Goal: Task Accomplishment & Management: Use online tool/utility

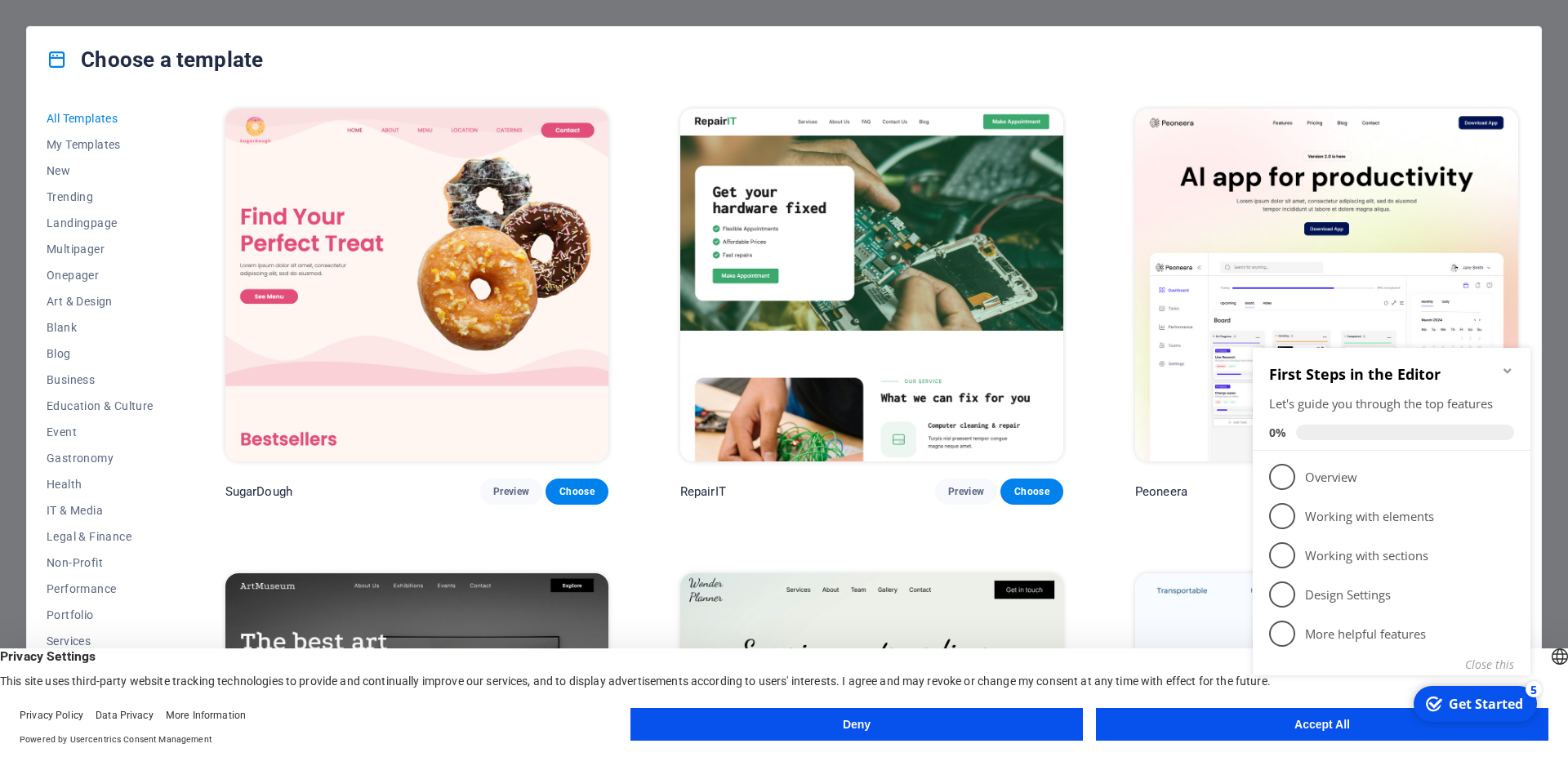
click at [1515, 367] on div "First Steps in the Editor Let's guide you through the top features 0%" at bounding box center [1391, 399] width 278 height 103
click at [981, 714] on button "Deny" at bounding box center [857, 725] width 453 height 32
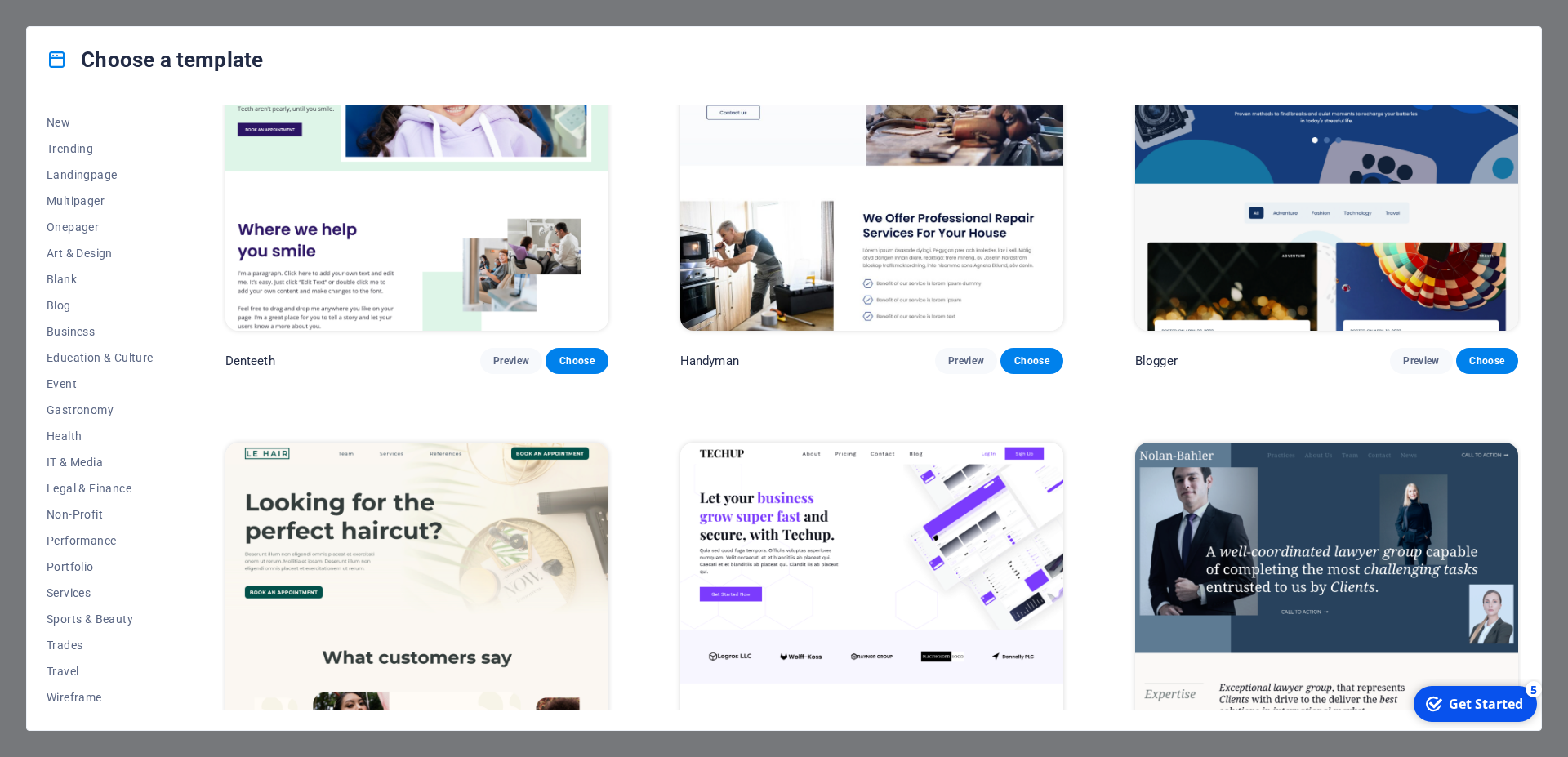
scroll to position [6320, 0]
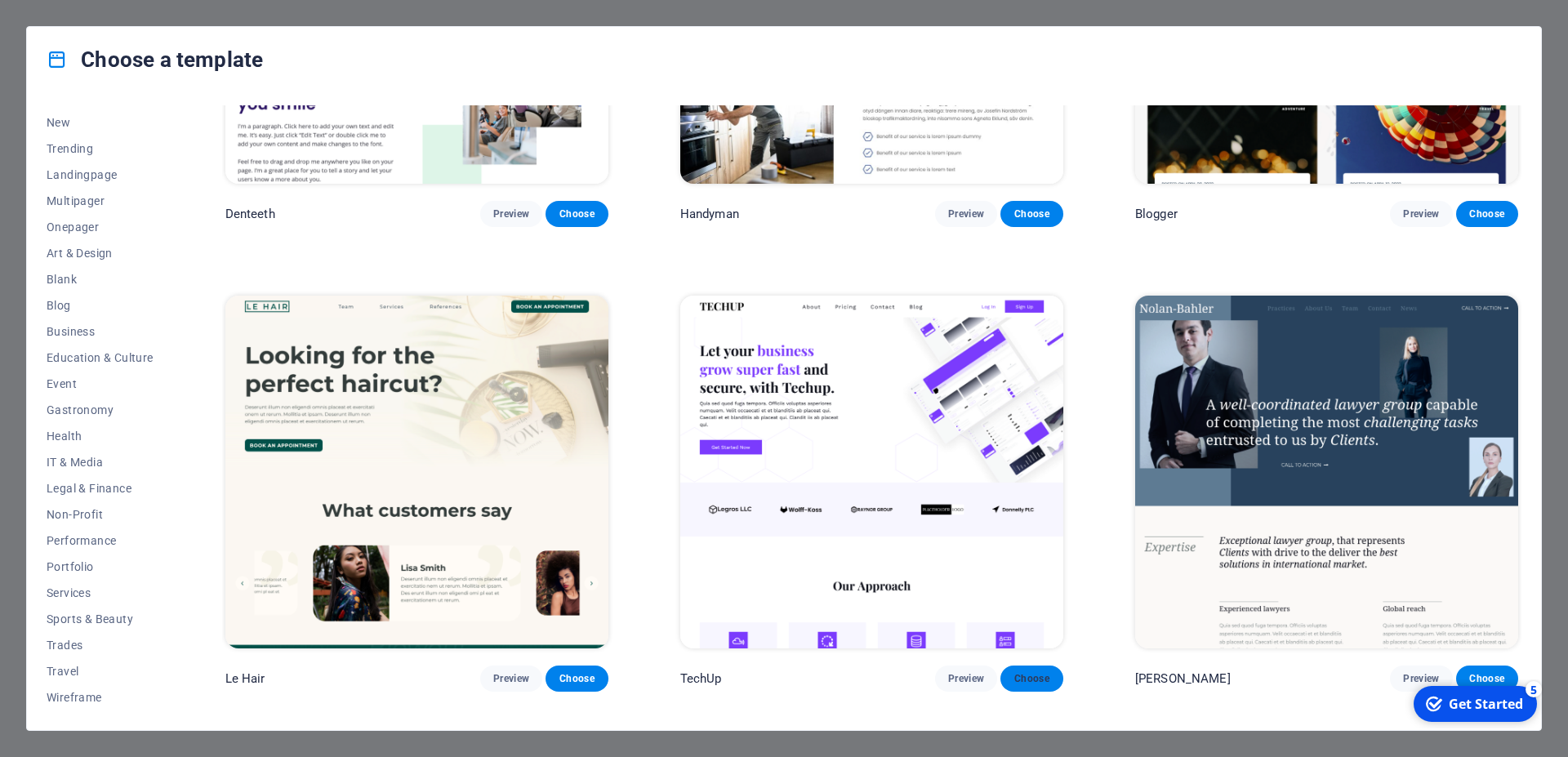
click at [1032, 672] on span "Choose" at bounding box center [1032, 679] width 36 height 13
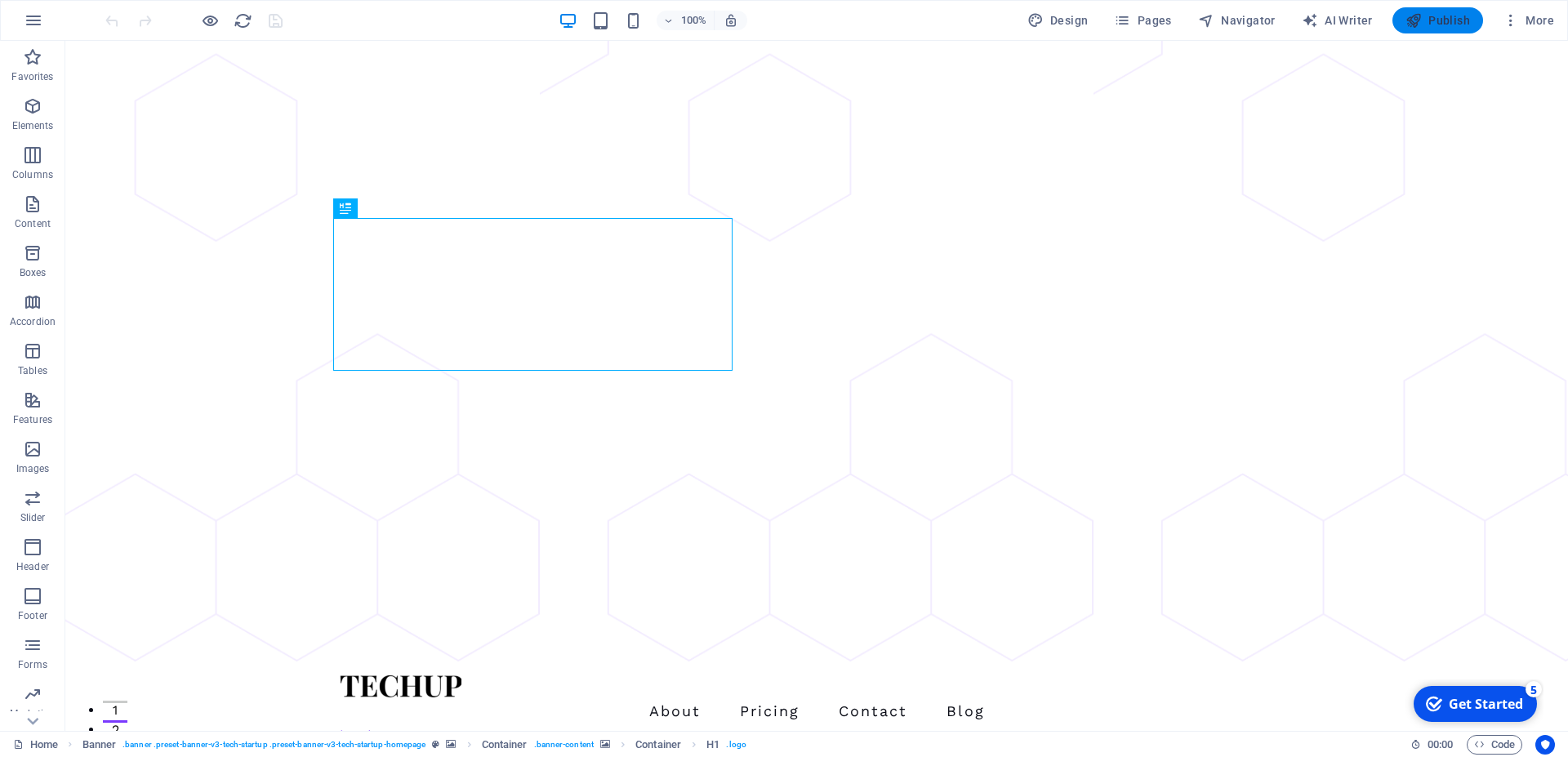
click at [1443, 20] on span "Publish" at bounding box center [1438, 20] width 65 height 16
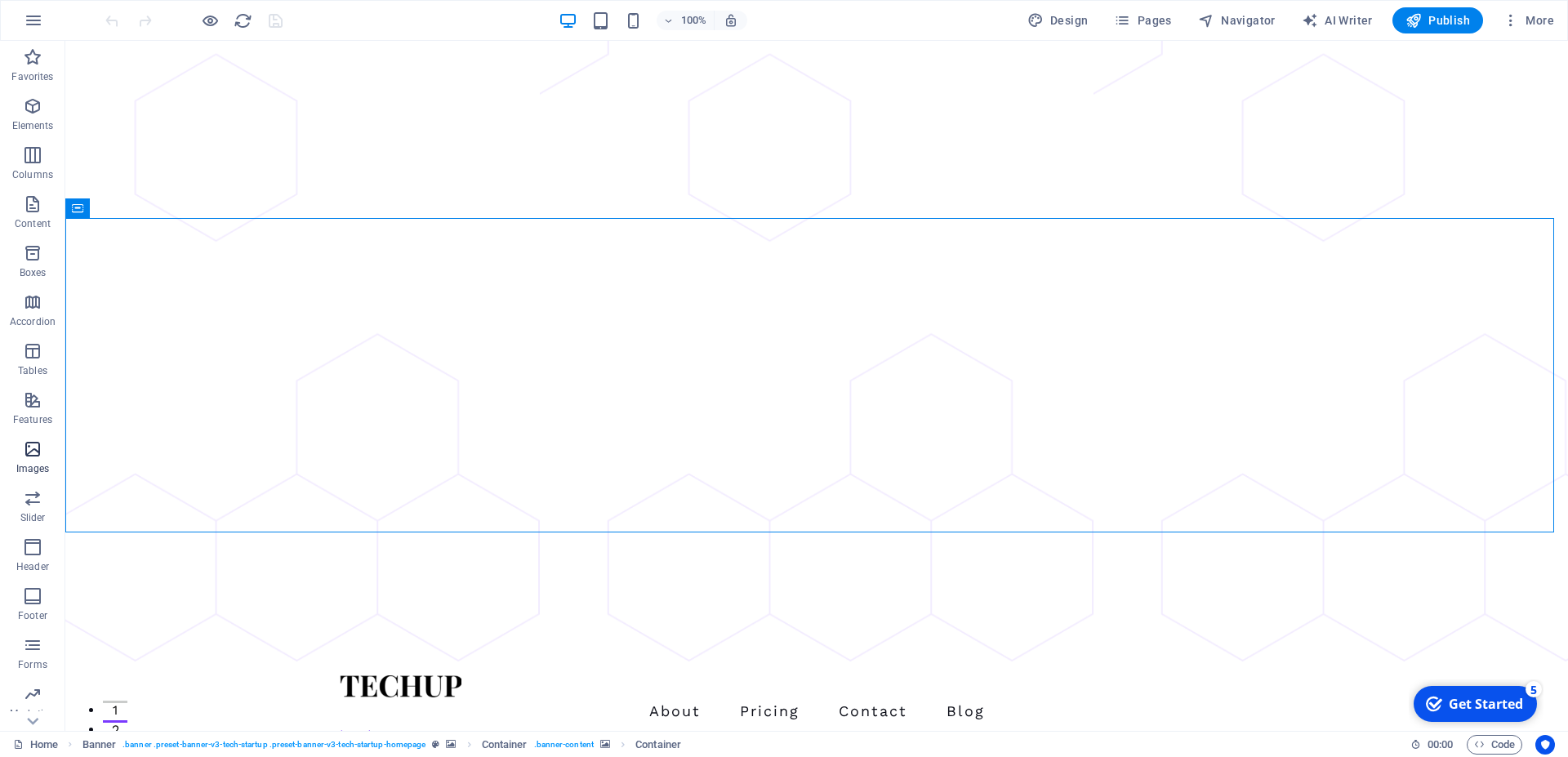
click at [35, 450] on icon "button" at bounding box center [32, 449] width 20 height 20
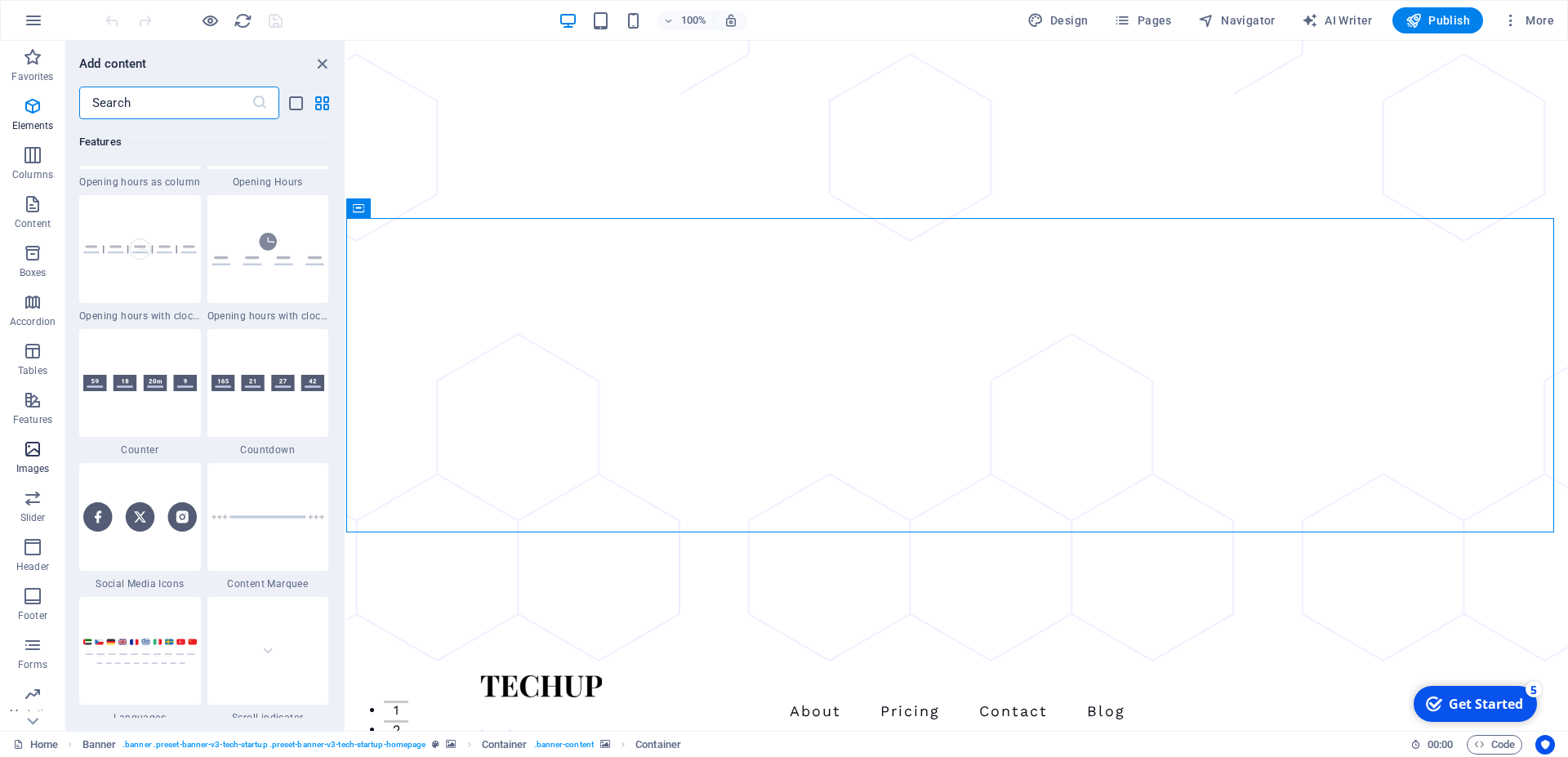
scroll to position [8337, 0]
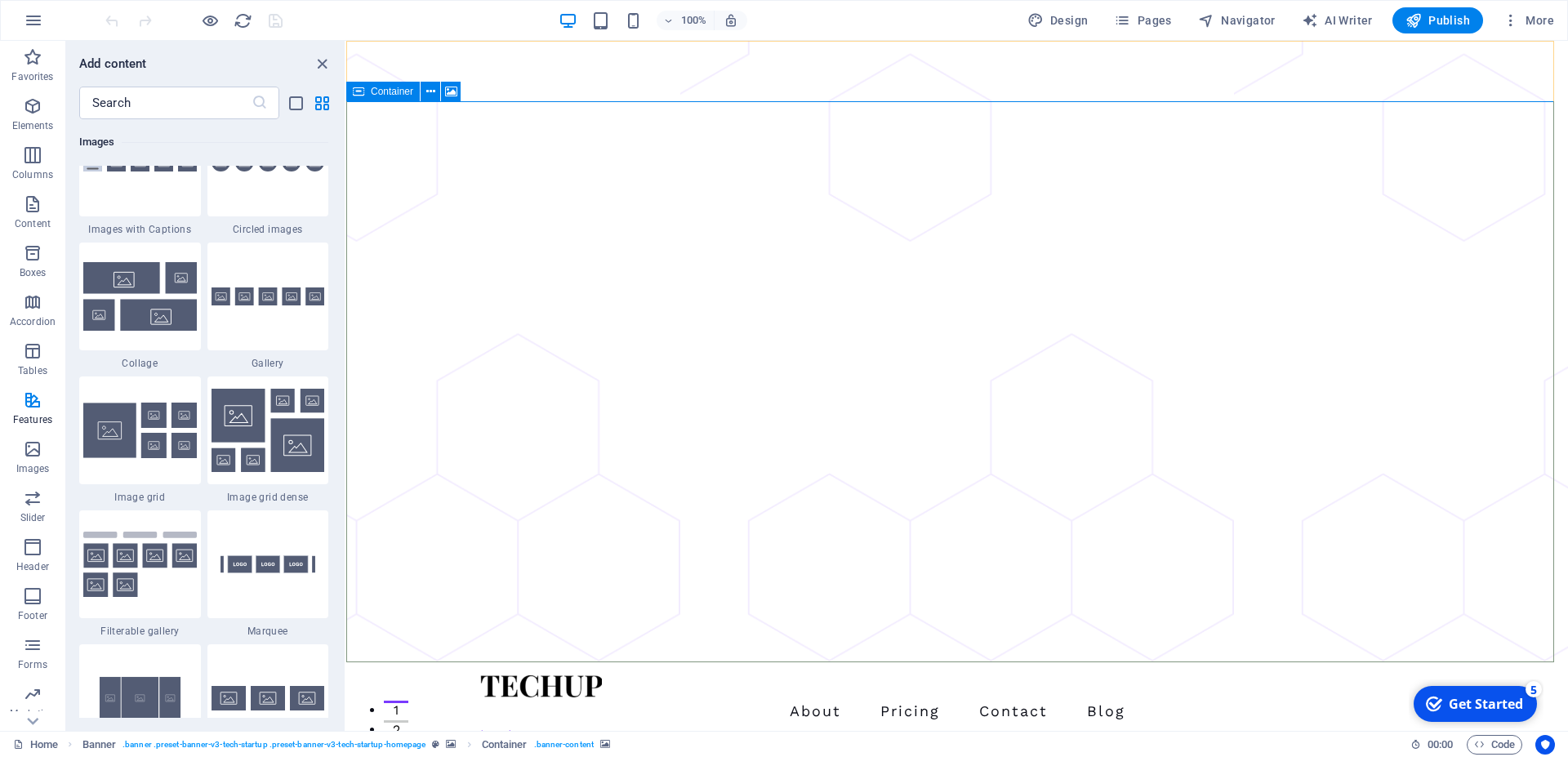
click at [364, 90] on icon at bounding box center [359, 92] width 11 height 20
click at [455, 91] on icon at bounding box center [451, 92] width 12 height 17
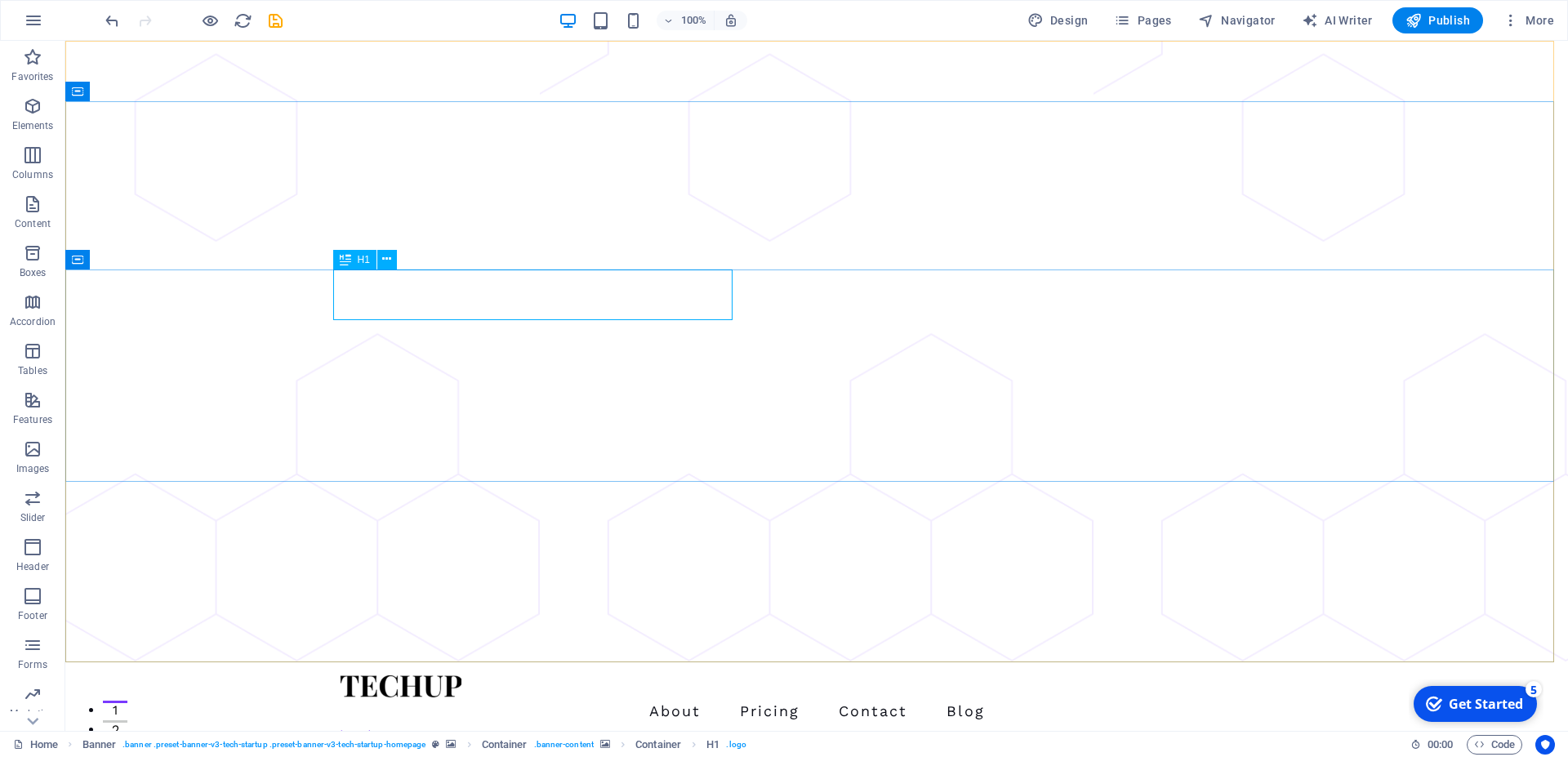
click at [350, 259] on icon at bounding box center [346, 260] width 11 height 20
click at [389, 263] on icon at bounding box center [386, 260] width 9 height 17
select select "px"
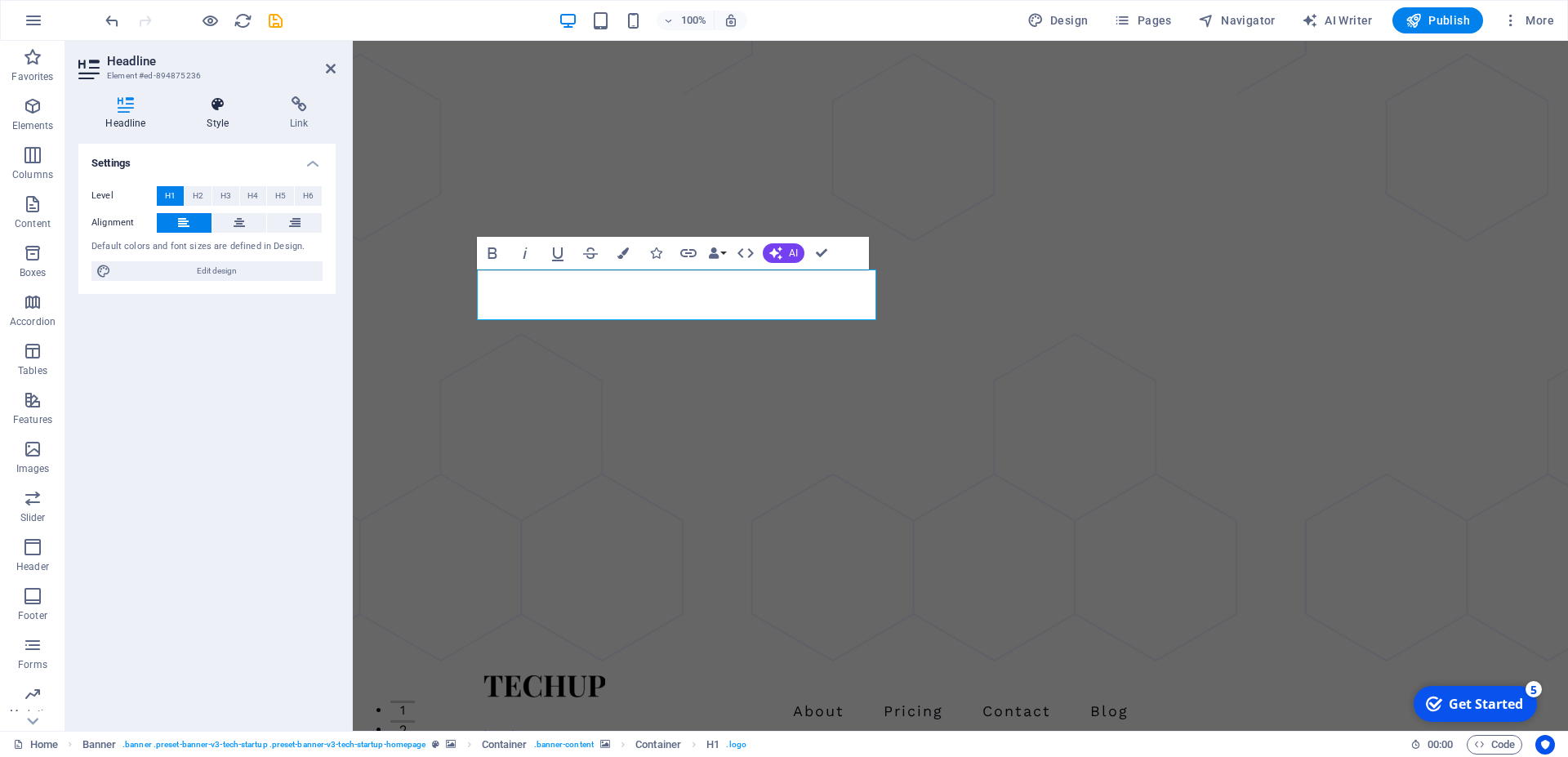
click at [218, 116] on h4 "Style" at bounding box center [221, 114] width 83 height 34
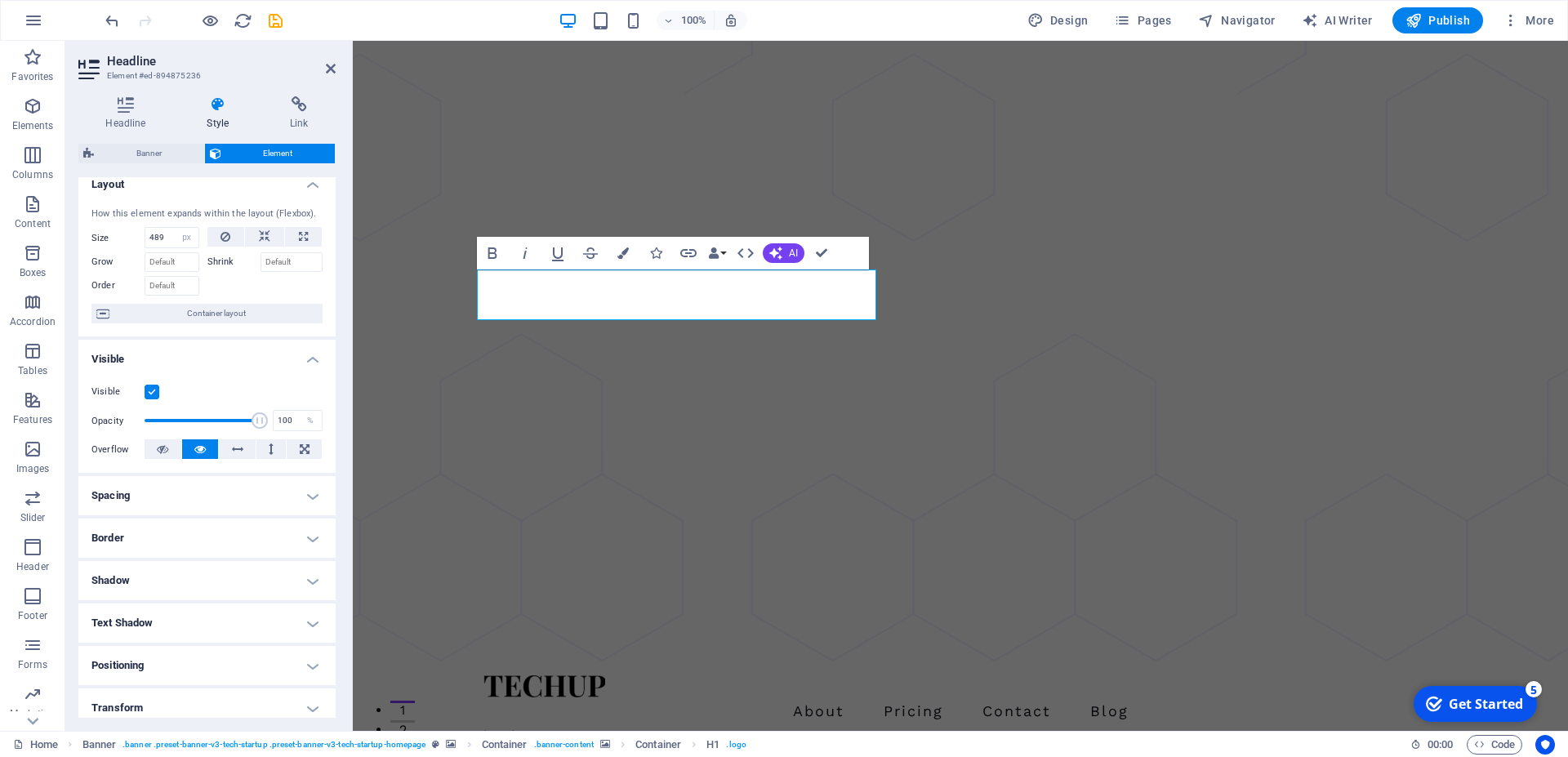
scroll to position [0, 0]
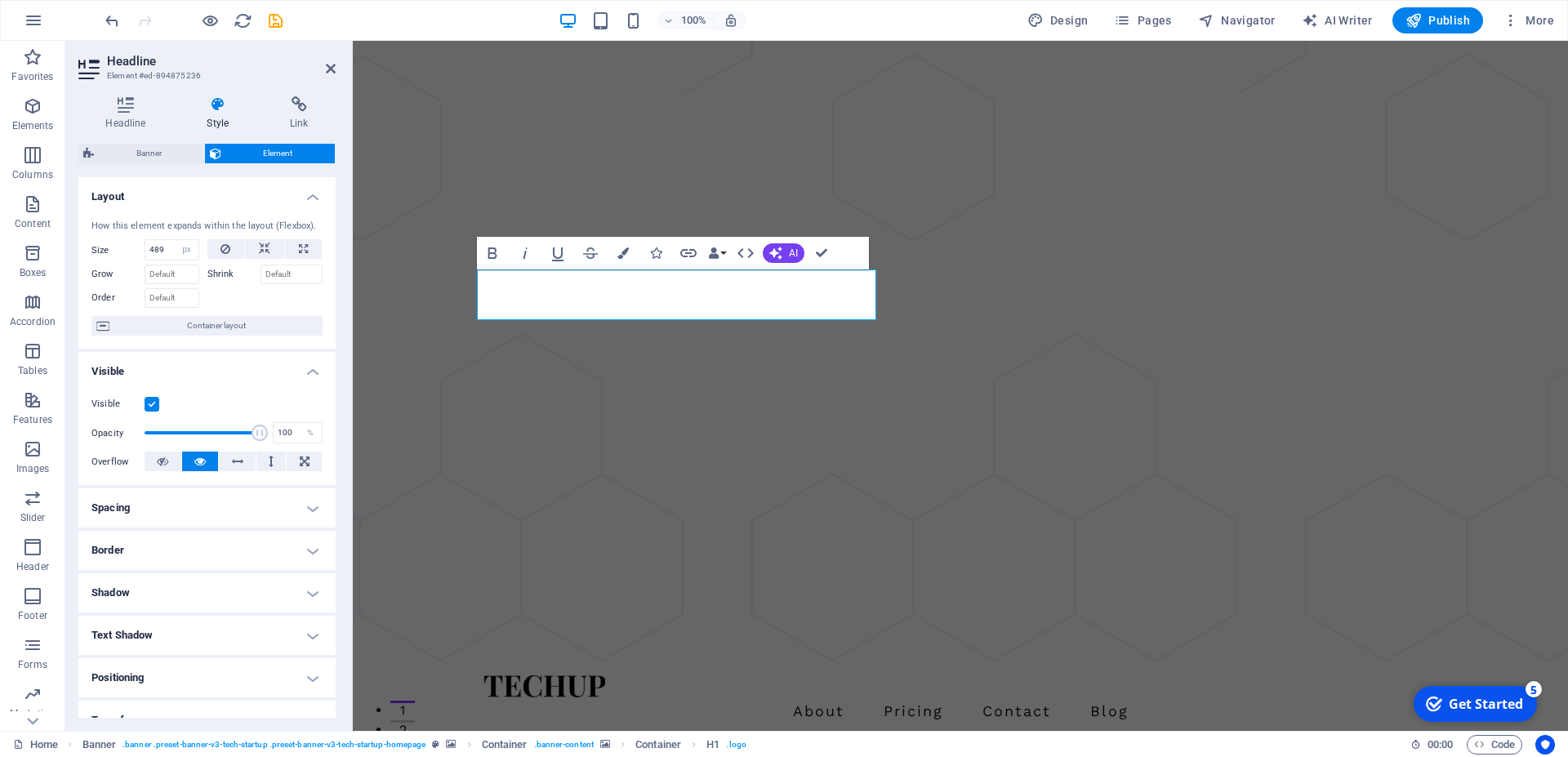
click at [230, 146] on span "Element" at bounding box center [278, 154] width 104 height 20
click at [88, 119] on h4 "Headline" at bounding box center [129, 114] width 101 height 34
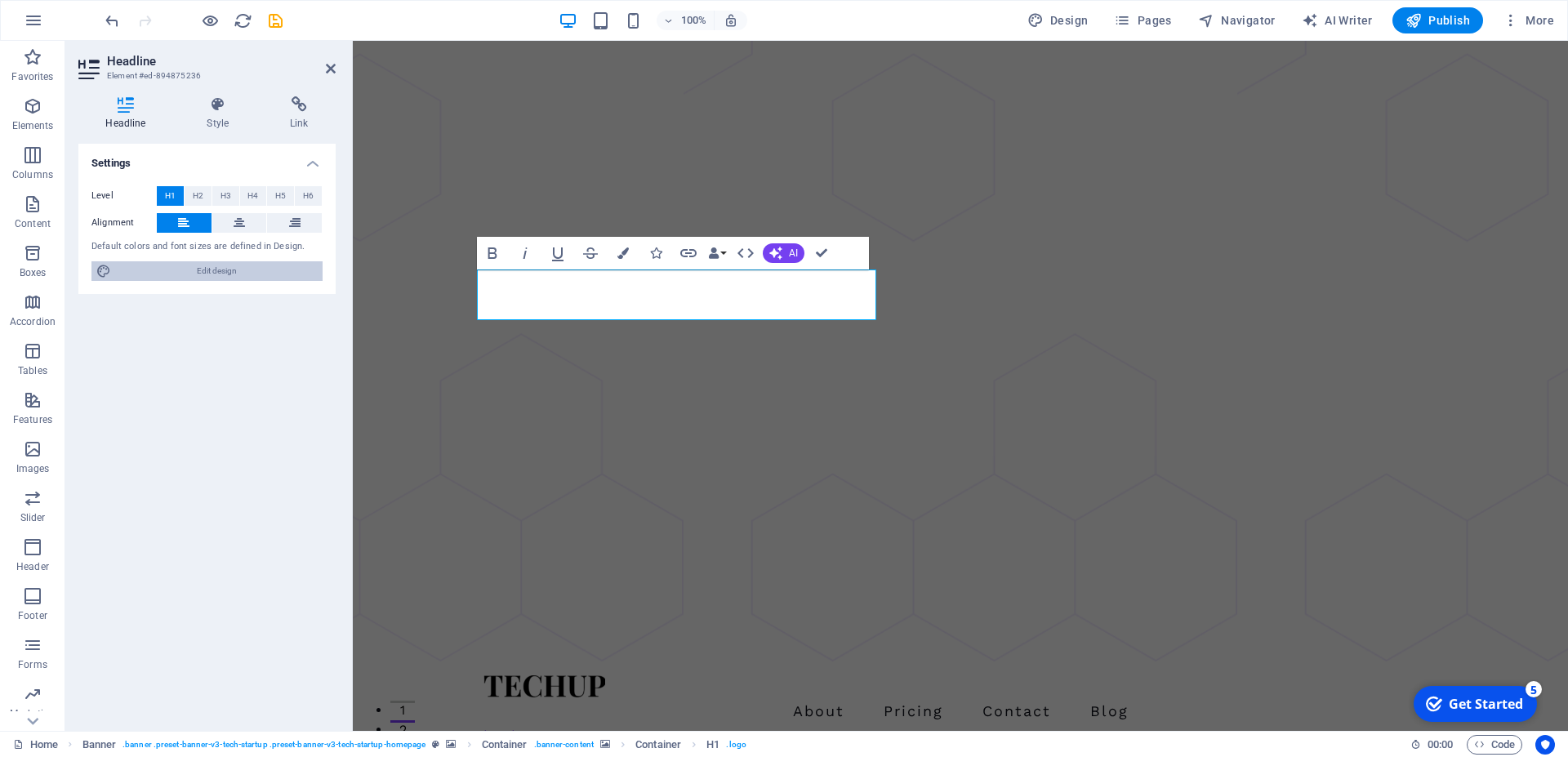
click at [187, 270] on span "Edit design" at bounding box center [216, 271] width 201 height 20
select select "px"
select select "400"
select select "px"
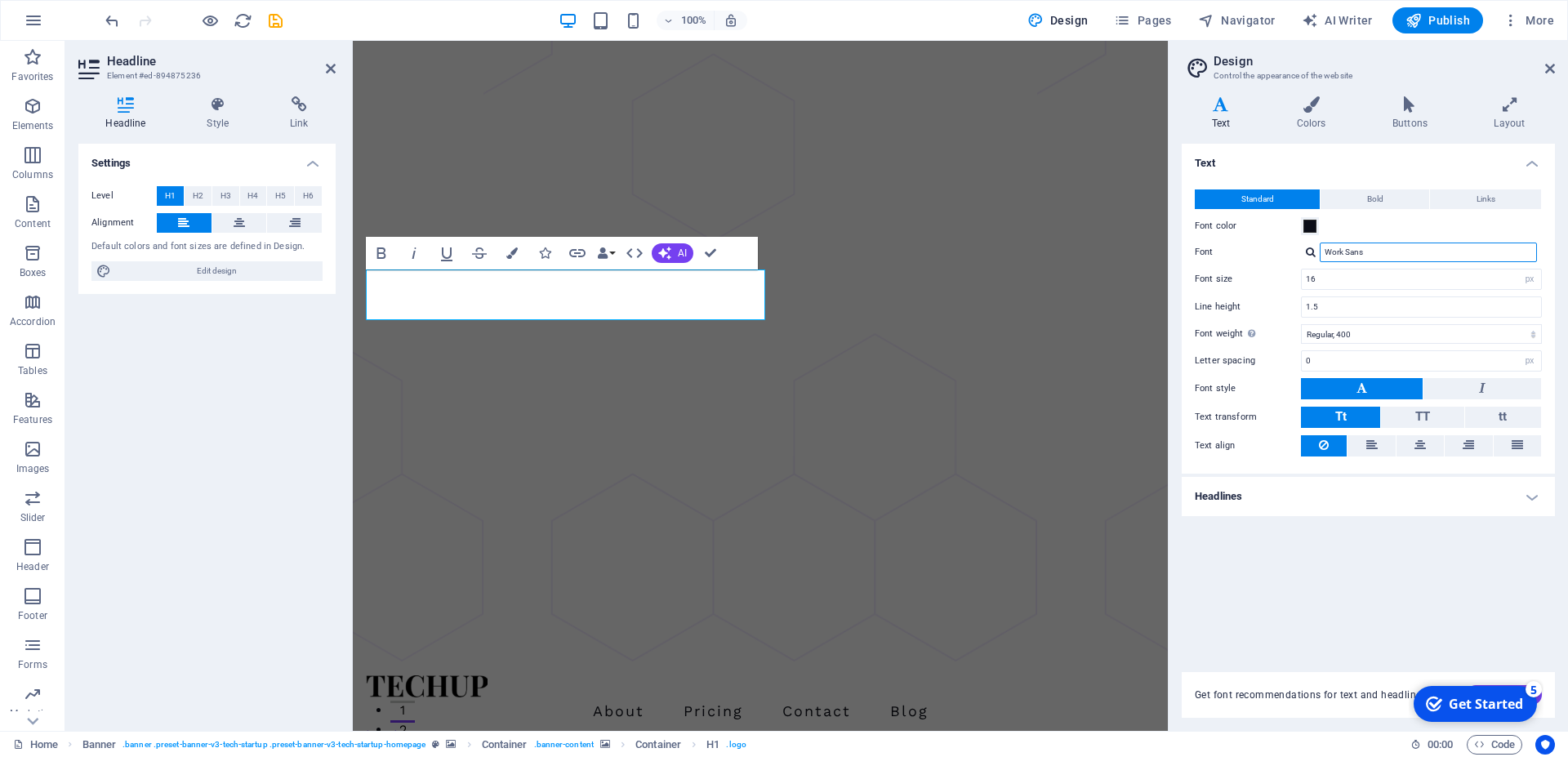
click at [1367, 251] on input "Work Sans" at bounding box center [1429, 252] width 218 height 20
click at [1313, 251] on div at bounding box center [1311, 251] width 10 height 11
click at [1360, 318] on div "Manage fonts →" at bounding box center [1432, 316] width 216 height 20
select select "popularity"
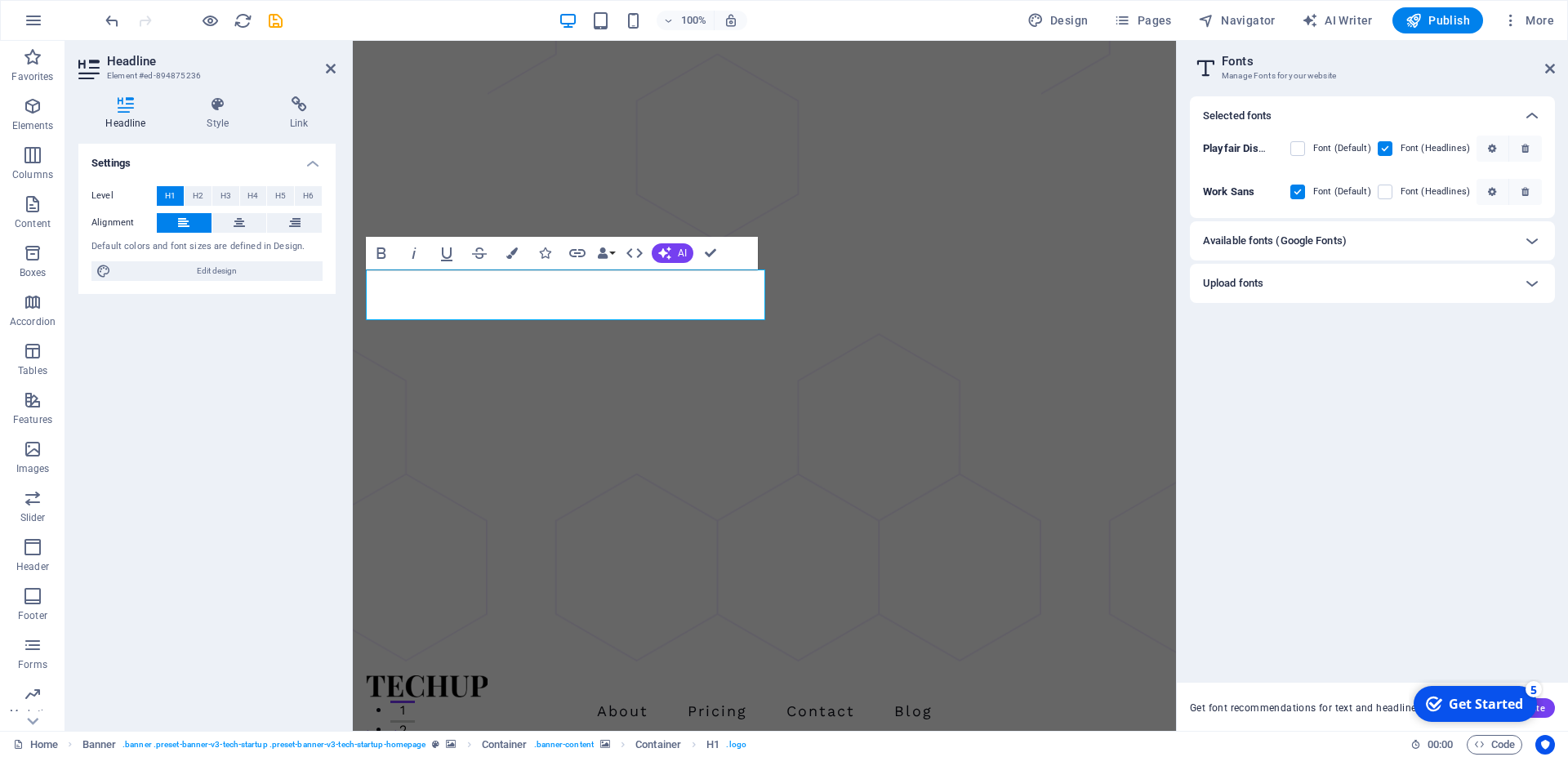
click at [1307, 247] on h6 "Available fonts (Google Fonts)" at bounding box center [1275, 241] width 144 height 20
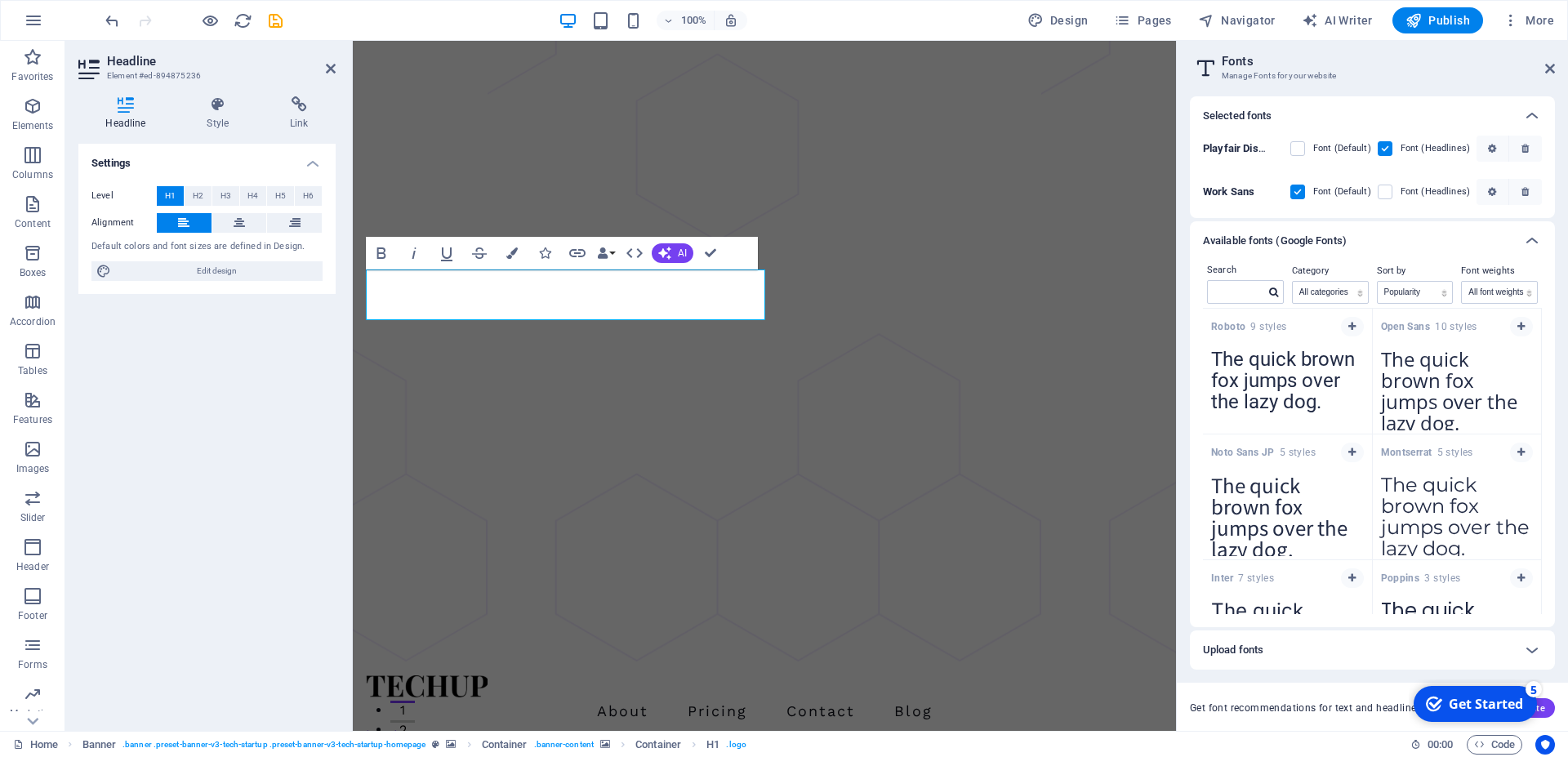
click at [1321, 389] on textarea "The quick brown fox jumps over the lazy dog." at bounding box center [1287, 386] width 169 height 90
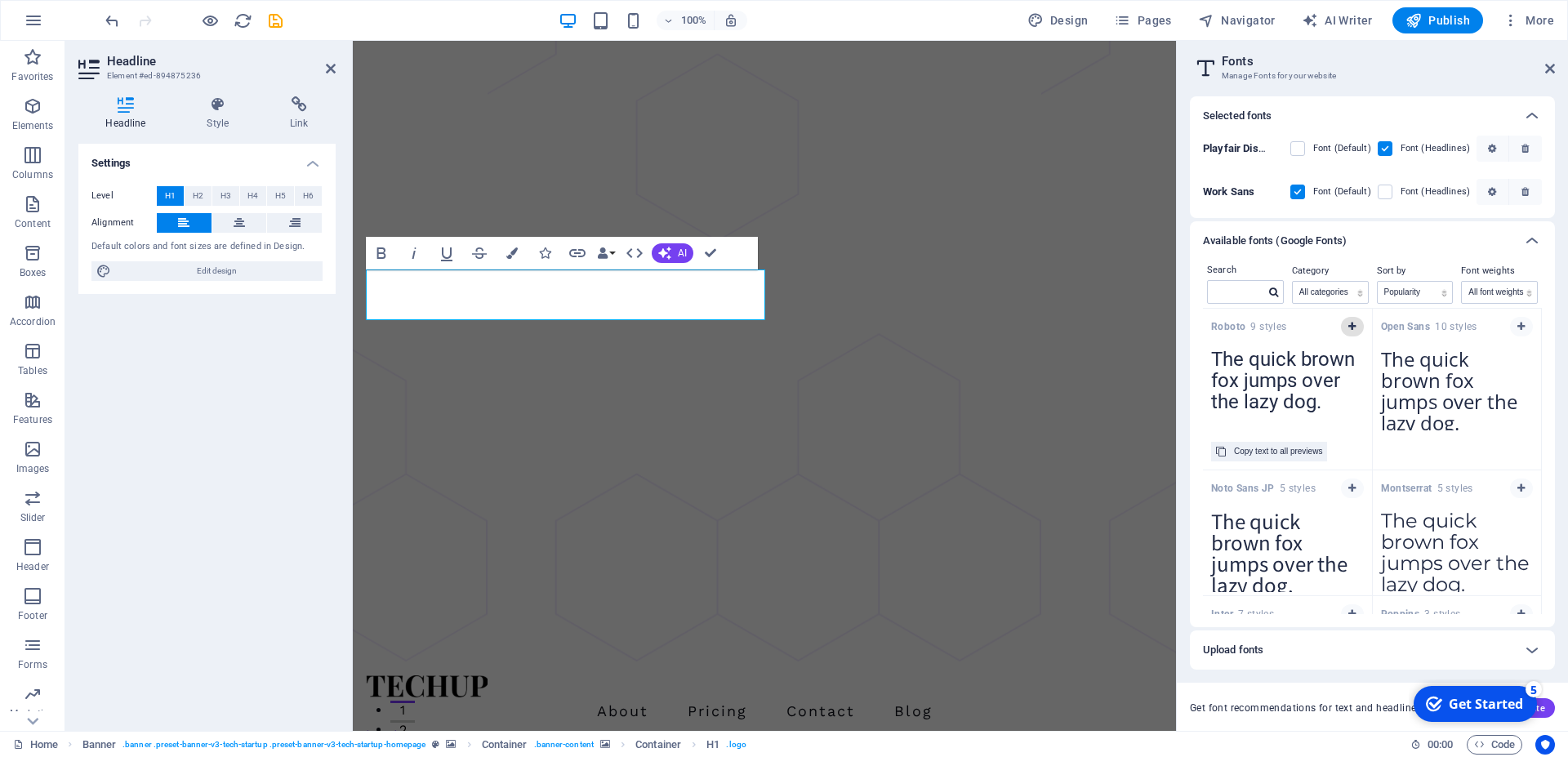
click at [1350, 327] on button "button" at bounding box center [1353, 326] width 23 height 20
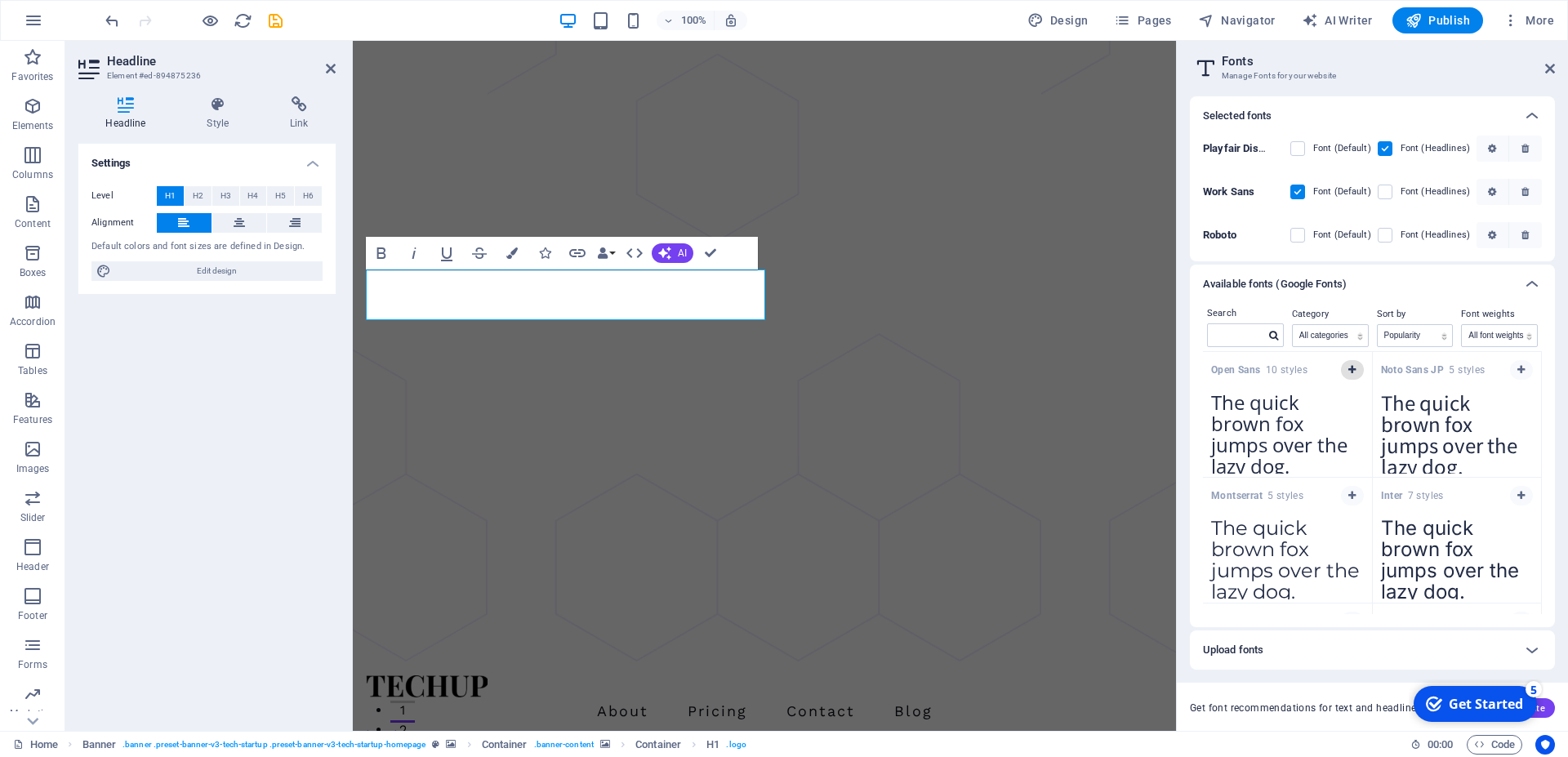
click at [1348, 365] on icon "button" at bounding box center [1352, 369] width 8 height 10
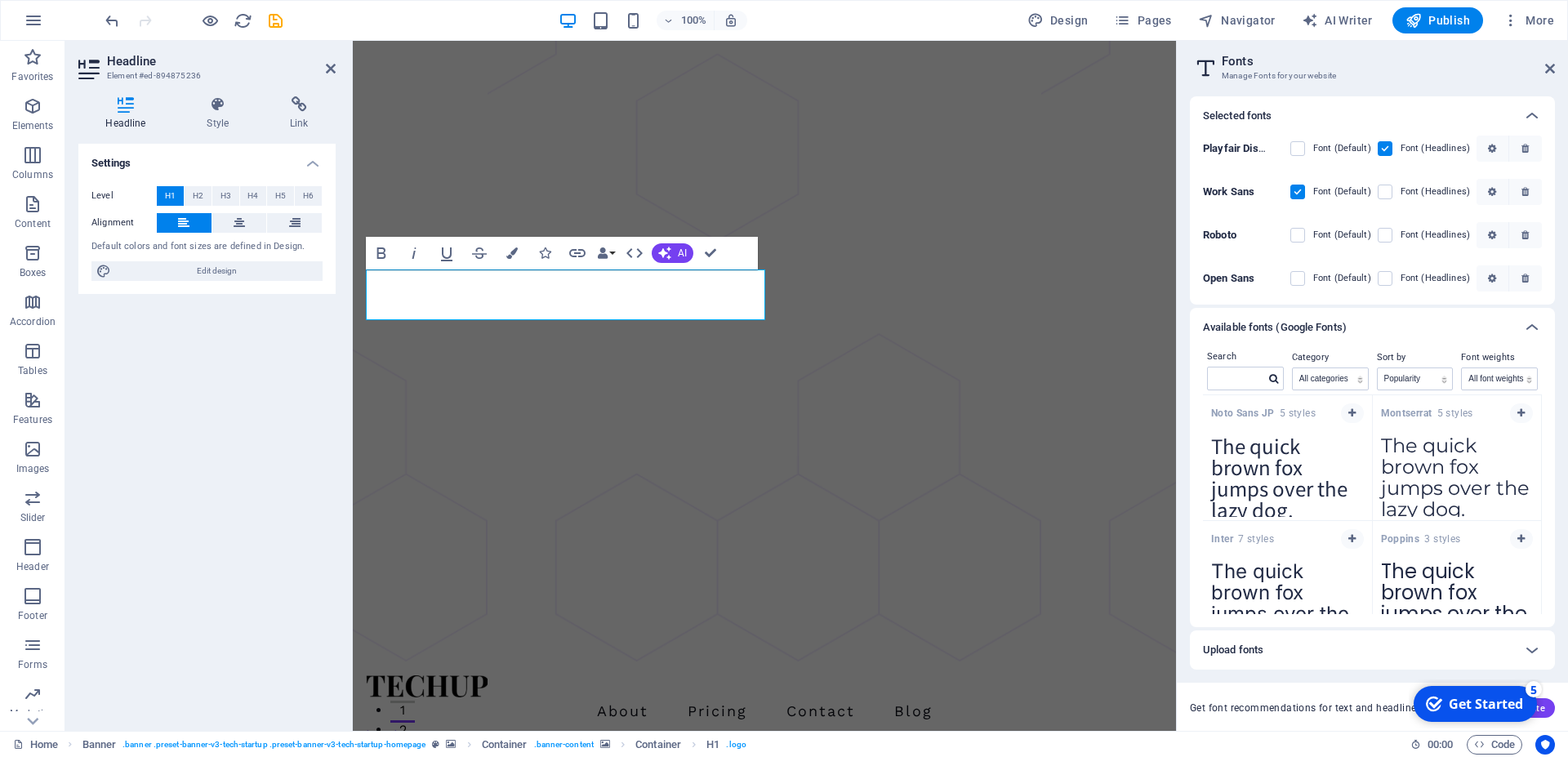
click at [1303, 189] on label at bounding box center [1297, 191] width 14 height 14
click at [0, 0] on Sans "checkbox" at bounding box center [0, 0] width 0 height 0
click at [1298, 233] on label at bounding box center [1297, 235] width 14 height 14
click at [0, 0] on input "checkbox" at bounding box center [0, 0] width 0 height 0
click at [1299, 236] on label at bounding box center [1297, 235] width 14 height 14
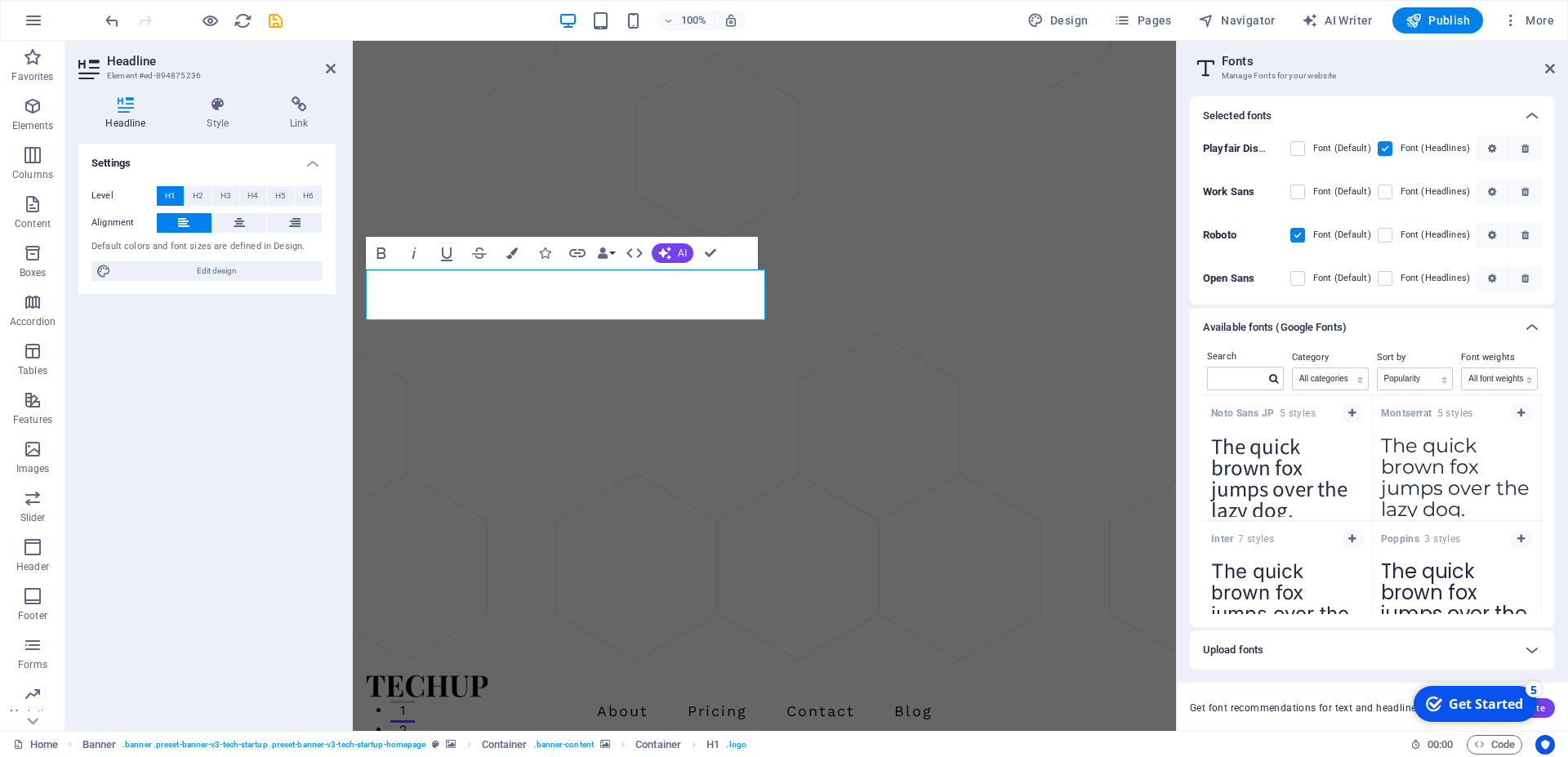
click at [0, 0] on input "checkbox" at bounding box center [0, 0] width 0 height 0
click at [1387, 146] on label at bounding box center [1385, 148] width 14 height 14
click at [0, 0] on Display "checkbox" at bounding box center [0, 0] width 0 height 0
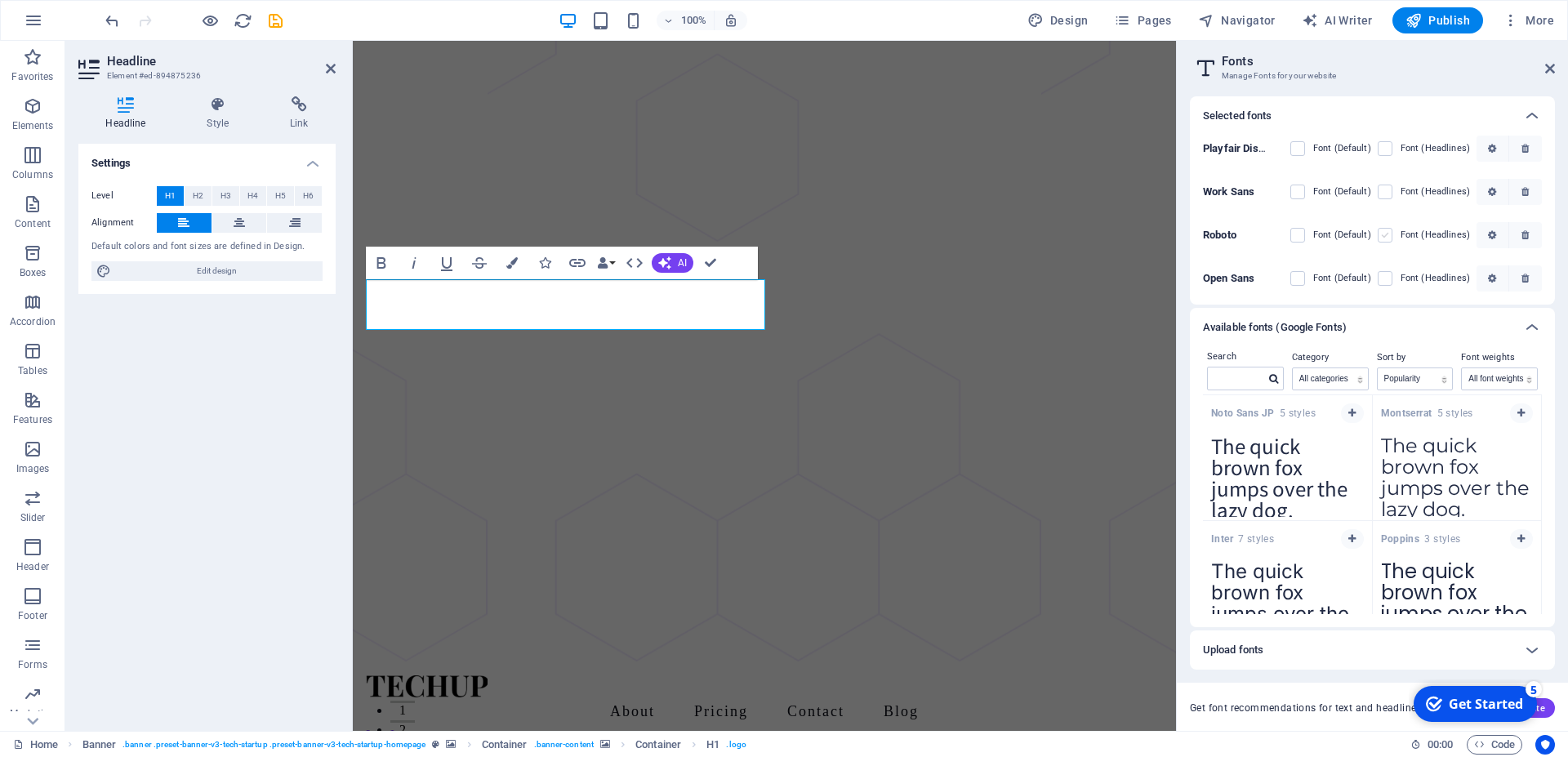
click at [1386, 231] on label at bounding box center [1385, 235] width 14 height 14
click at [0, 0] on input "checkbox" at bounding box center [0, 0] width 0 height 0
click at [1548, 67] on icon at bounding box center [1550, 69] width 10 height 13
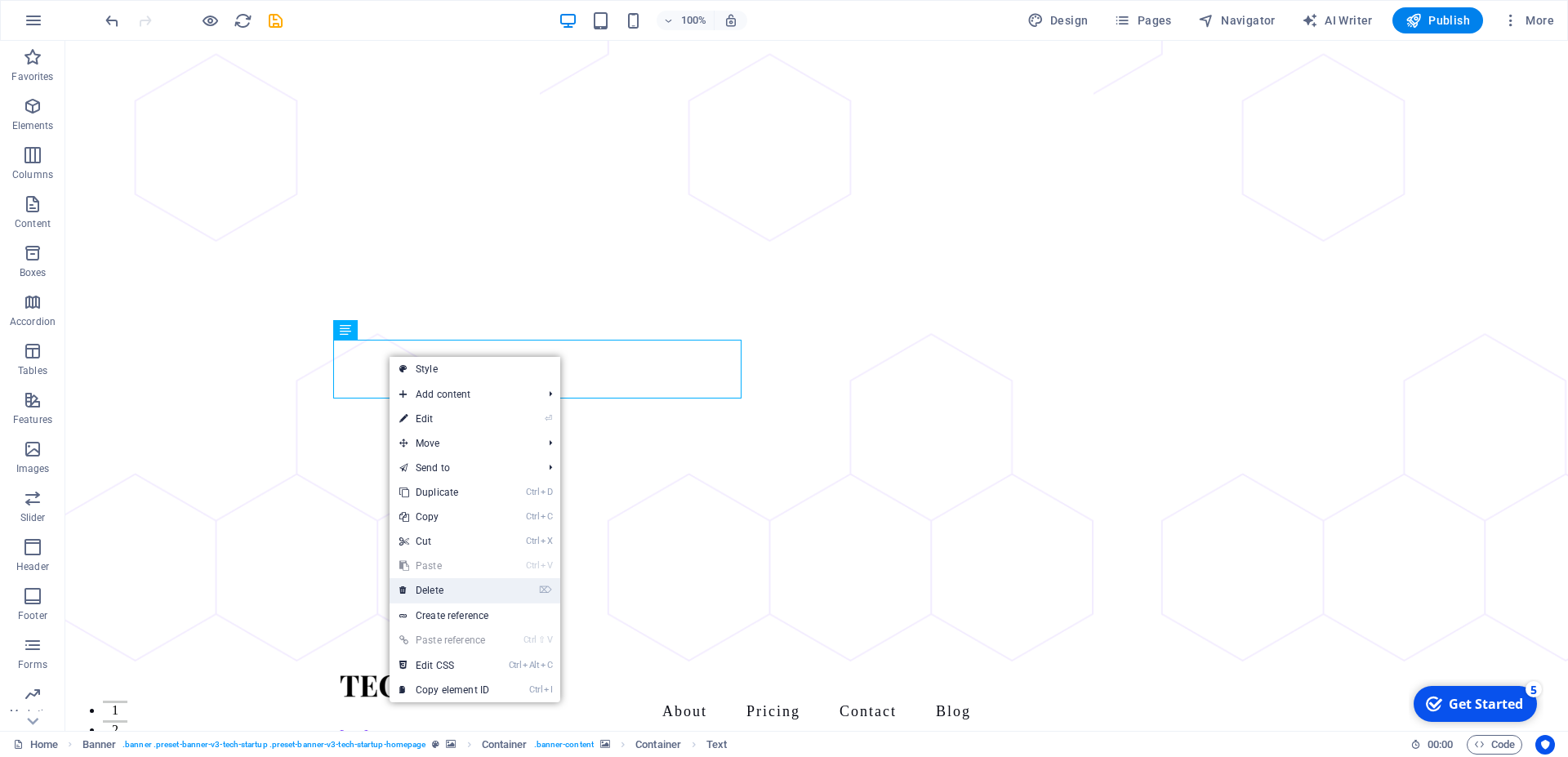
click at [432, 584] on link "⌦ Delete" at bounding box center [444, 591] width 110 height 25
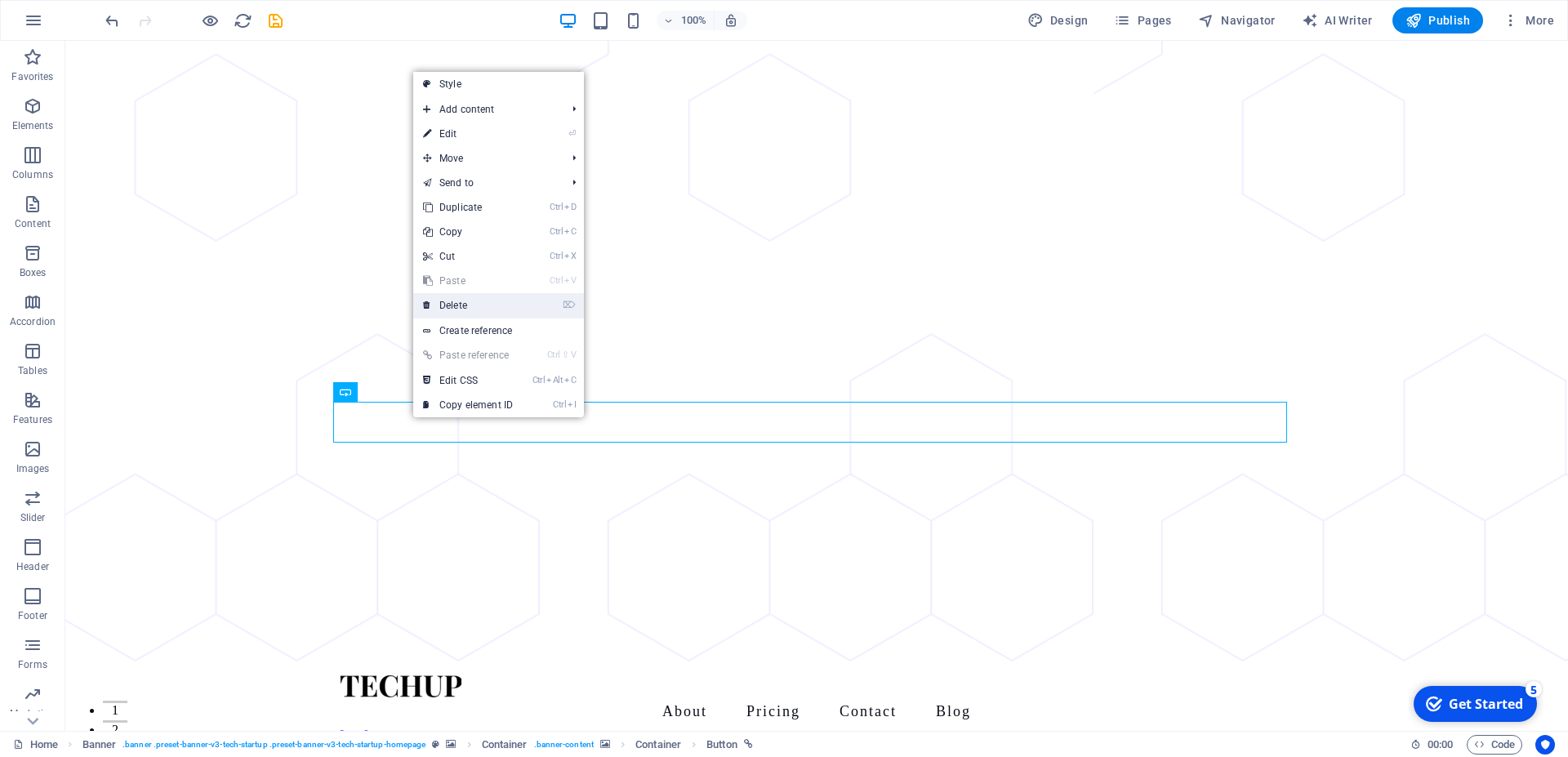
drag, startPoint x: 451, startPoint y: 303, endPoint x: 597, endPoint y: 399, distance: 174.7
click at [451, 303] on link "⌦ Delete" at bounding box center [468, 305] width 110 height 25
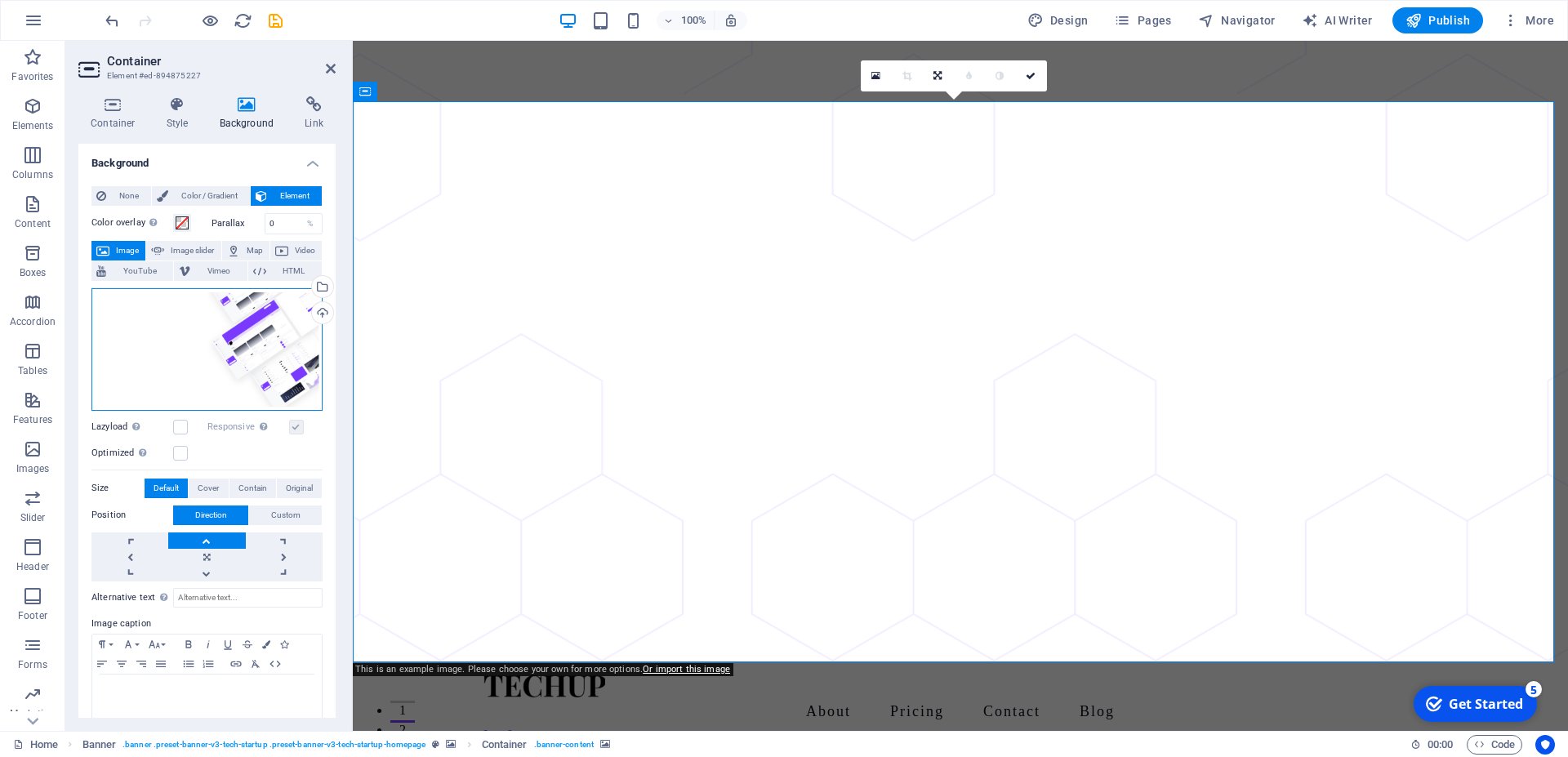
click at [248, 342] on div "Drag files here, click to choose files or select files from Files or our free s…" at bounding box center [207, 349] width 231 height 122
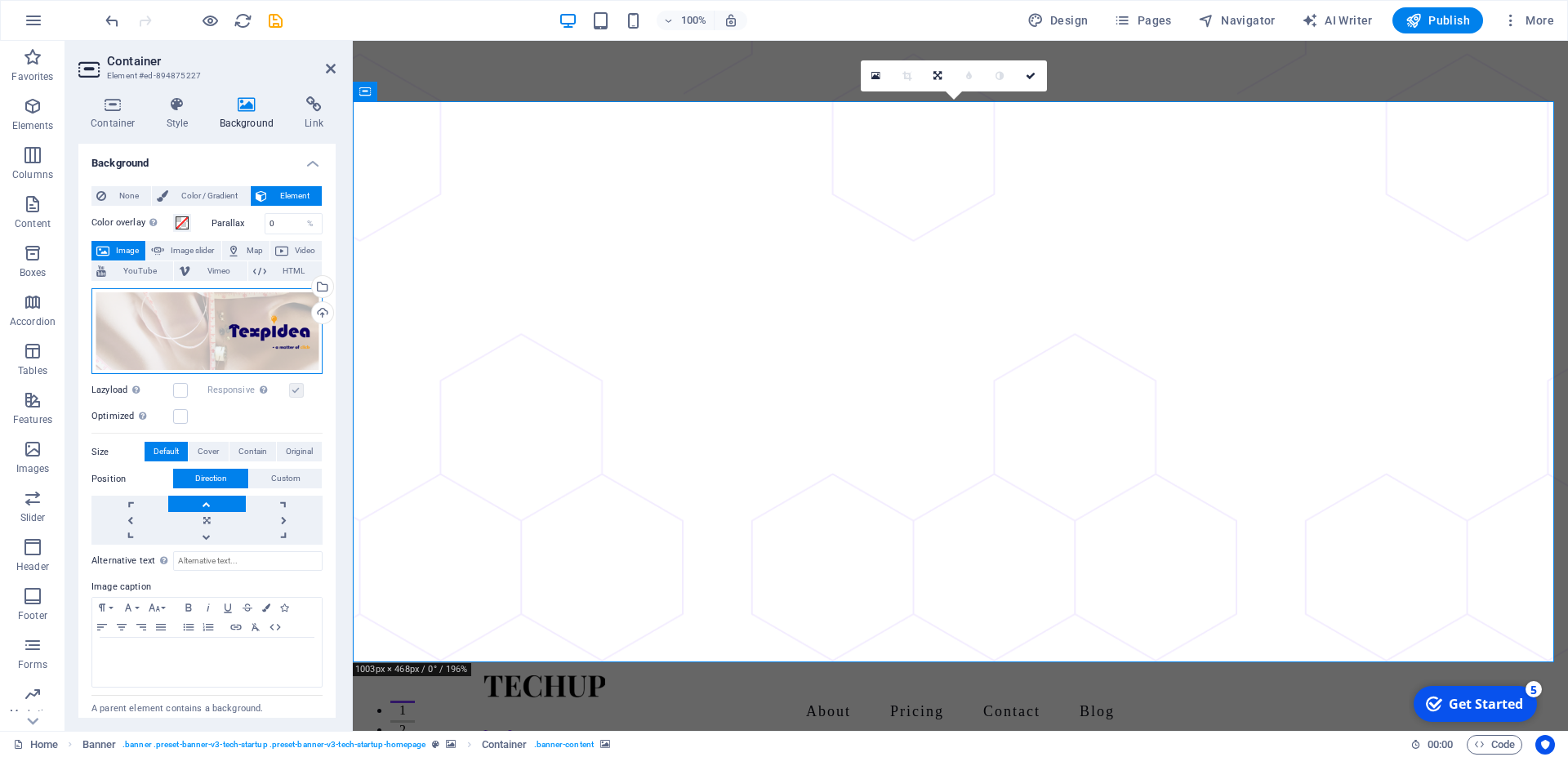
click at [223, 337] on div "Drag files here, click to choose files or select files from Files or our free s…" at bounding box center [207, 331] width 231 height 87
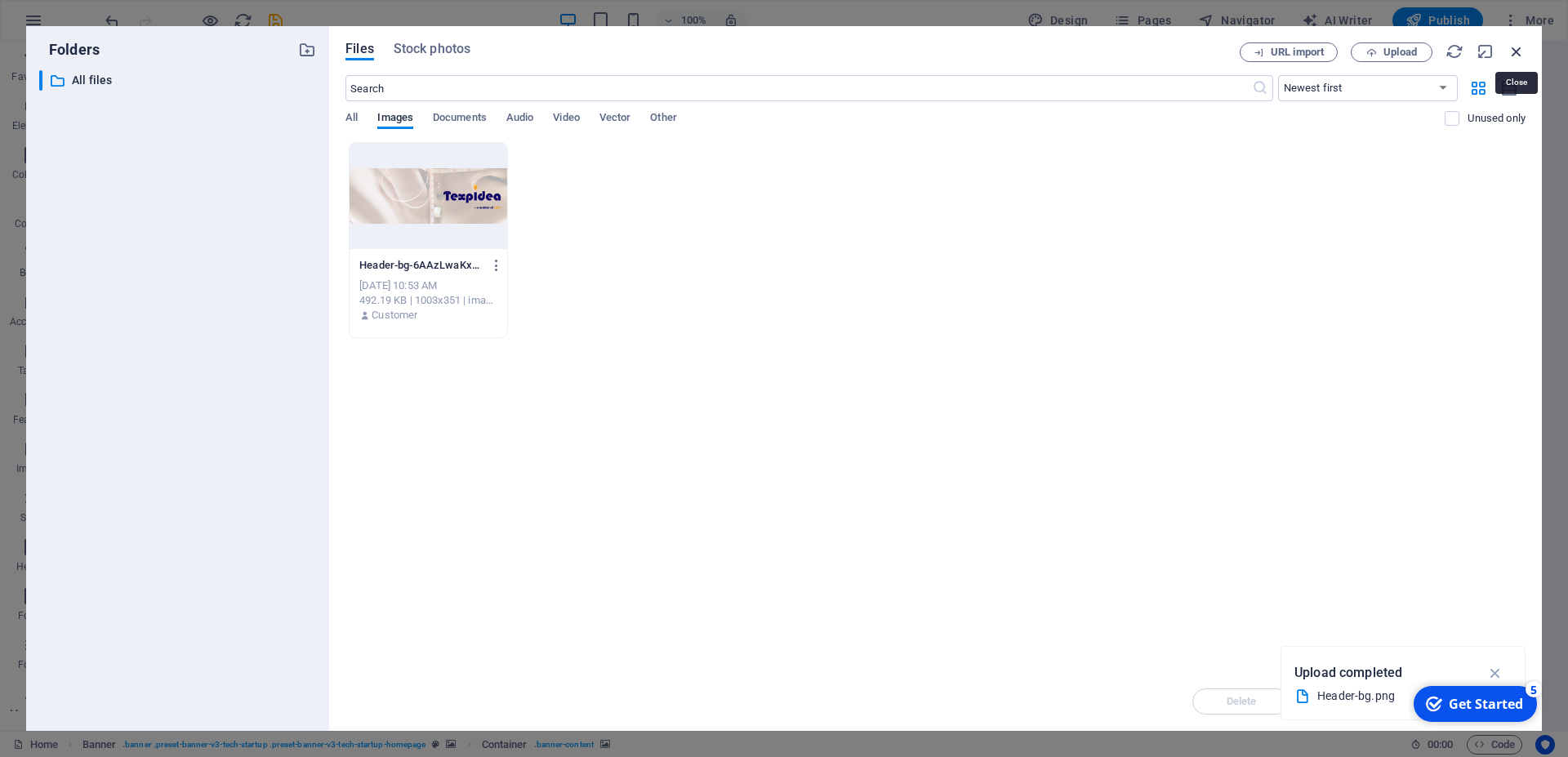
drag, startPoint x: 1516, startPoint y: 50, endPoint x: 658, endPoint y: 262, distance: 883.8
click at [1516, 50] on icon "button" at bounding box center [1516, 51] width 18 height 18
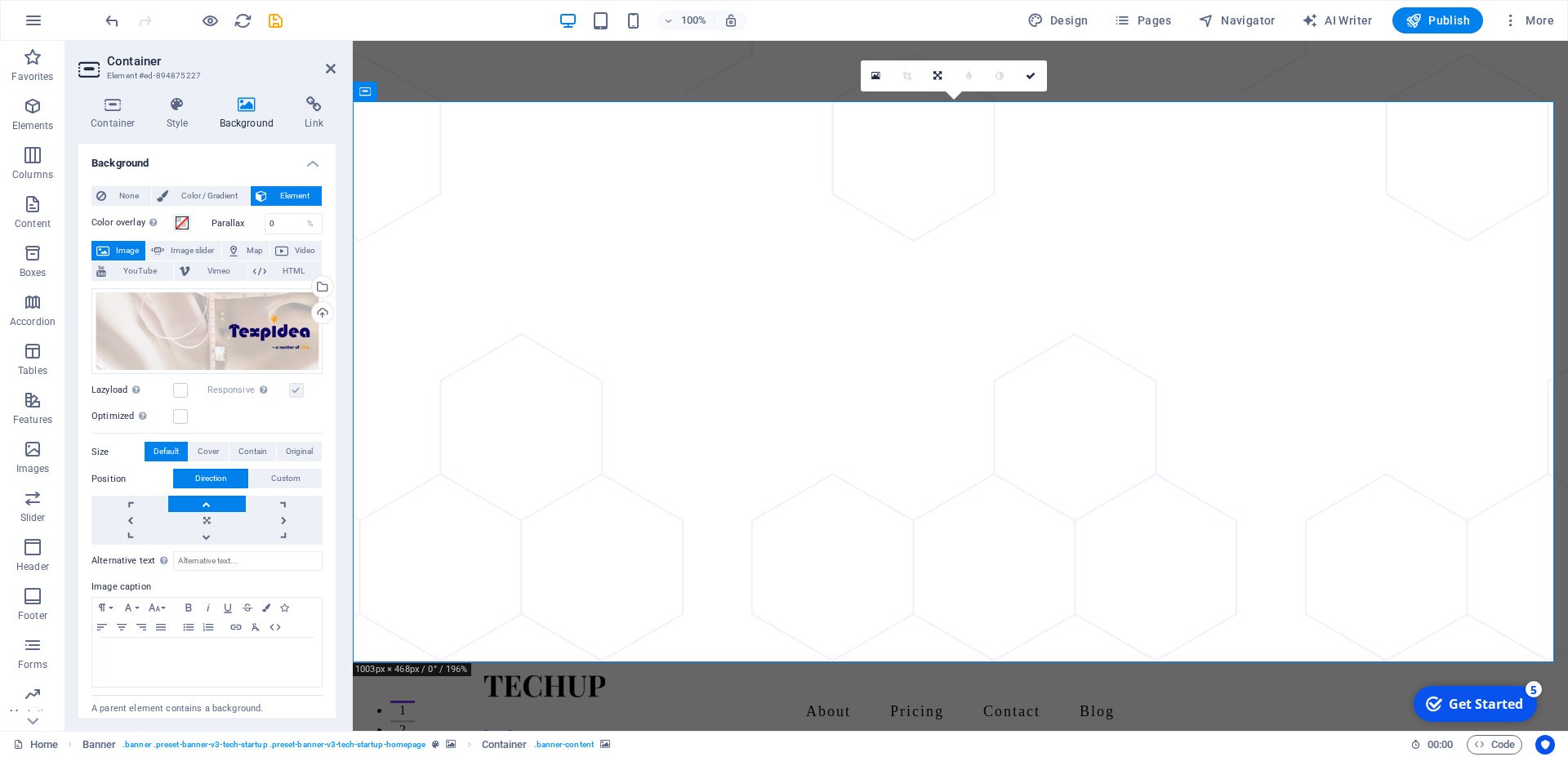
drag, startPoint x: 860, startPoint y: 513, endPoint x: 598, endPoint y: 504, distance: 262.2
click at [195, 516] on link at bounding box center [206, 519] width 76 height 16
click at [134, 514] on link at bounding box center [130, 519] width 76 height 16
click at [282, 516] on link at bounding box center [284, 519] width 76 height 16
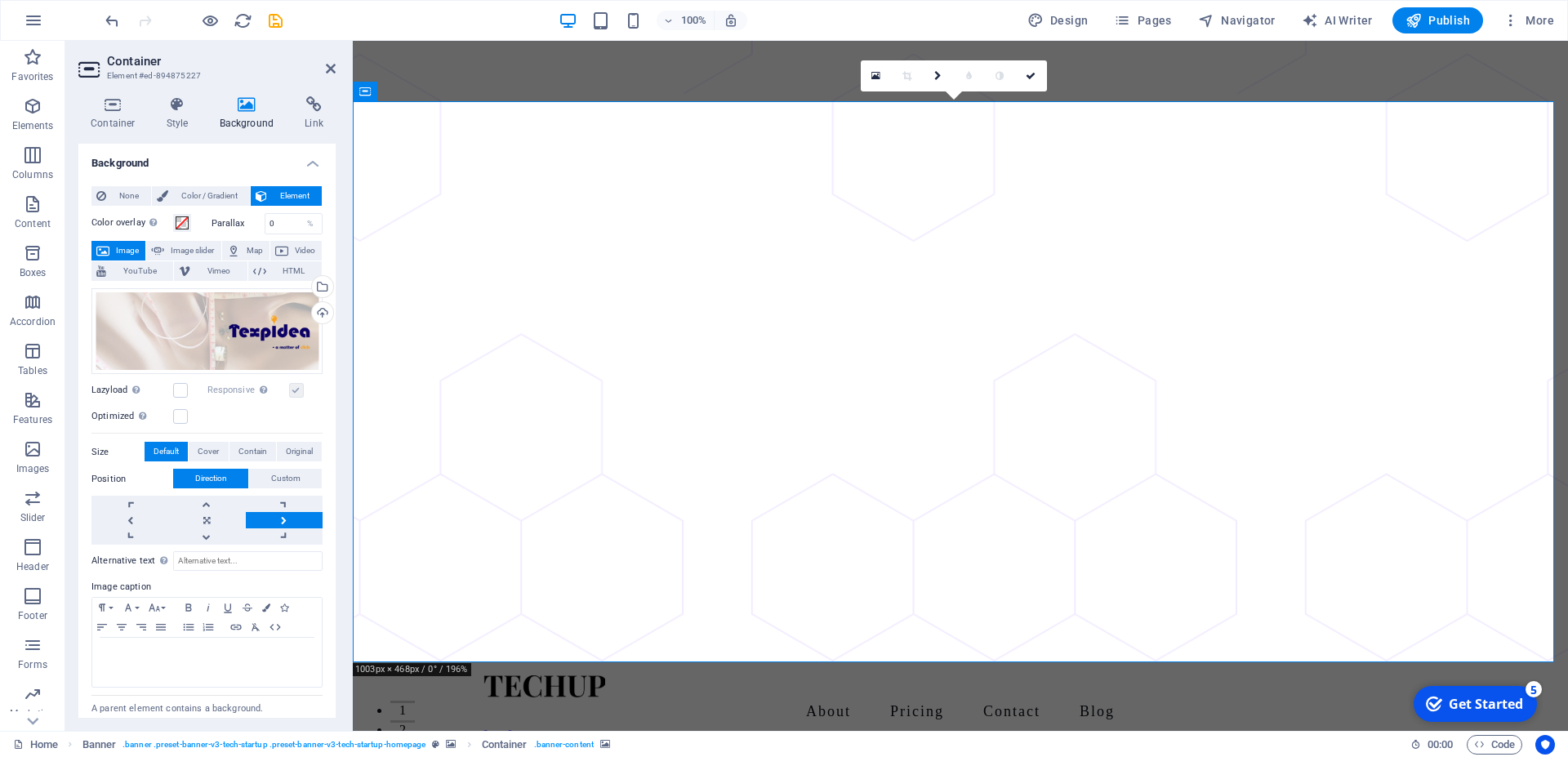
click at [282, 516] on link at bounding box center [284, 519] width 76 height 16
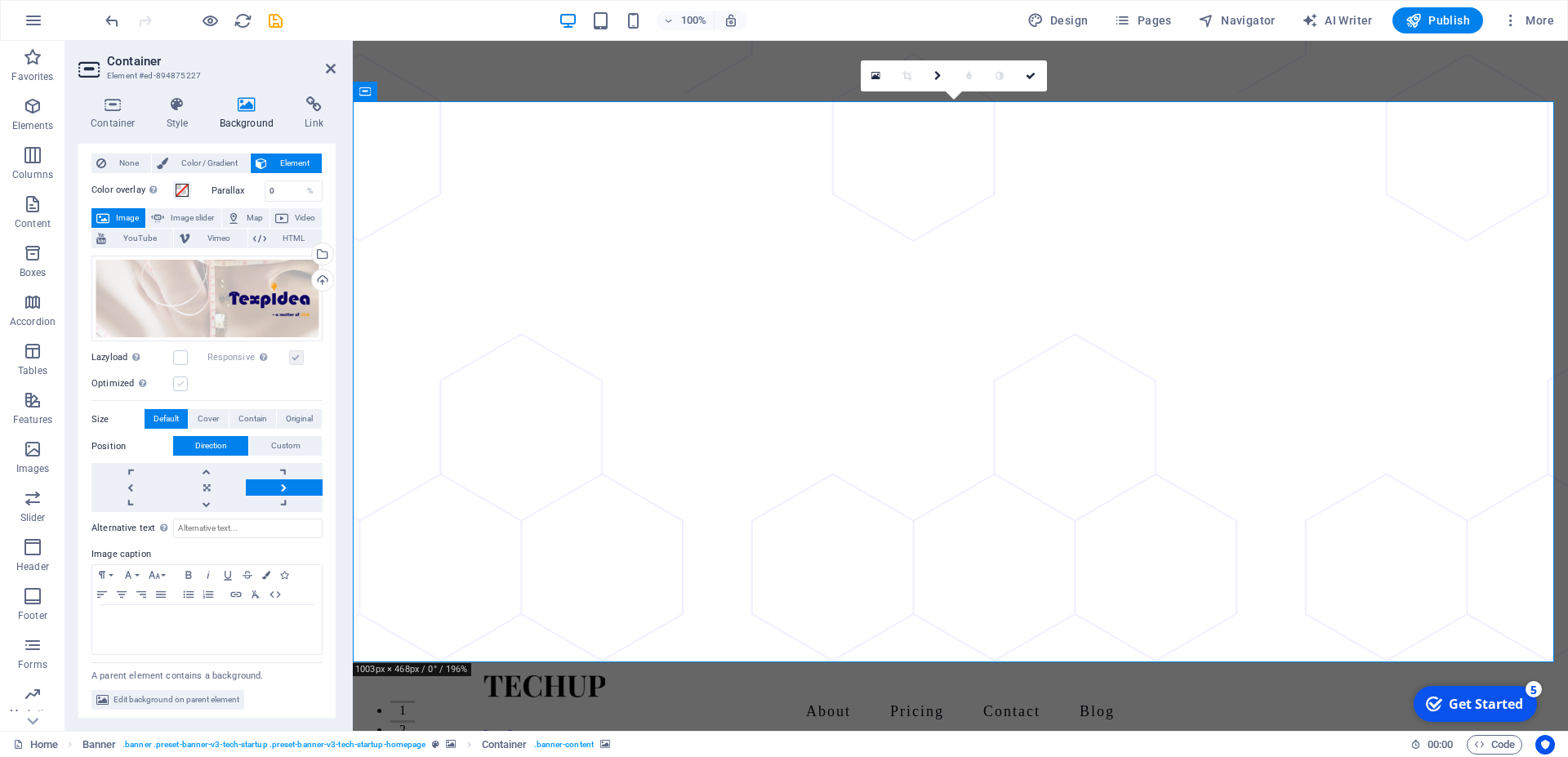
click at [180, 386] on label at bounding box center [180, 383] width 14 height 14
click at [0, 0] on input "Optimized Images are compressed to improve page speed." at bounding box center [0, 0] width 0 height 0
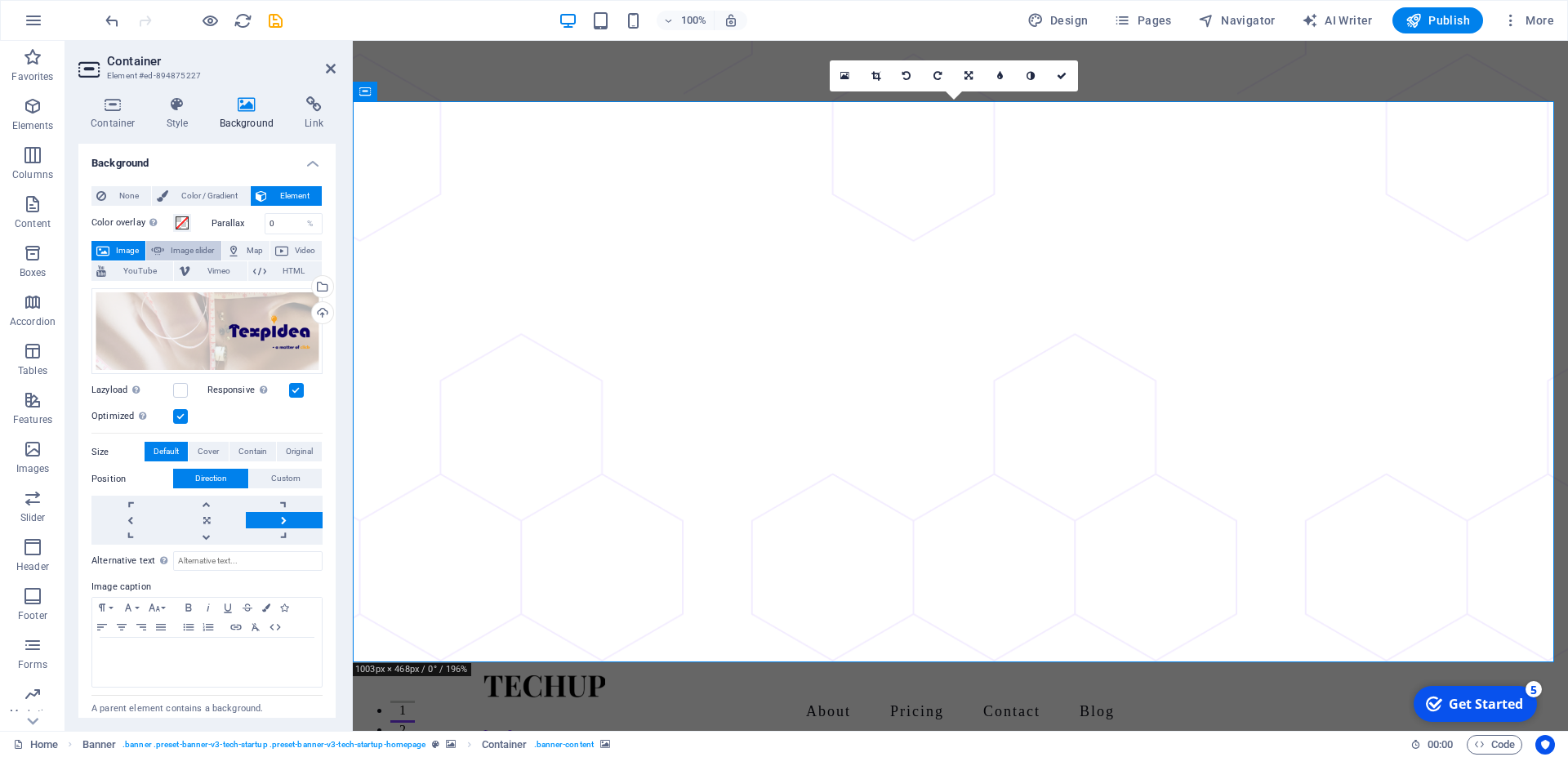
click at [195, 251] on span "Image slider" at bounding box center [192, 250] width 47 height 20
select select "ms"
select select "s"
select select "progressive"
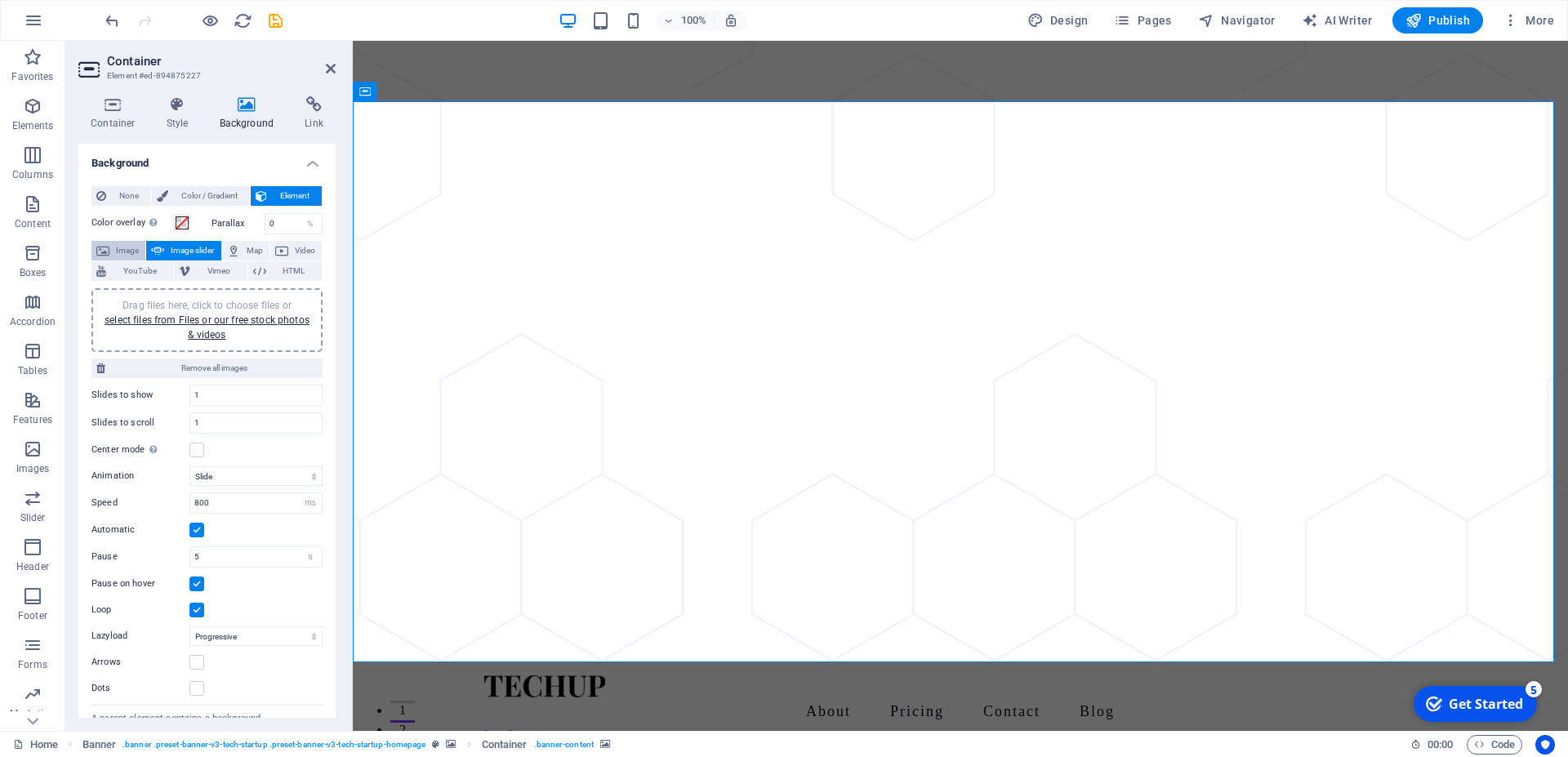
click at [106, 254] on icon at bounding box center [103, 250] width 13 height 20
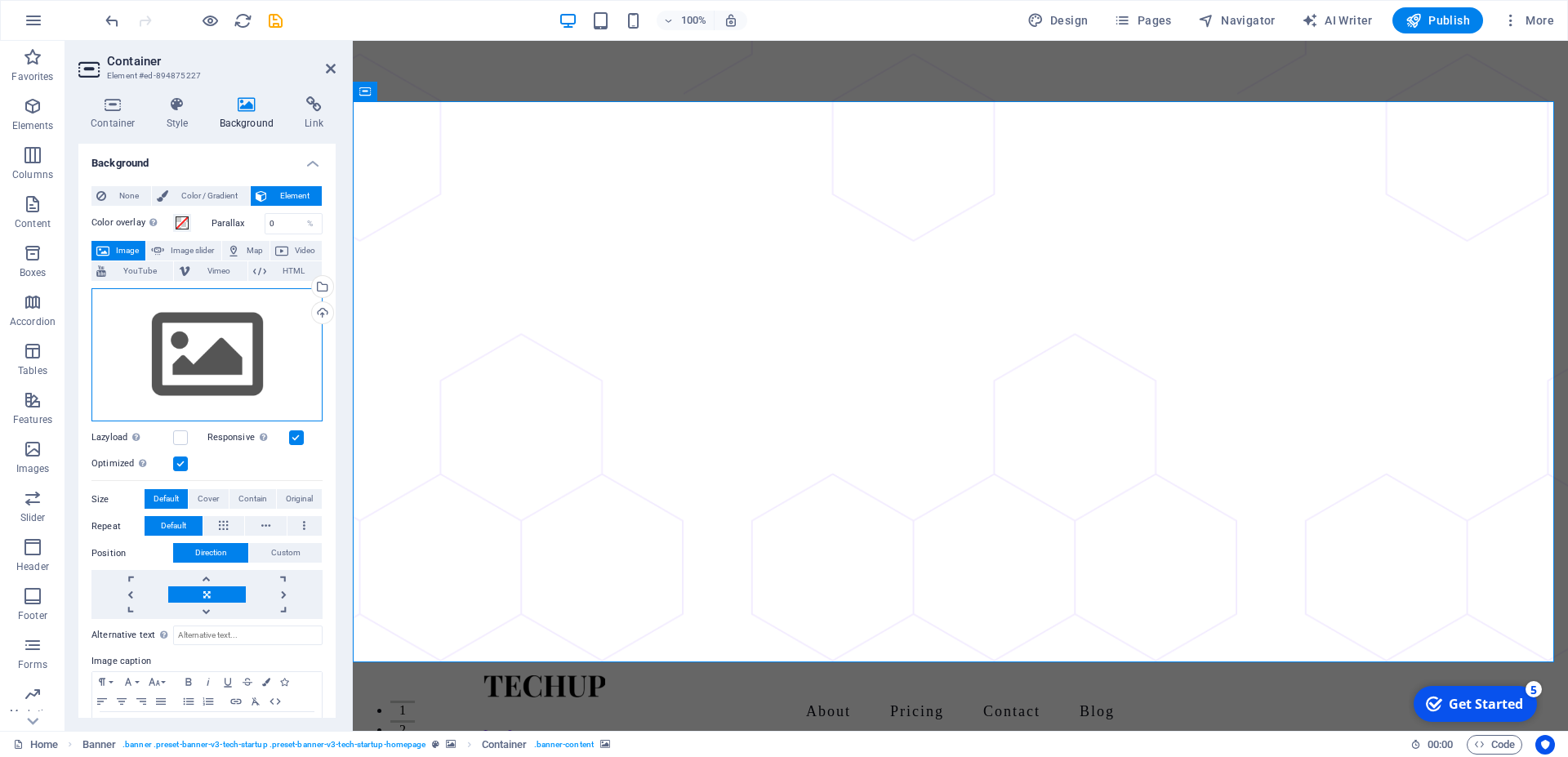
click at [205, 356] on div "Drag files here, click to choose files or select files from Files or our free s…" at bounding box center [207, 355] width 231 height 134
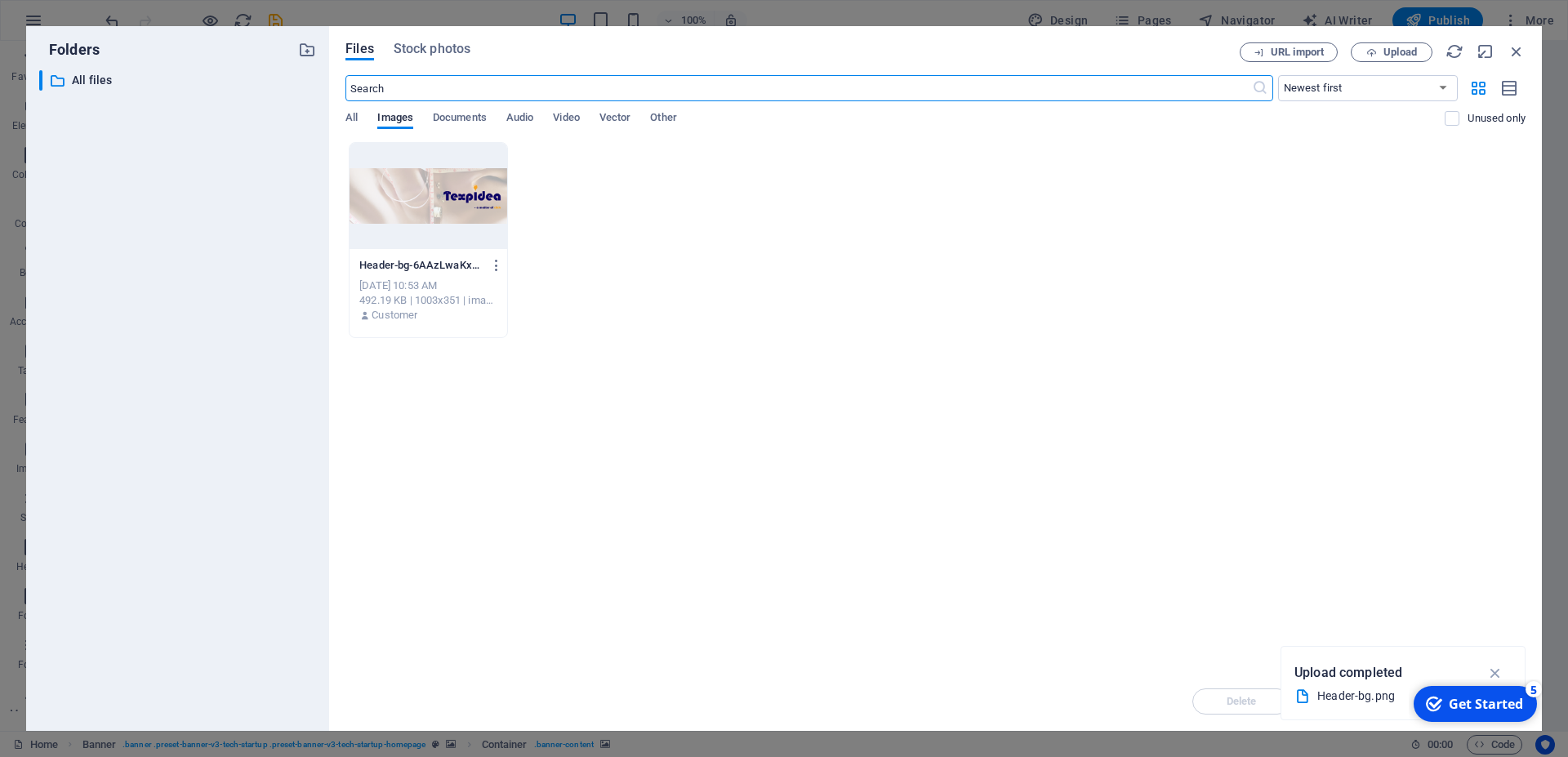
click at [409, 242] on div at bounding box center [428, 196] width 158 height 106
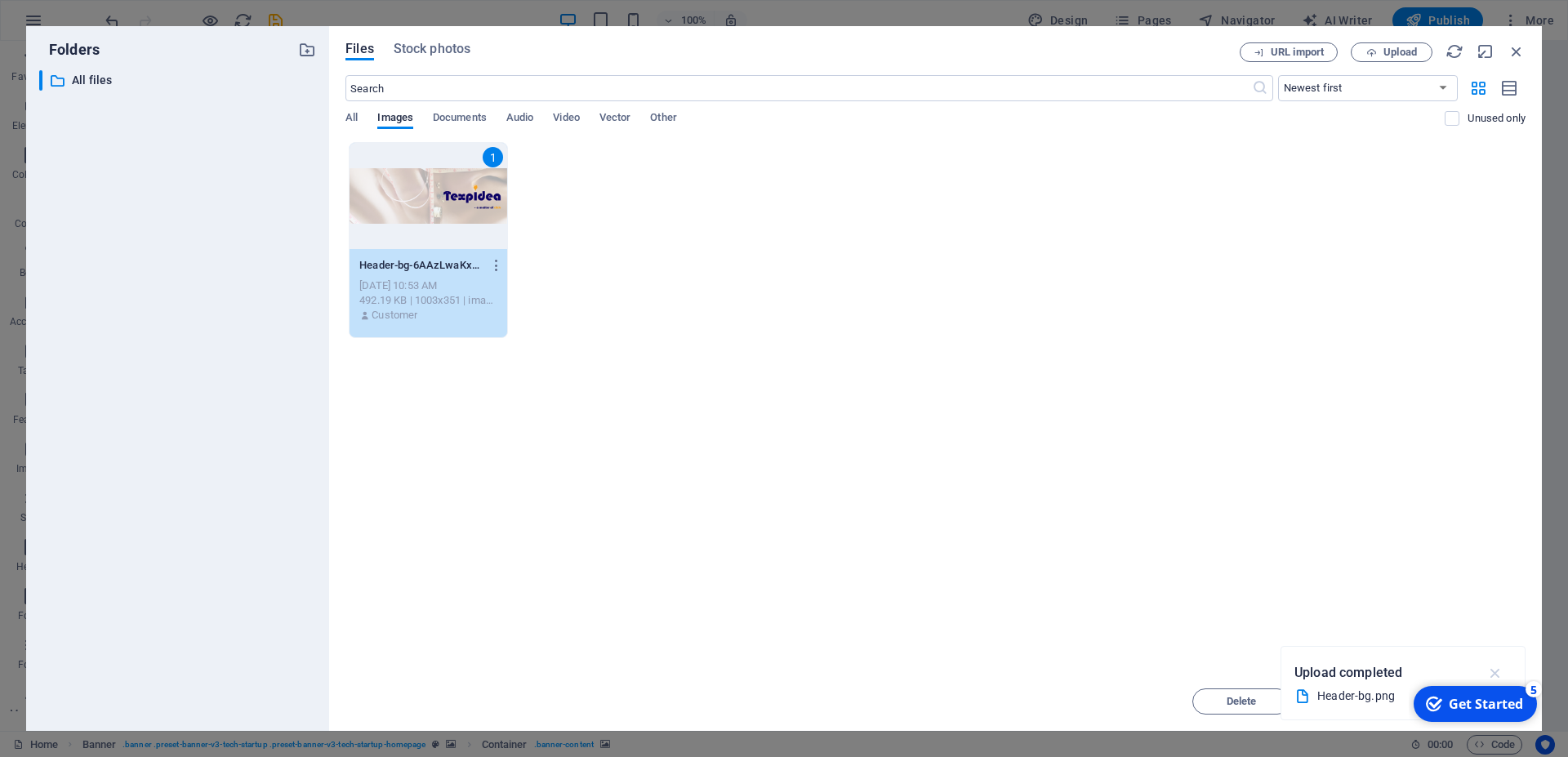
click at [1497, 676] on icon "button" at bounding box center [1496, 672] width 19 height 18
drag, startPoint x: 1476, startPoint y: 698, endPoint x: 1458, endPoint y: 593, distance: 106.5
click html "checkmark Get Started 5 First Steps in the Editor Let's guide you through the t…"
click at [1476, 700] on div "Get Started" at bounding box center [1486, 704] width 74 height 18
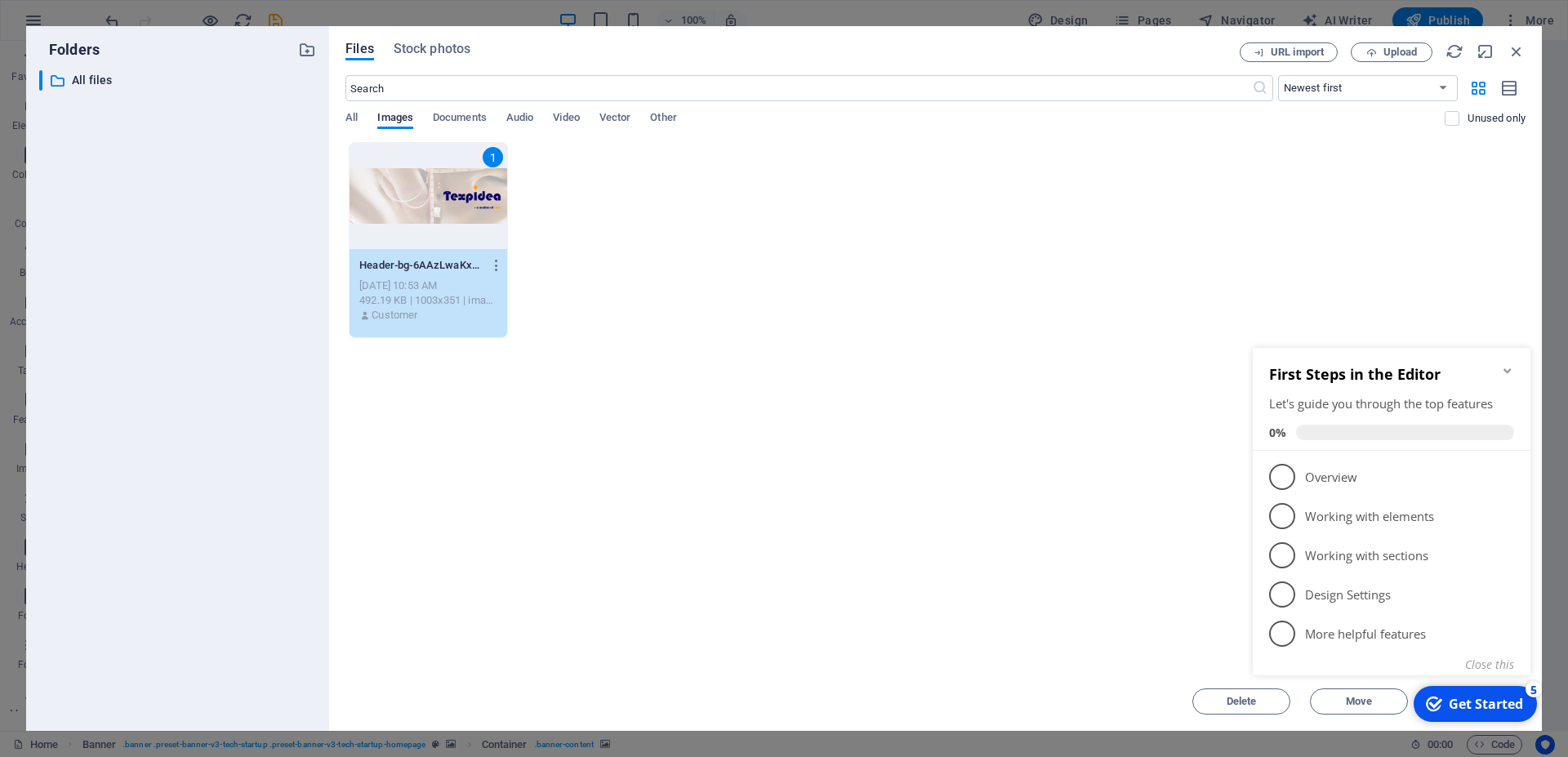
click at [1504, 372] on icon "Minimize checklist" at bounding box center [1508, 370] width 13 height 13
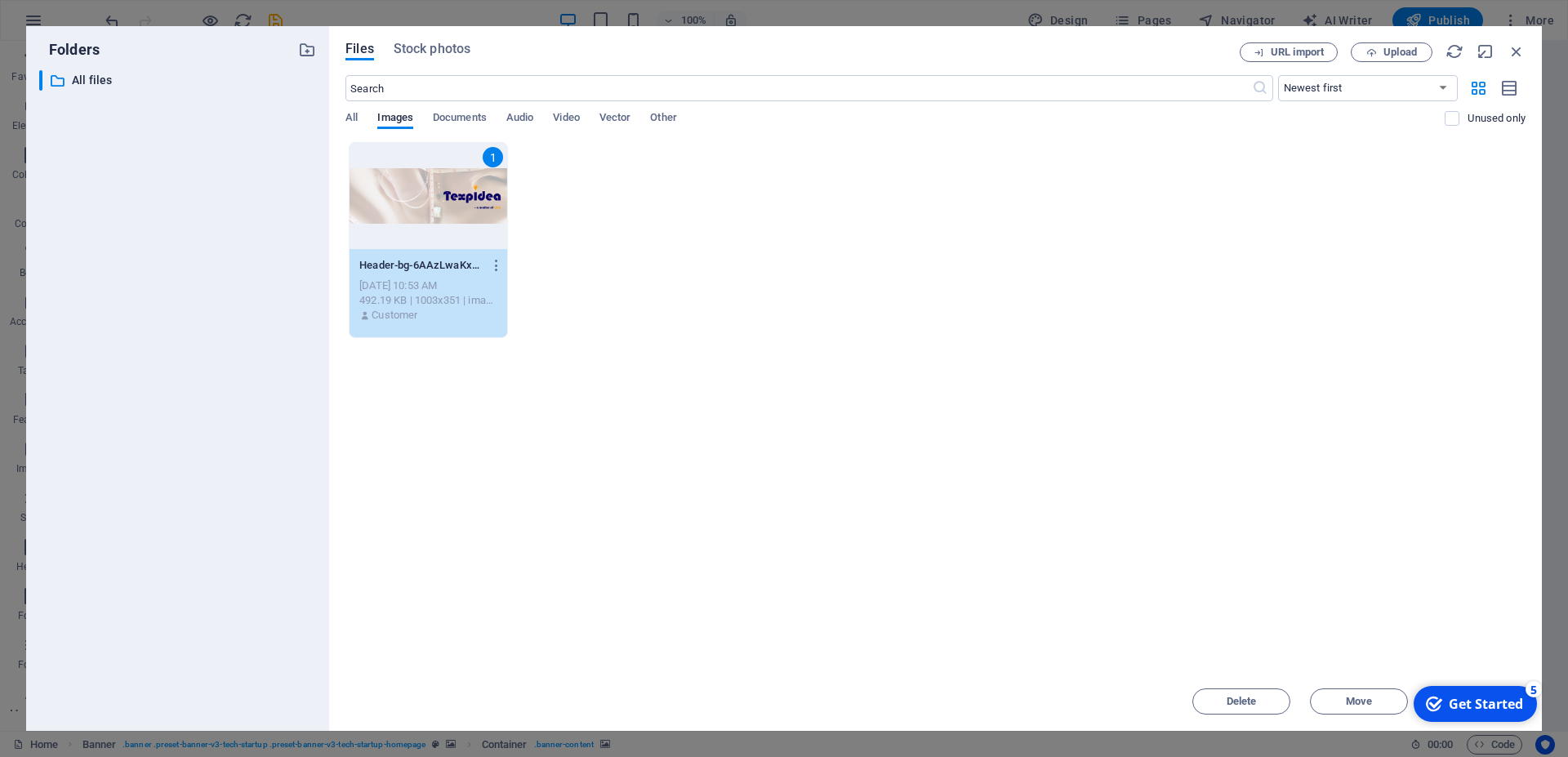
click at [399, 206] on div "1" at bounding box center [428, 196] width 158 height 106
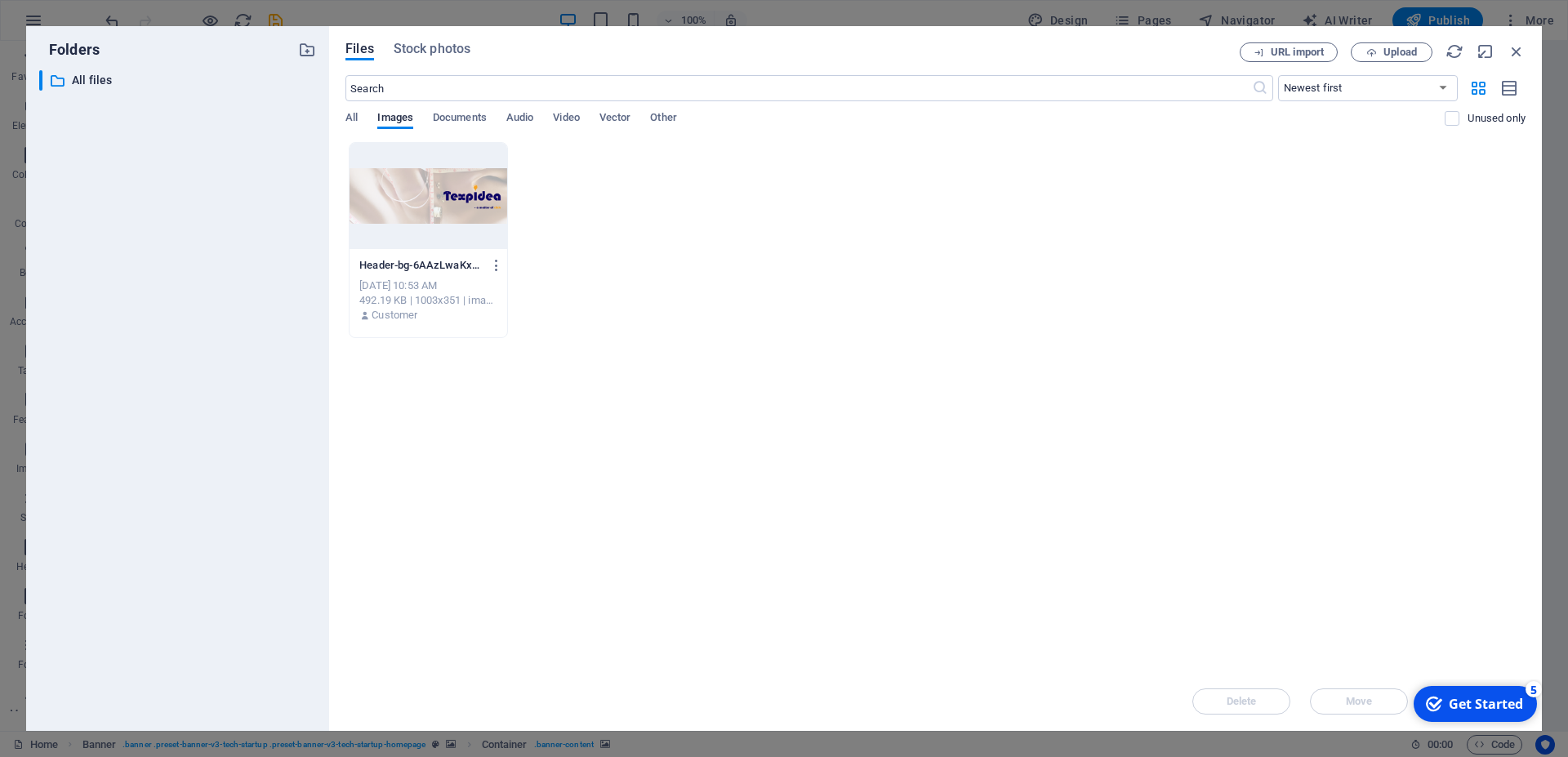
click at [399, 206] on div at bounding box center [428, 196] width 158 height 106
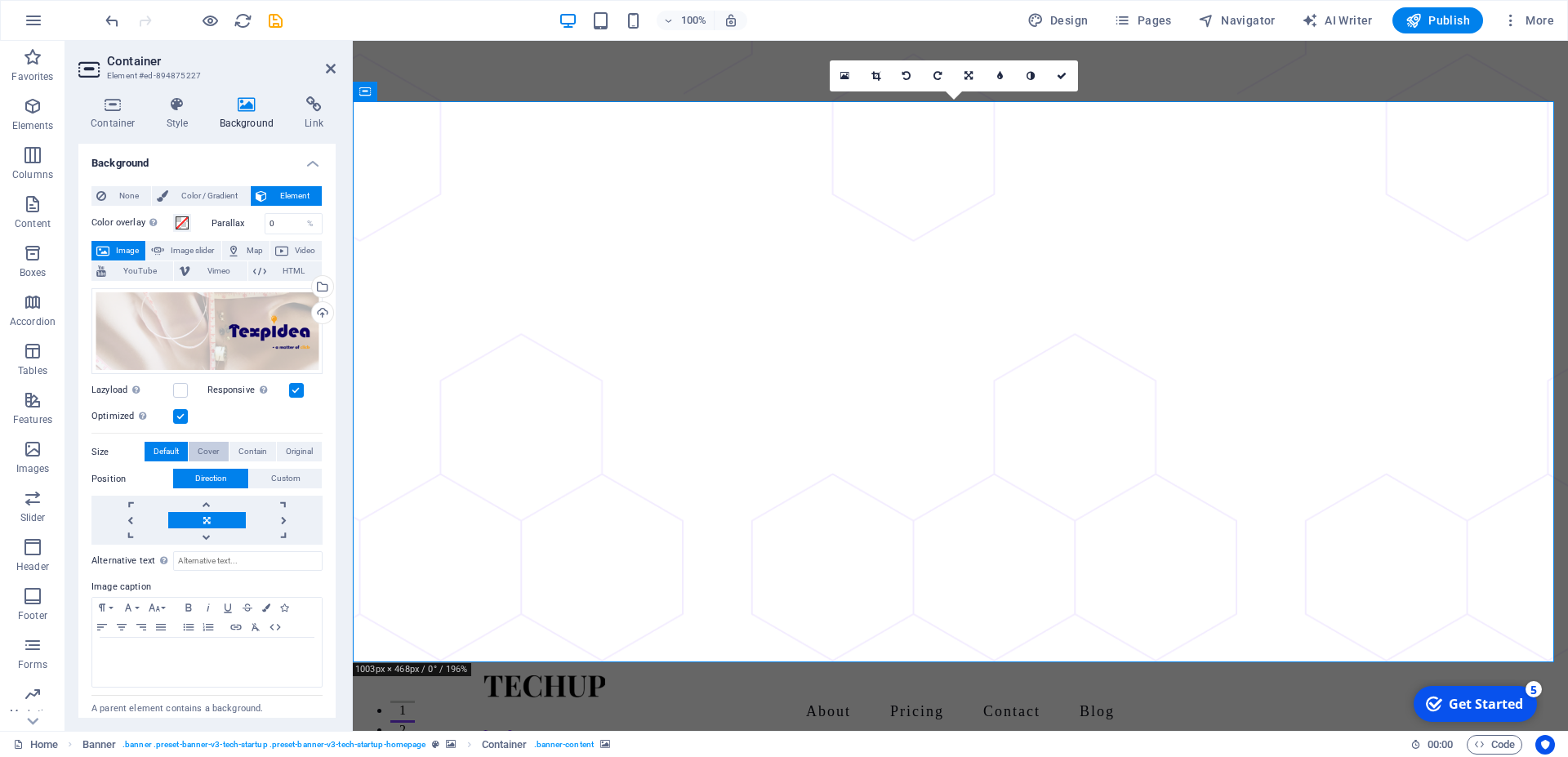
click at [204, 449] on span "Cover" at bounding box center [208, 452] width 21 height 20
click at [176, 445] on span "Default" at bounding box center [166, 452] width 26 height 20
click at [279, 434] on div "Drag files here, click to choose files or select files from Files or our free s…" at bounding box center [207, 413] width 231 height 263
click at [286, 442] on span "Original" at bounding box center [299, 452] width 27 height 20
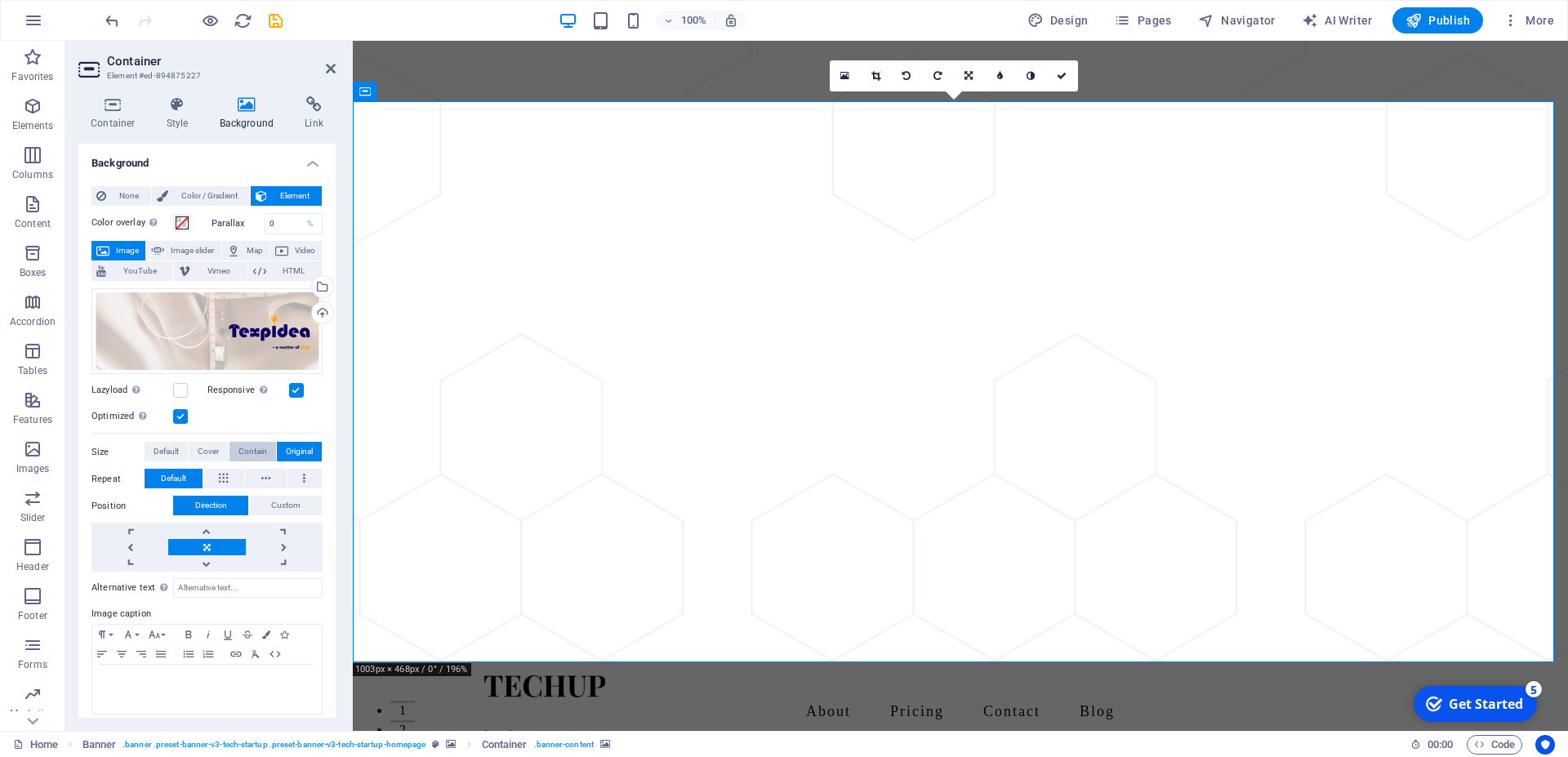
click at [254, 448] on span "Contain" at bounding box center [253, 452] width 29 height 20
click at [879, 72] on icon at bounding box center [876, 75] width 9 height 10
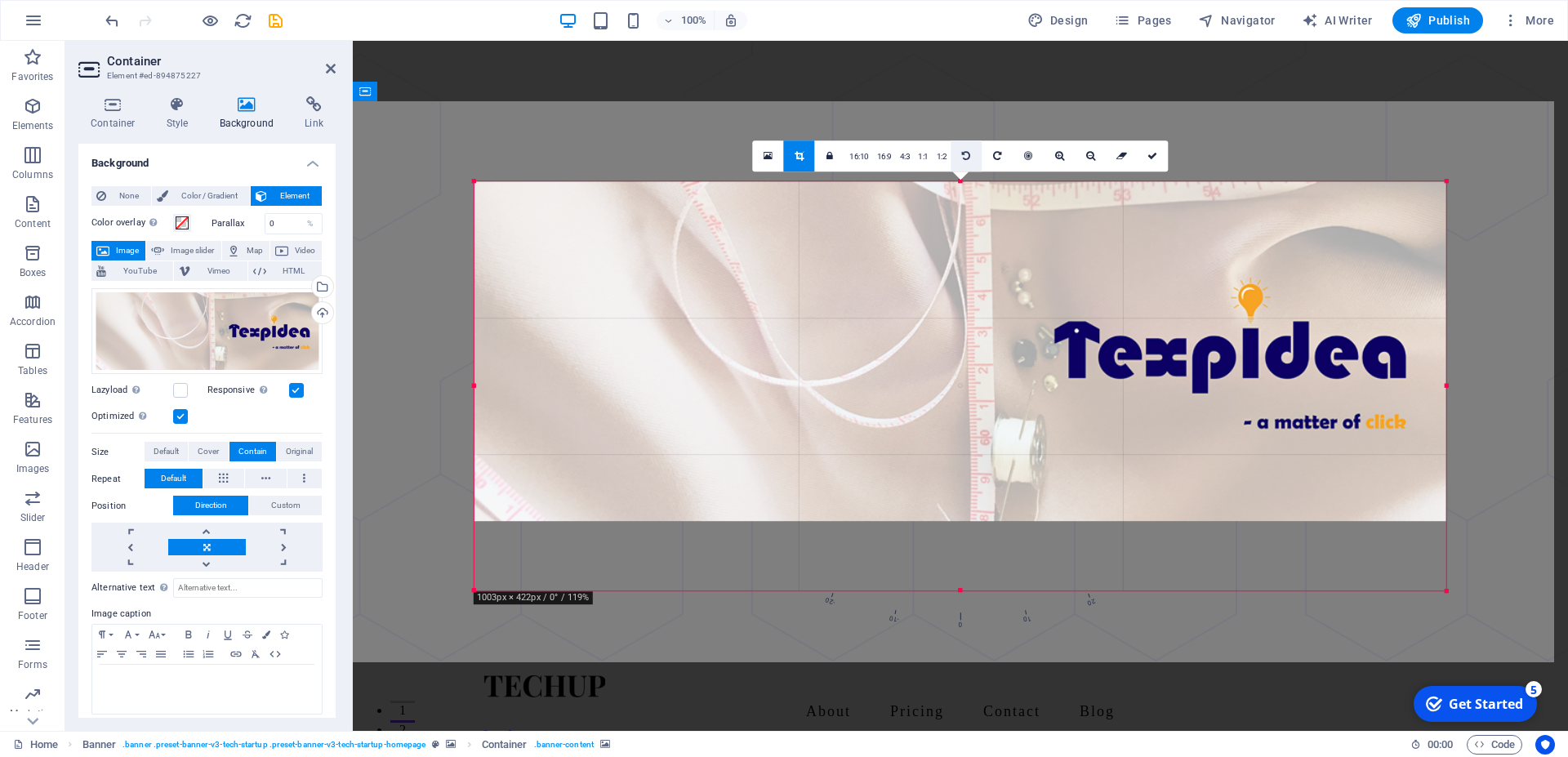
drag, startPoint x: 957, startPoint y: 218, endPoint x: 977, endPoint y: 149, distance: 71.8
click at [977, 181] on div "180 170 160 150 140 130 120 110 100 90 80 70 60 50 40 30 20 10 0 -10 -20 -30 -4…" at bounding box center [961, 386] width 972 height 410
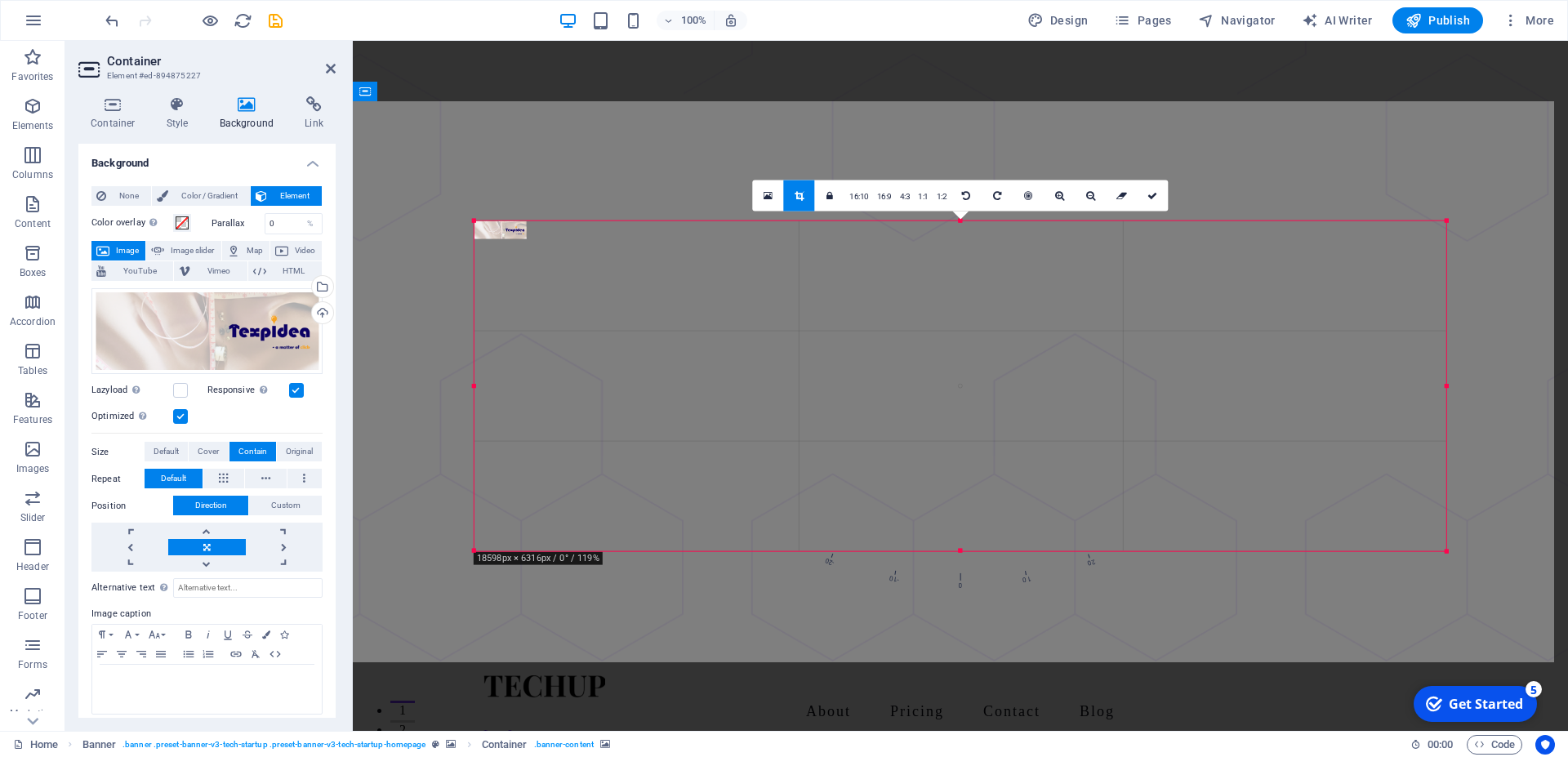
drag, startPoint x: 472, startPoint y: 389, endPoint x: 383, endPoint y: 382, distance: 89.3
click at [383, 382] on div "Drag here to replace the existing content. Press “Ctrl” if you want to create a…" at bounding box center [961, 386] width 1216 height 690
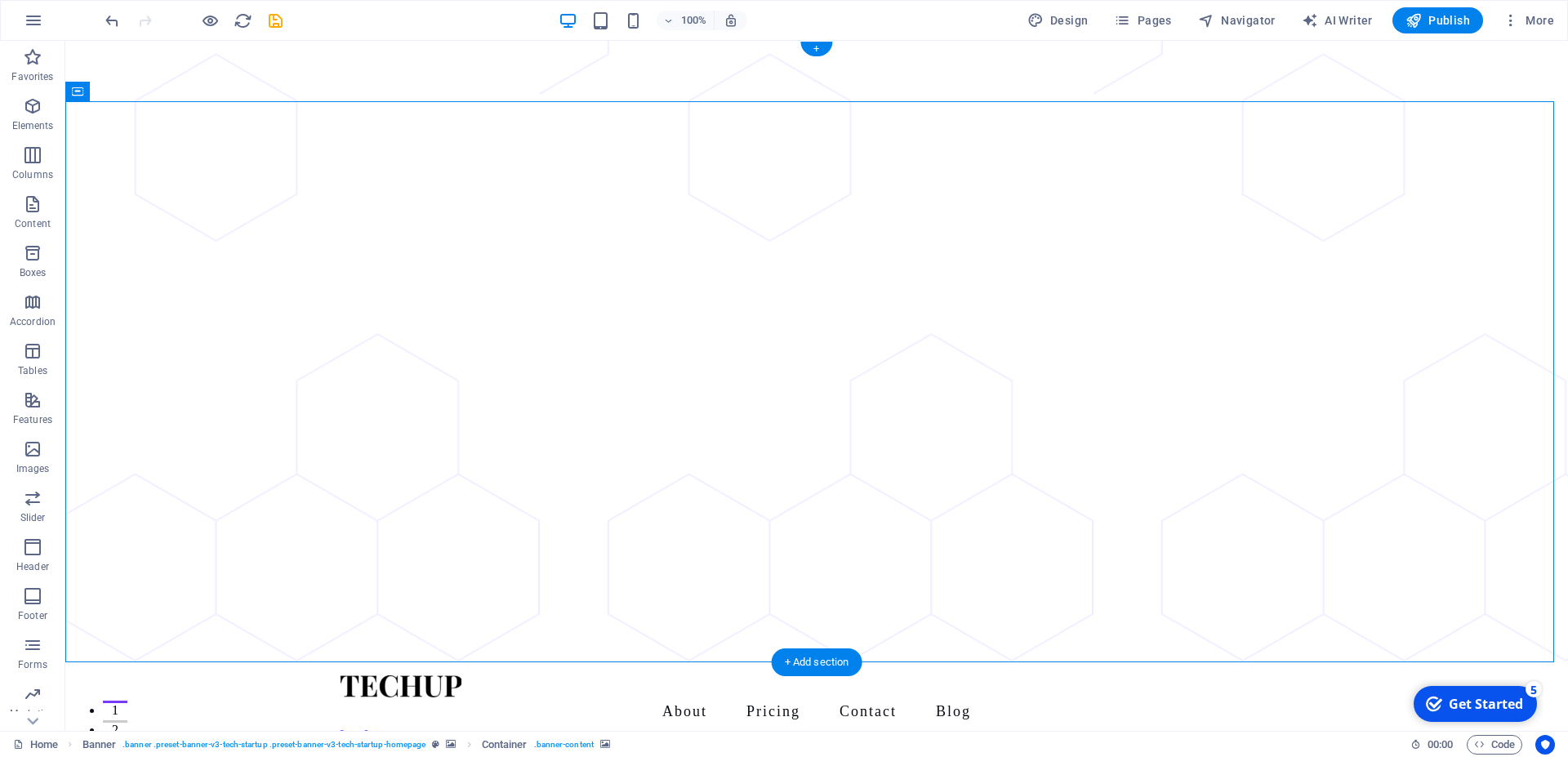
click at [82, 88] on icon at bounding box center [77, 92] width 11 height 20
click at [89, 94] on div "Container" at bounding box center [101, 92] width 74 height 20
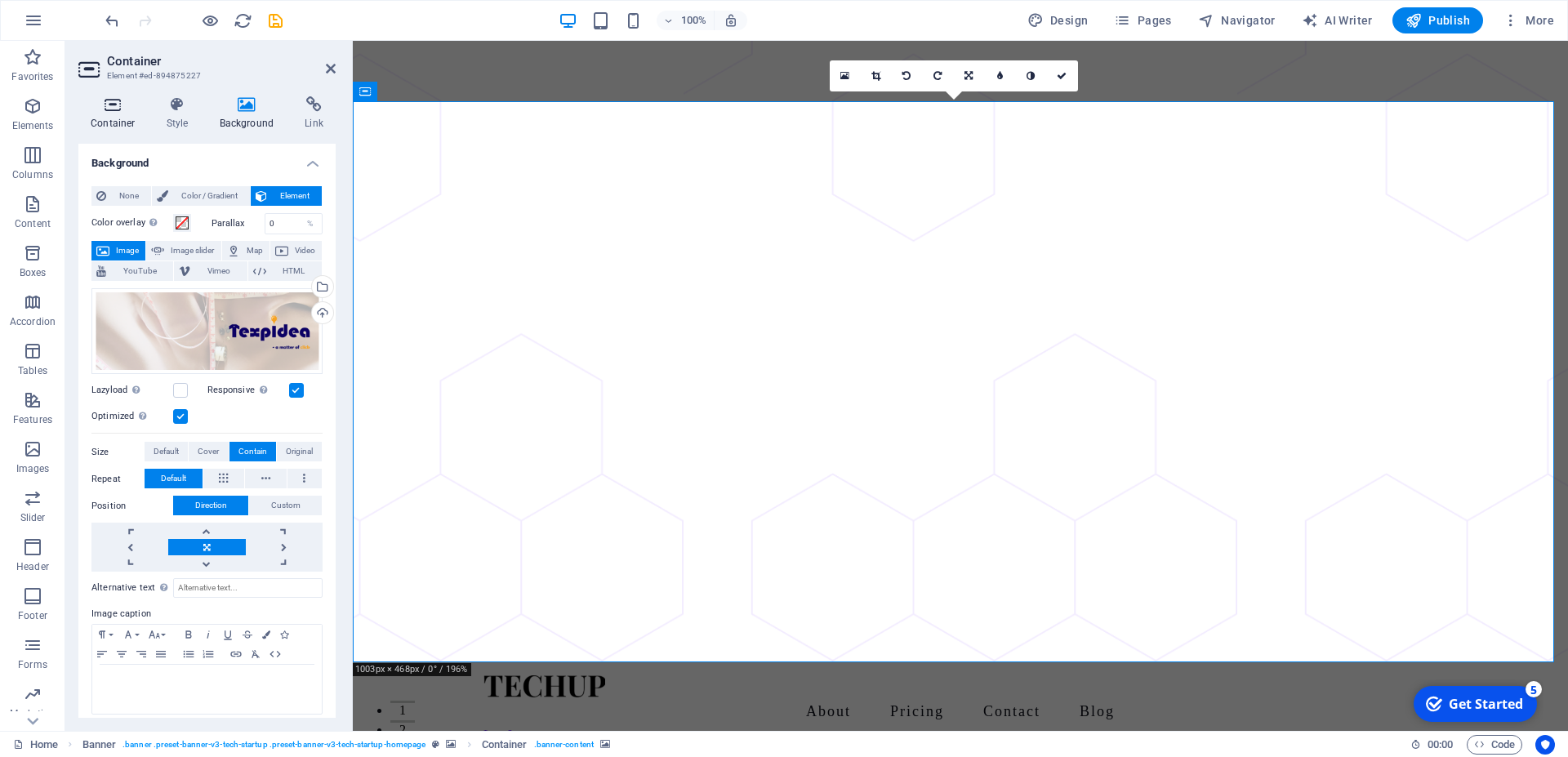
click at [112, 115] on h4 "Container" at bounding box center [117, 114] width 76 height 34
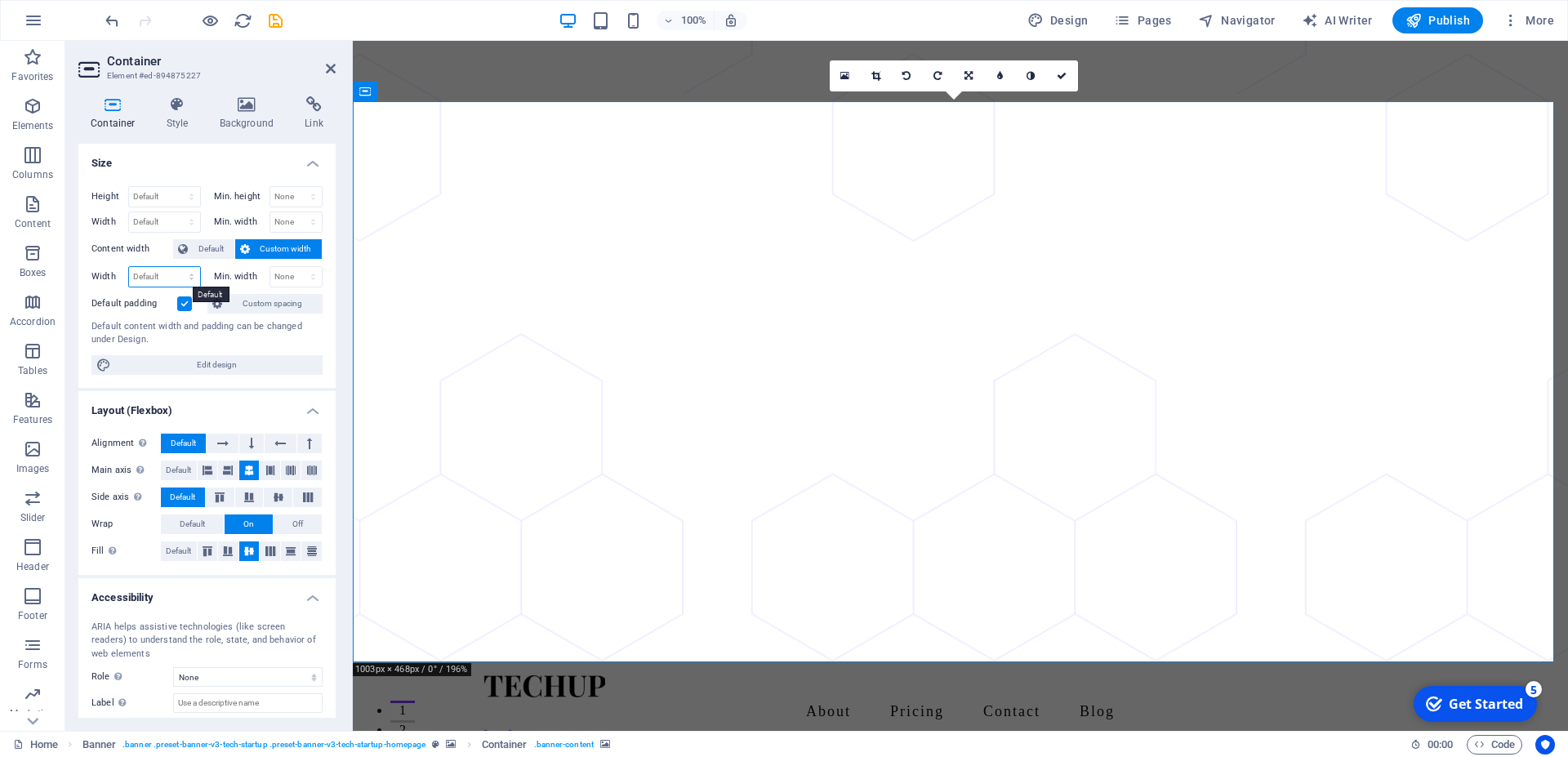
click at [129, 267] on select "Default px rem % em vh vw" at bounding box center [164, 277] width 71 height 20
select select "px"
click option "px" at bounding box center [0, 0] width 0 height 0
type input "1471"
click at [270, 267] on select "None px rem % vh vw" at bounding box center [296, 277] width 53 height 20
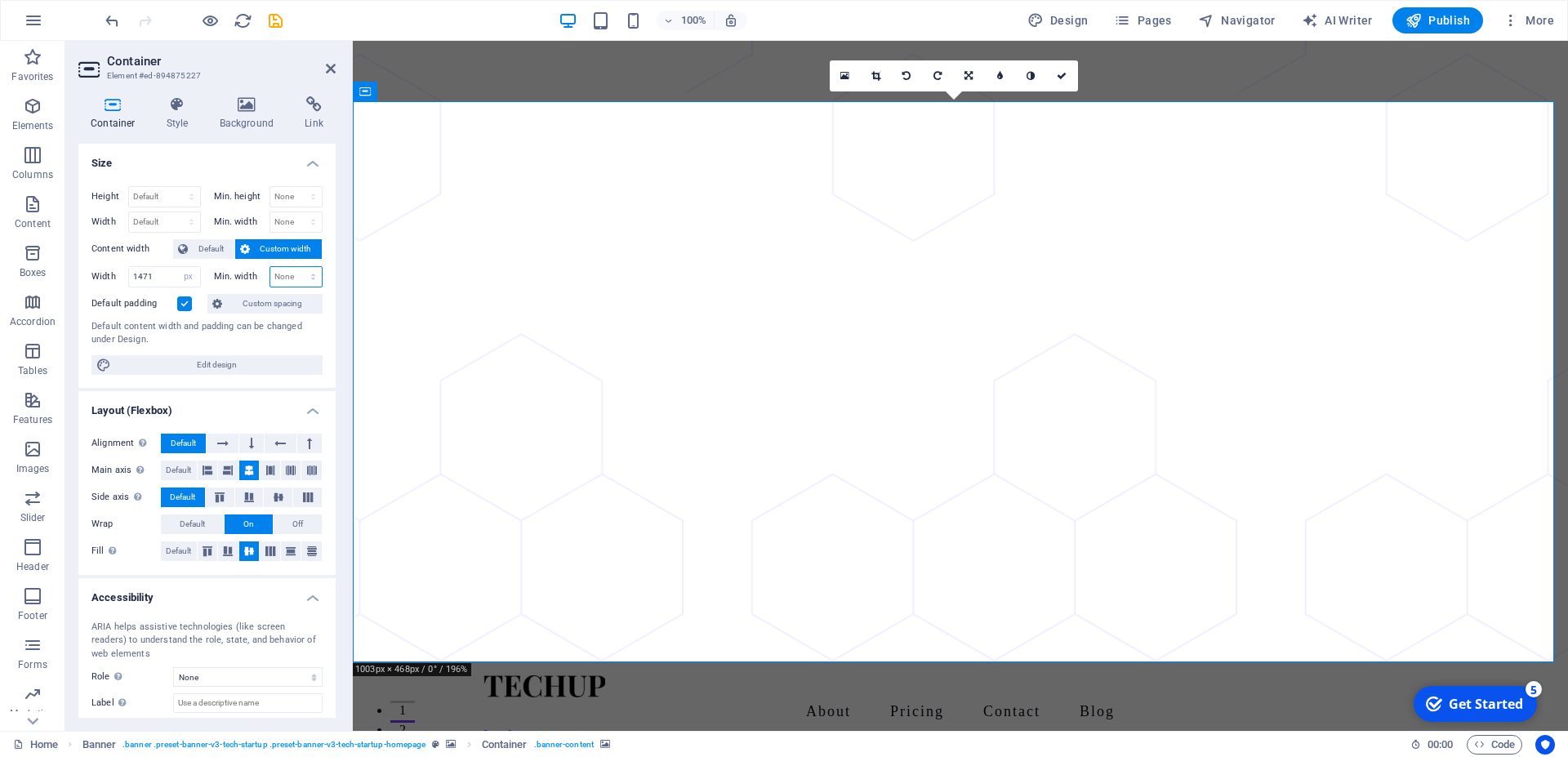
select select "px"
click option "px" at bounding box center [0, 0] width 0 height 0
type input "0"
click at [150, 281] on input "1471" at bounding box center [164, 277] width 71 height 20
drag, startPoint x: 154, startPoint y: 279, endPoint x: 127, endPoint y: 278, distance: 27.0
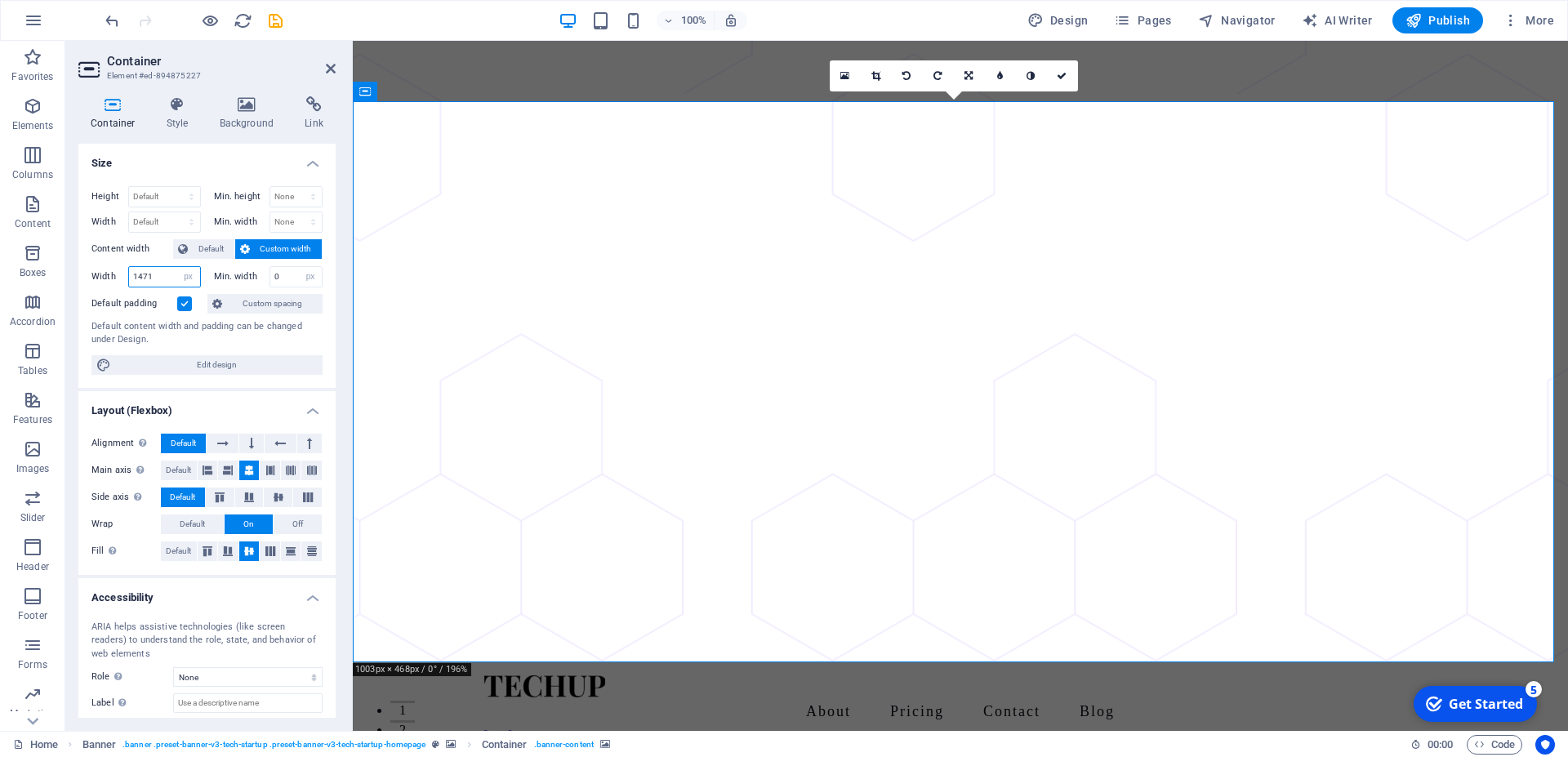
click at [129, 278] on input "1471" at bounding box center [164, 277] width 71 height 20
click at [129, 187] on select "Default px rem % vh vw" at bounding box center [164, 197] width 71 height 20
select select "px"
click option "px" at bounding box center [0, 0] width 0 height 0
type input "687"
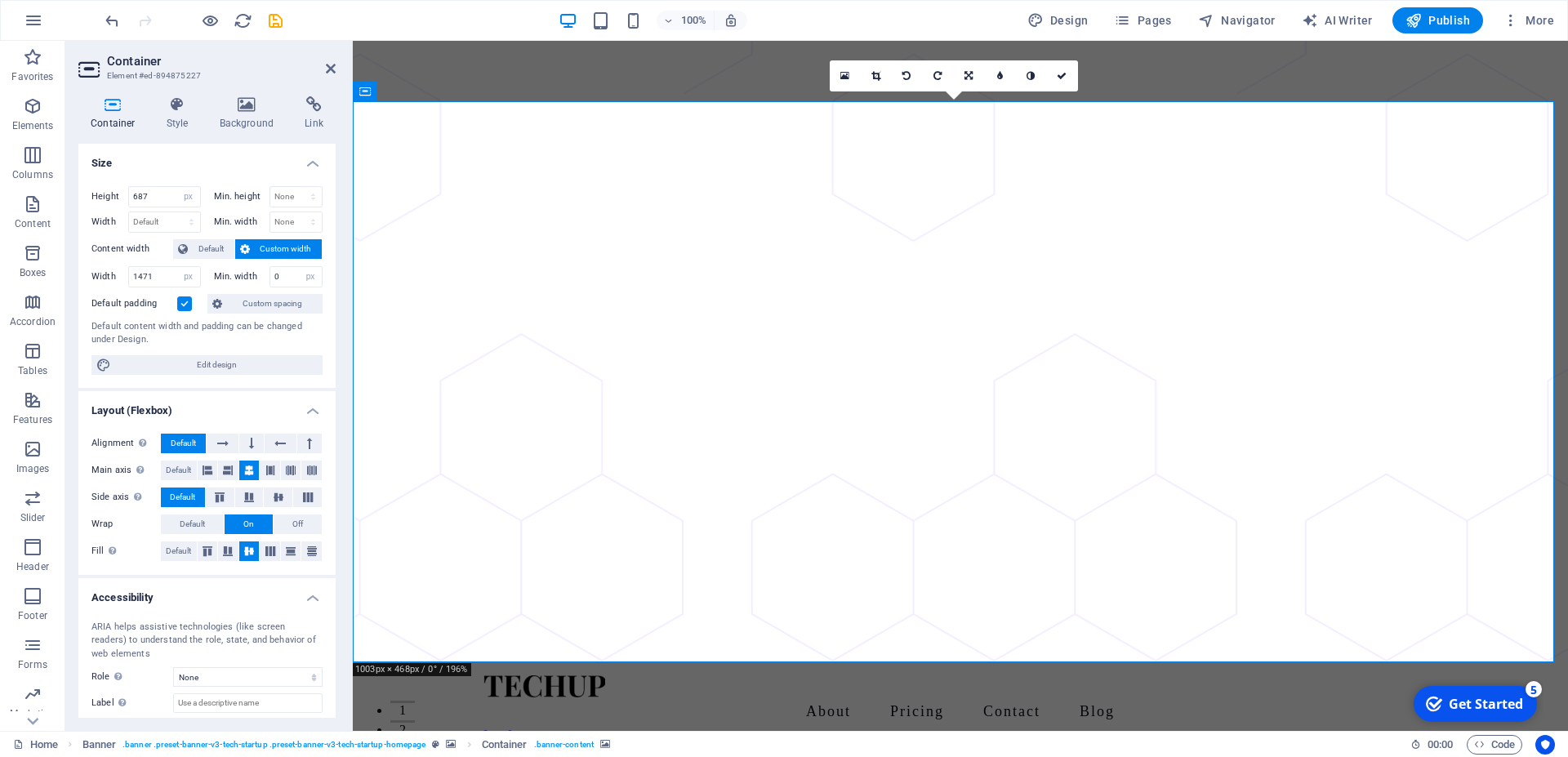
click at [168, 211] on div "Height 687 Default px rem % vh vw" at bounding box center [149, 199] width 116 height 26
click at [129, 212] on select "Default px rem % em vh vw" at bounding box center [164, 221] width 71 height 20
select select "px"
click option "px" at bounding box center [0, 0] width 0 height 0
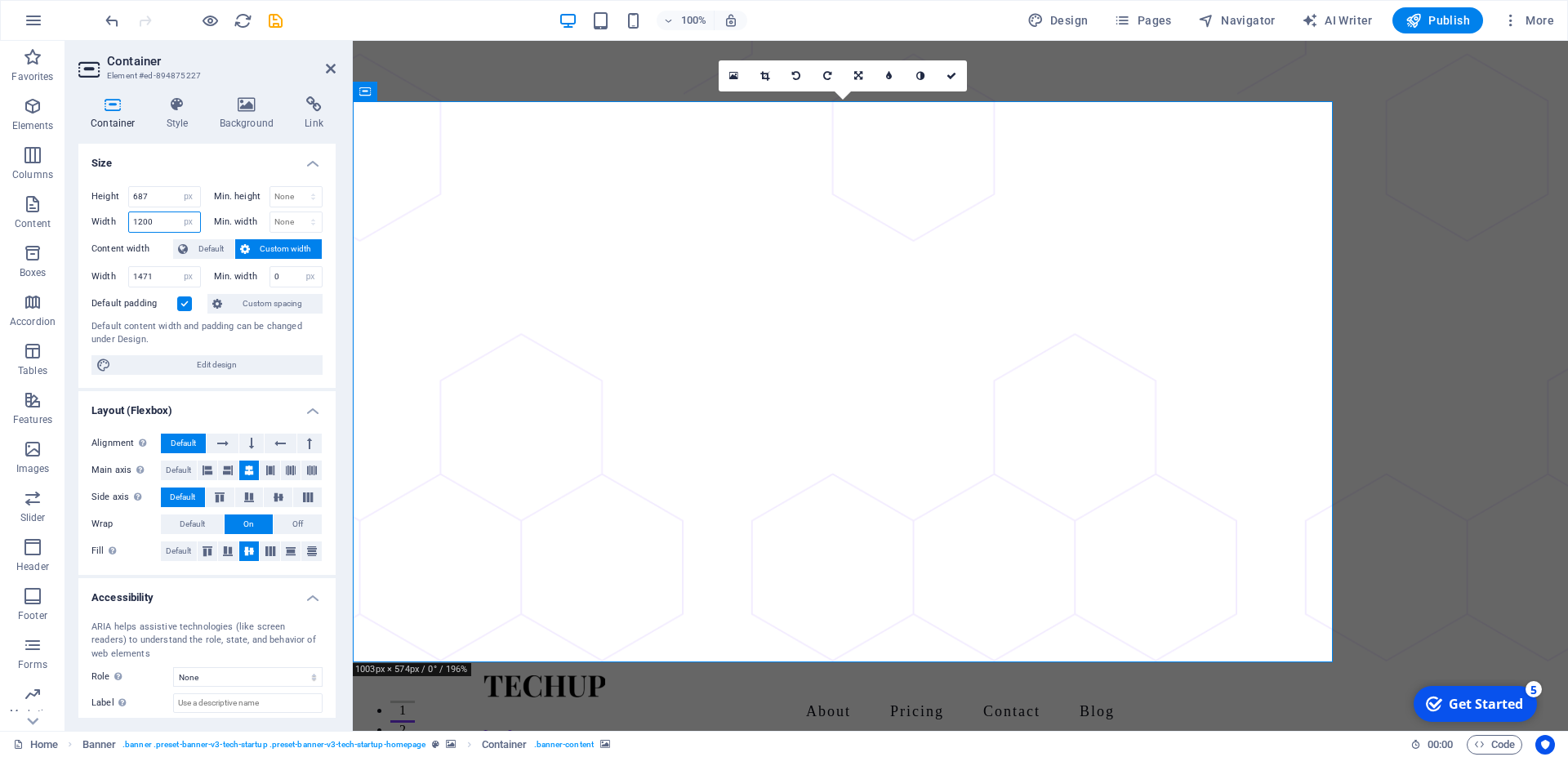
click at [160, 220] on input "1200" at bounding box center [164, 221] width 71 height 20
type input "1471"
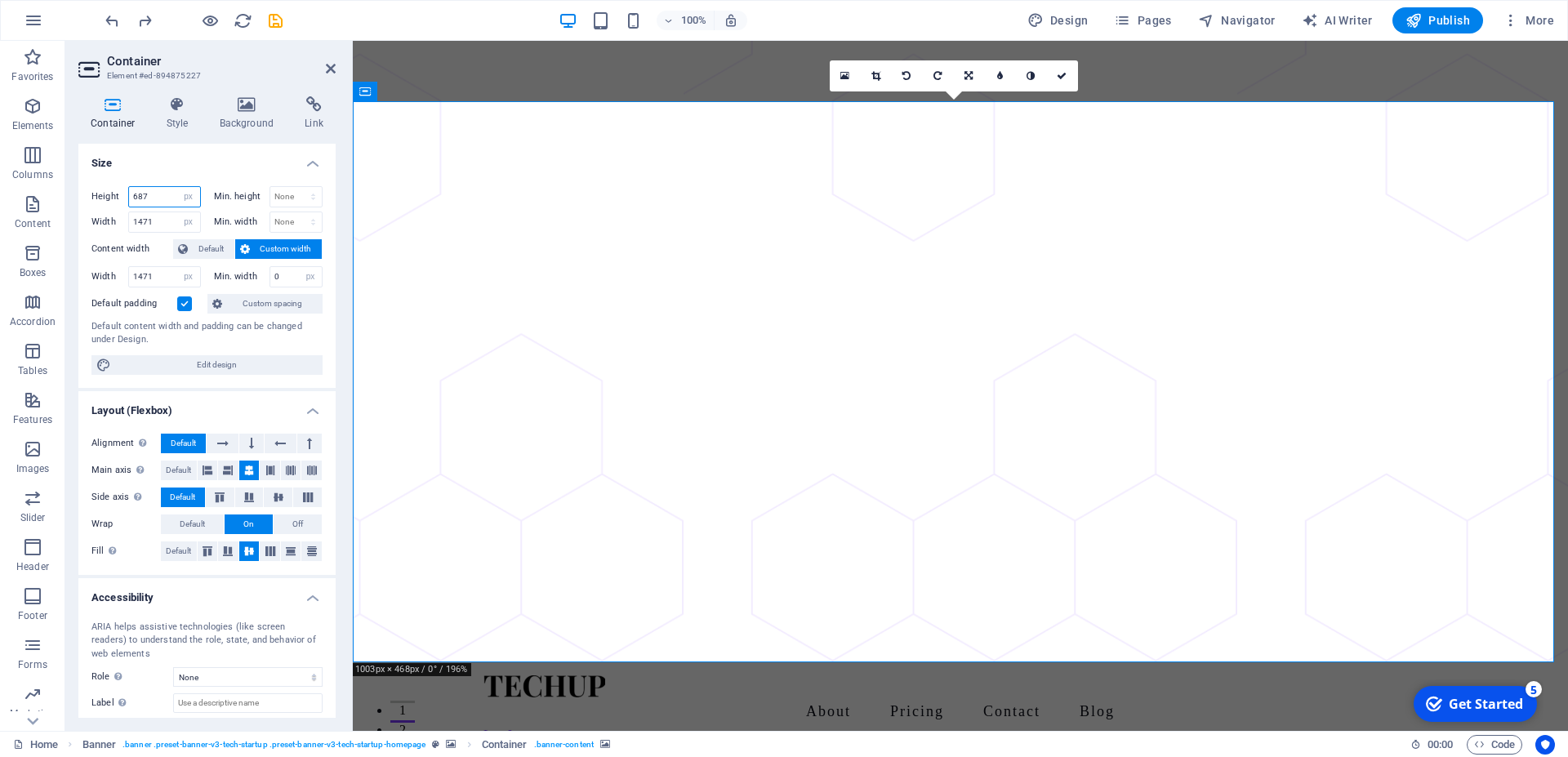
drag, startPoint x: 166, startPoint y: 194, endPoint x: 109, endPoint y: 193, distance: 57.0
click at [129, 193] on input "687" at bounding box center [164, 197] width 71 height 20
drag, startPoint x: 151, startPoint y: 194, endPoint x: 94, endPoint y: 195, distance: 57.0
click at [129, 195] on input "687" at bounding box center [164, 197] width 71 height 20
type input "687"
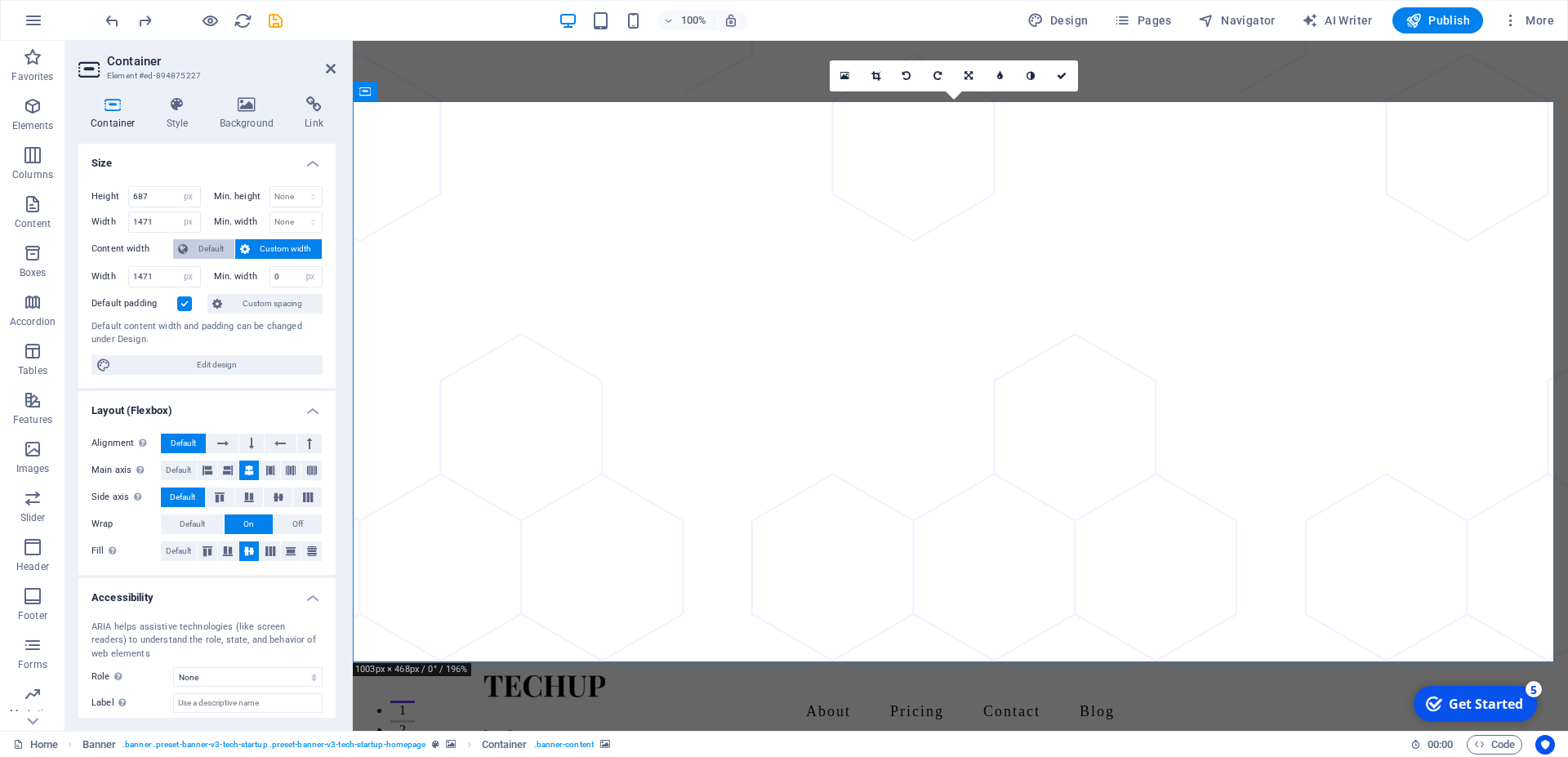
click at [212, 247] on span "Default" at bounding box center [211, 249] width 36 height 20
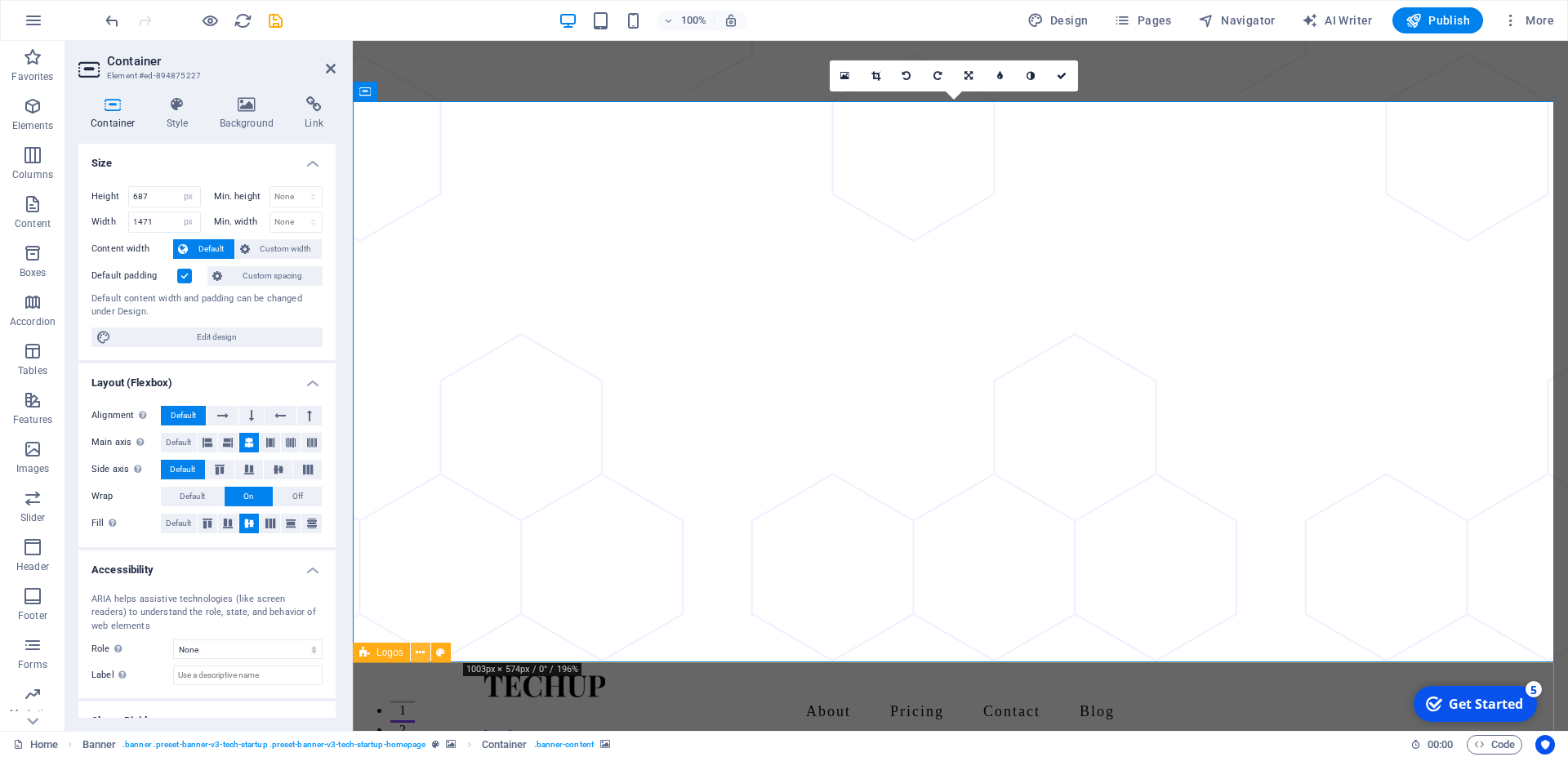
click at [419, 652] on icon at bounding box center [419, 653] width 9 height 17
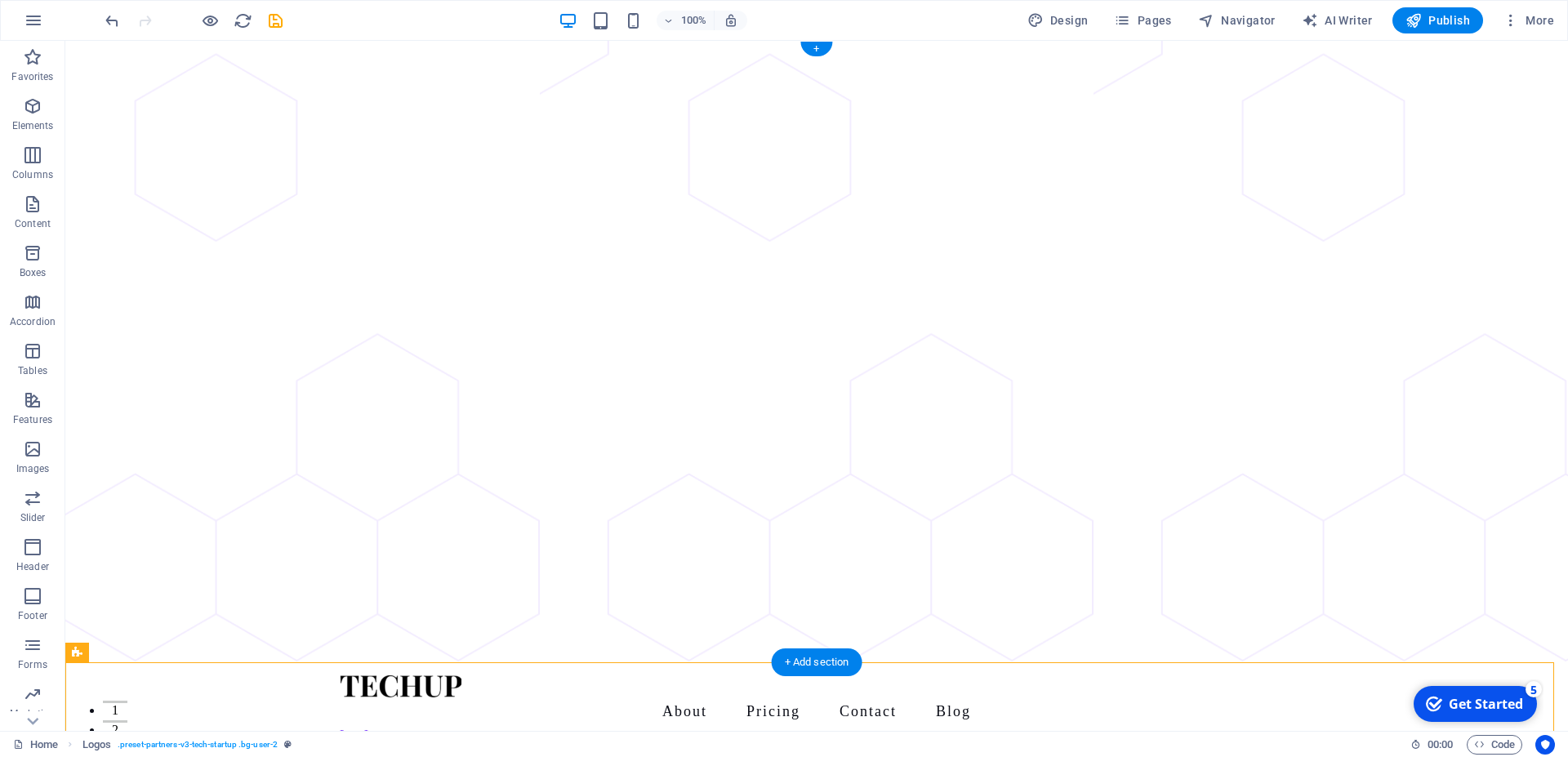
click at [1342, 319] on figure at bounding box center [816, 351] width 1503 height 621
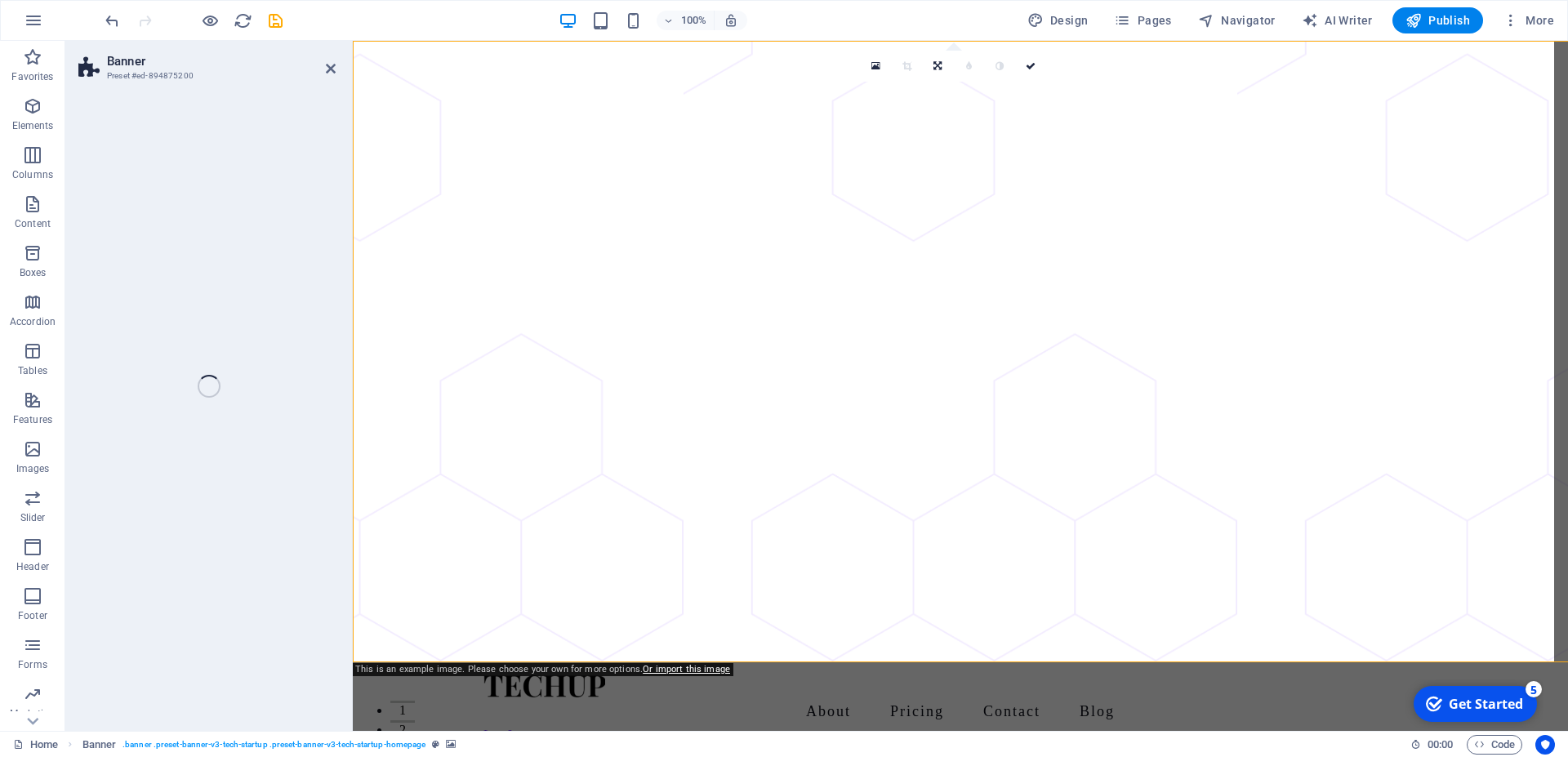
select select "vh"
select select "header"
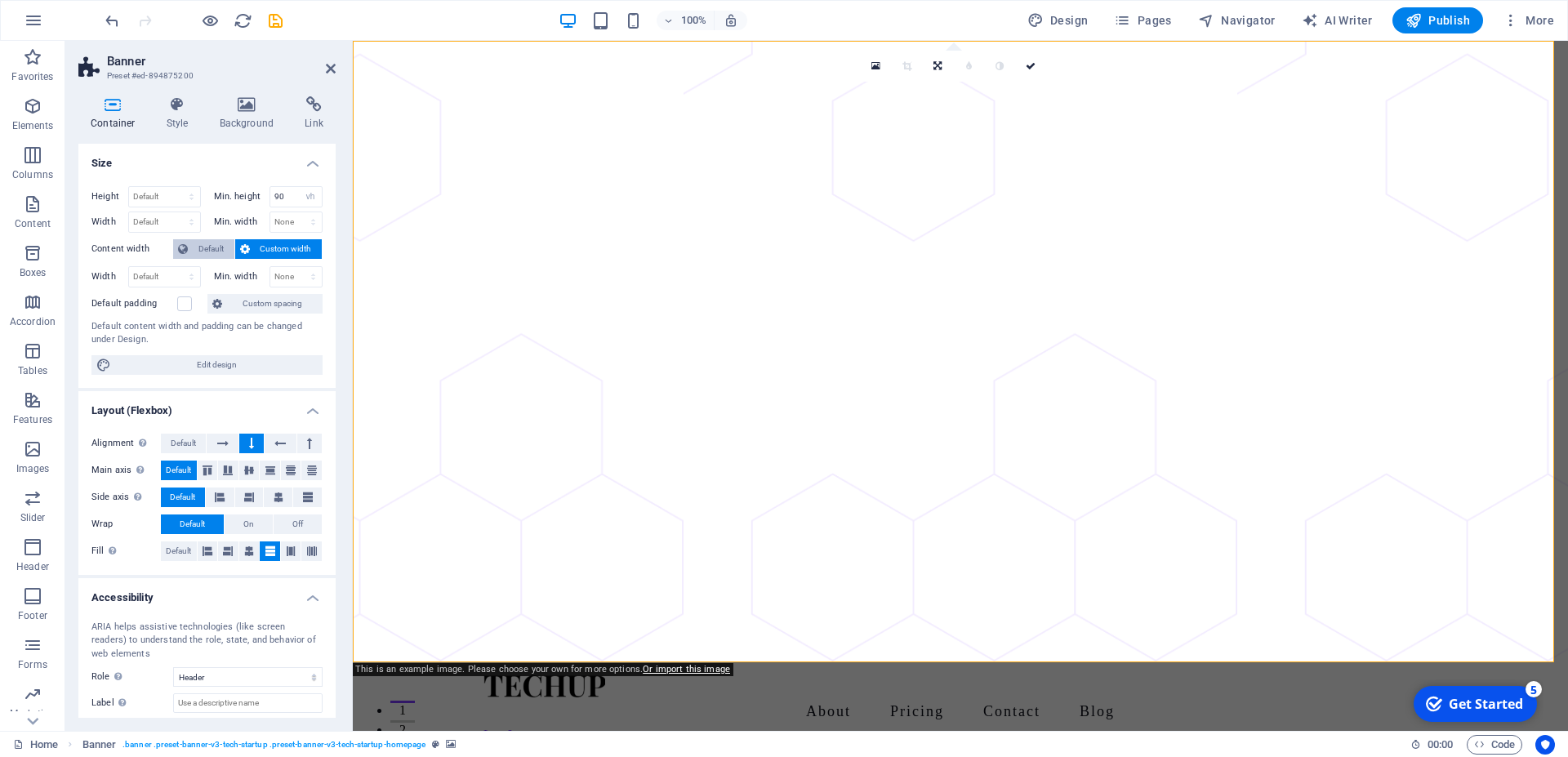
click at [198, 242] on span "Default" at bounding box center [211, 249] width 36 height 20
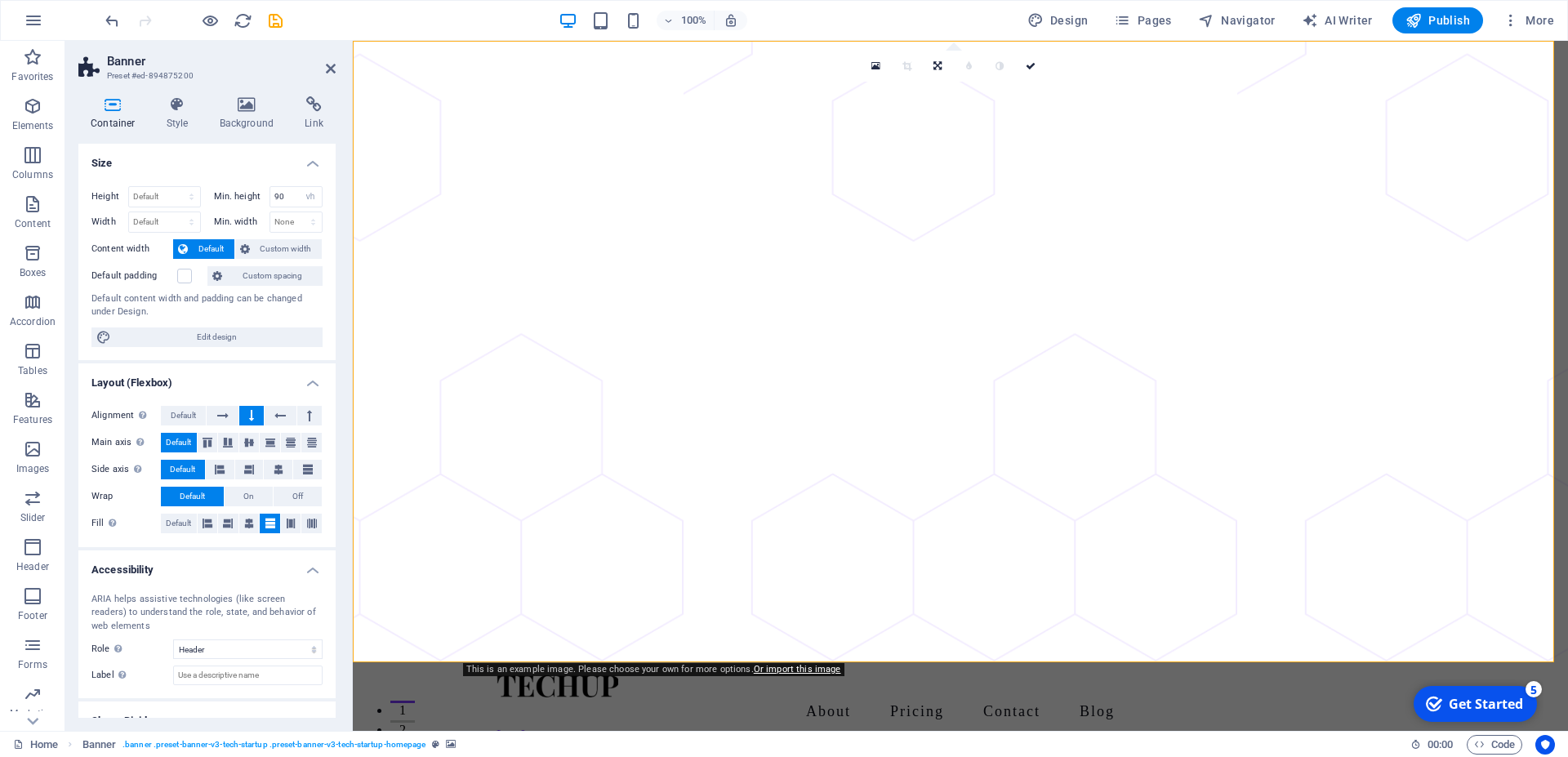
click at [115, 98] on icon at bounding box center [113, 104] width 70 height 16
click at [249, 116] on h4 "Background" at bounding box center [250, 114] width 86 height 34
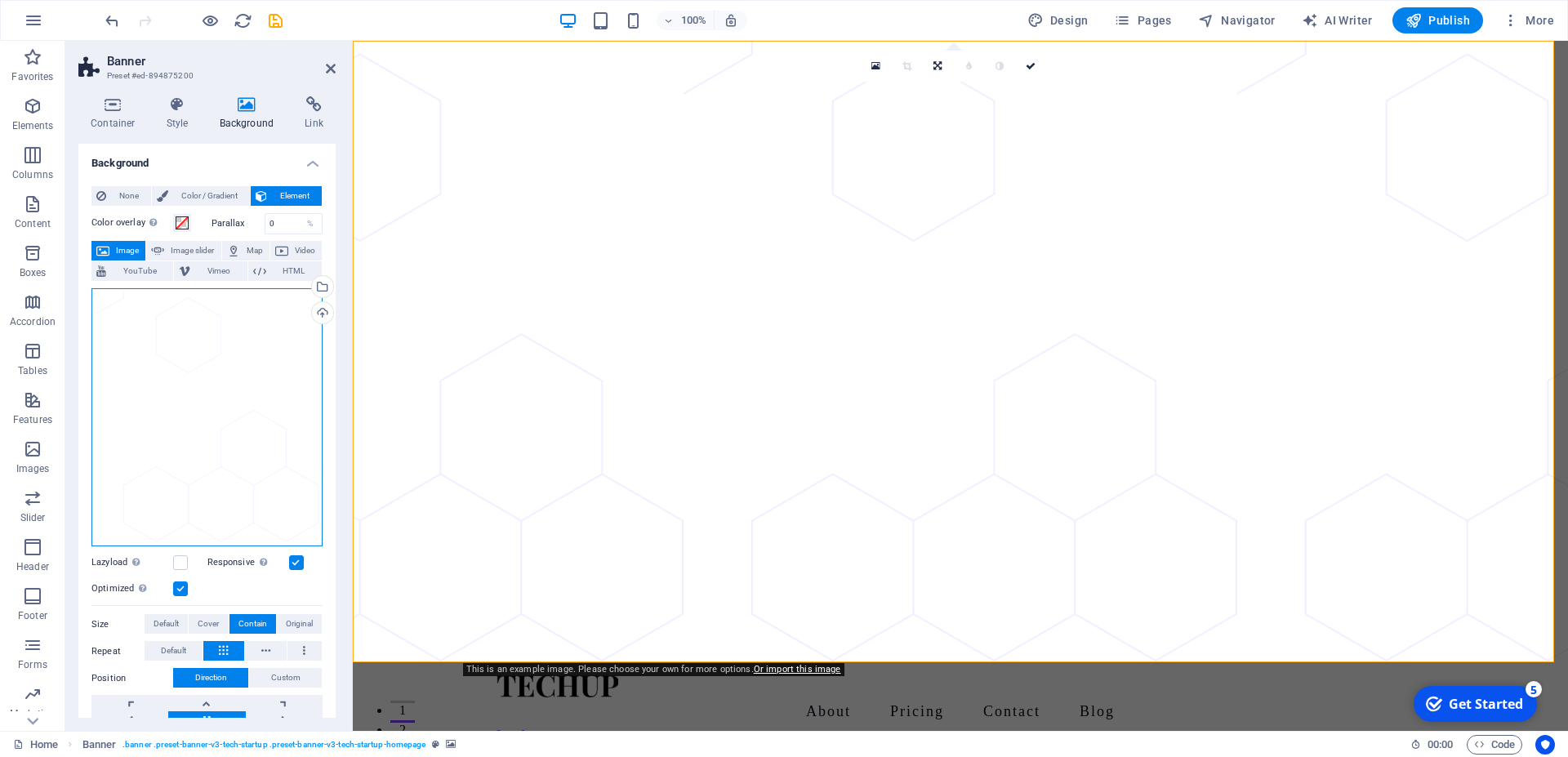
click at [145, 313] on div "Drag files here, click to choose files or select files from Files or our free s…" at bounding box center [207, 417] width 231 height 258
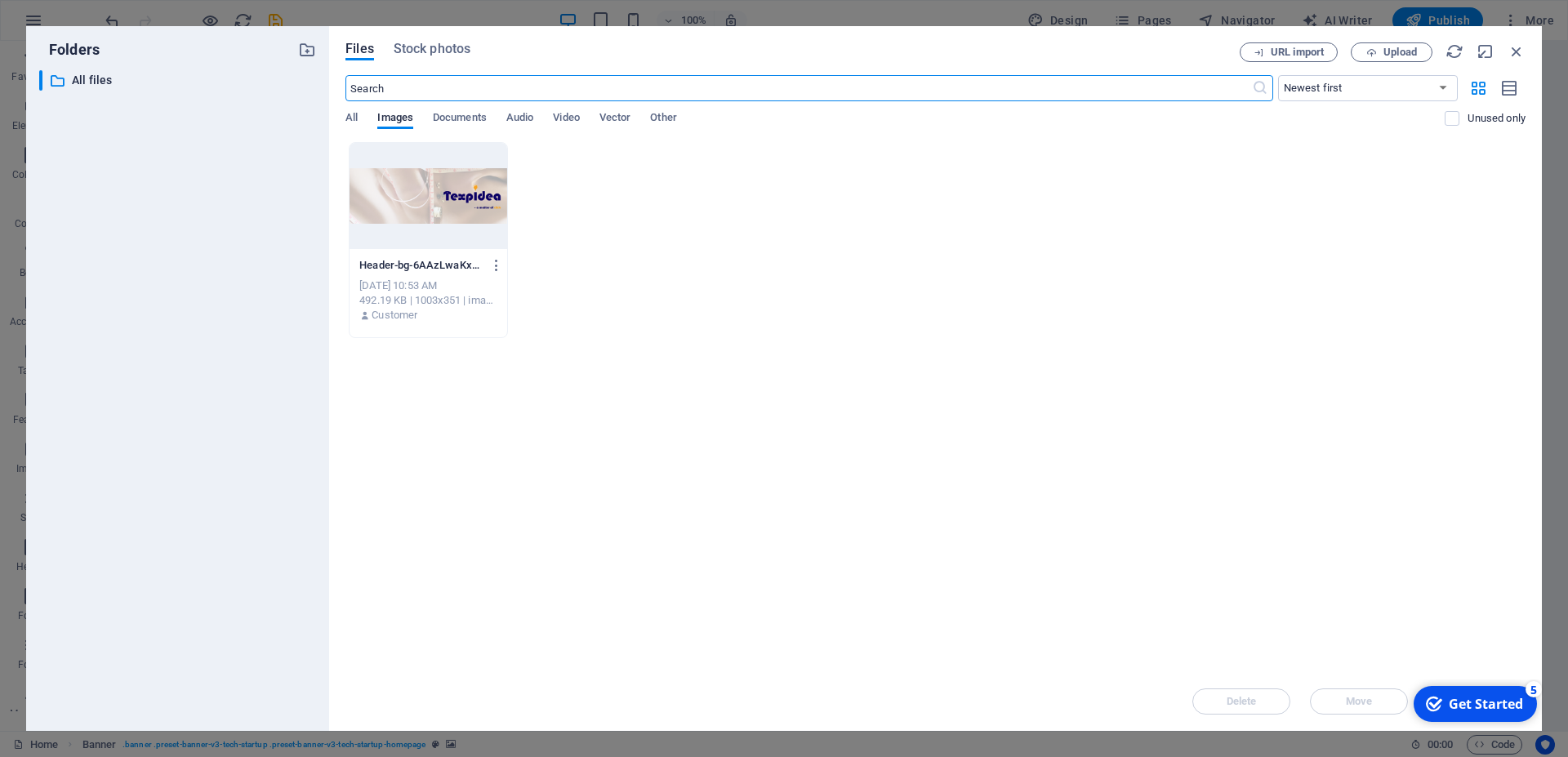
click at [432, 222] on div at bounding box center [428, 196] width 158 height 106
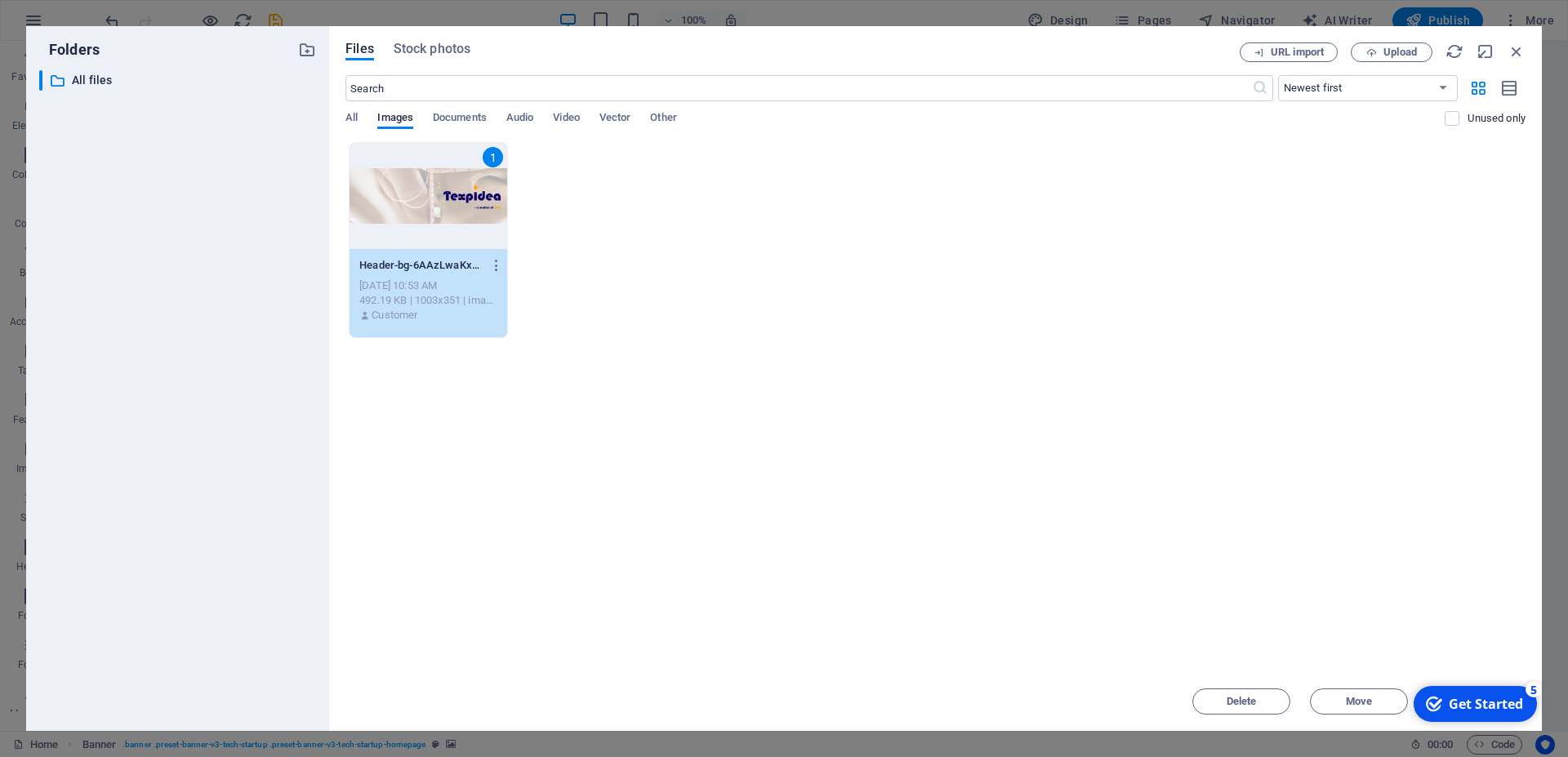
click at [432, 222] on div "1" at bounding box center [428, 196] width 158 height 106
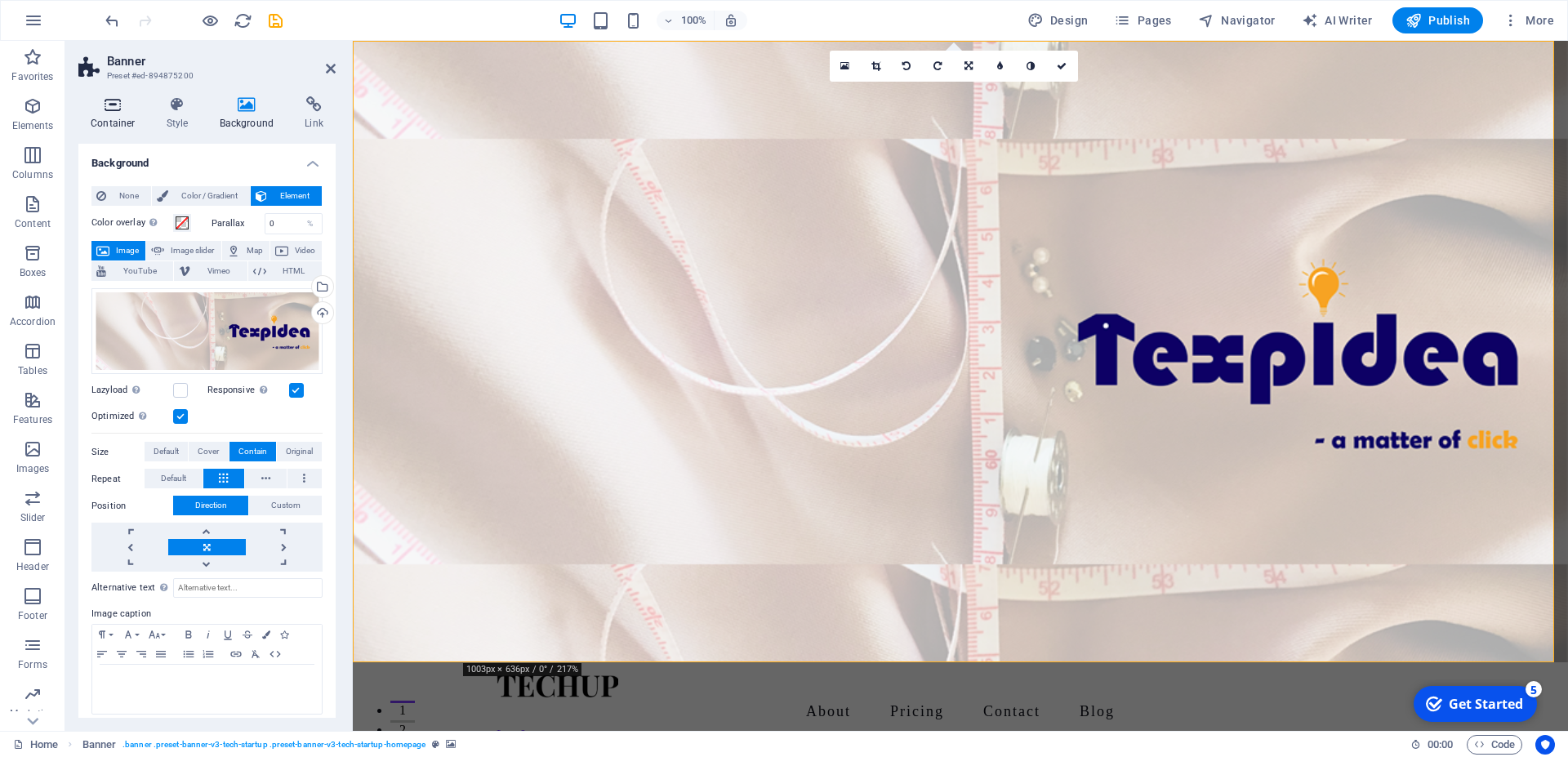
click at [119, 114] on h4 "Container" at bounding box center [117, 114] width 76 height 34
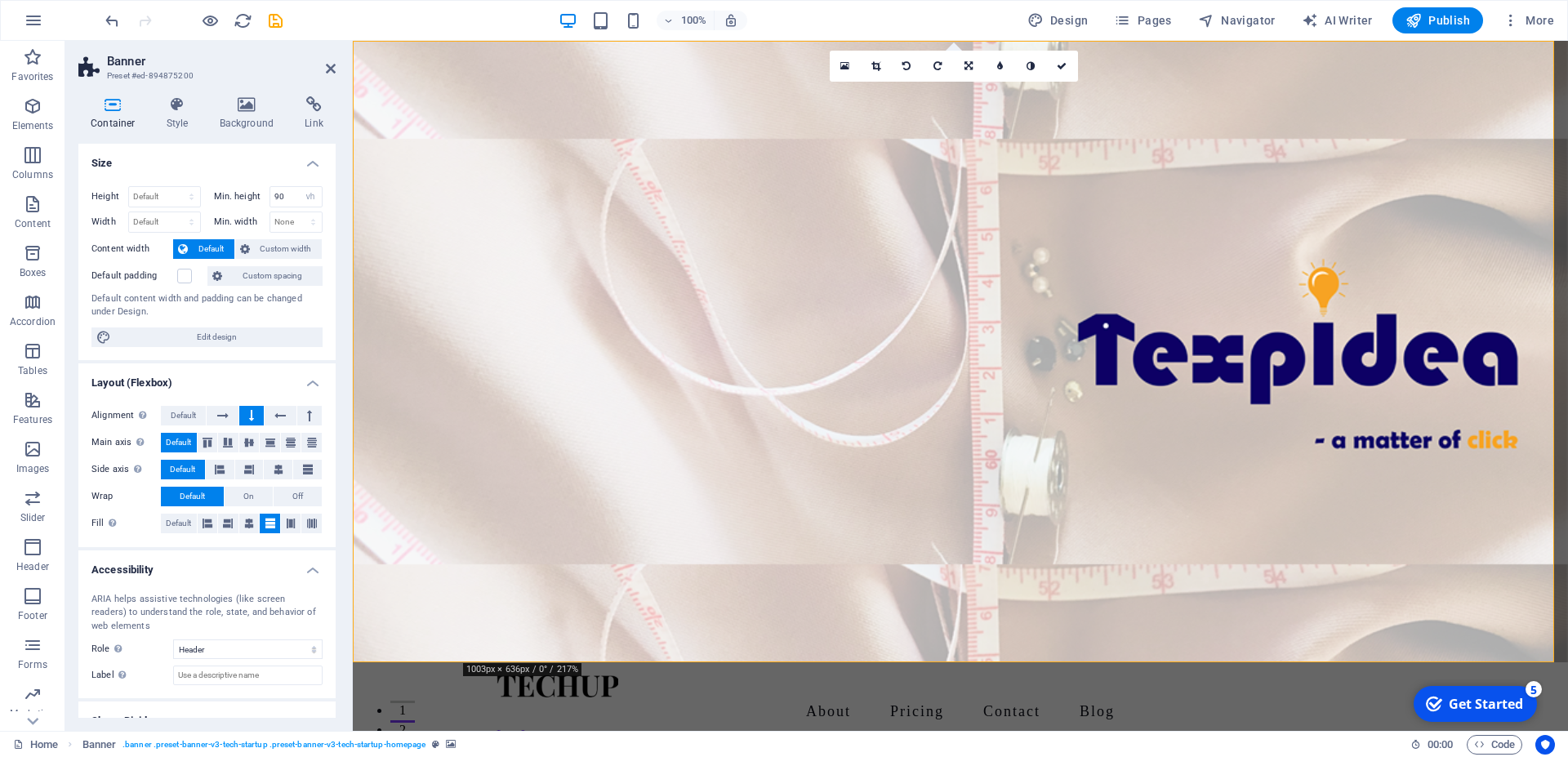
click at [415, 373] on figure at bounding box center [961, 351] width 1216 height 621
click at [489, 92] on icon at bounding box center [489, 92] width 11 height 20
click at [560, 94] on icon at bounding box center [561, 92] width 9 height 17
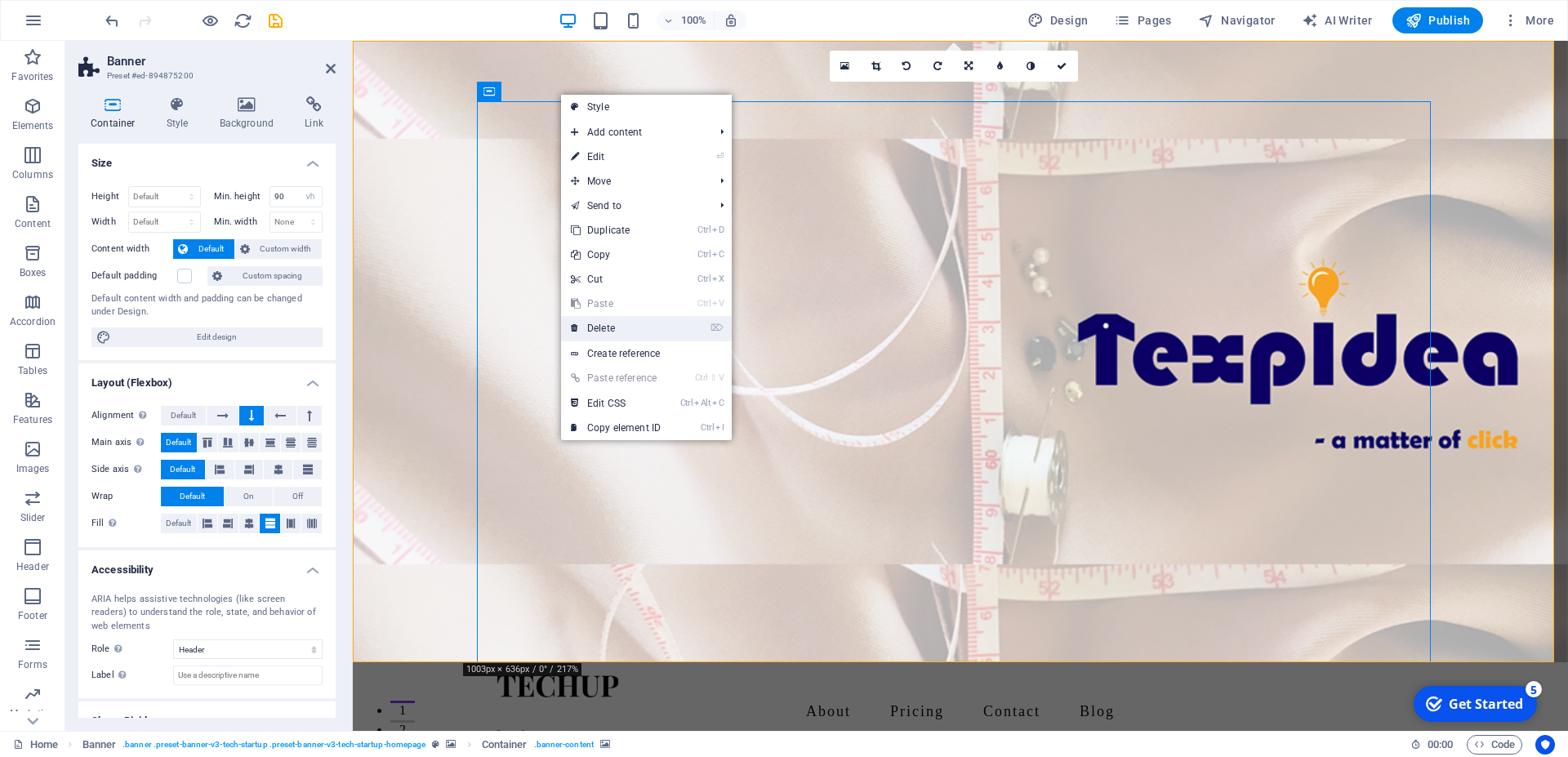
click at [612, 324] on link "⌦ Delete" at bounding box center [616, 328] width 110 height 25
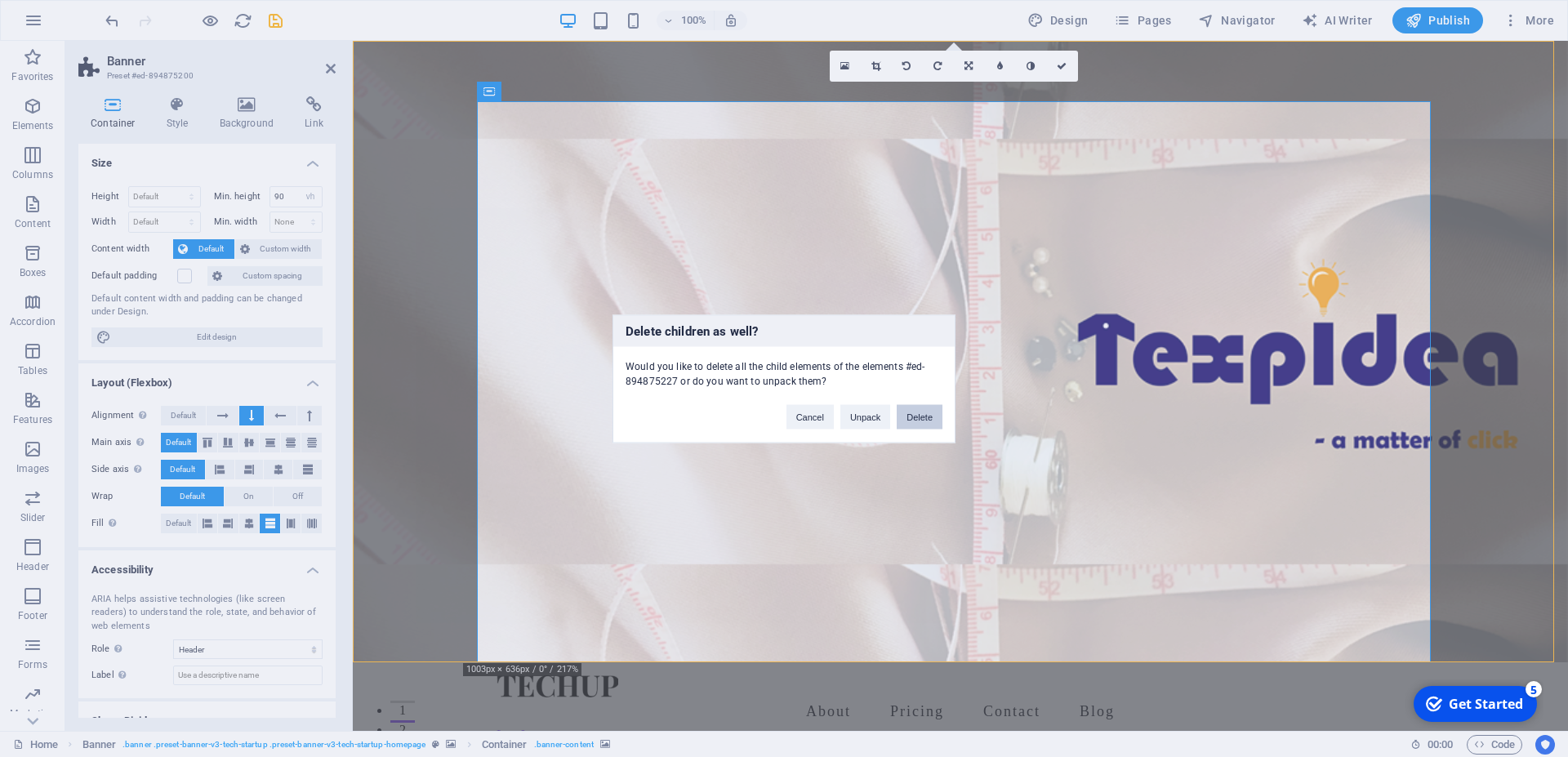
click at [914, 410] on button "Delete" at bounding box center [920, 416] width 46 height 25
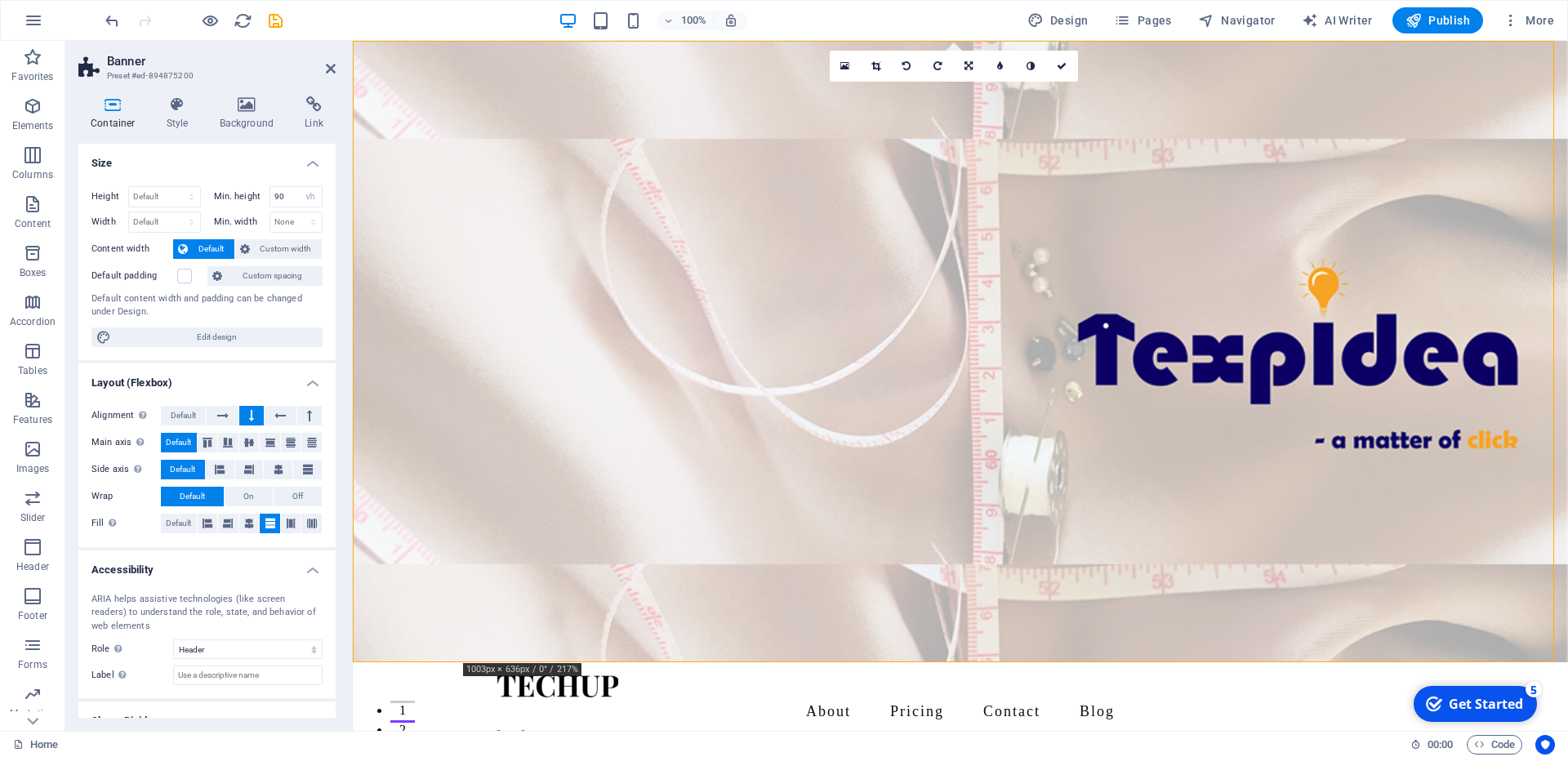
click at [508, 210] on figure at bounding box center [961, 351] width 1216 height 621
click at [516, 211] on figure at bounding box center [961, 351] width 1216 height 621
drag, startPoint x: 520, startPoint y: 211, endPoint x: 542, endPoint y: 161, distance: 54.6
click at [522, 211] on figure at bounding box center [961, 351] width 1216 height 621
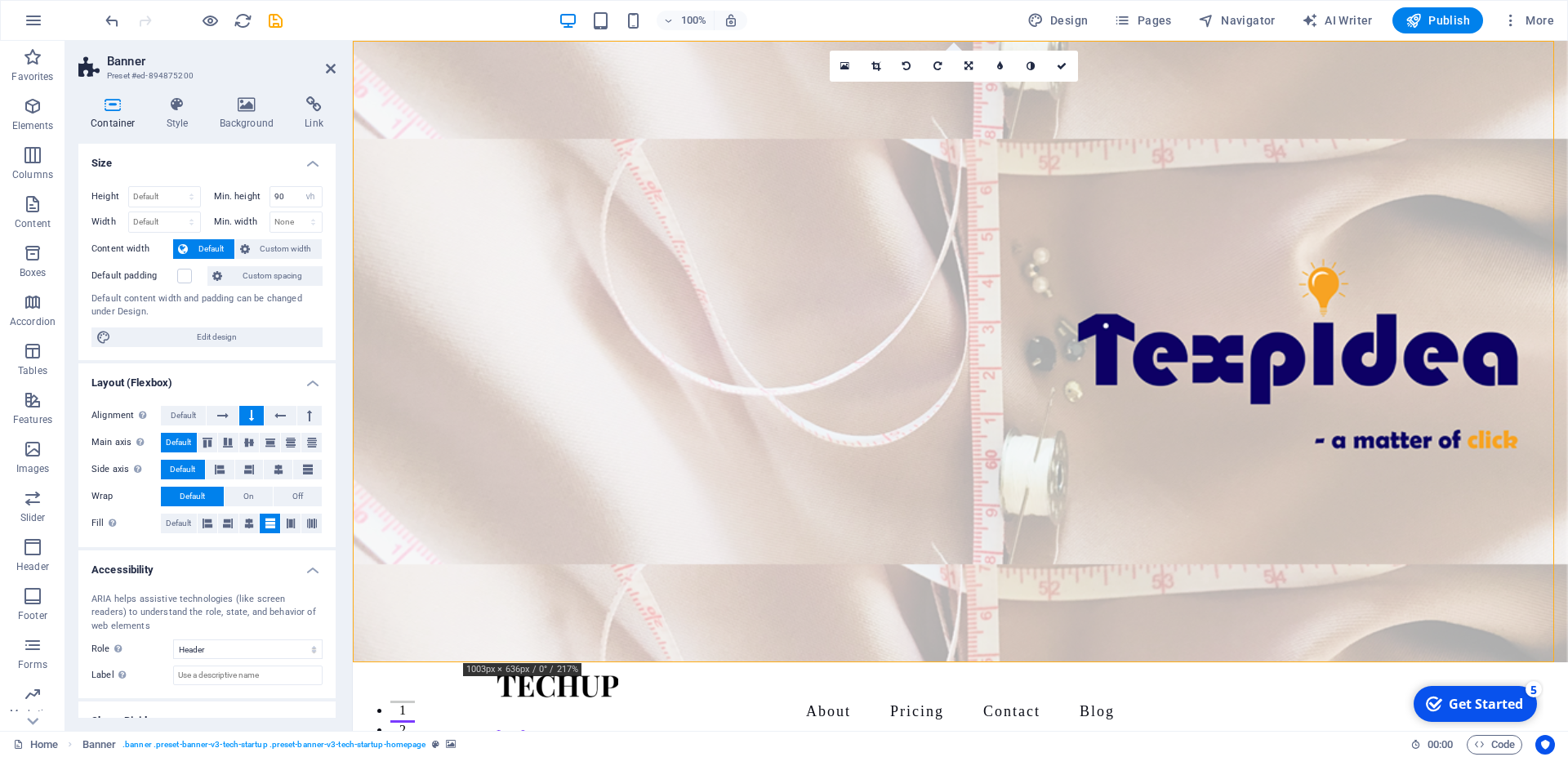
click at [542, 152] on figure at bounding box center [961, 351] width 1216 height 621
click at [544, 144] on figure at bounding box center [961, 351] width 1216 height 621
click at [545, 163] on figure at bounding box center [961, 351] width 1216 height 621
click at [645, 331] on figure at bounding box center [961, 351] width 1216 height 621
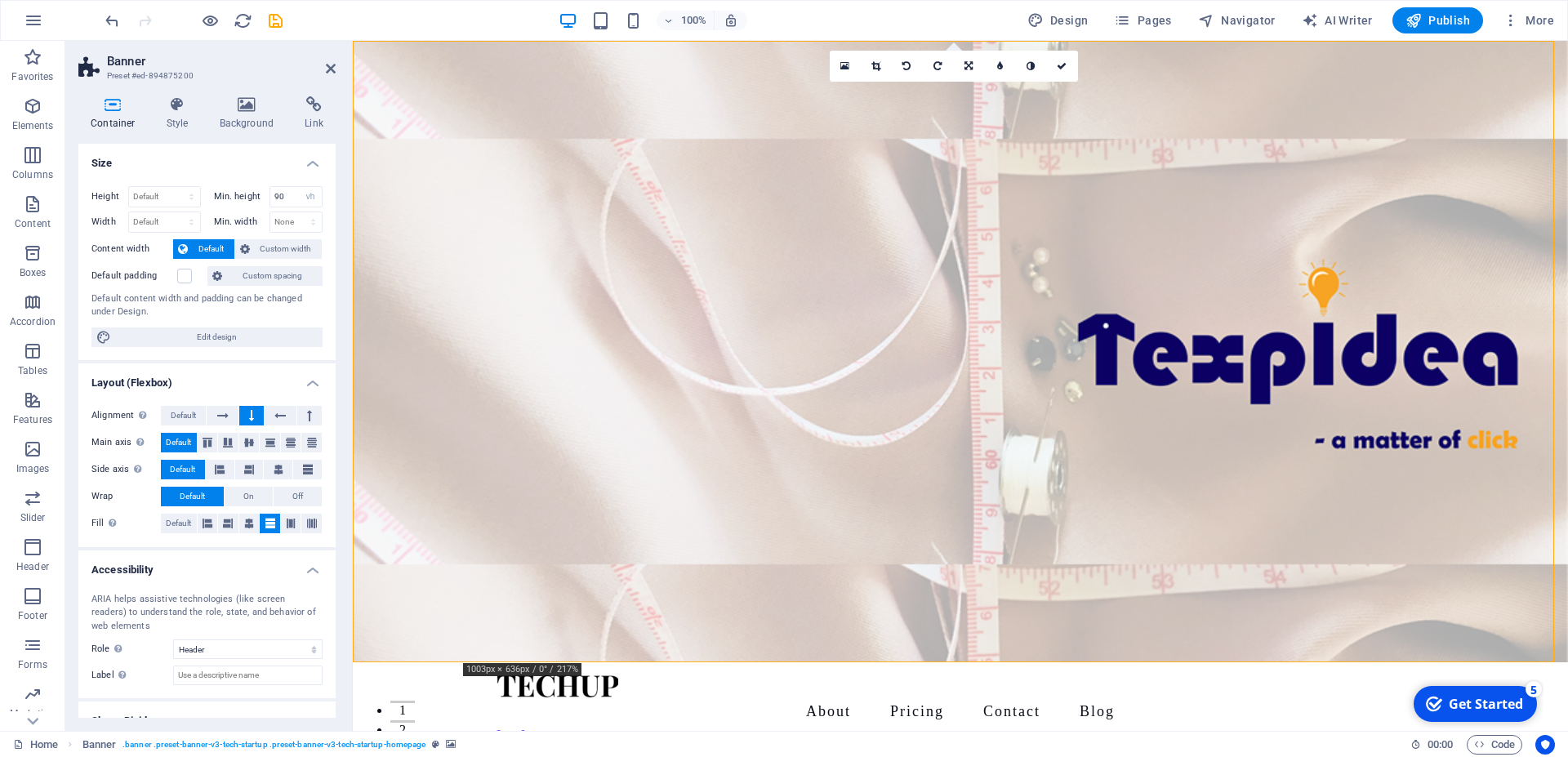
click at [645, 332] on figure at bounding box center [961, 351] width 1216 height 621
click at [172, 116] on h4 "Style" at bounding box center [181, 114] width 53 height 34
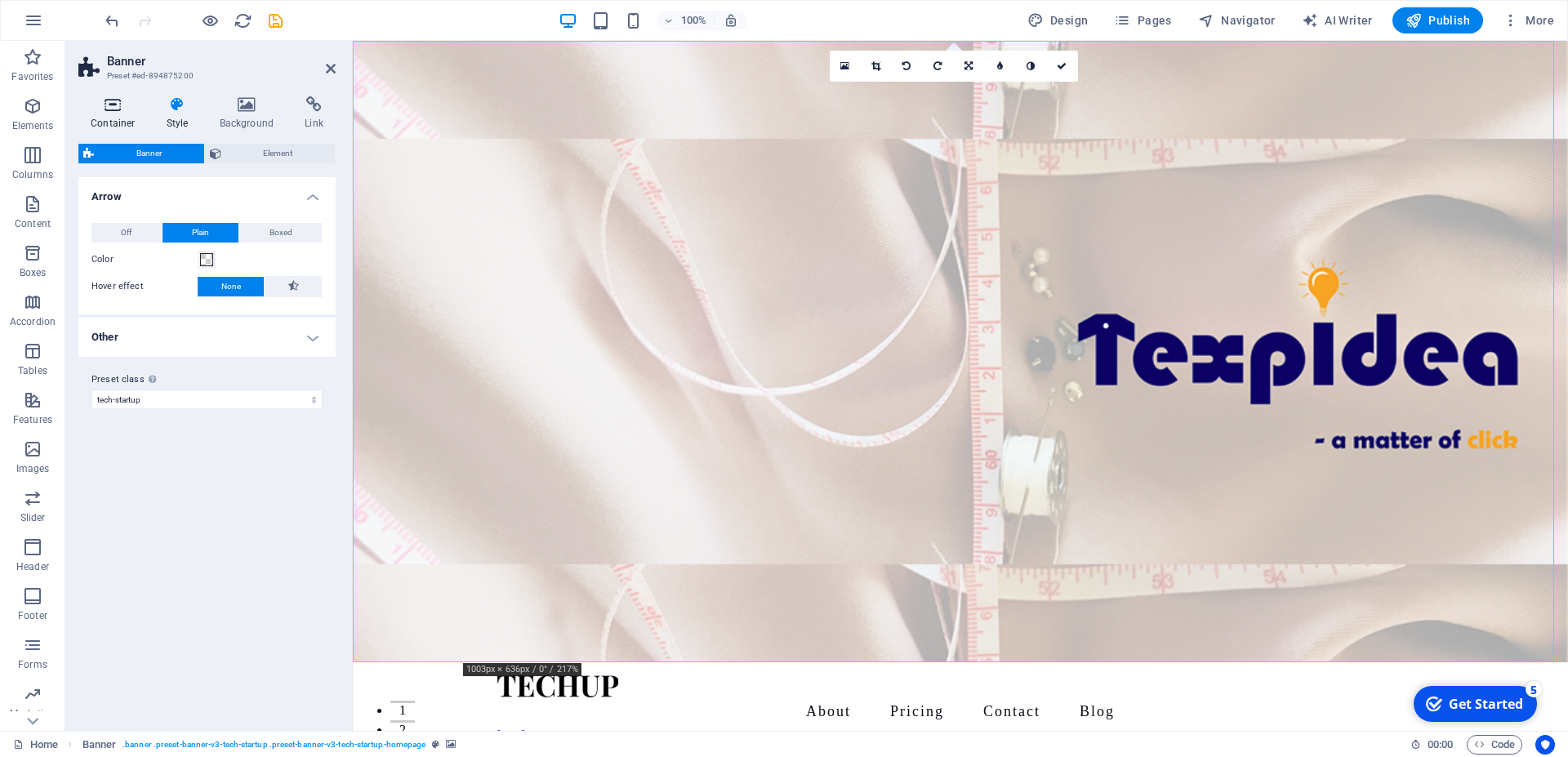
click at [116, 113] on h4 "Container" at bounding box center [117, 114] width 76 height 34
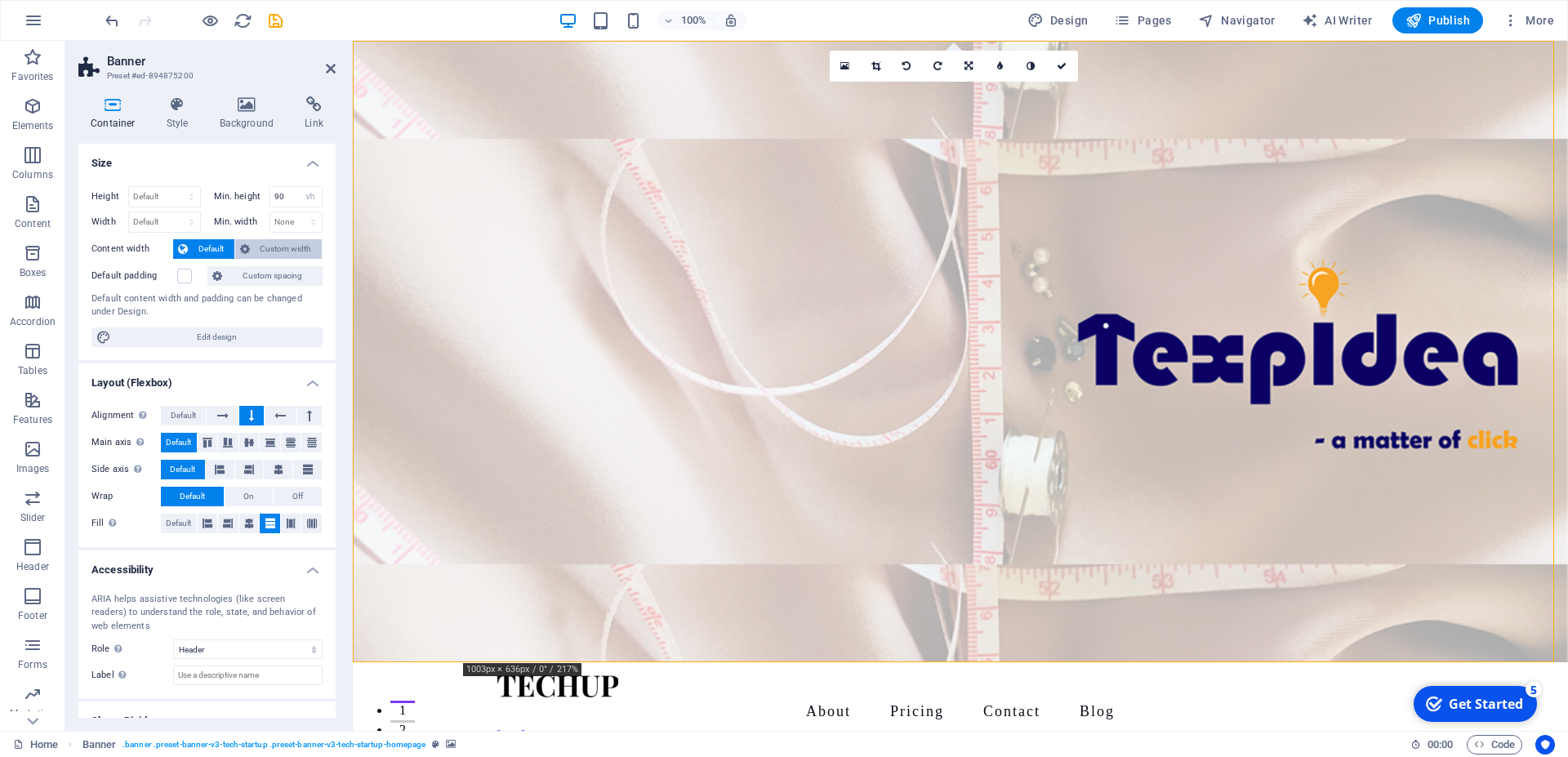
click at [240, 242] on icon at bounding box center [244, 249] width 10 height 20
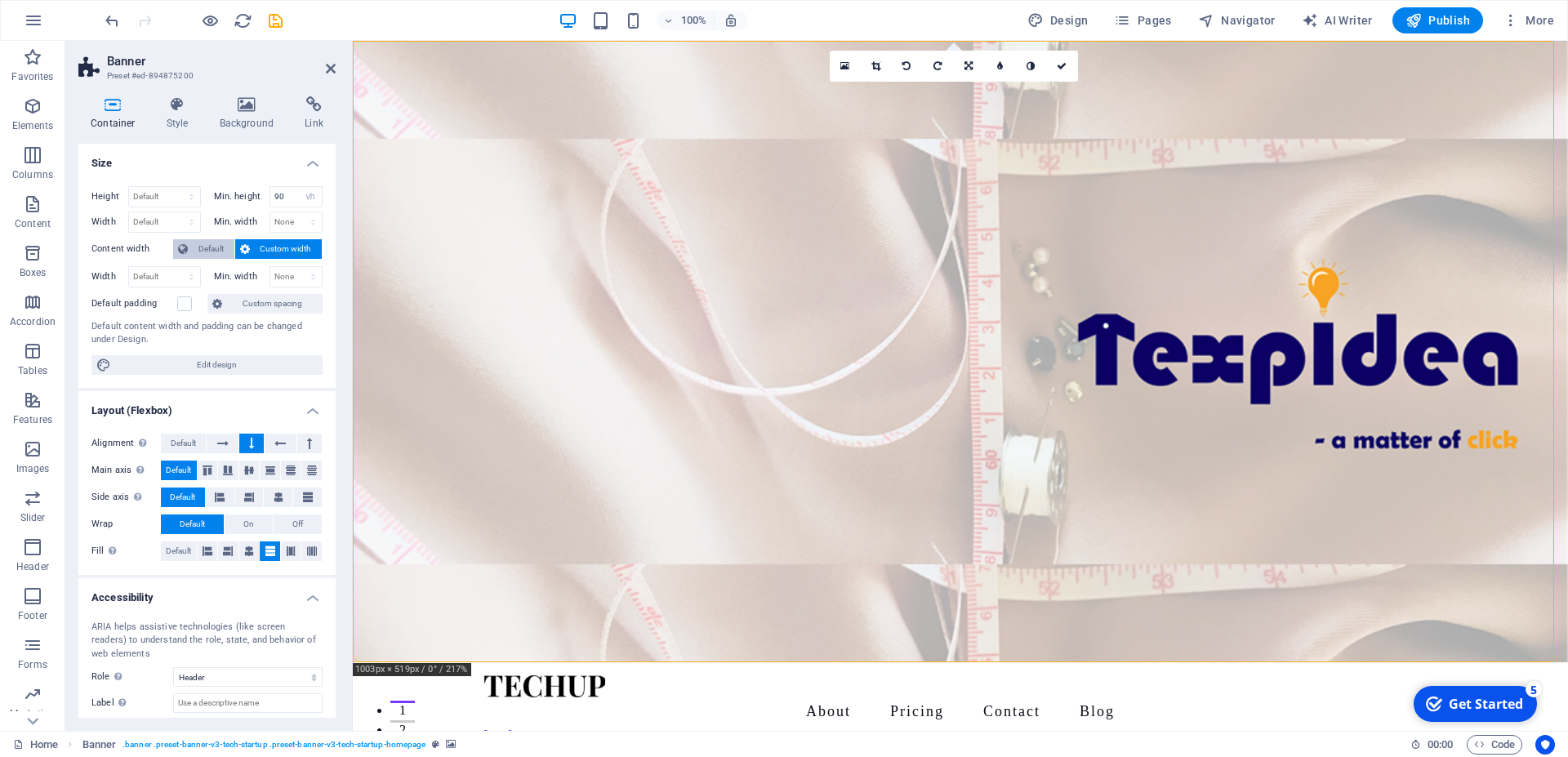
click at [221, 242] on span "Default" at bounding box center [211, 249] width 36 height 20
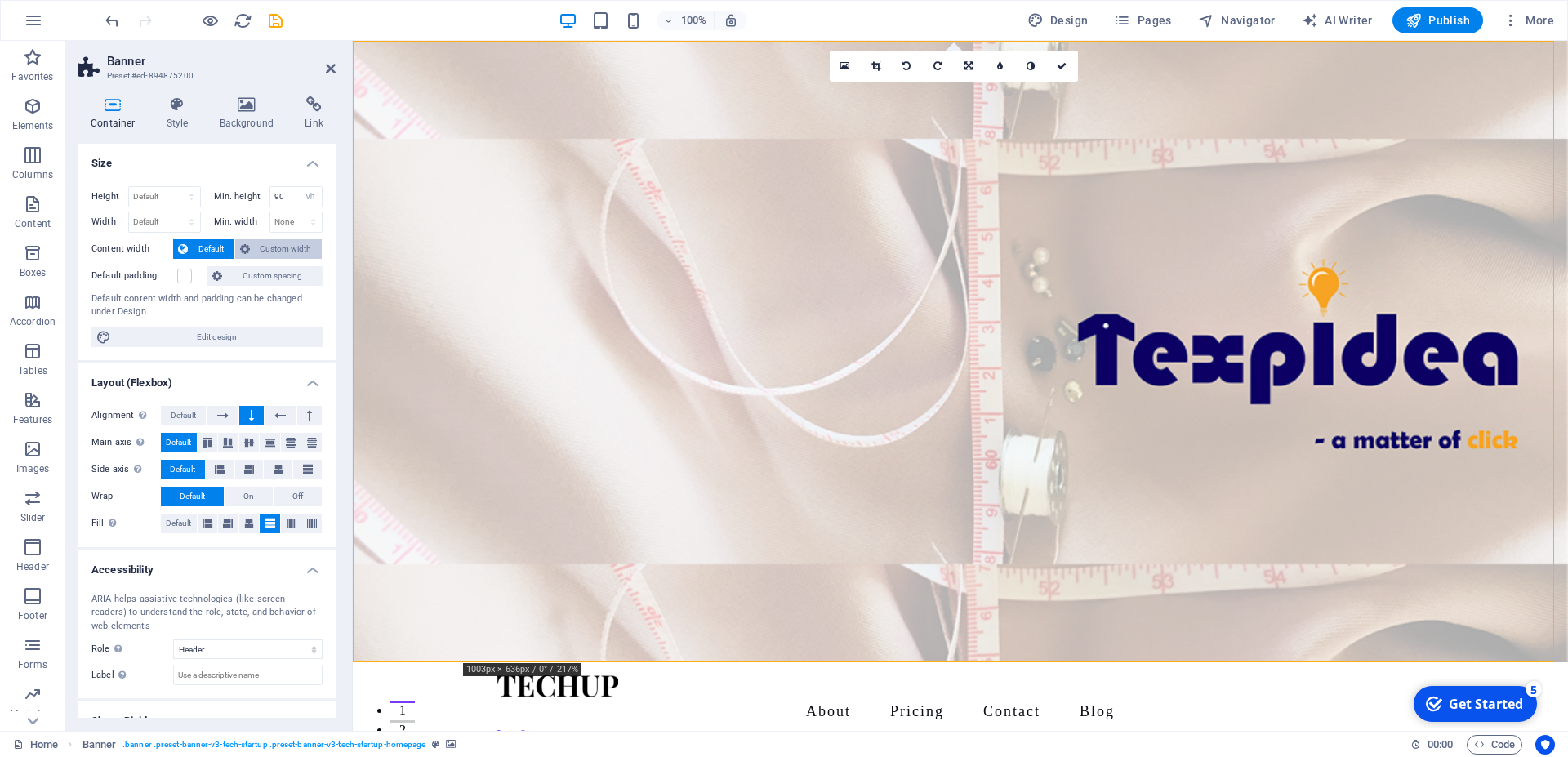
click at [255, 255] on span "Custom width" at bounding box center [286, 249] width 63 height 20
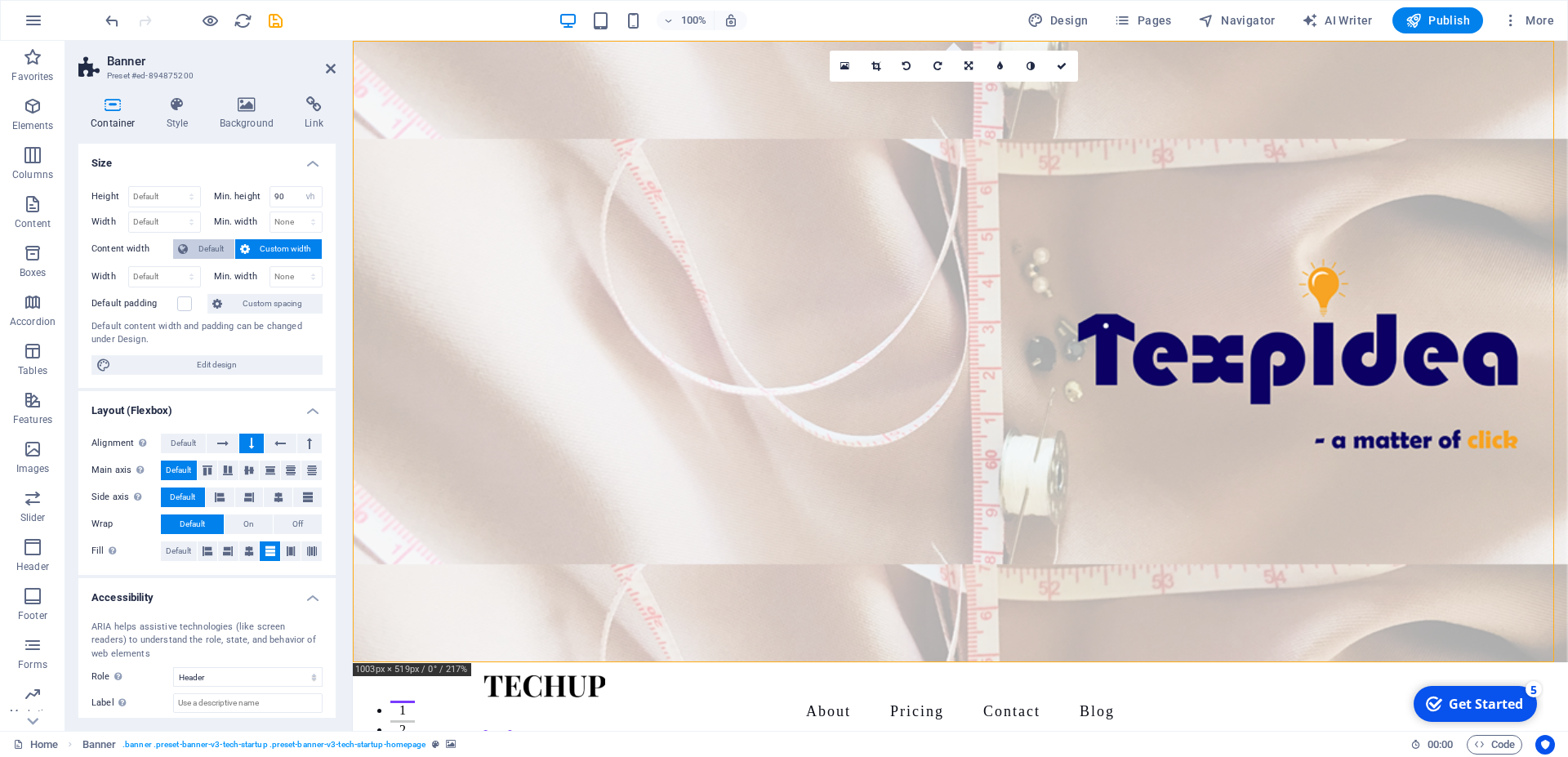
click at [215, 257] on span "Default" at bounding box center [211, 249] width 36 height 20
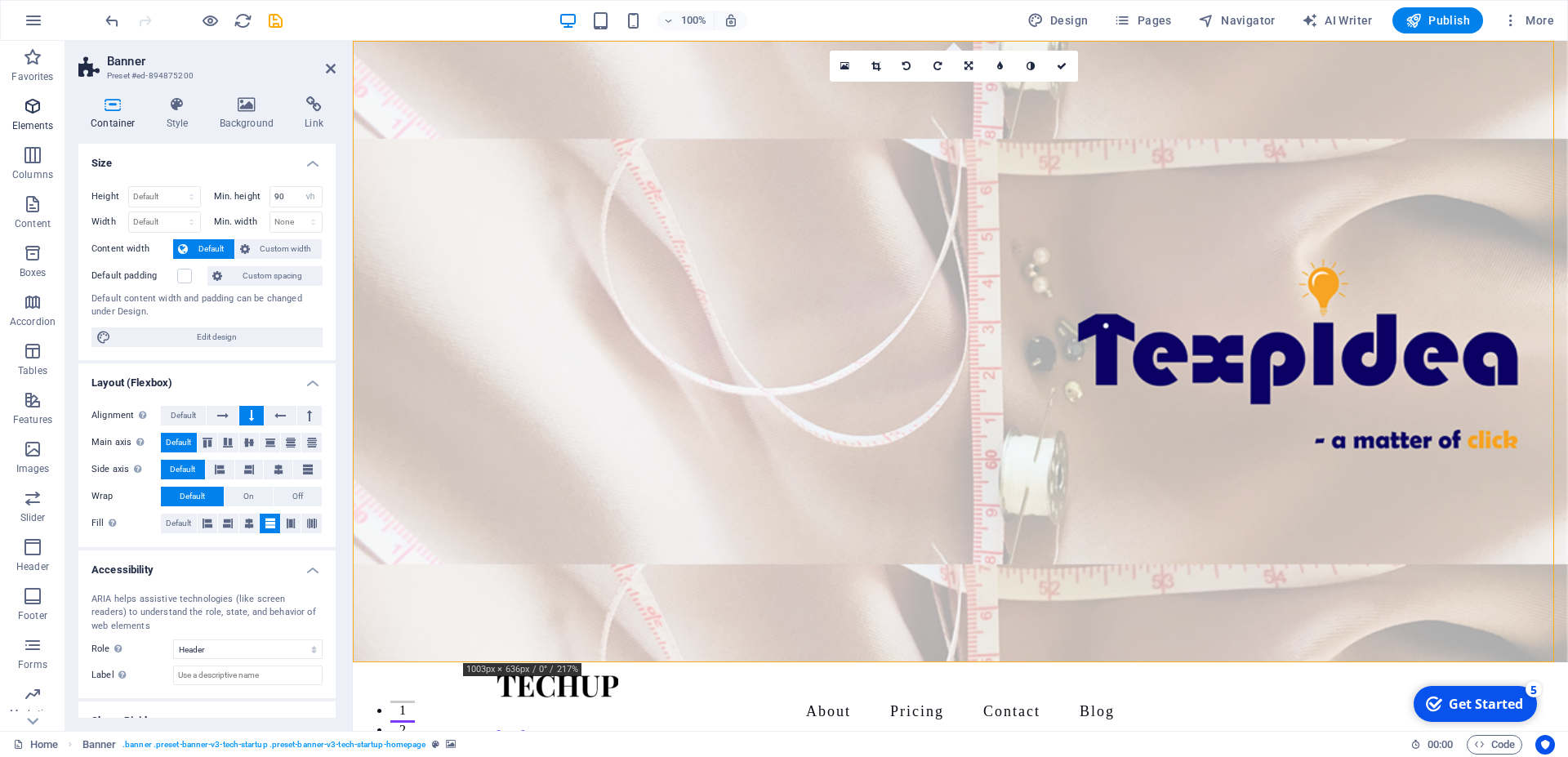
click at [25, 121] on p "Elements" at bounding box center [33, 126] width 42 height 13
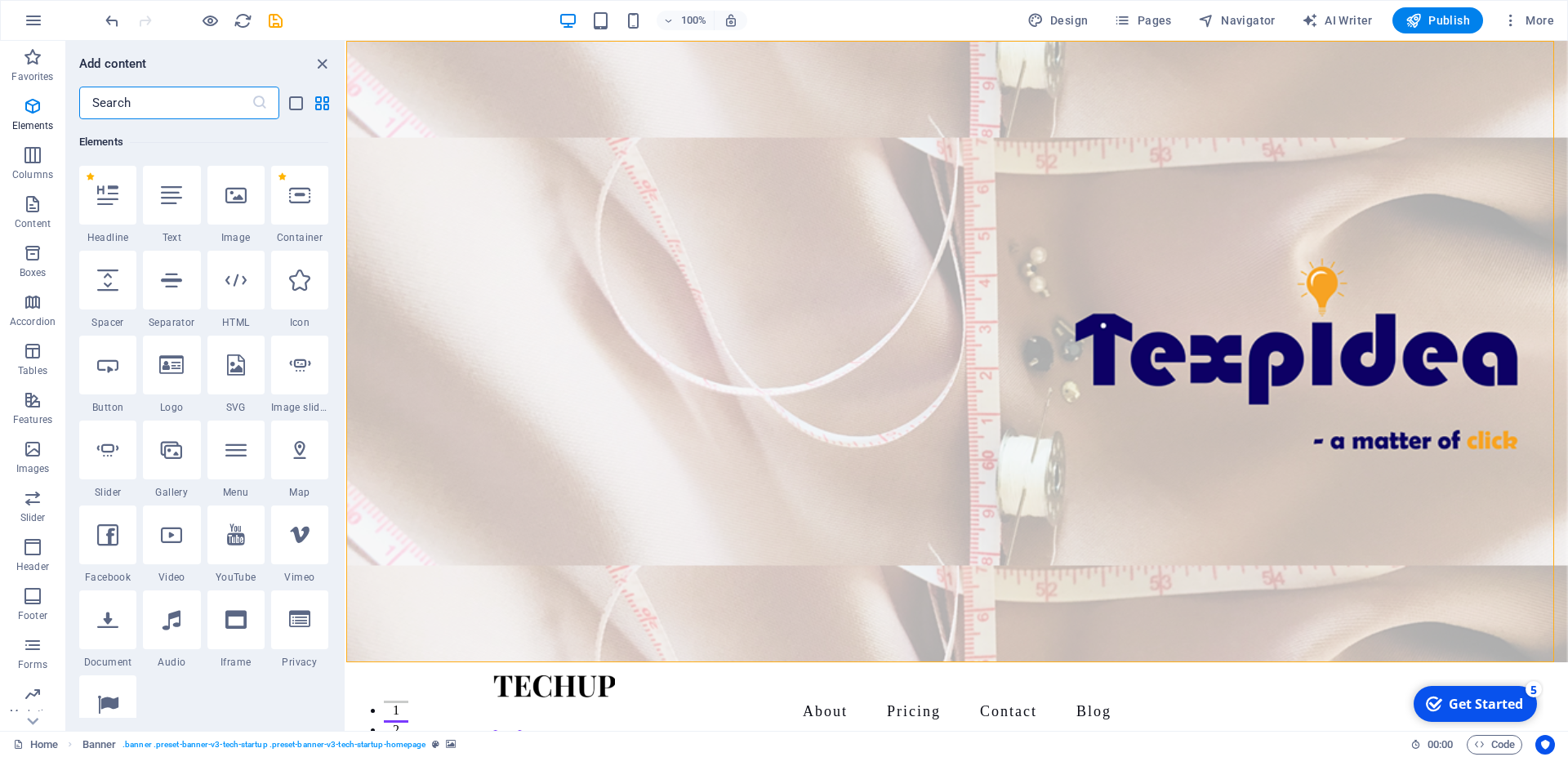
scroll to position [174, 0]
click at [16, 71] on p "Favorites" at bounding box center [32, 77] width 42 height 13
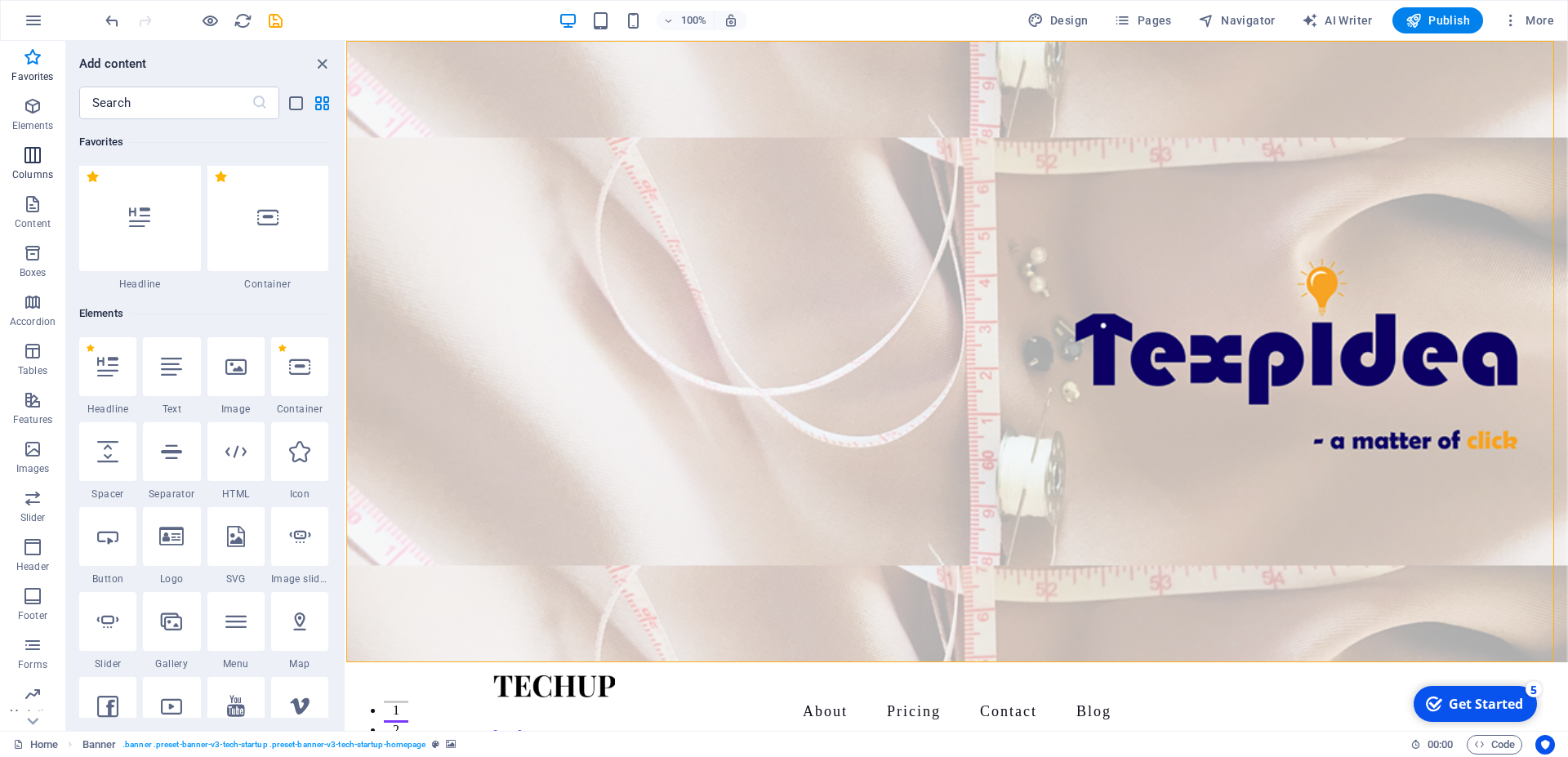
scroll to position [0, 0]
click at [29, 173] on p "Columns" at bounding box center [32, 175] width 41 height 13
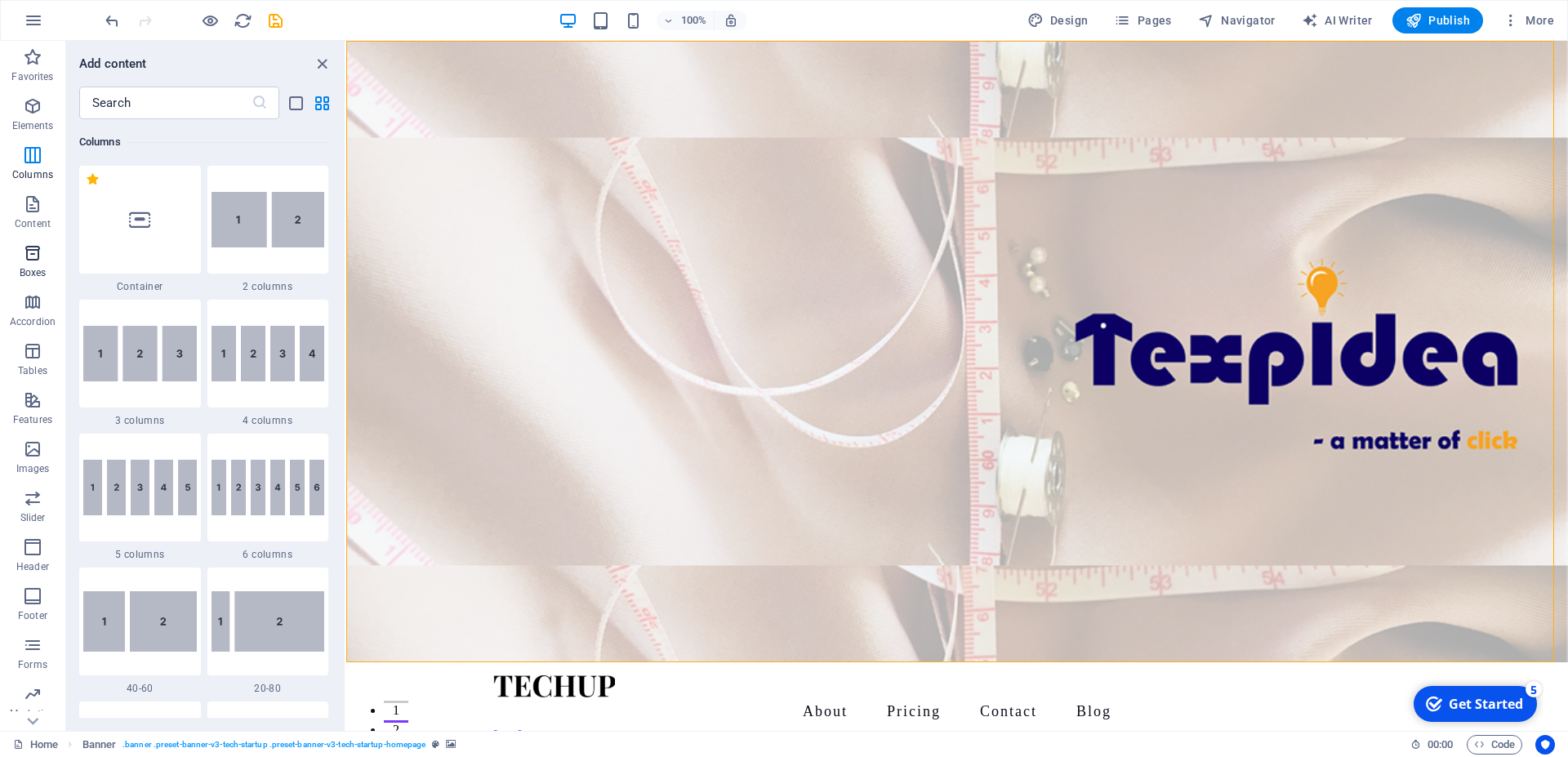
click at [38, 247] on icon "button" at bounding box center [32, 253] width 20 height 20
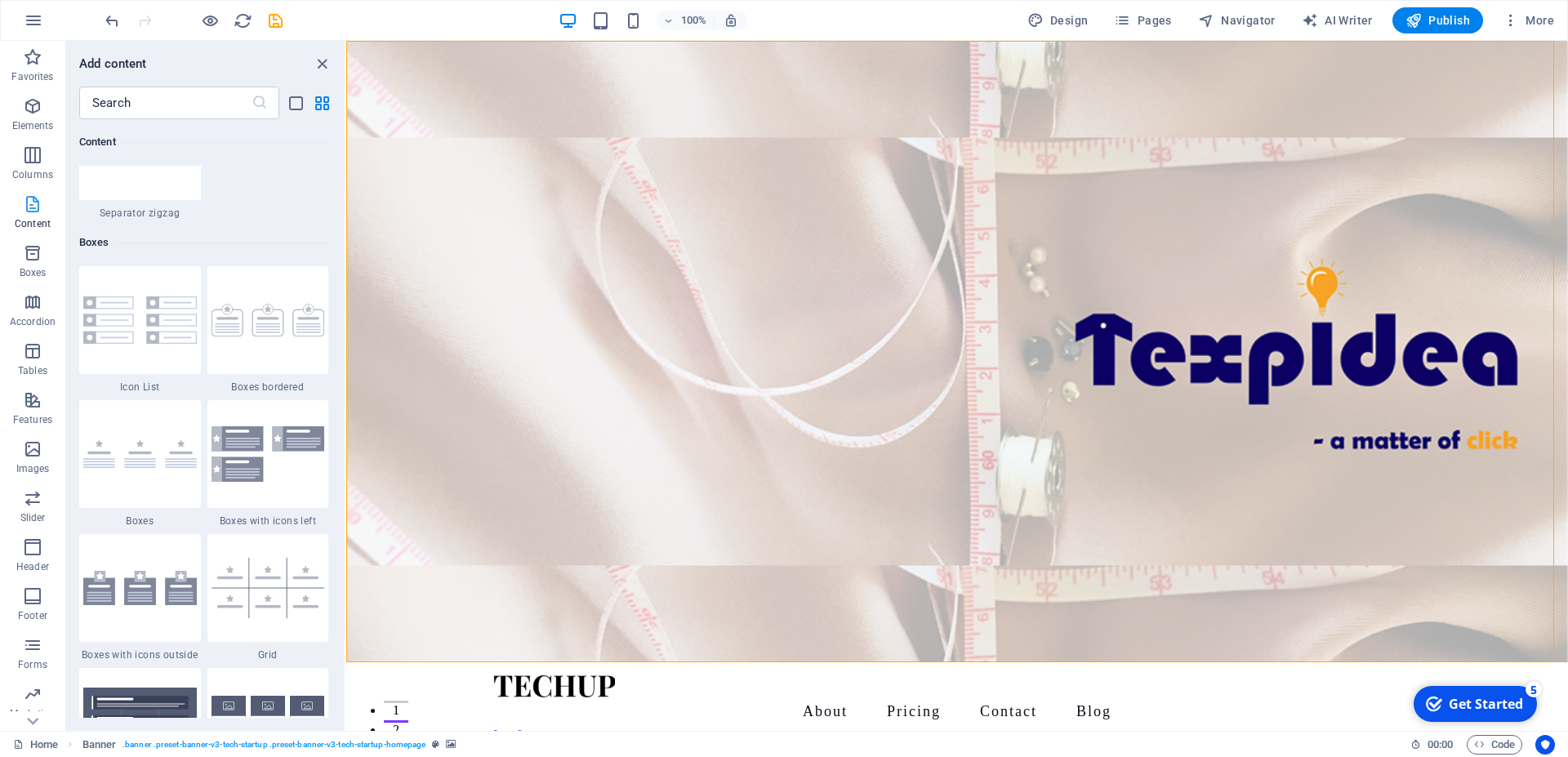
scroll to position [4507, 0]
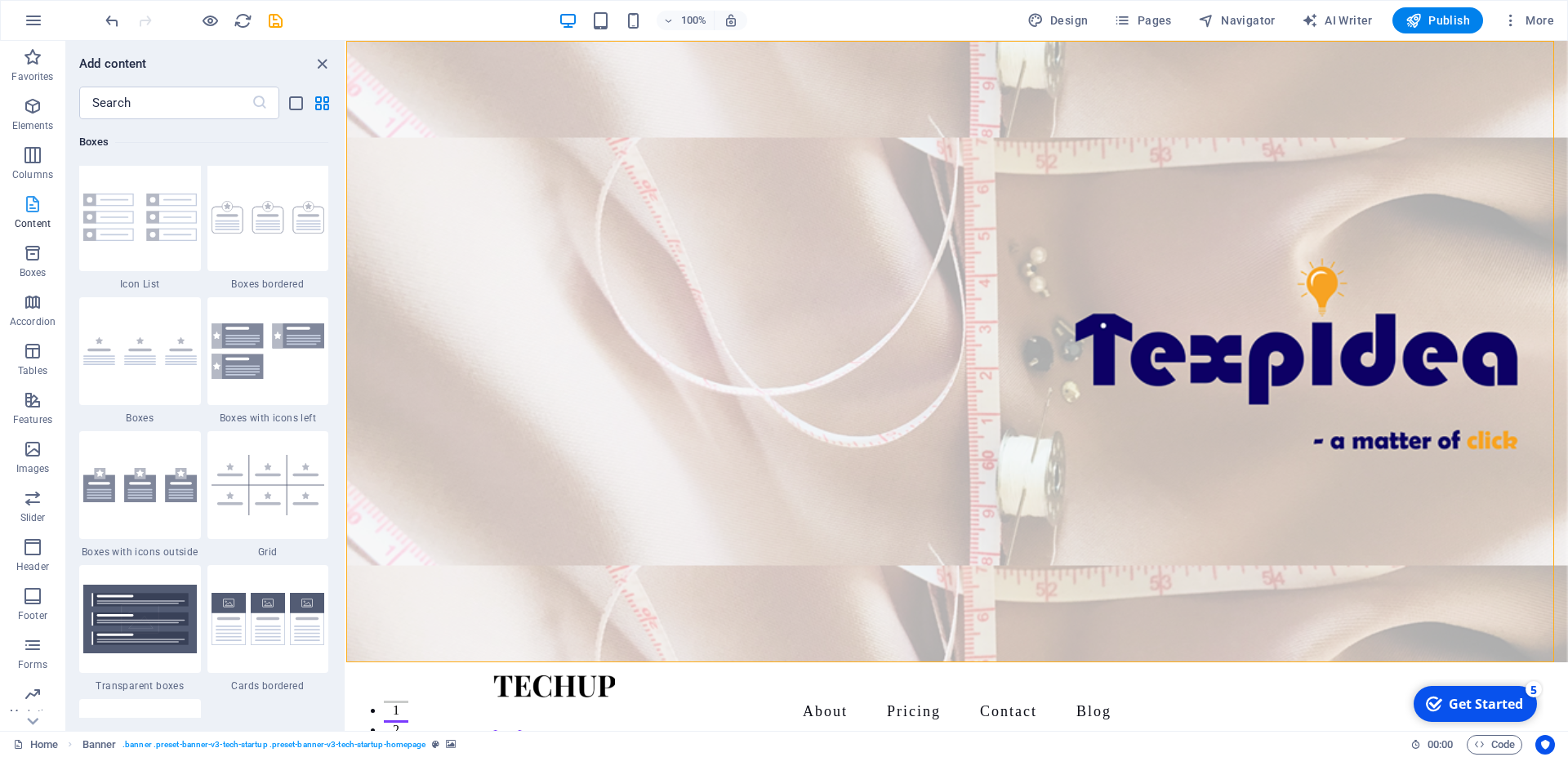
click at [31, 218] on p "Content" at bounding box center [32, 224] width 36 height 13
click at [584, 197] on figure at bounding box center [958, 351] width 1222 height 621
select select "vh"
select select "header"
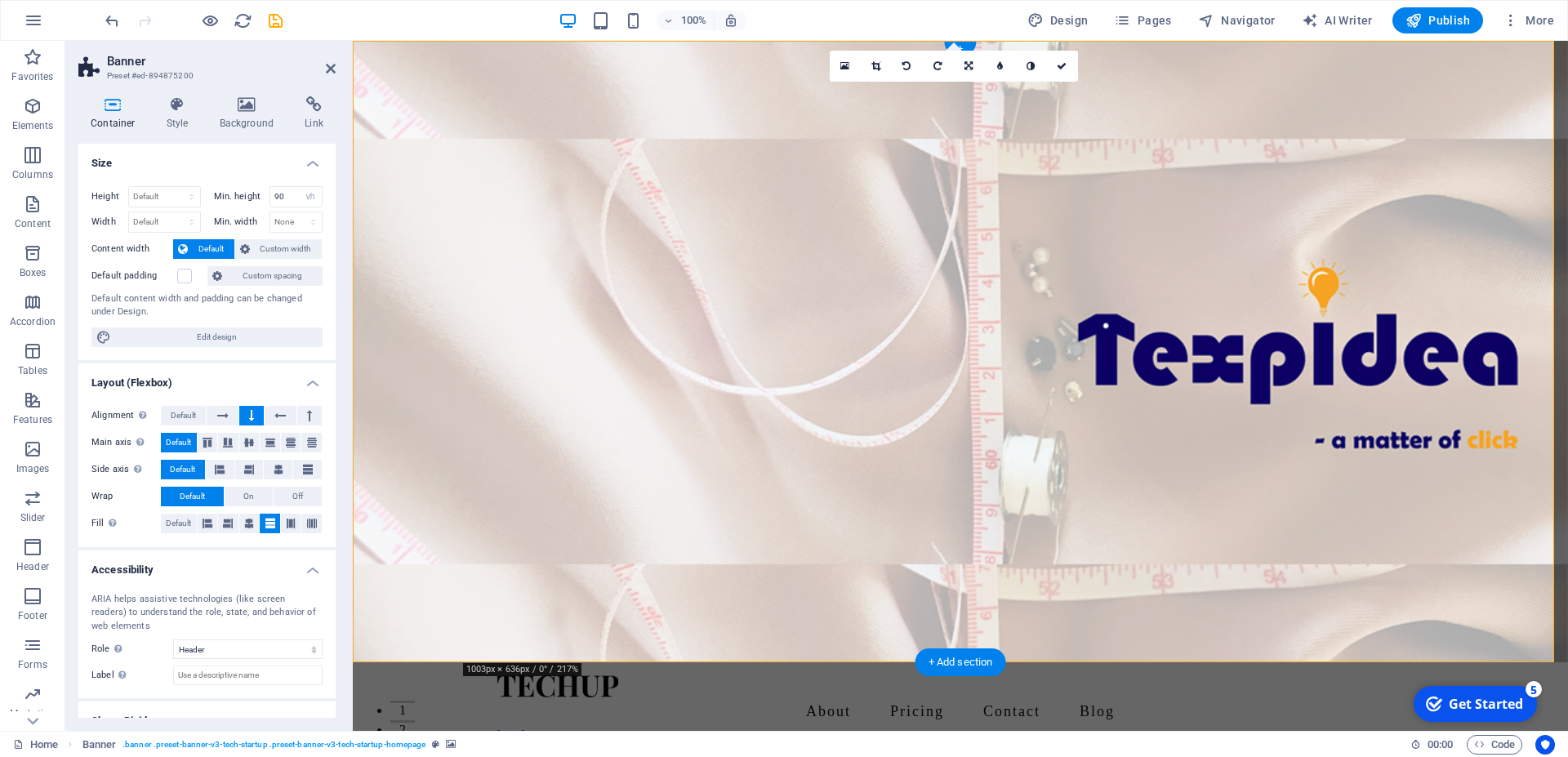
click at [522, 160] on figure at bounding box center [961, 351] width 1216 height 621
click at [239, 127] on h4 "Background" at bounding box center [250, 114] width 86 height 34
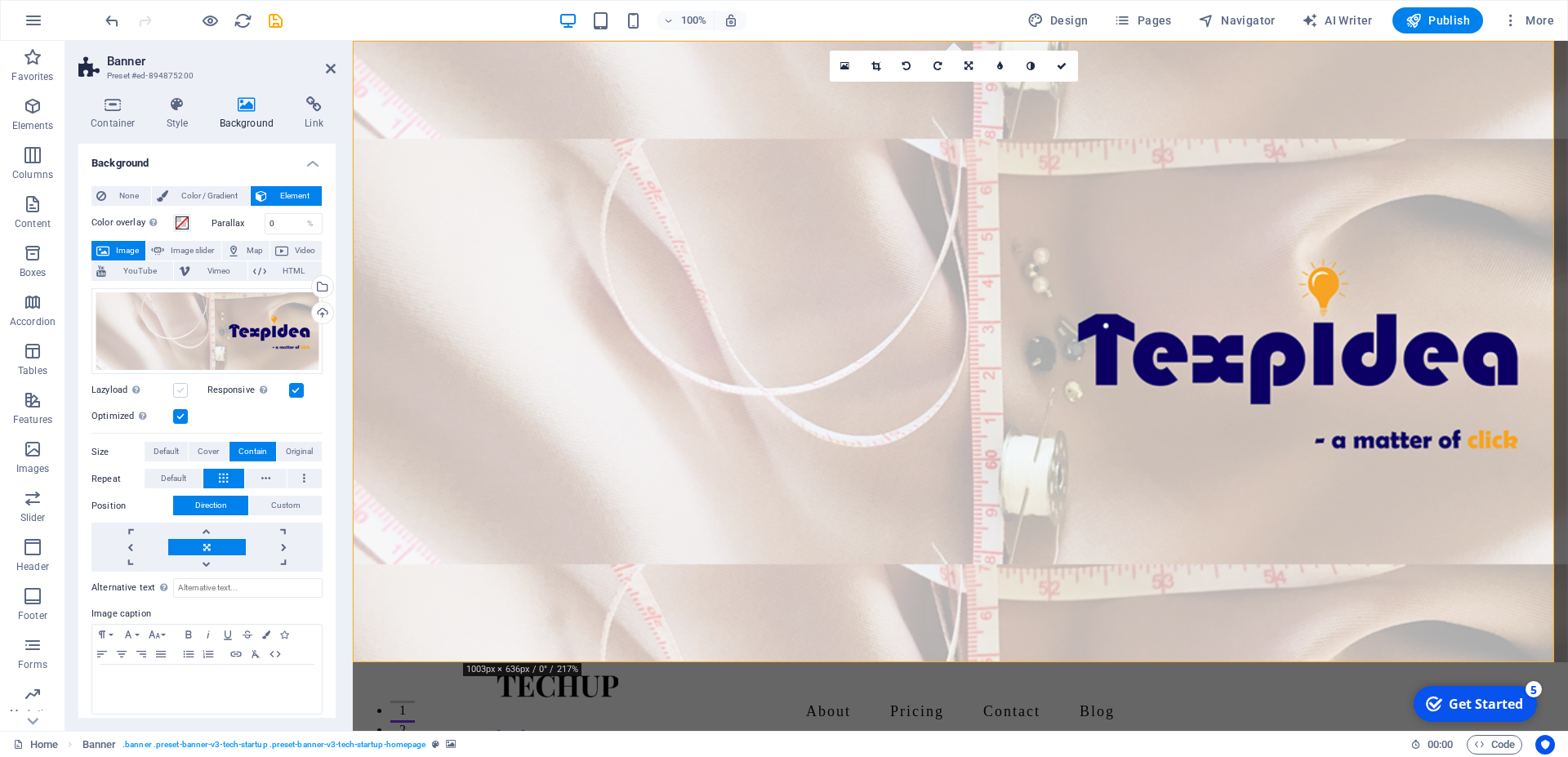
click at [184, 383] on label at bounding box center [180, 389] width 14 height 14
click at [0, 0] on input "Lazyload Loading images after the page loads improves page speed." at bounding box center [0, 0] width 0 height 0
click at [184, 383] on label at bounding box center [180, 389] width 14 height 14
click at [0, 0] on input "Lazyload Loading images after the page loads improves page speed." at bounding box center [0, 0] width 0 height 0
click at [157, 450] on span "Default" at bounding box center [166, 452] width 26 height 20
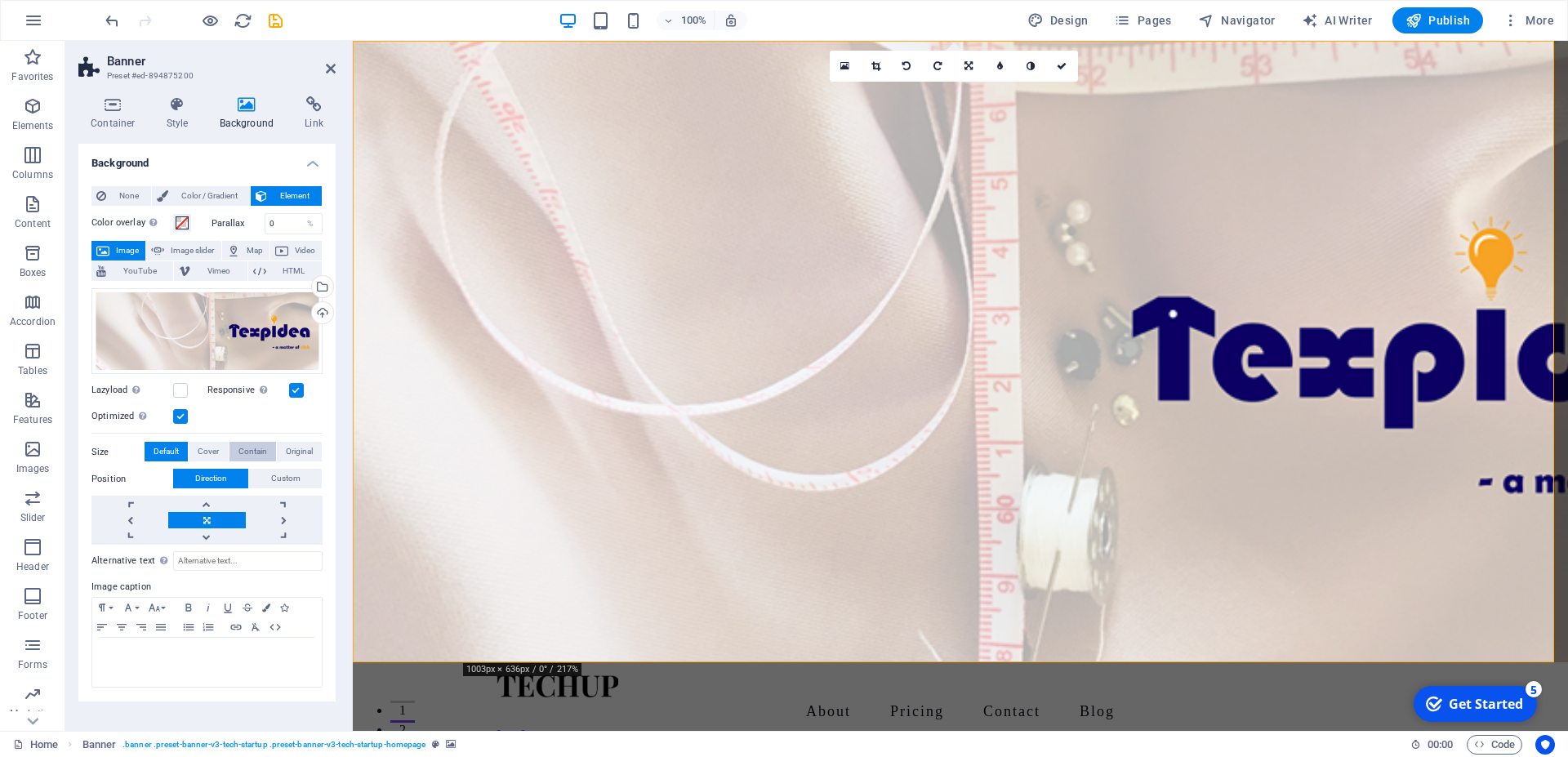
click at [240, 443] on span "Contain" at bounding box center [253, 452] width 29 height 20
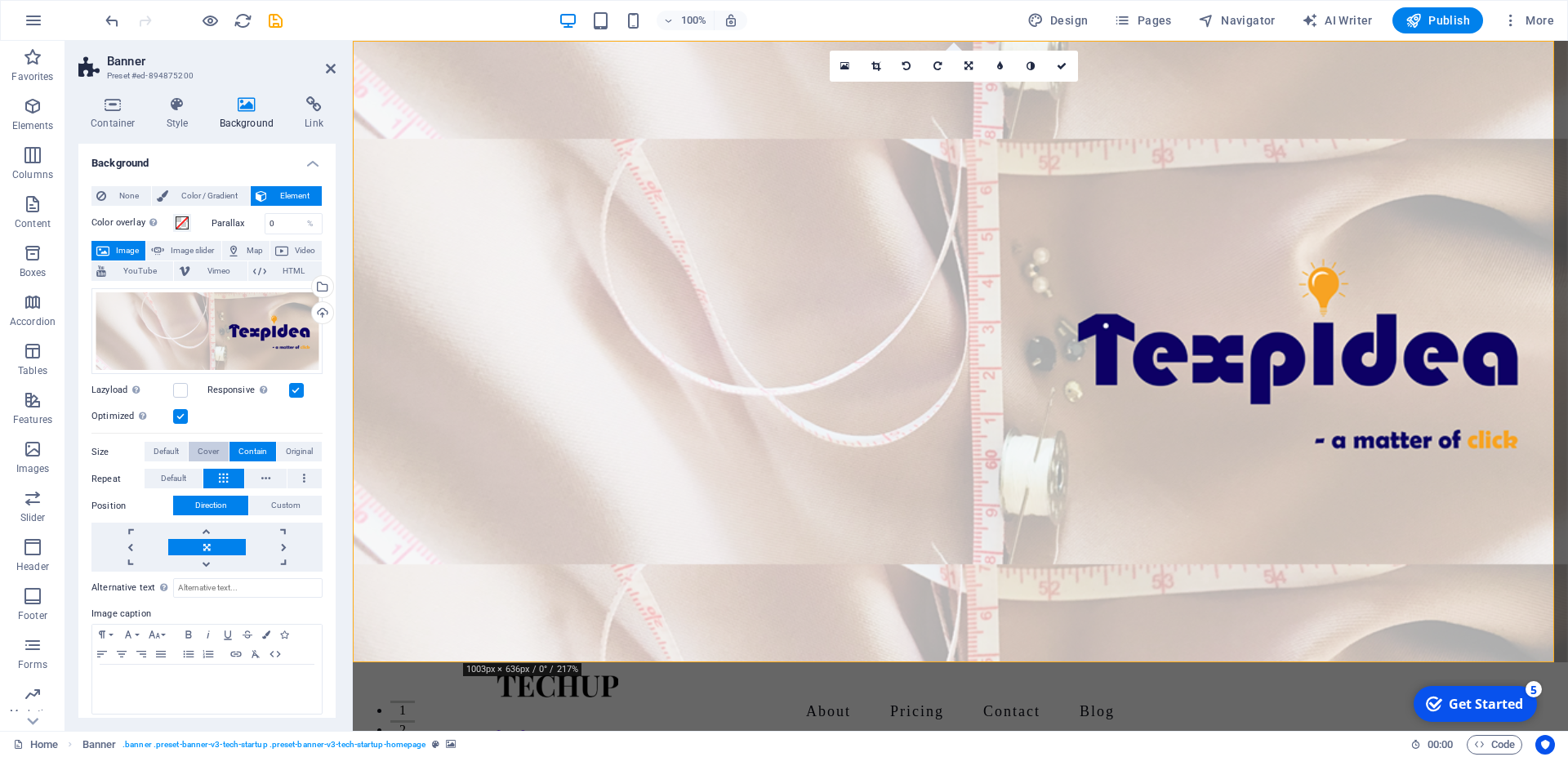
click at [201, 449] on span "Cover" at bounding box center [208, 452] width 21 height 20
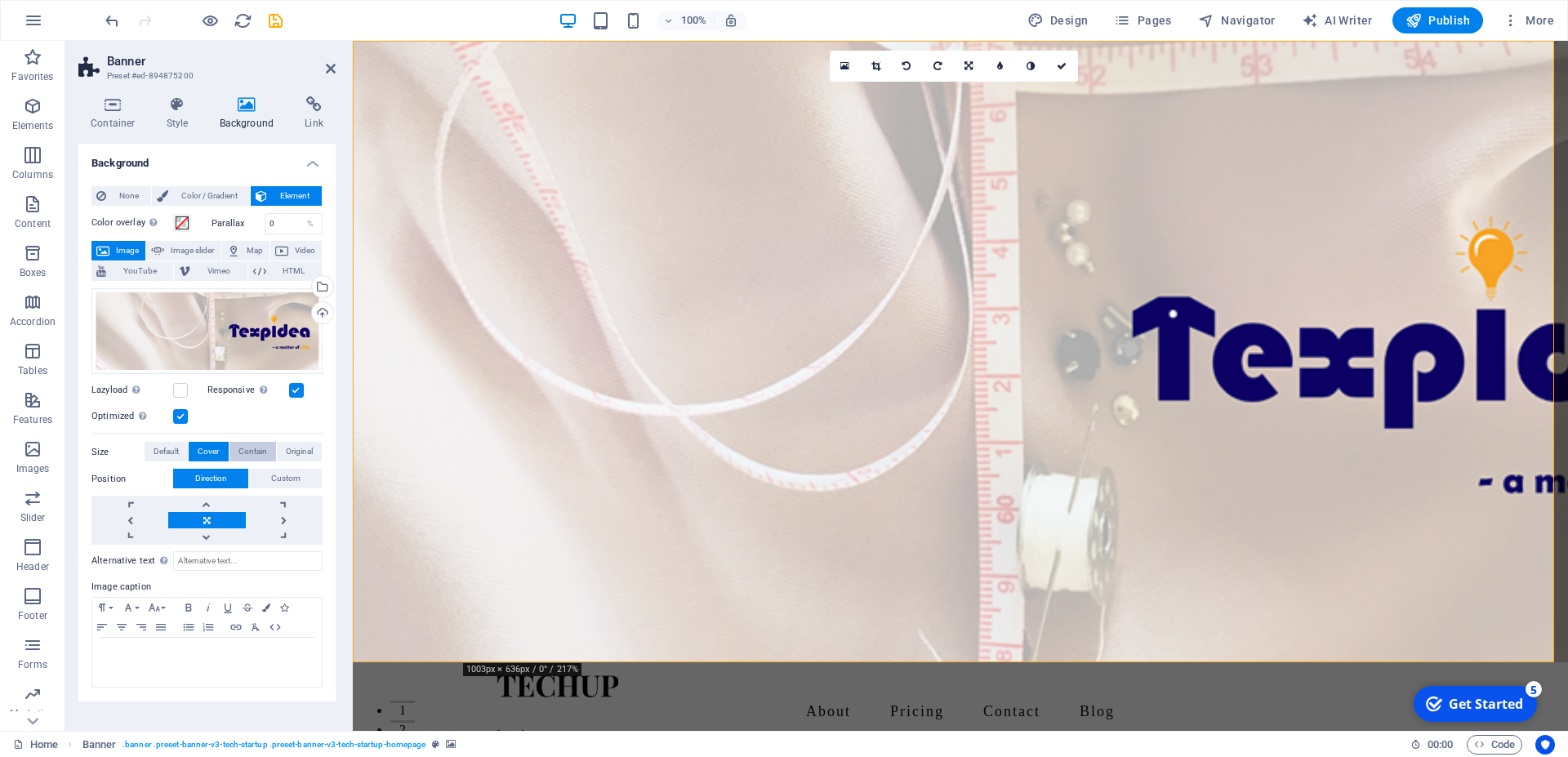
click at [251, 449] on span "Contain" at bounding box center [253, 452] width 29 height 20
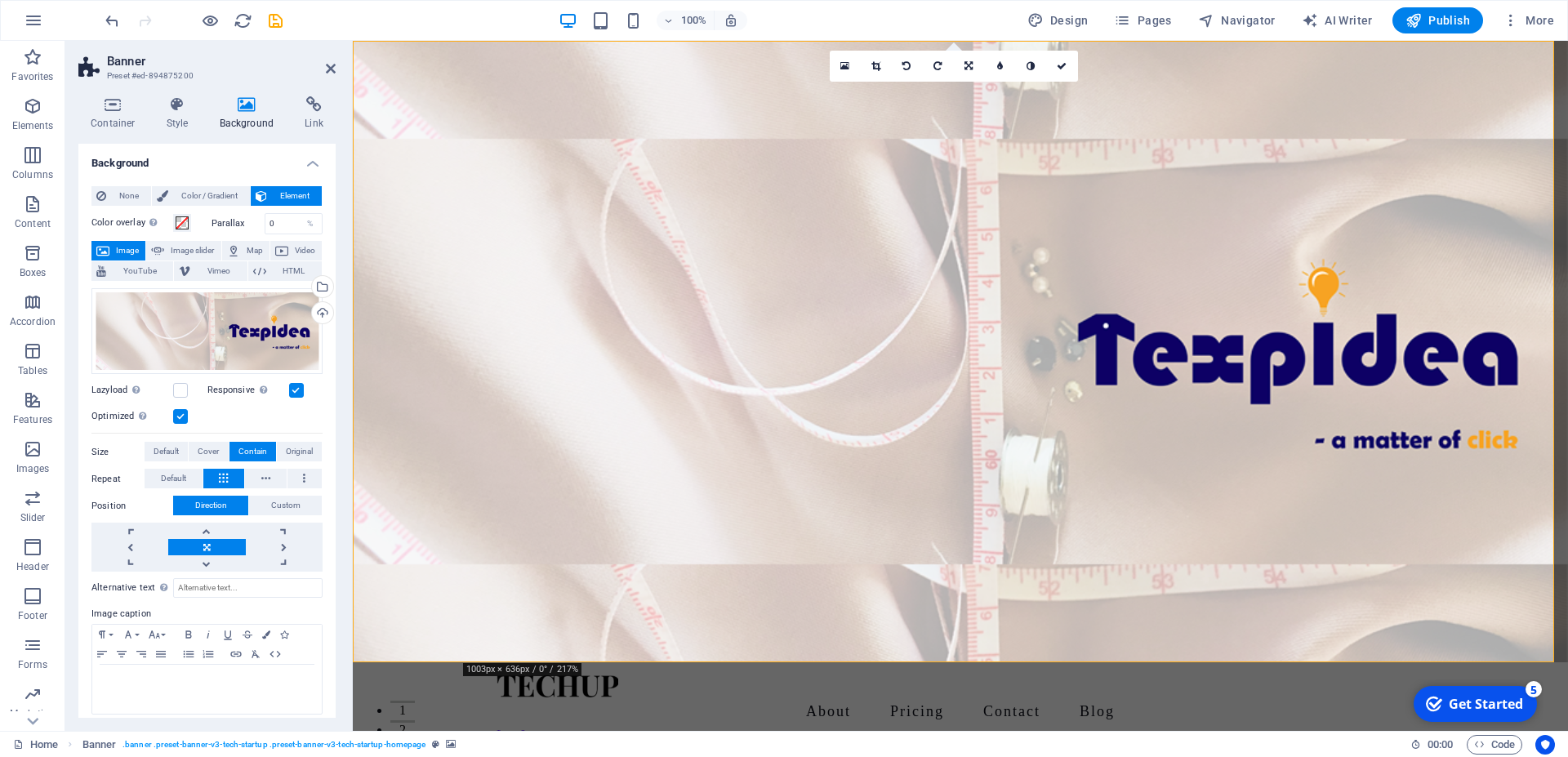
click at [561, 595] on figure at bounding box center [961, 351] width 1216 height 621
click at [559, 596] on figure at bounding box center [961, 351] width 1216 height 621
click at [583, 600] on figure at bounding box center [961, 351] width 1216 height 621
click at [189, 242] on span "Image slider" at bounding box center [192, 250] width 47 height 20
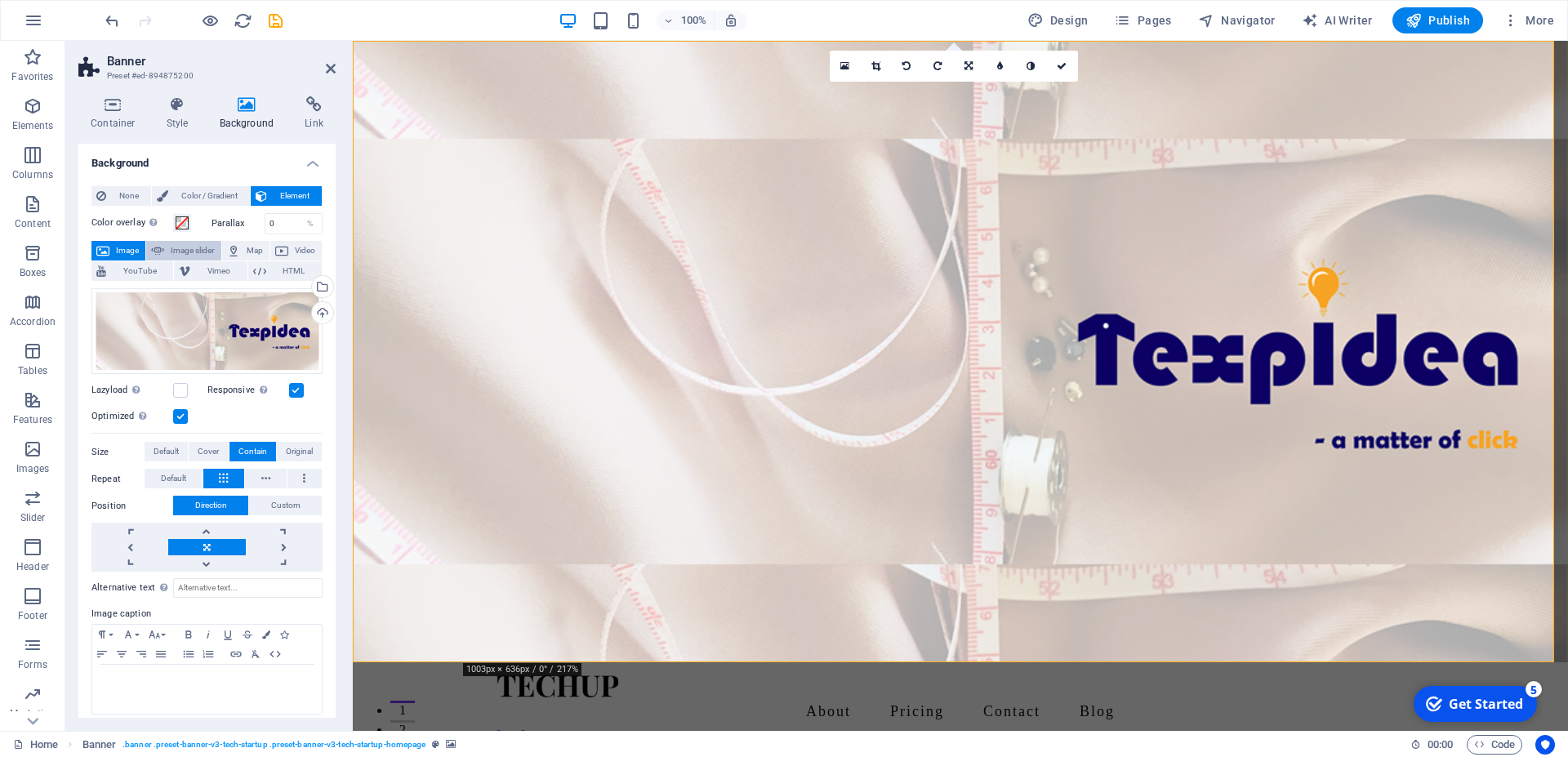
select select "ms"
select select "s"
select select "progressive"
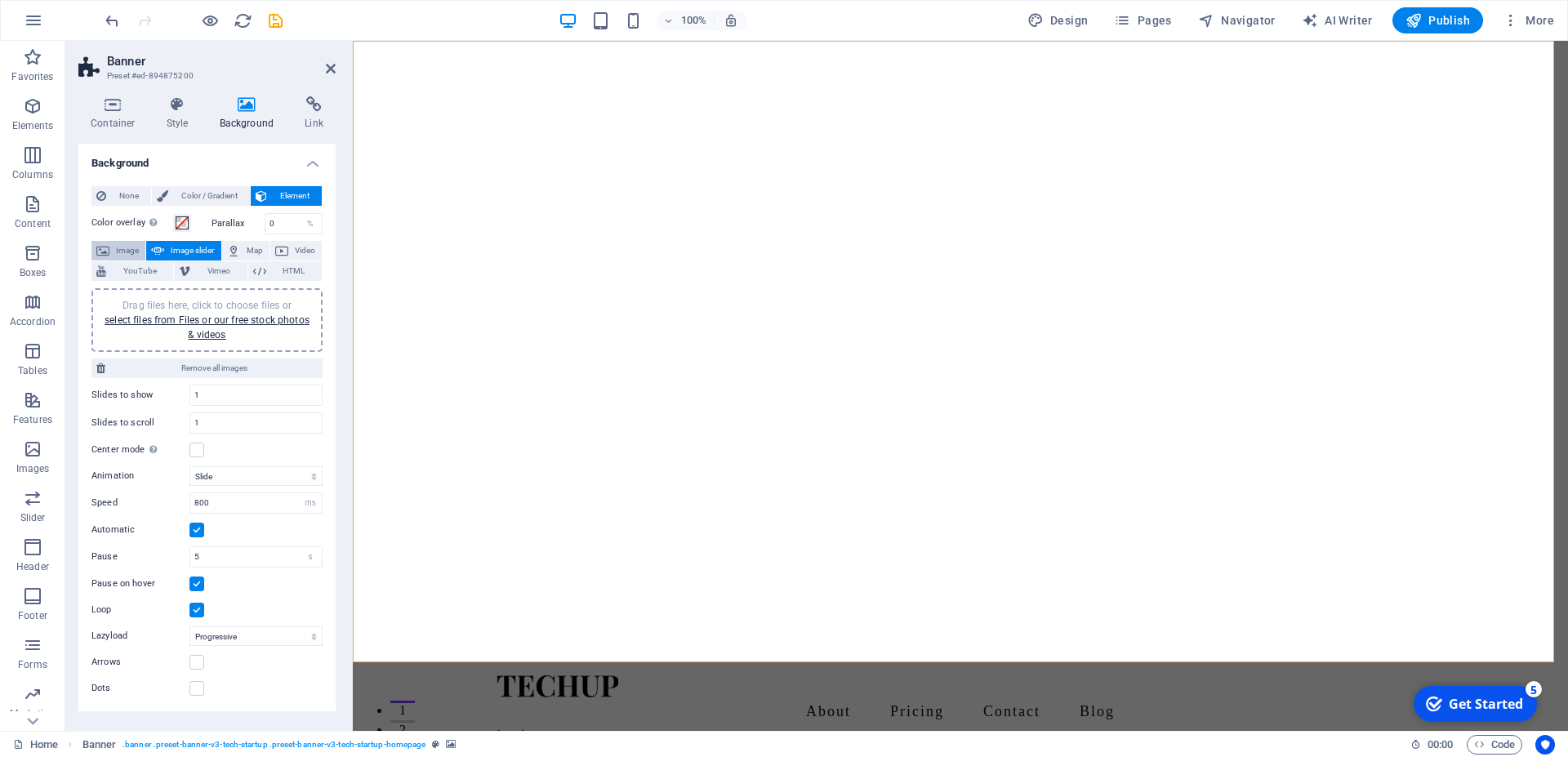
click at [125, 247] on span "Image" at bounding box center [127, 250] width 26 height 20
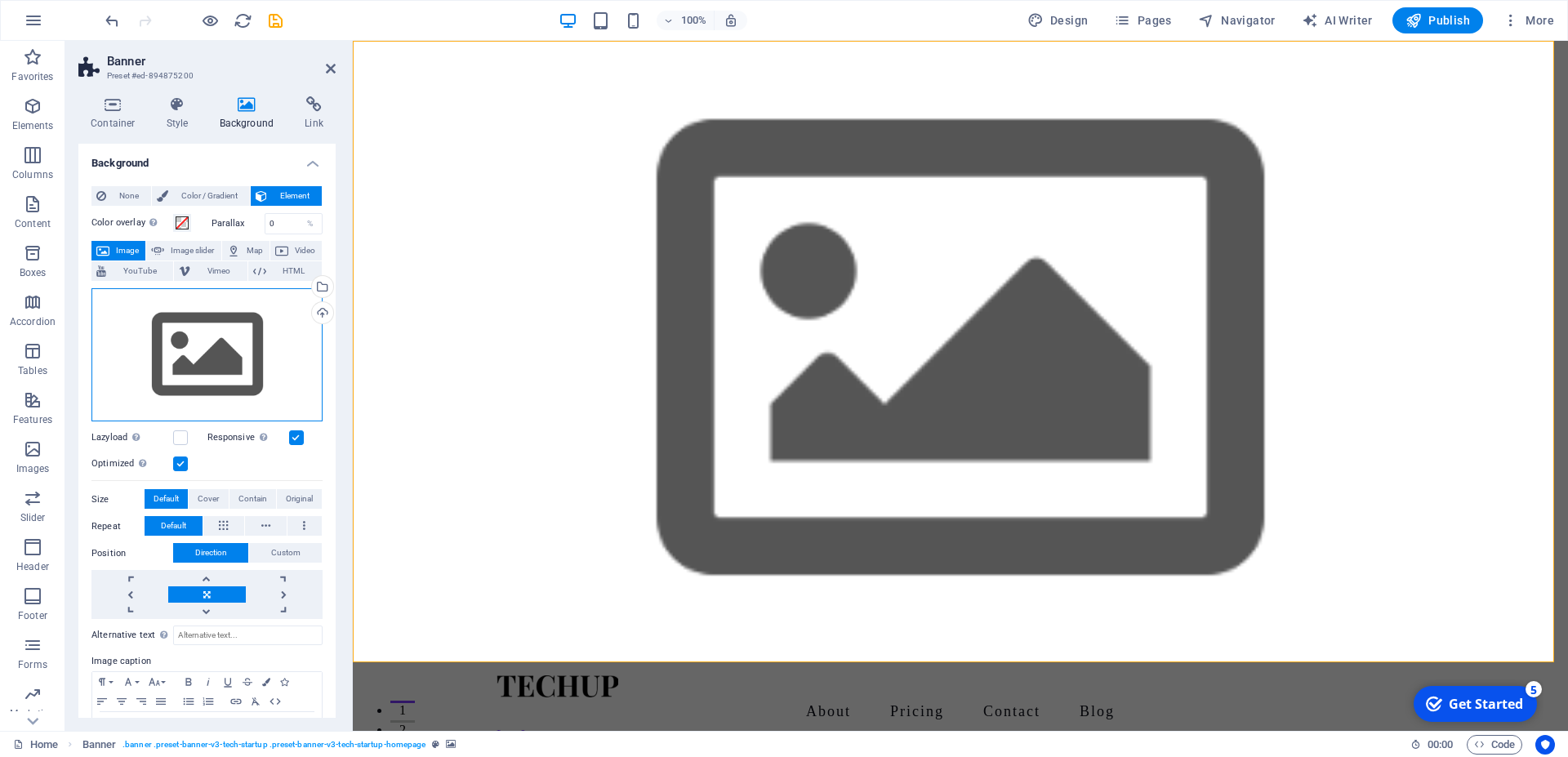
click at [248, 314] on div "Drag files here, click to choose files or select files from Files or our free s…" at bounding box center [207, 355] width 231 height 134
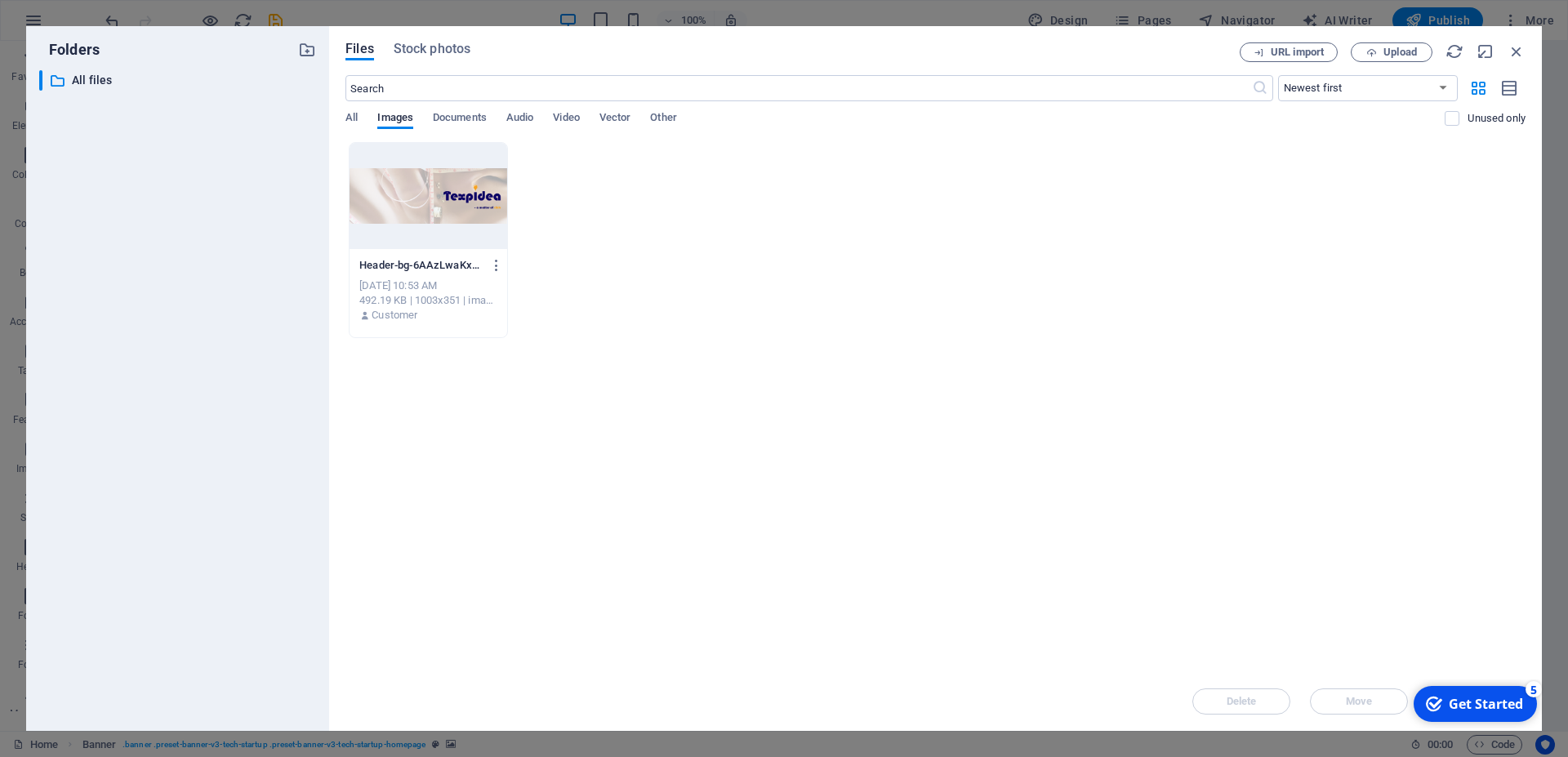
click at [457, 224] on div at bounding box center [428, 196] width 158 height 106
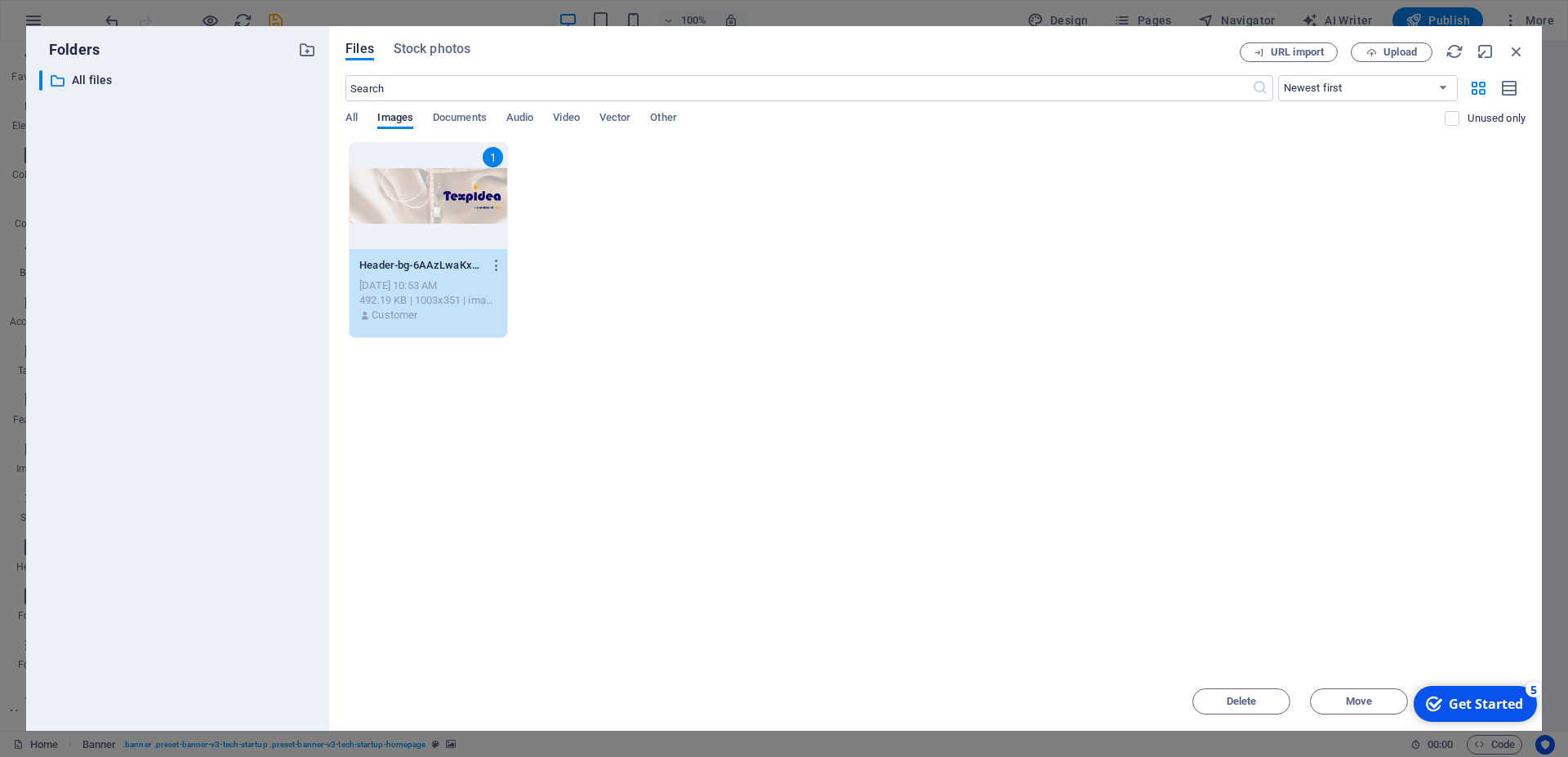
click at [455, 218] on div "1" at bounding box center [428, 196] width 158 height 106
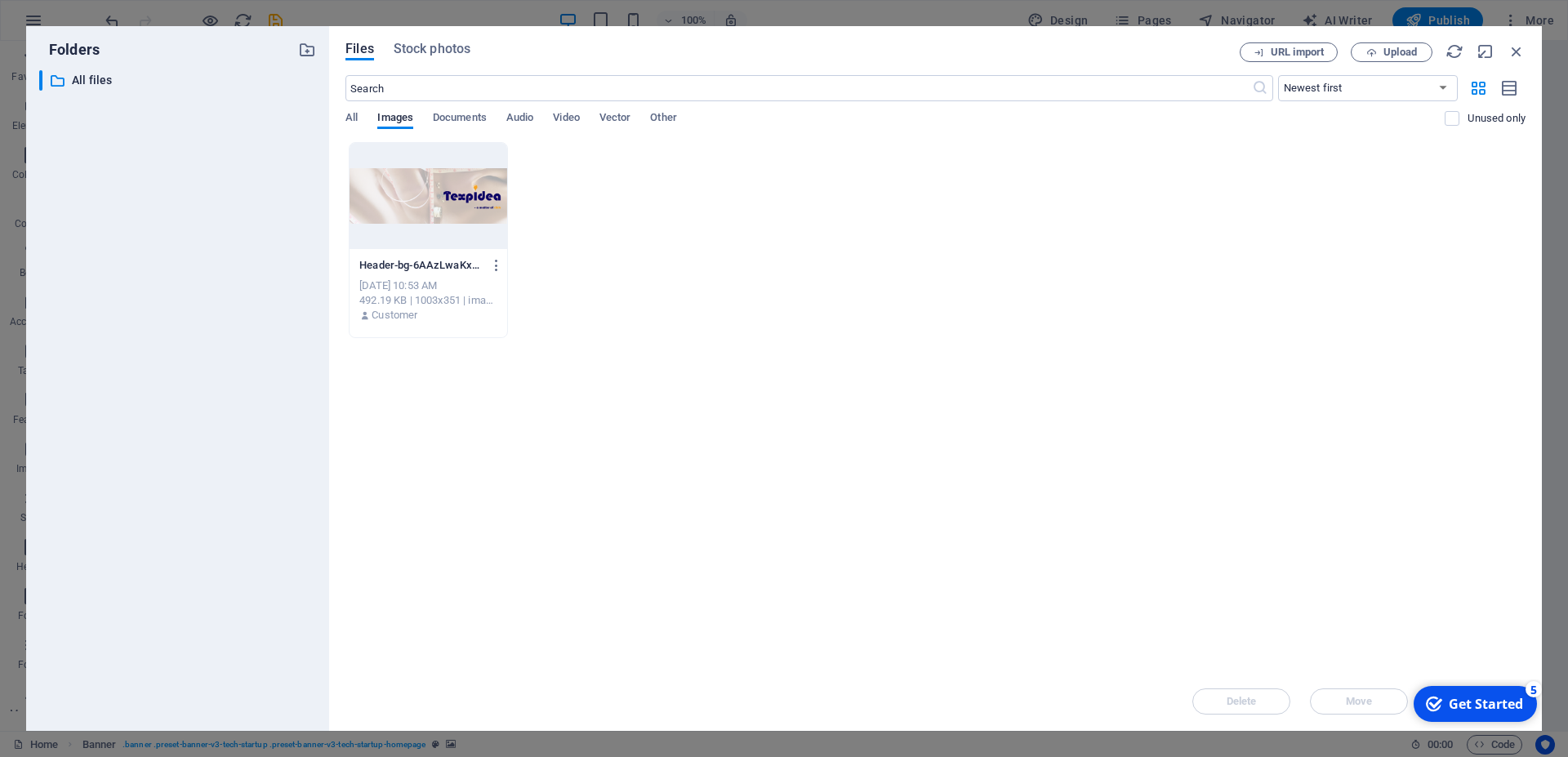
click at [452, 216] on div at bounding box center [428, 196] width 158 height 106
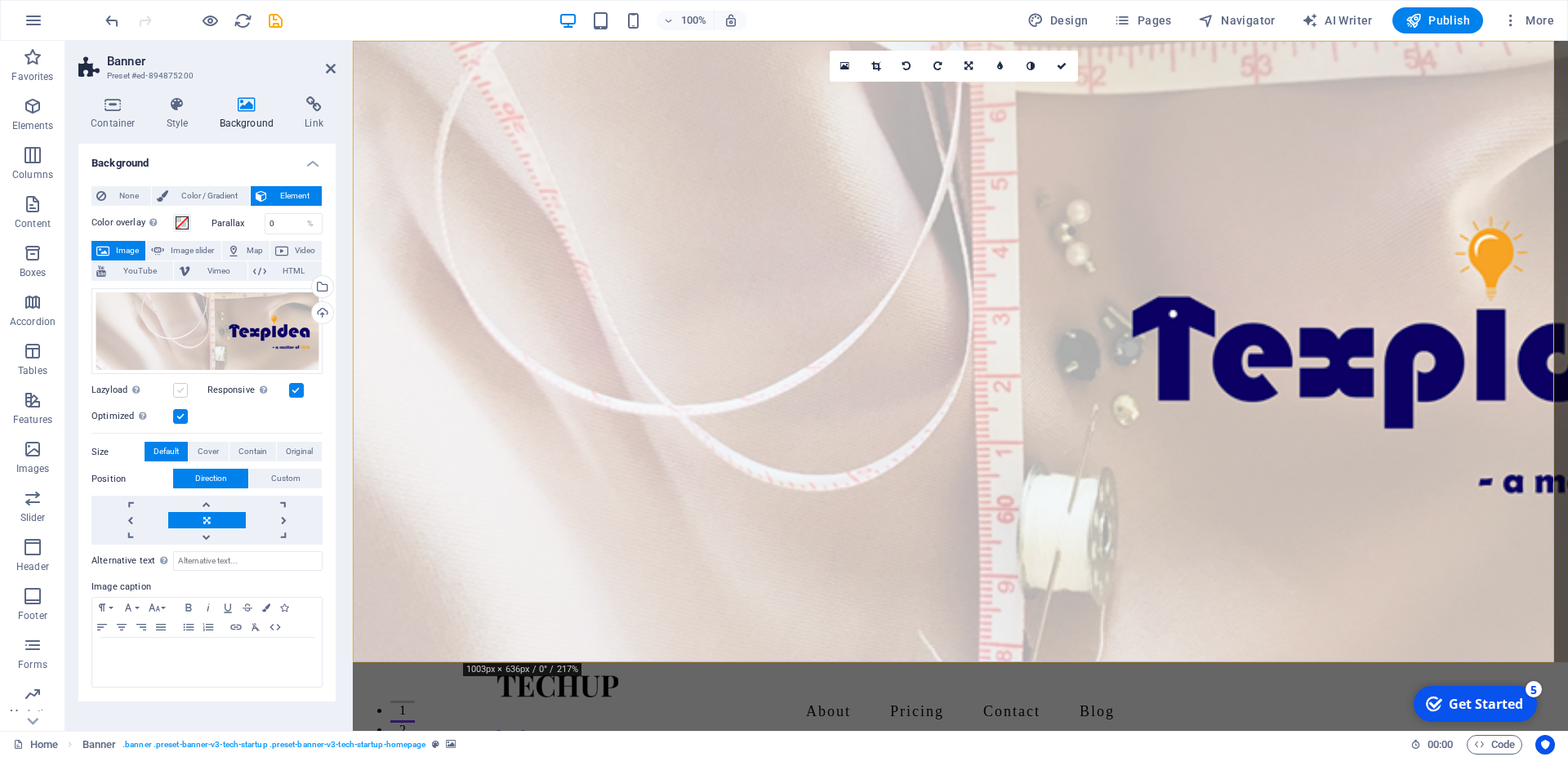
click at [181, 388] on label at bounding box center [180, 389] width 14 height 14
click at [0, 0] on input "Lazyload Loading images after the page loads improves page speed." at bounding box center [0, 0] width 0 height 0
click at [193, 515] on link at bounding box center [206, 519] width 76 height 16
click at [208, 450] on span "Cover" at bounding box center [208, 452] width 21 height 20
click at [242, 448] on span "Contain" at bounding box center [253, 452] width 29 height 20
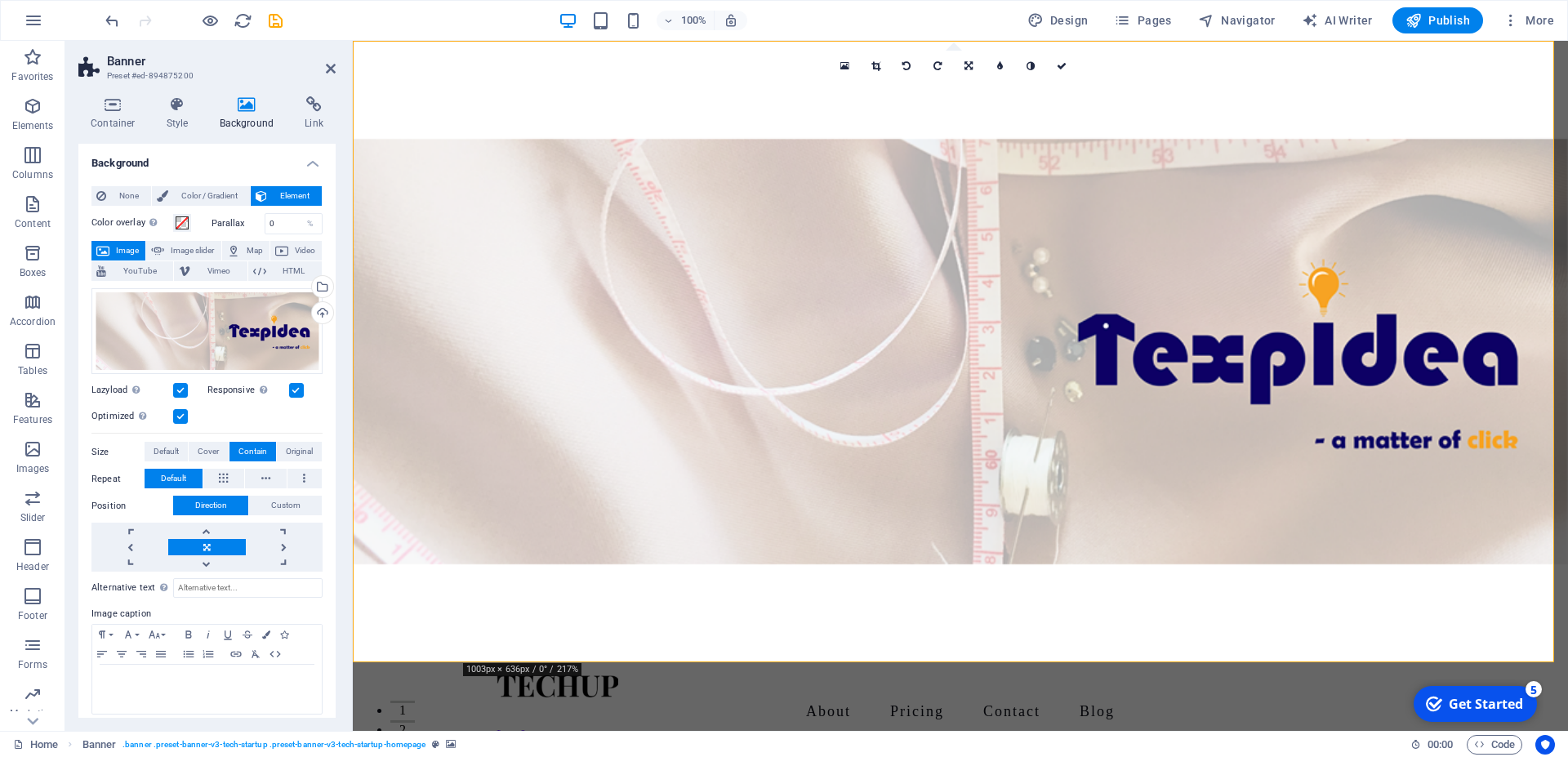
click at [653, 213] on figure at bounding box center [961, 351] width 1216 height 621
click at [392, 49] on span "Banner" at bounding box center [392, 51] width 32 height 10
click at [426, 57] on icon at bounding box center [425, 51] width 9 height 17
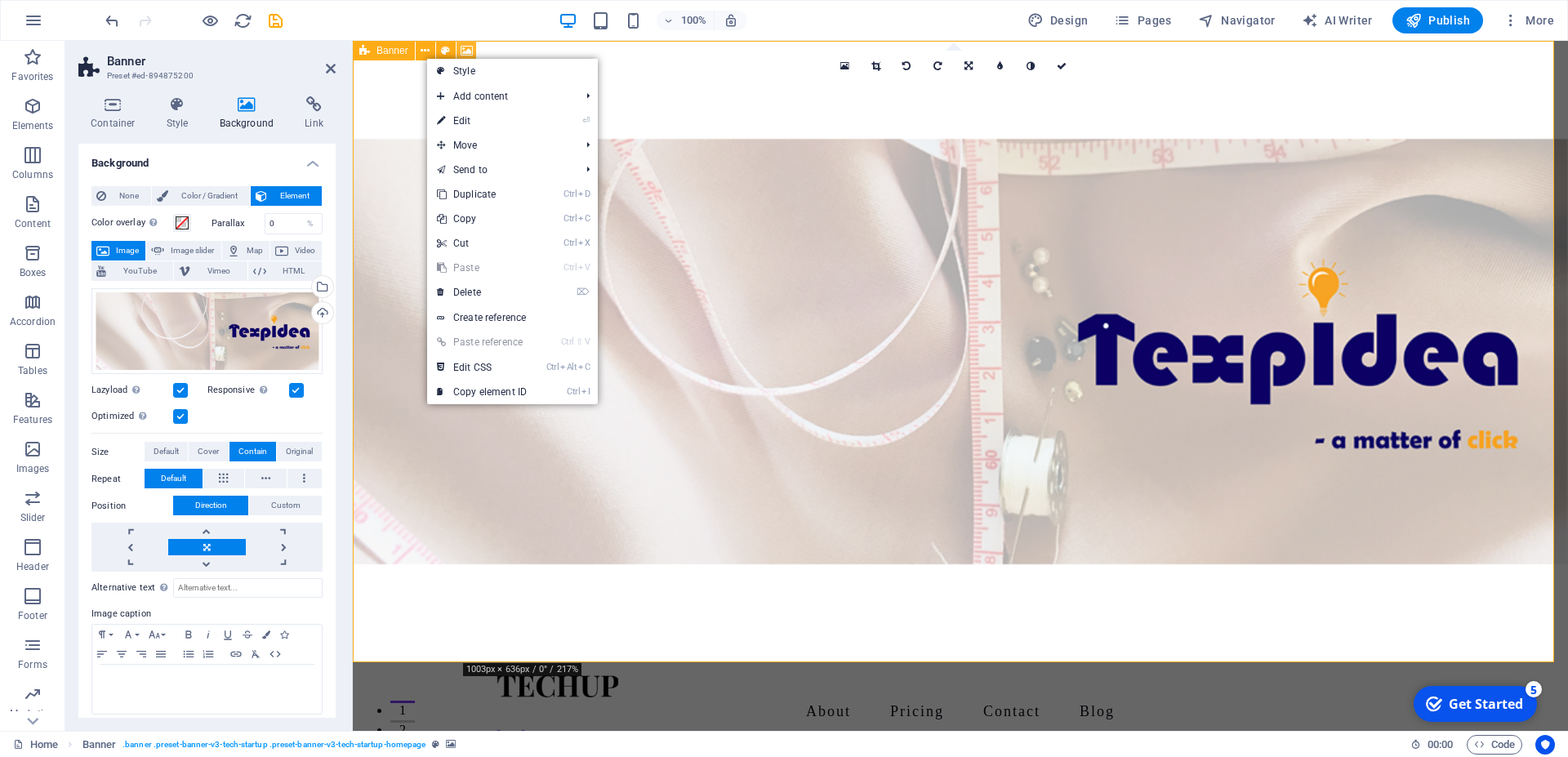
click at [466, 49] on icon at bounding box center [466, 51] width 12 height 17
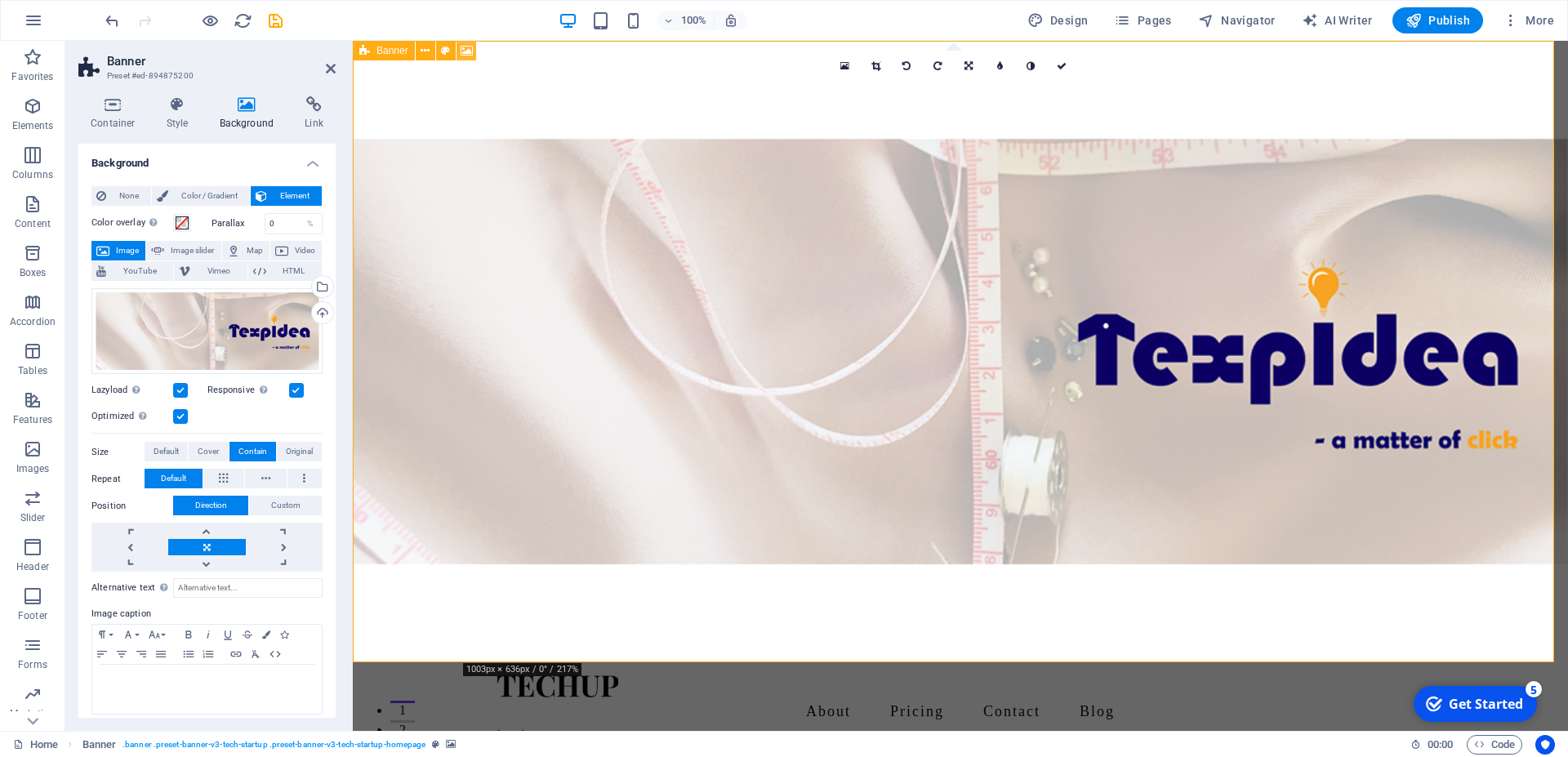
click at [466, 49] on icon at bounding box center [466, 51] width 12 height 17
click at [106, 109] on icon at bounding box center [113, 104] width 70 height 16
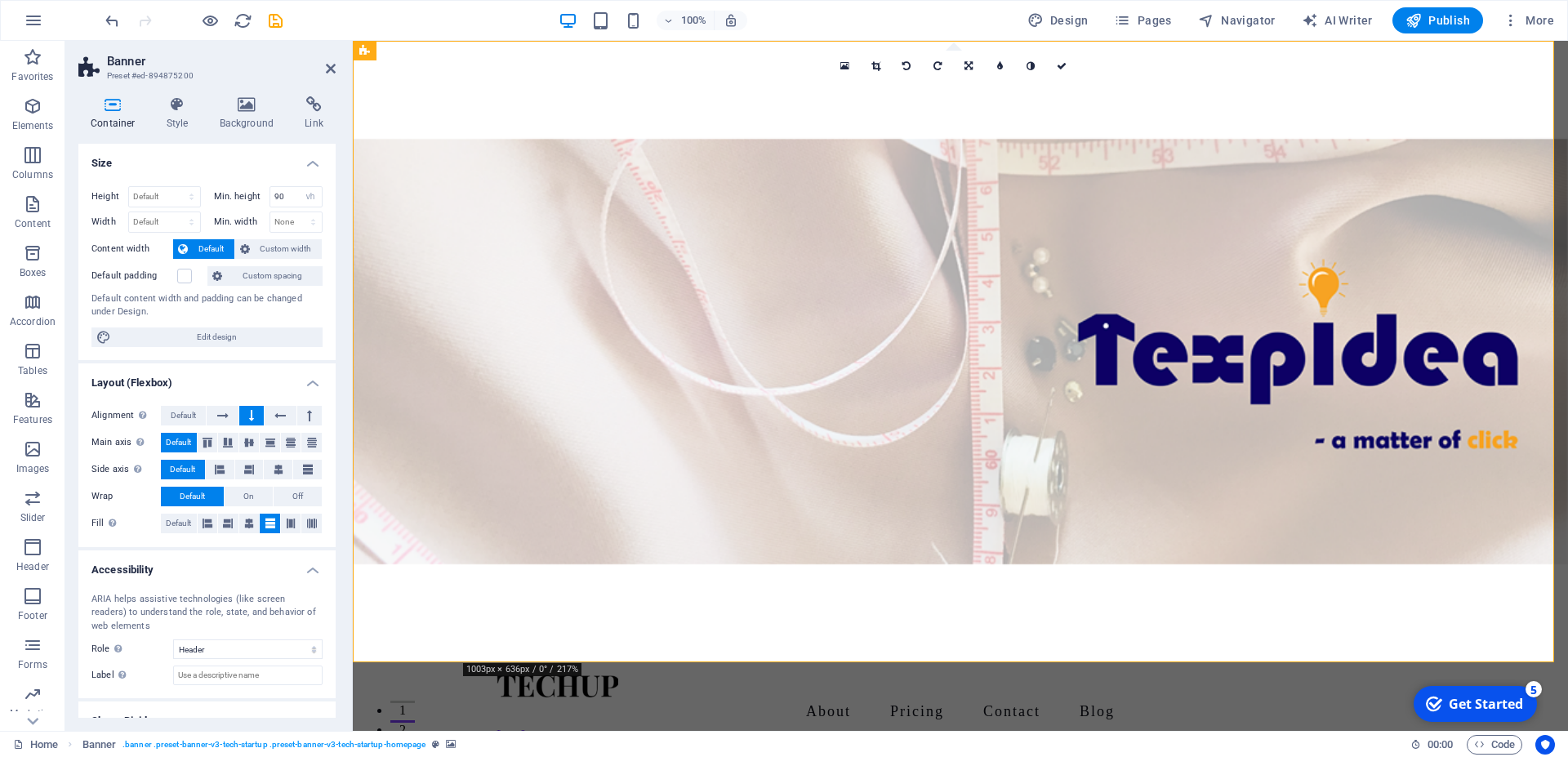
click at [443, 322] on figure at bounding box center [961, 351] width 1216 height 621
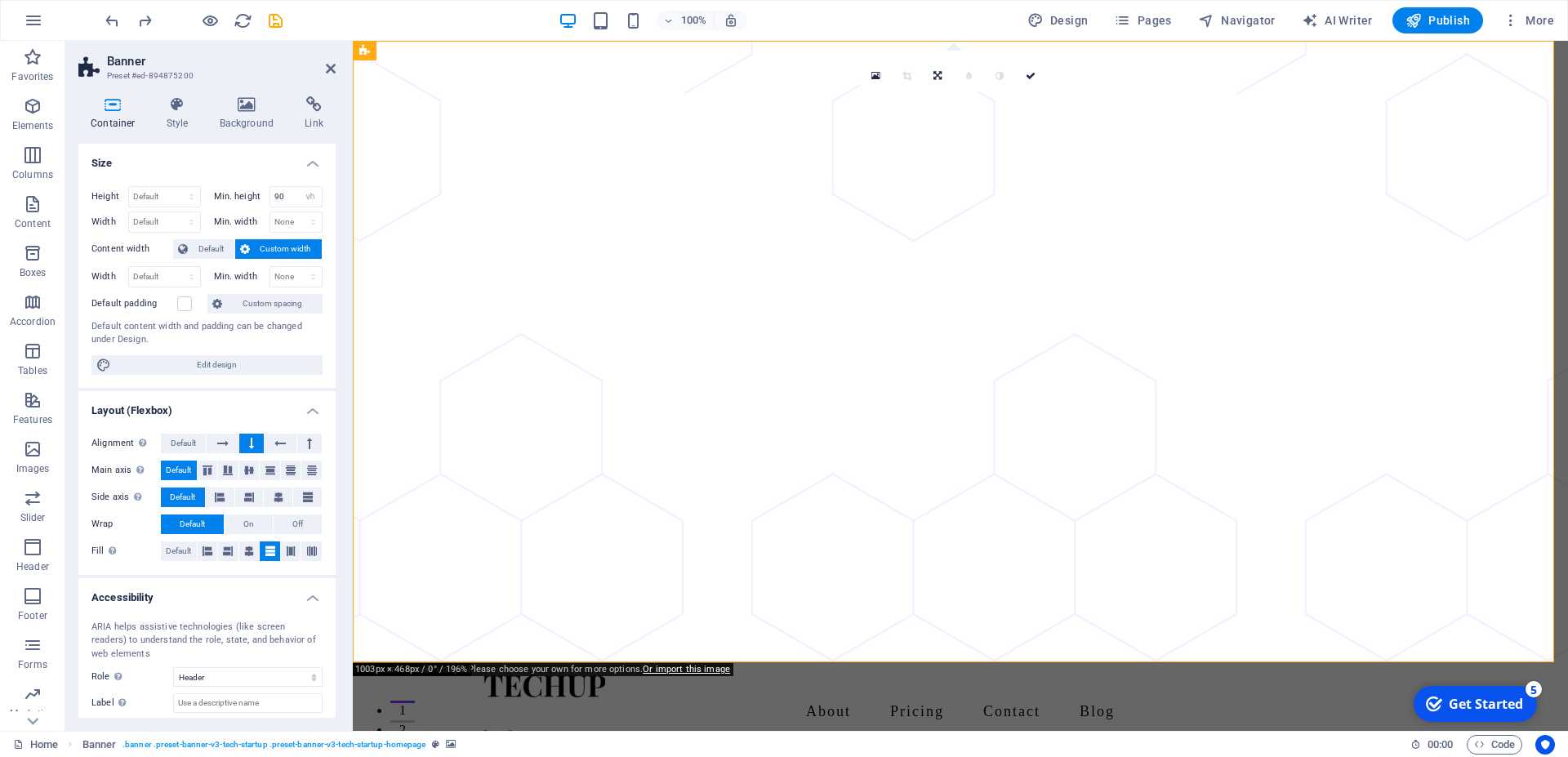
click at [124, 122] on h4 "Container" at bounding box center [117, 114] width 76 height 34
click at [121, 120] on h4 "Container" at bounding box center [117, 114] width 76 height 34
click at [229, 96] on icon at bounding box center [246, 104] width 79 height 16
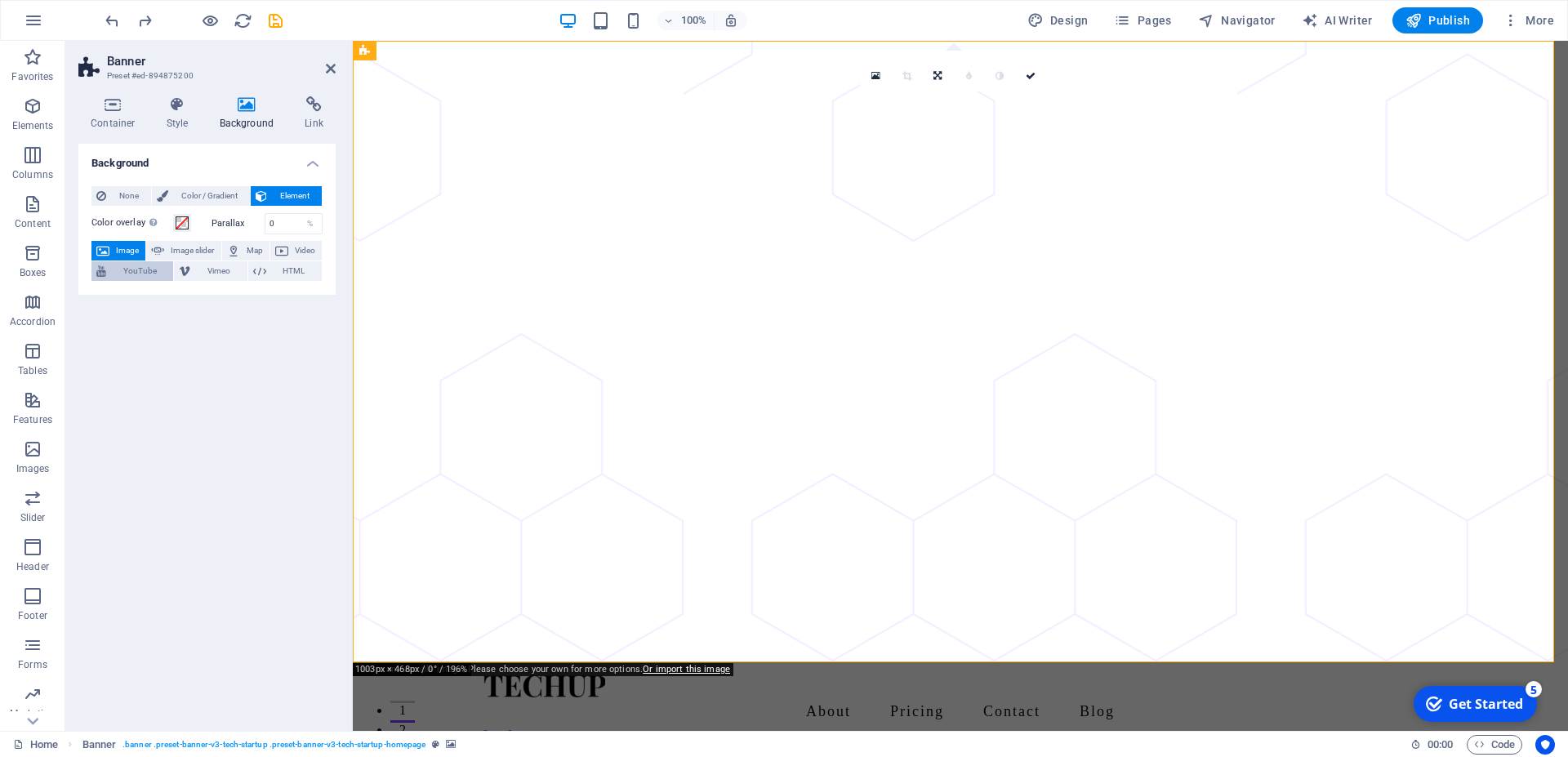
click at [120, 264] on span "YouTube" at bounding box center [139, 271] width 57 height 20
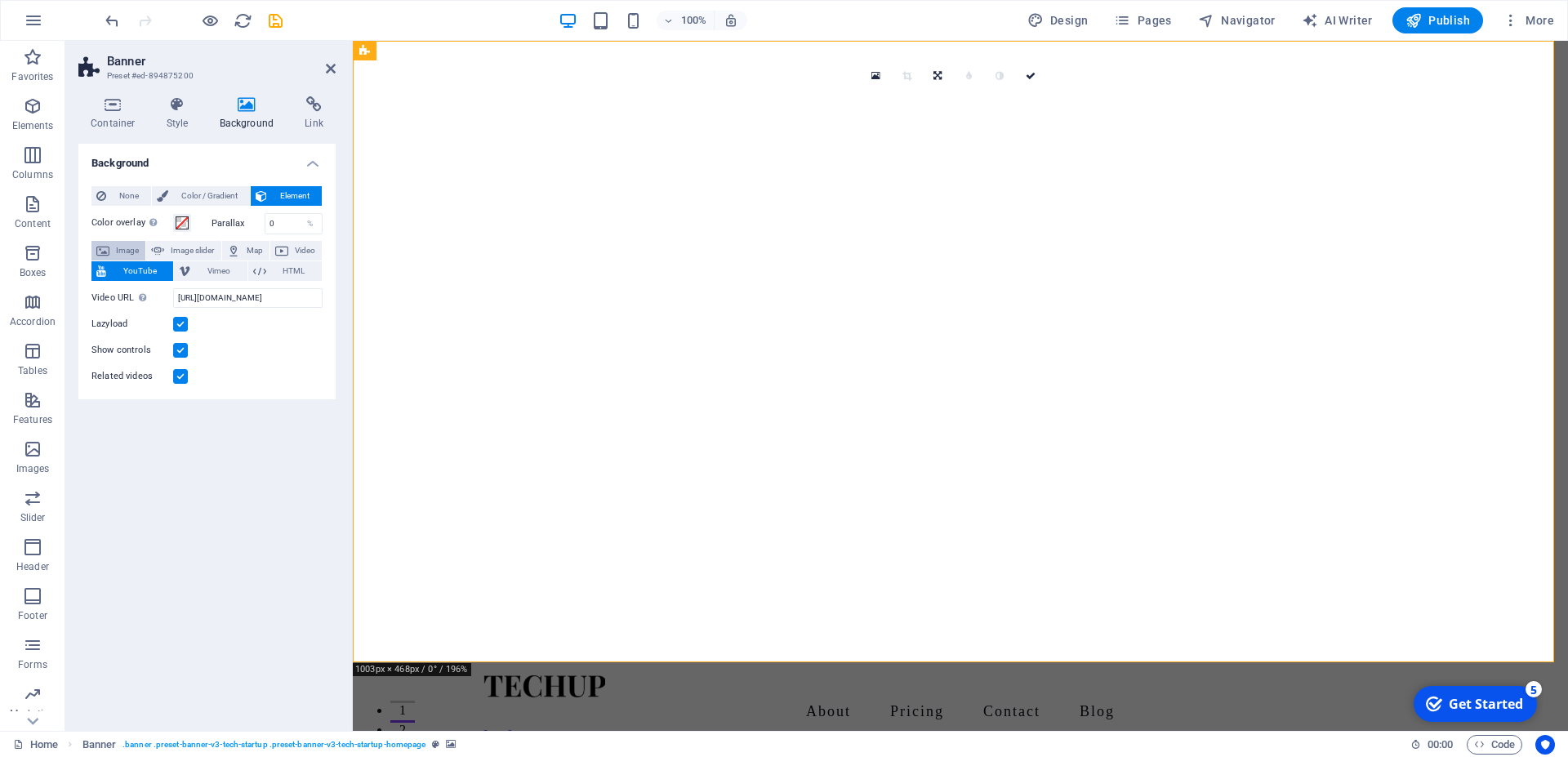
click at [121, 250] on span "Image" at bounding box center [127, 250] width 26 height 20
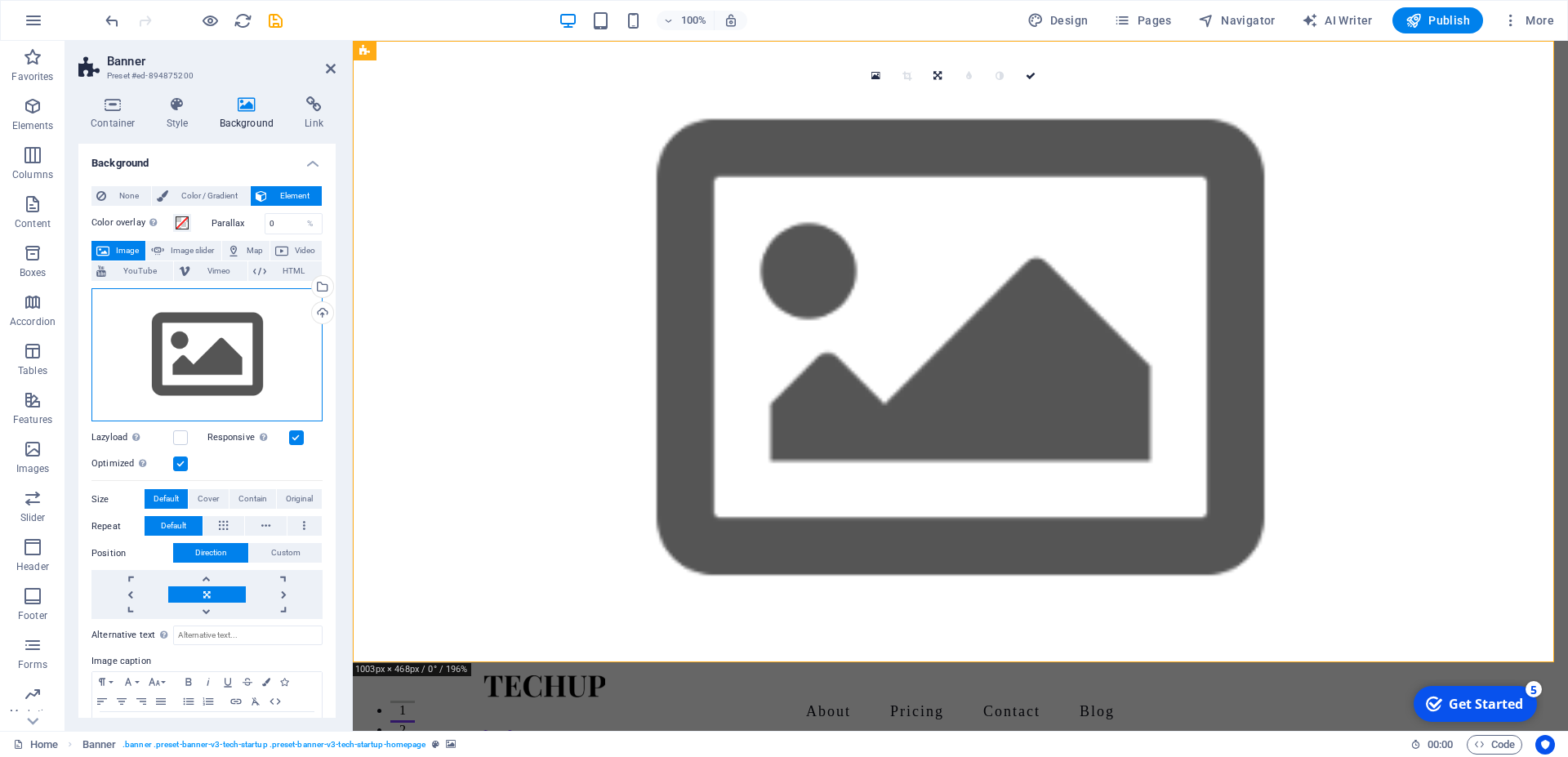
click at [121, 330] on div "Drag files here, click to choose files or select files from Files or our free s…" at bounding box center [207, 355] width 231 height 134
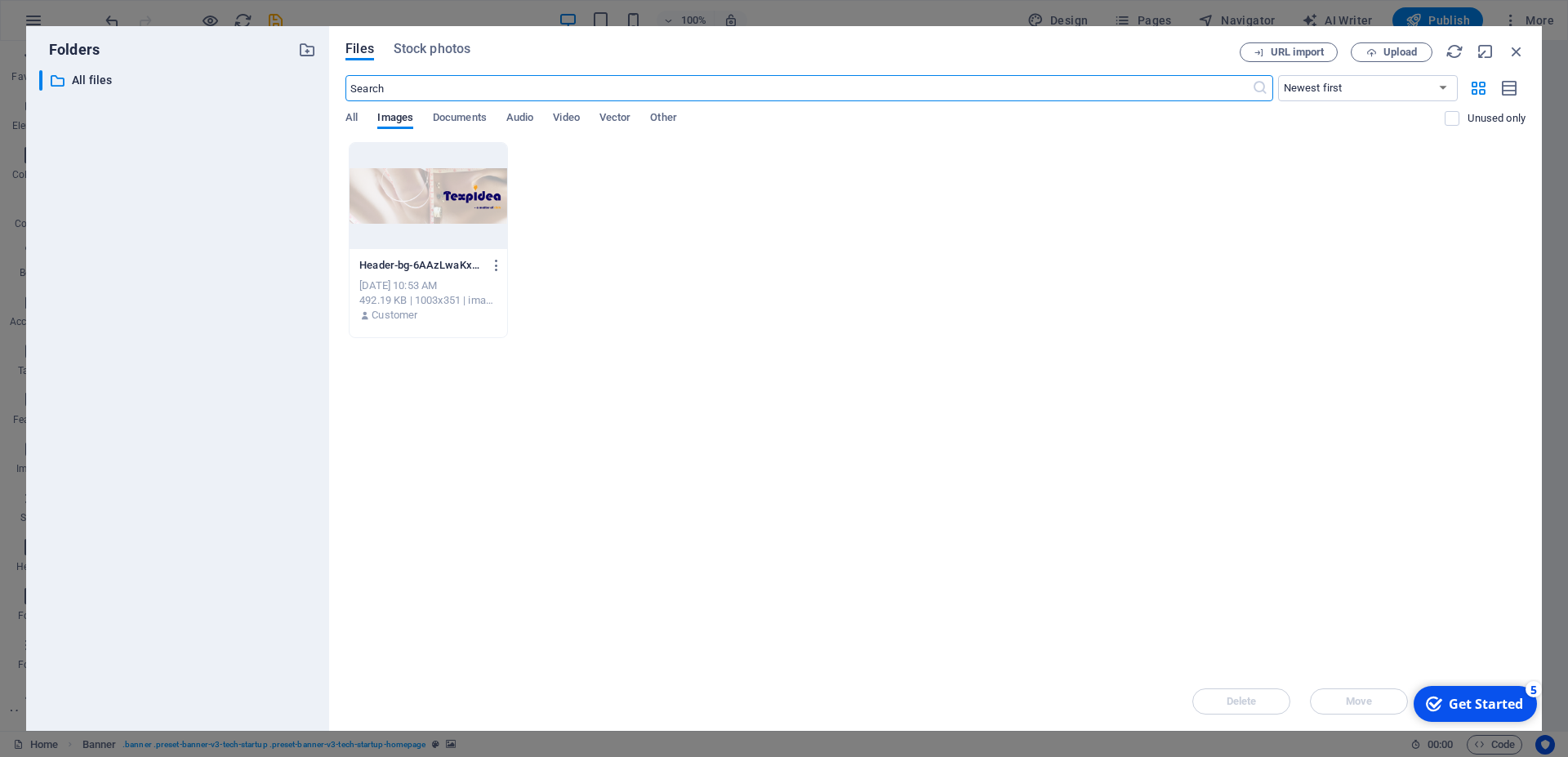
click at [404, 225] on div at bounding box center [428, 196] width 158 height 106
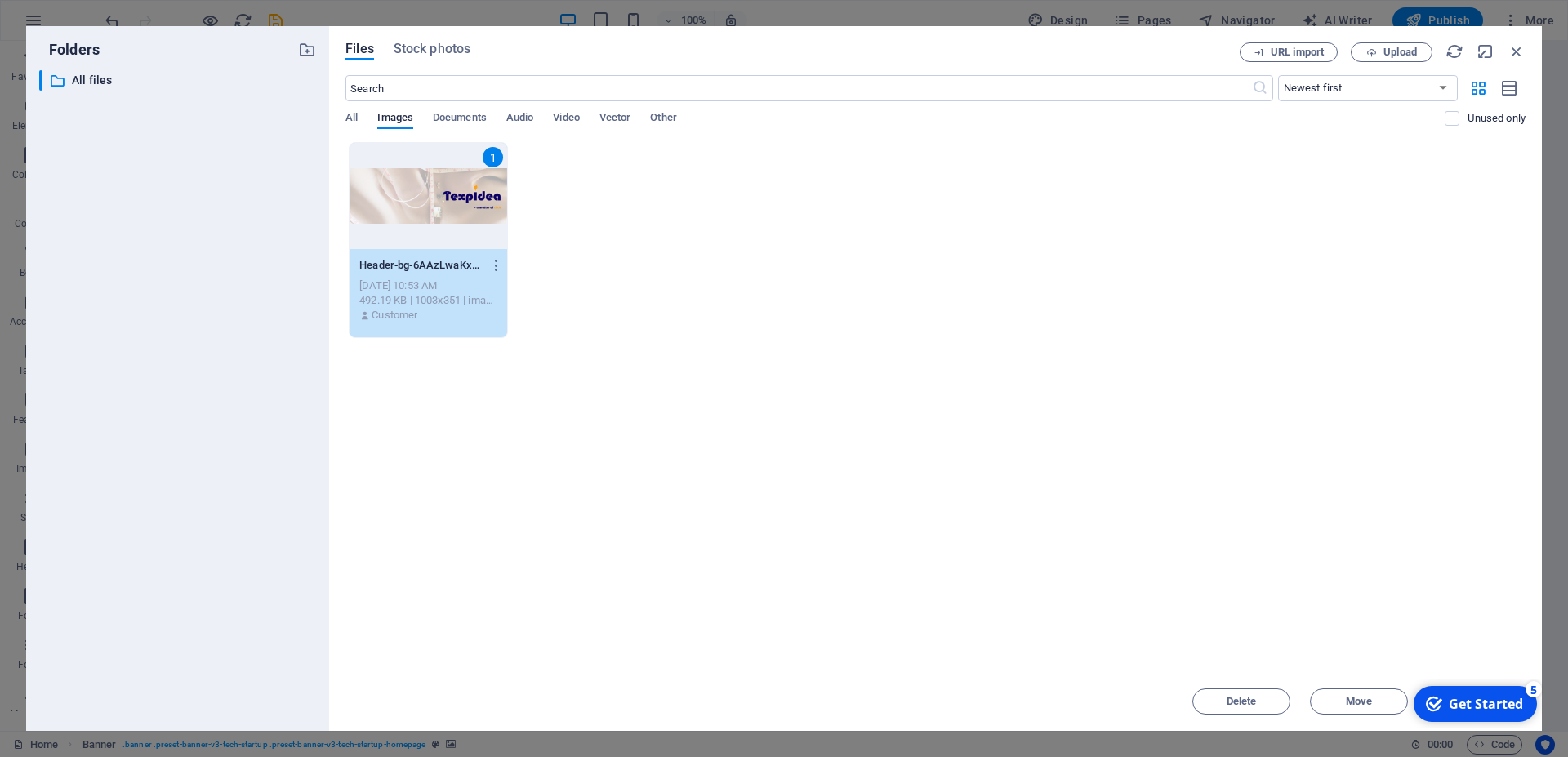
click at [404, 225] on div "1" at bounding box center [428, 196] width 158 height 106
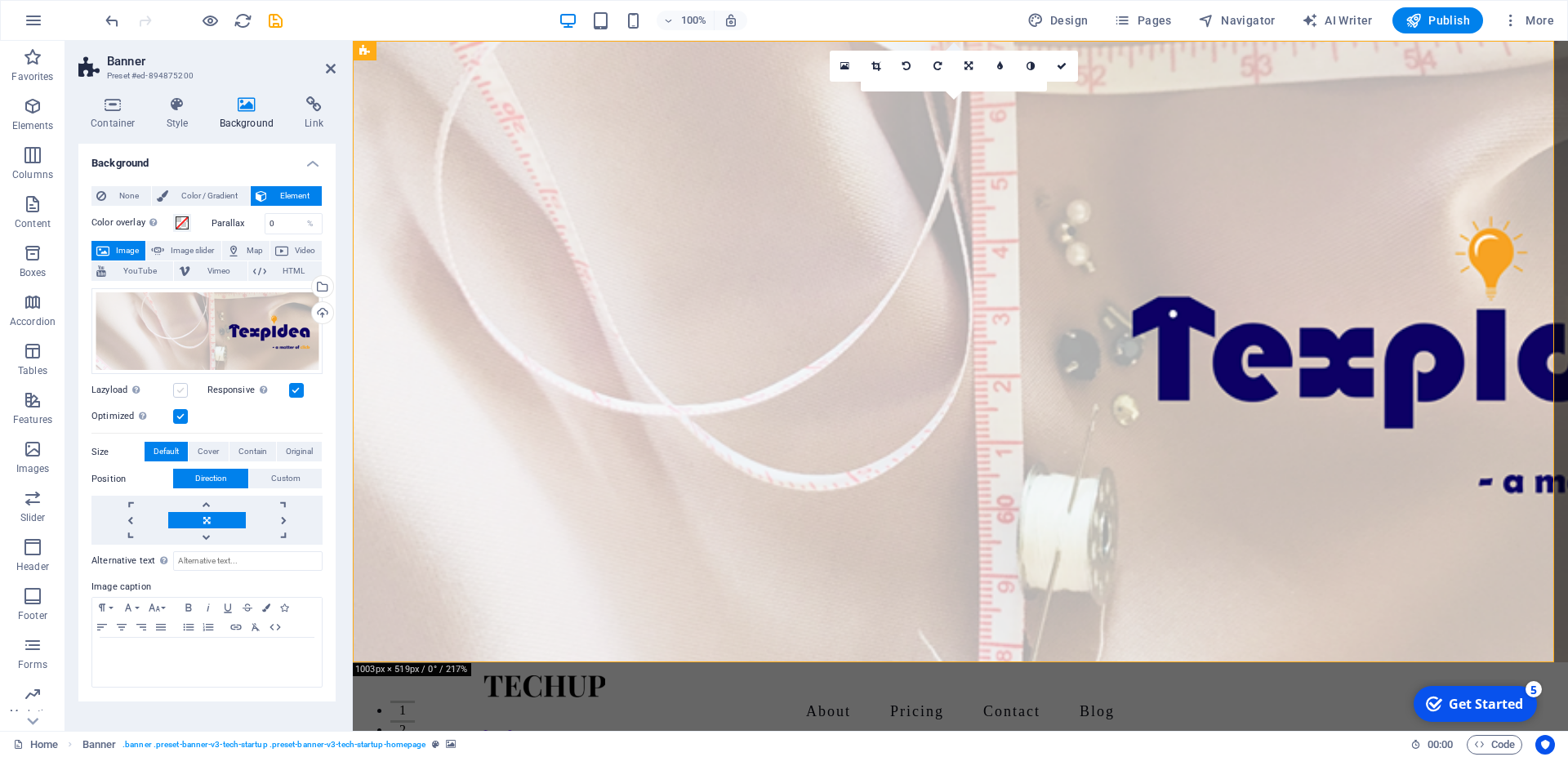
click at [182, 390] on label at bounding box center [180, 389] width 14 height 14
click at [0, 0] on input "Lazyload Loading images after the page loads improves page speed." at bounding box center [0, 0] width 0 height 0
click at [192, 512] on link at bounding box center [206, 503] width 76 height 16
click at [144, 516] on link at bounding box center [130, 519] width 76 height 16
click at [135, 516] on link at bounding box center [130, 519] width 76 height 16
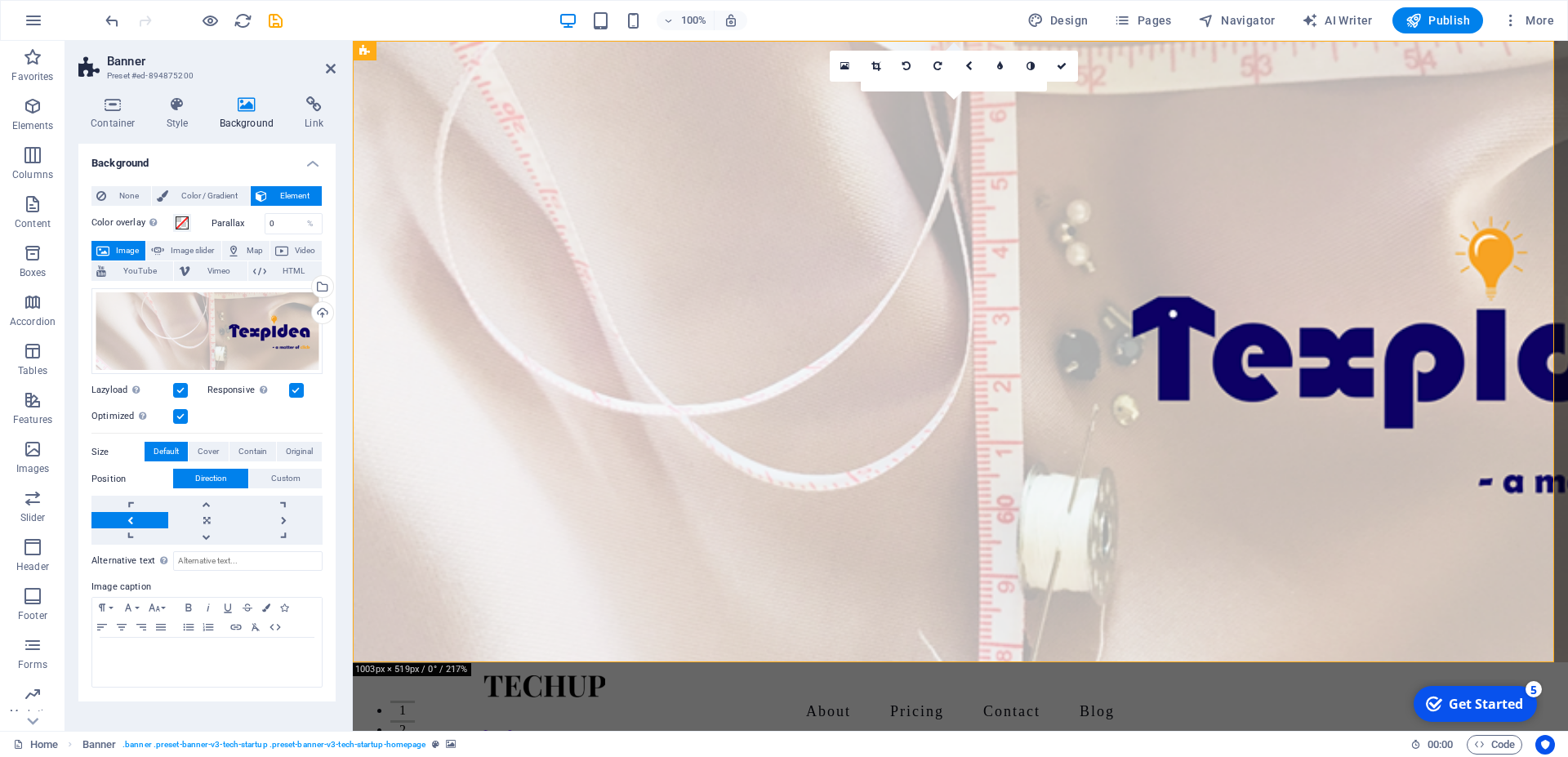
click at [135, 516] on link at bounding box center [130, 519] width 76 height 16
click at [262, 515] on link at bounding box center [284, 519] width 76 height 16
click at [276, 515] on link at bounding box center [284, 519] width 76 height 16
click at [206, 516] on link at bounding box center [206, 519] width 76 height 16
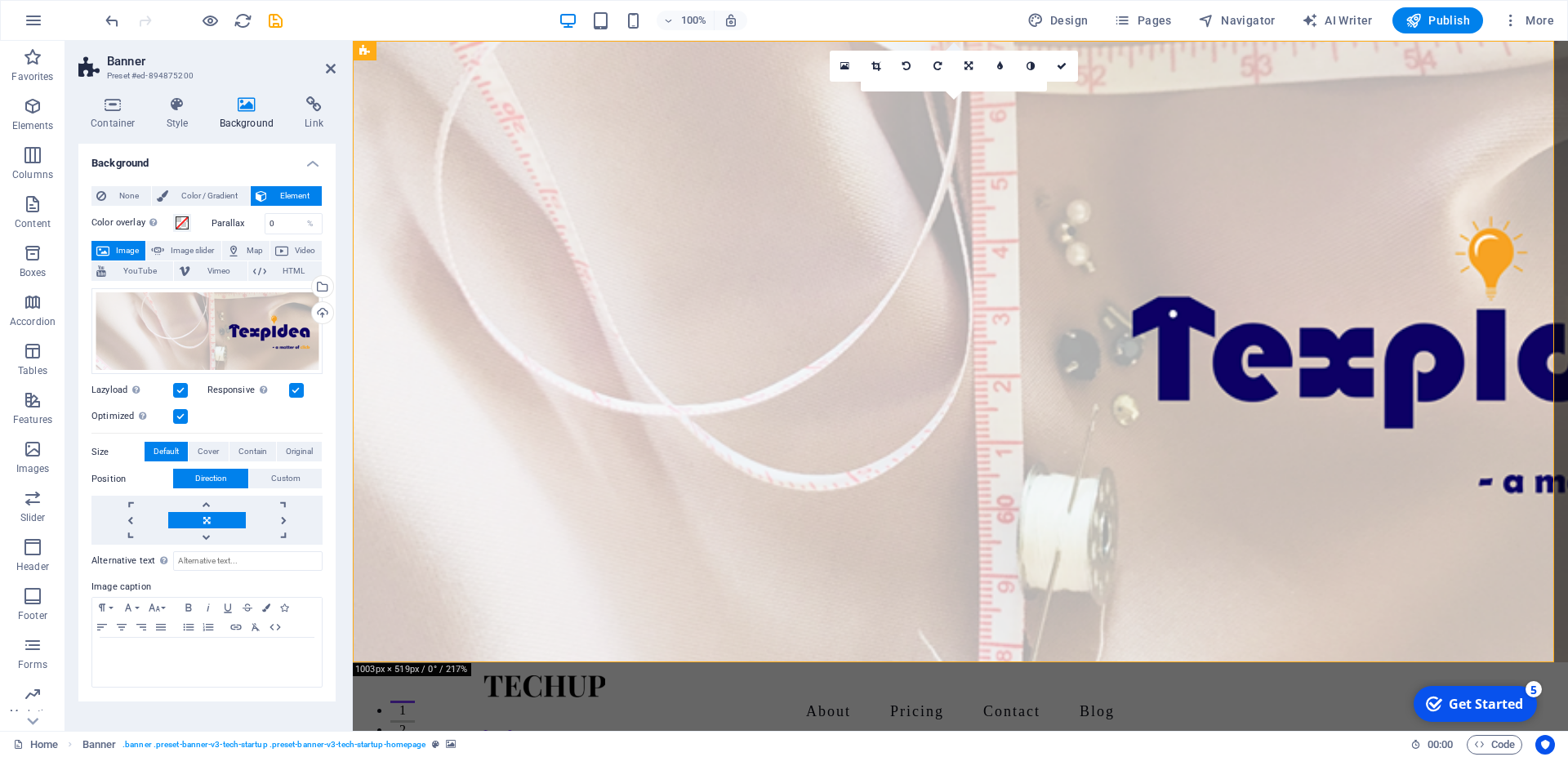
click at [206, 516] on link at bounding box center [206, 519] width 76 height 16
drag, startPoint x: 928, startPoint y: 265, endPoint x: 811, endPoint y: 273, distance: 117.3
drag, startPoint x: 137, startPoint y: 193, endPoint x: 135, endPoint y: 201, distance: 8.2
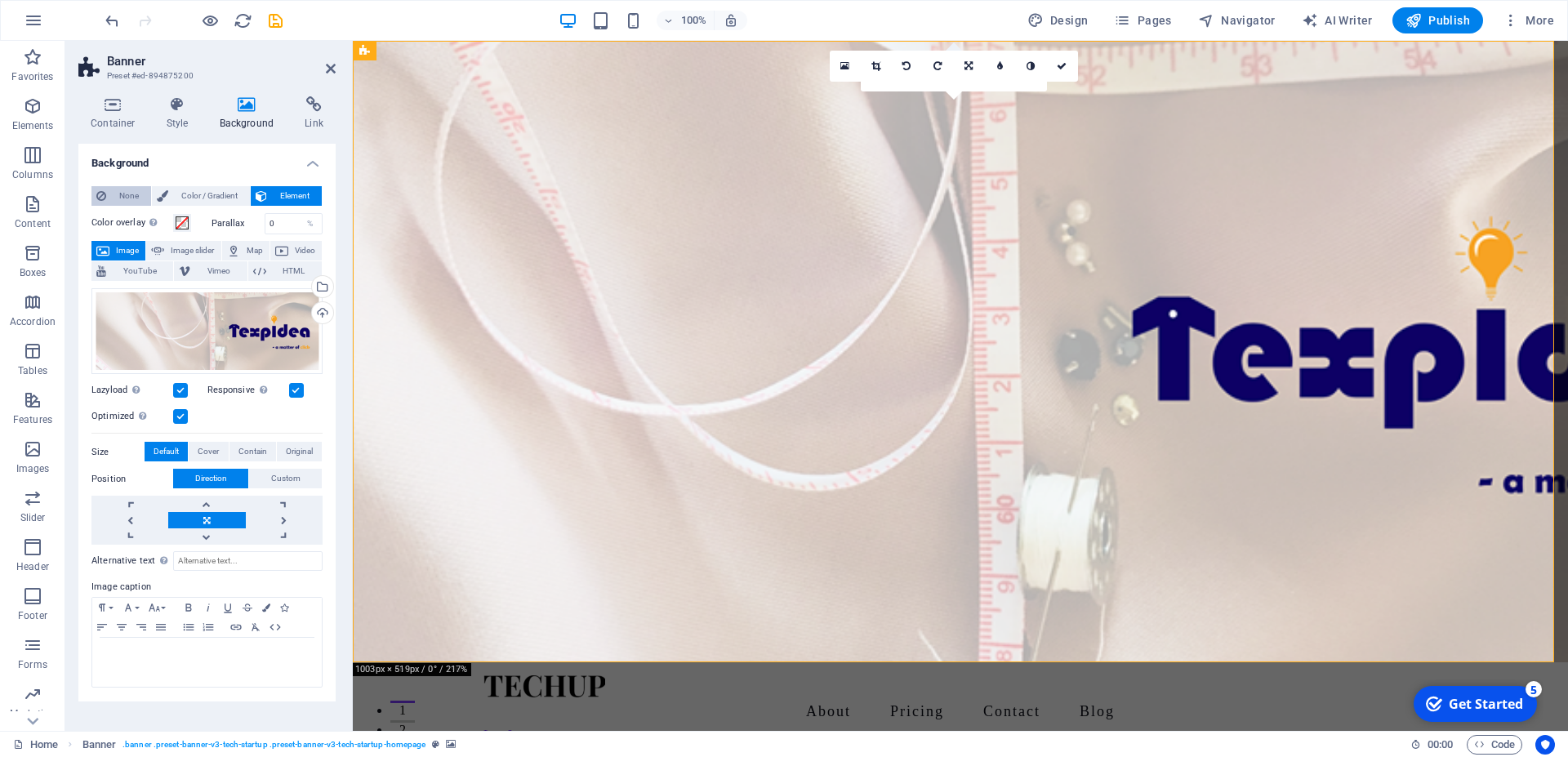
click at [136, 193] on span "None" at bounding box center [128, 196] width 35 height 20
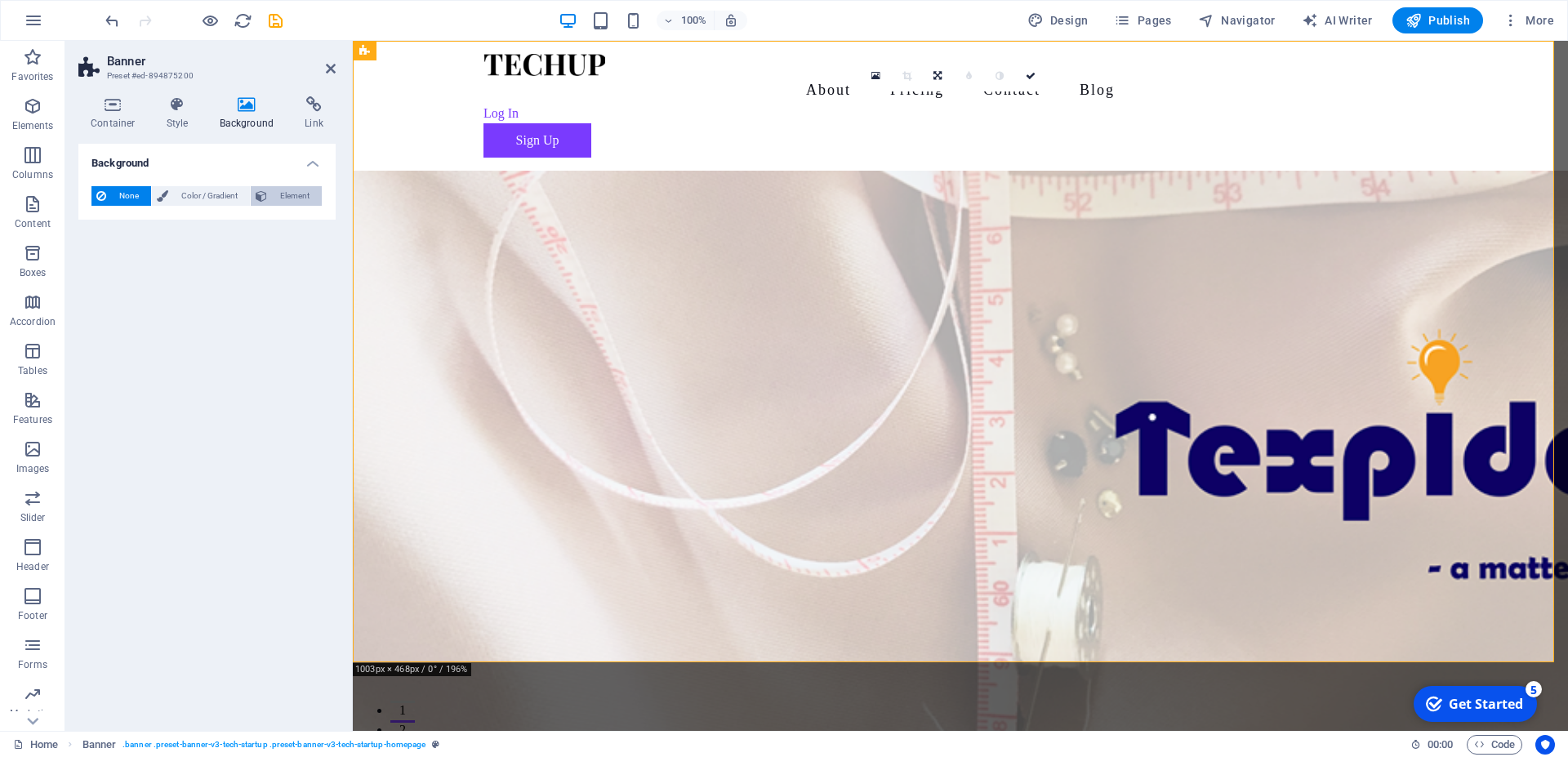
click at [270, 192] on button "Element" at bounding box center [286, 196] width 71 height 20
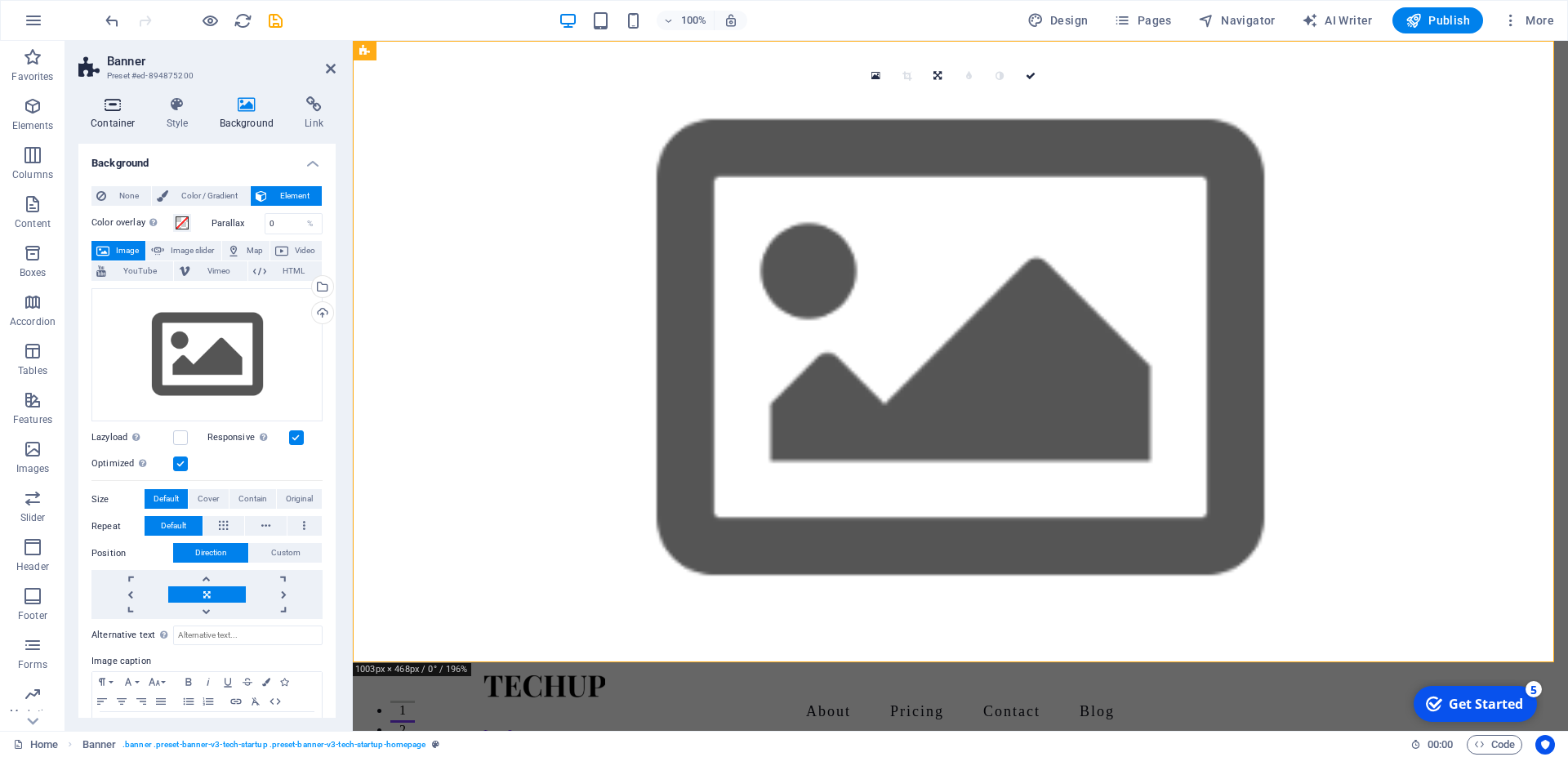
click at [124, 120] on h4 "Container" at bounding box center [117, 114] width 76 height 34
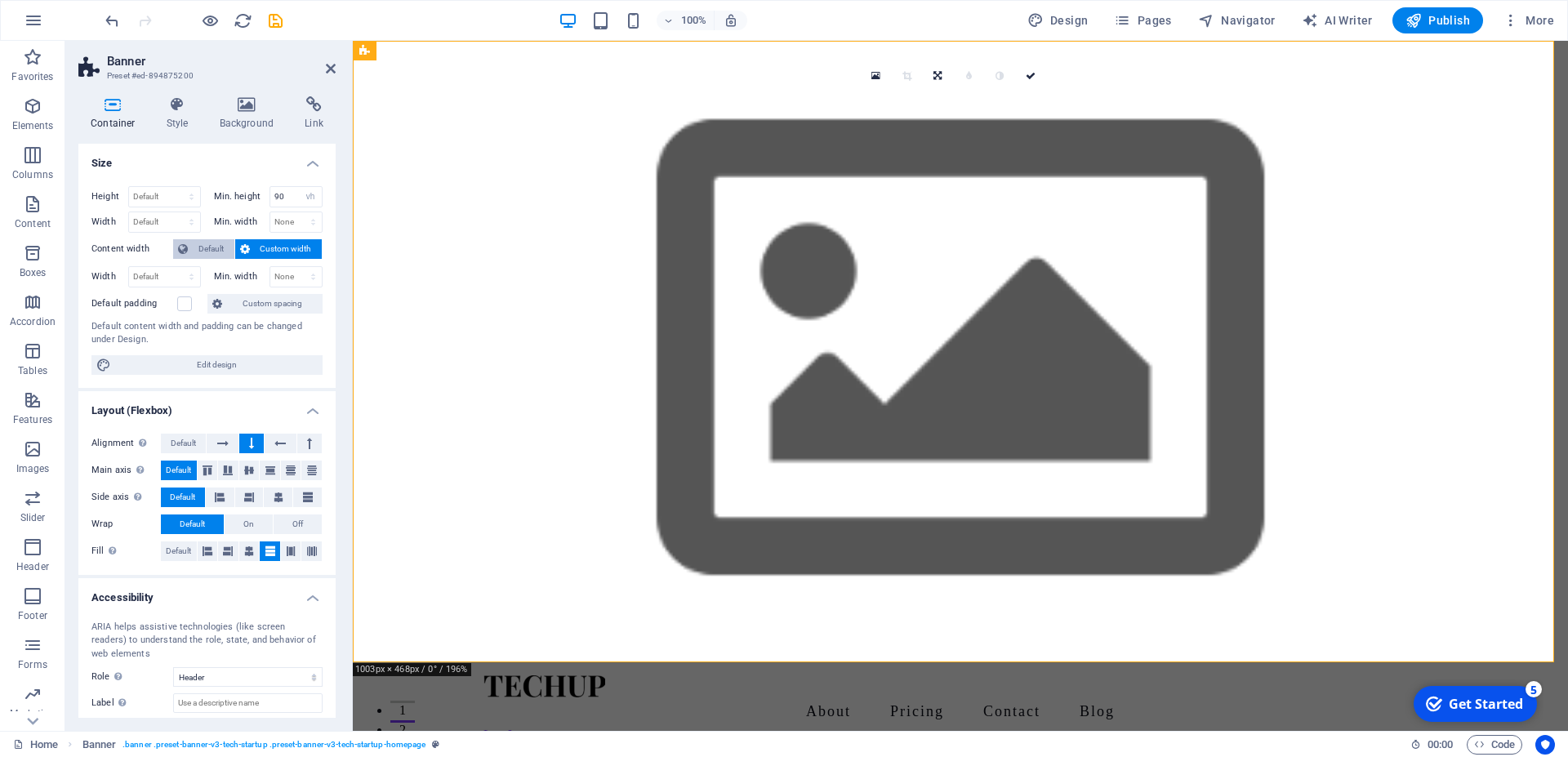
click at [216, 248] on span "Default" at bounding box center [211, 249] width 36 height 20
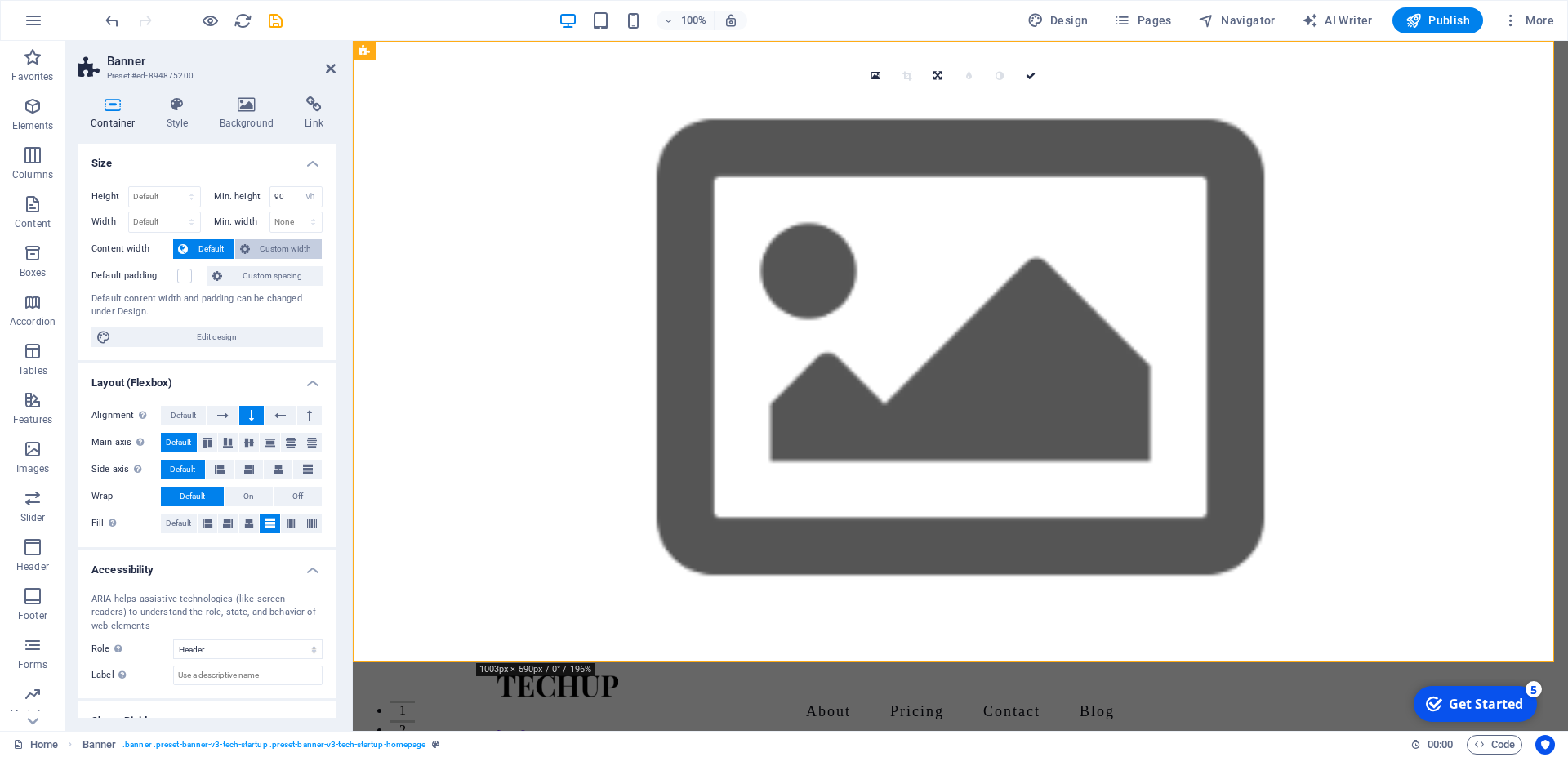
click at [257, 240] on span "Custom width" at bounding box center [286, 249] width 63 height 20
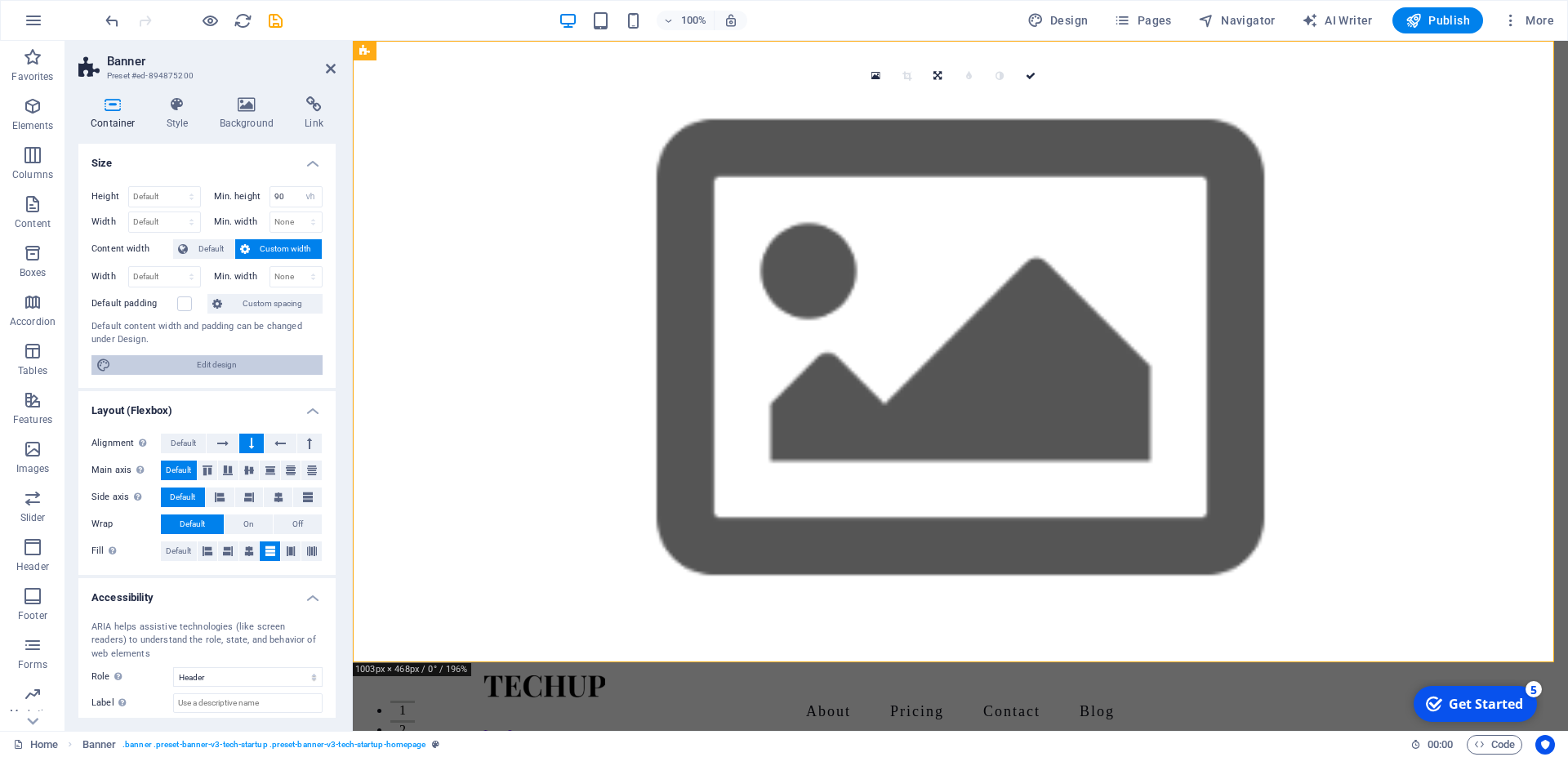
click at [162, 364] on span "Edit design" at bounding box center [216, 365] width 201 height 20
select select "px"
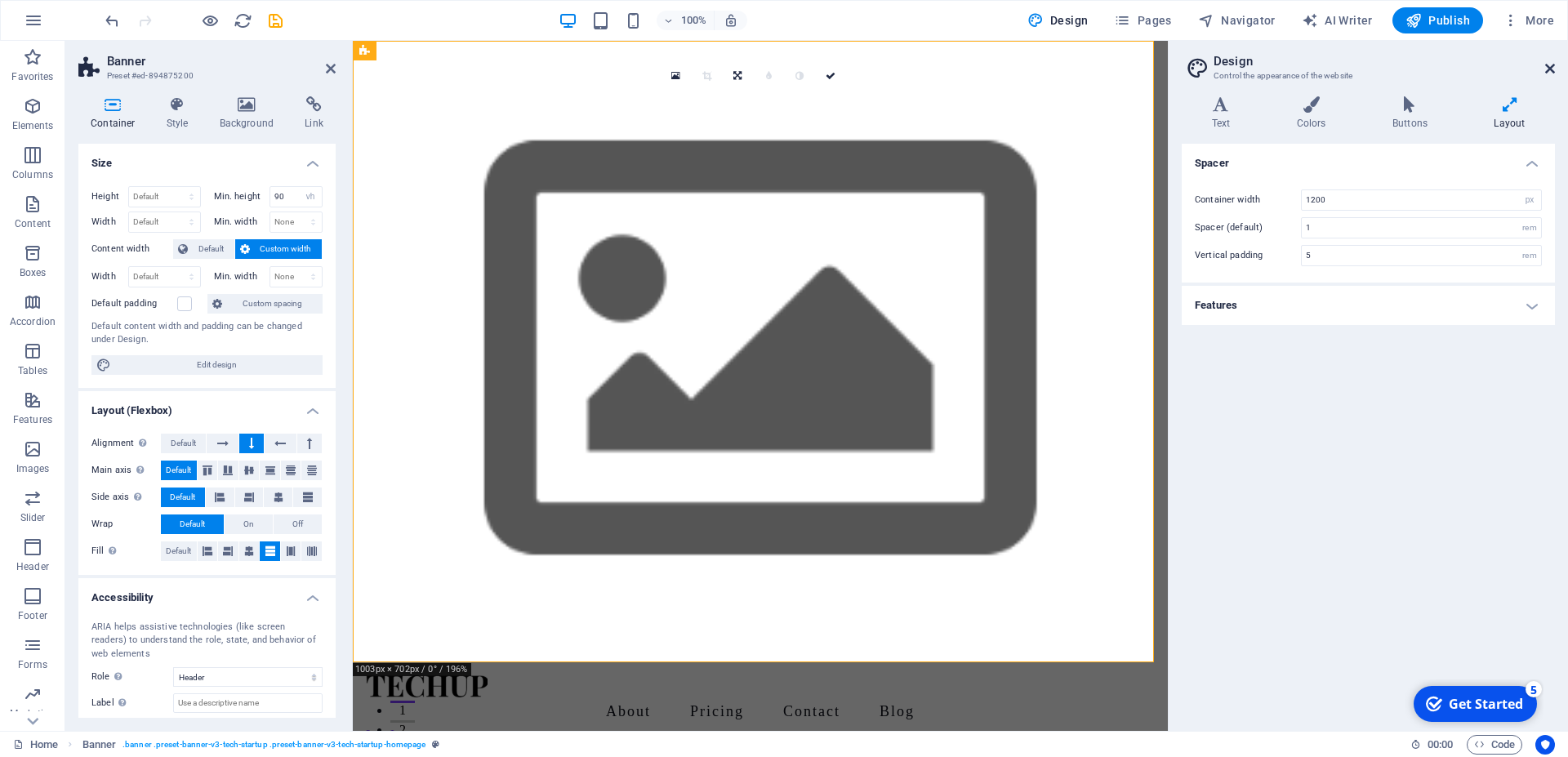
click at [1546, 64] on icon at bounding box center [1550, 69] width 10 height 13
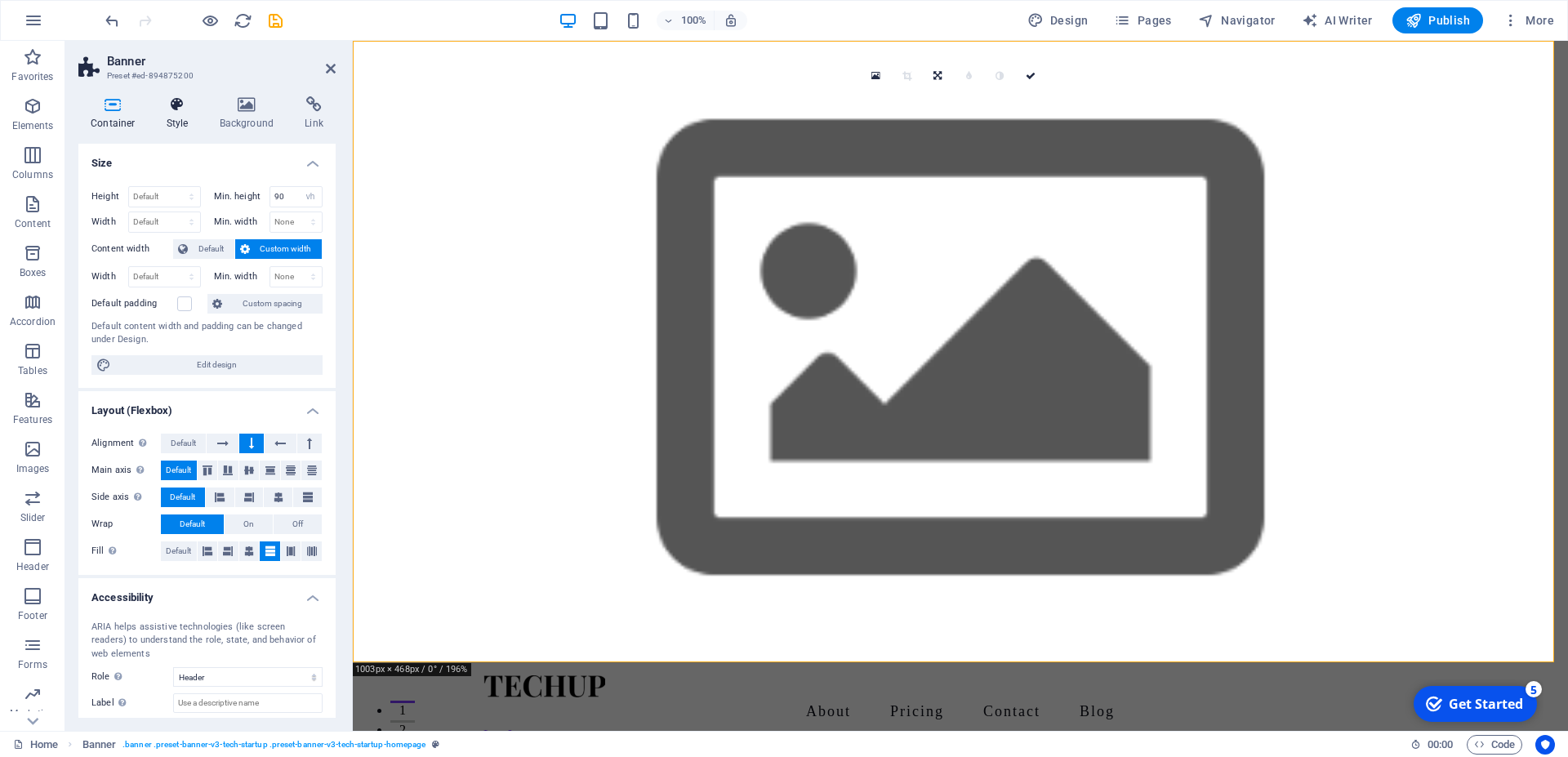
click at [182, 123] on h4 "Style" at bounding box center [181, 114] width 53 height 34
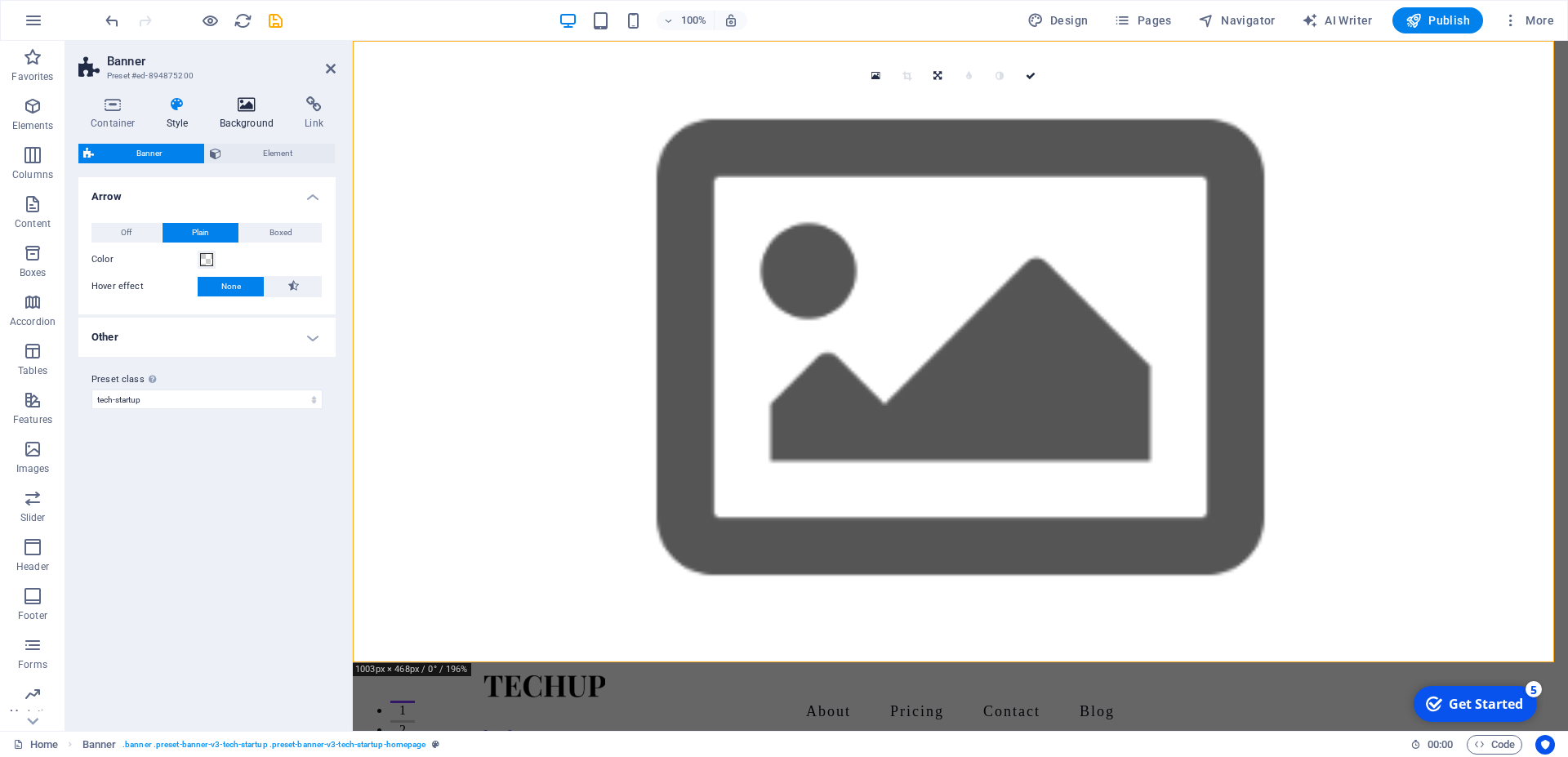
click at [240, 114] on h4 "Background" at bounding box center [250, 114] width 86 height 34
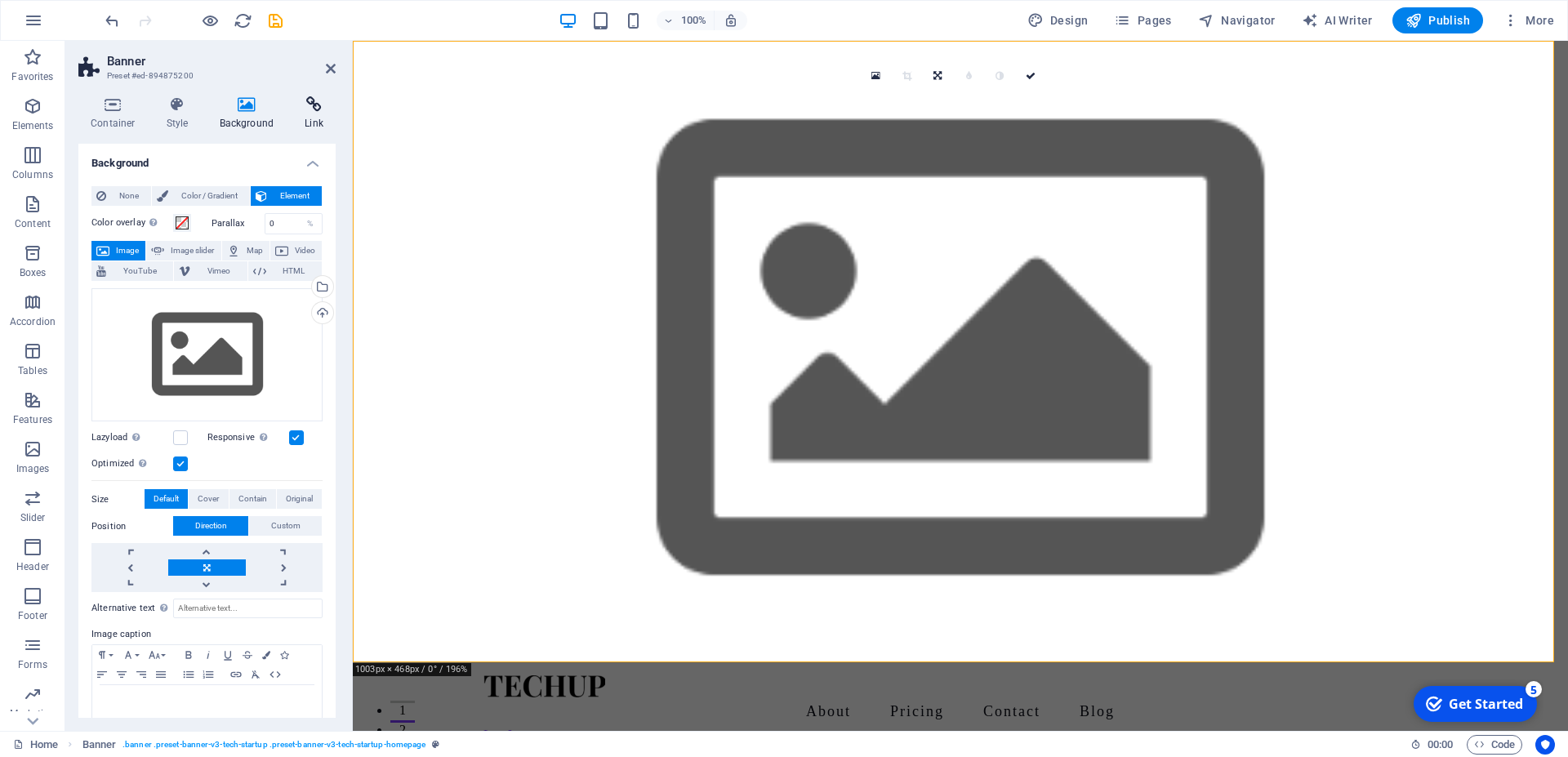
click at [298, 111] on icon at bounding box center [313, 104] width 43 height 16
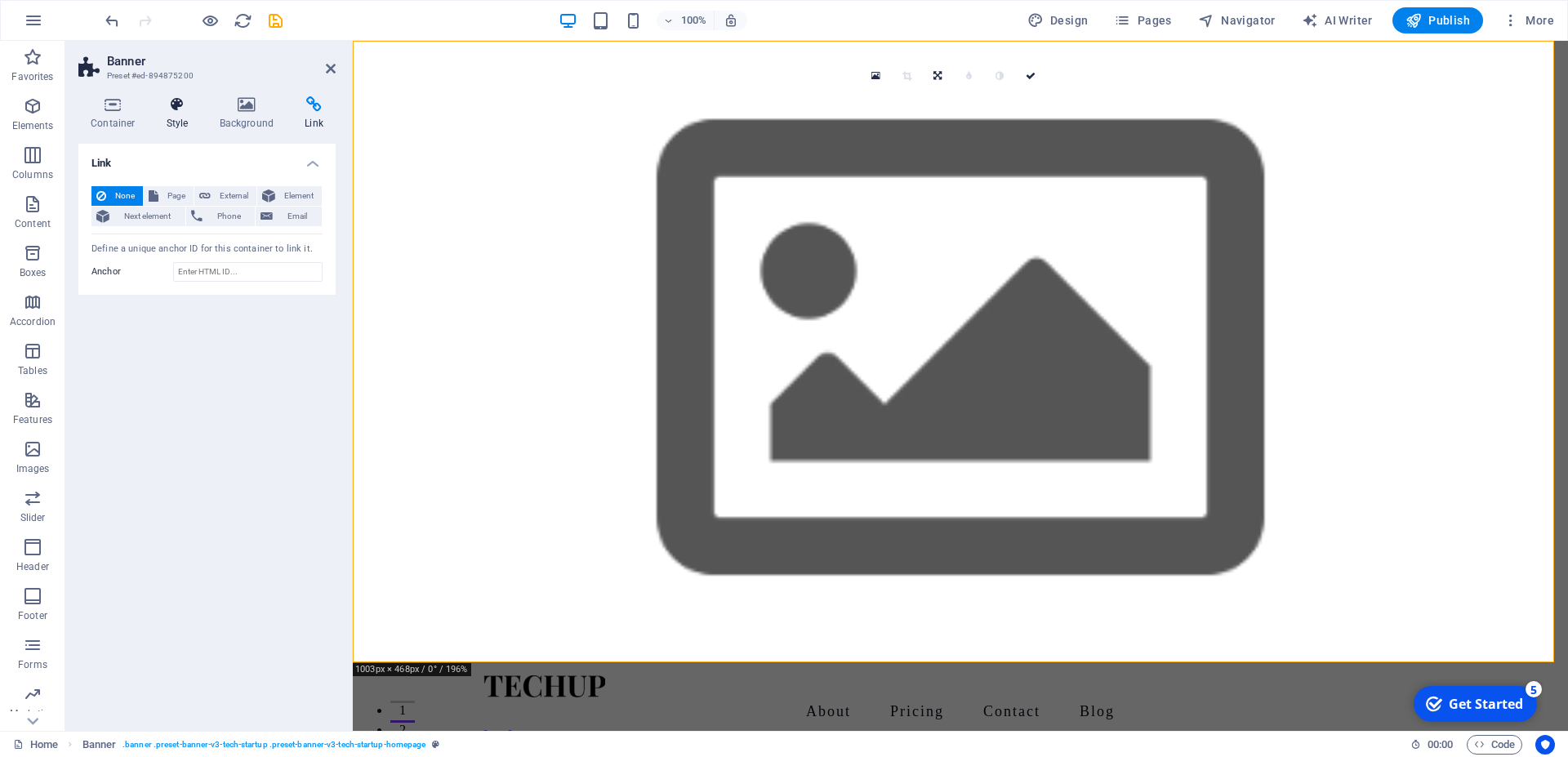
click at [156, 113] on h4 "Style" at bounding box center [181, 114] width 53 height 34
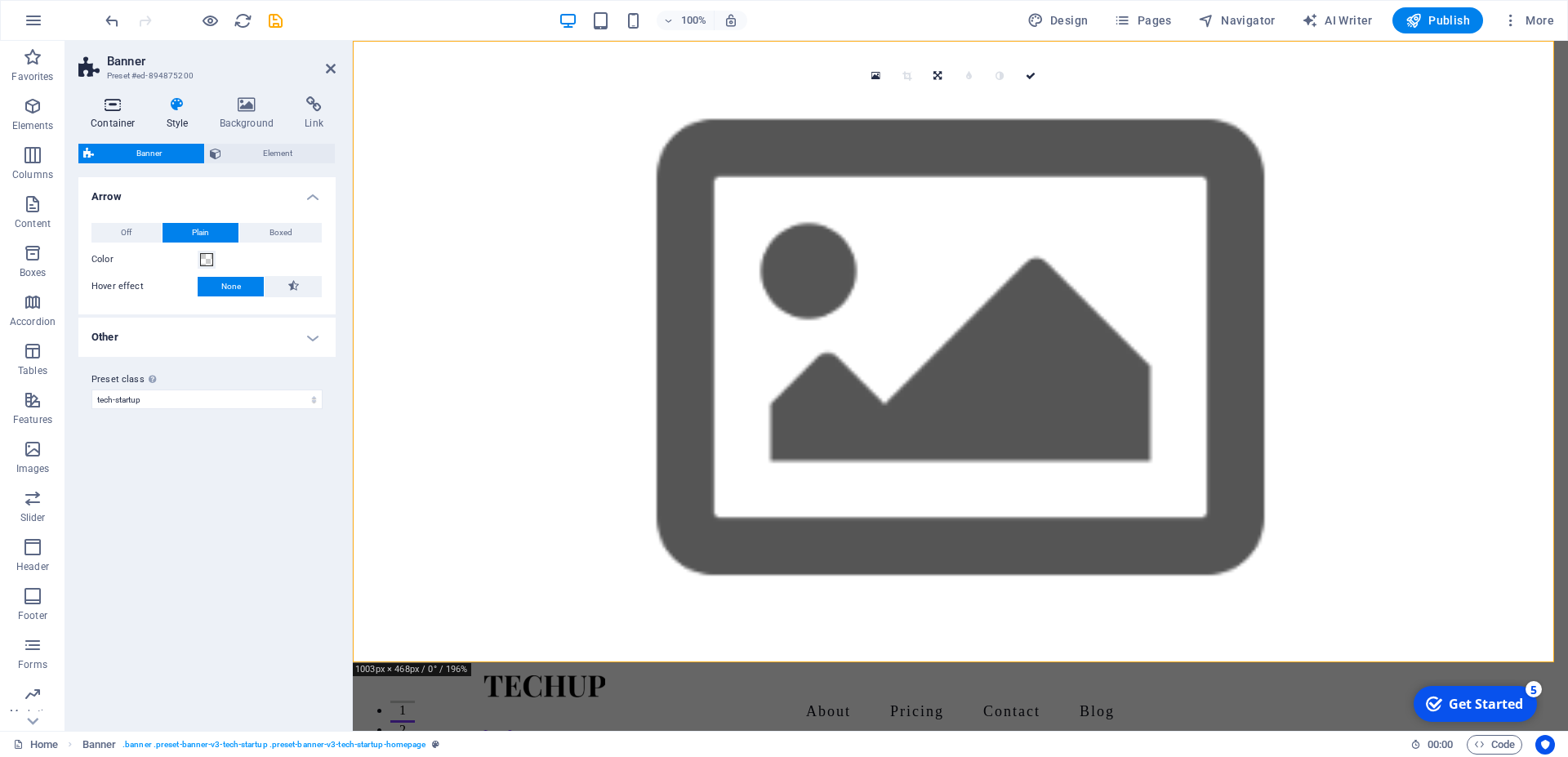
click at [116, 113] on h4 "Container" at bounding box center [117, 114] width 76 height 34
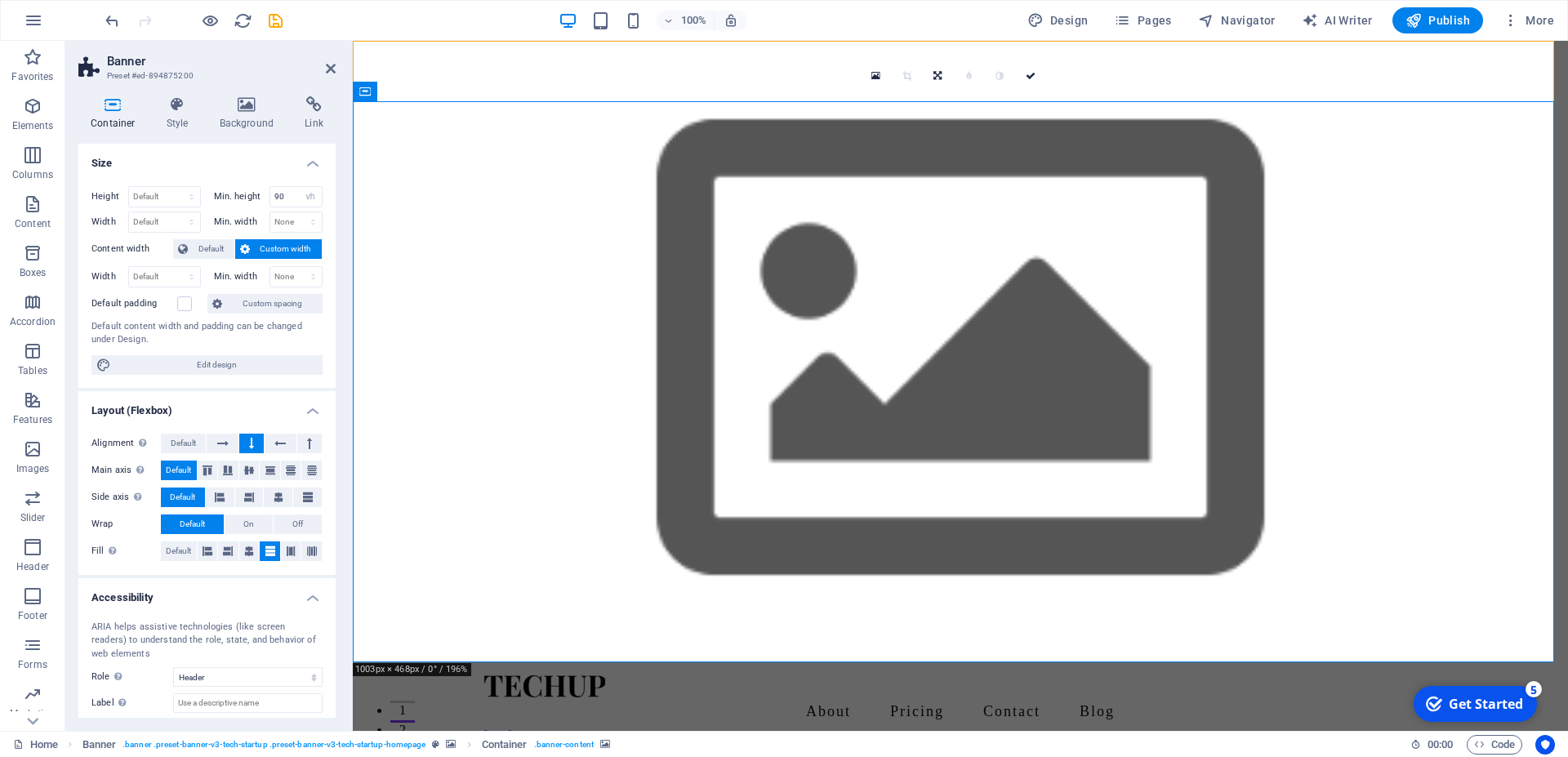
click at [324, 67] on h2 "Banner" at bounding box center [222, 60] width 229 height 14
click at [330, 58] on h2 "Banner" at bounding box center [222, 60] width 229 height 14
click at [325, 67] on h2 "Banner" at bounding box center [222, 60] width 229 height 14
drag, startPoint x: 330, startPoint y: 66, endPoint x: 265, endPoint y: 36, distance: 71.6
click at [330, 66] on icon at bounding box center [330, 69] width 10 height 13
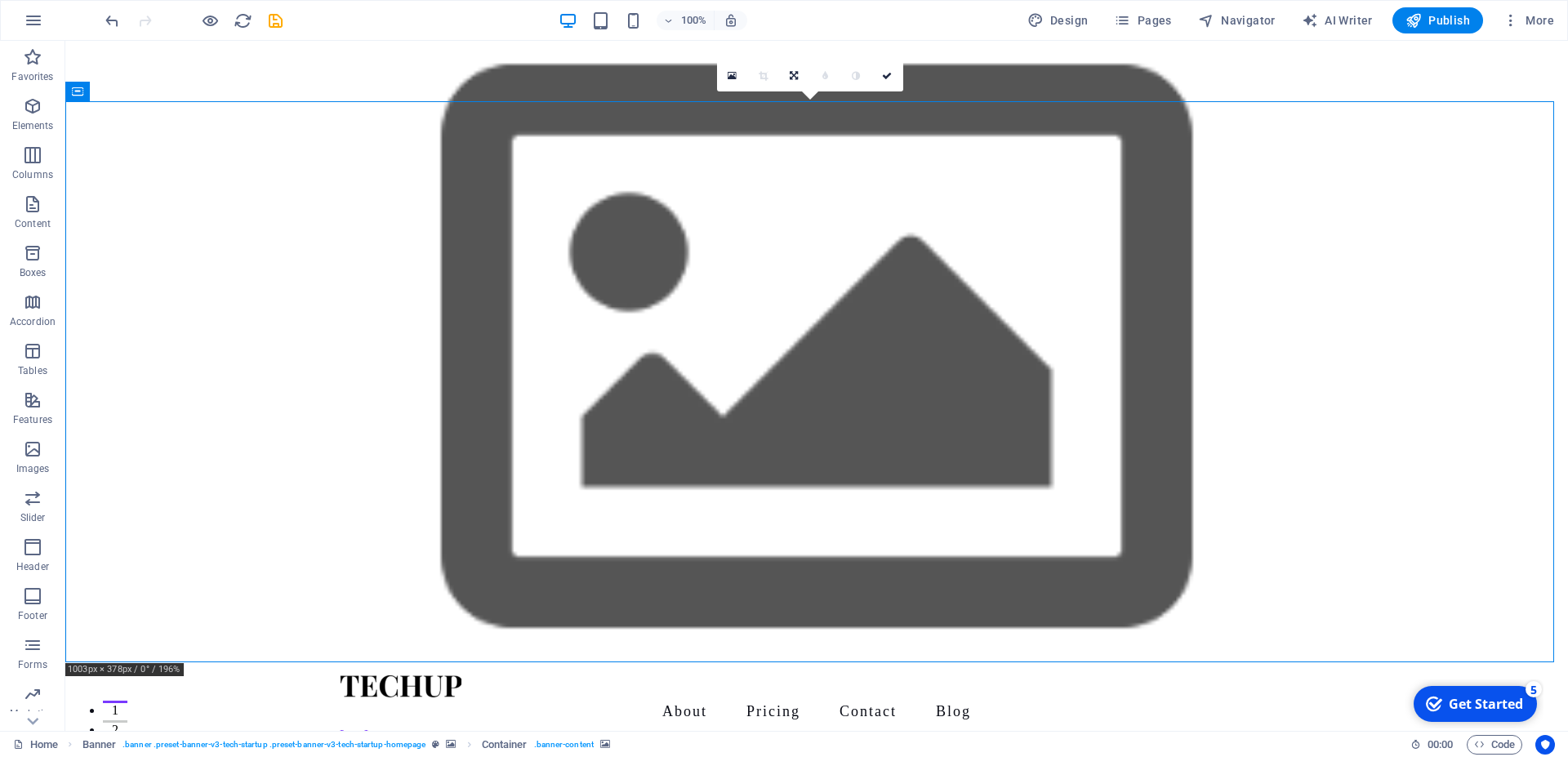
drag, startPoint x: 1444, startPoint y: 26, endPoint x: 1446, endPoint y: 36, distance: 10.2
click at [1447, 26] on span "Publish" at bounding box center [1438, 20] width 65 height 16
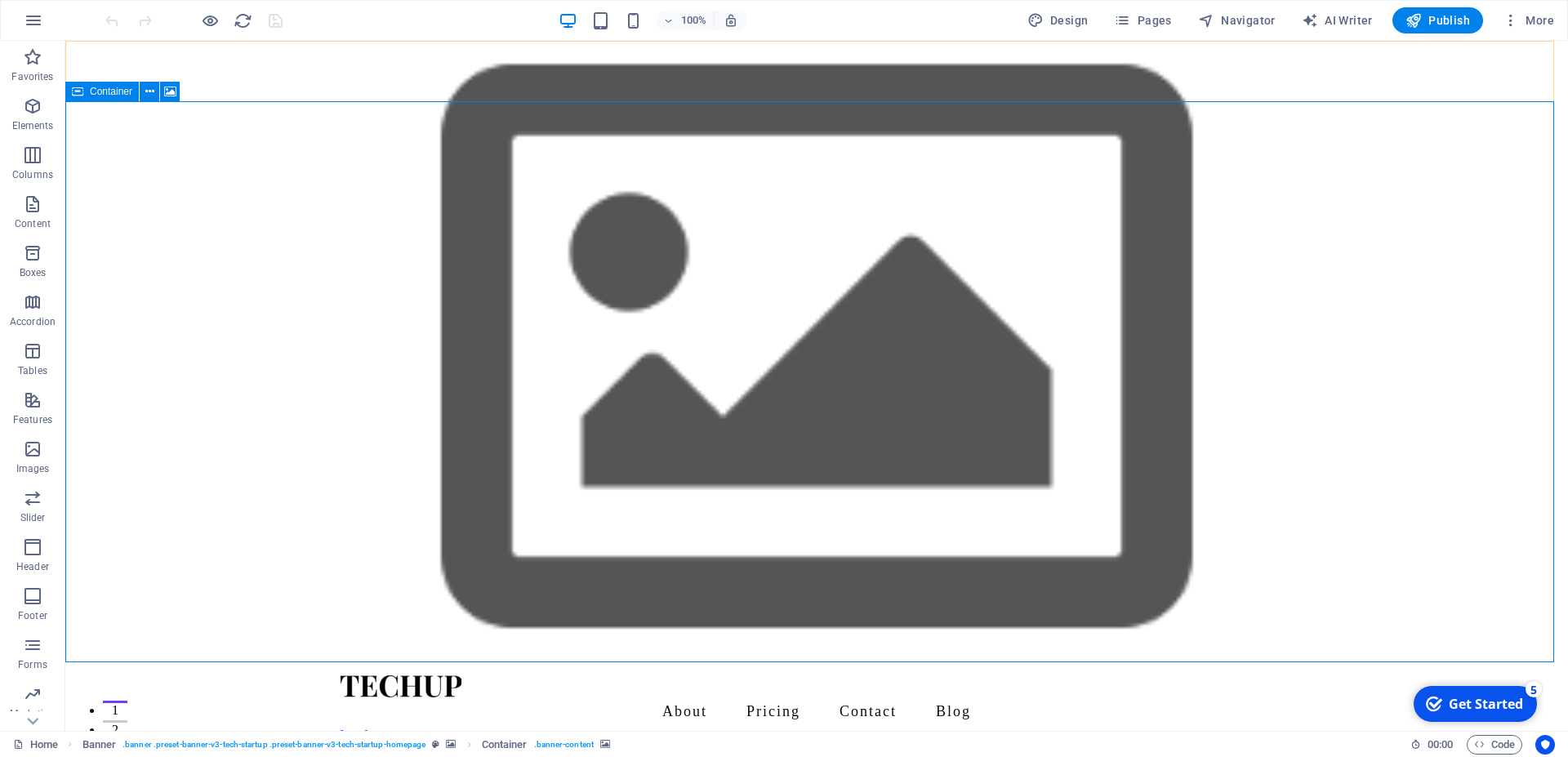
click at [82, 92] on icon at bounding box center [77, 92] width 11 height 20
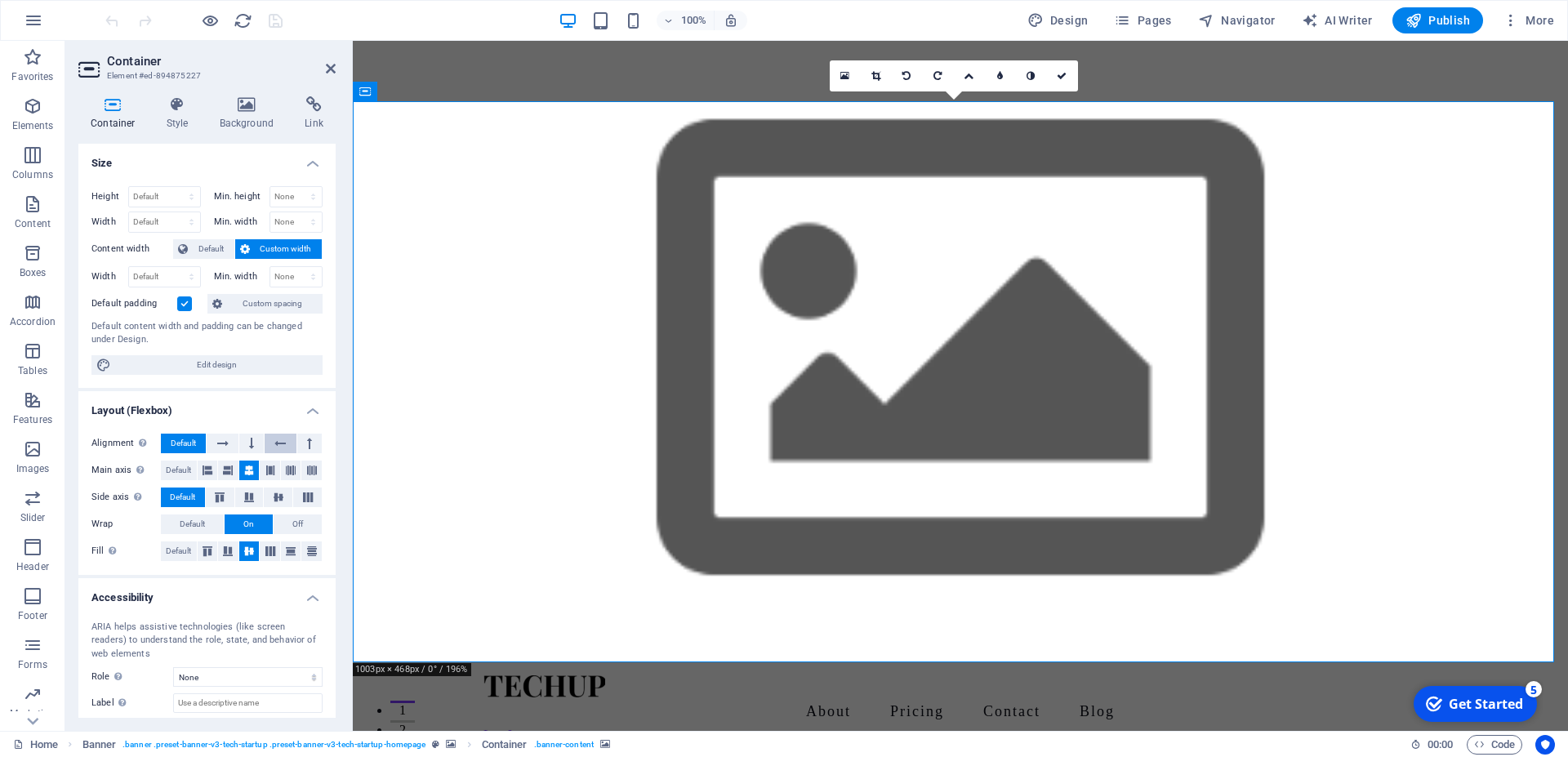
click at [274, 438] on icon at bounding box center [280, 443] width 11 height 20
click at [198, 524] on span "Default" at bounding box center [192, 524] width 26 height 20
click at [268, 493] on icon at bounding box center [278, 497] width 20 height 10
click at [173, 553] on span "Default" at bounding box center [179, 551] width 26 height 20
click at [247, 555] on button at bounding box center [249, 551] width 20 height 20
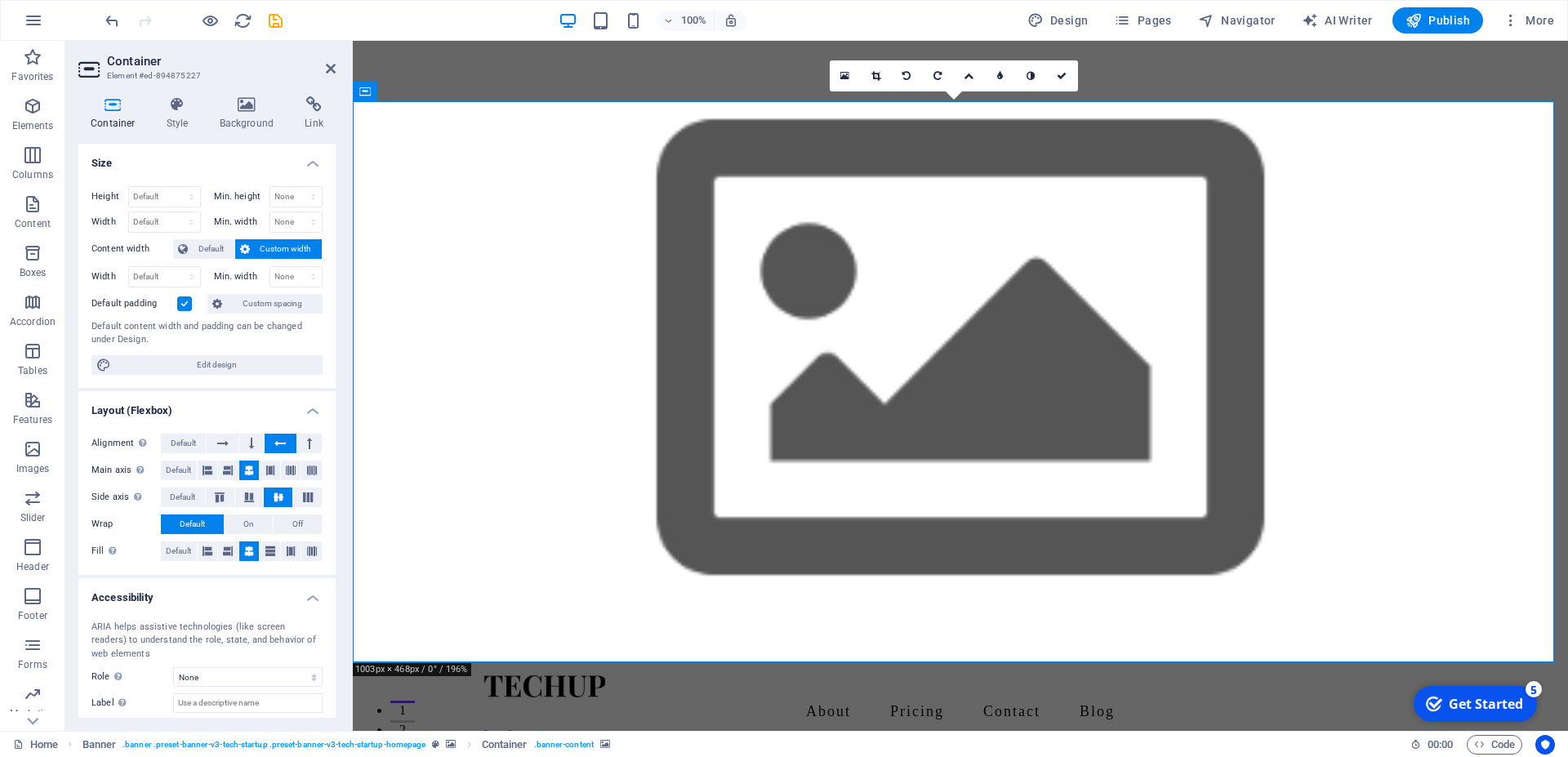
click at [250, 104] on icon at bounding box center [246, 104] width 79 height 16
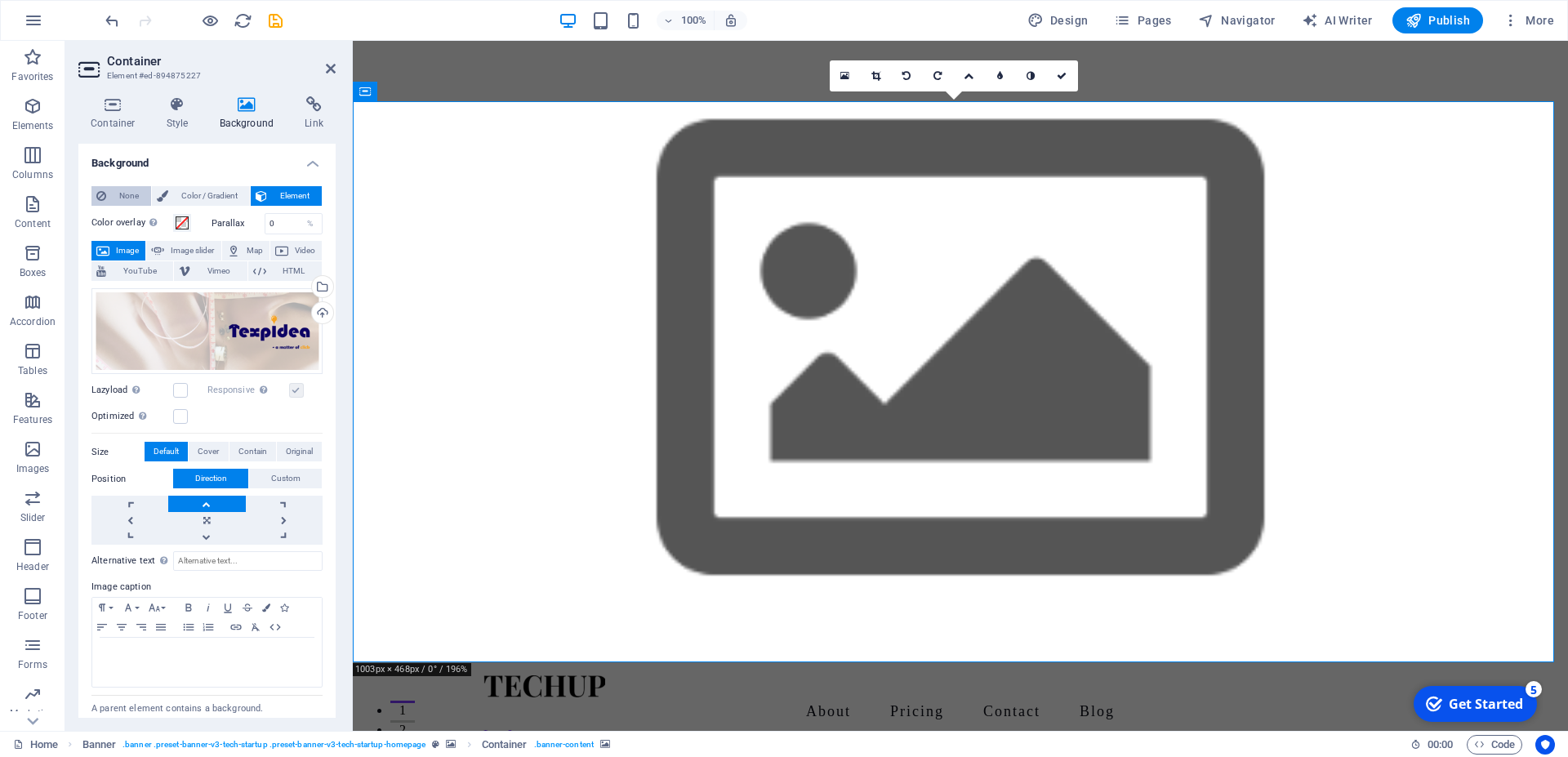
click at [139, 195] on span "None" at bounding box center [128, 196] width 35 height 20
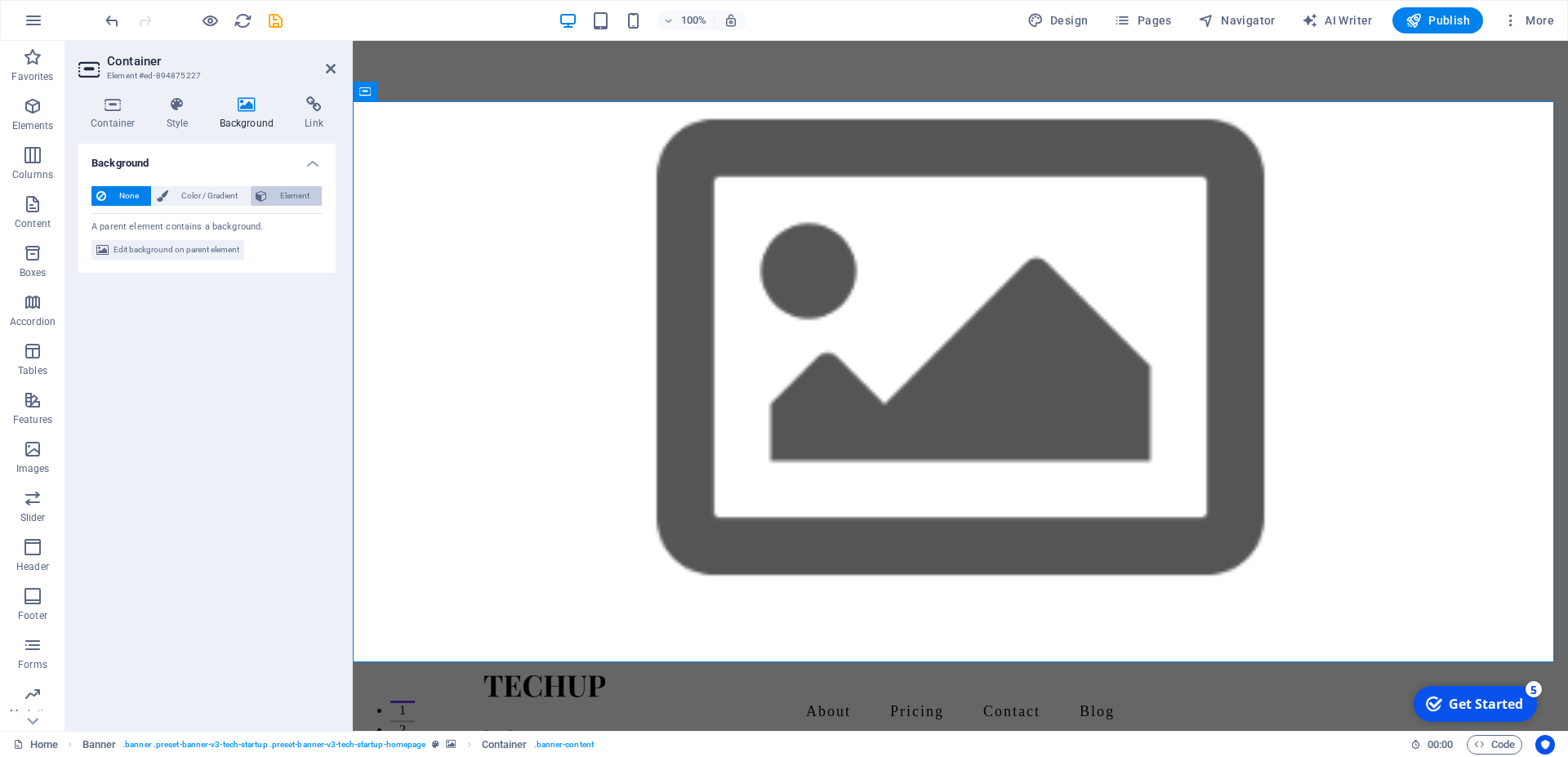
click at [269, 195] on button "Element" at bounding box center [286, 196] width 71 height 20
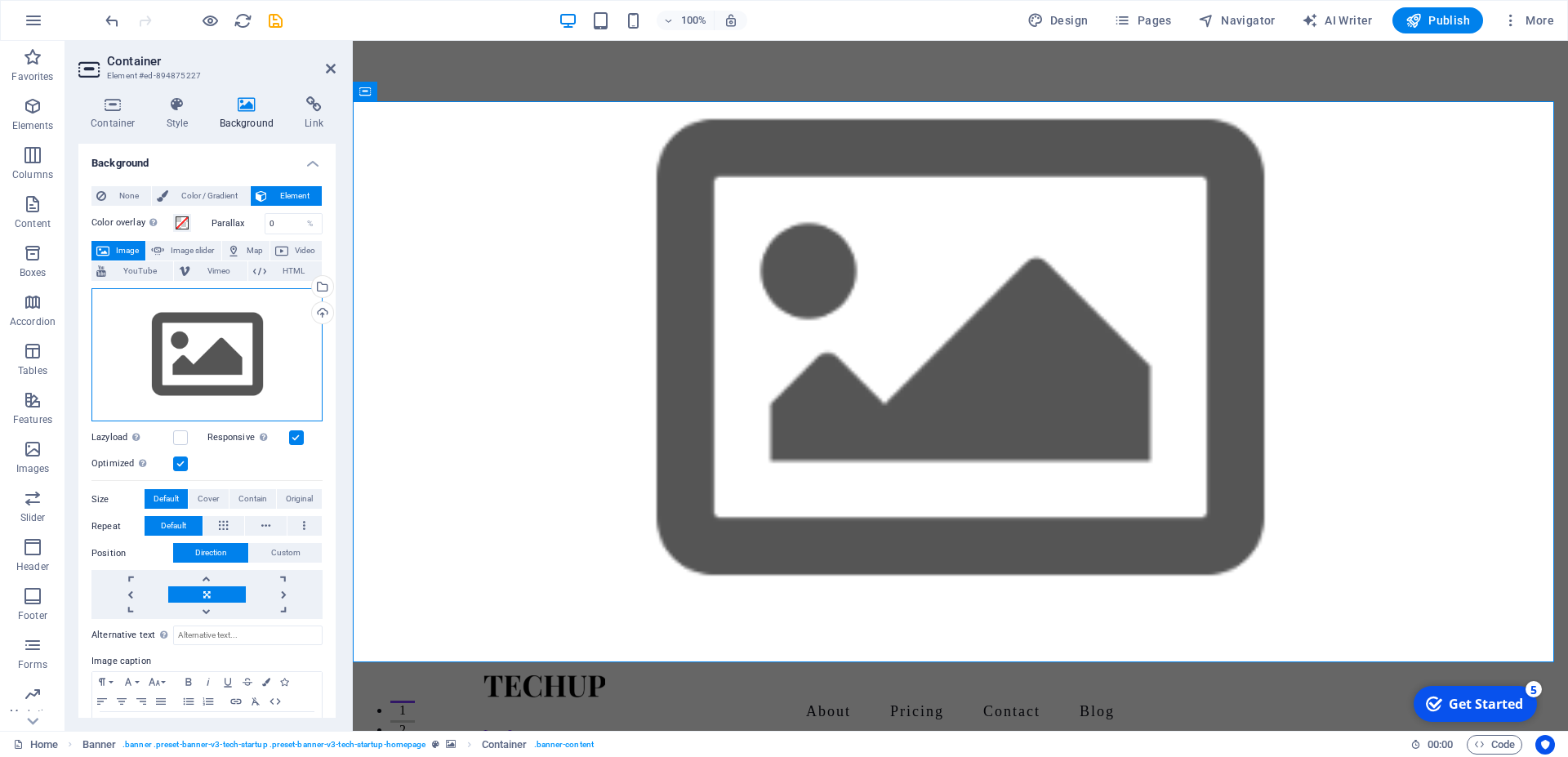
click at [194, 330] on div "Drag files here, click to choose files or select files from Files or our free s…" at bounding box center [207, 355] width 231 height 134
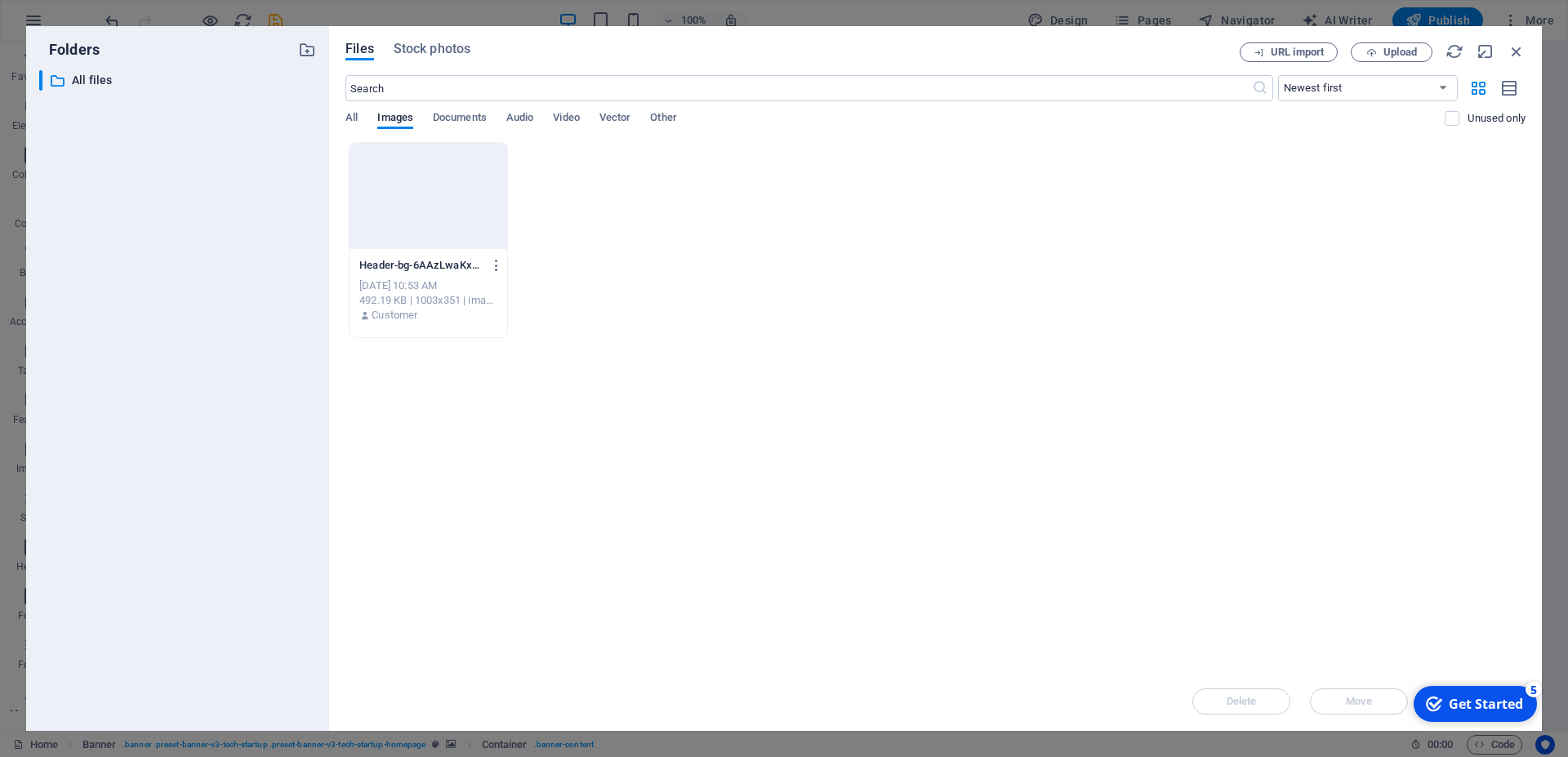
click at [435, 183] on div at bounding box center [428, 196] width 158 height 106
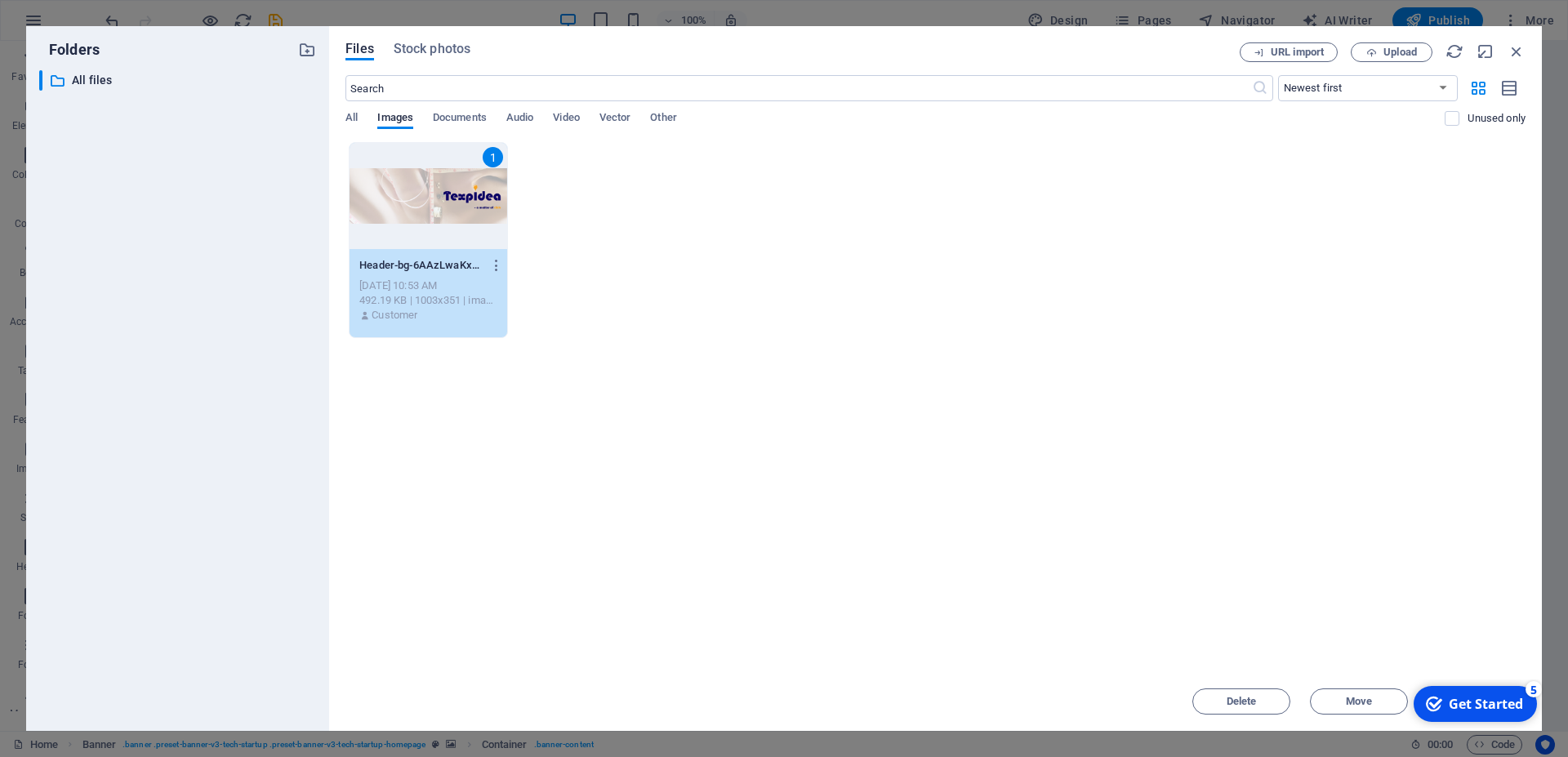
click at [443, 184] on div "1" at bounding box center [428, 196] width 158 height 106
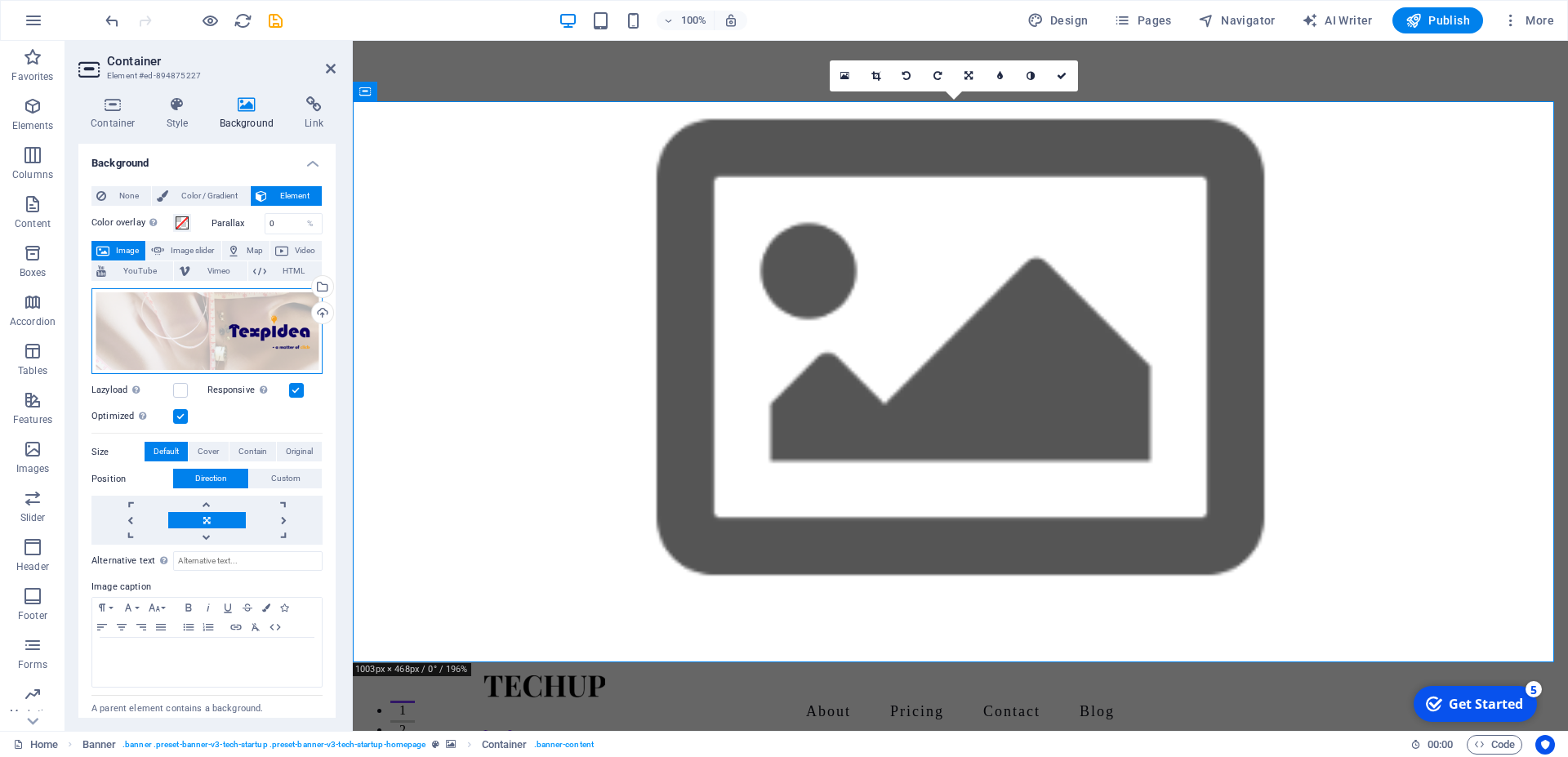
click at [206, 334] on div "Drag files here, click to choose files or select files from Files or our free s…" at bounding box center [207, 331] width 231 height 87
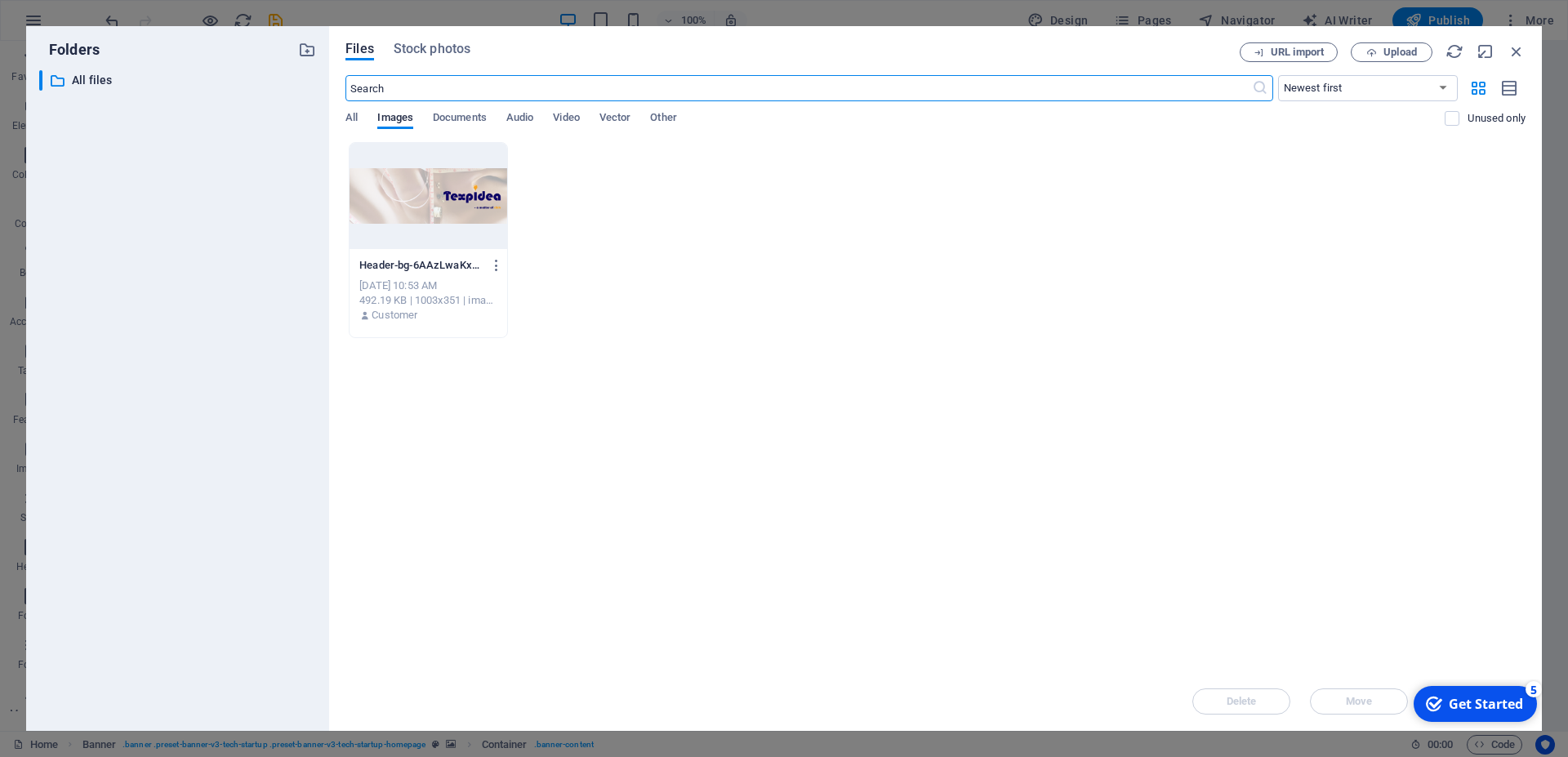
click at [399, 220] on div at bounding box center [428, 196] width 158 height 106
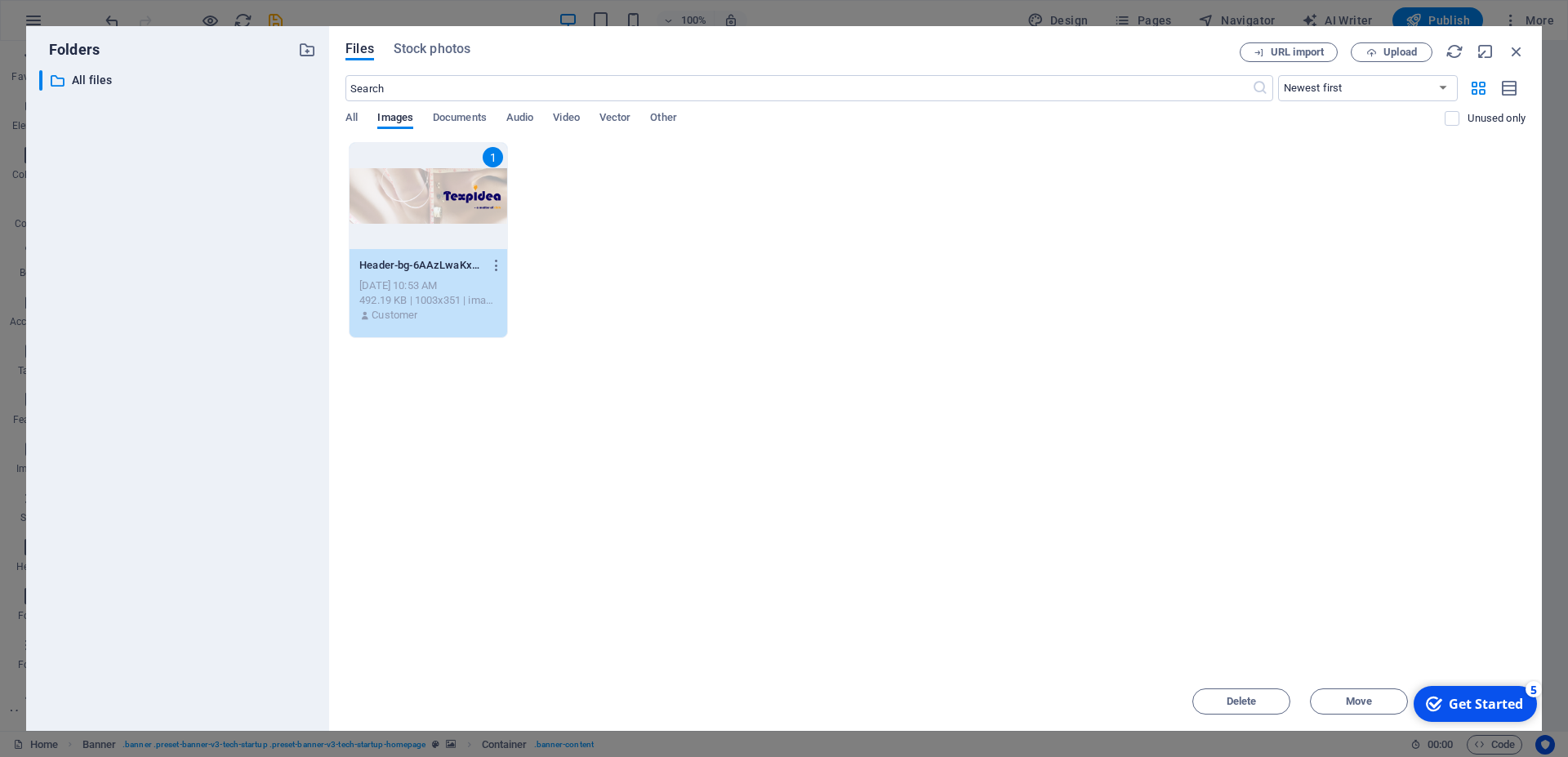
drag, startPoint x: 399, startPoint y: 220, endPoint x: 152, endPoint y: 251, distance: 248.9
click at [399, 220] on div "1" at bounding box center [428, 196] width 158 height 106
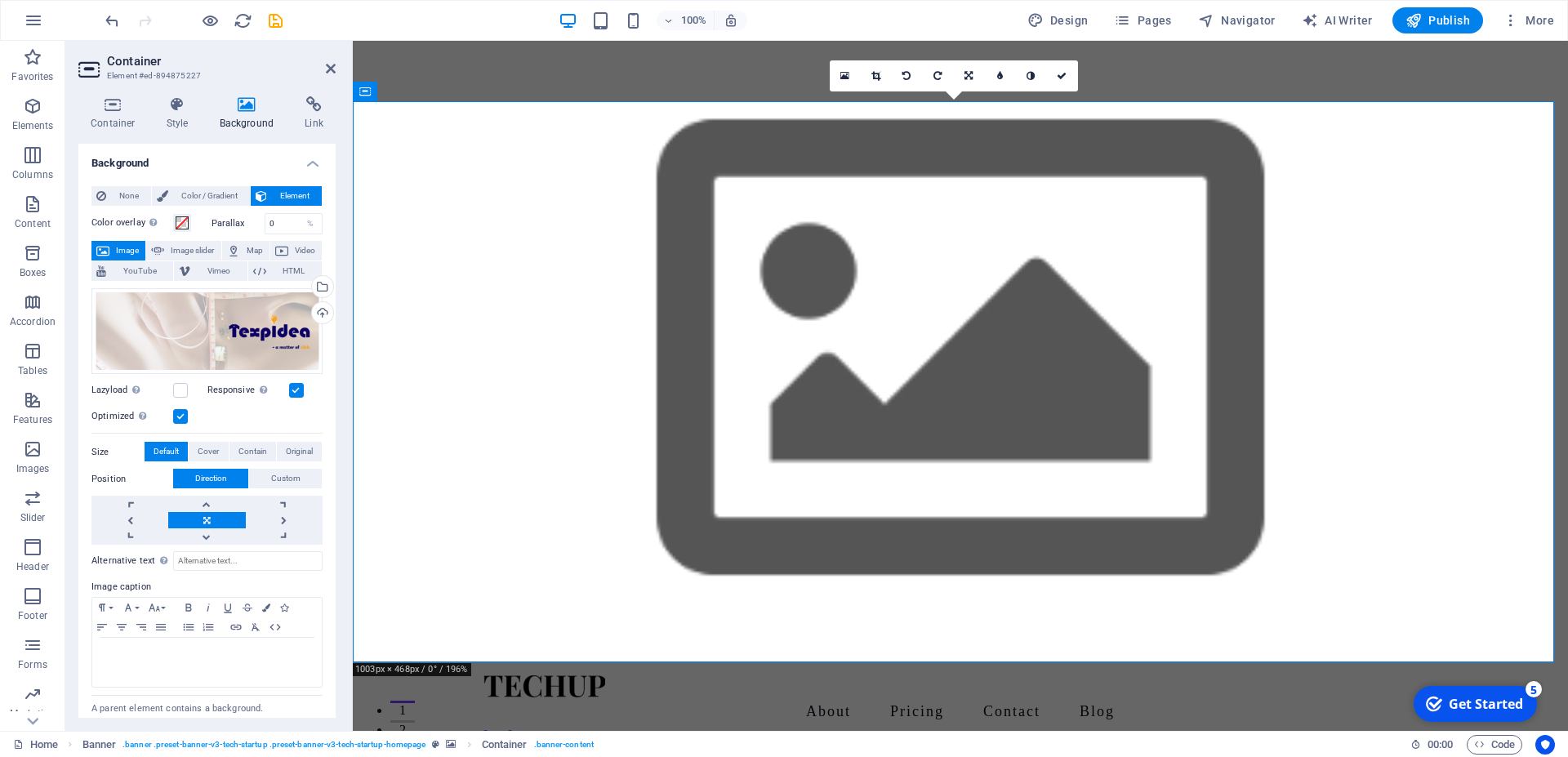
drag, startPoint x: 757, startPoint y: 479, endPoint x: 543, endPoint y: 478, distance: 214.0
click at [100, 623] on icon "button" at bounding box center [102, 627] width 20 height 13
click at [211, 442] on span "Cover" at bounding box center [208, 452] width 21 height 20
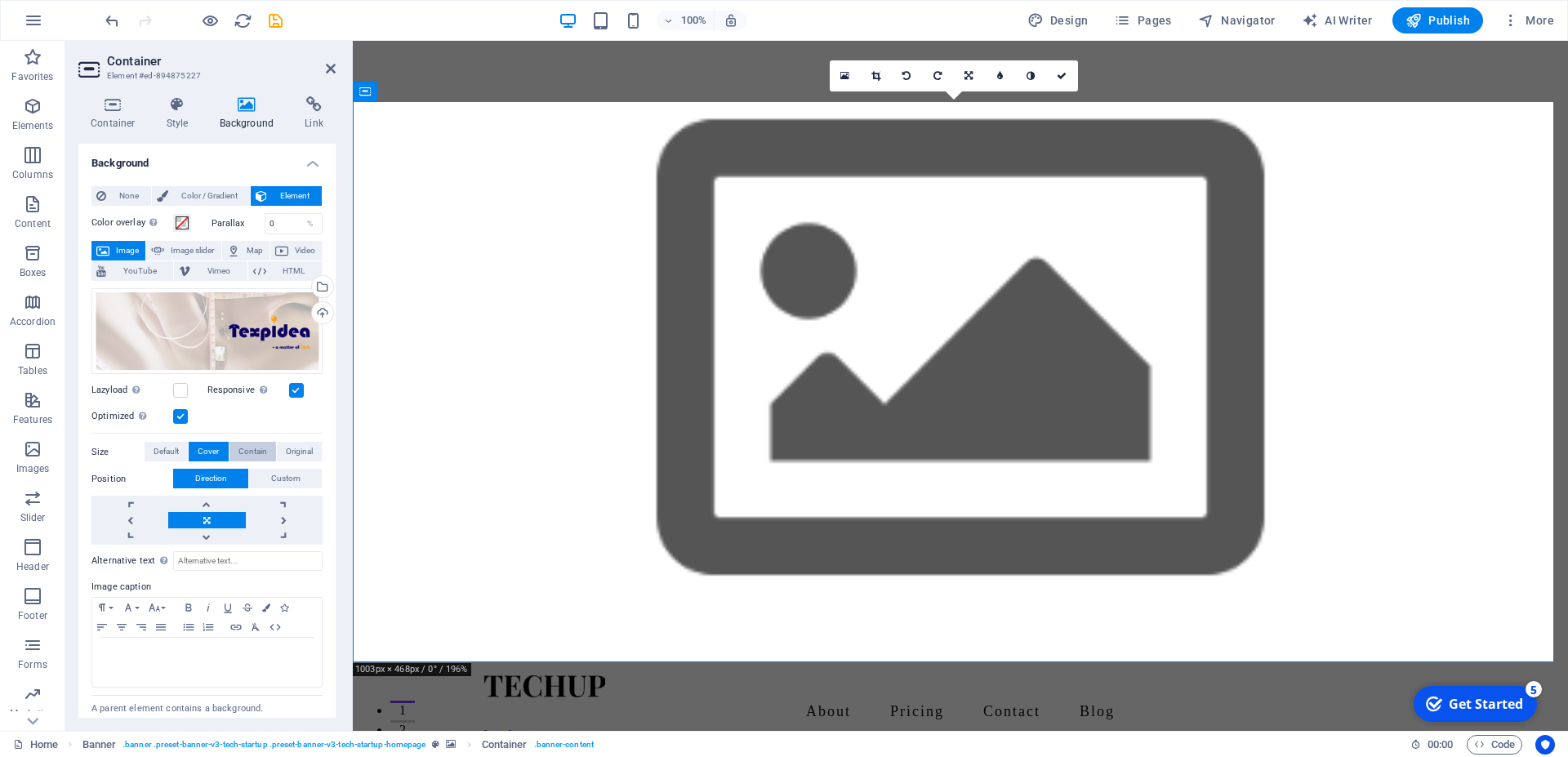
click at [229, 448] on button "Contain" at bounding box center [252, 452] width 47 height 20
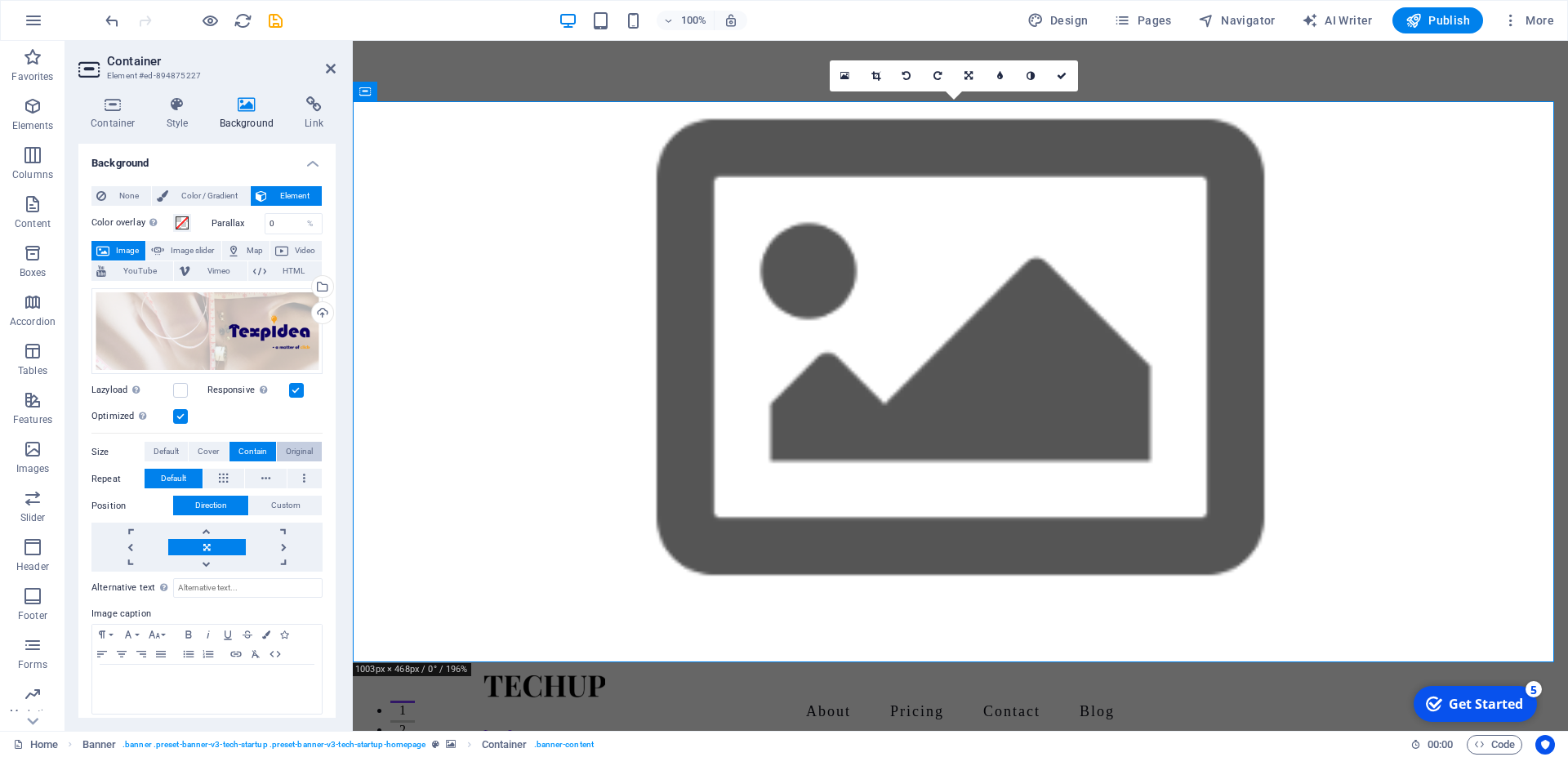
click at [286, 442] on span "Original" at bounding box center [299, 452] width 27 height 20
click at [253, 442] on span "Contain" at bounding box center [253, 452] width 29 height 20
click at [183, 188] on span "Color / Gradient" at bounding box center [208, 196] width 72 height 20
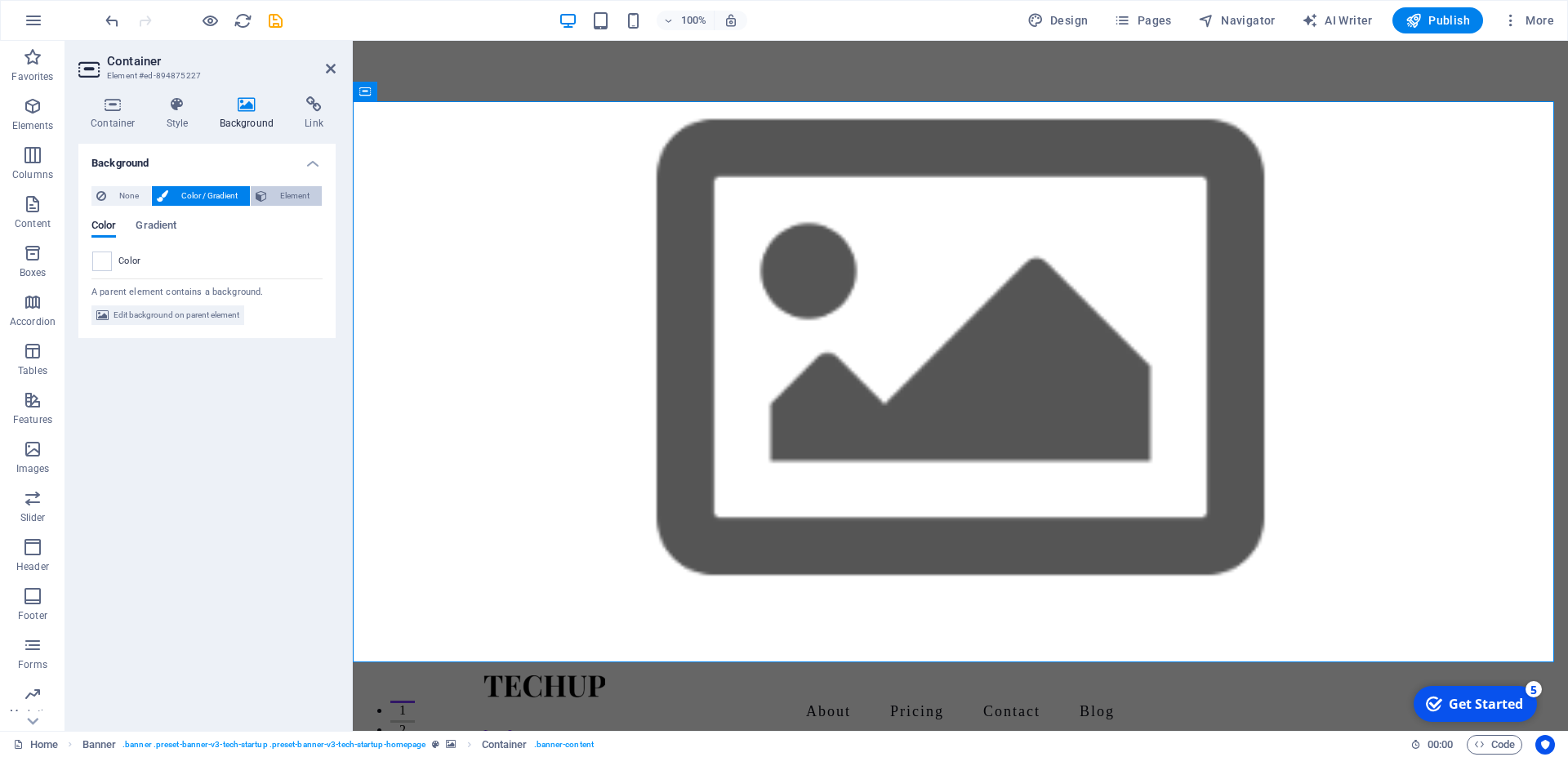
click at [286, 189] on span "Element" at bounding box center [294, 196] width 45 height 20
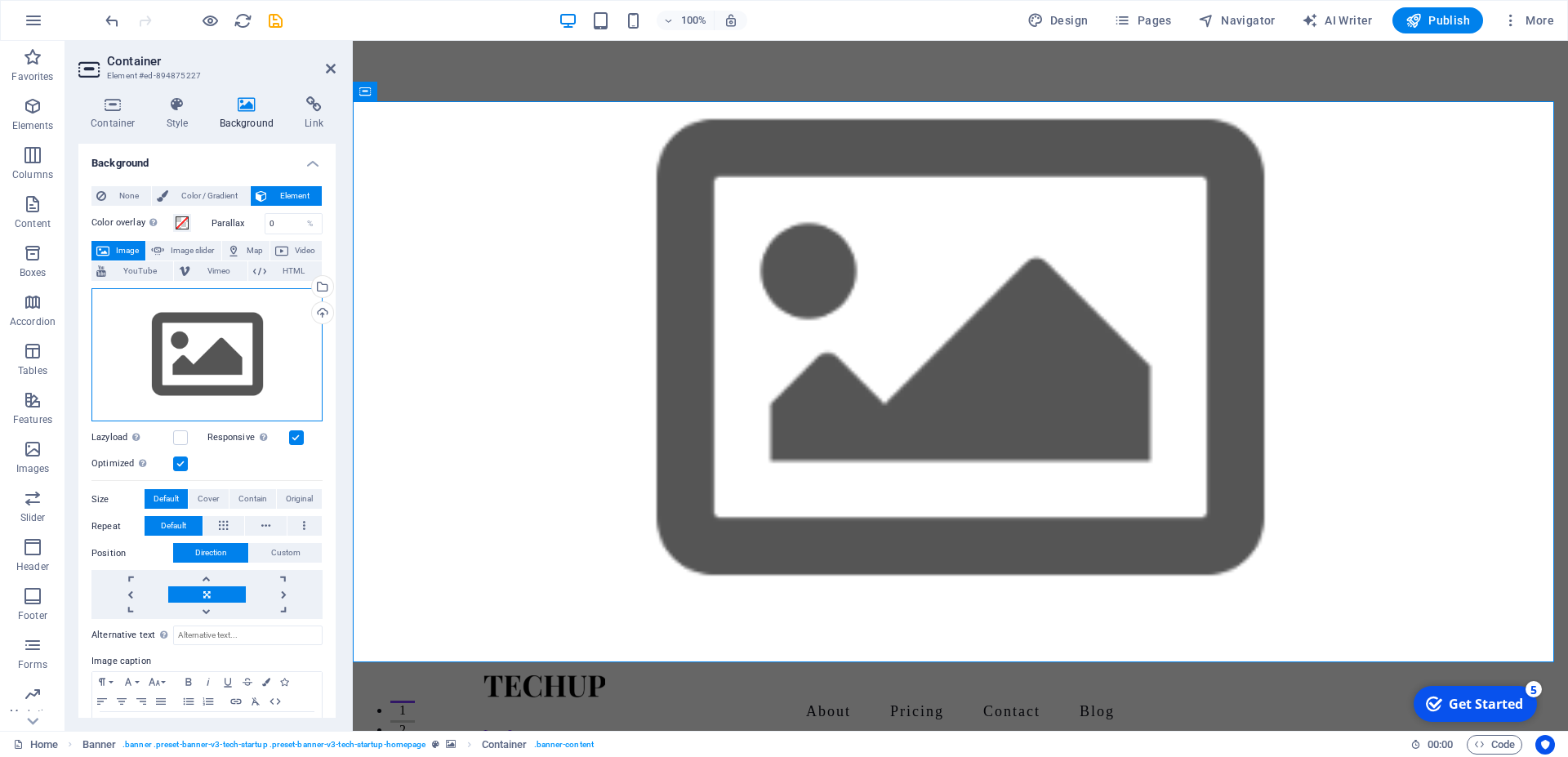
click at [149, 348] on div "Drag files here, click to choose files or select files from Files or our free s…" at bounding box center [207, 355] width 231 height 134
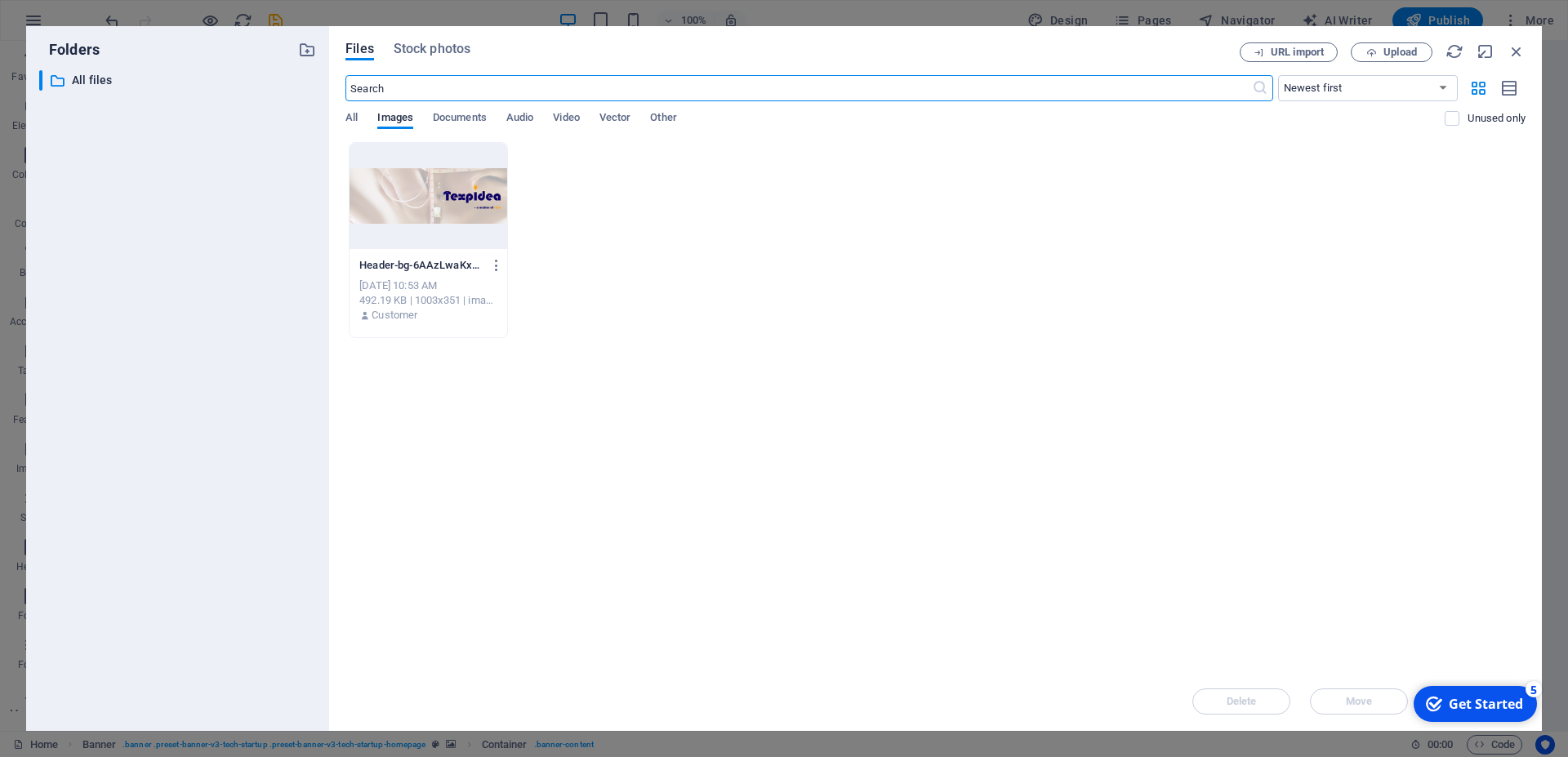
click at [461, 214] on div at bounding box center [428, 196] width 158 height 106
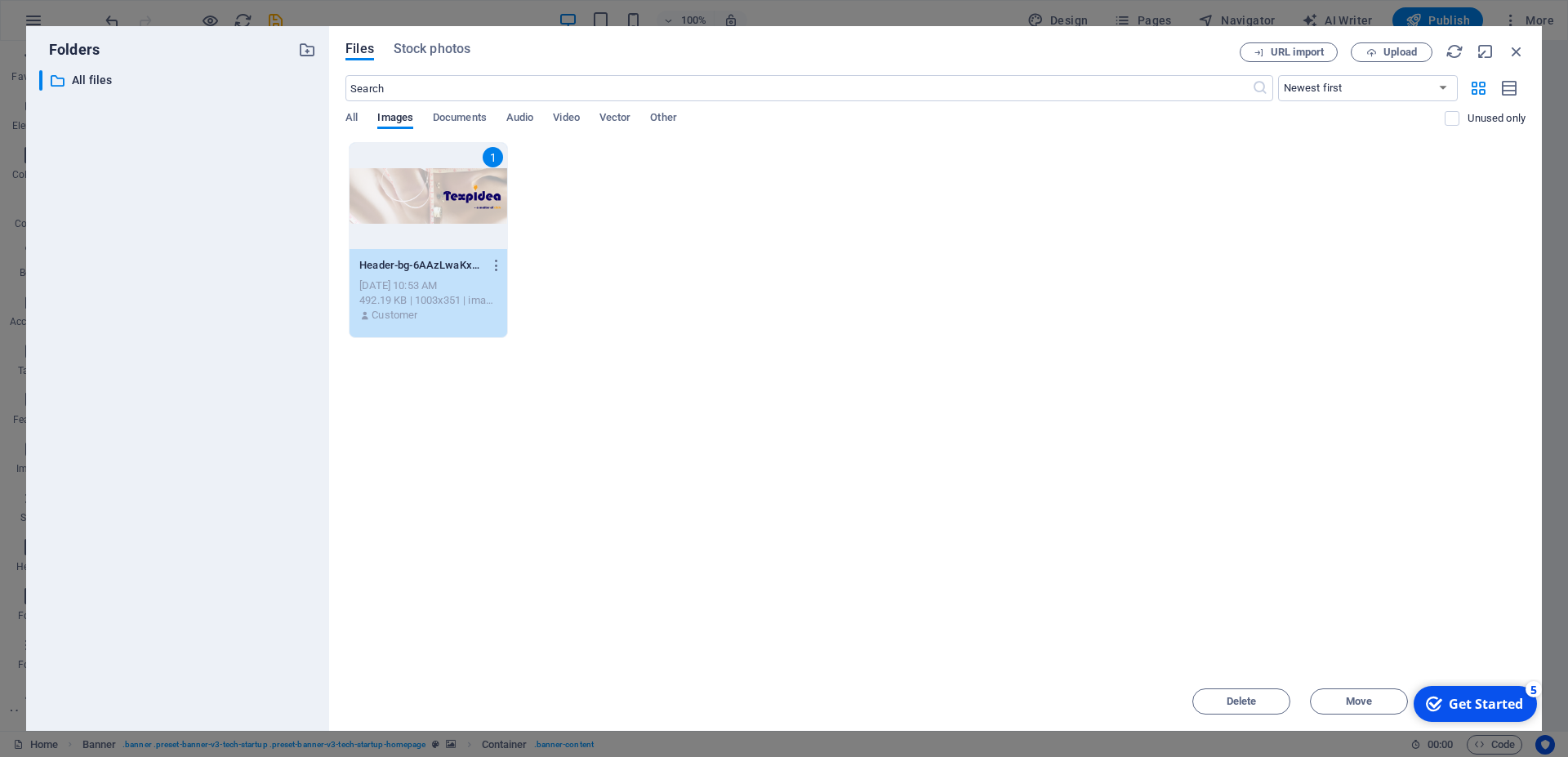
click at [461, 214] on div "1" at bounding box center [428, 196] width 158 height 106
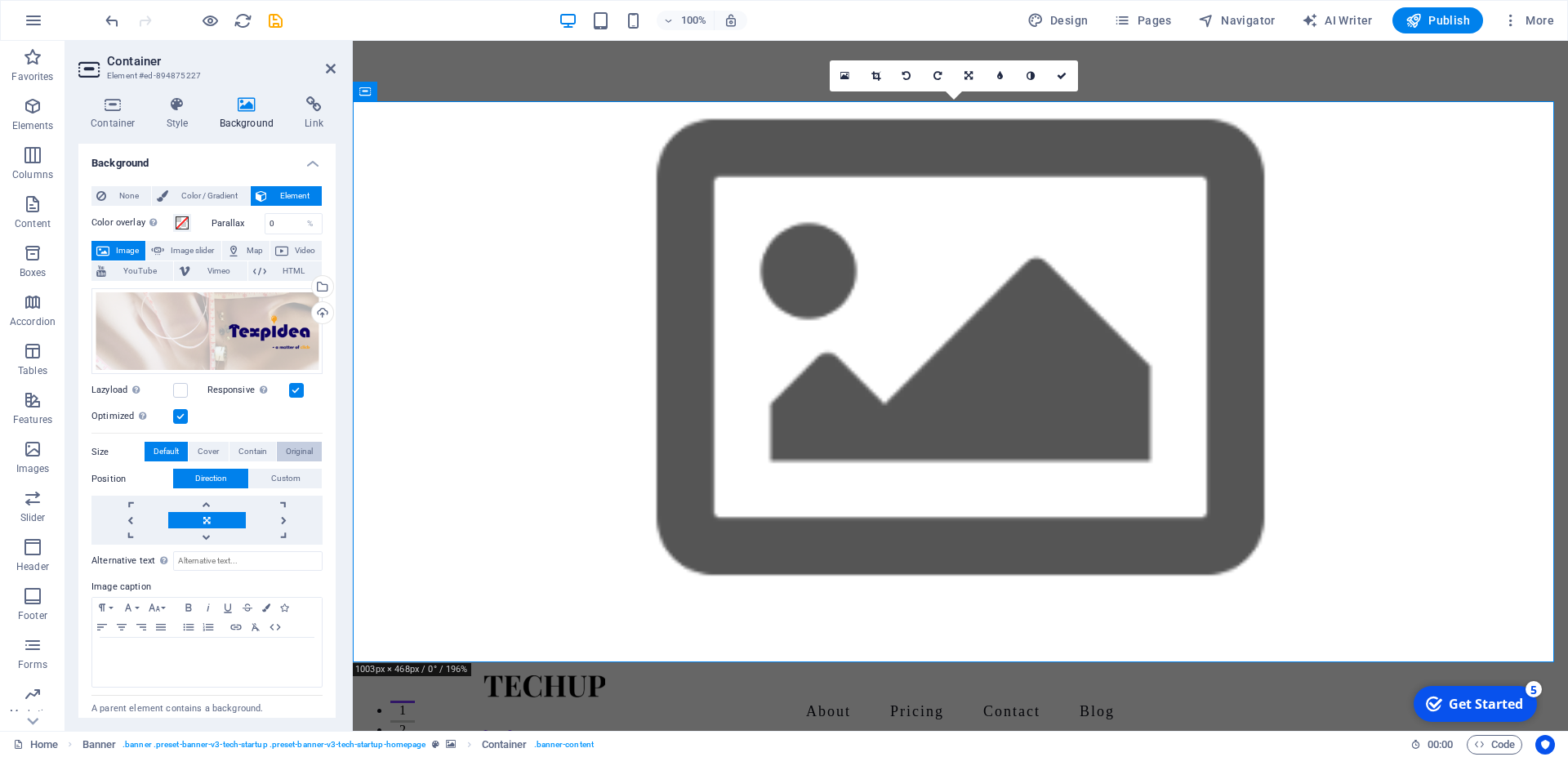
click at [286, 445] on span "Original" at bounding box center [299, 452] width 27 height 20
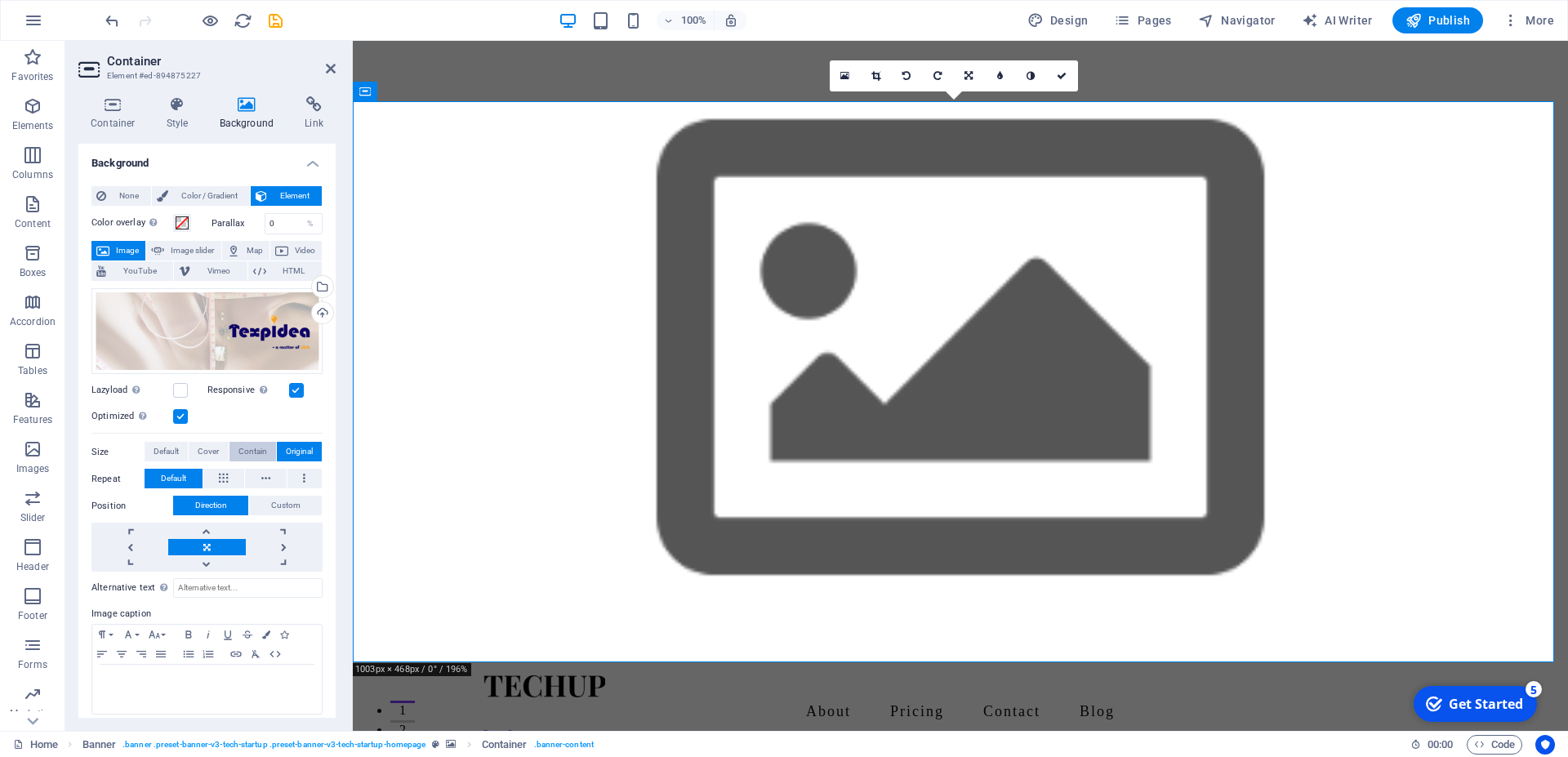
click at [239, 447] on span "Contain" at bounding box center [253, 452] width 29 height 20
drag, startPoint x: 335, startPoint y: 72, endPoint x: 482, endPoint y: 175, distance: 179.5
click at [335, 72] on icon at bounding box center [330, 69] width 10 height 13
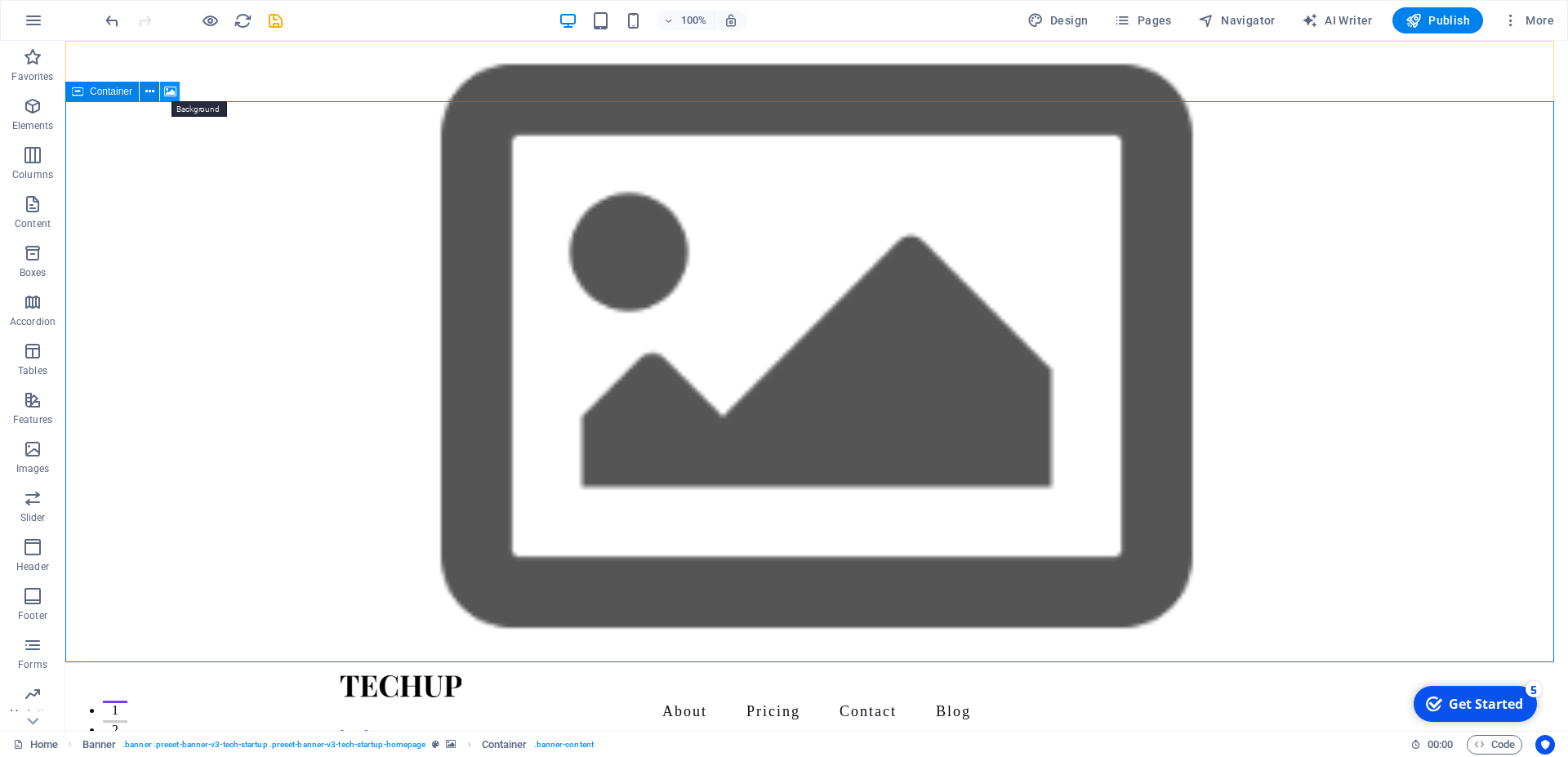
click at [172, 91] on icon at bounding box center [170, 92] width 12 height 17
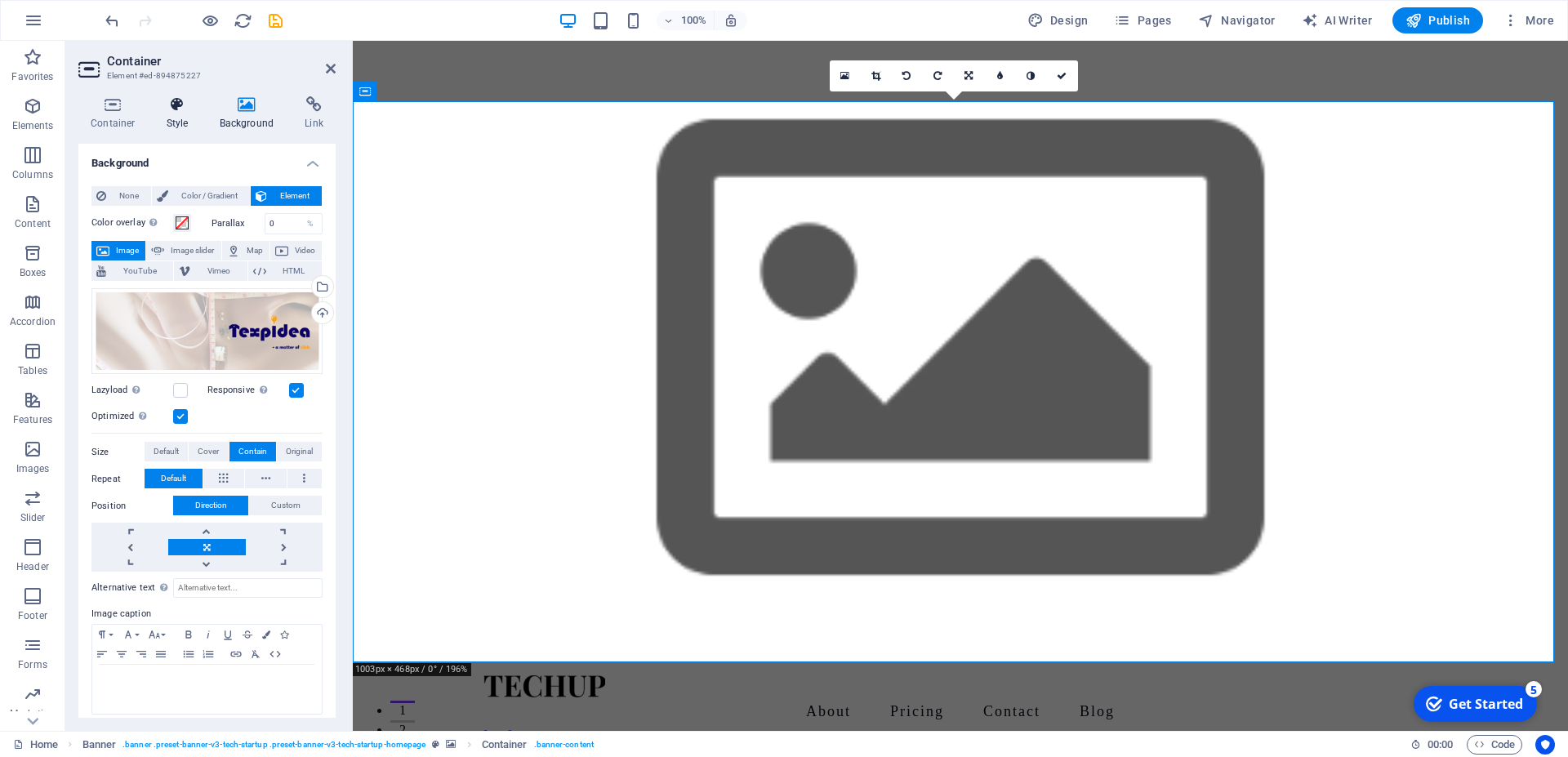
click at [180, 116] on h4 "Style" at bounding box center [181, 114] width 53 height 34
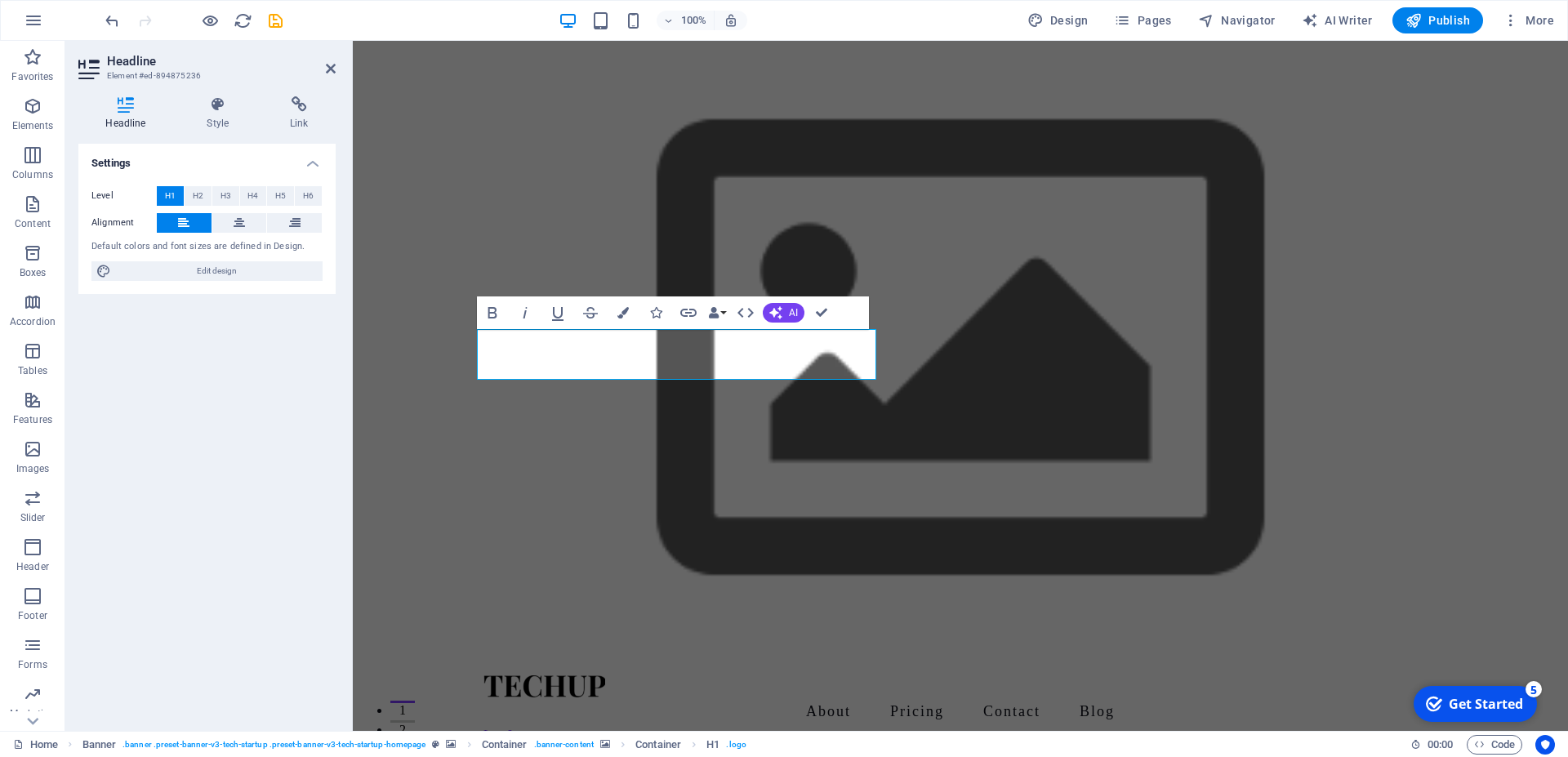
click at [200, 340] on div "Settings Level H1 H2 H3 H4 H5 H6 Alignment Default colors and font sizes are de…" at bounding box center [206, 431] width 257 height 574
click at [186, 271] on span "Edit design" at bounding box center [216, 271] width 201 height 20
select select "px"
select select "400"
select select "px"
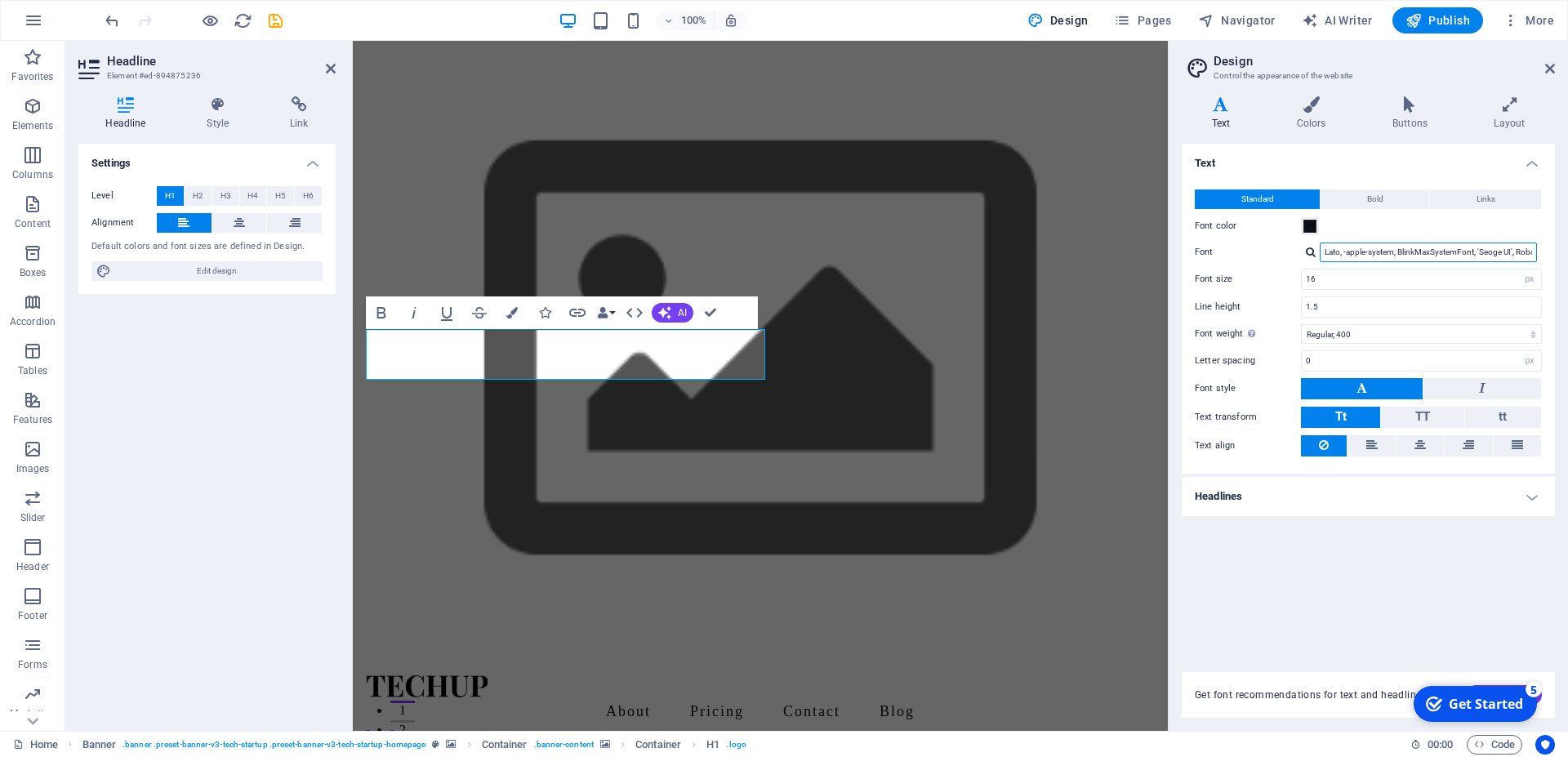
click at [1369, 253] on input "Lato, -apple-system, BlinkMaxSystemFont, 'Seoge UI', Roboto, 'Helvetica Neue', …" at bounding box center [1429, 252] width 218 height 20
click at [1307, 249] on div at bounding box center [1311, 251] width 10 height 11
click at [1350, 307] on div "Roboto" at bounding box center [1432, 315] width 216 height 17
type input "Roboto"
click at [1479, 703] on div "Get Started" at bounding box center [1486, 704] width 74 height 18
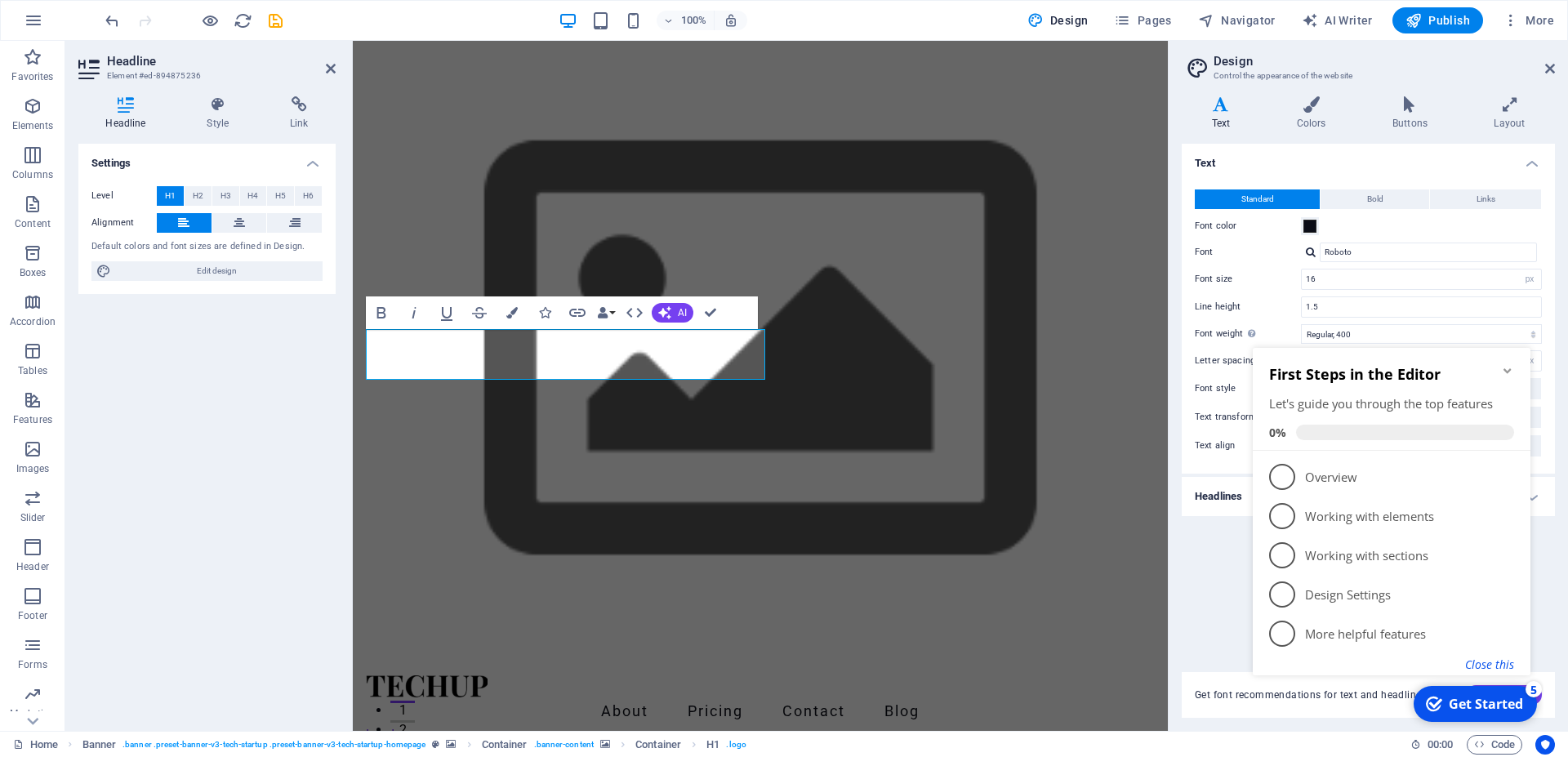
click at [1474, 663] on button "Close this" at bounding box center [1490, 664] width 49 height 15
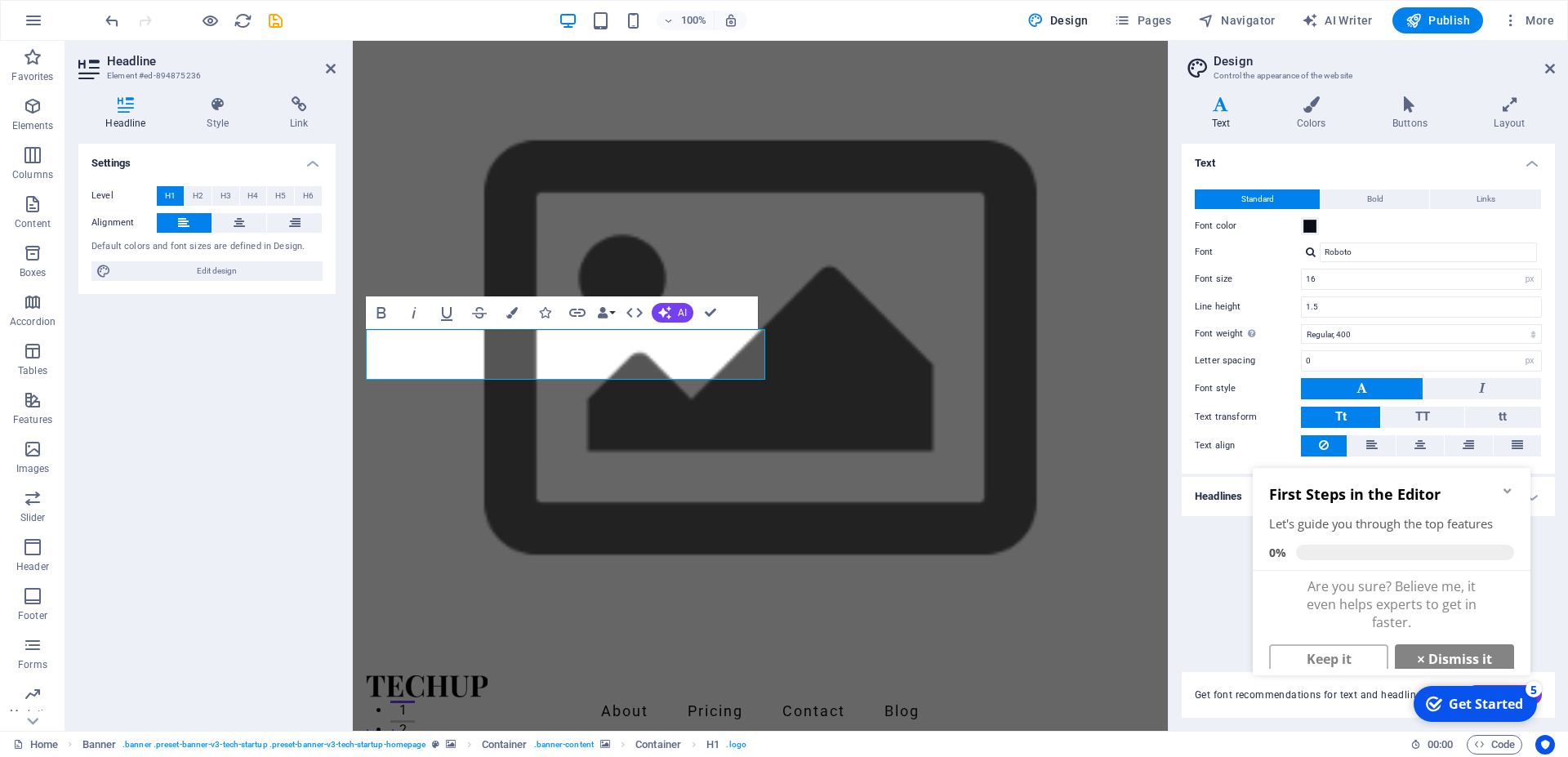
click at [1496, 706] on div "Get Started" at bounding box center [1486, 704] width 74 height 18
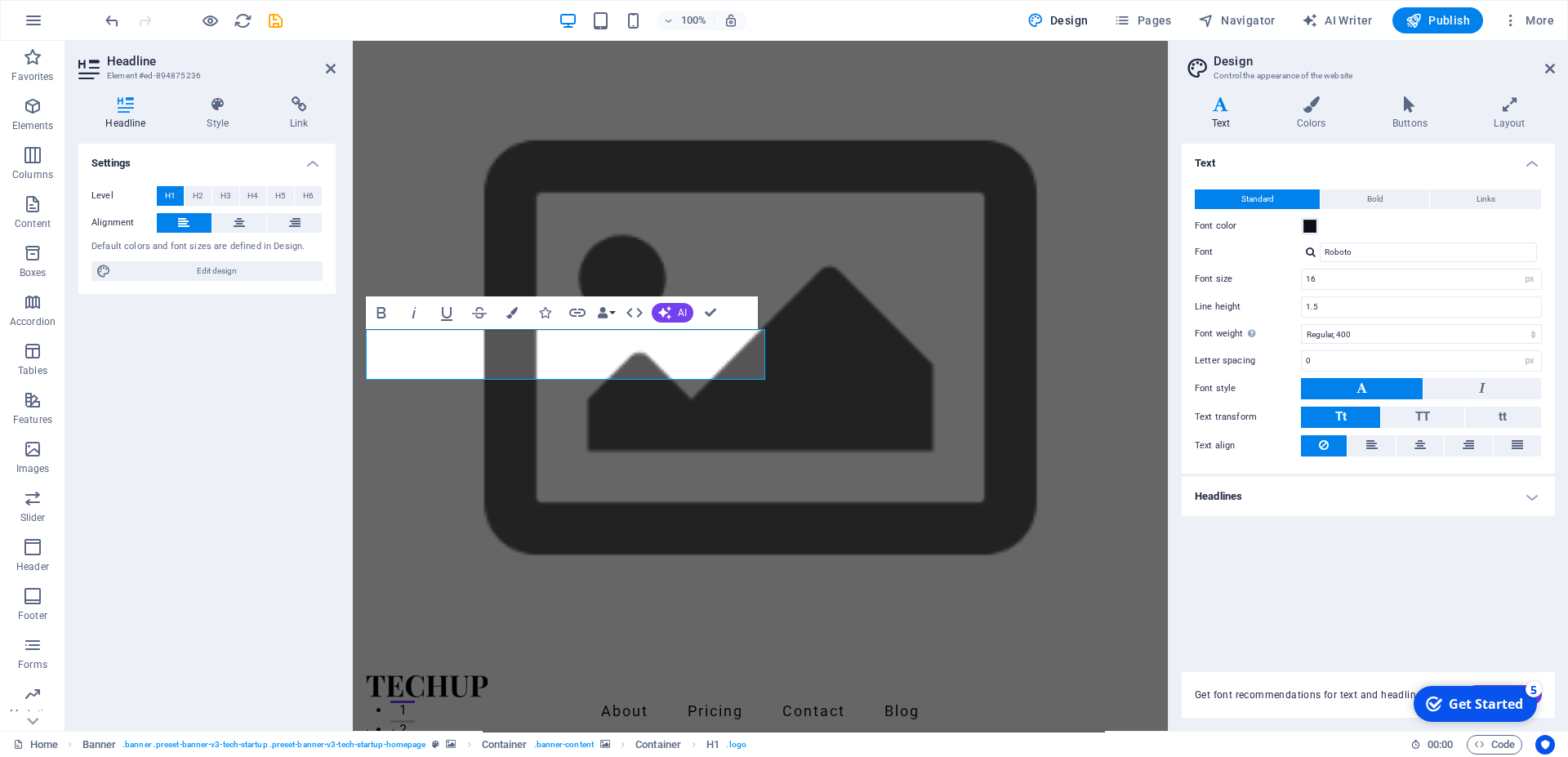
click at [1523, 713] on div "Get Started" at bounding box center [1486, 704] width 74 height 18
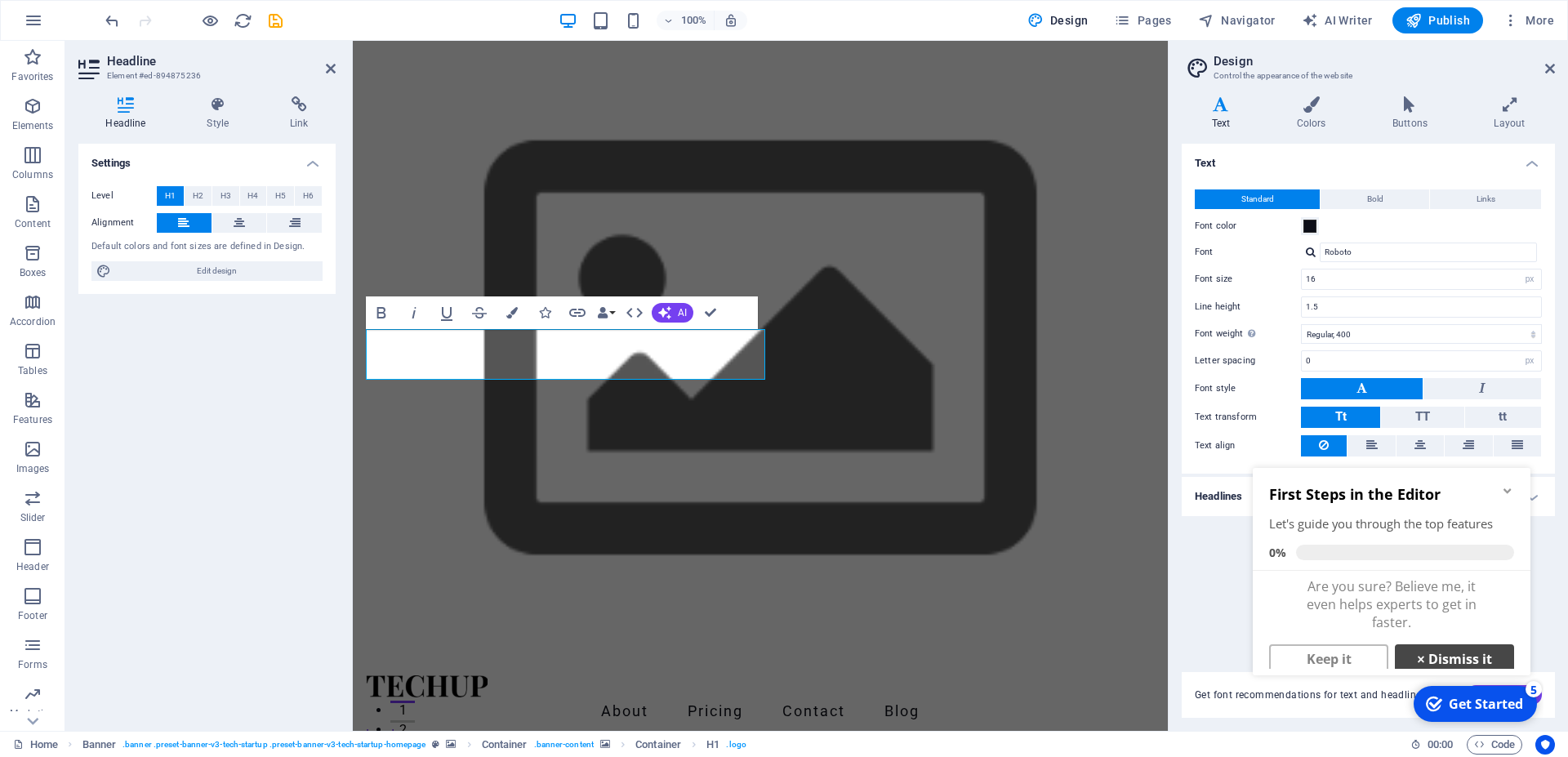
click at [1416, 655] on link "× Dismiss it" at bounding box center [1454, 659] width 119 height 30
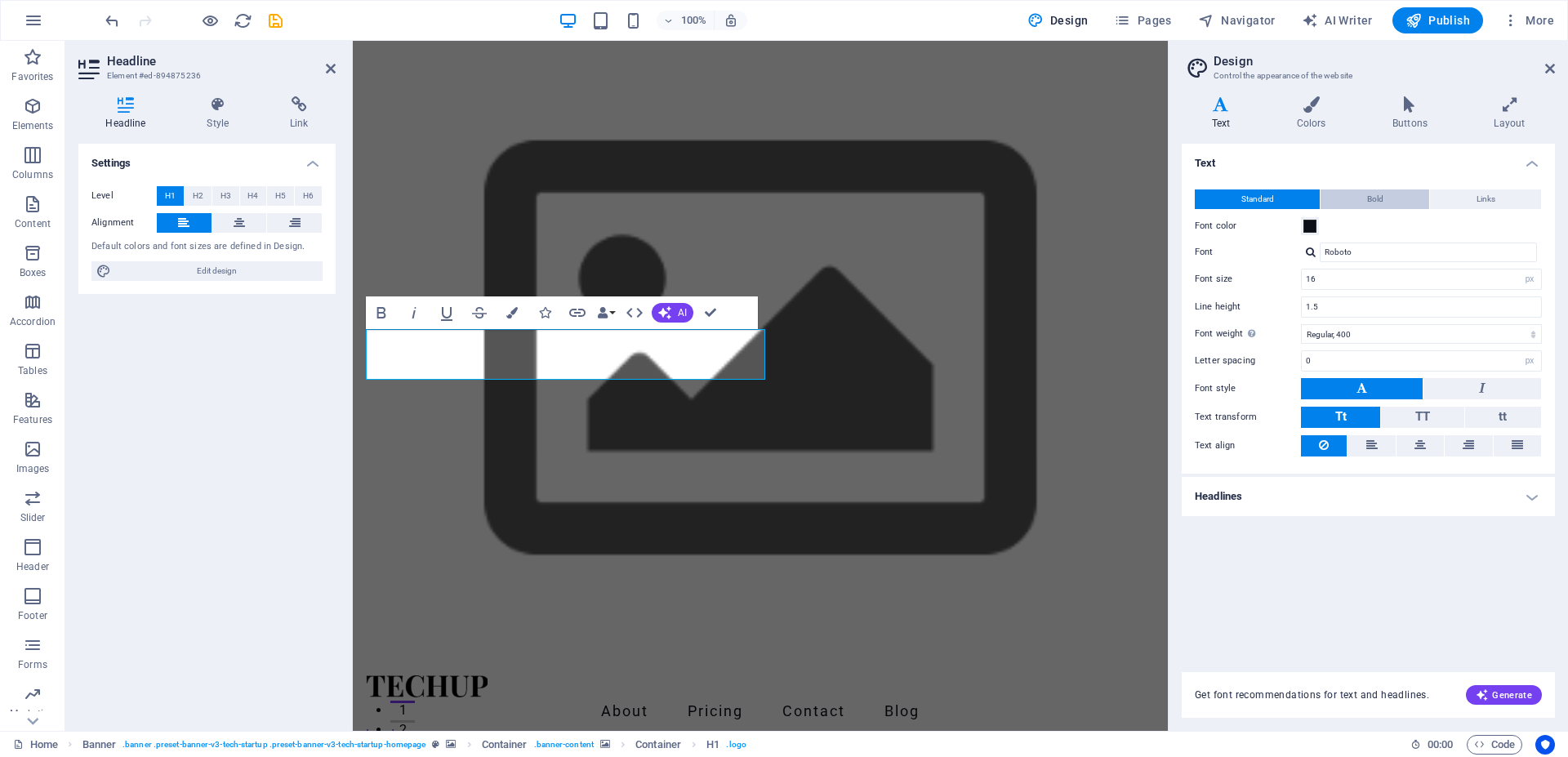
click at [1372, 194] on span "Bold" at bounding box center [1375, 199] width 16 height 20
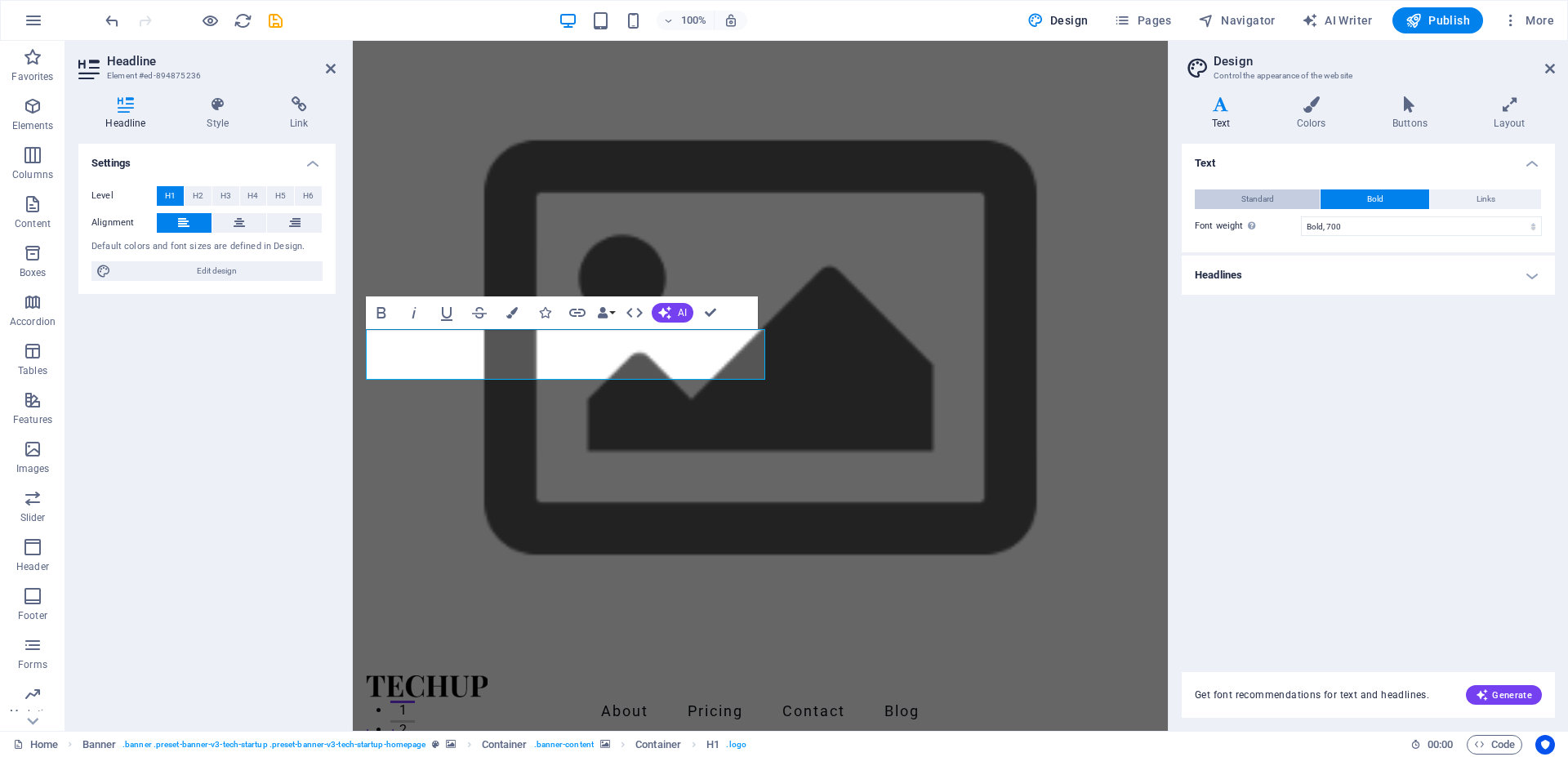
click at [1289, 198] on button "Standard" at bounding box center [1257, 199] width 125 height 20
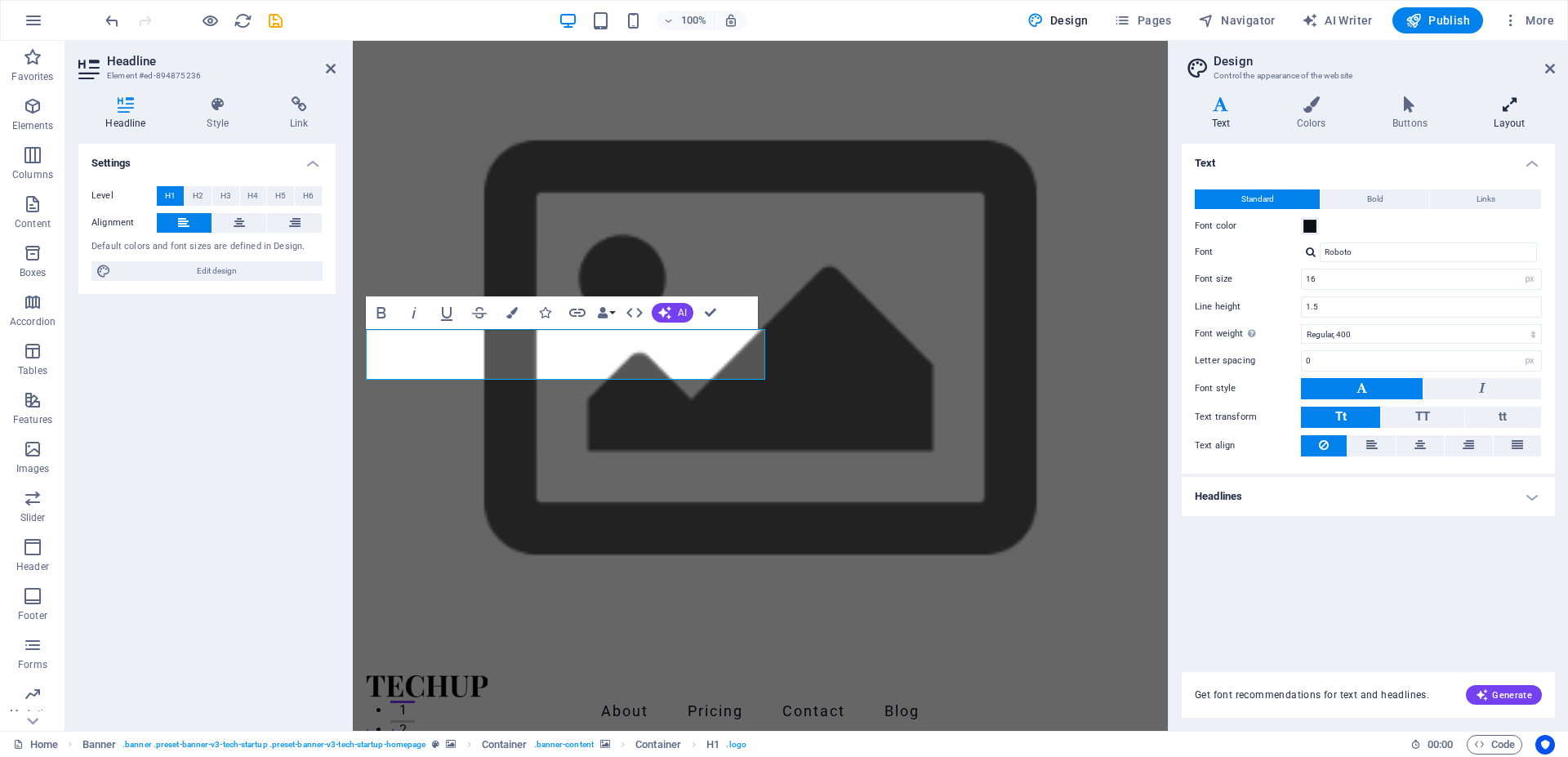
click at [1504, 121] on h4 "Layout" at bounding box center [1510, 114] width 91 height 34
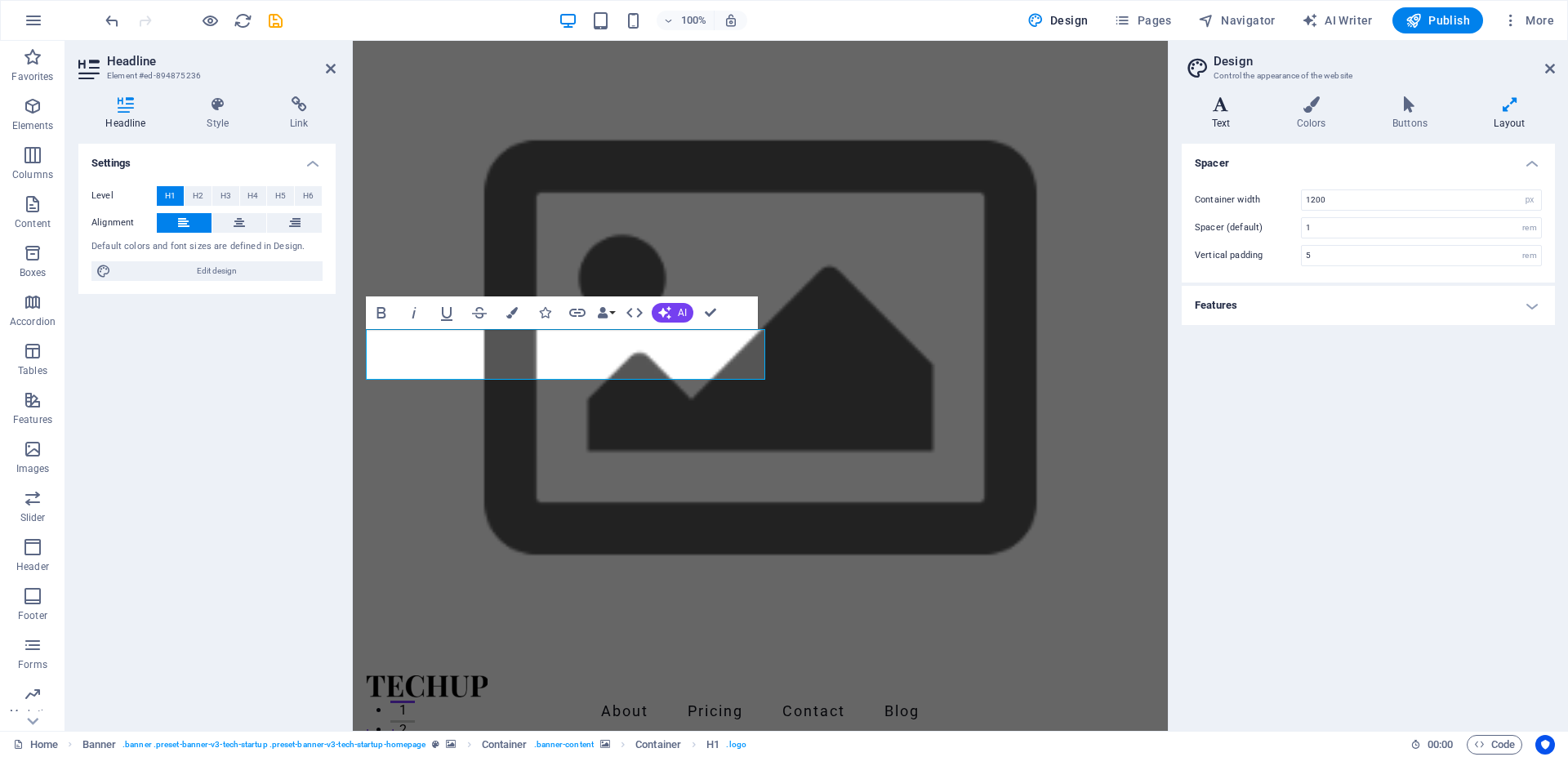
click at [1255, 108] on icon at bounding box center [1221, 104] width 78 height 16
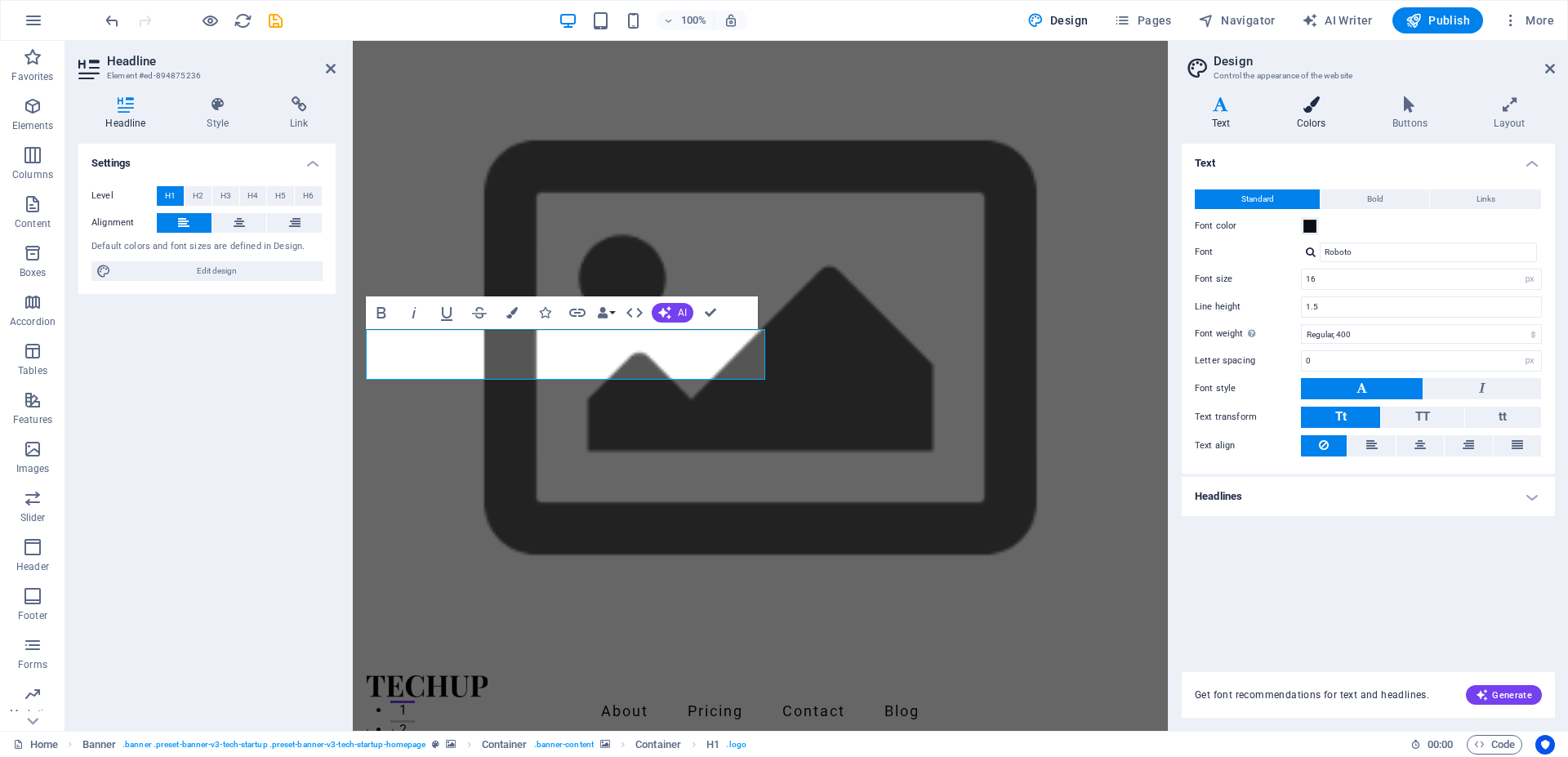
click at [1311, 108] on icon at bounding box center [1311, 104] width 89 height 16
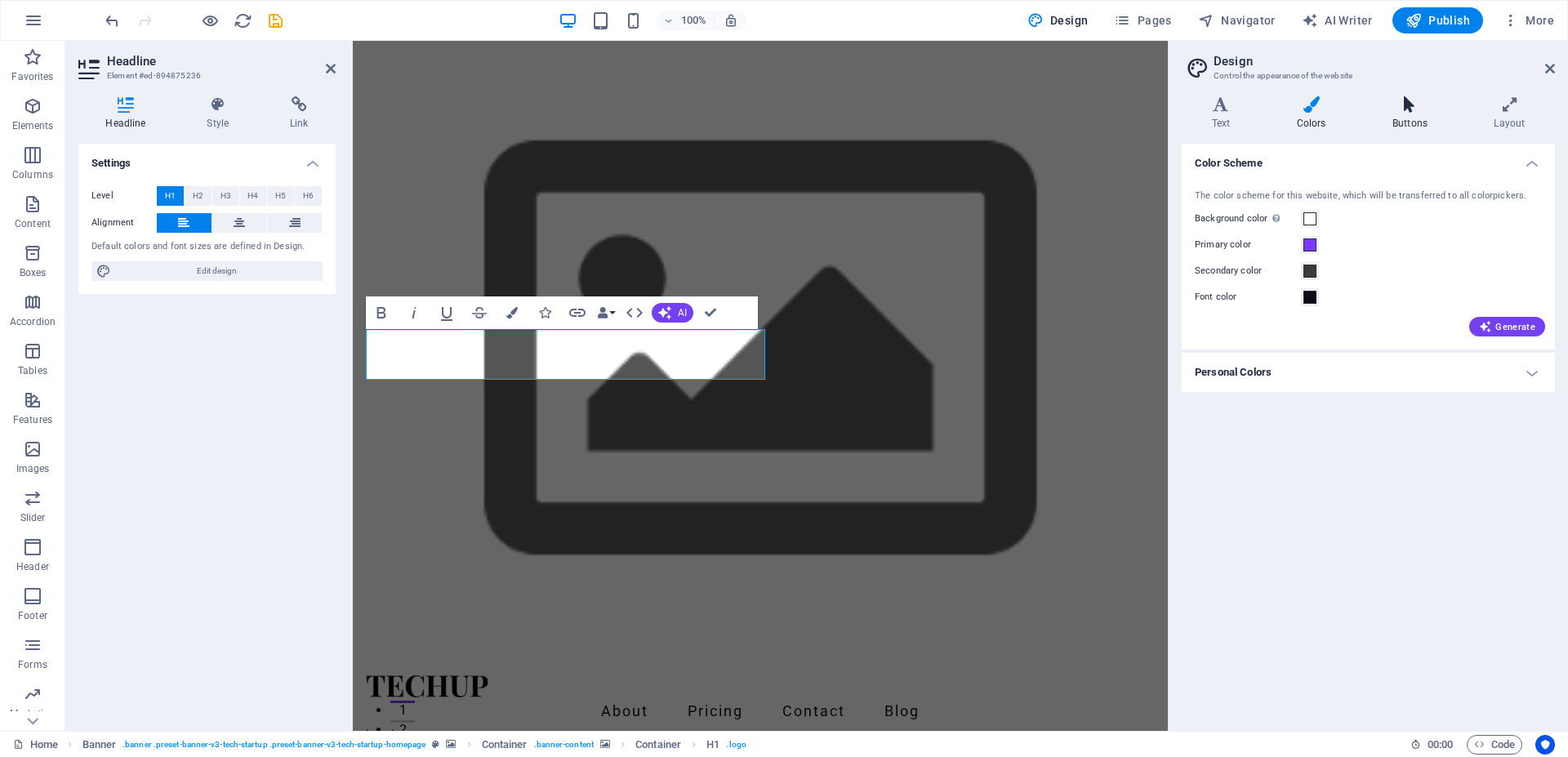
click at [1388, 110] on icon at bounding box center [1409, 104] width 95 height 16
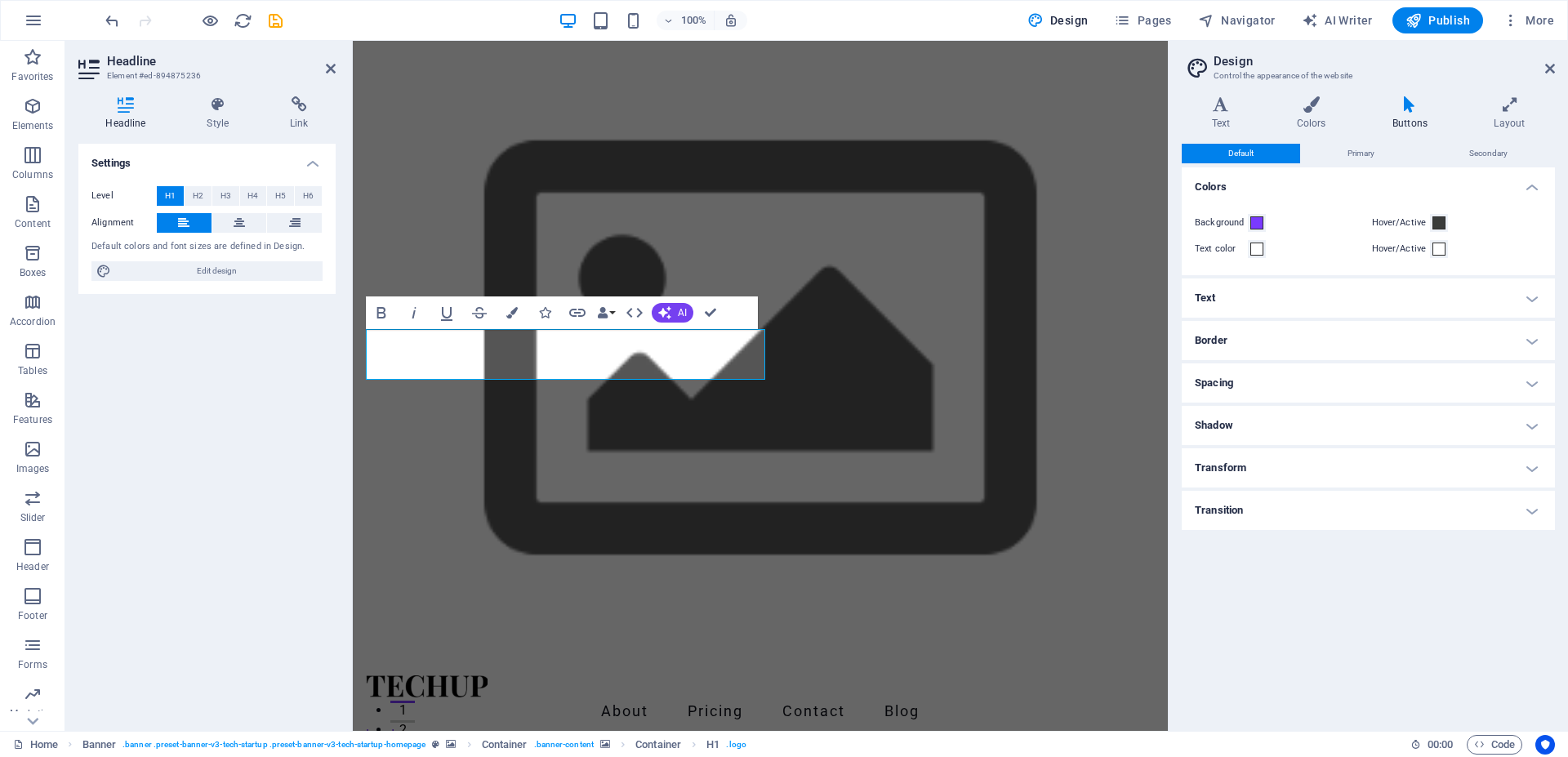
click at [1234, 294] on h4 "Text" at bounding box center [1368, 298] width 373 height 39
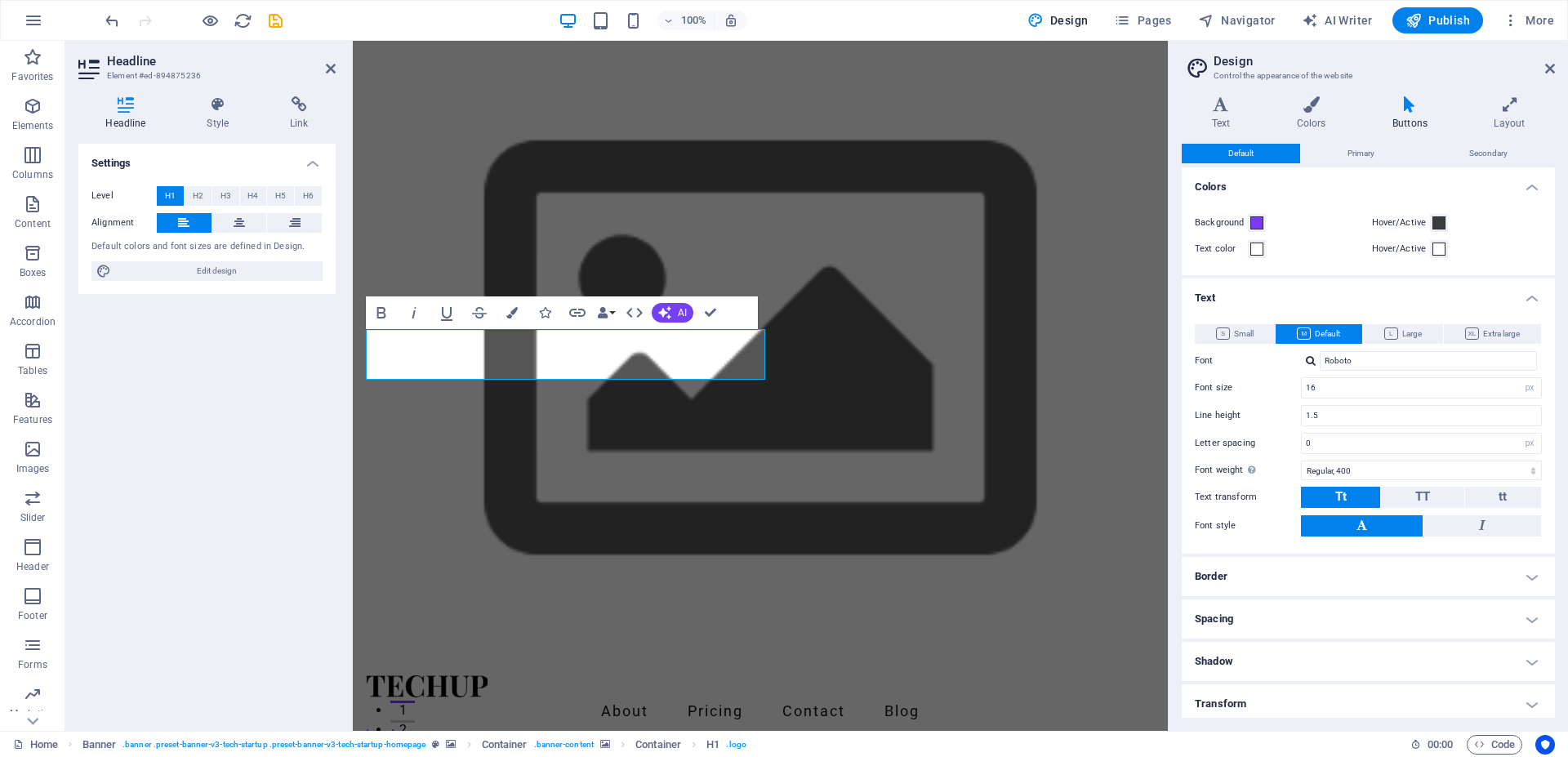
click at [217, 362] on div "Settings Level H1 H2 H3 H4 H5 H6 Alignment Default colors and font sizes are de…" at bounding box center [206, 431] width 257 height 574
click at [1550, 60] on h2 "Design" at bounding box center [1385, 60] width 342 height 14
click at [1549, 65] on icon at bounding box center [1550, 69] width 10 height 13
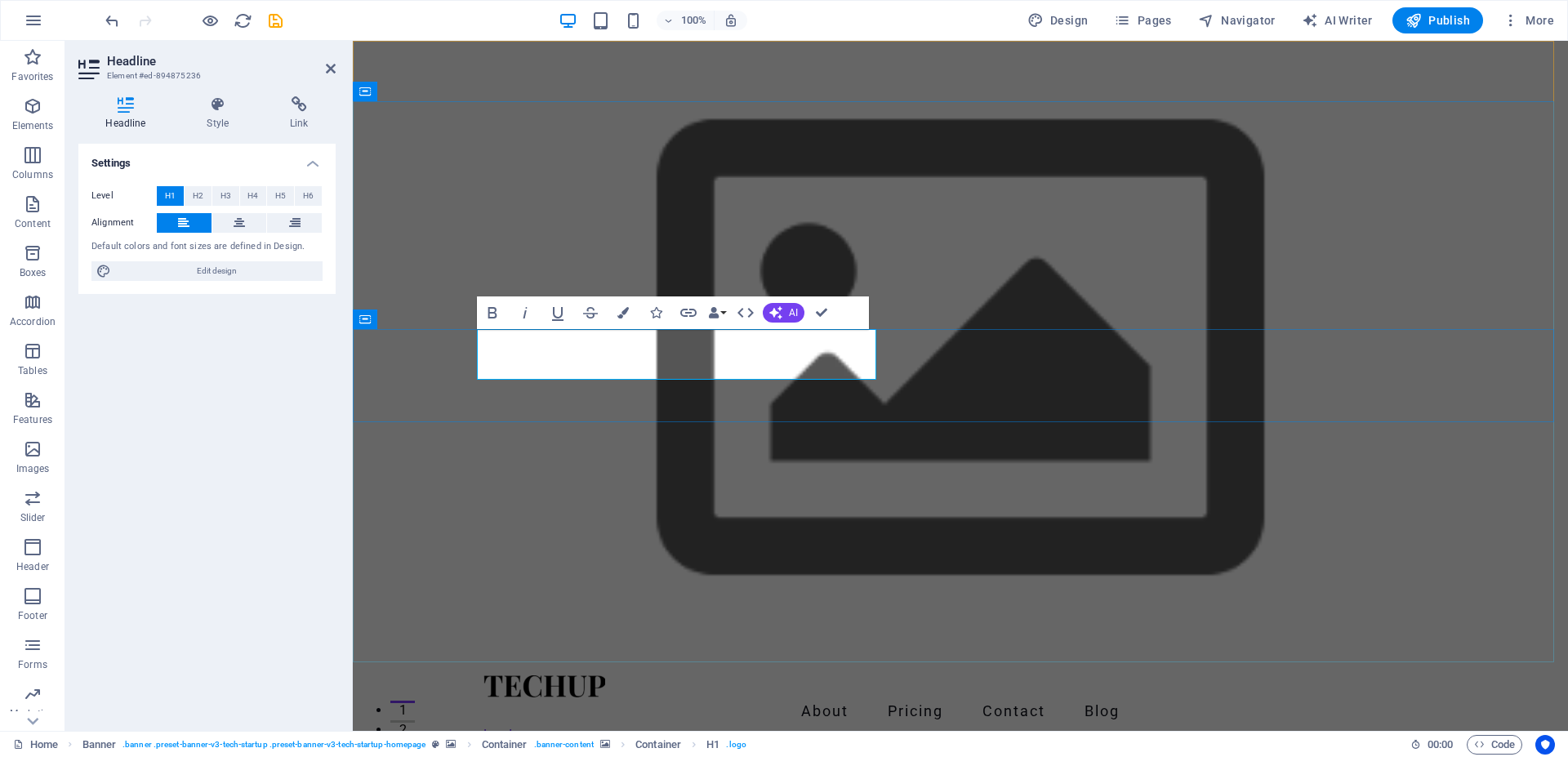
drag, startPoint x: 829, startPoint y: 352, endPoint x: 438, endPoint y: 371, distance: 391.5
drag, startPoint x: 821, startPoint y: 313, endPoint x: 754, endPoint y: 278, distance: 75.6
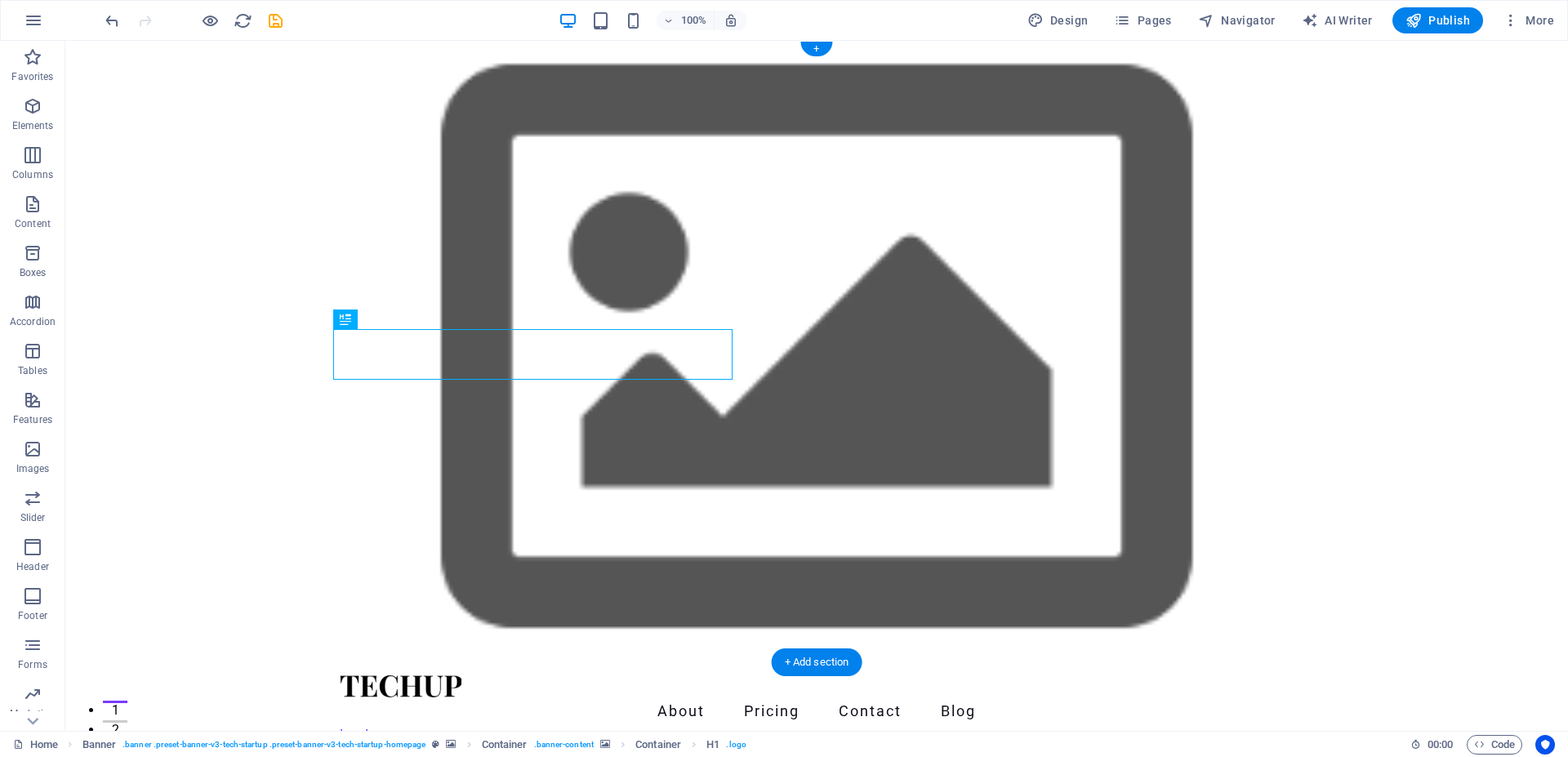
scroll to position [250, 0]
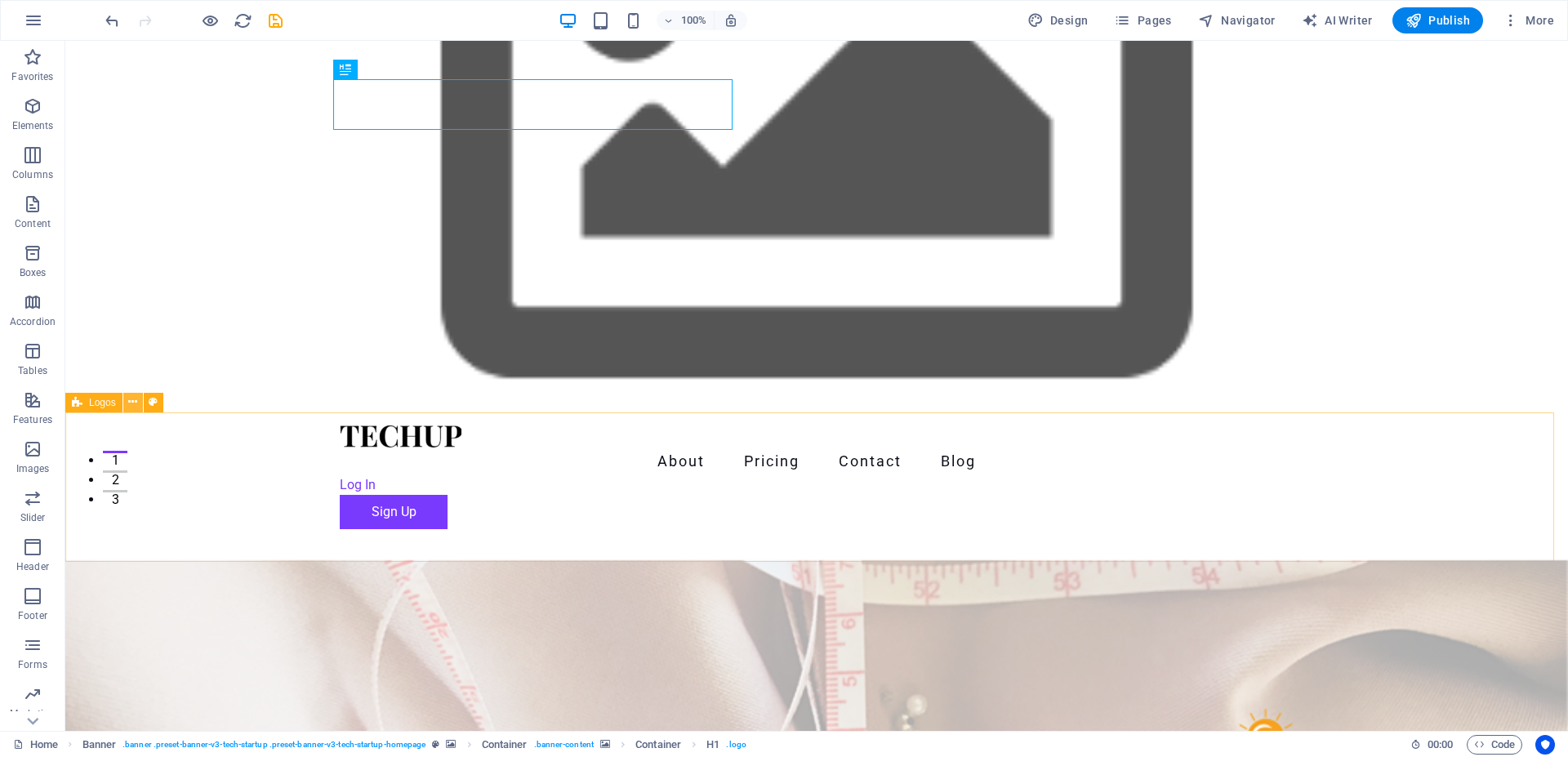
click at [133, 404] on icon at bounding box center [132, 402] width 9 height 17
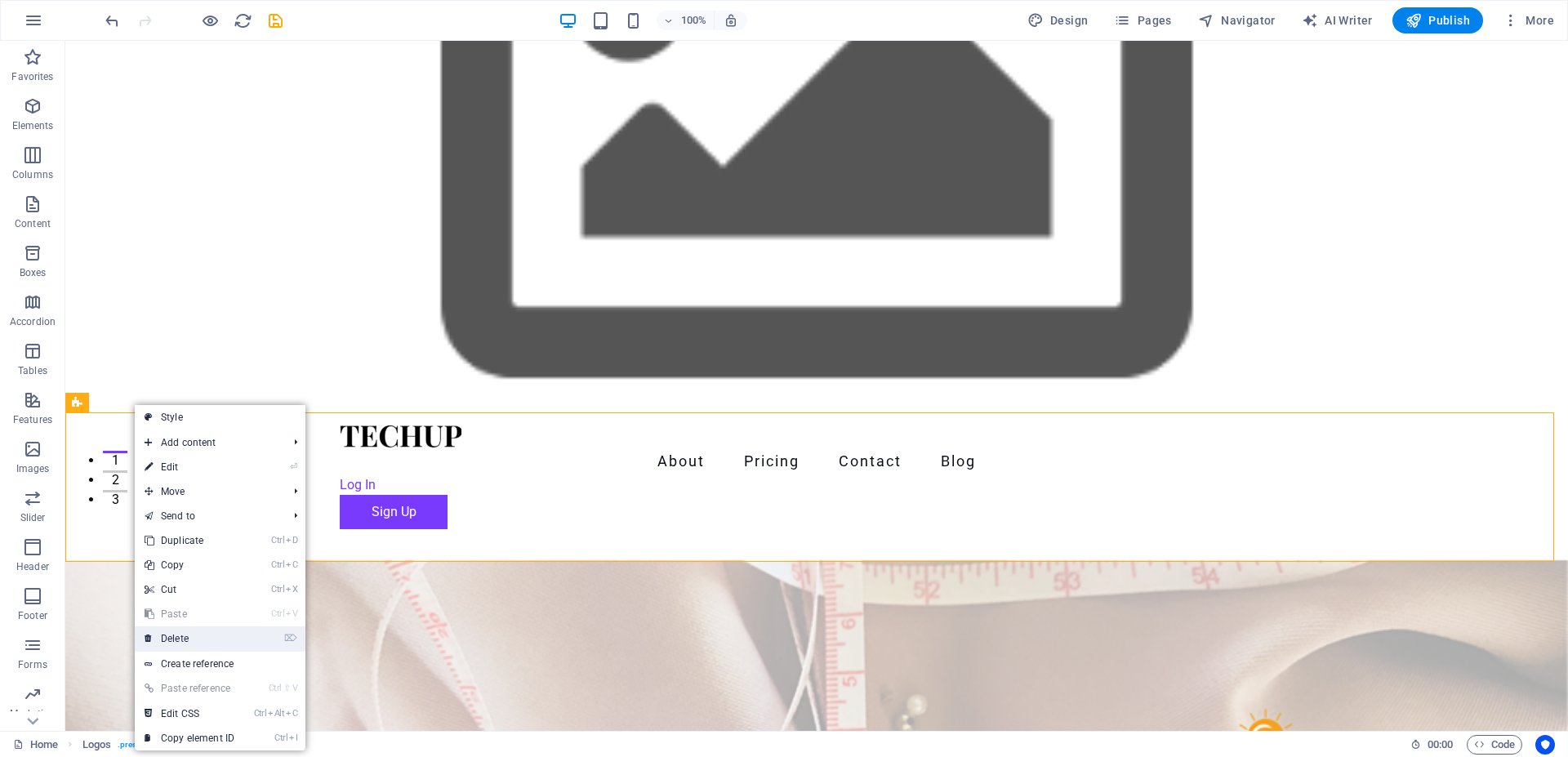
click at [173, 631] on link "⌦ Delete" at bounding box center [189, 639] width 110 height 25
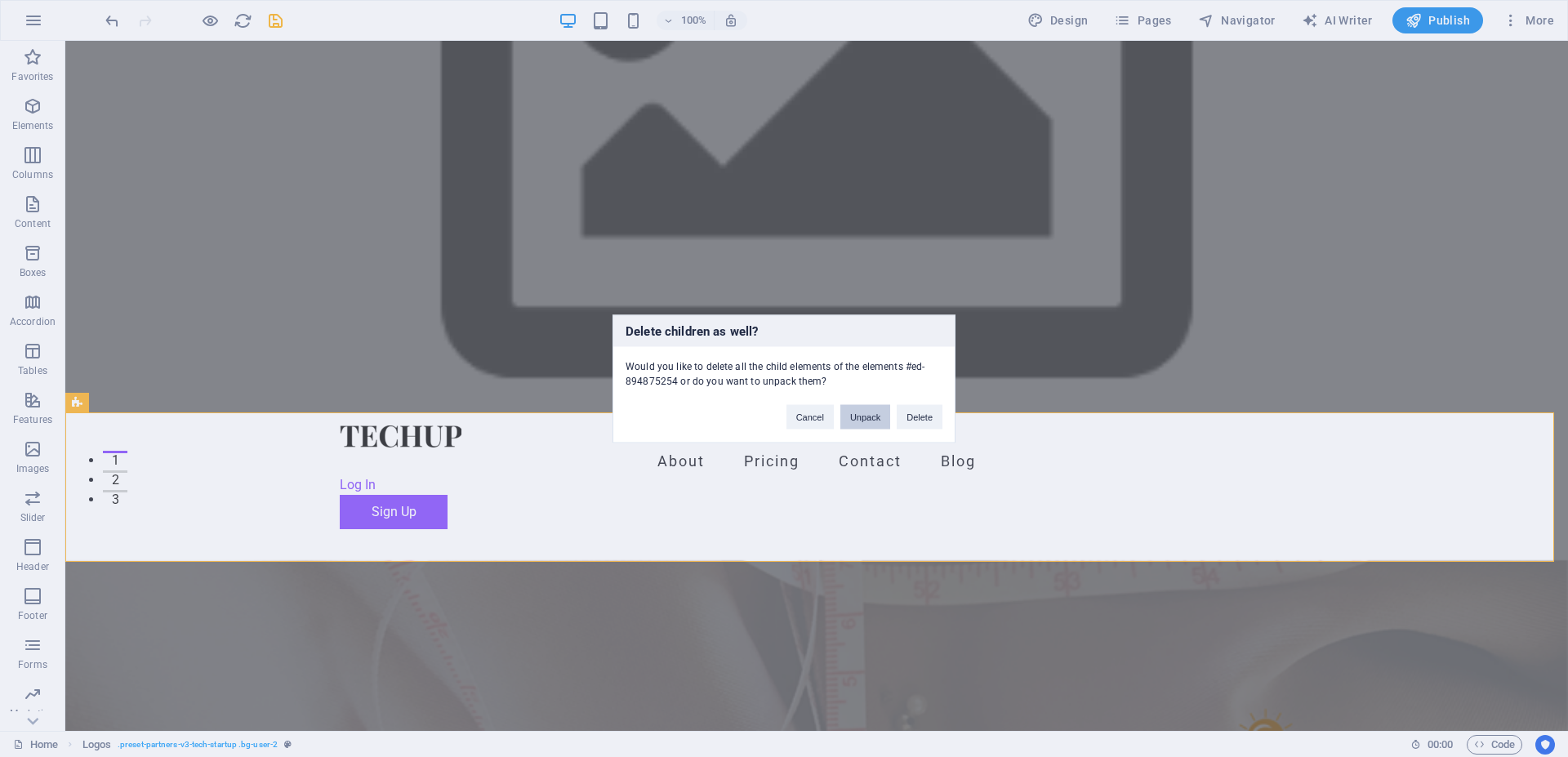
click at [863, 420] on button "Unpack" at bounding box center [865, 416] width 50 height 25
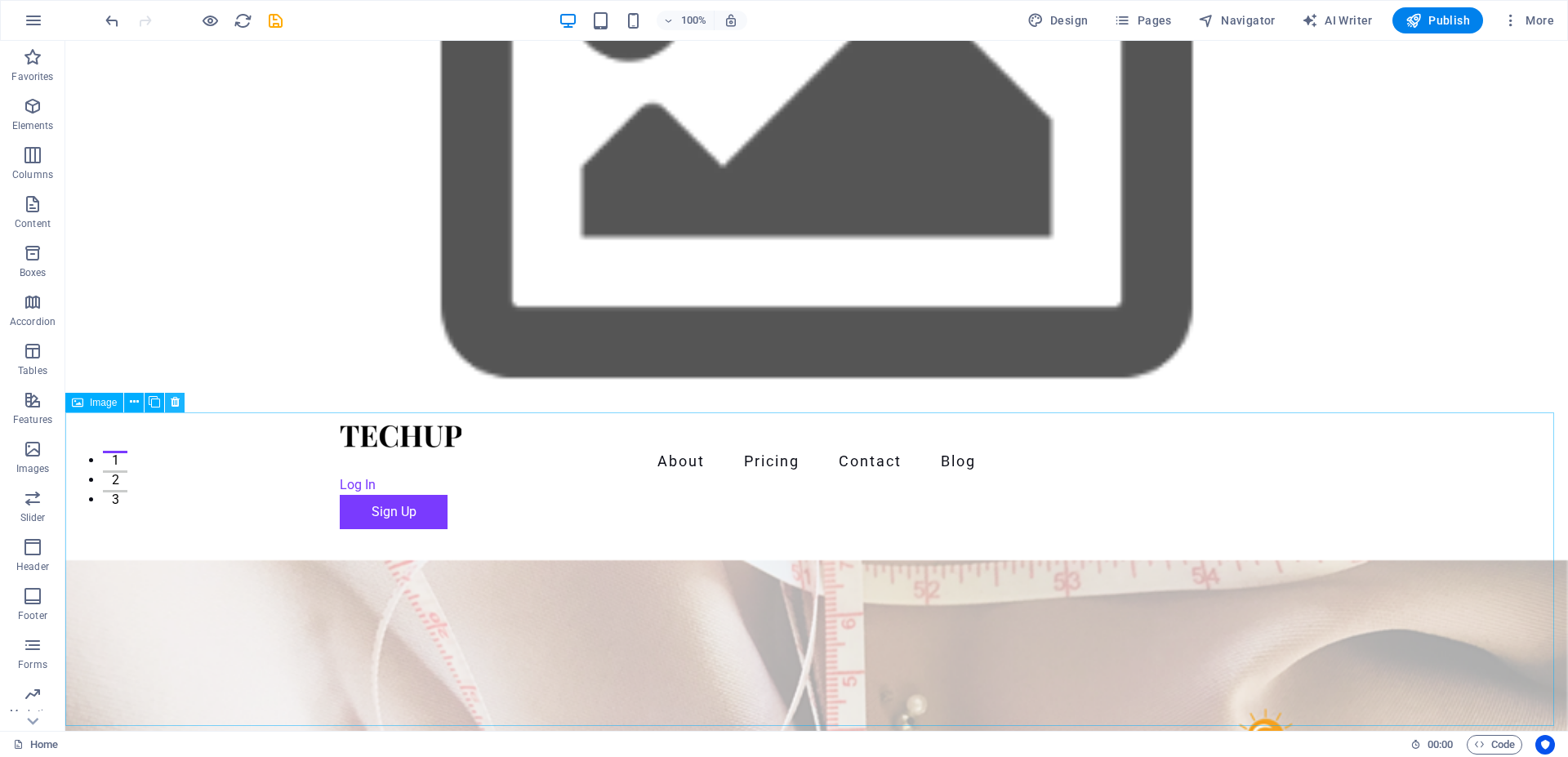
click at [172, 401] on icon at bounding box center [175, 402] width 9 height 17
click at [178, 404] on icon at bounding box center [175, 402] width 9 height 17
click at [179, 404] on icon at bounding box center [175, 402] width 9 height 17
click at [174, 399] on icon at bounding box center [175, 402] width 9 height 17
click at [176, 402] on icon at bounding box center [175, 402] width 9 height 17
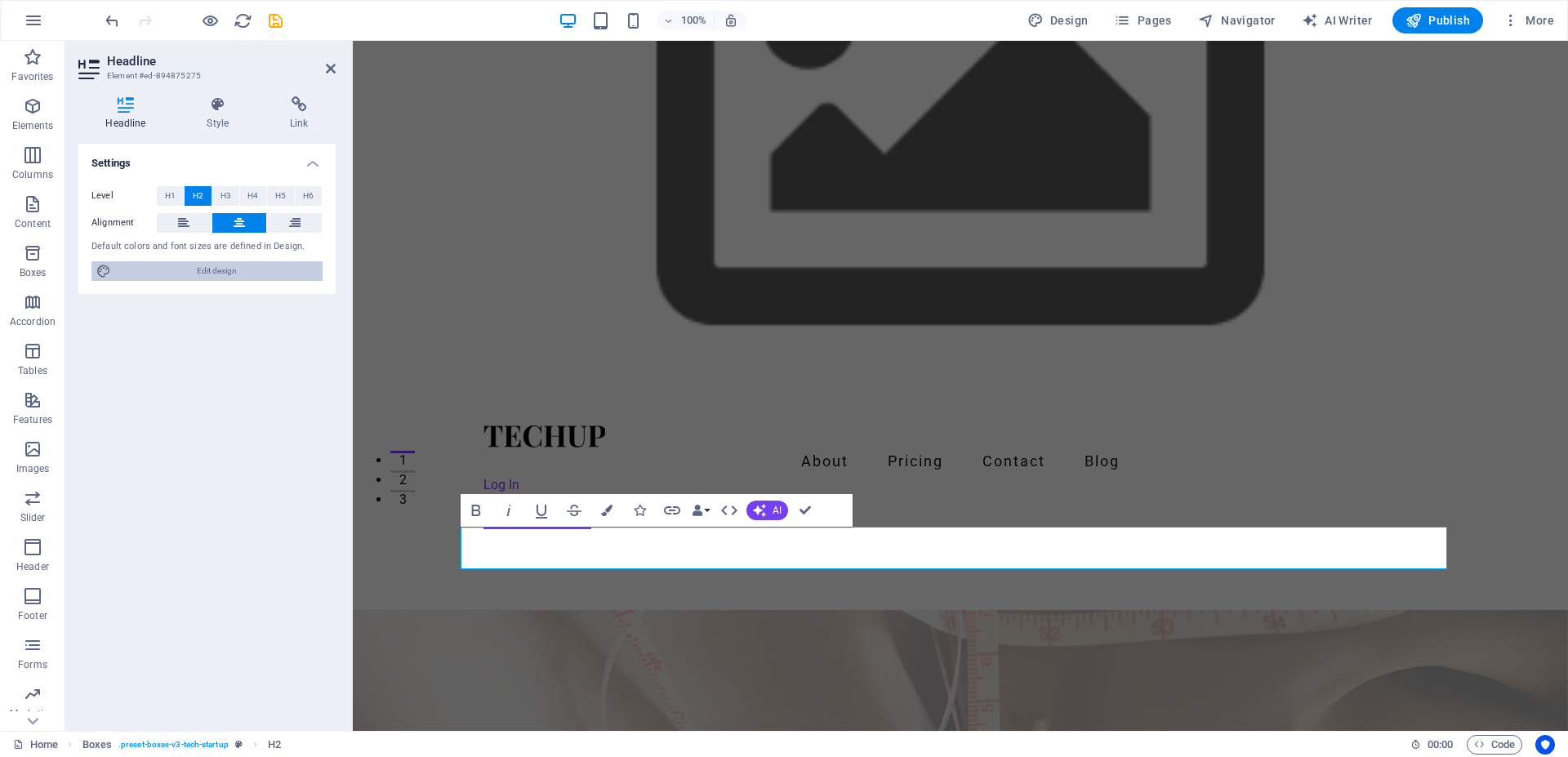
click at [188, 273] on span "Edit design" at bounding box center [216, 271] width 201 height 20
select select "px"
select select "400"
select select "px"
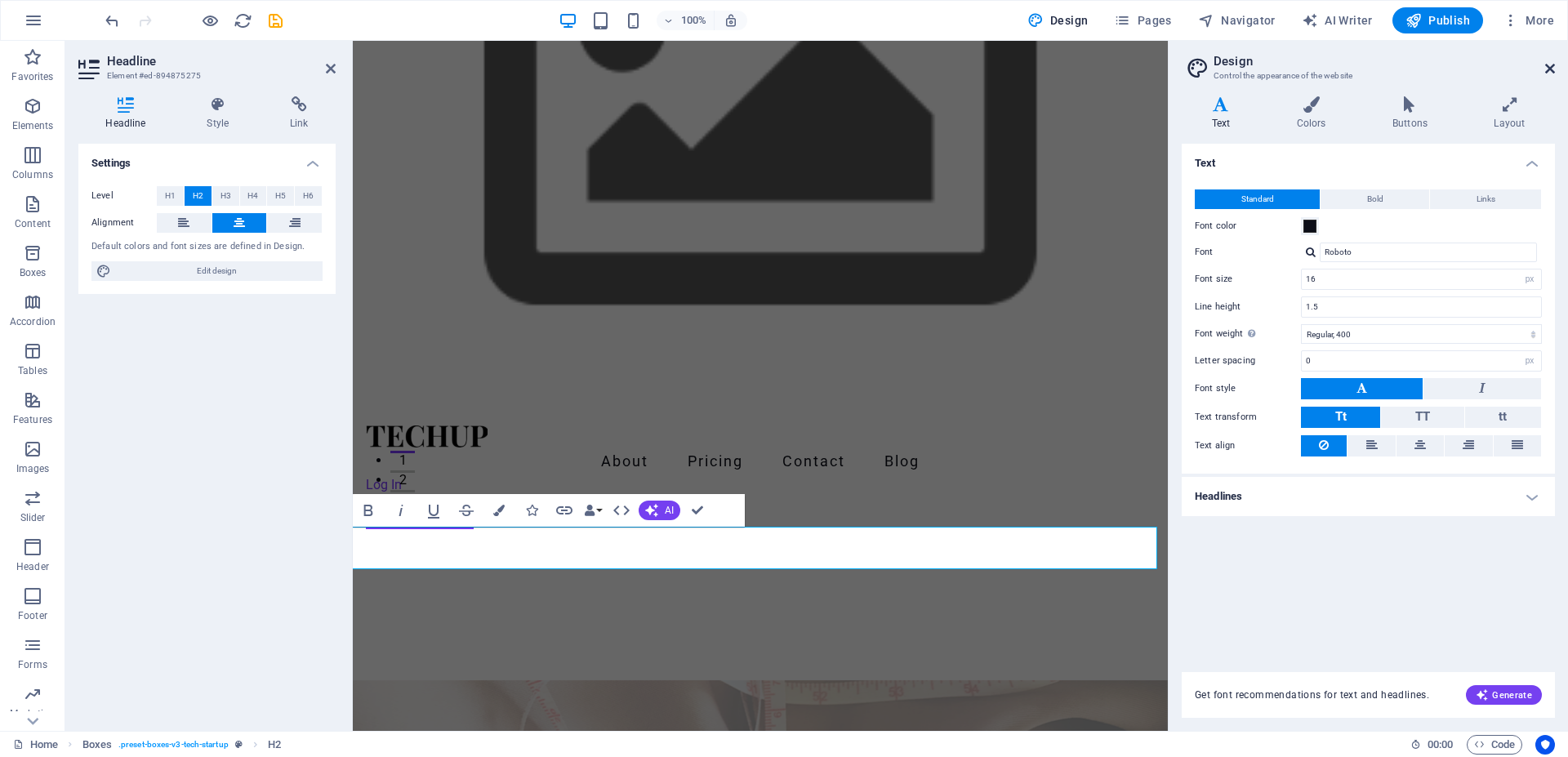
click at [1549, 68] on icon at bounding box center [1550, 69] width 10 height 13
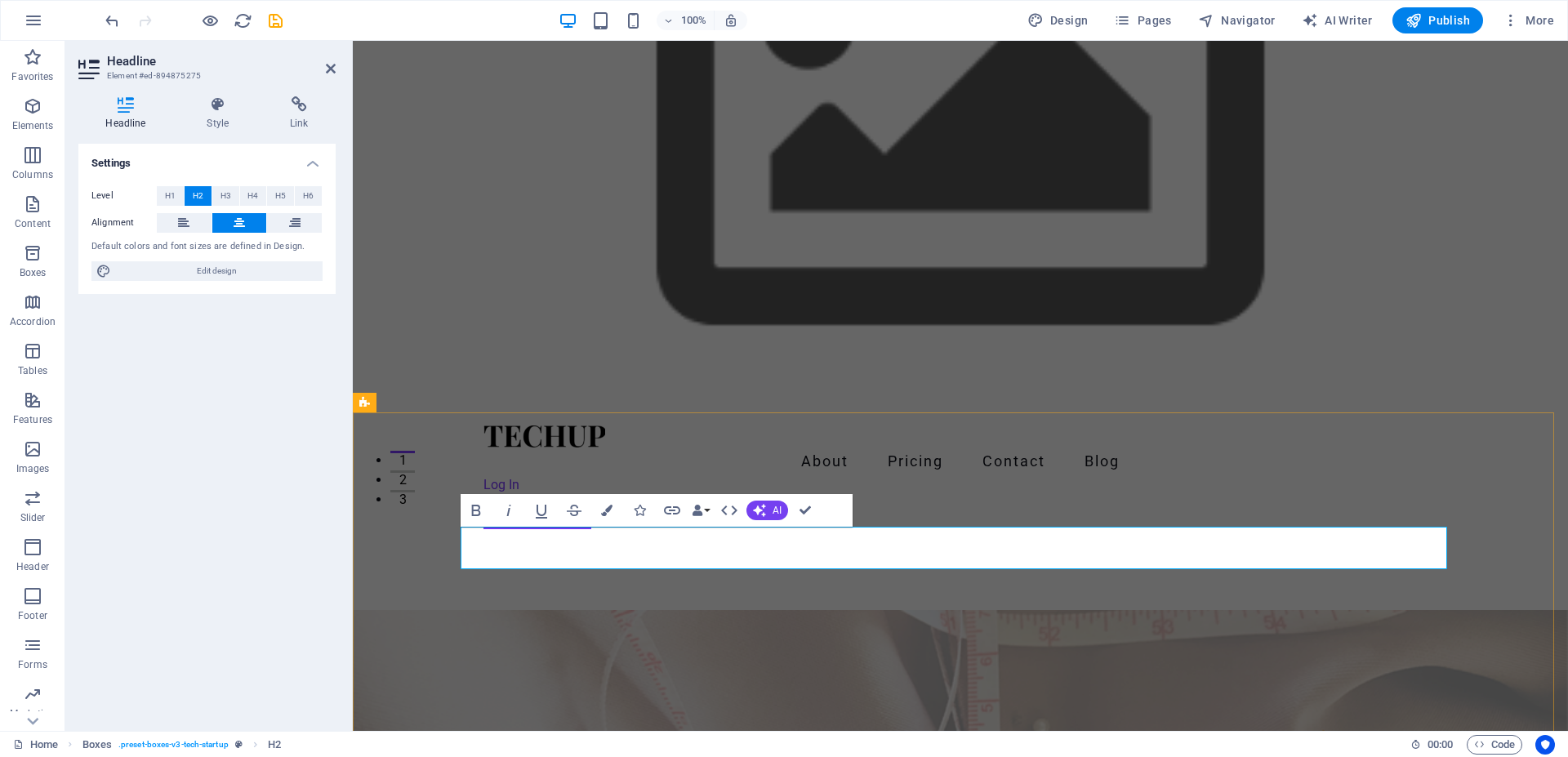
drag, startPoint x: 1116, startPoint y: 530, endPoint x: 724, endPoint y: 551, distance: 392.6
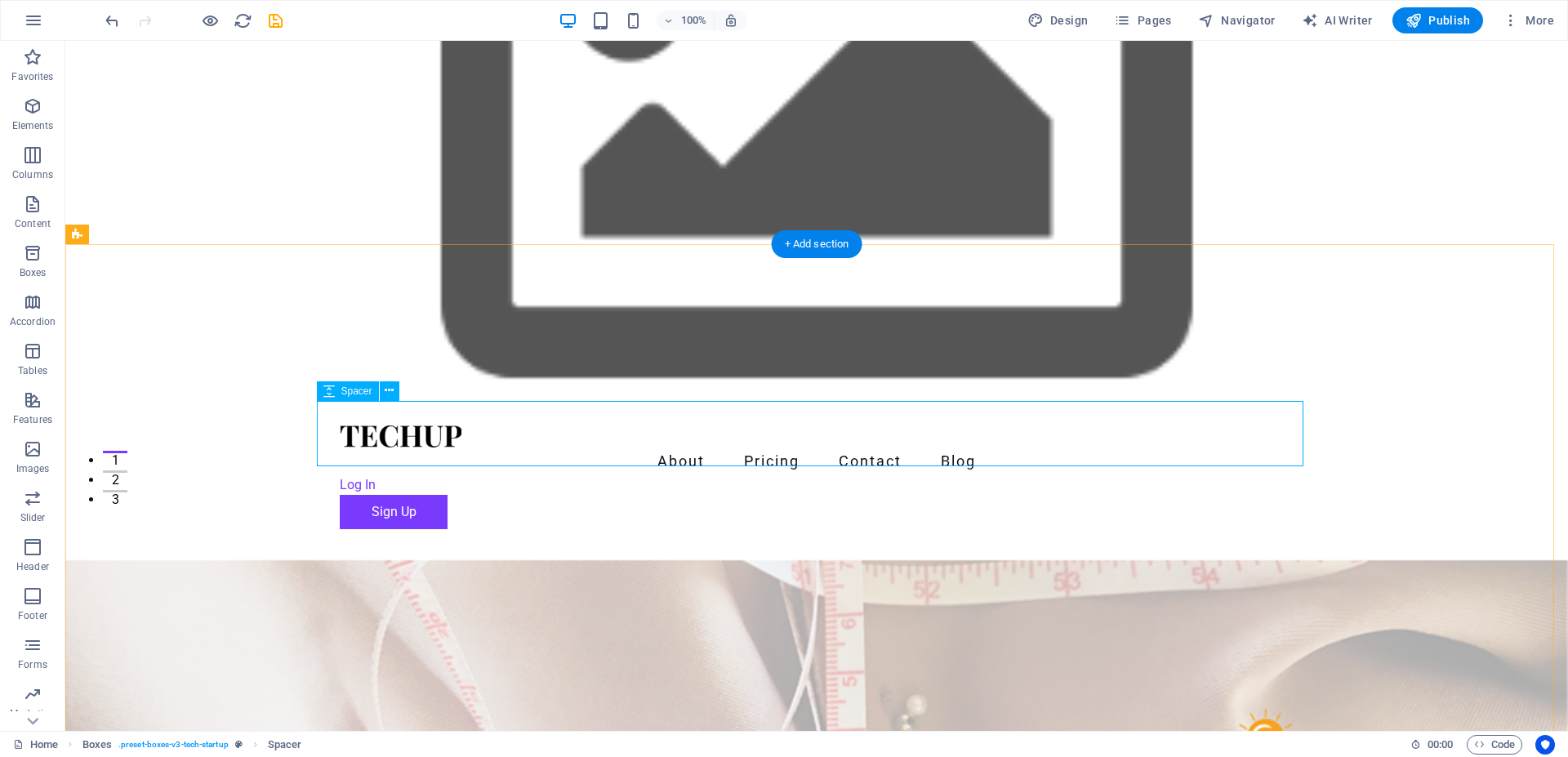
scroll to position [499, 0]
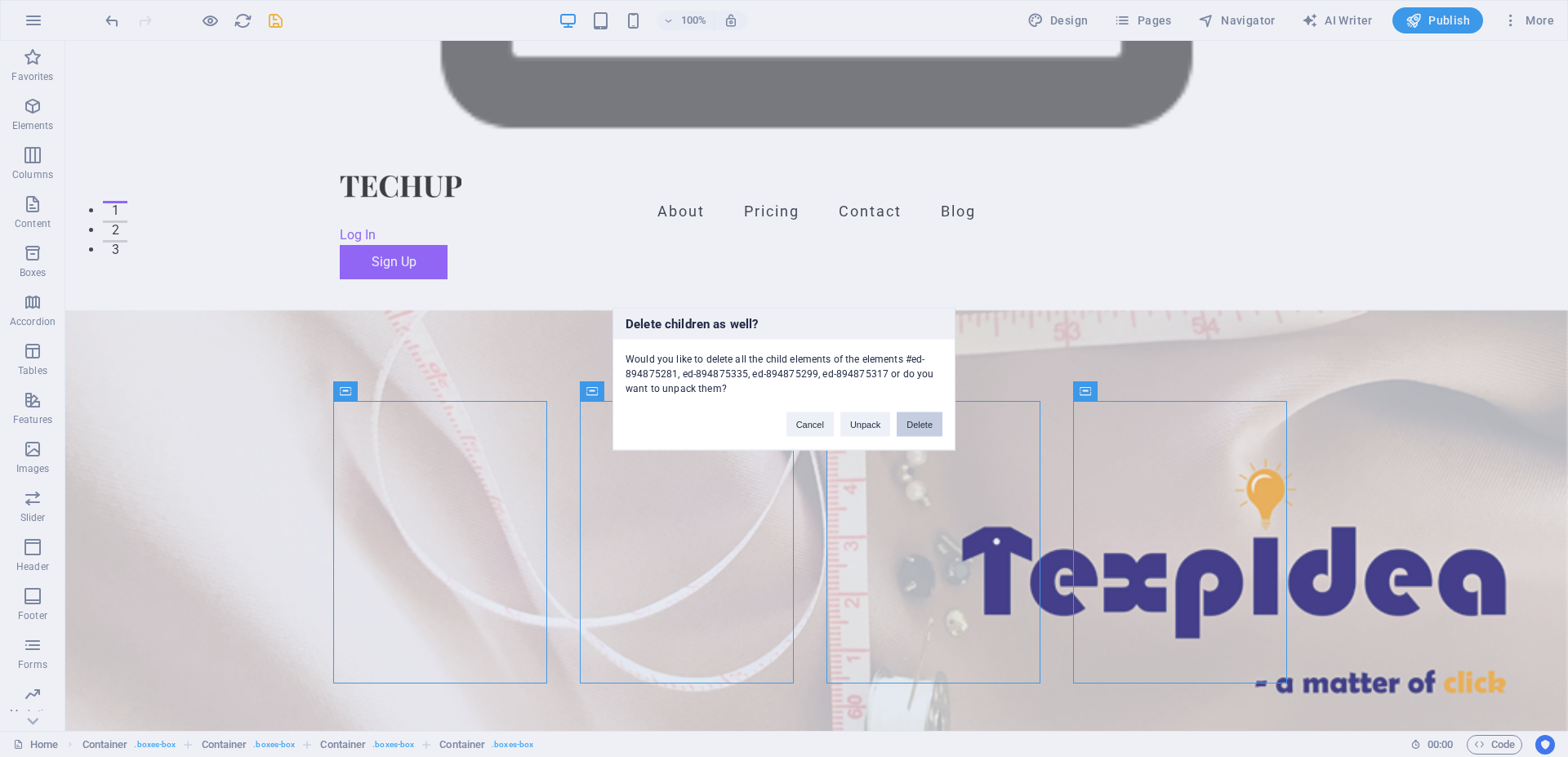
click at [934, 429] on button "Delete" at bounding box center [920, 424] width 46 height 25
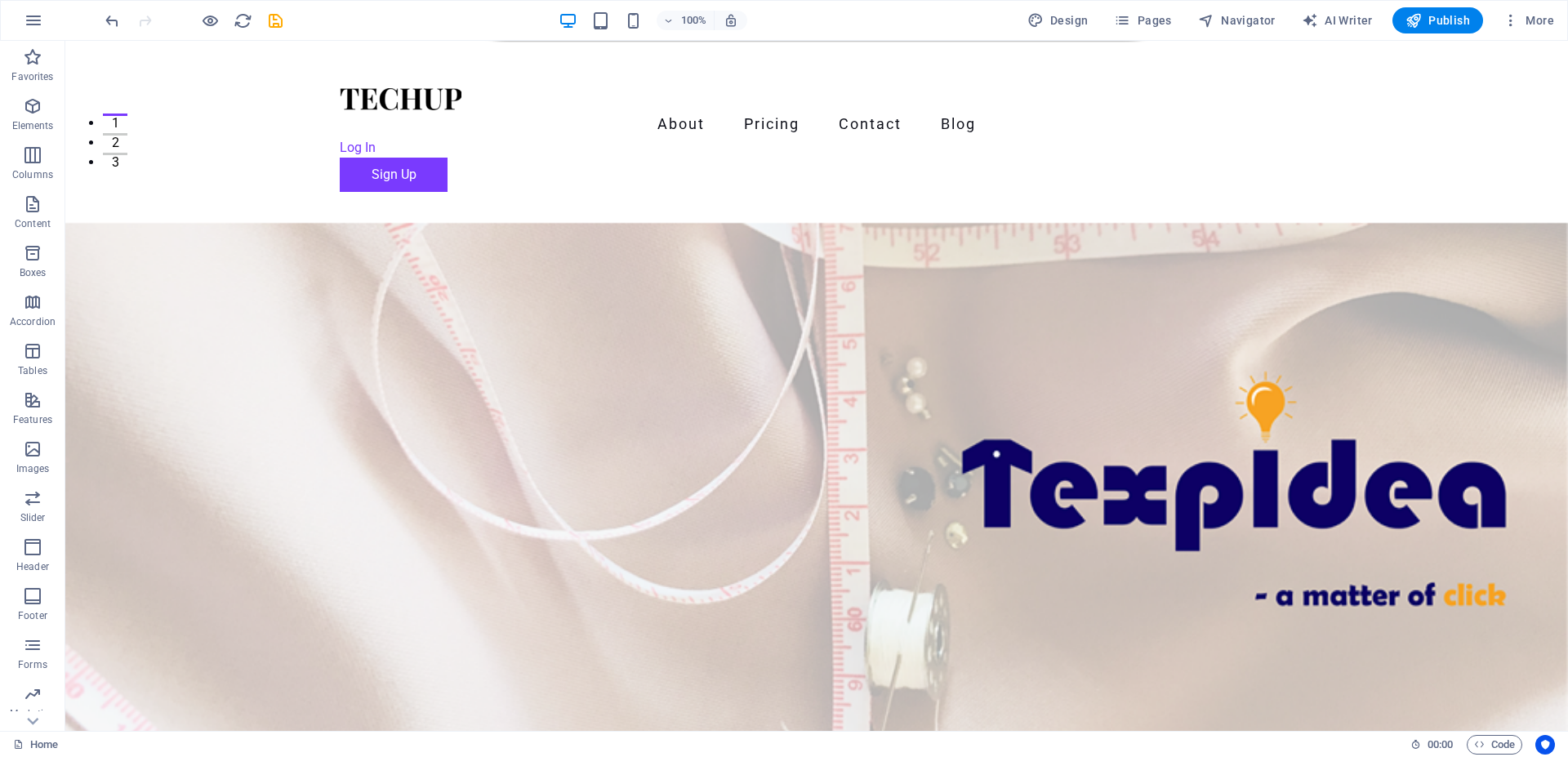
scroll to position [749, 0]
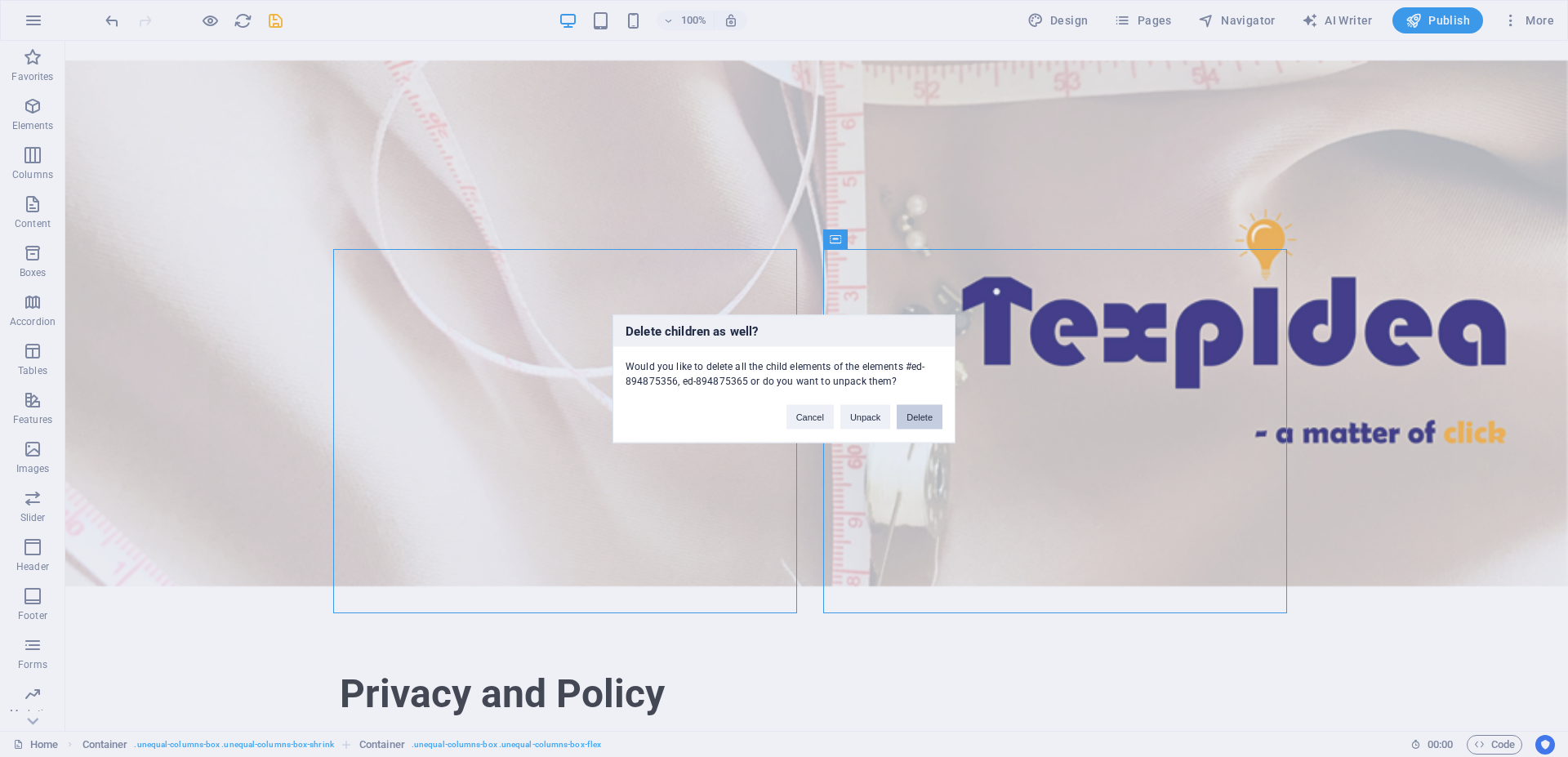
click at [933, 418] on button "Delete" at bounding box center [920, 416] width 46 height 25
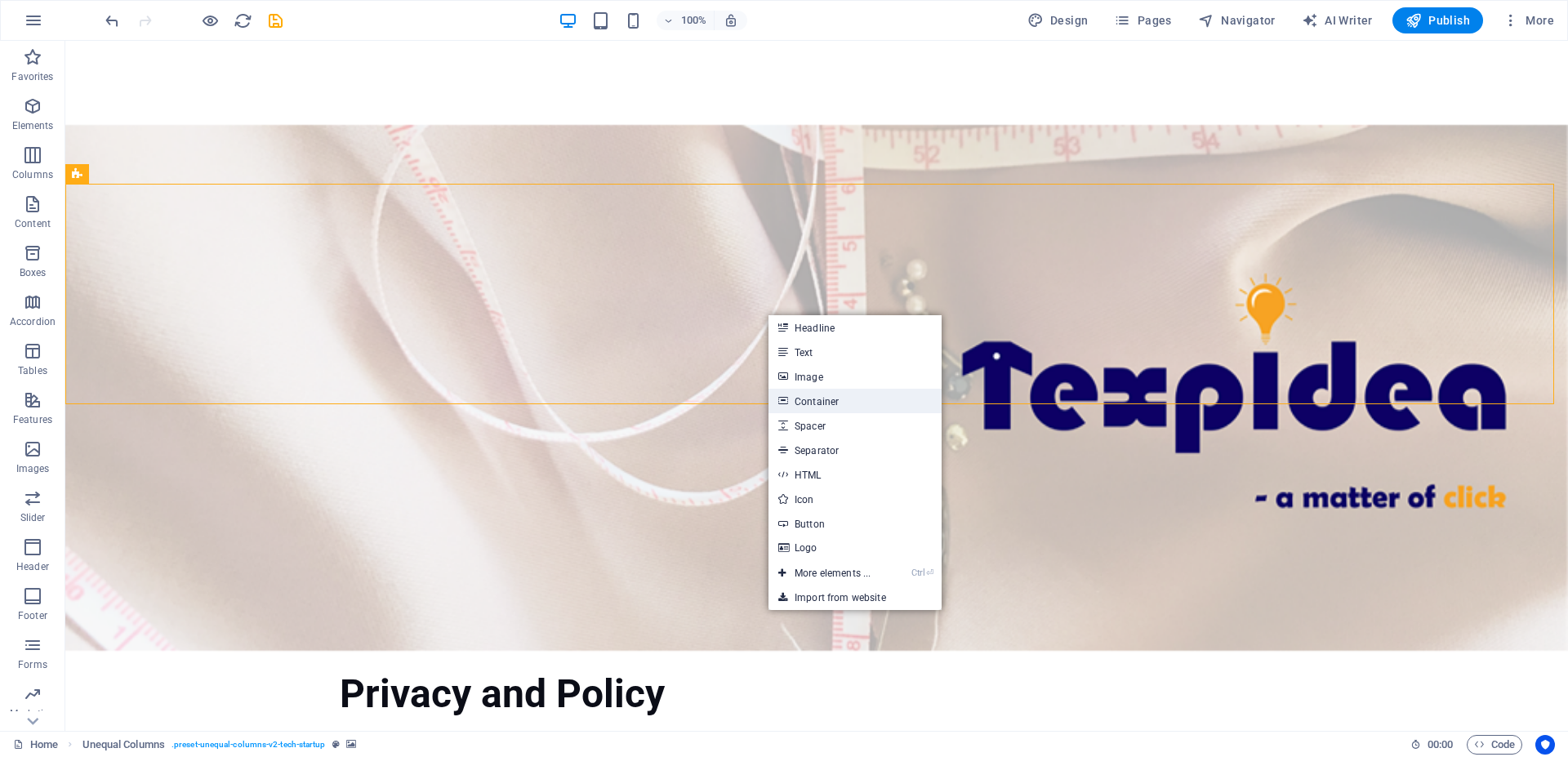
click at [823, 394] on link "Container" at bounding box center [855, 401] width 173 height 25
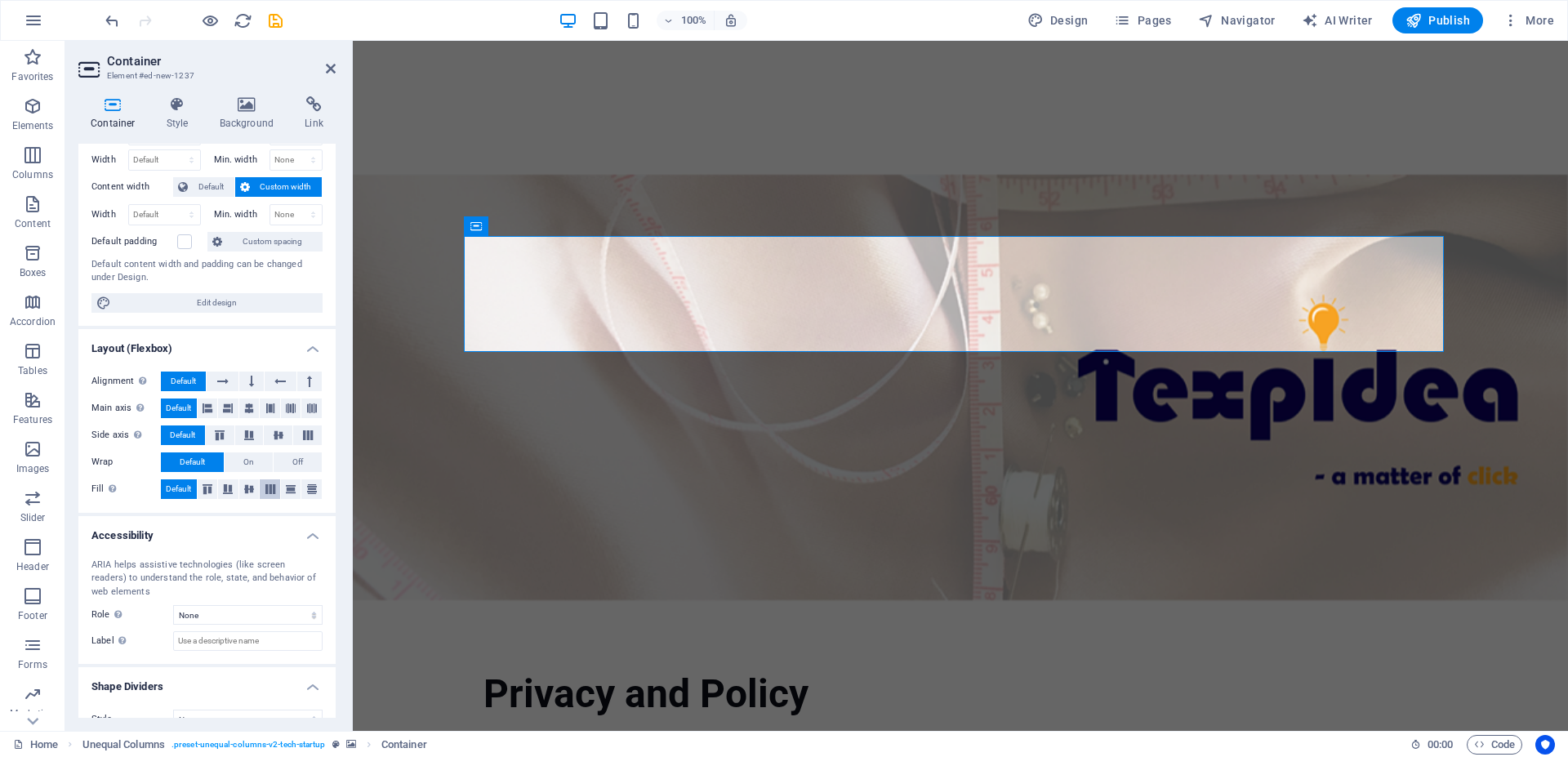
scroll to position [87, 0]
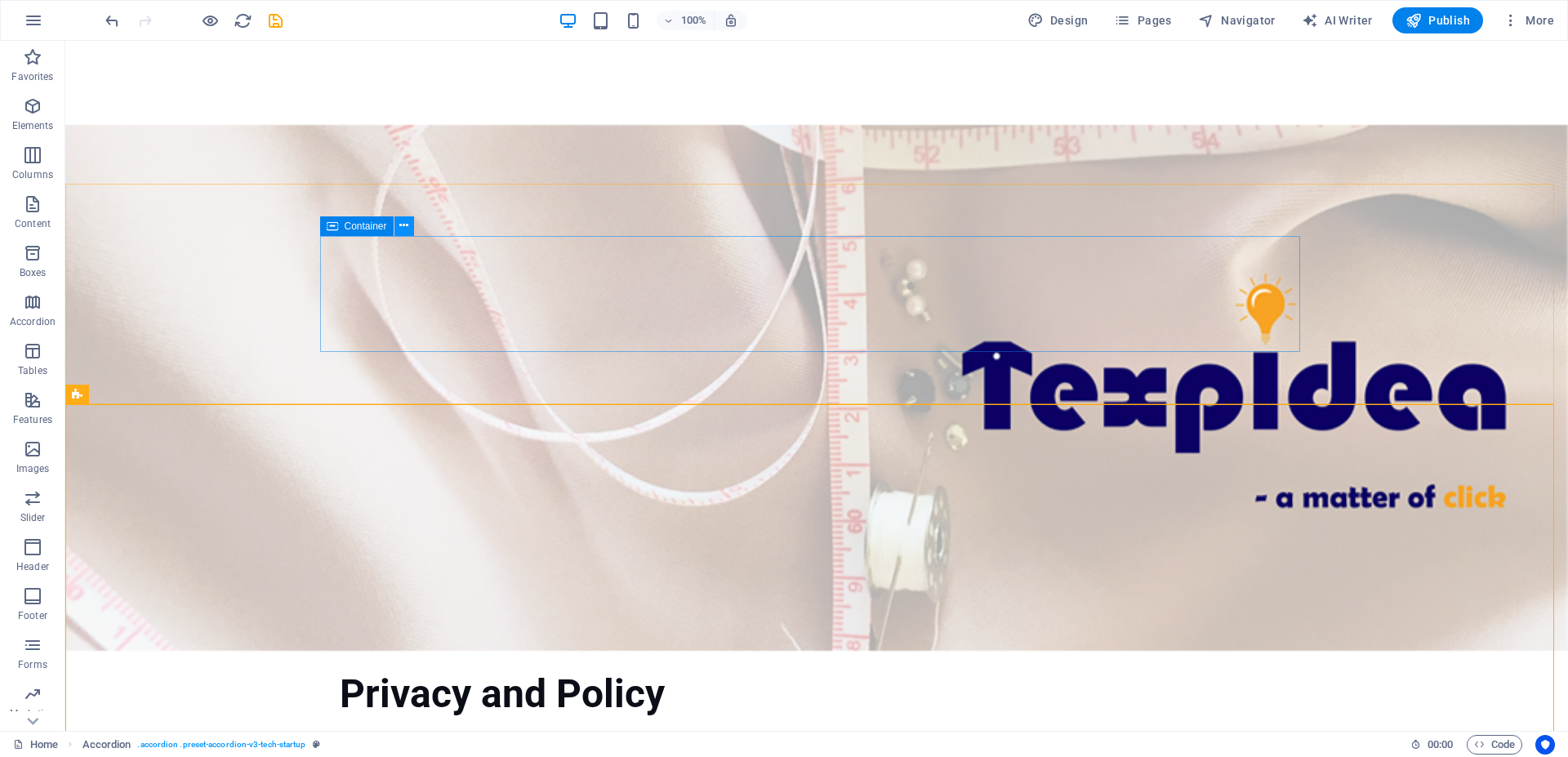
click at [403, 227] on icon at bounding box center [403, 226] width 9 height 17
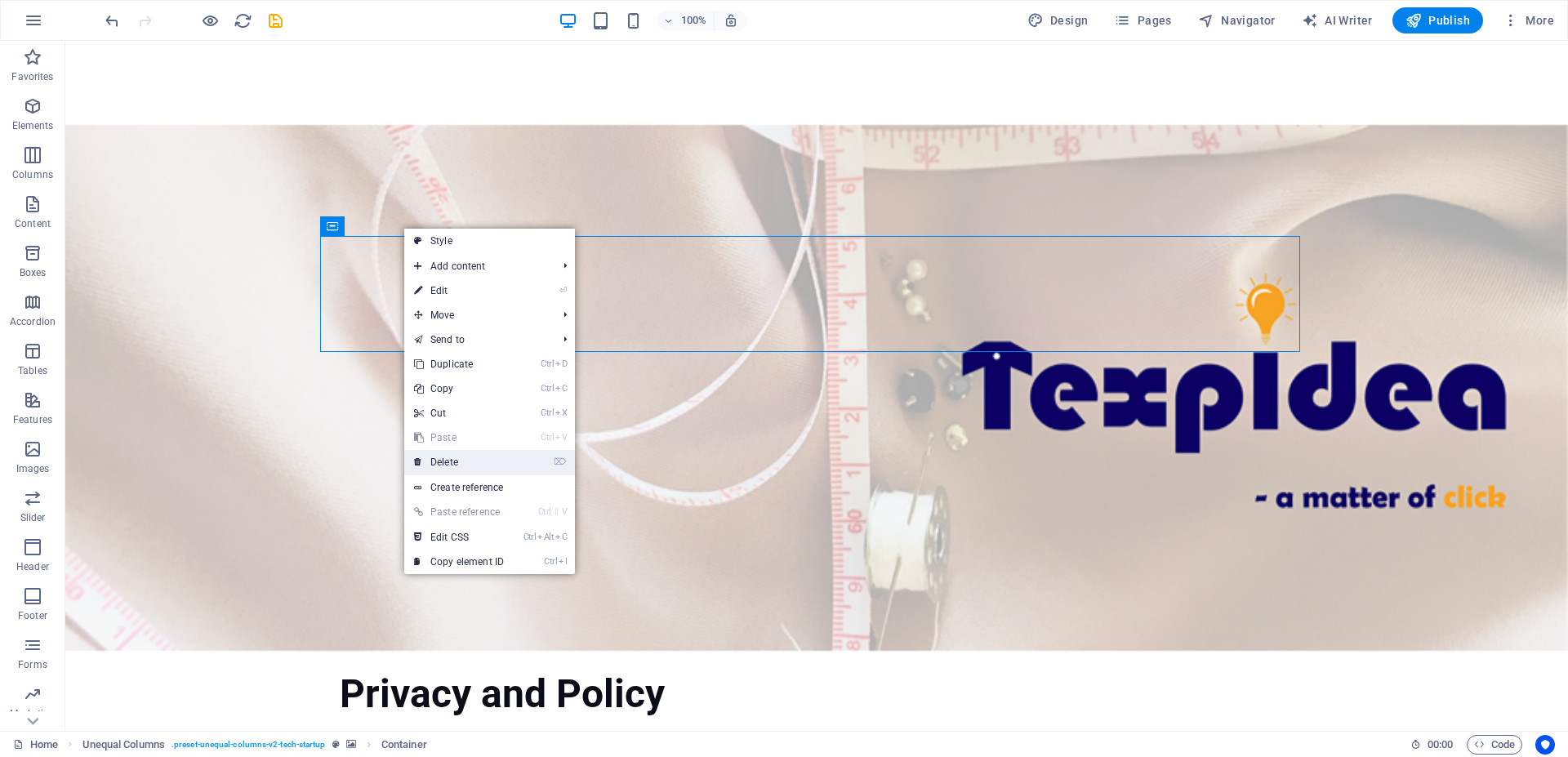
click at [443, 453] on link "⌦ Delete" at bounding box center [458, 462] width 110 height 25
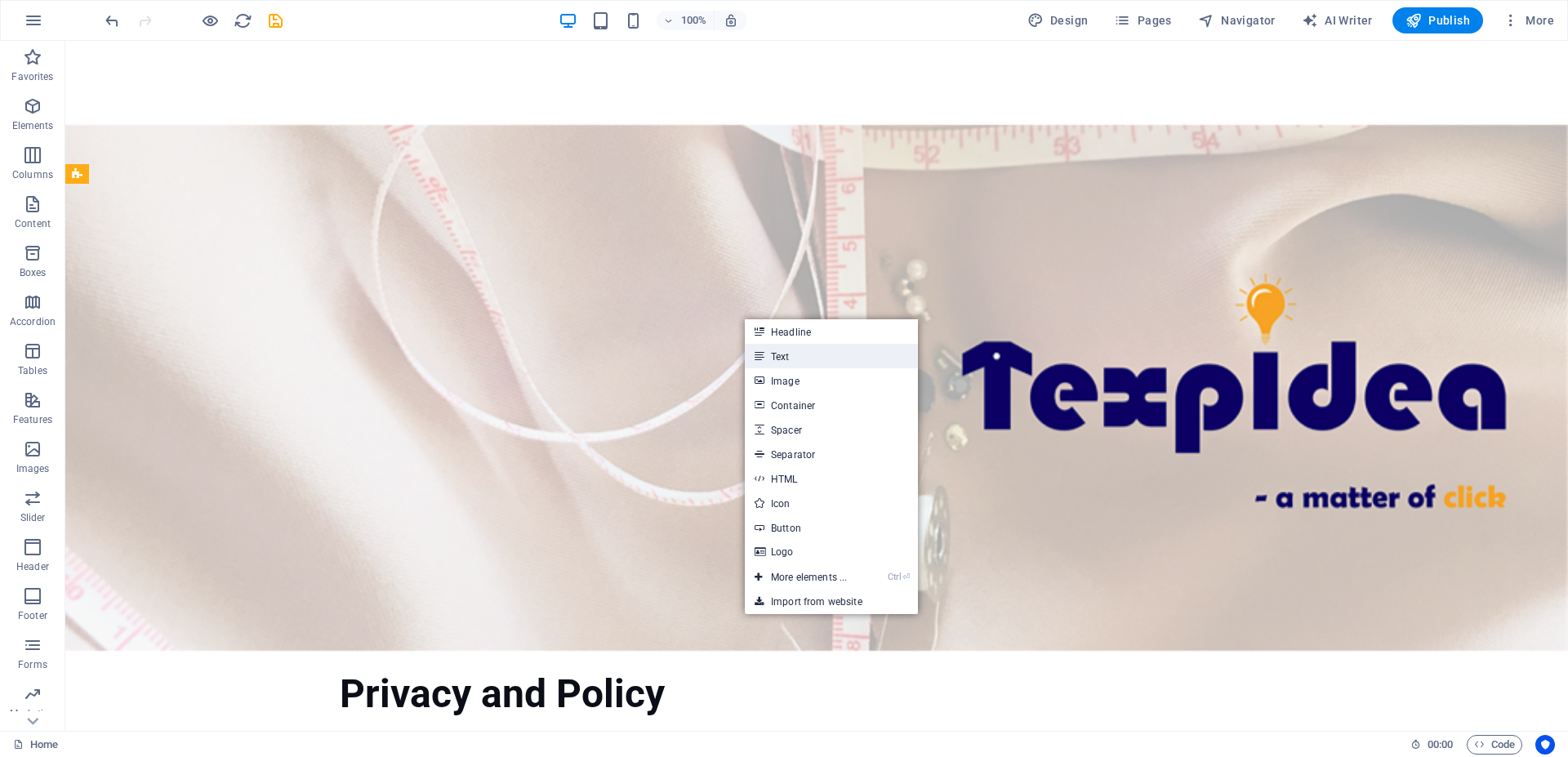
click at [797, 358] on link "Text" at bounding box center [831, 356] width 173 height 25
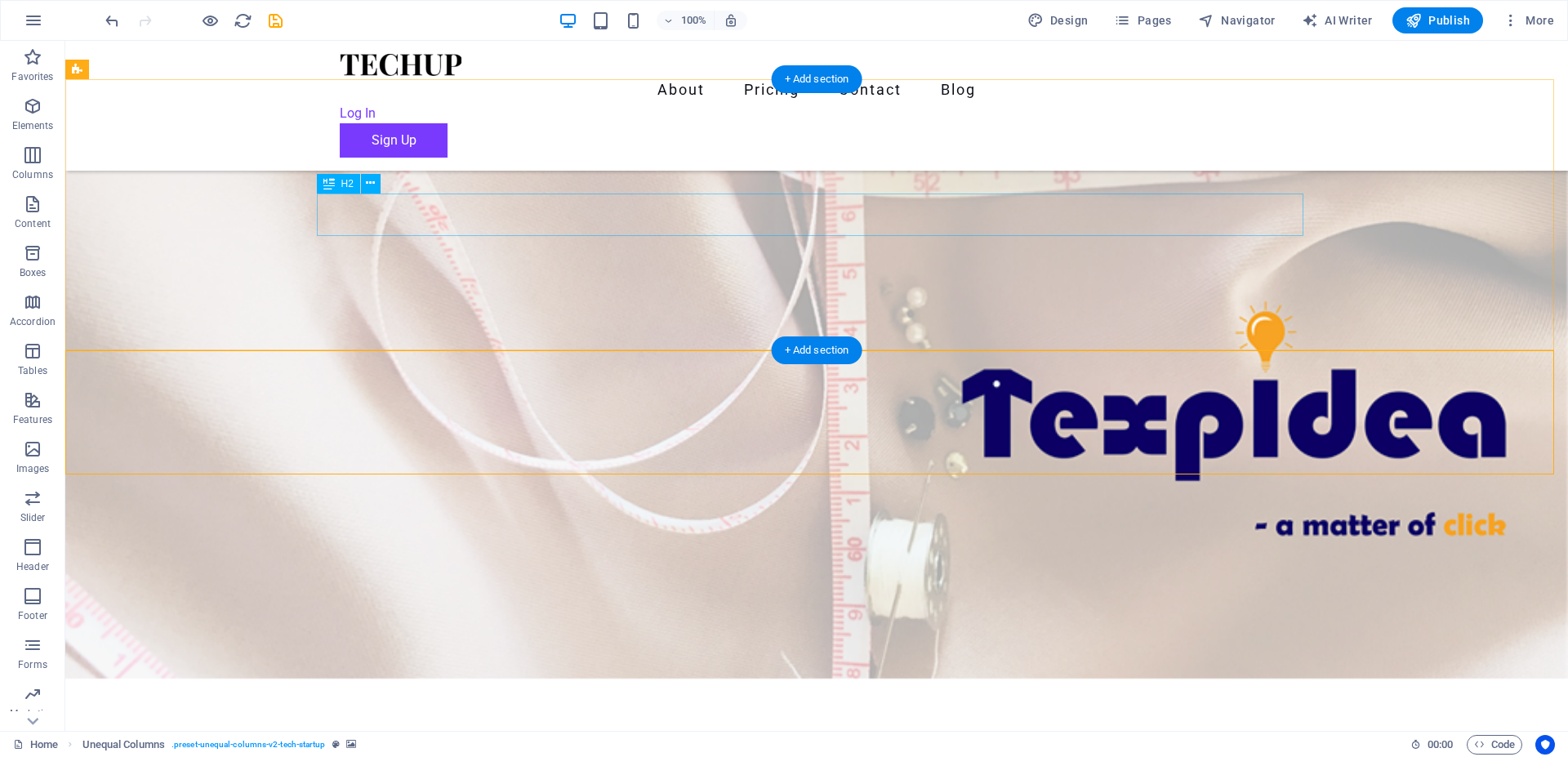
scroll to position [583, 0]
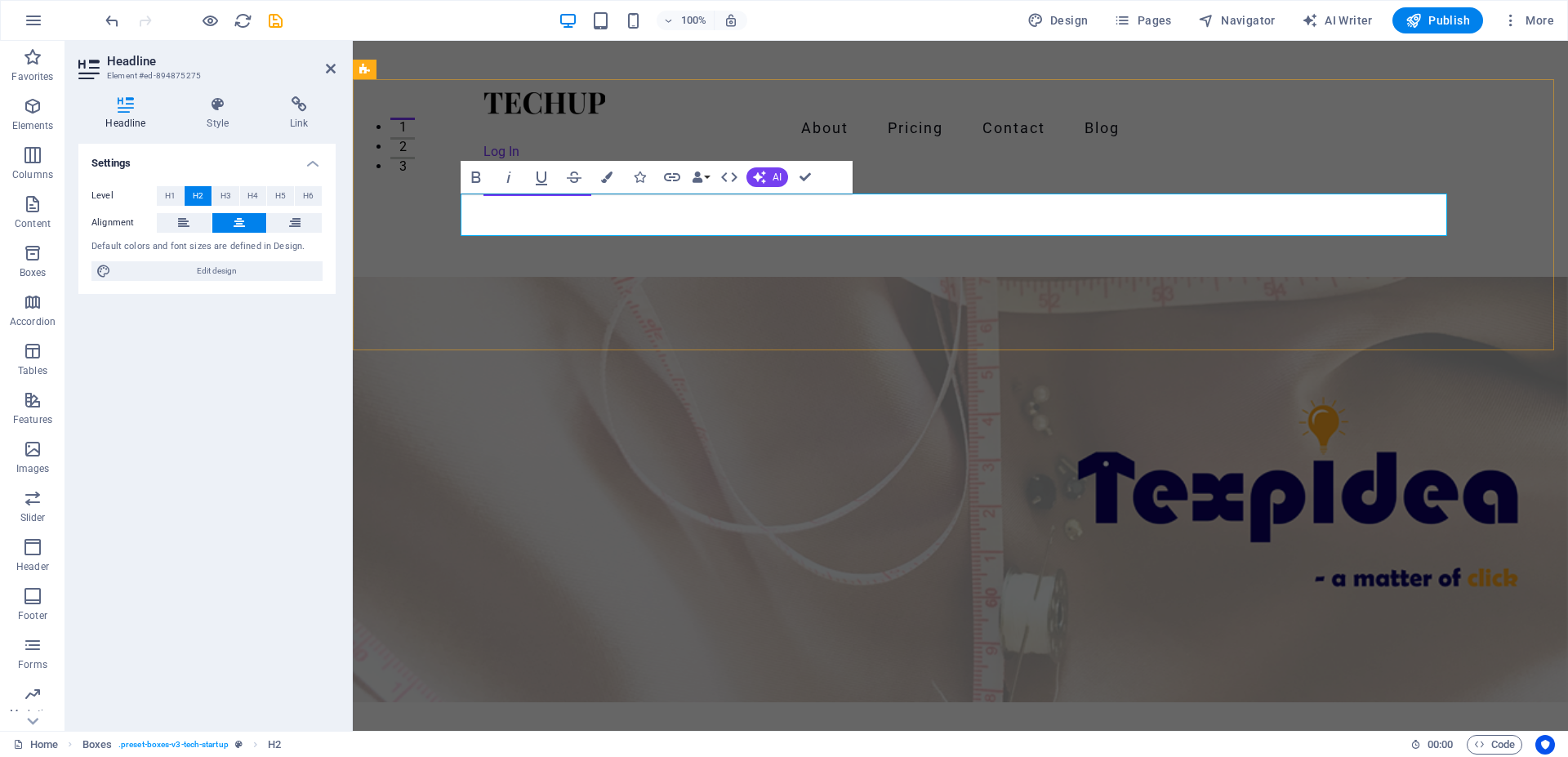
scroll to position [0, 7]
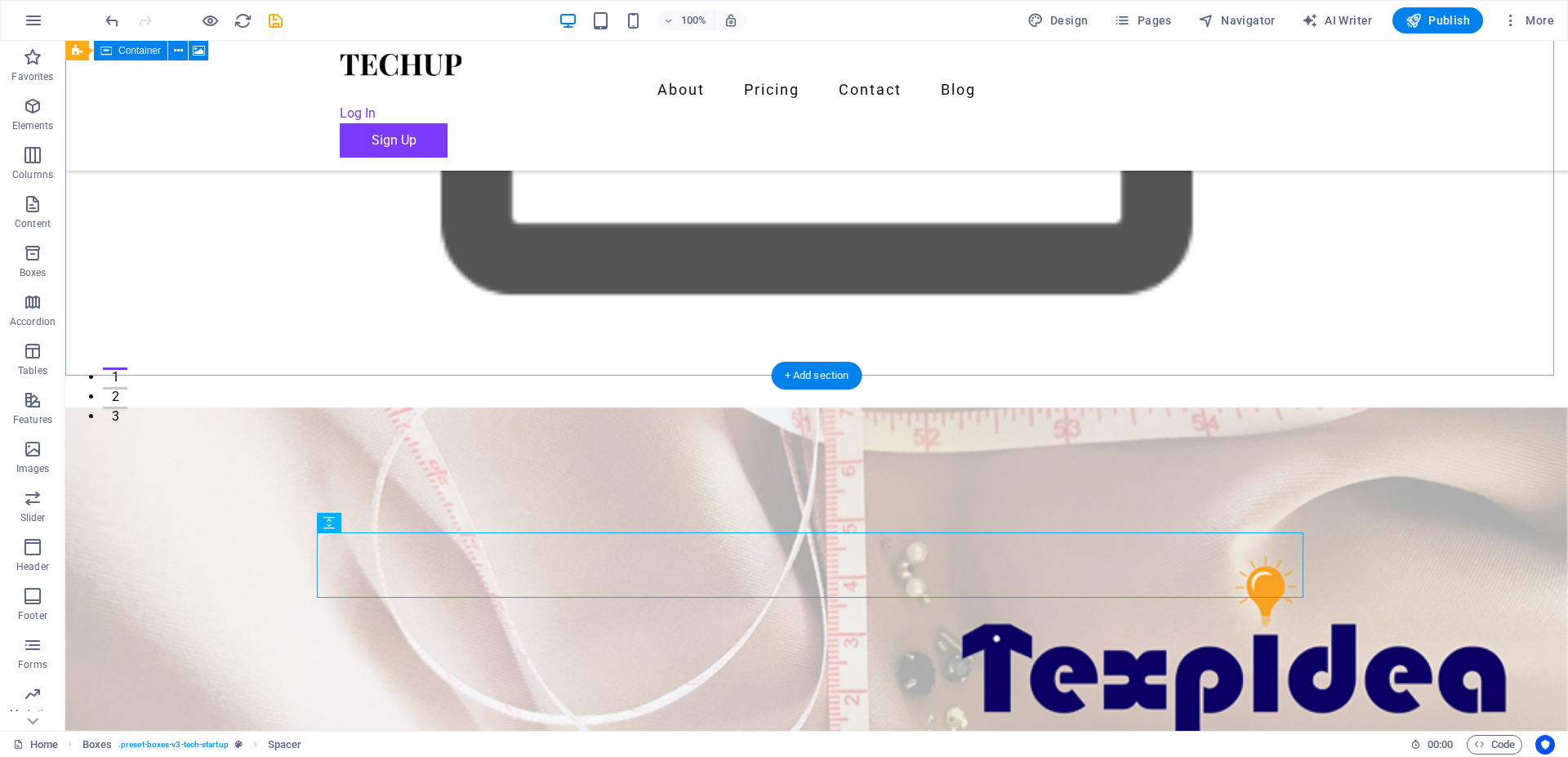
scroll to position [83, 0]
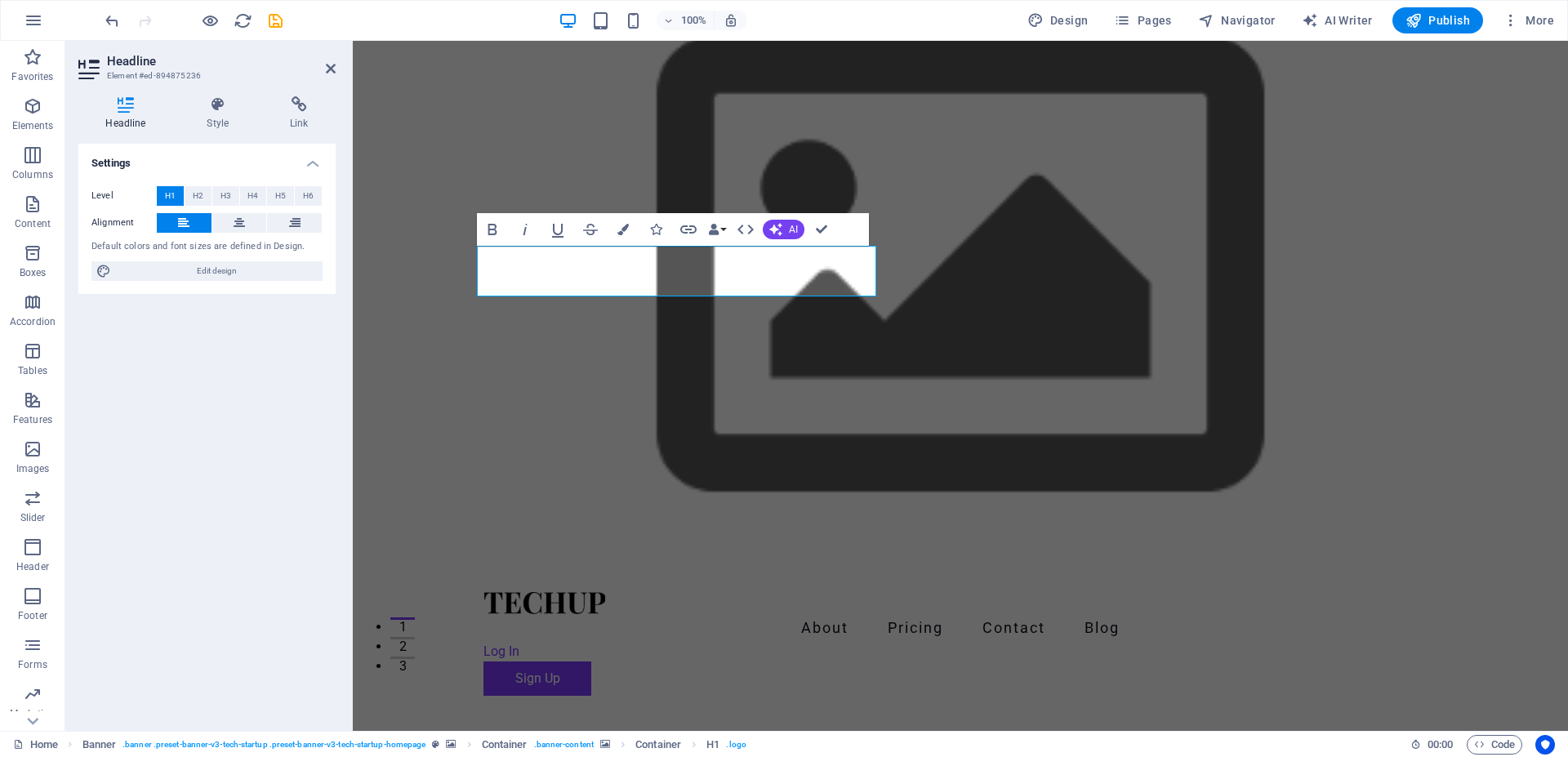
scroll to position [0, 7]
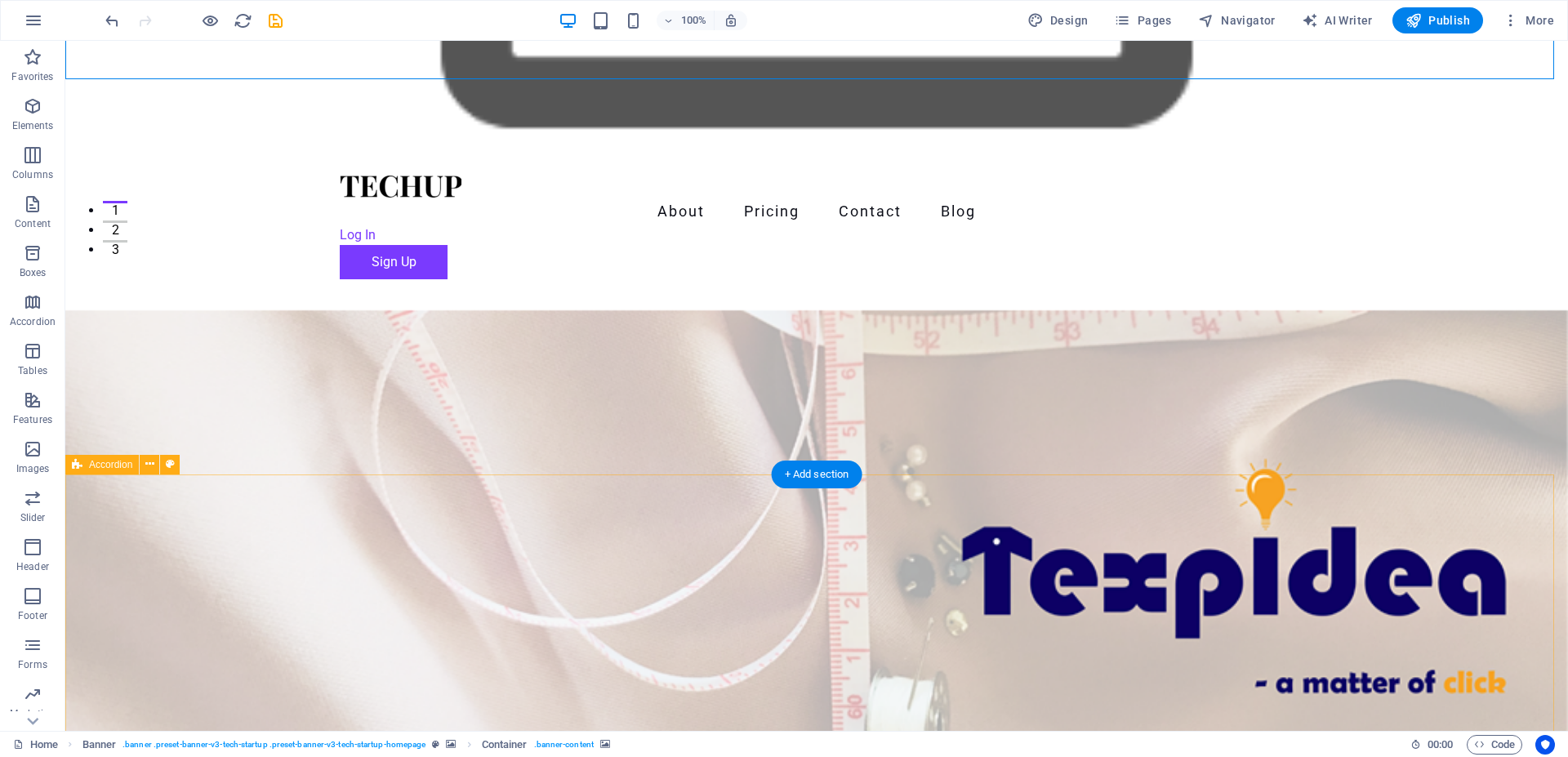
scroll to position [583, 0]
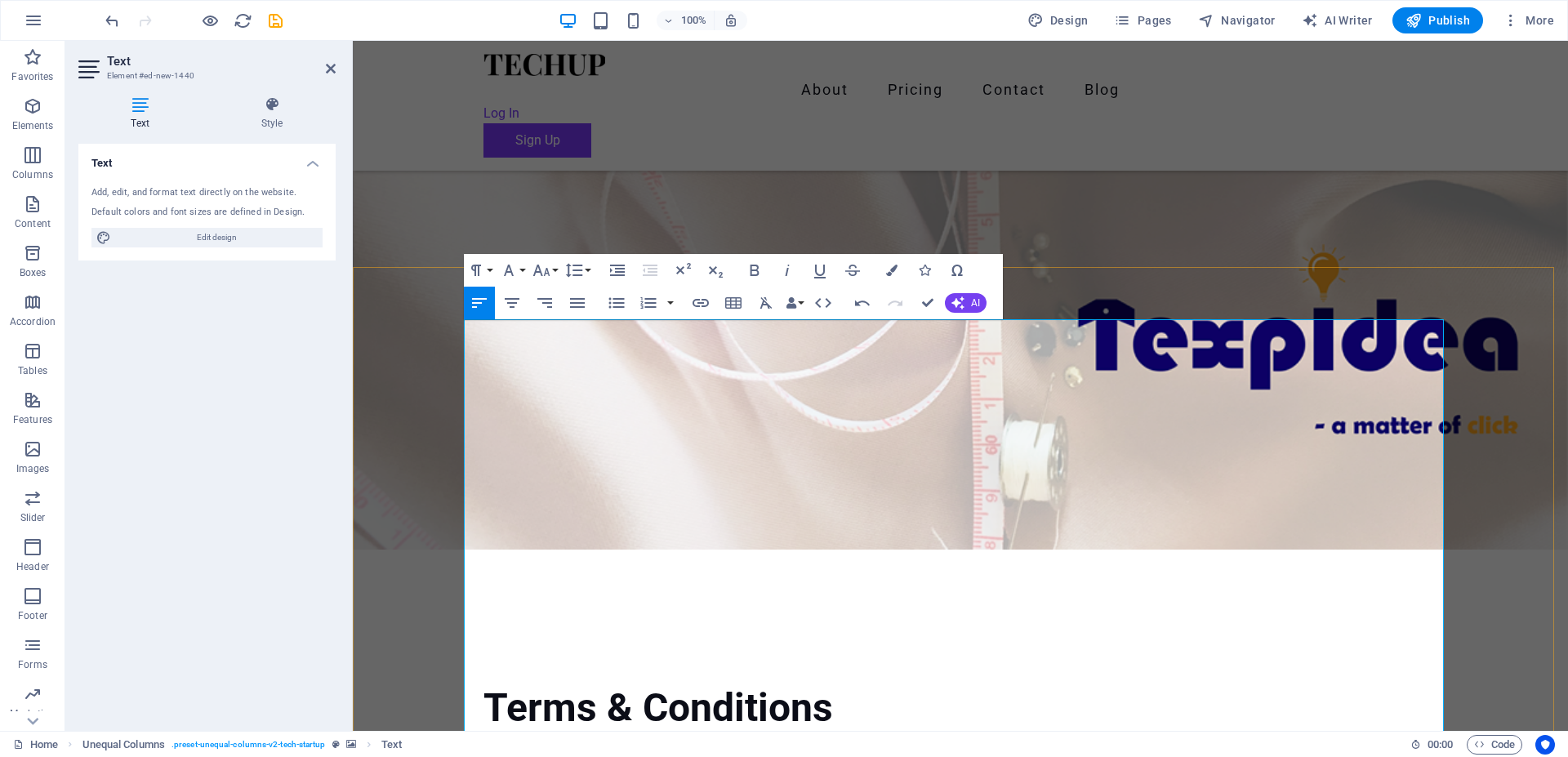
scroll to position [832, 0]
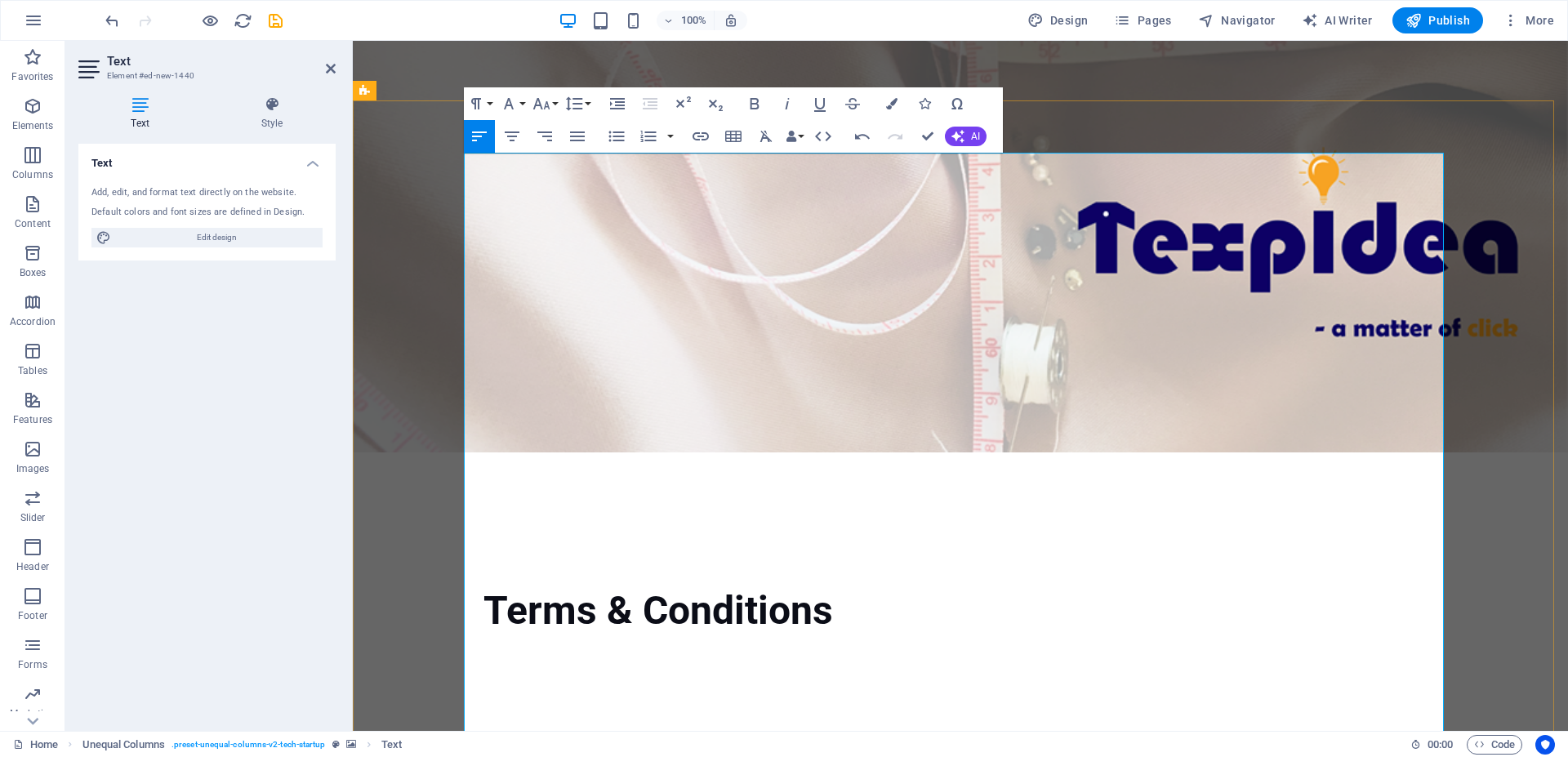
drag, startPoint x: 613, startPoint y: 492, endPoint x: 469, endPoint y: 170, distance: 352.7
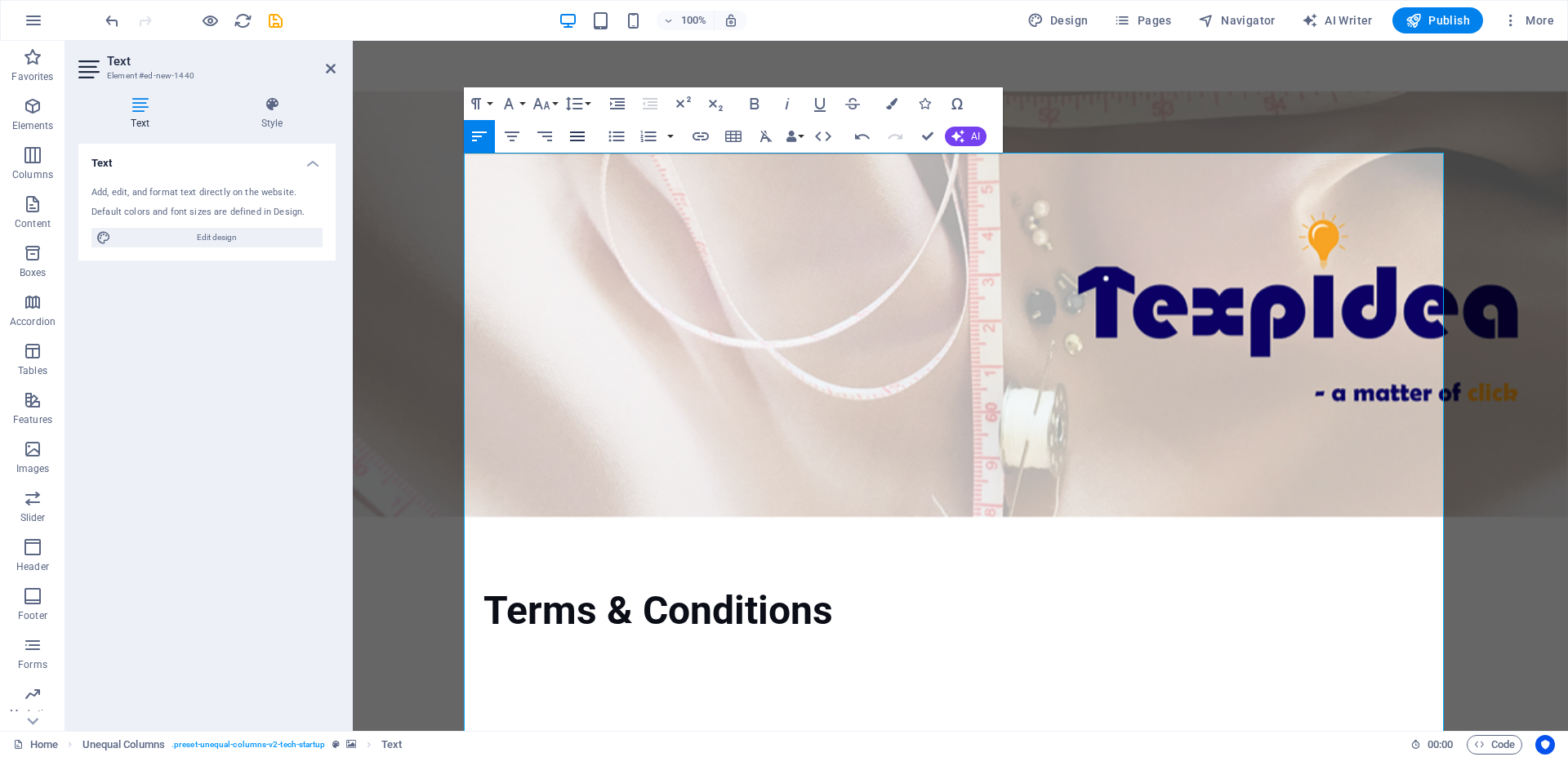
click at [576, 140] on icon "button" at bounding box center [577, 137] width 14 height 10
click at [961, 139] on icon "button" at bounding box center [958, 137] width 13 height 13
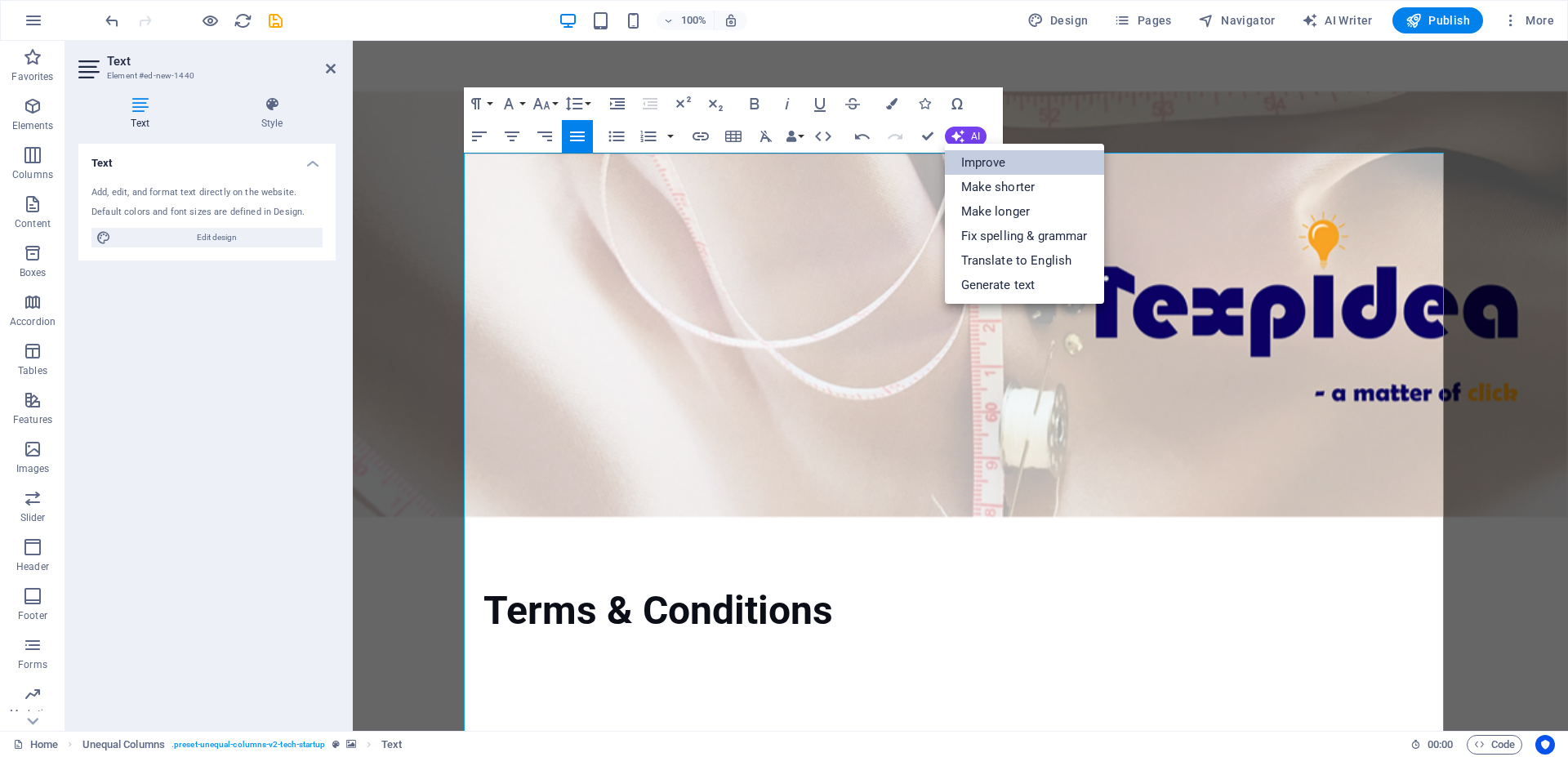
click at [987, 166] on link "Improve" at bounding box center [1025, 162] width 159 height 25
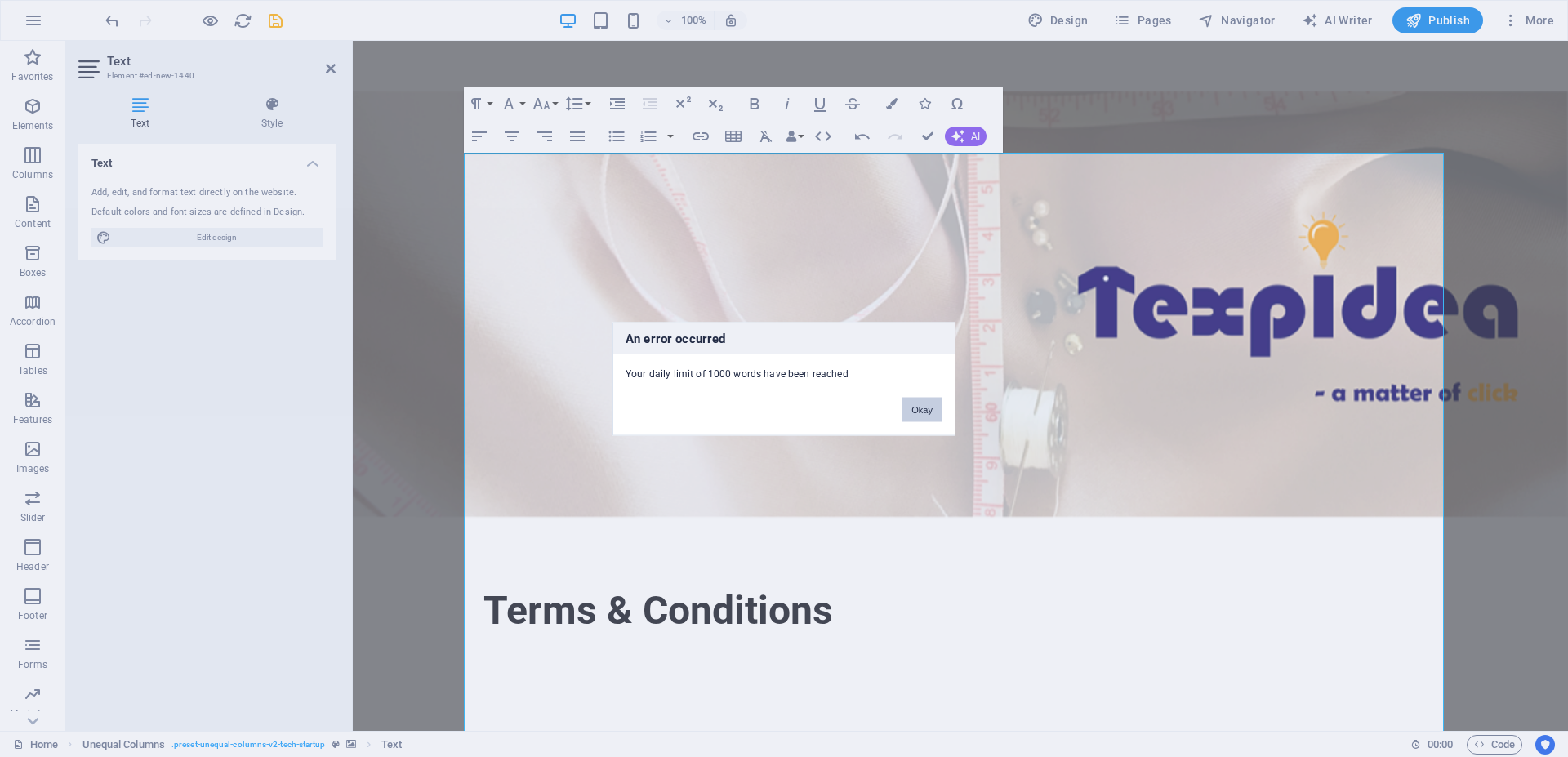
click at [918, 404] on button "Okay" at bounding box center [922, 410] width 41 height 25
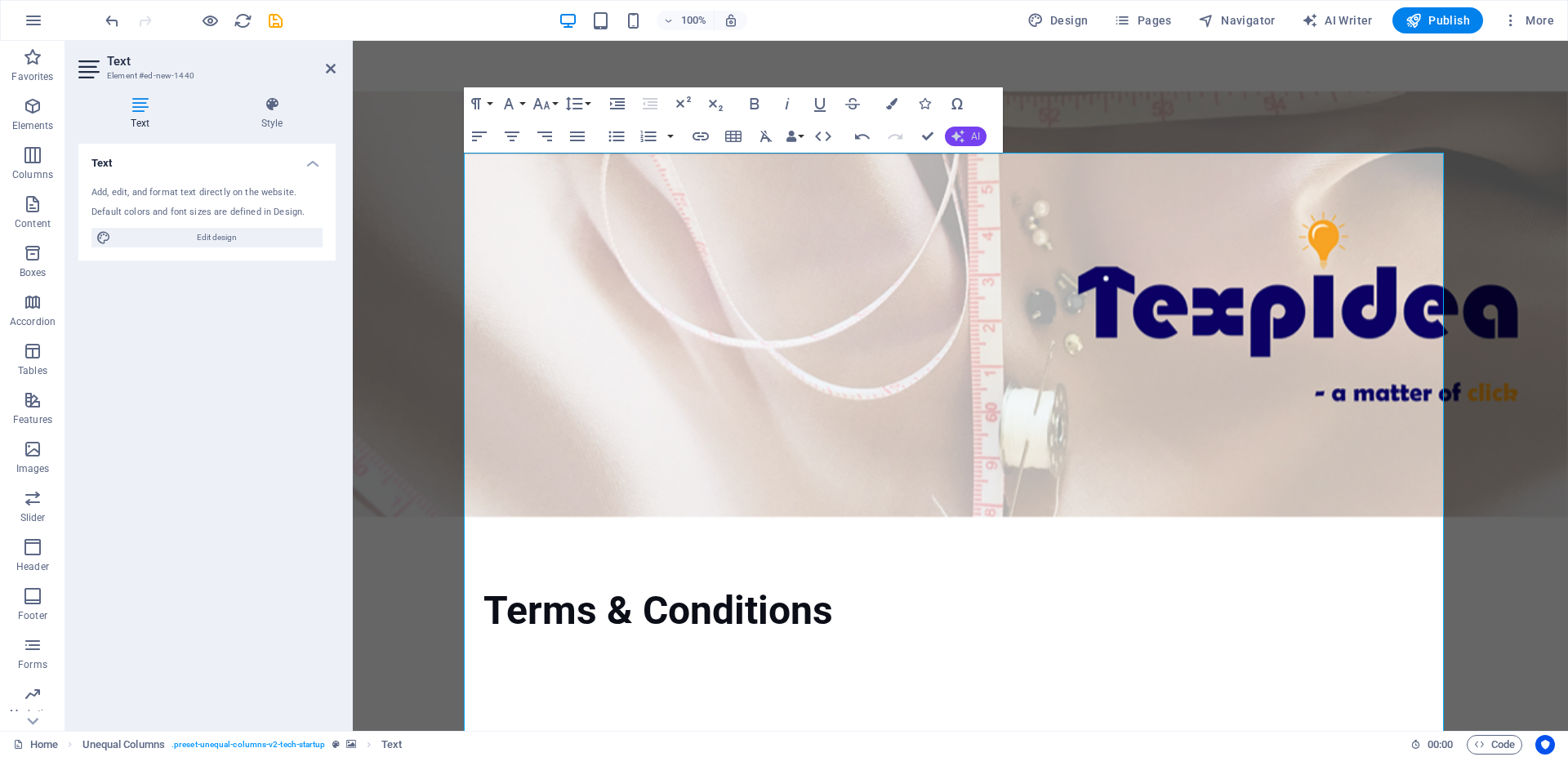
click at [968, 133] on button "AI" at bounding box center [966, 137] width 42 height 20
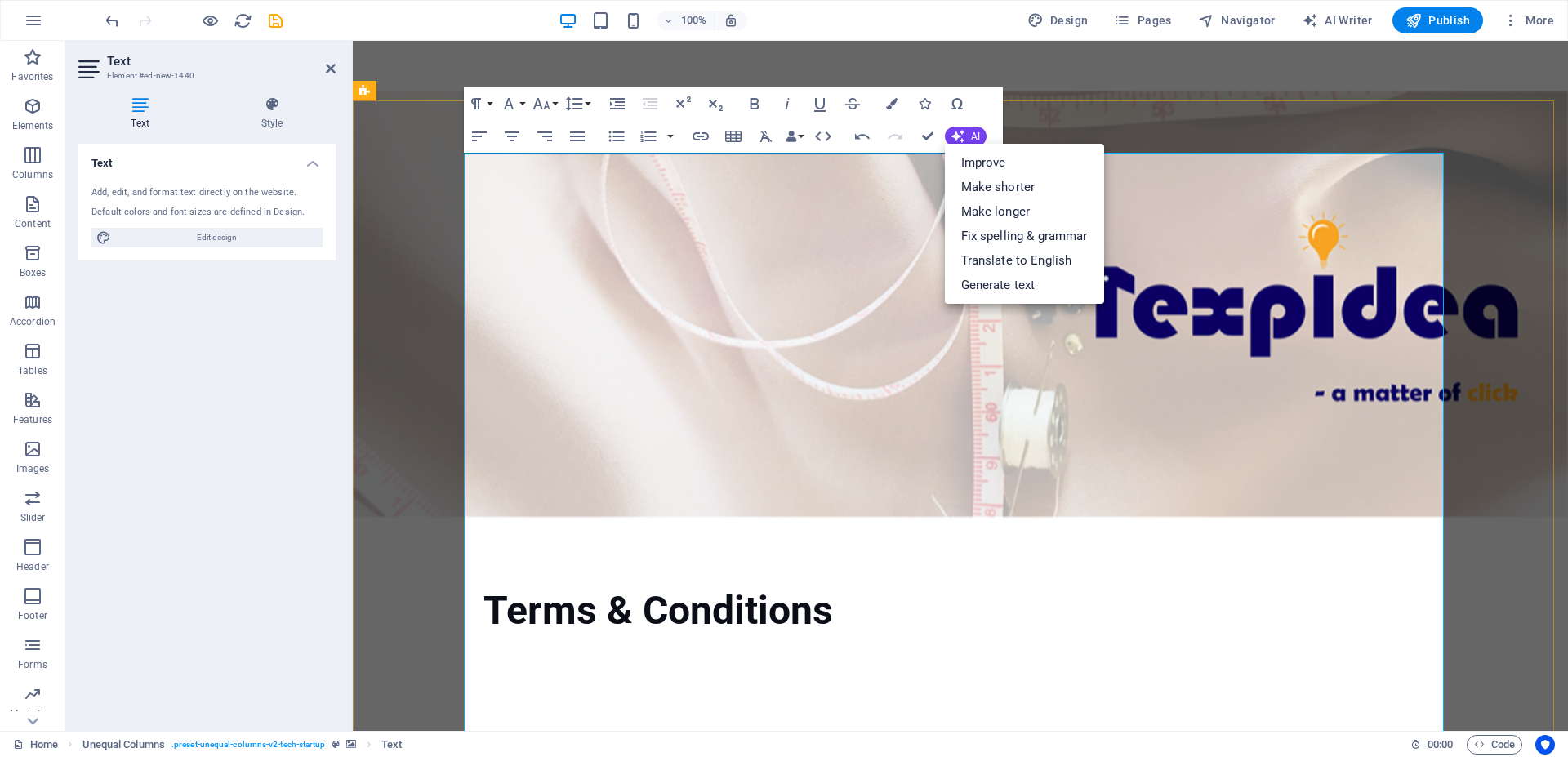
drag, startPoint x: 574, startPoint y: 337, endPoint x: 903, endPoint y: 194, distance: 358.7
click at [980, 149] on ul "Improve Make shorter Make longer Fix spelling & grammar Translate to English Ge…" at bounding box center [1025, 224] width 159 height 160
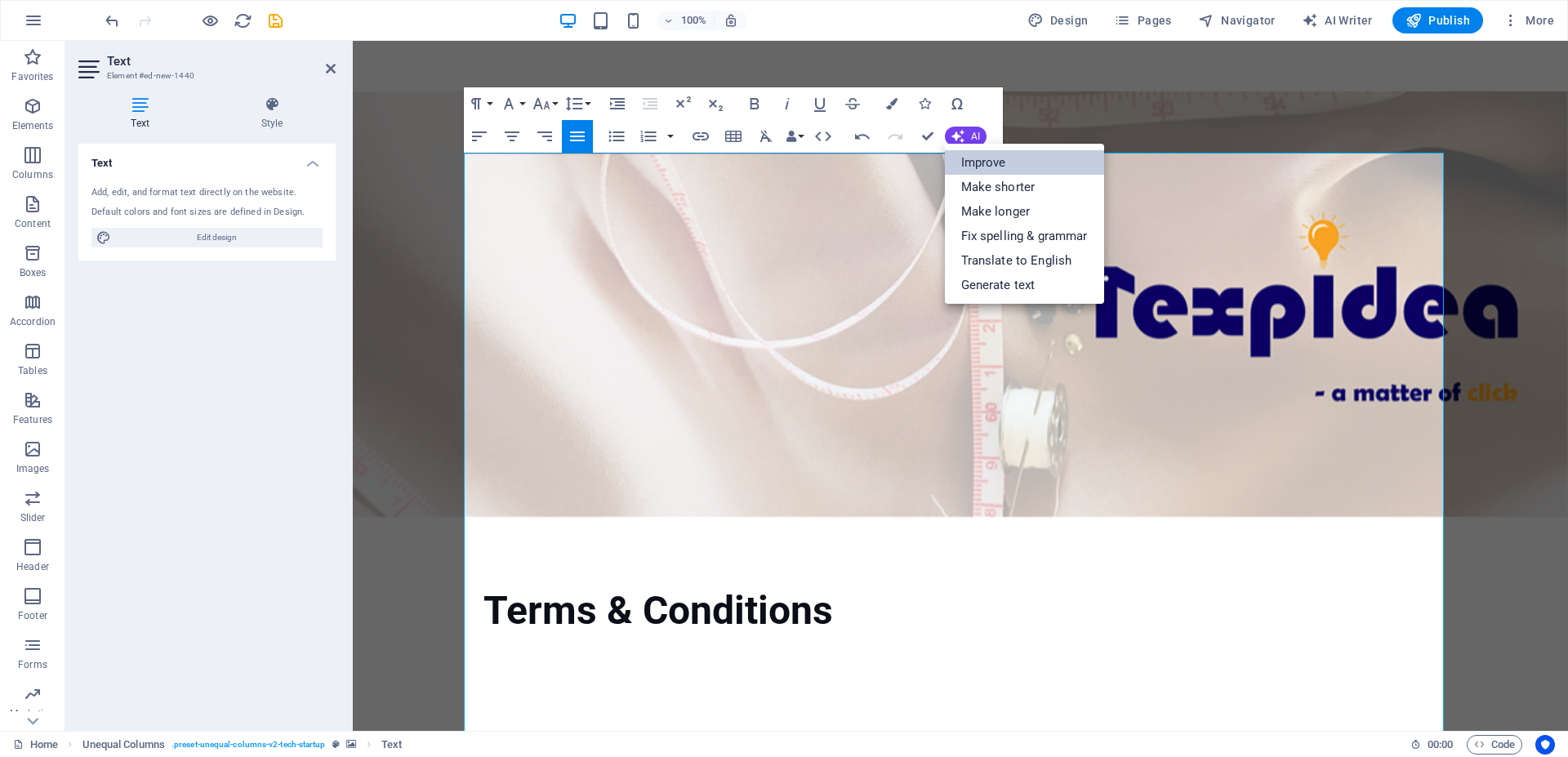
click at [980, 155] on link "Improve" at bounding box center [1025, 162] width 159 height 25
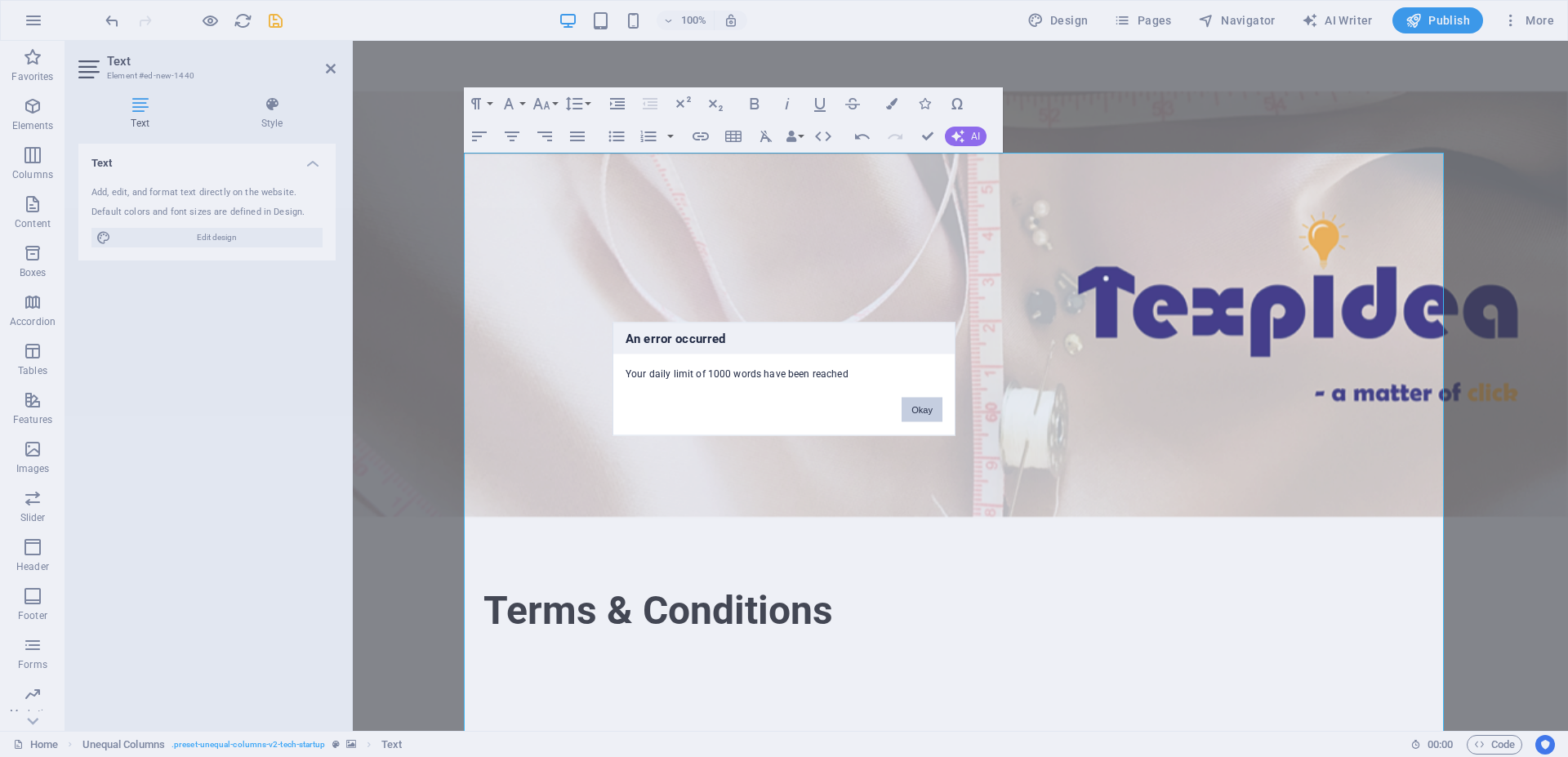
click at [917, 406] on button "Okay" at bounding box center [922, 410] width 41 height 25
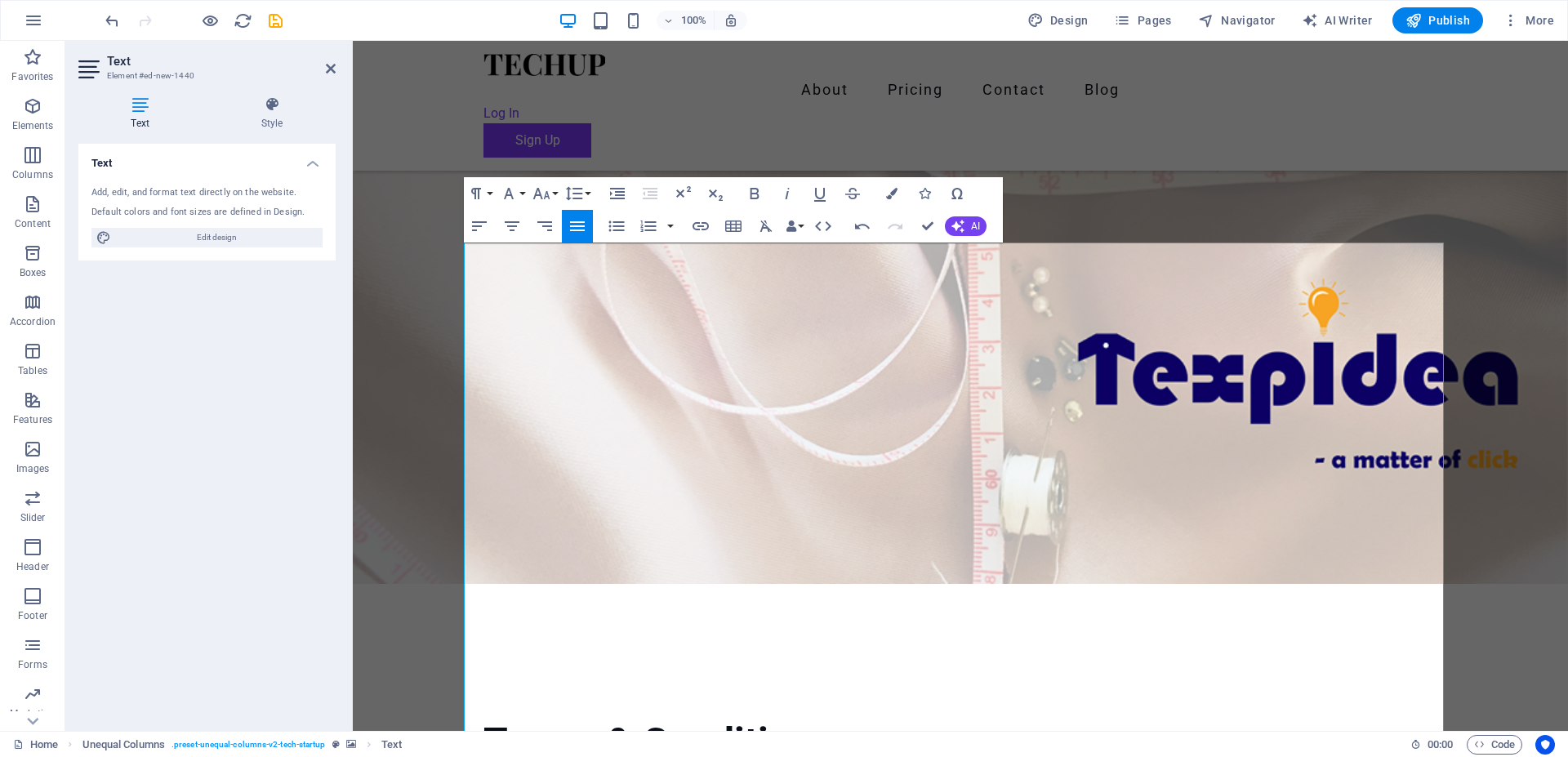
scroll to position [583, 0]
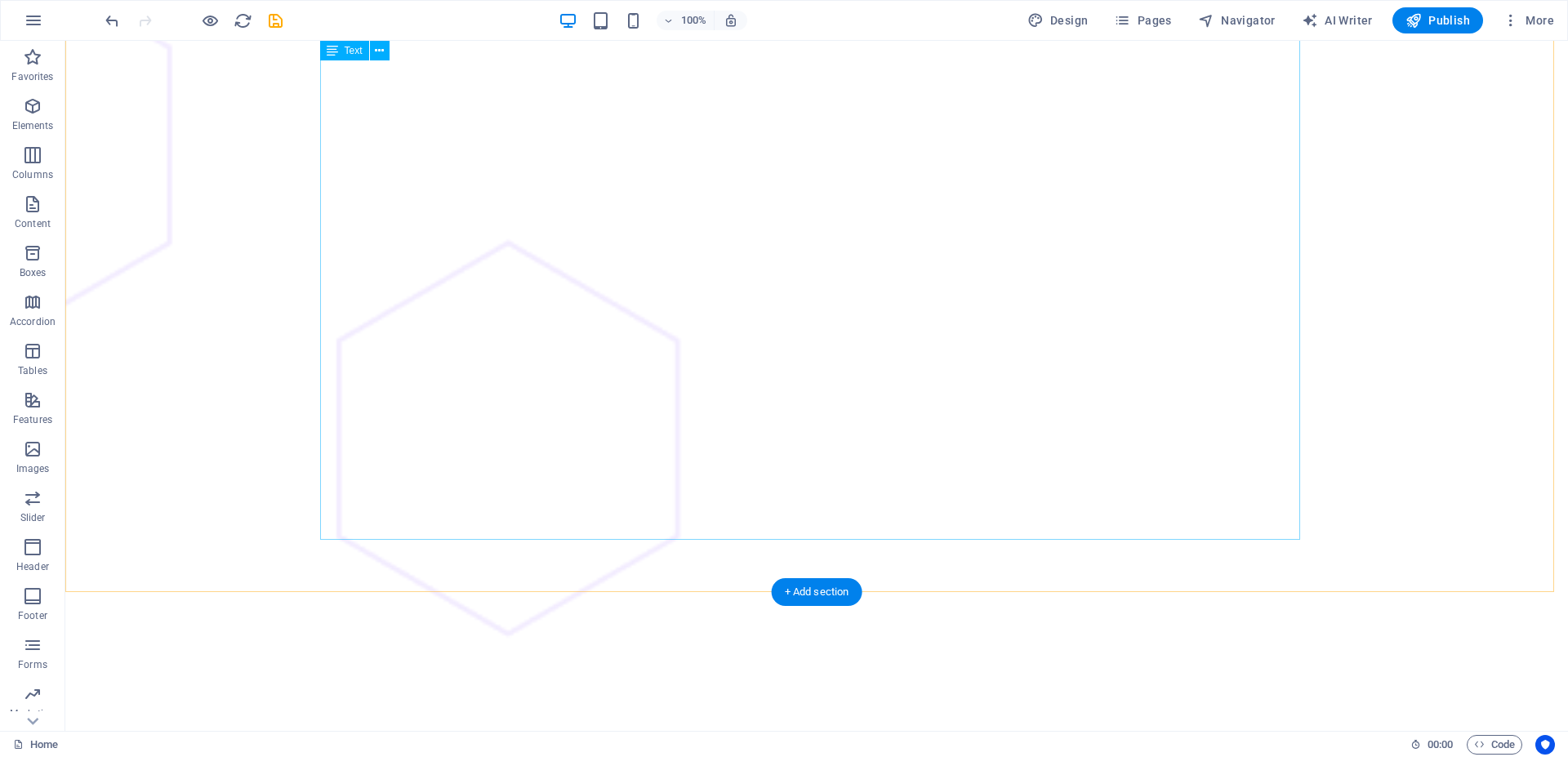
scroll to position [2165, 0]
click at [153, 335] on icon at bounding box center [149, 332] width 9 height 17
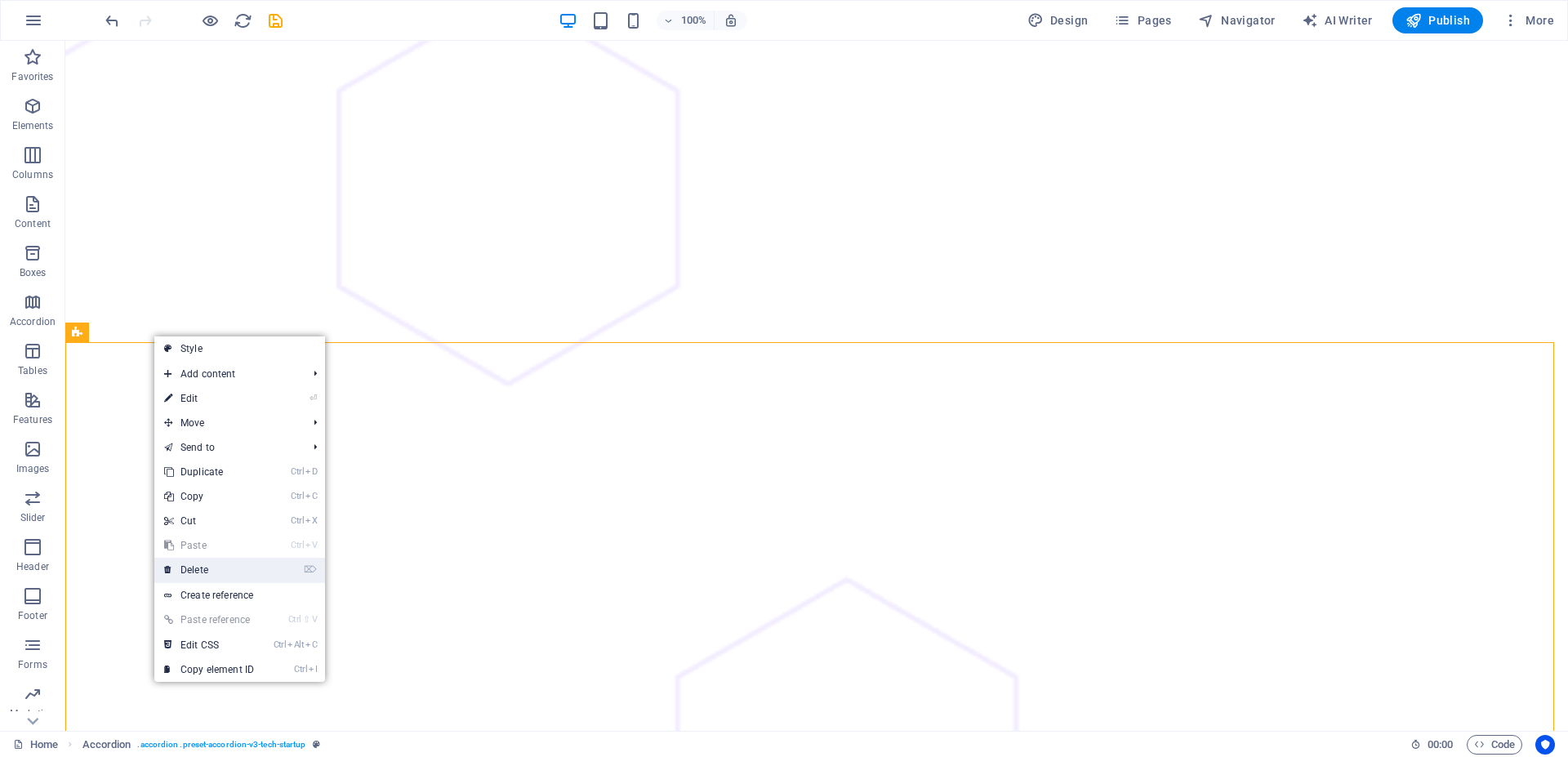
click at [204, 568] on link "⌦ Delete" at bounding box center [209, 570] width 110 height 25
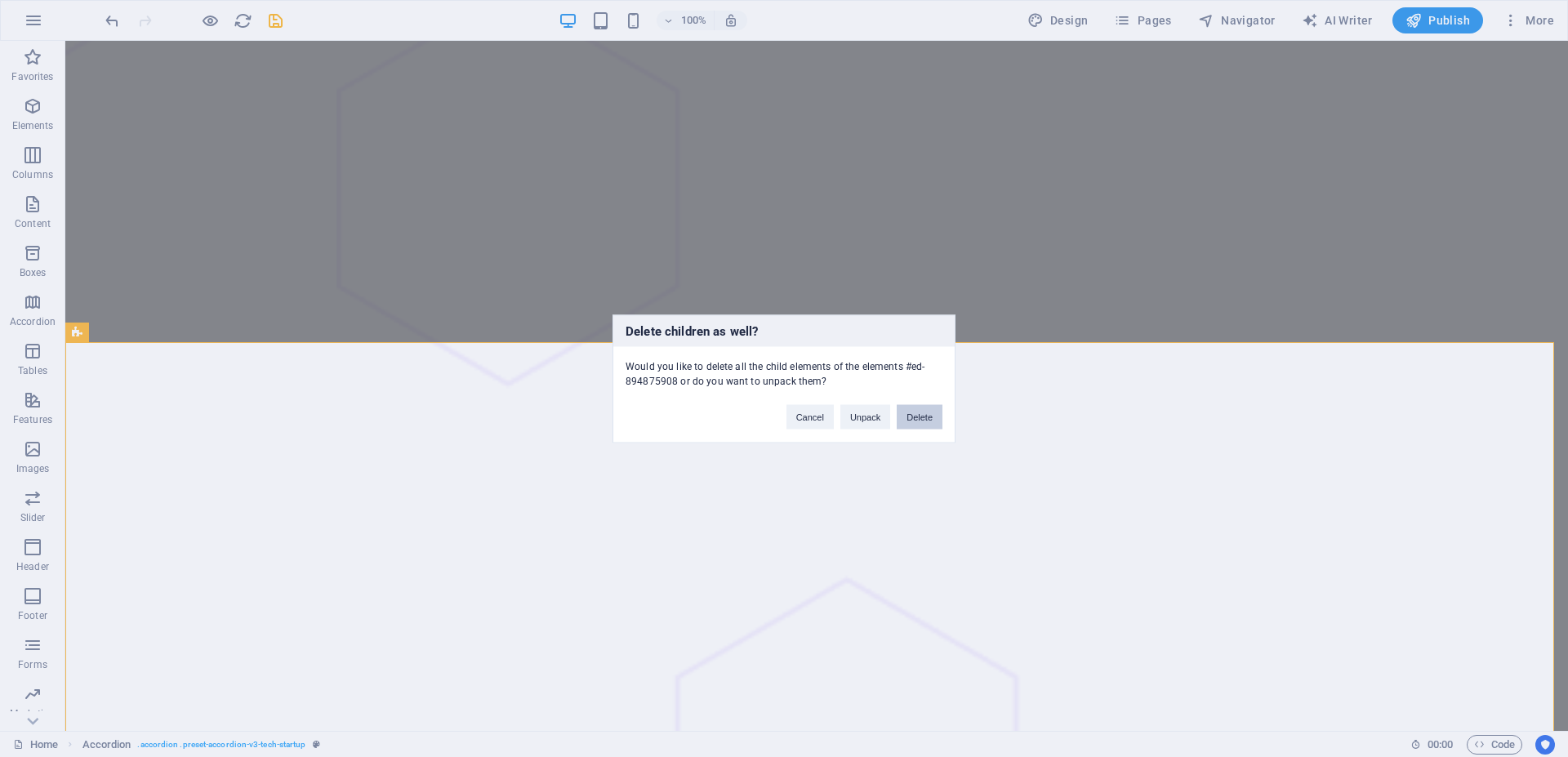
click at [937, 412] on button "Delete" at bounding box center [920, 416] width 46 height 25
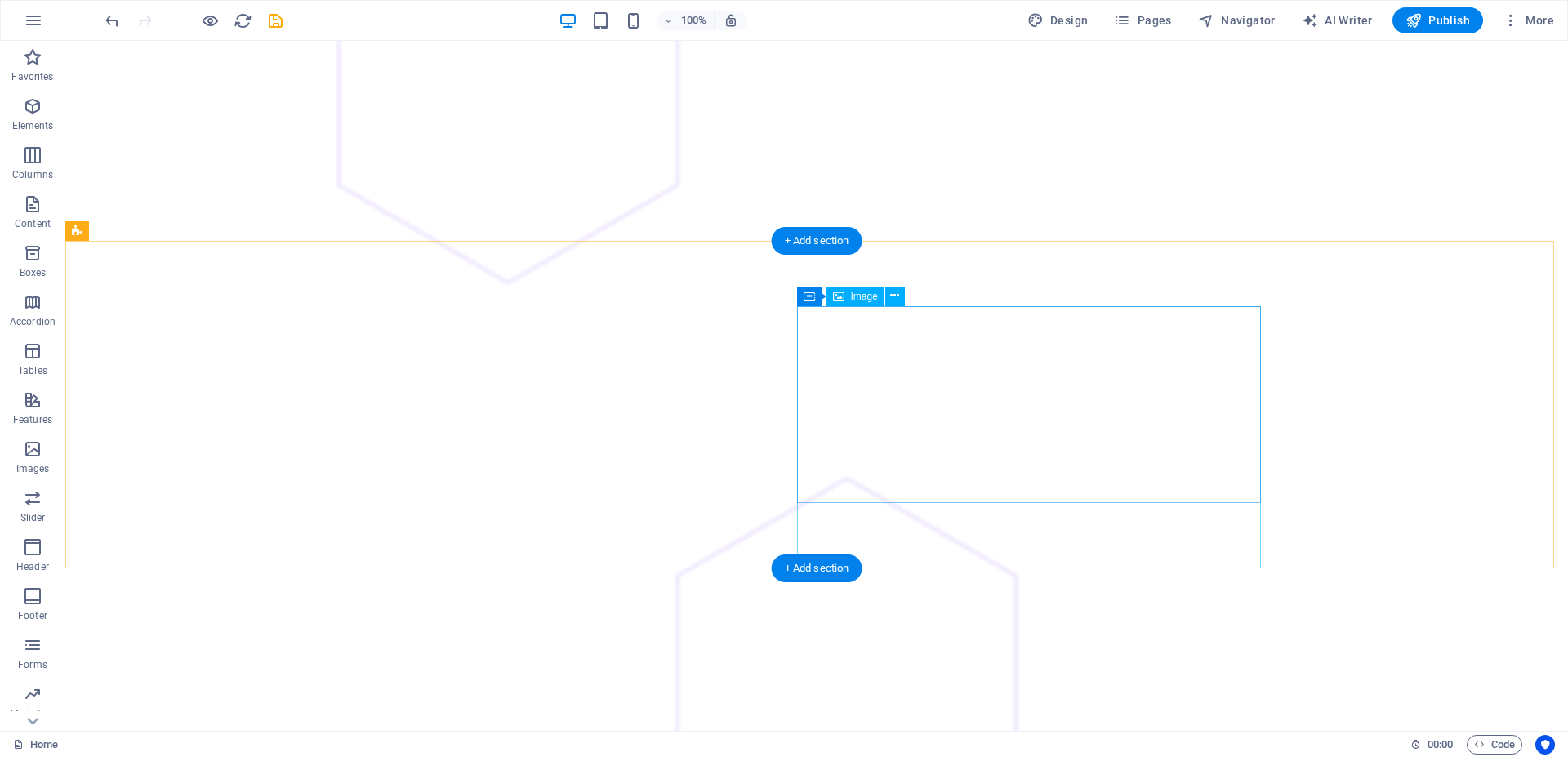
scroll to position [2332, 0]
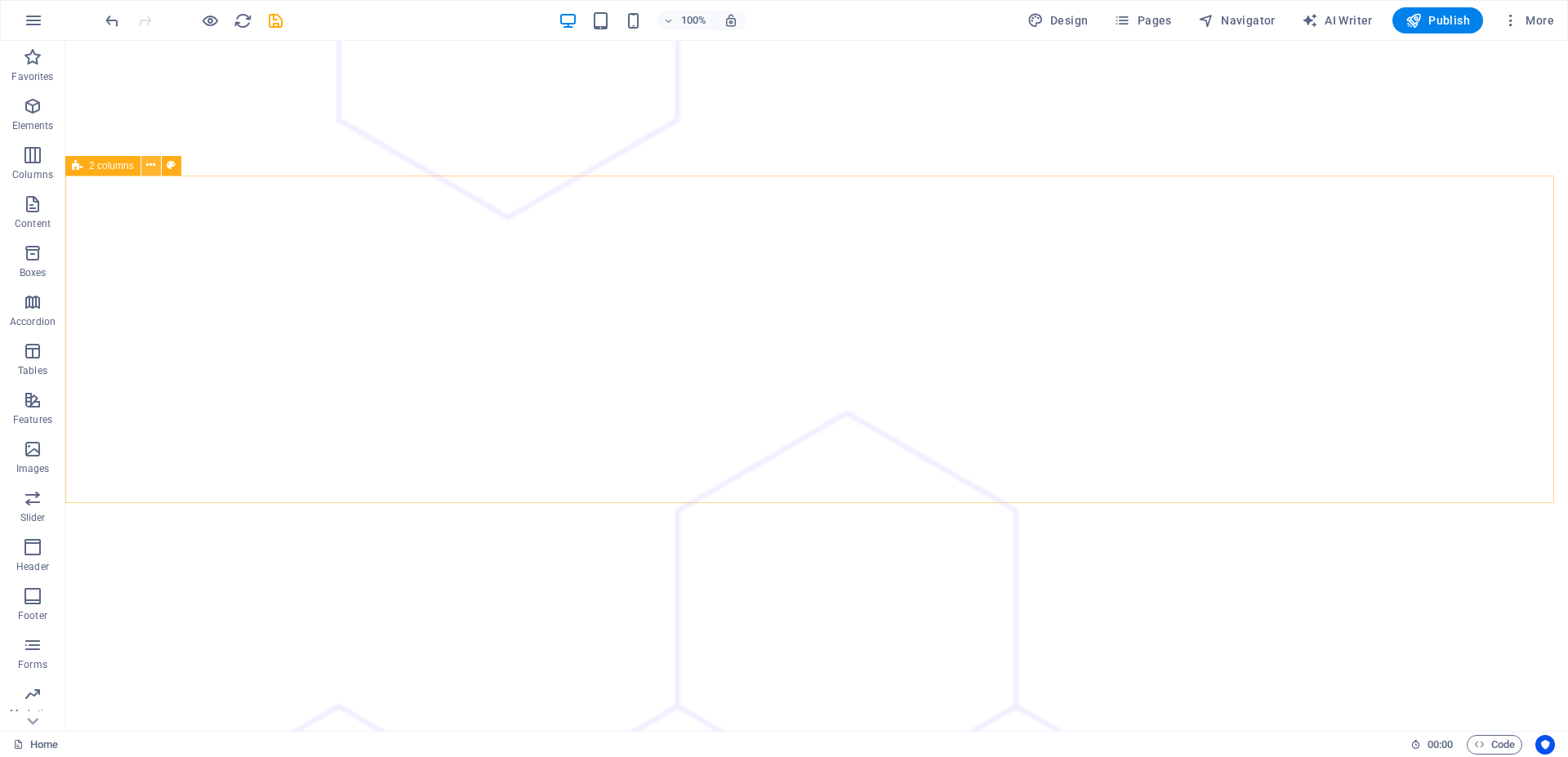
click at [148, 168] on icon at bounding box center [150, 165] width 9 height 17
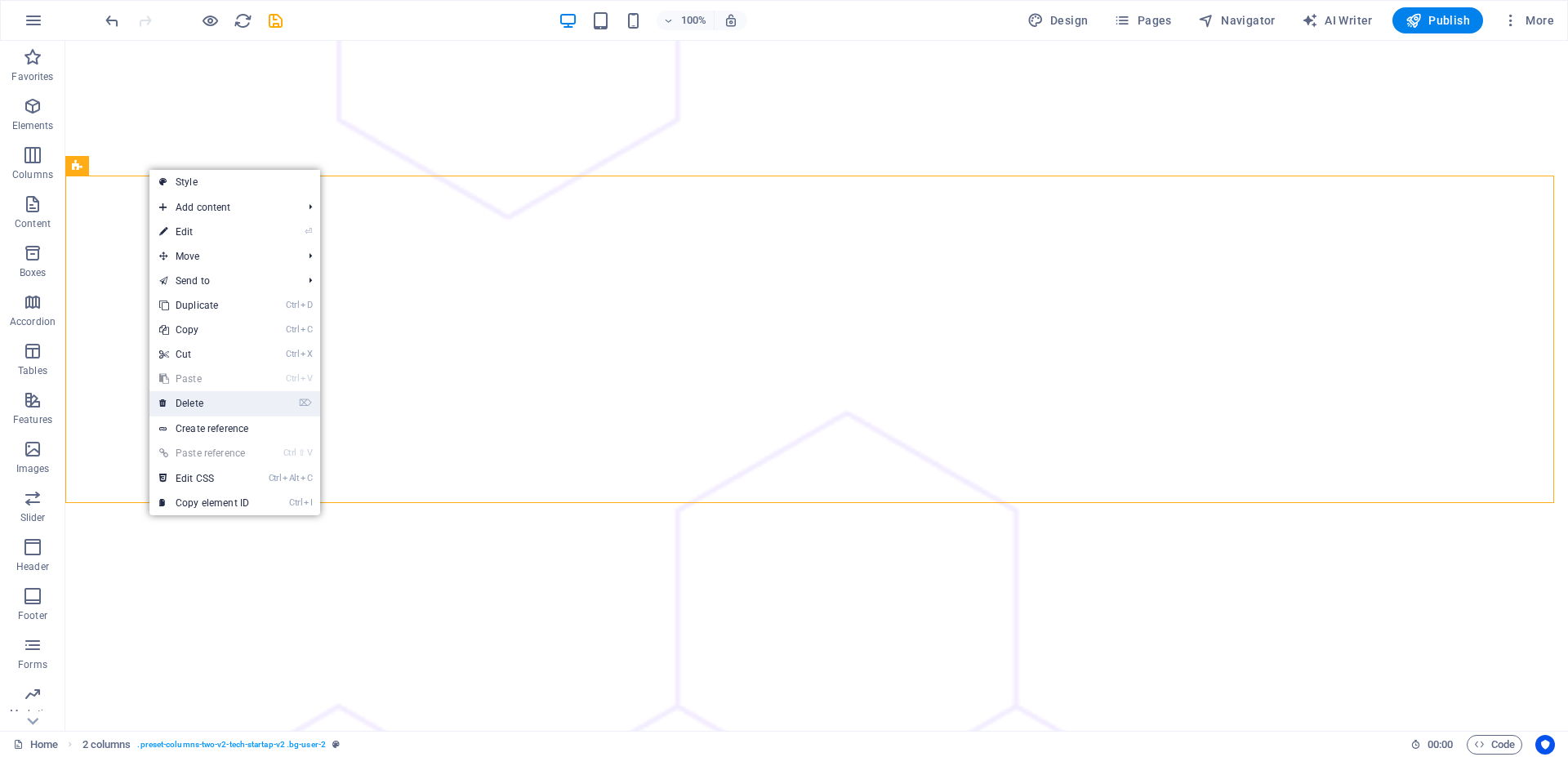
click at [208, 398] on link "⌦ Delete" at bounding box center [204, 404] width 110 height 25
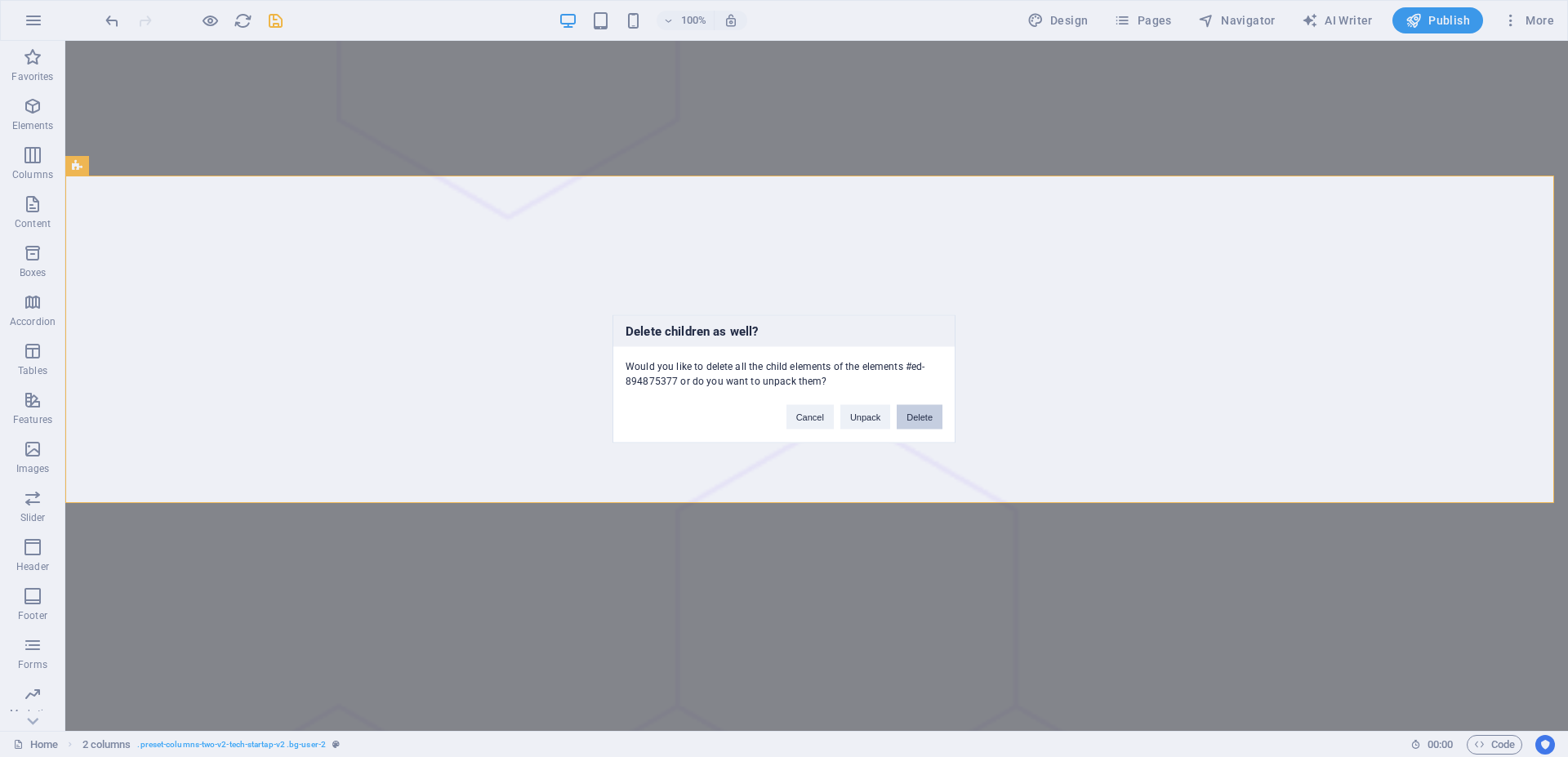
click at [907, 422] on button "Delete" at bounding box center [920, 416] width 46 height 25
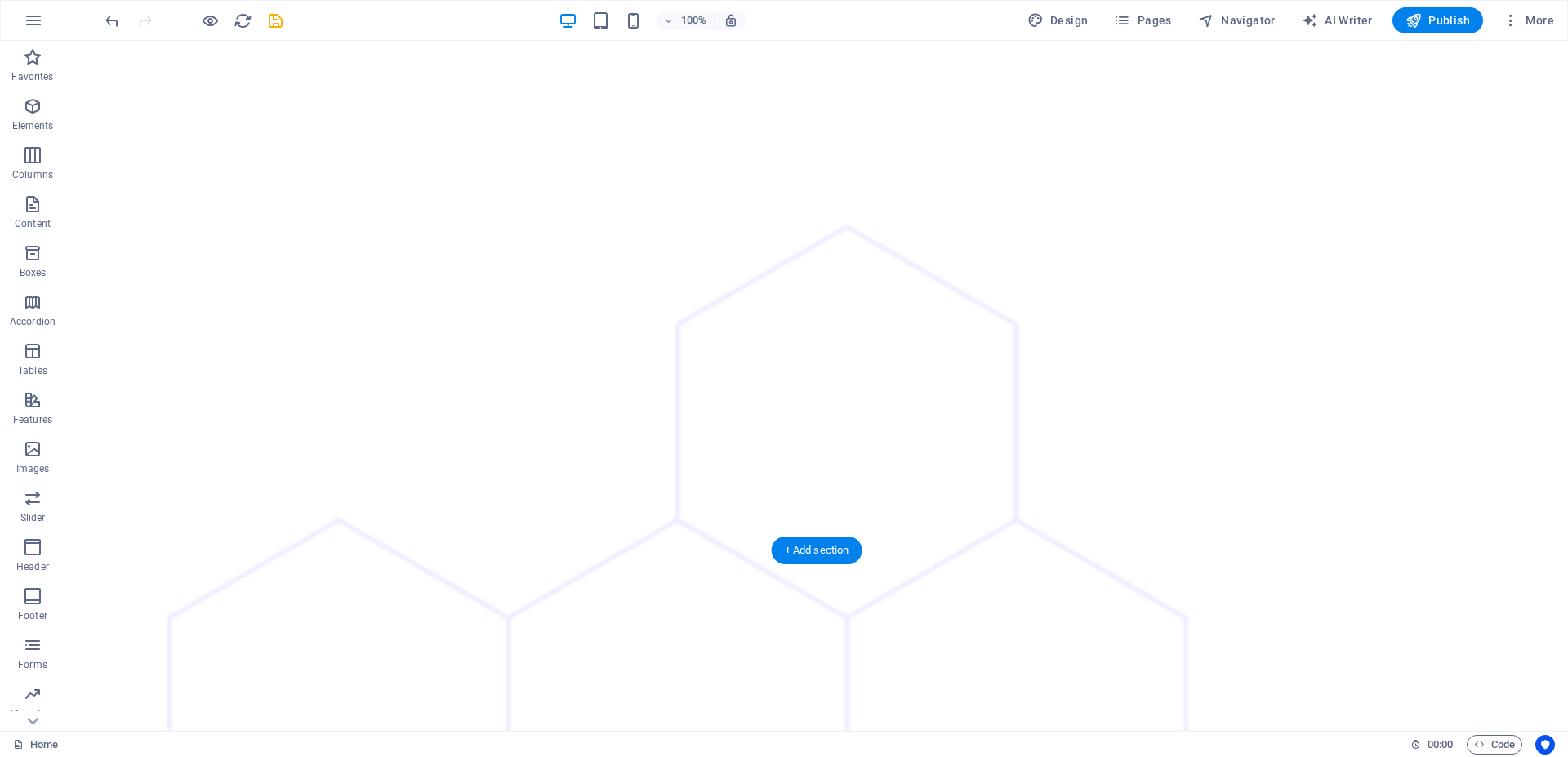
scroll to position [2415, 0]
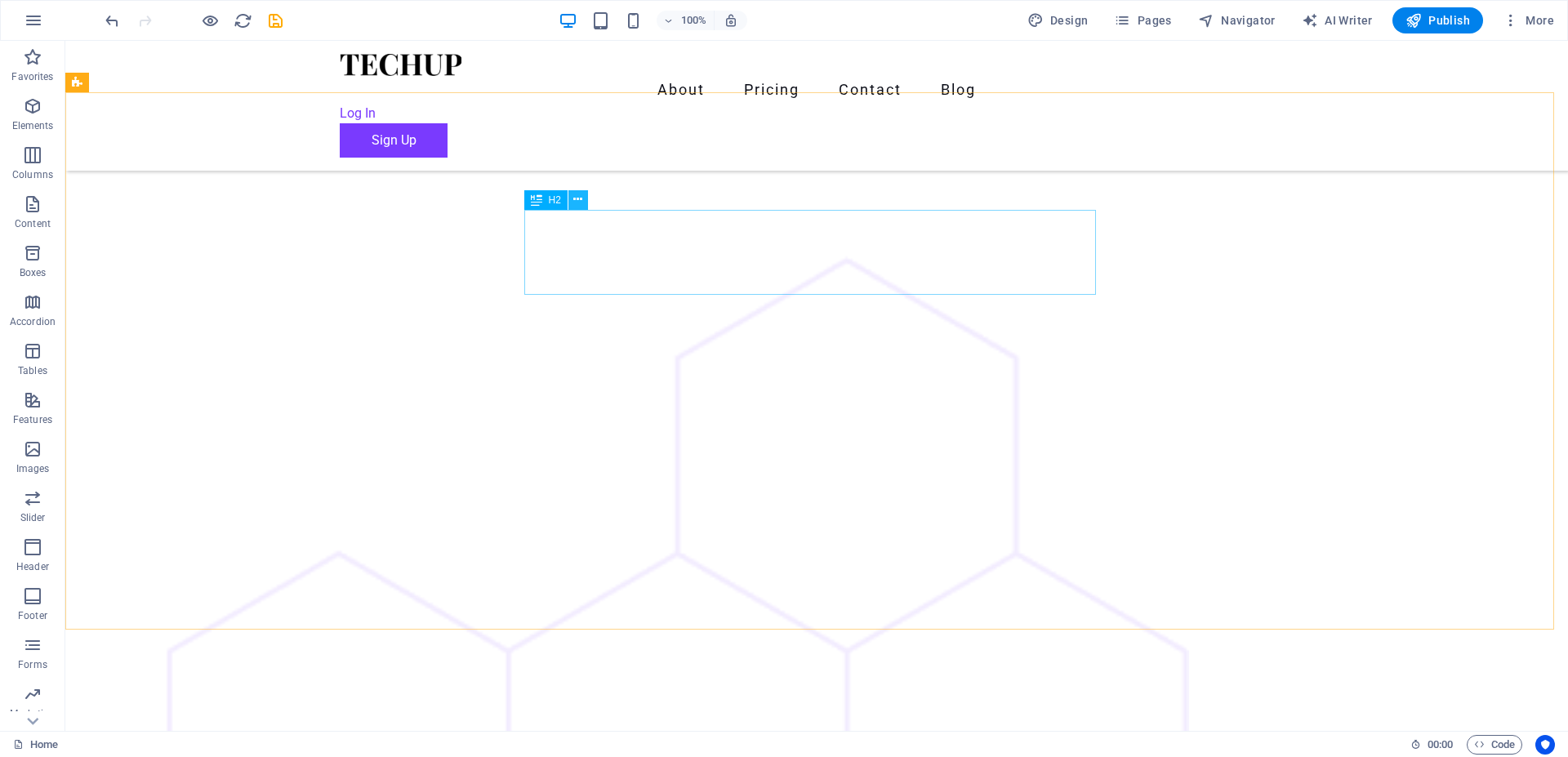
click at [587, 200] on button at bounding box center [578, 200] width 20 height 20
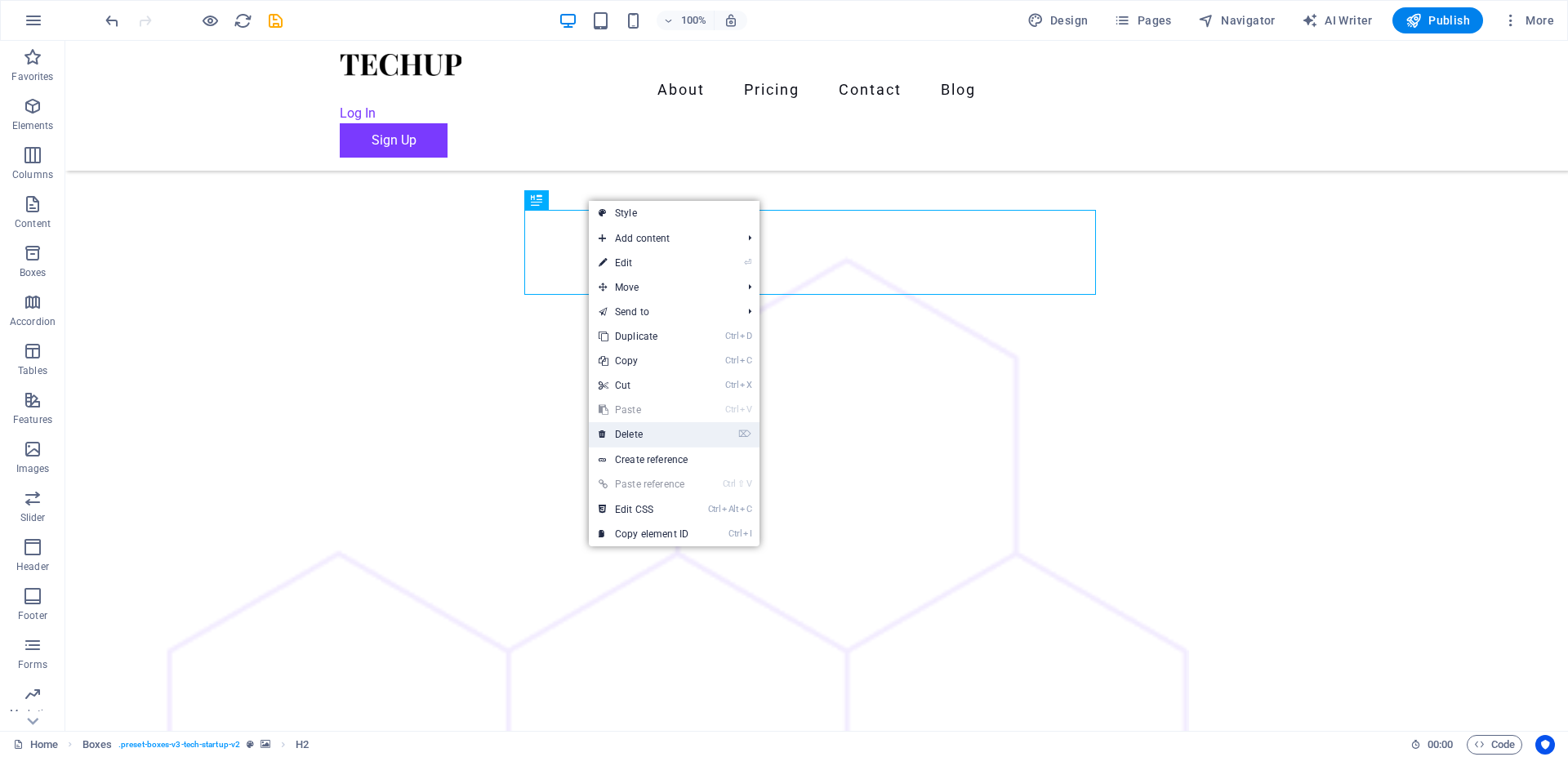
click at [635, 426] on link "⌦ Delete" at bounding box center [644, 434] width 110 height 25
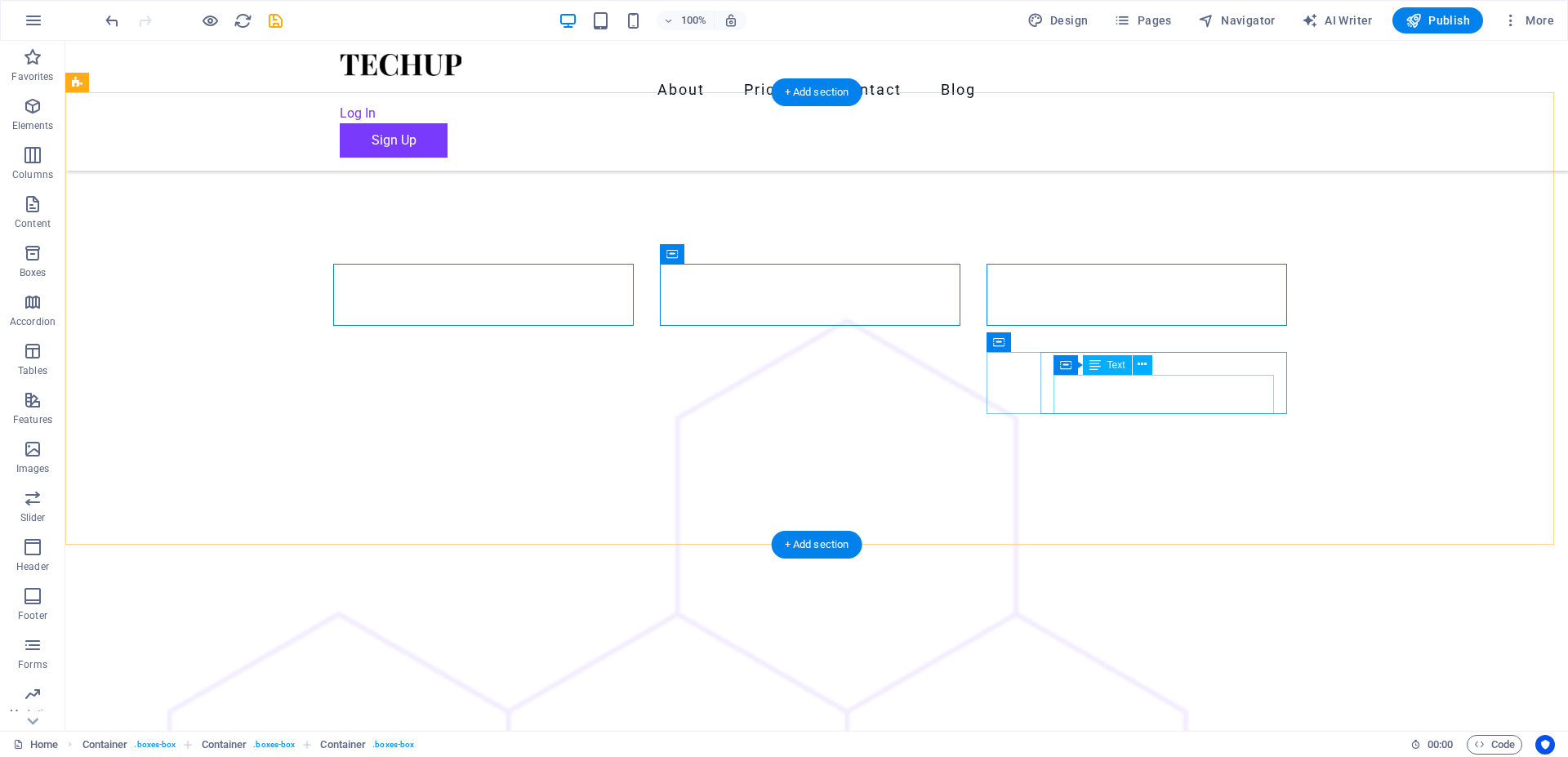
drag, startPoint x: 1083, startPoint y: 409, endPoint x: 1058, endPoint y: 394, distance: 29.2
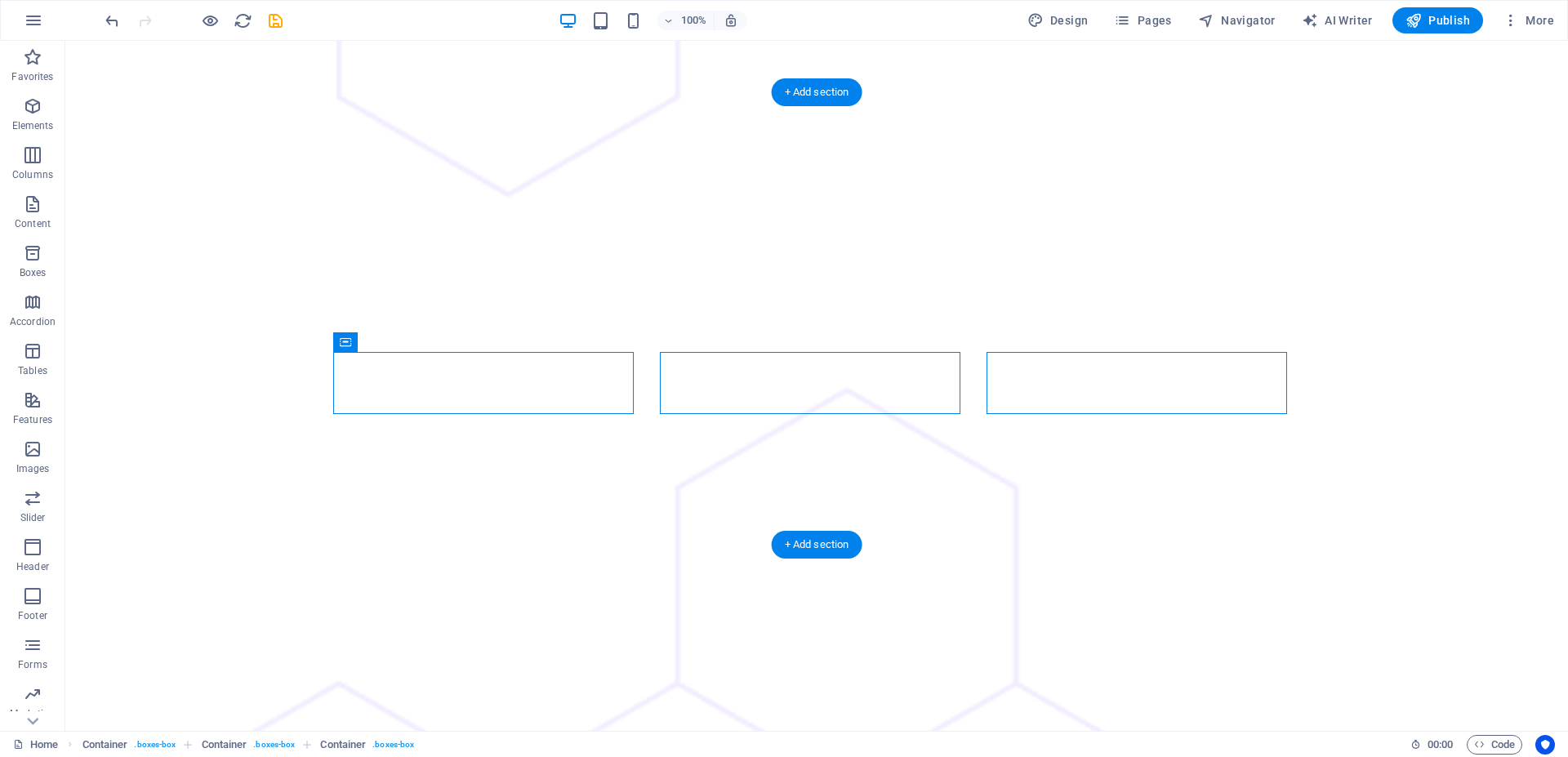
scroll to position [2582, 0]
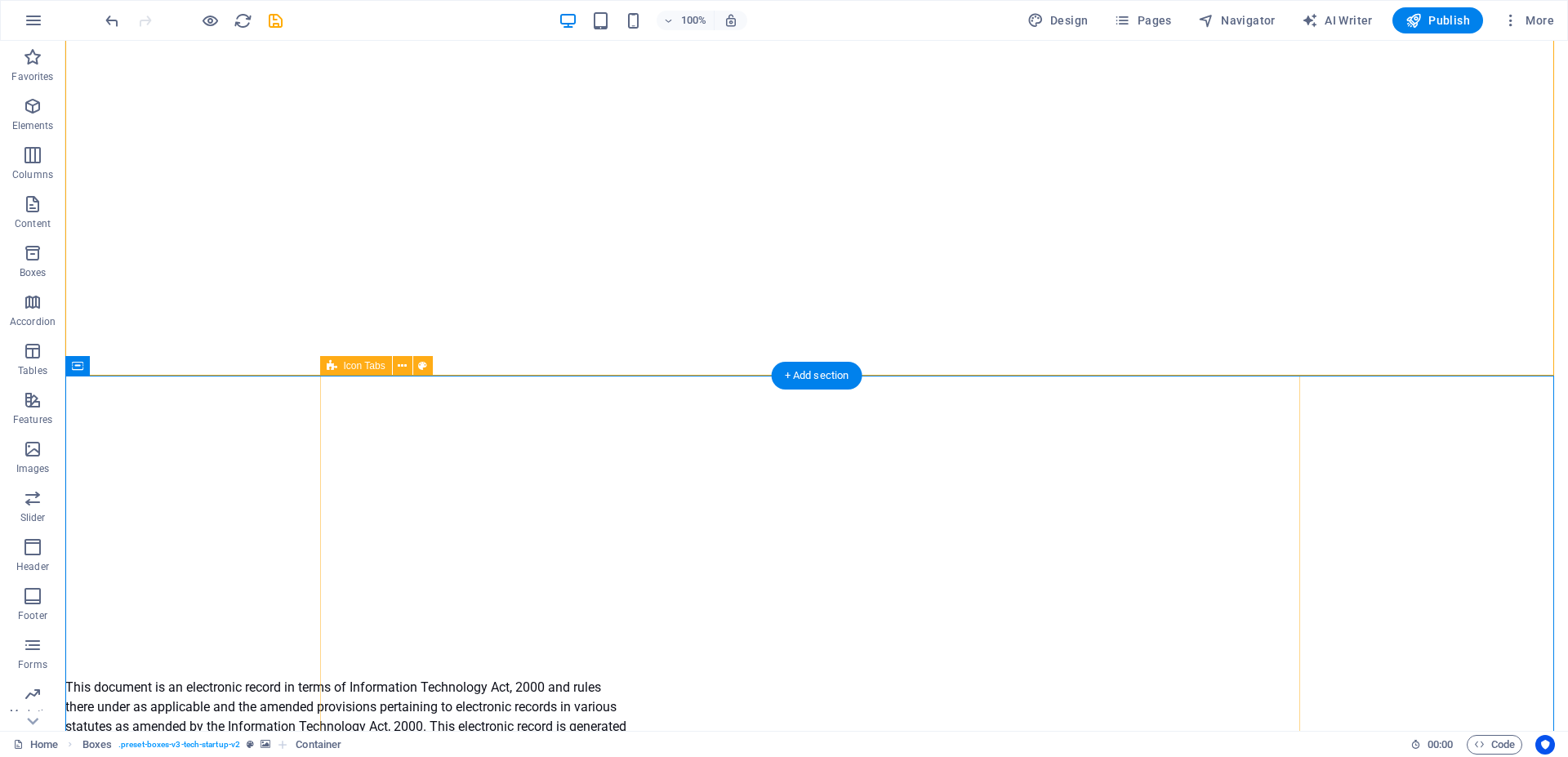
scroll to position [2831, 0]
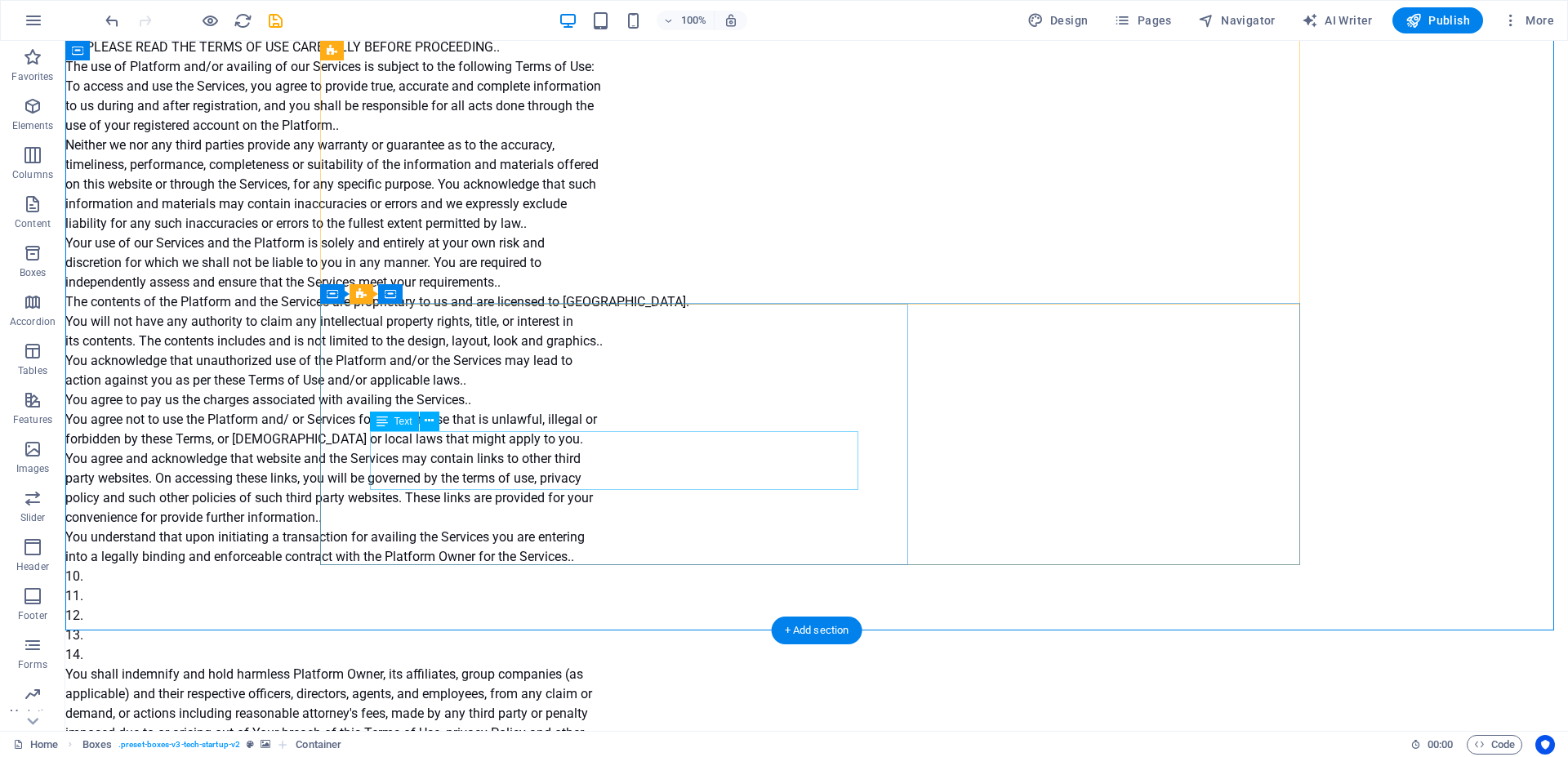
scroll to position [4248, 0]
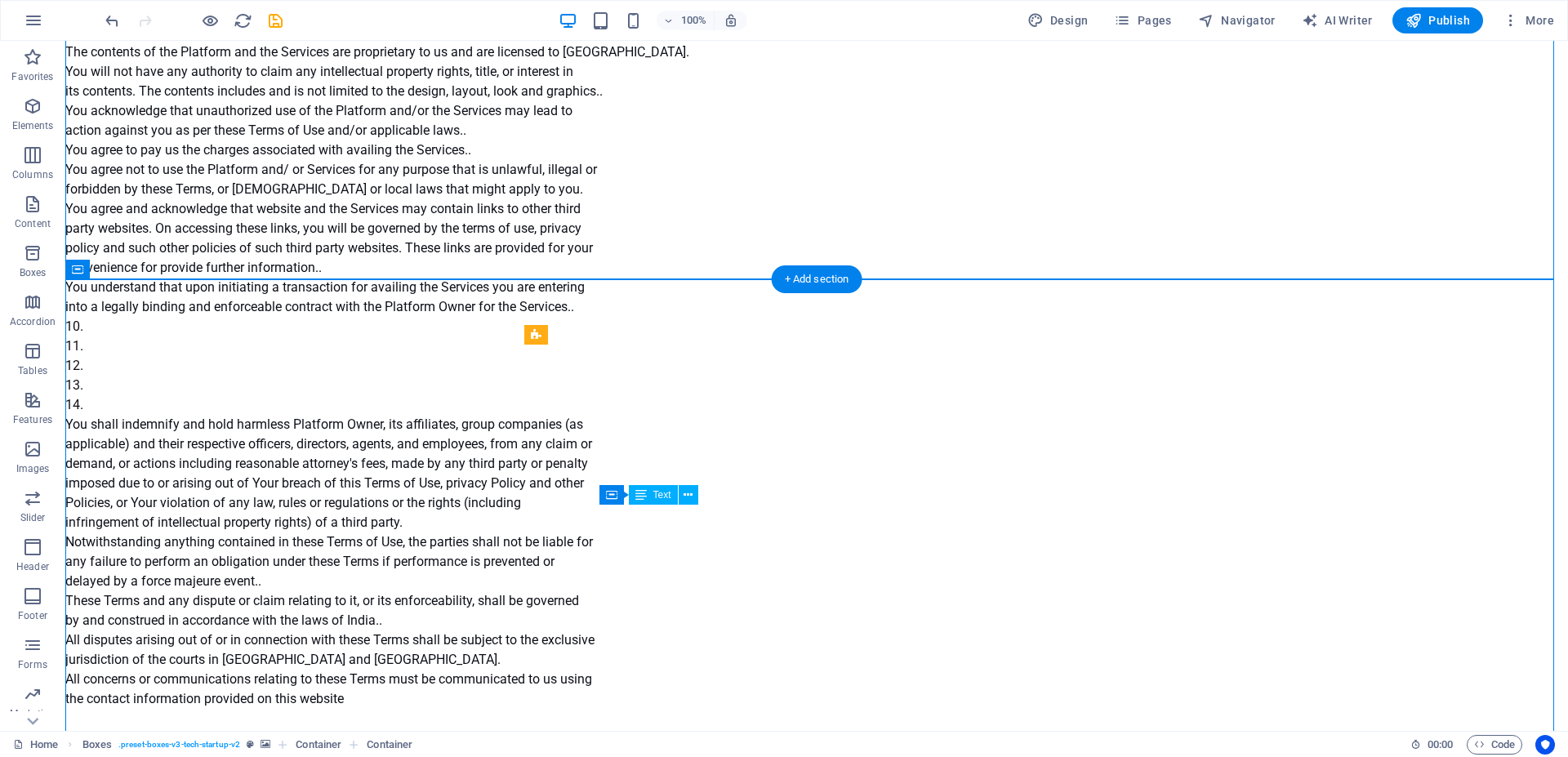
scroll to position [4581, 0]
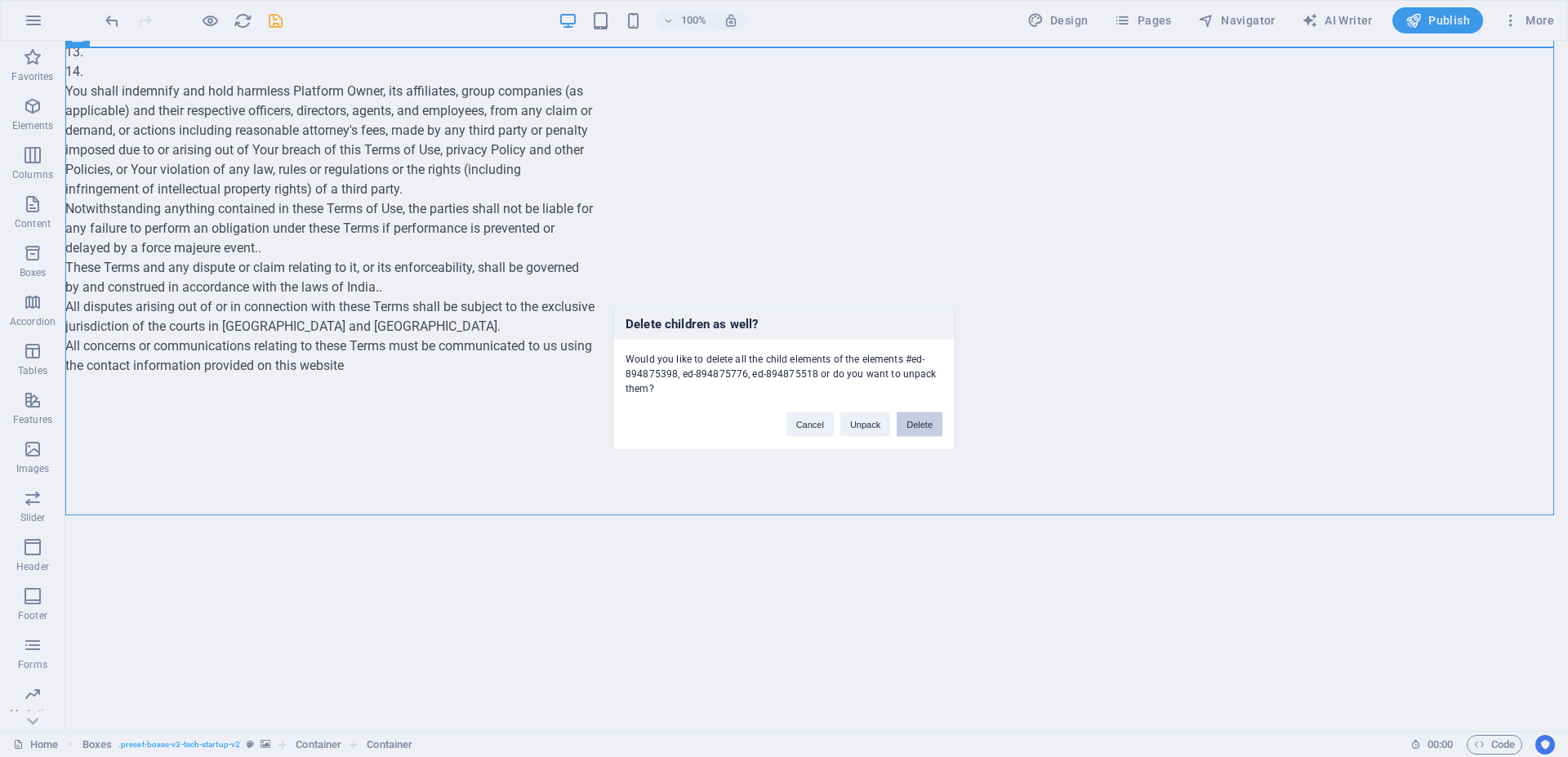
click at [925, 420] on button "Delete" at bounding box center [920, 424] width 46 height 25
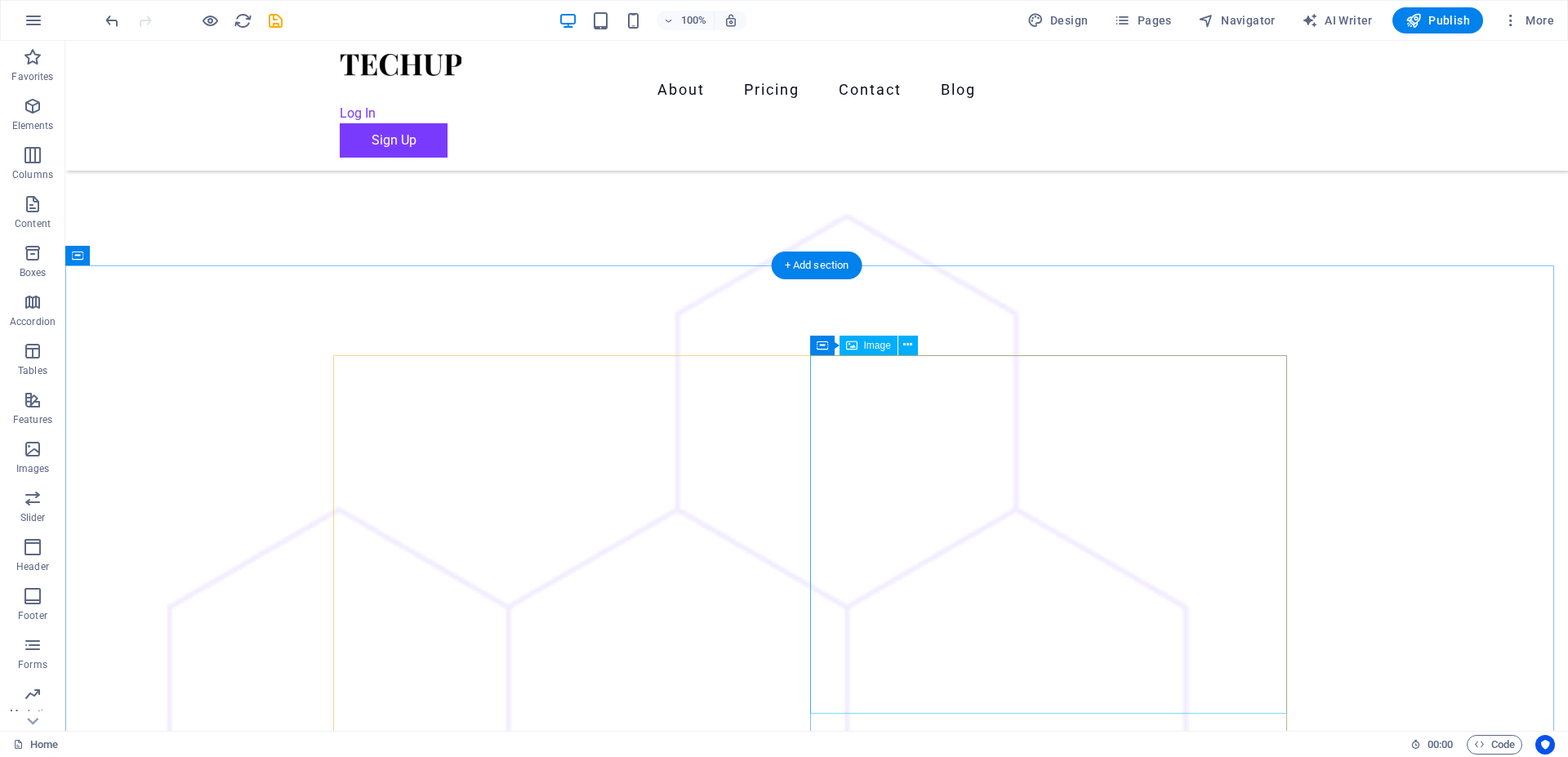
scroll to position [2126, 0]
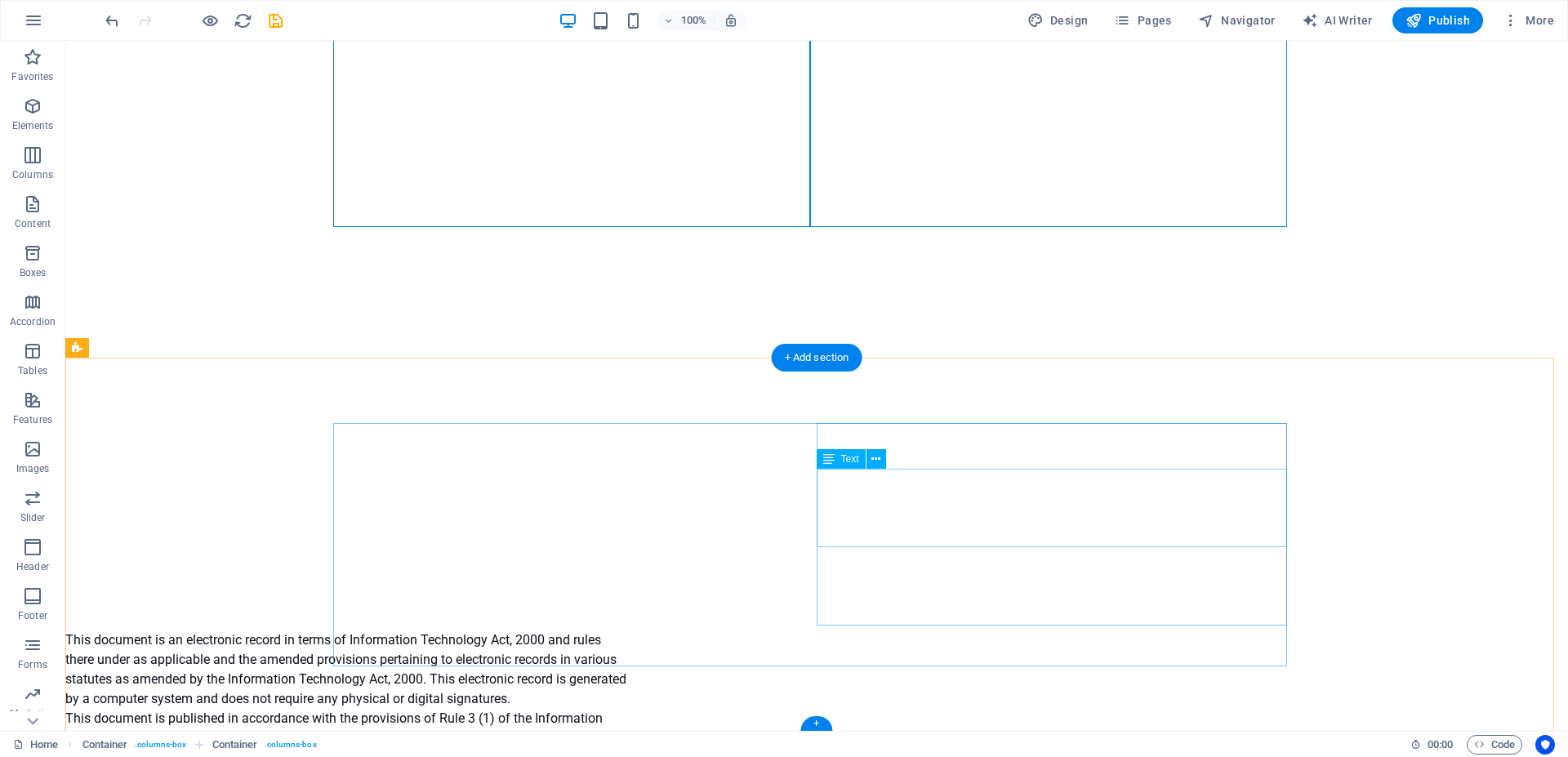
scroll to position [2950, 0]
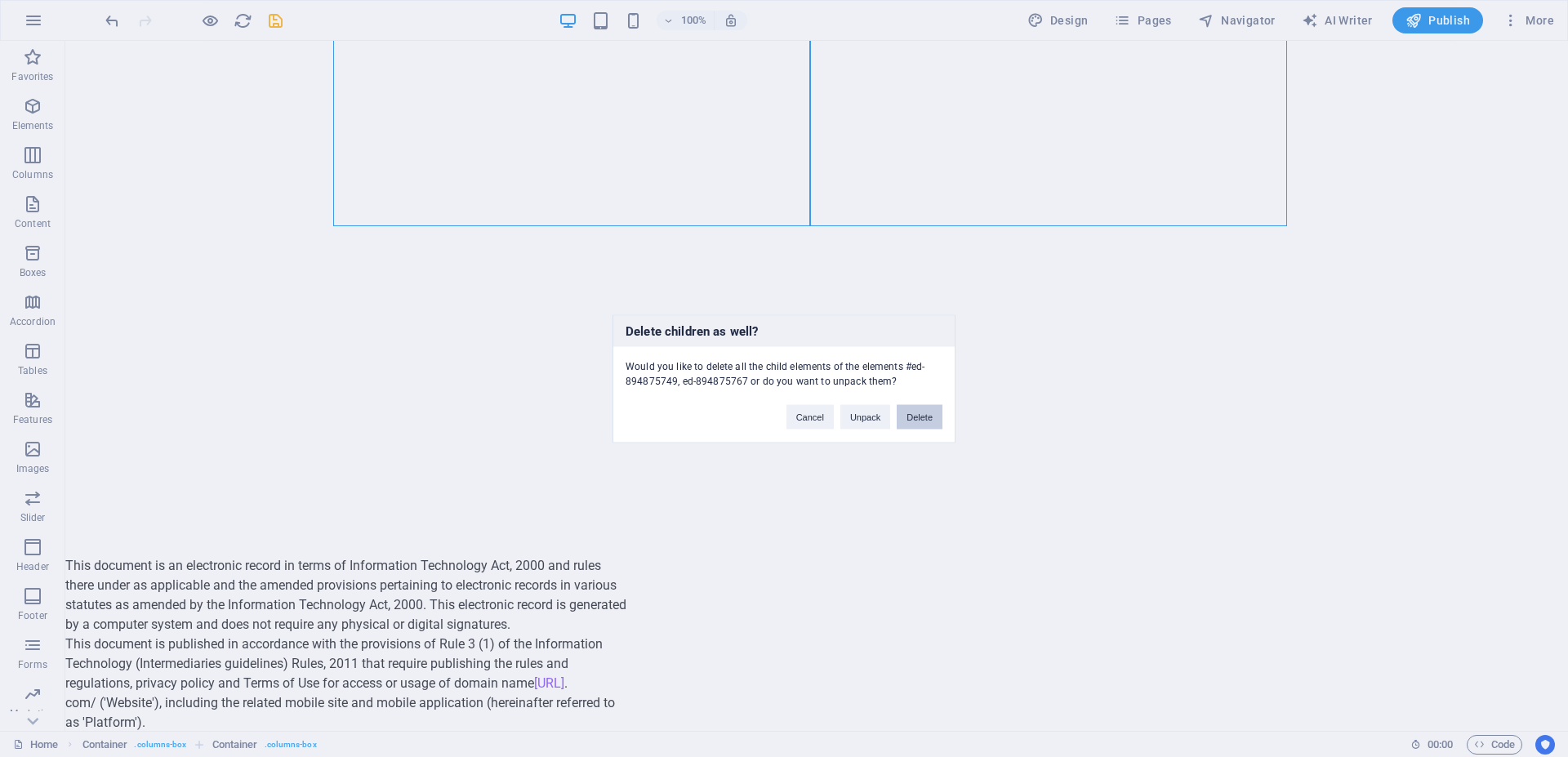
click at [910, 425] on button "Delete" at bounding box center [920, 416] width 46 height 25
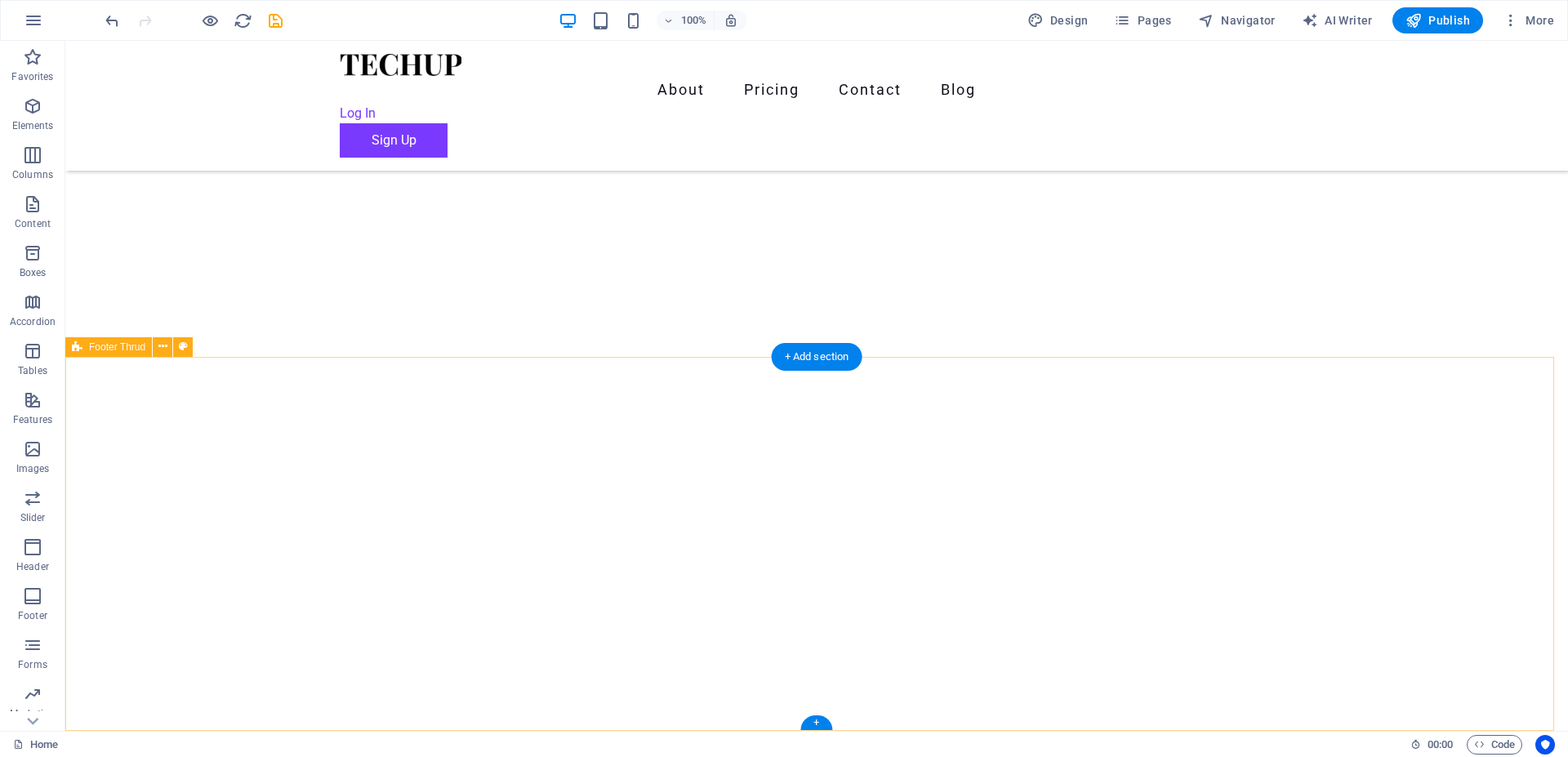
scroll to position [2071, 0]
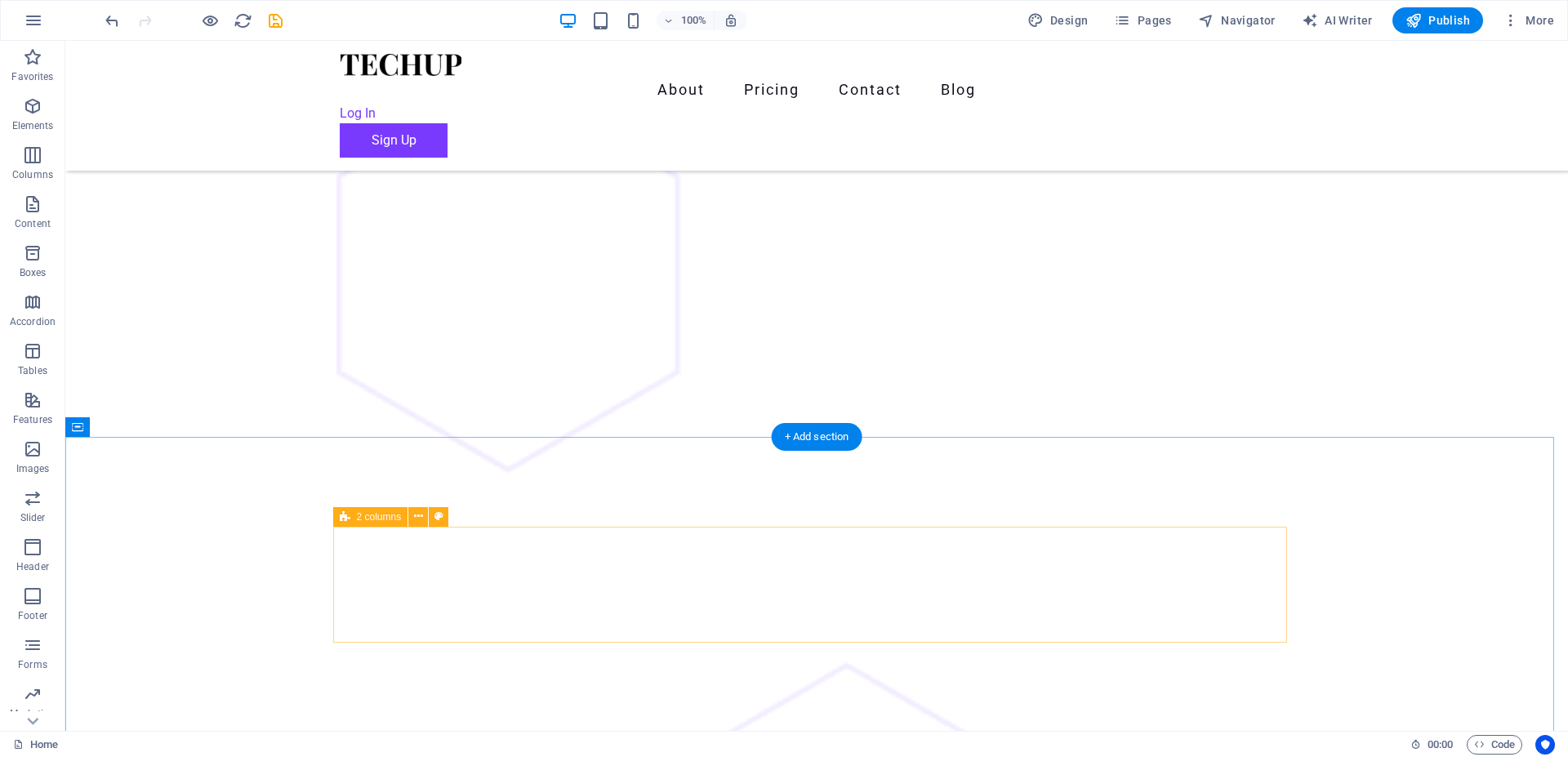
click at [414, 523] on button at bounding box center [418, 516] width 20 height 20
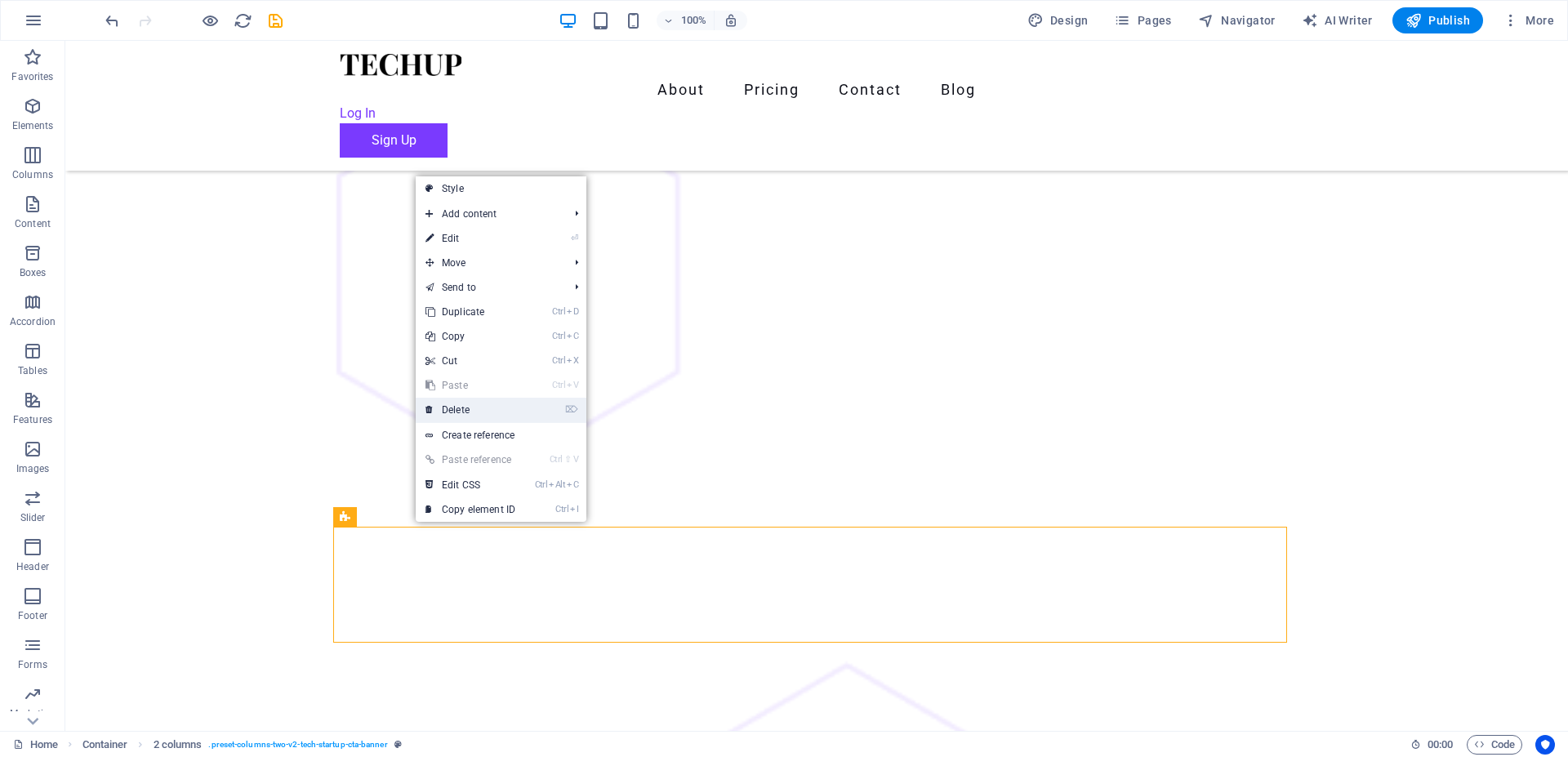
click at [463, 404] on link "⌦ Delete" at bounding box center [470, 410] width 110 height 25
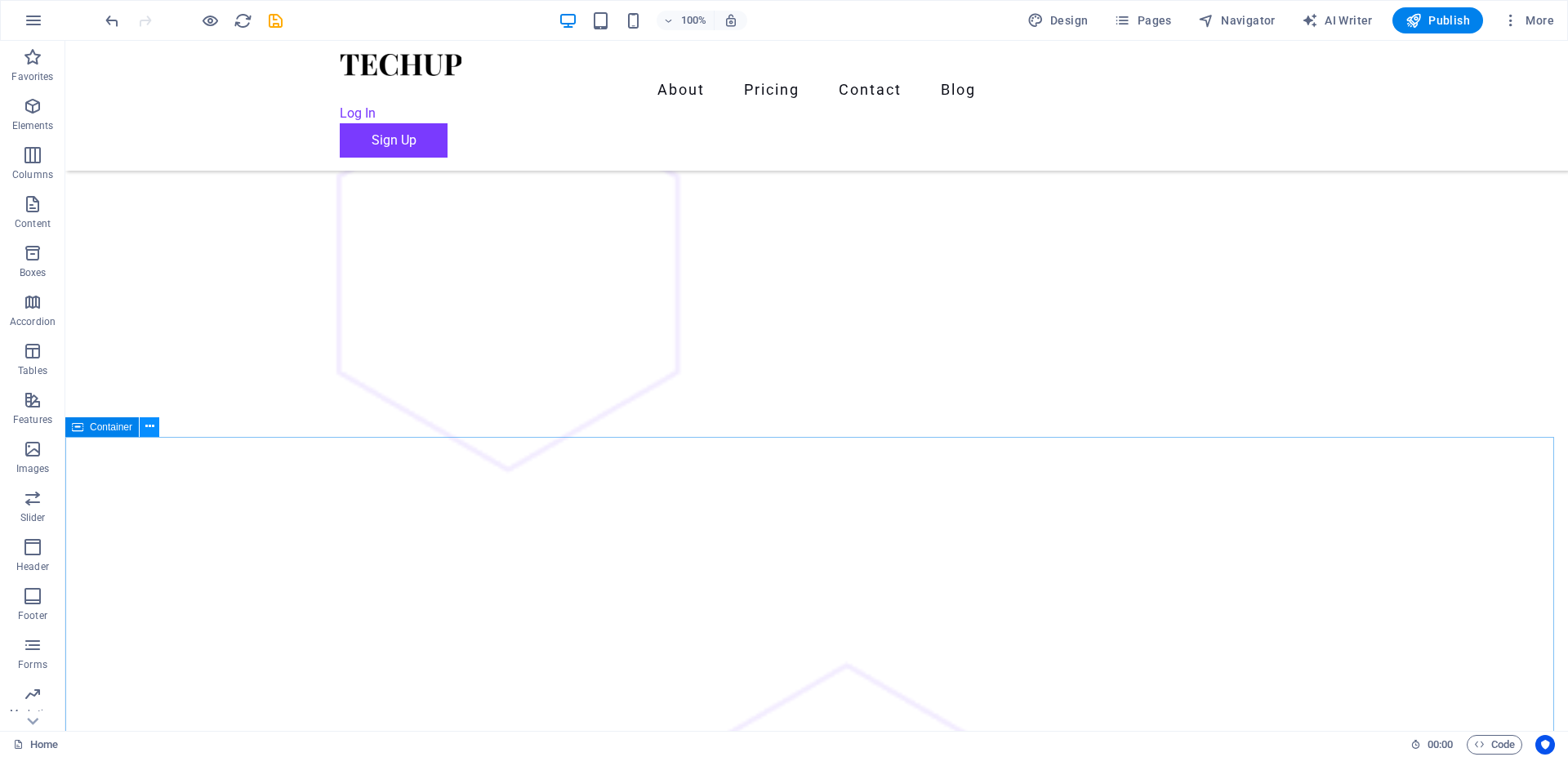
click at [152, 430] on icon at bounding box center [149, 427] width 9 height 17
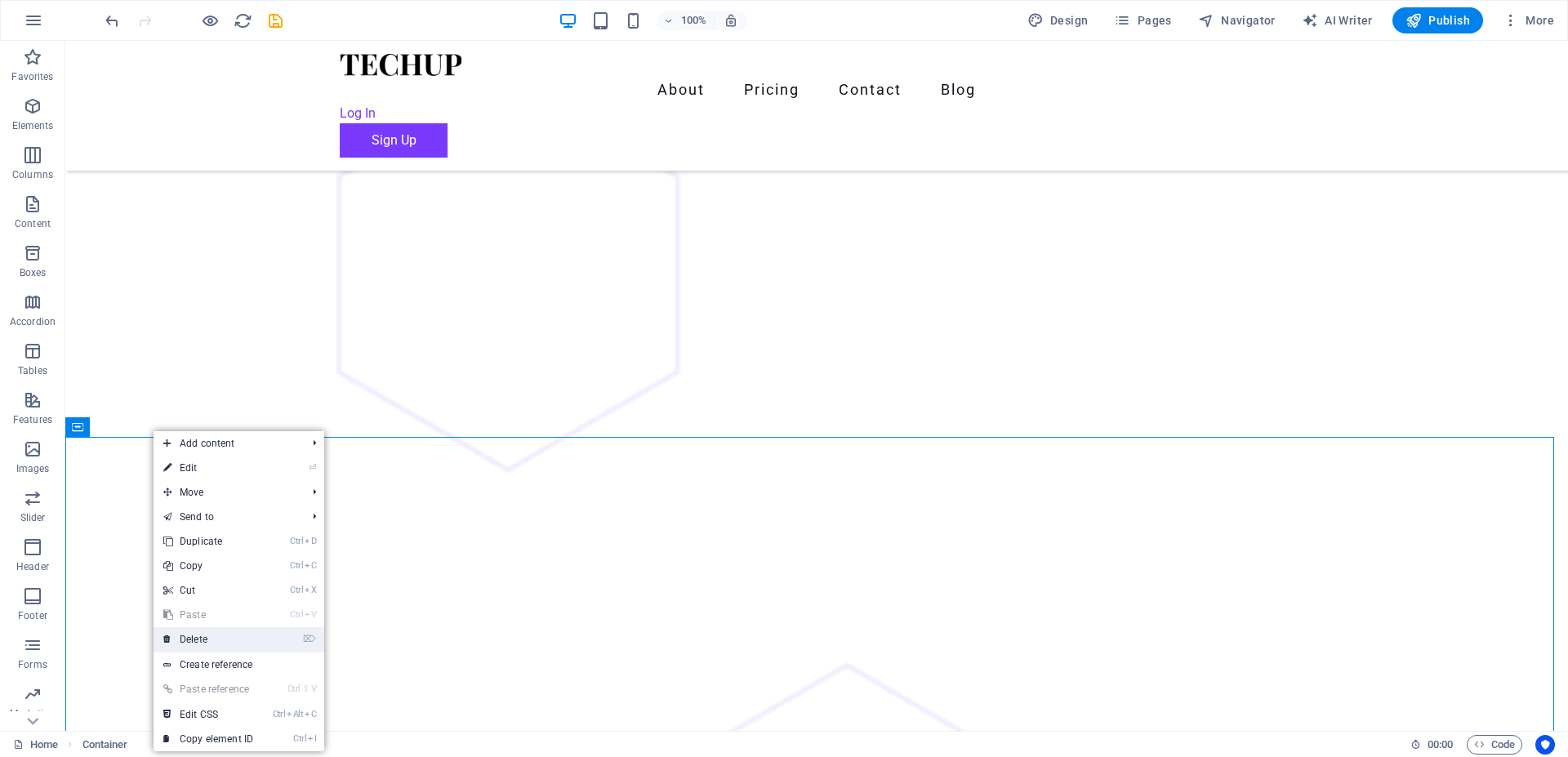
click at [217, 634] on link "⌦ Delete" at bounding box center [208, 640] width 110 height 25
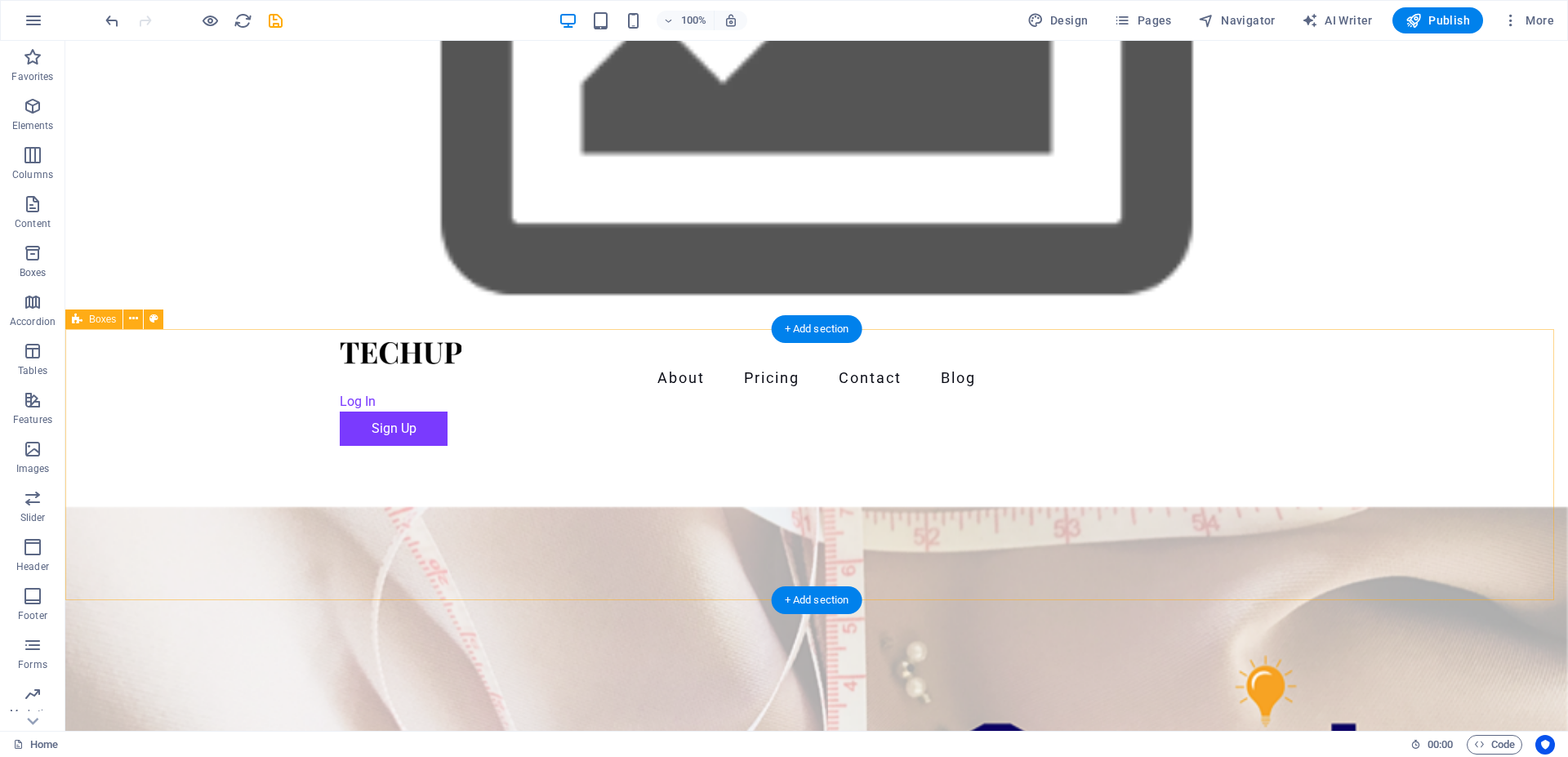
scroll to position [0, 0]
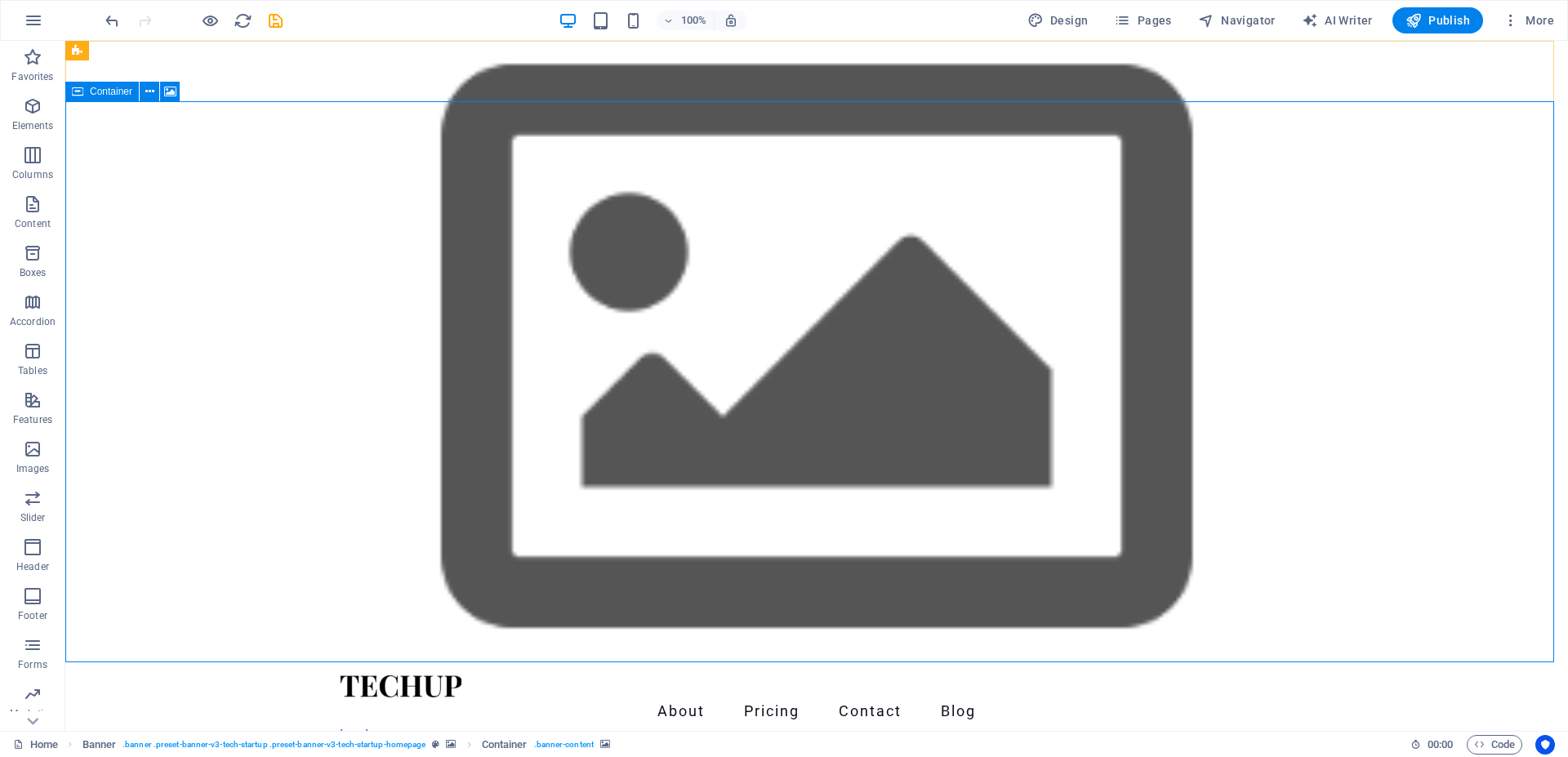
click at [86, 90] on div "Container" at bounding box center [101, 92] width 74 height 20
click at [142, 95] on button at bounding box center [149, 92] width 20 height 20
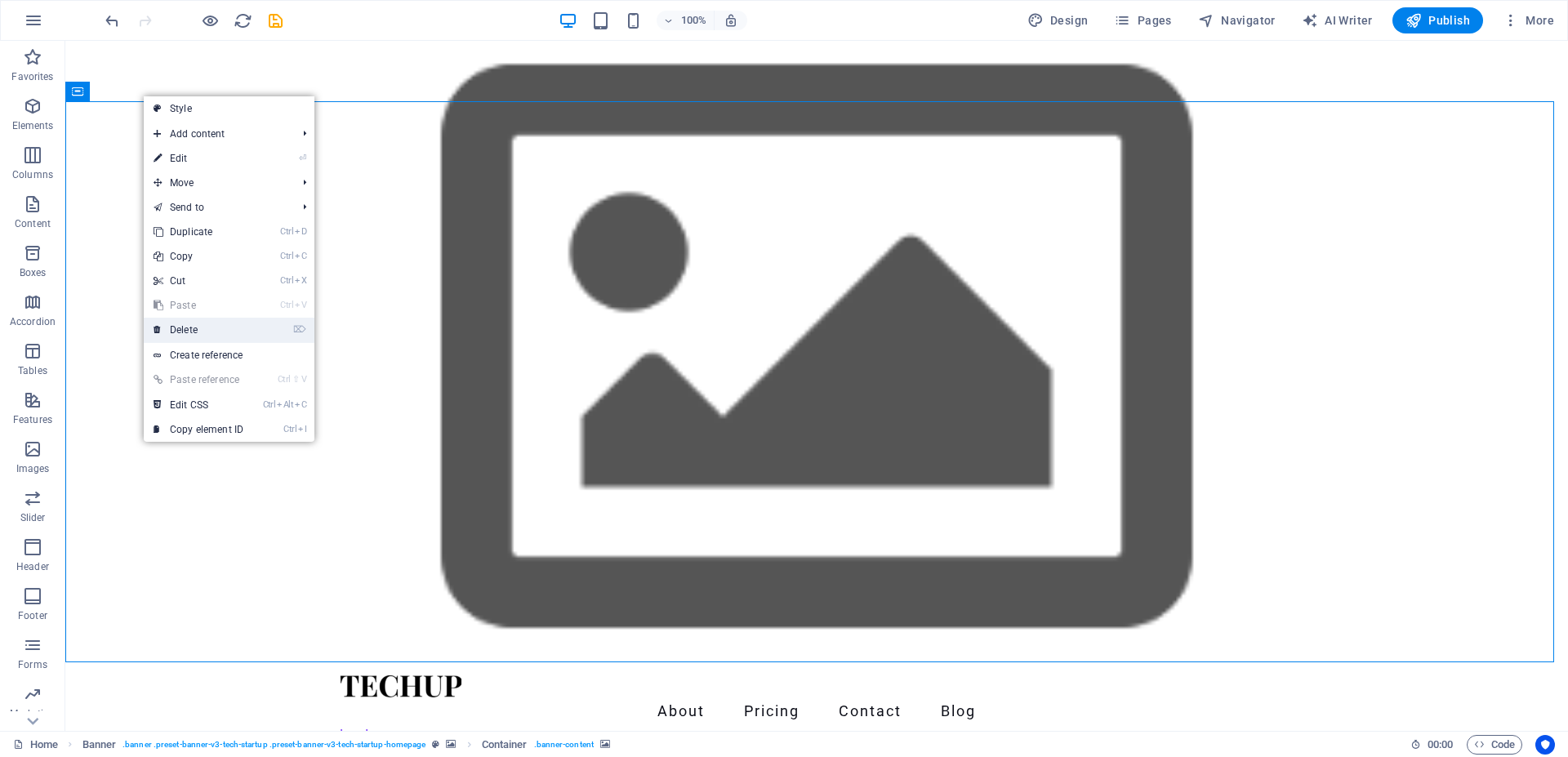
click at [197, 331] on link "⌦ Delete" at bounding box center [199, 330] width 110 height 25
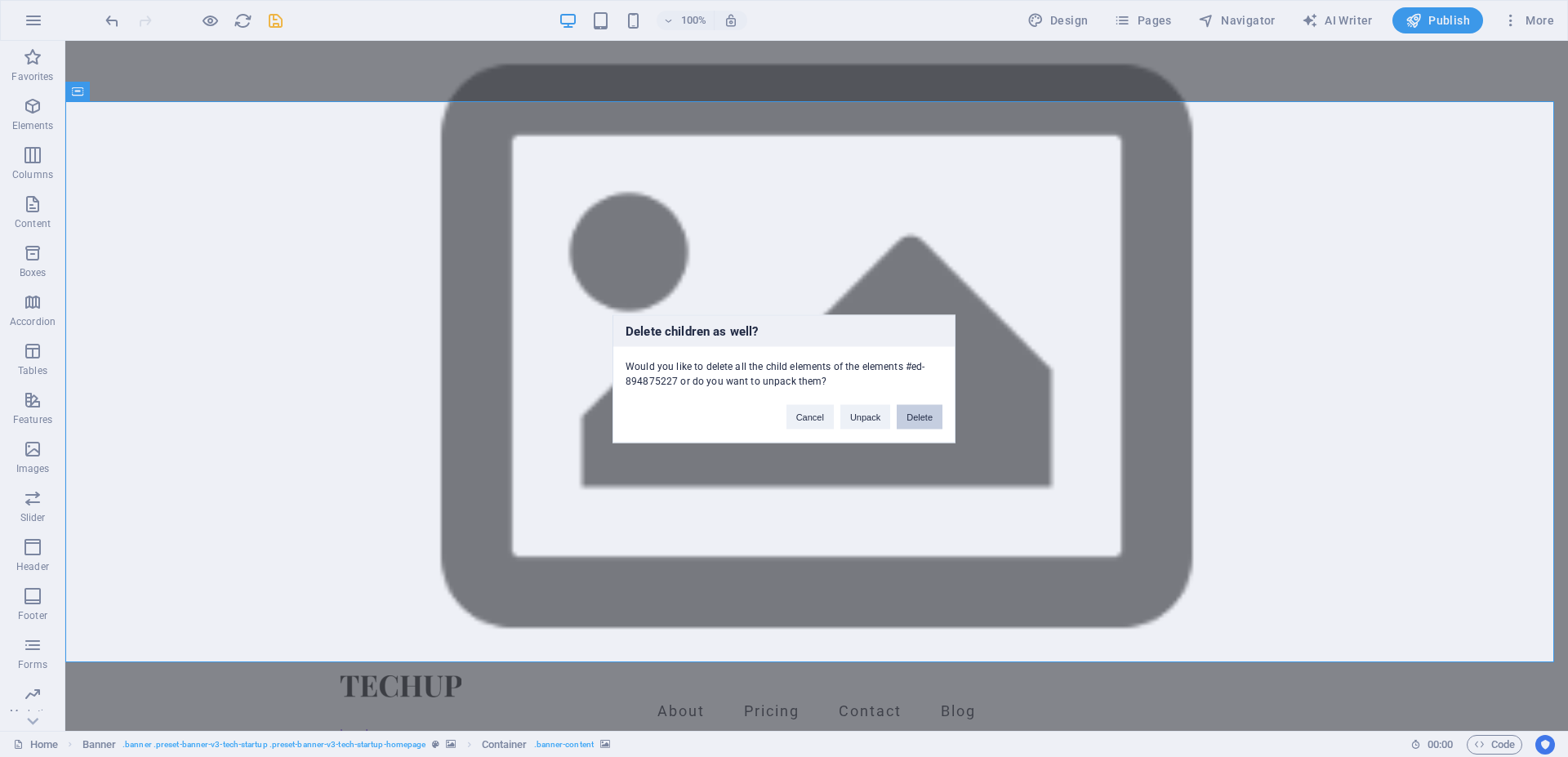
click at [912, 414] on button "Delete" at bounding box center [920, 416] width 46 height 25
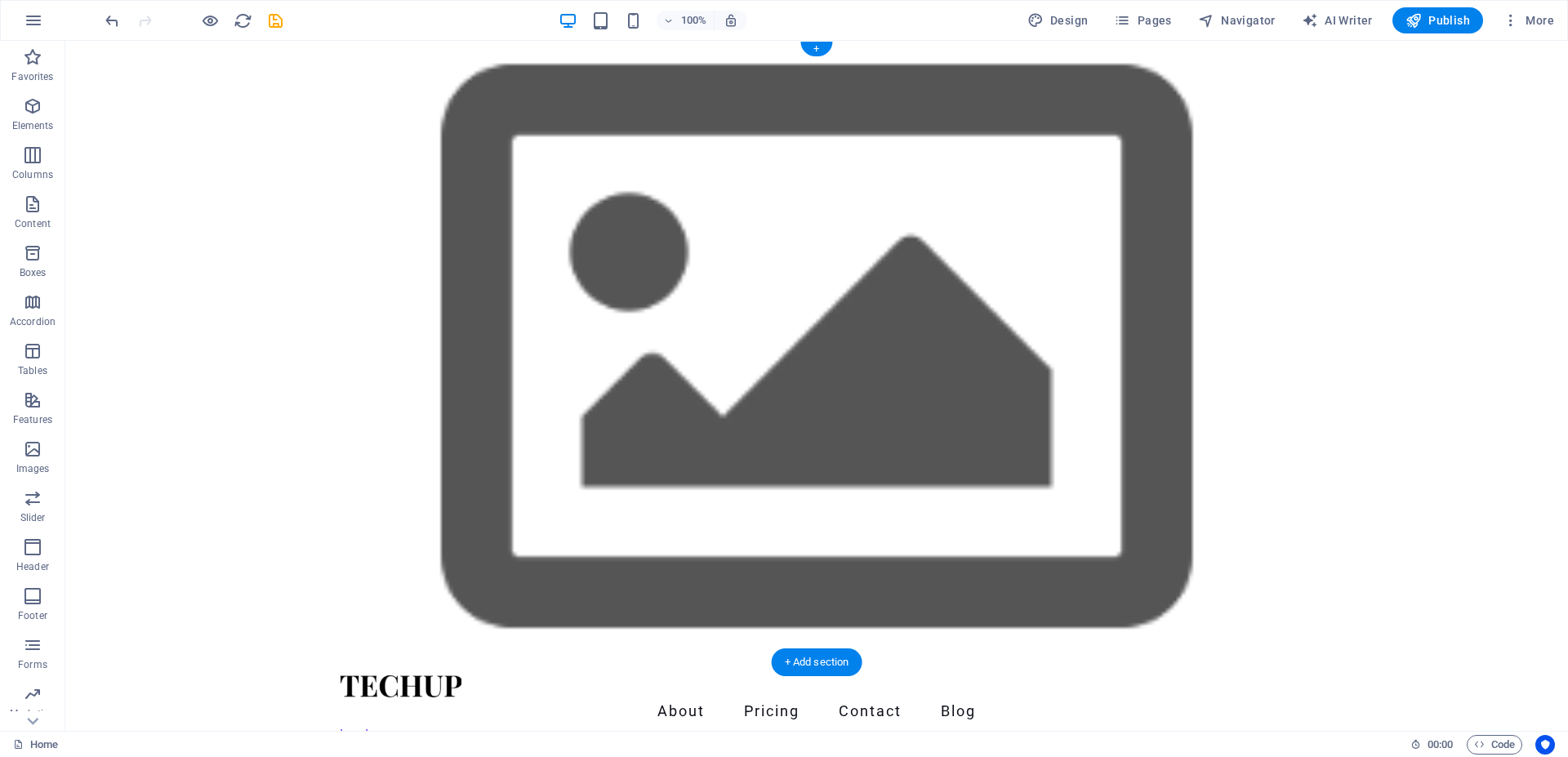
click at [810, 373] on figure at bounding box center [816, 351] width 1503 height 621
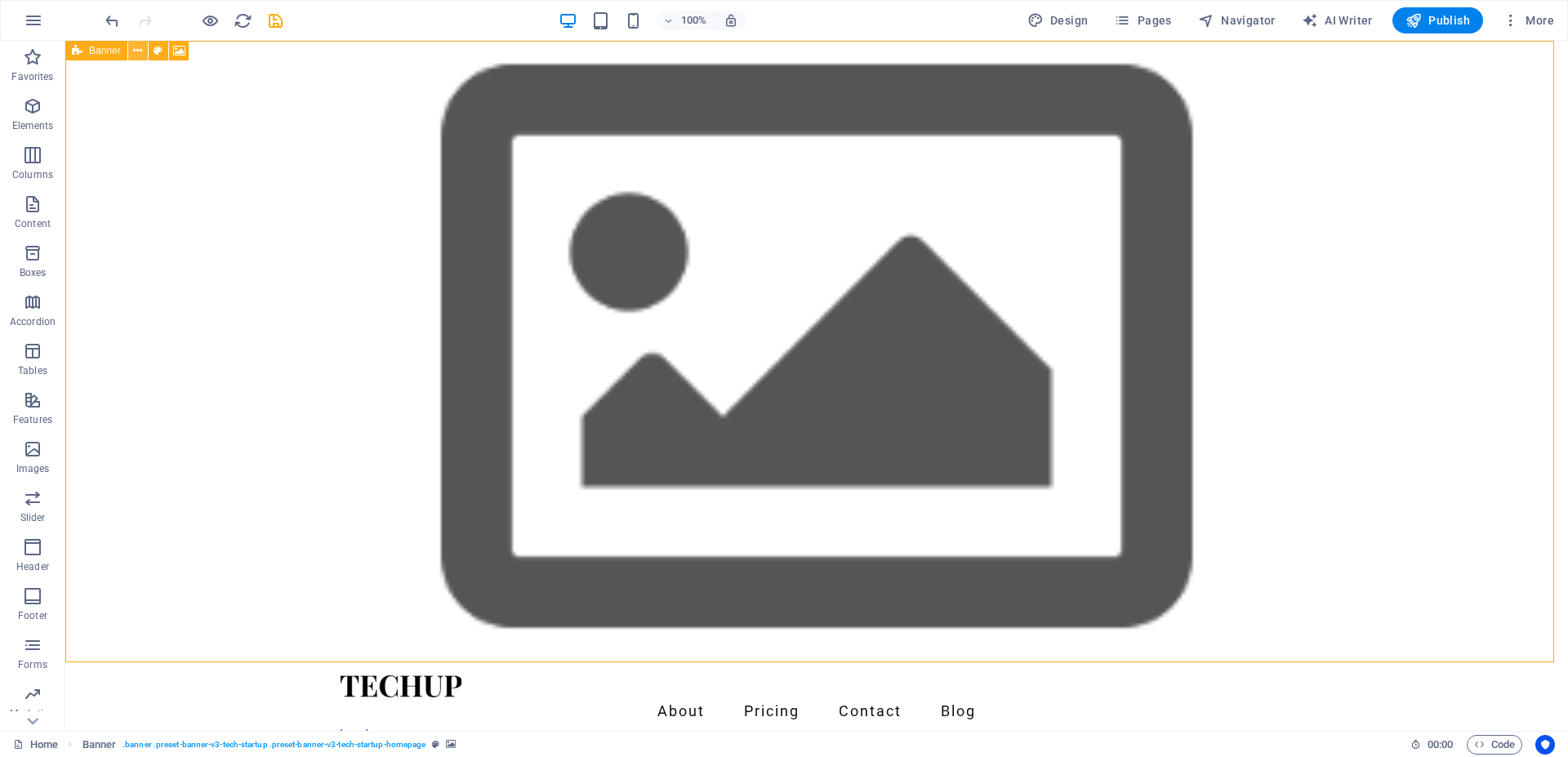
click at [141, 47] on icon at bounding box center [137, 51] width 9 height 17
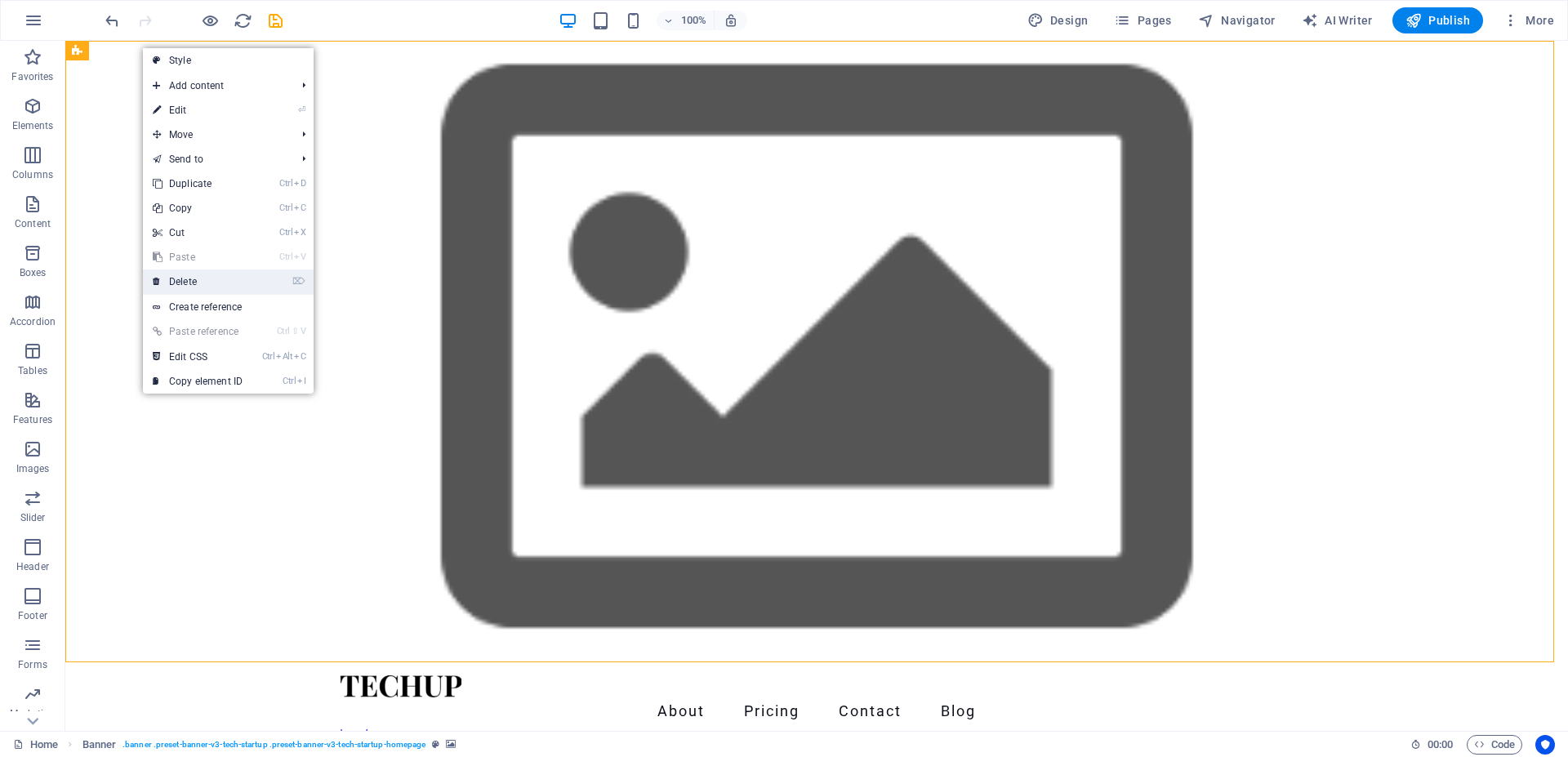
click at [183, 274] on link "⌦ Delete" at bounding box center [198, 282] width 110 height 25
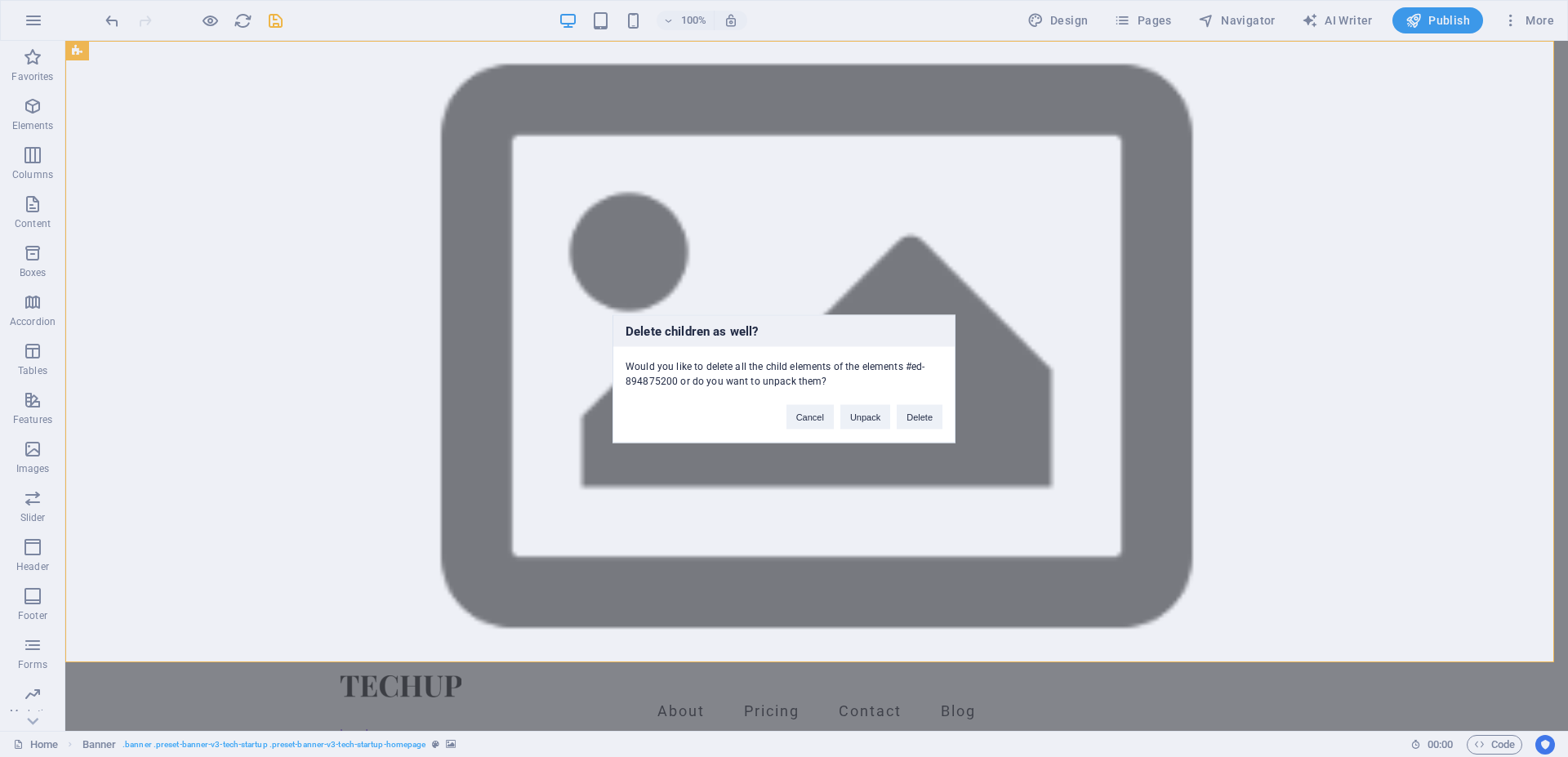
drag, startPoint x: 938, startPoint y: 431, endPoint x: 929, endPoint y: 432, distance: 9.1
click at [931, 432] on div "Delete children as well? Would you like to delete all the child elements of the…" at bounding box center [784, 378] width 343 height 128
click at [923, 431] on div "Delete children as well? Would you like to delete all the child elements of the…" at bounding box center [784, 378] width 343 height 128
click at [917, 413] on button "Delete" at bounding box center [920, 416] width 46 height 25
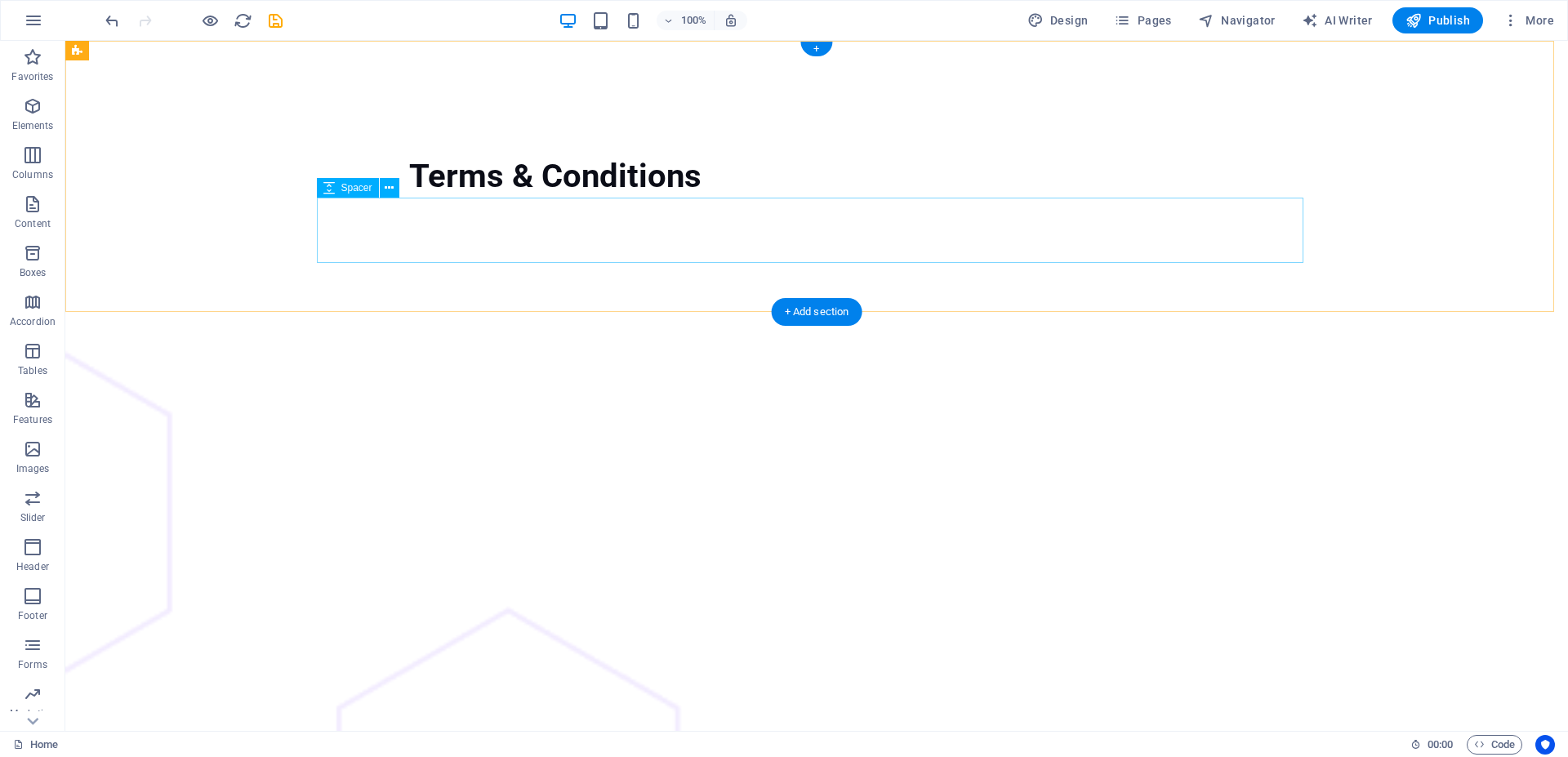
click at [854, 234] on div at bounding box center [555, 230] width 986 height 65
click at [646, 139] on div "Terms & Conditions" at bounding box center [816, 177] width 1503 height 271
click at [824, 48] on div "+" at bounding box center [816, 49] width 32 height 14
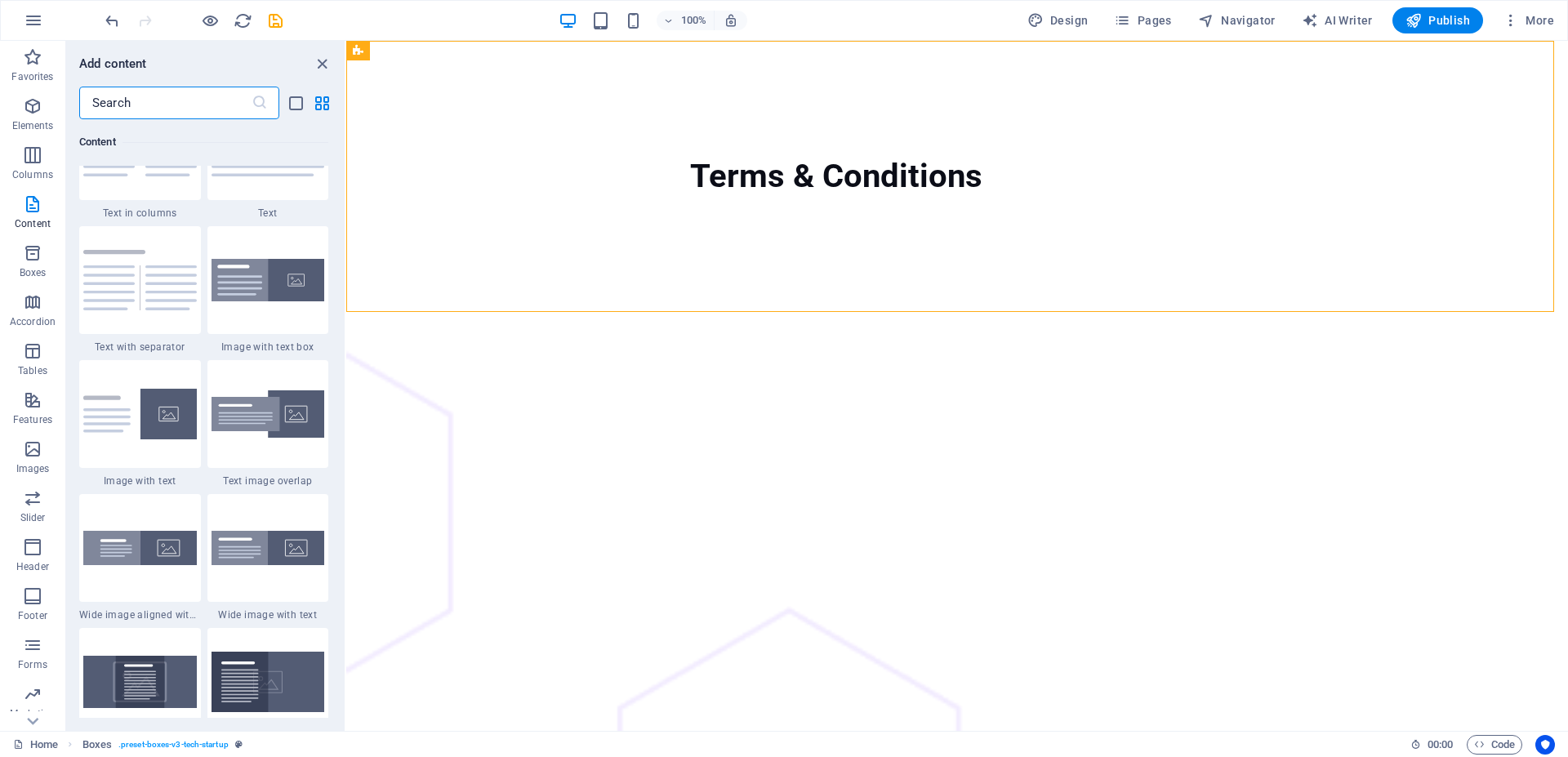
scroll to position [2710, 0]
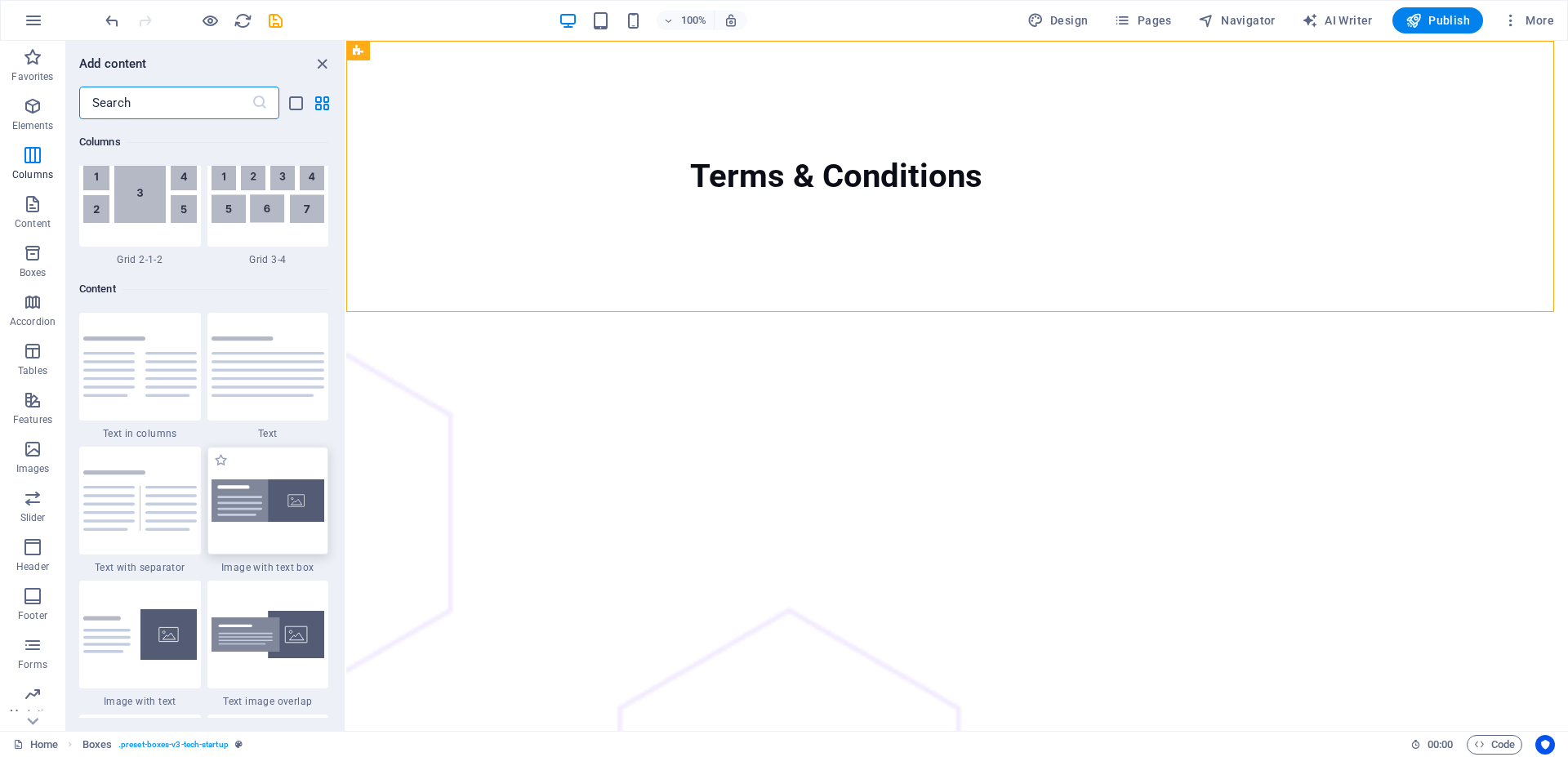
click at [267, 495] on img at bounding box center [268, 500] width 114 height 43
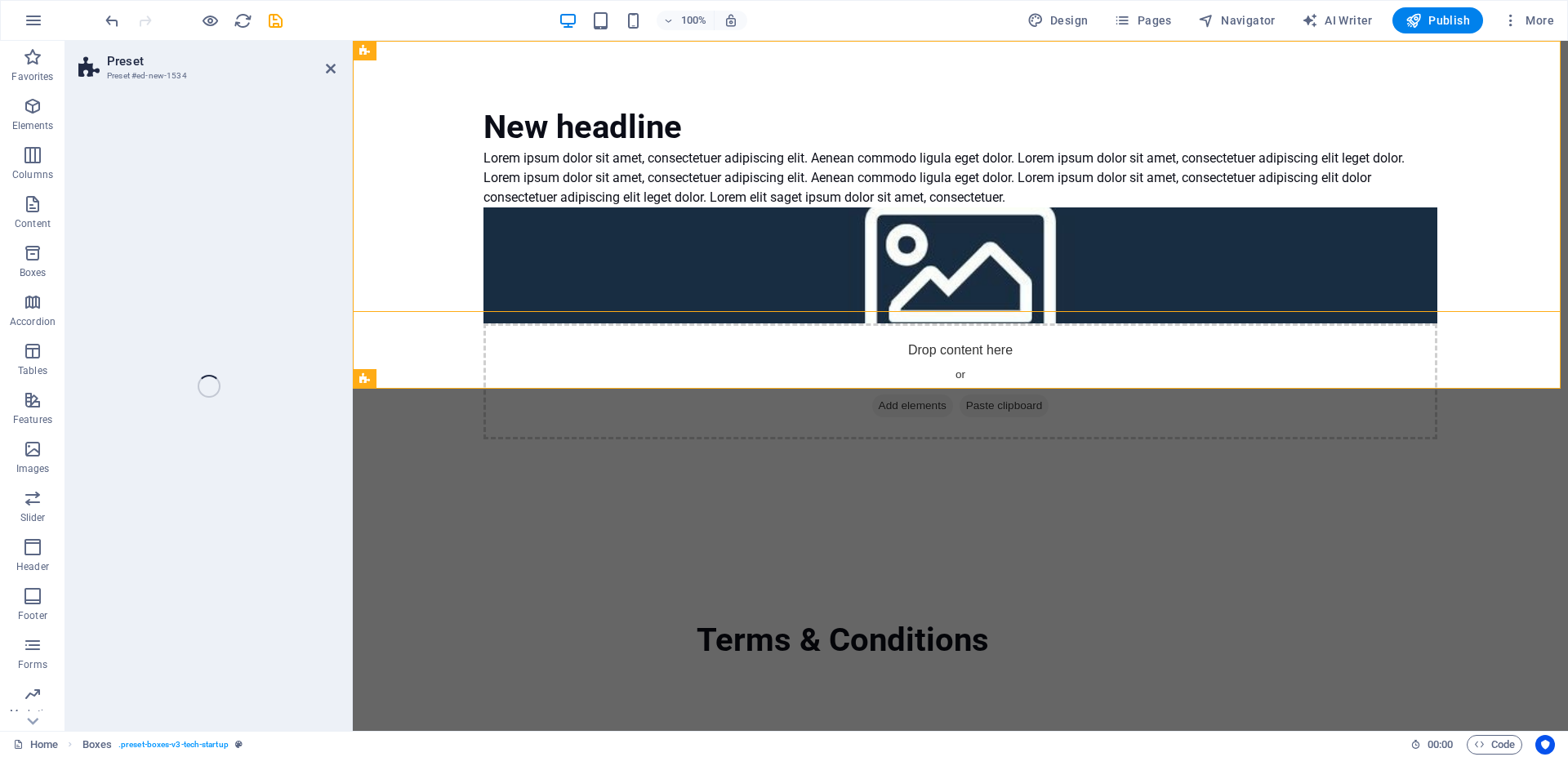
select select "rem"
select select "px"
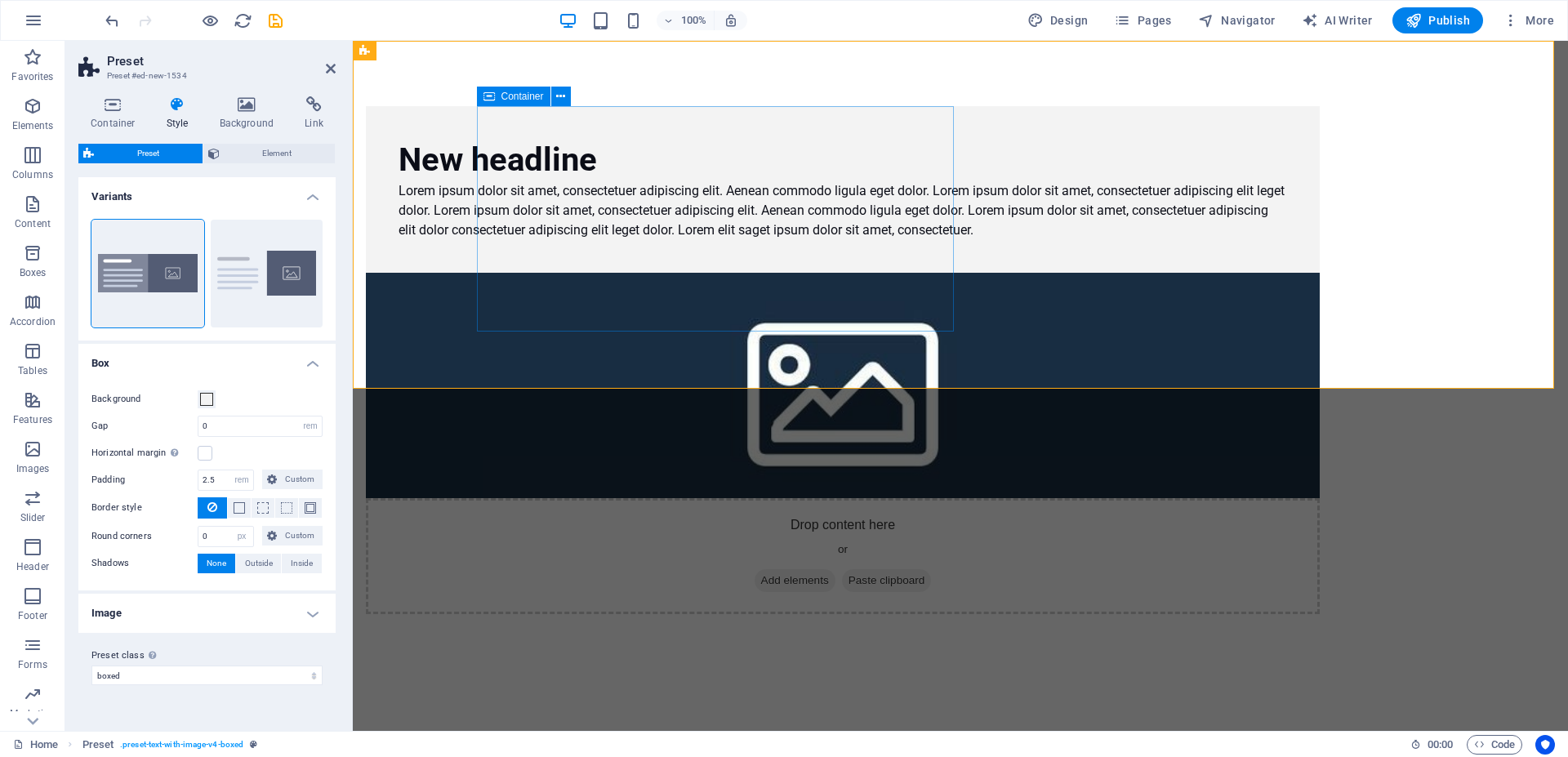
click at [867, 120] on div "New headline Lorem ipsum dolor sit amet, consectetuer adipiscing elit. Aenean c…" at bounding box center [842, 189] width 954 height 166
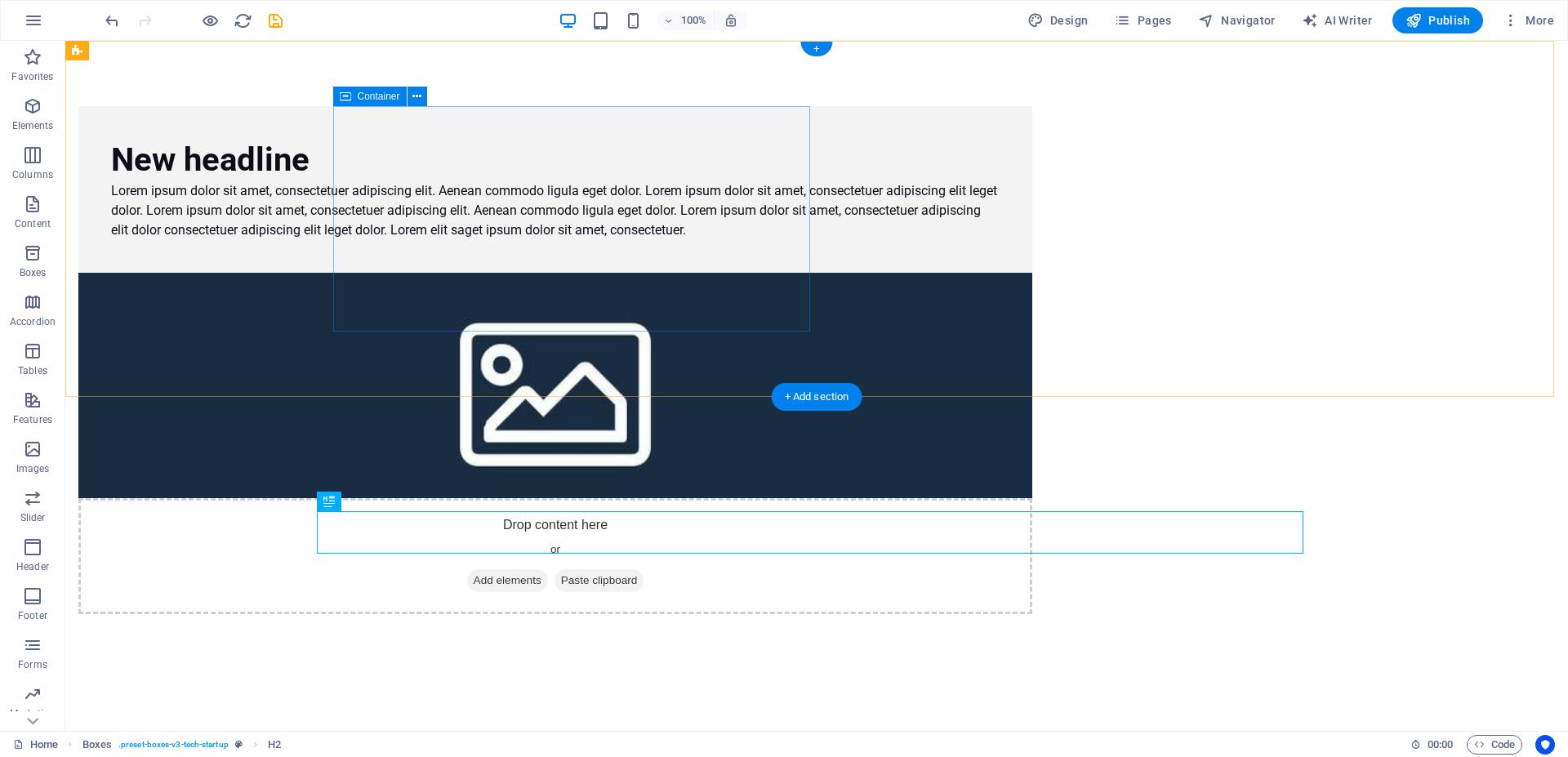
click at [709, 138] on div "New headline Lorem ipsum dolor sit amet, consectetuer adipiscing elit. Aenean c…" at bounding box center [555, 189] width 954 height 166
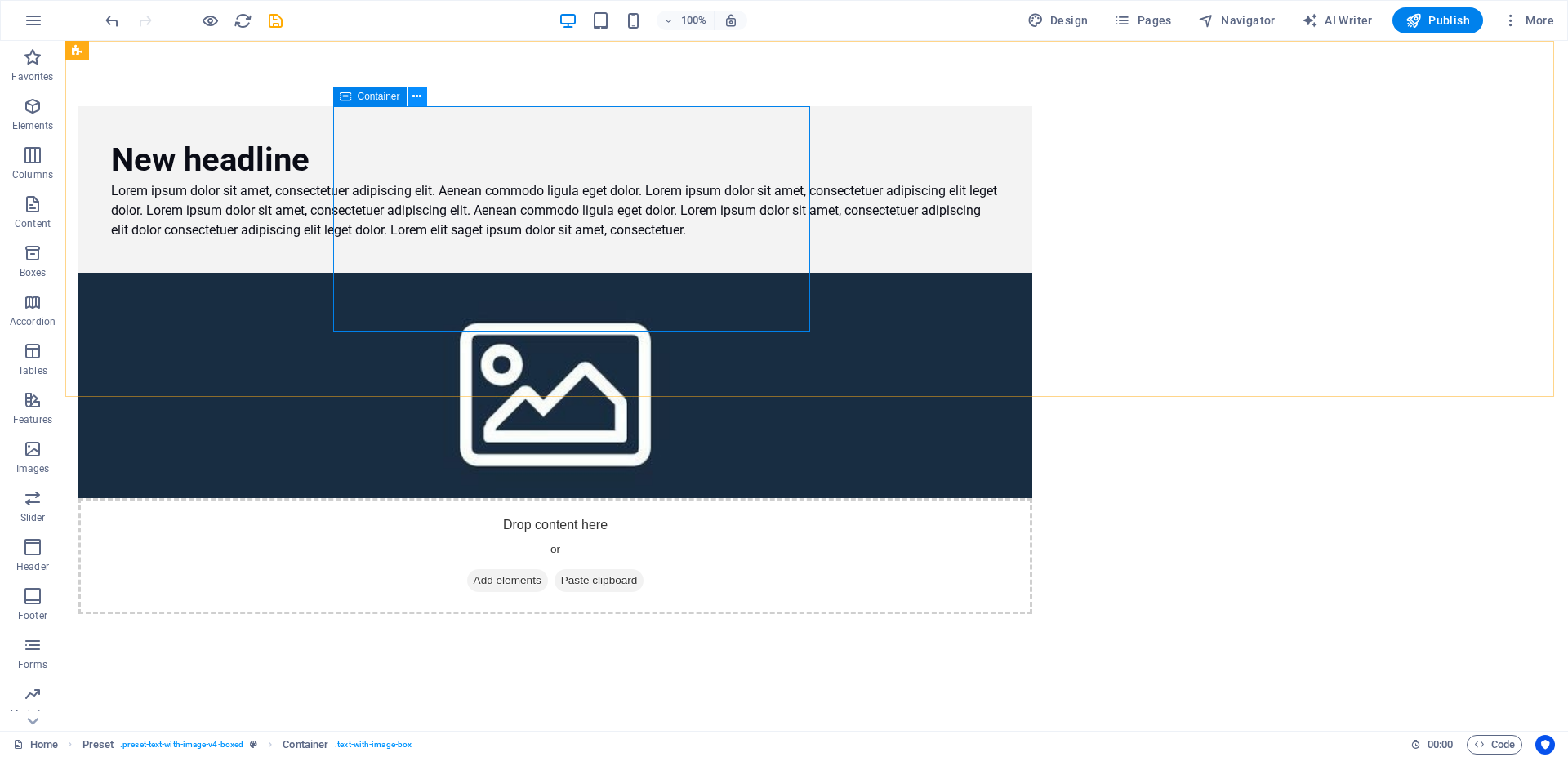
click at [421, 94] on button at bounding box center [417, 96] width 20 height 20
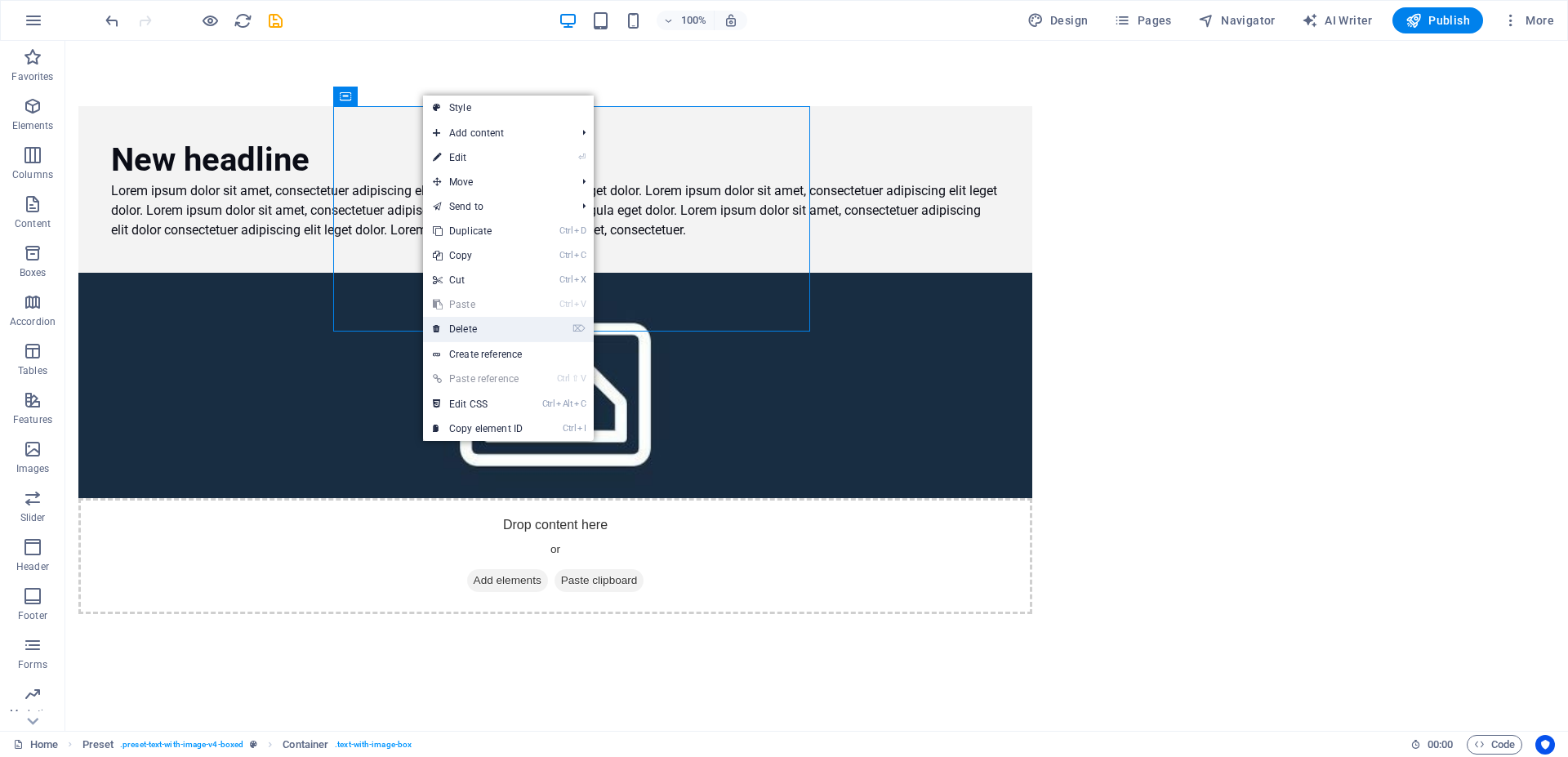
click at [467, 326] on link "⌦ Delete" at bounding box center [477, 329] width 110 height 25
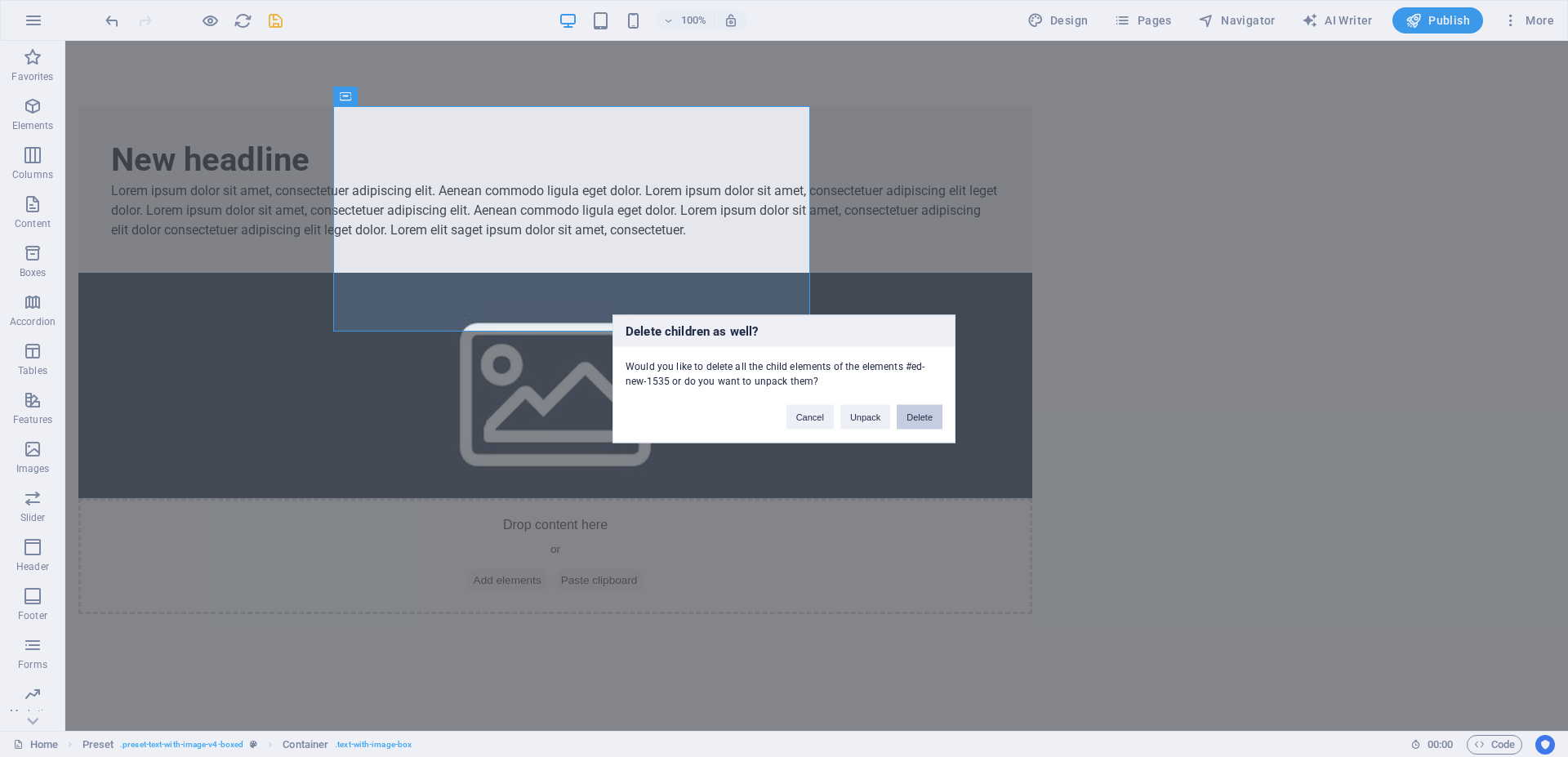
click at [924, 417] on button "Delete" at bounding box center [920, 416] width 46 height 25
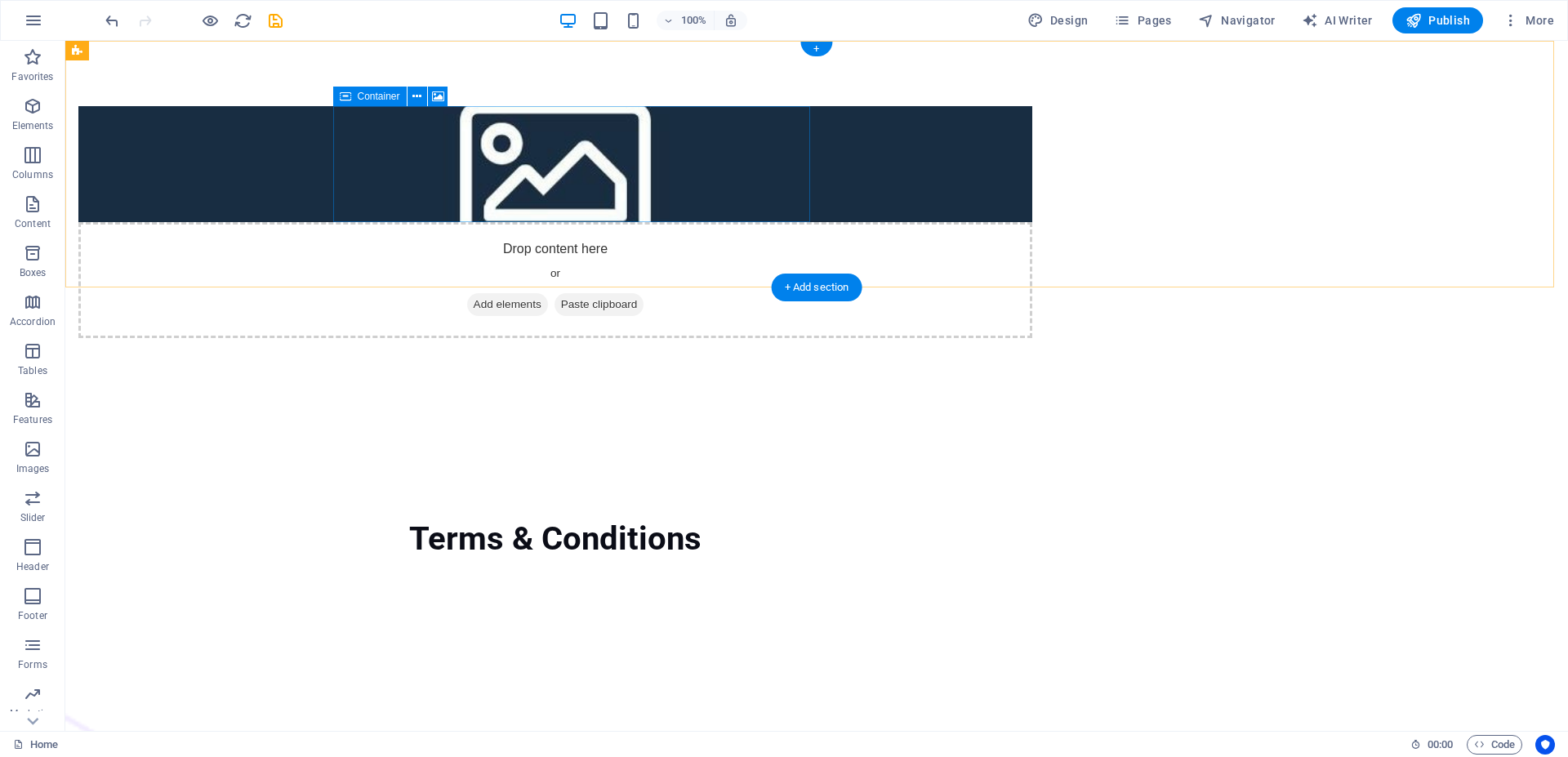
click at [528, 293] on span "Add elements" at bounding box center [507, 305] width 81 height 23
click at [520, 293] on span "Add elements" at bounding box center [507, 305] width 81 height 23
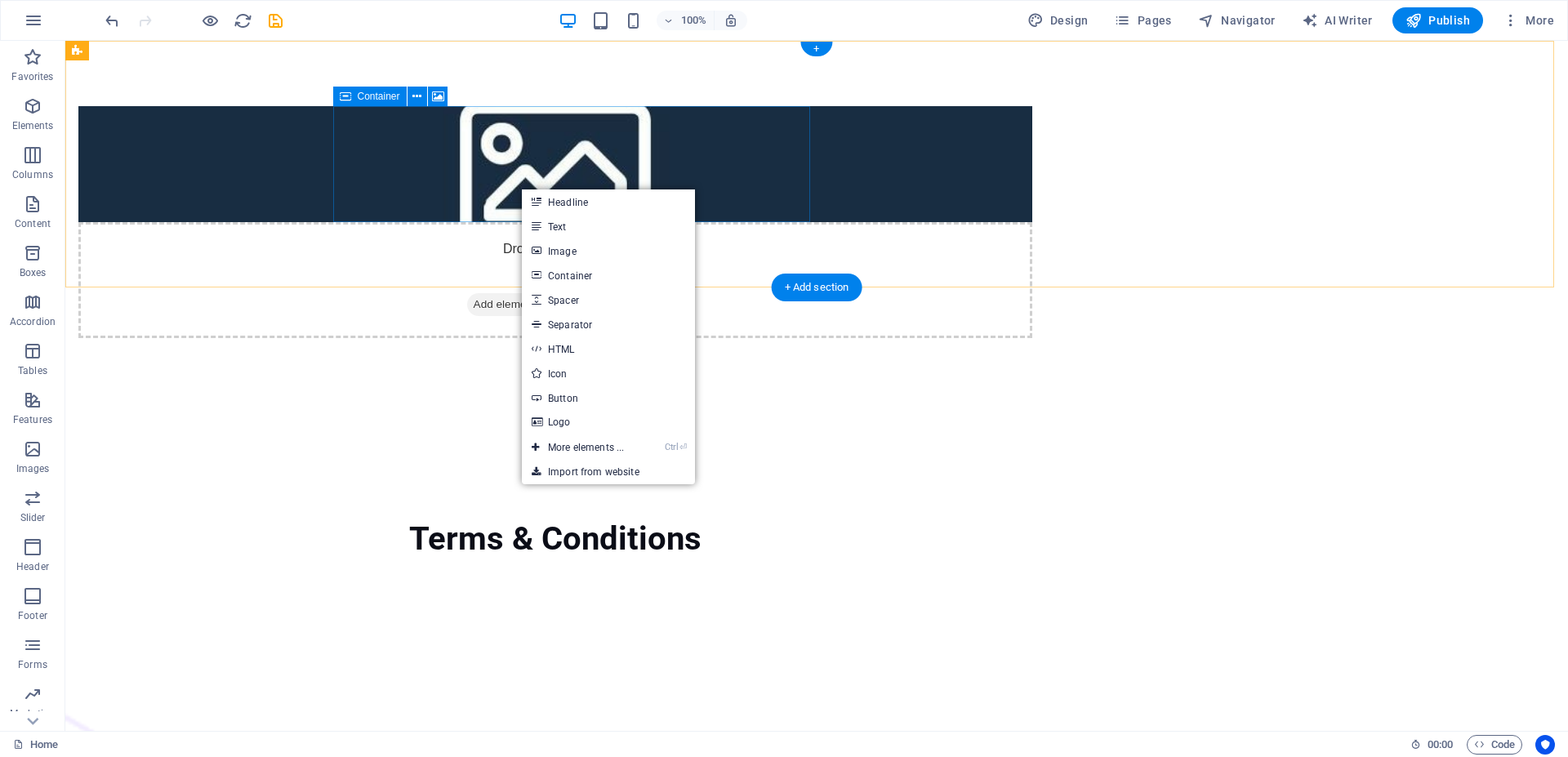
click at [432, 222] on div "Drop content here or Add elements Paste clipboard" at bounding box center [555, 280] width 954 height 116
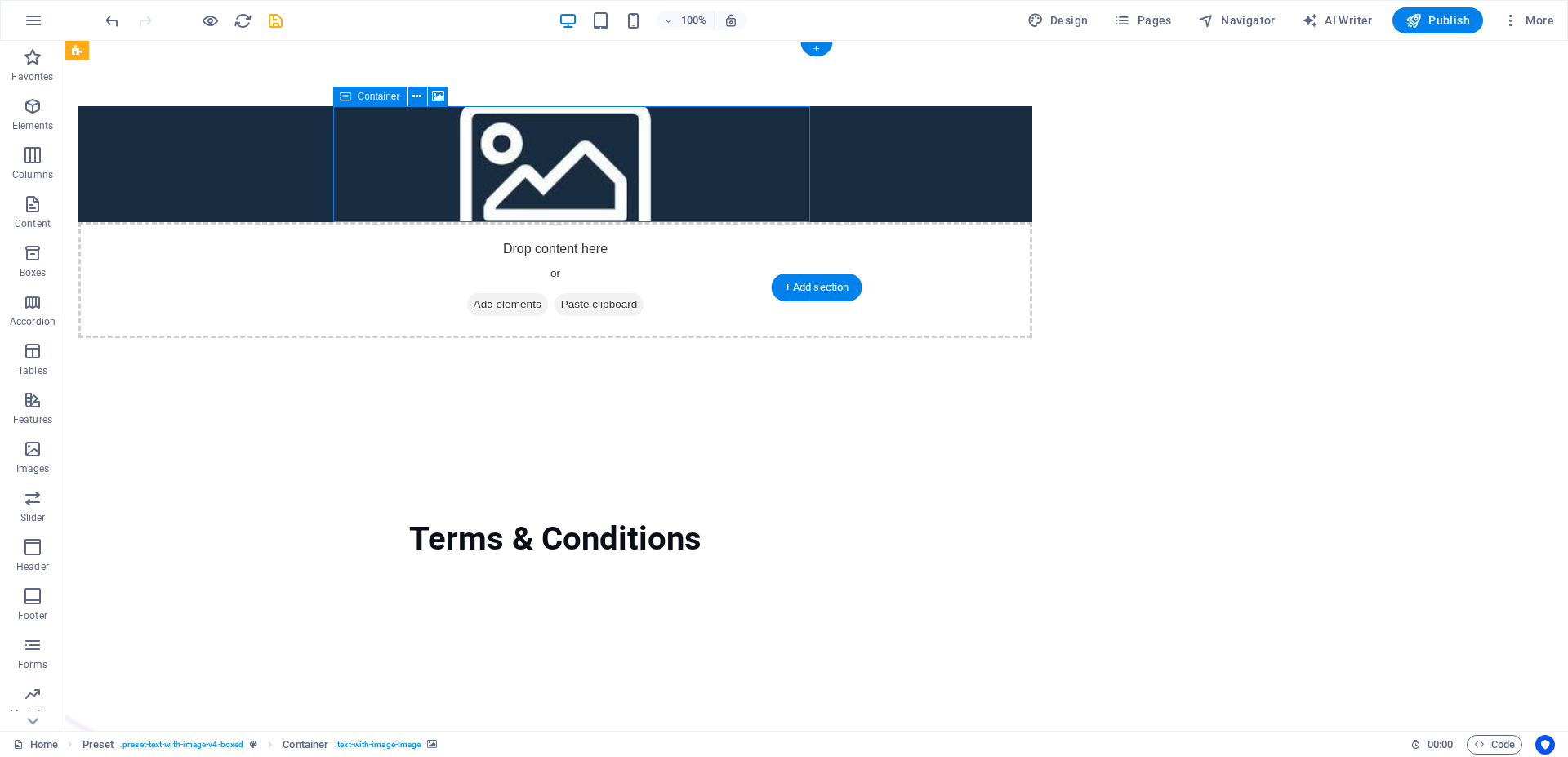
click at [432, 222] on div "Drop content here or Add elements Paste clipboard" at bounding box center [555, 280] width 954 height 116
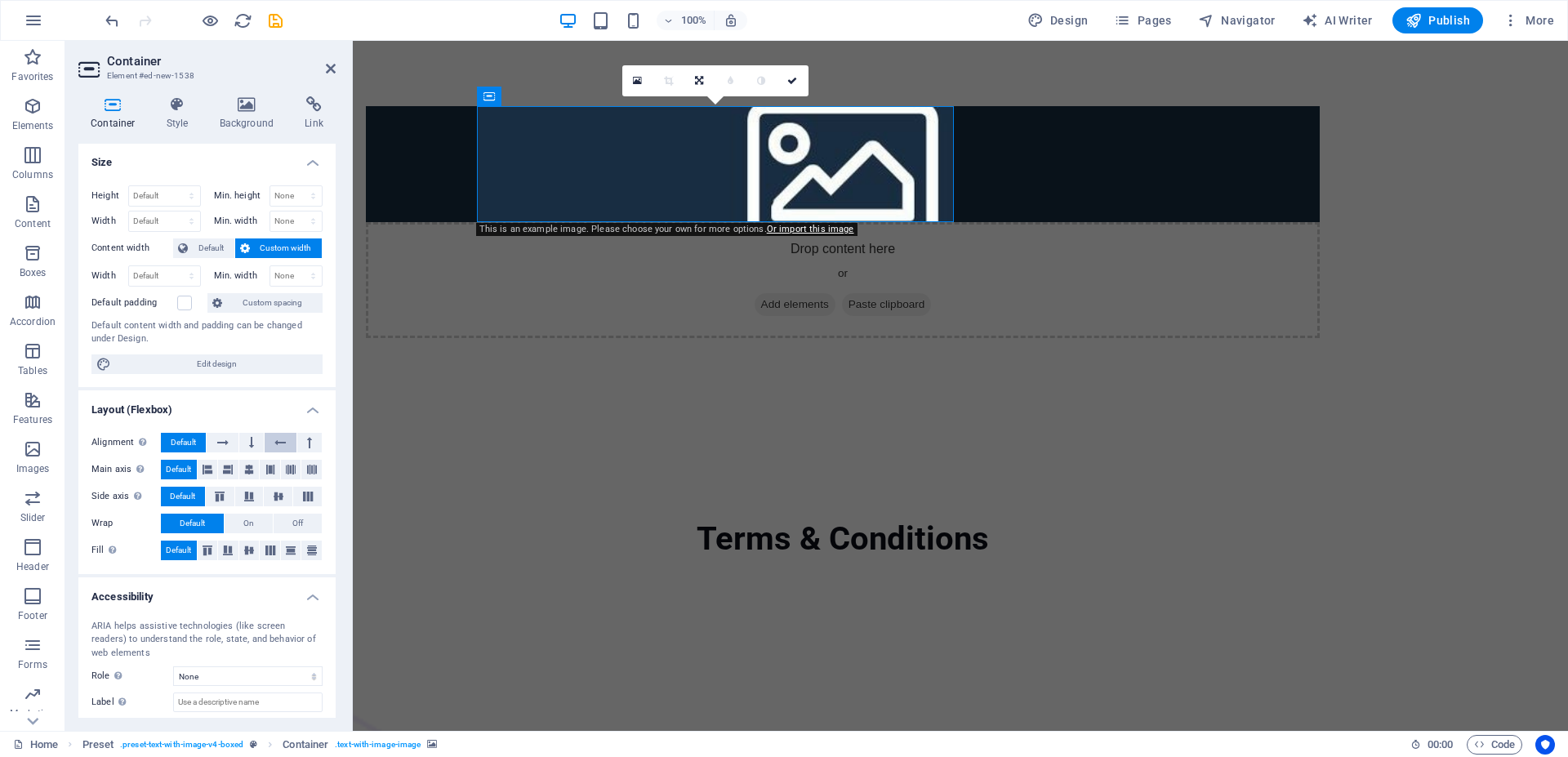
scroll to position [0, 0]
click at [540, 404] on div "Terms & Conditions" at bounding box center [961, 539] width 1216 height 271
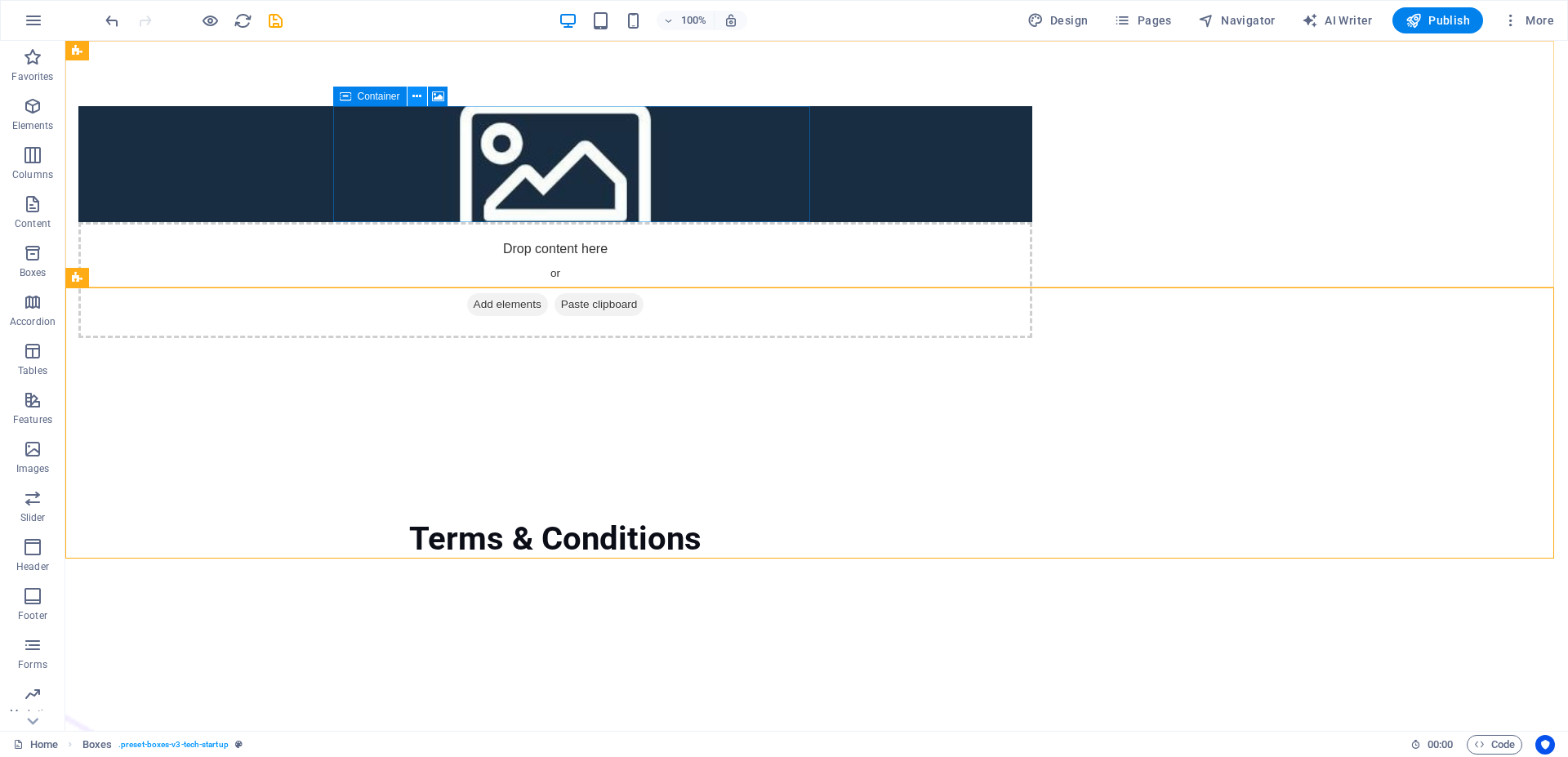
click at [418, 95] on icon at bounding box center [416, 96] width 9 height 17
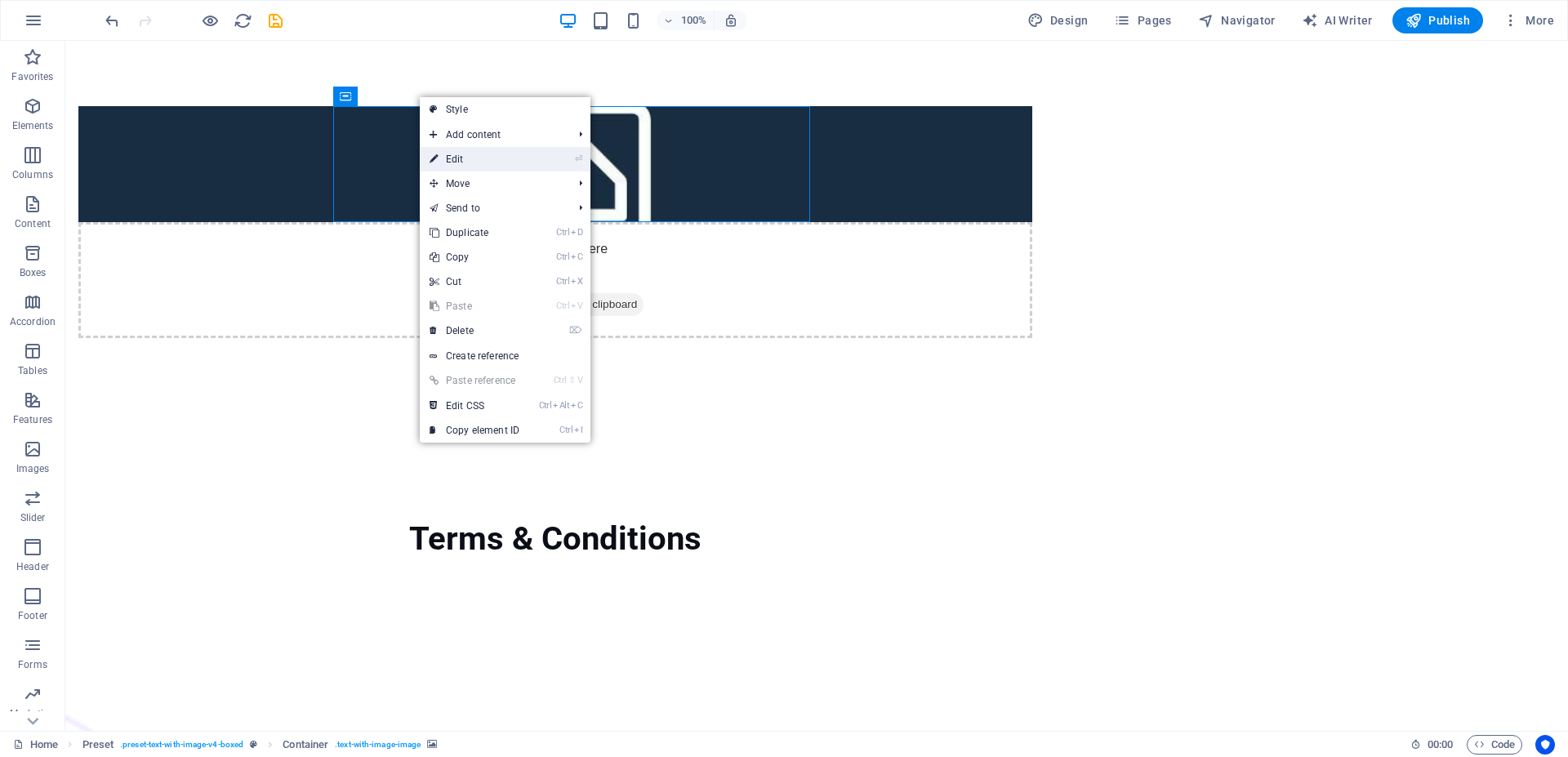
click at [462, 153] on link "⏎ Edit" at bounding box center [475, 159] width 110 height 25
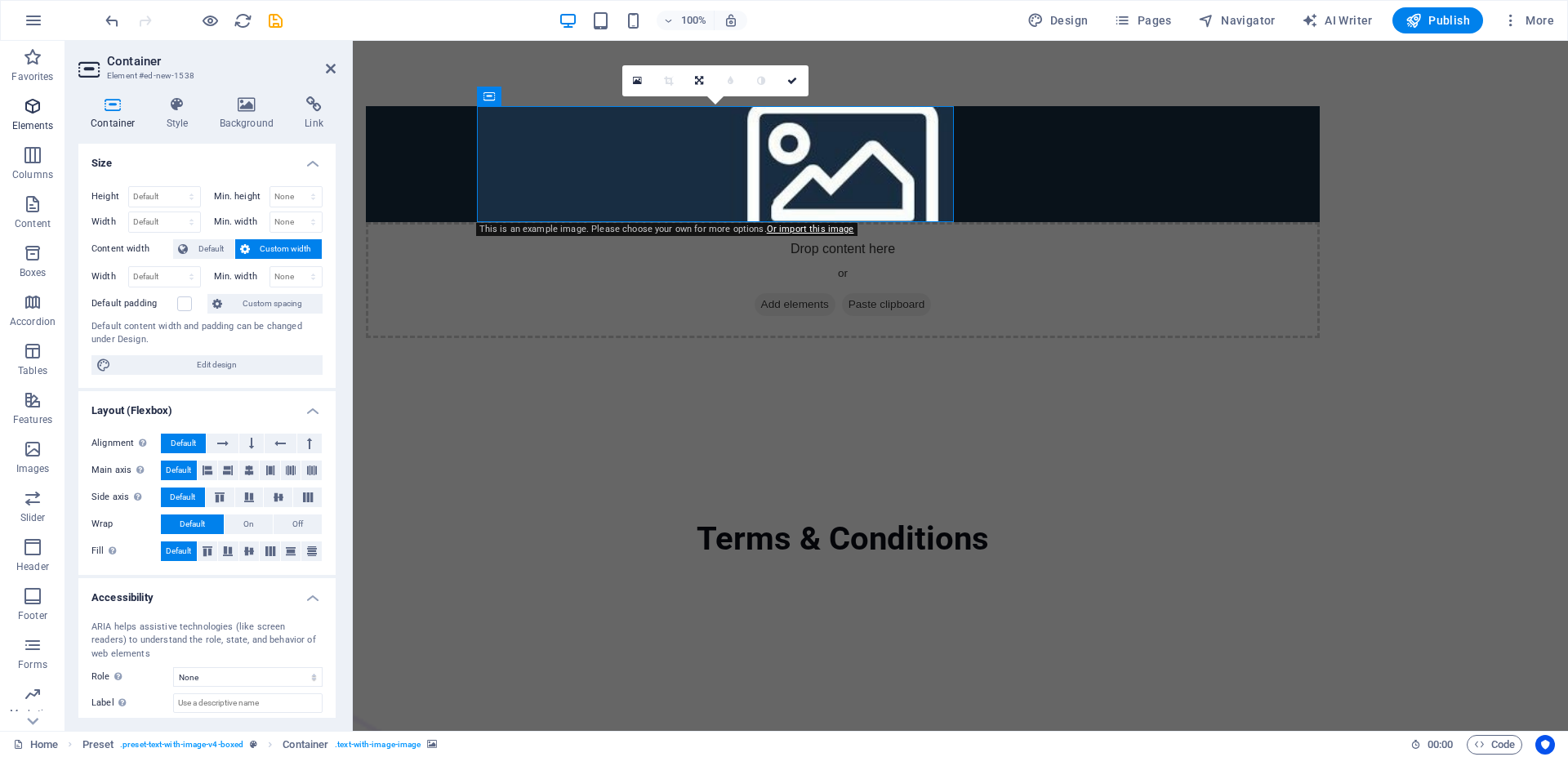
click at [49, 95] on button "Elements" at bounding box center [32, 114] width 65 height 49
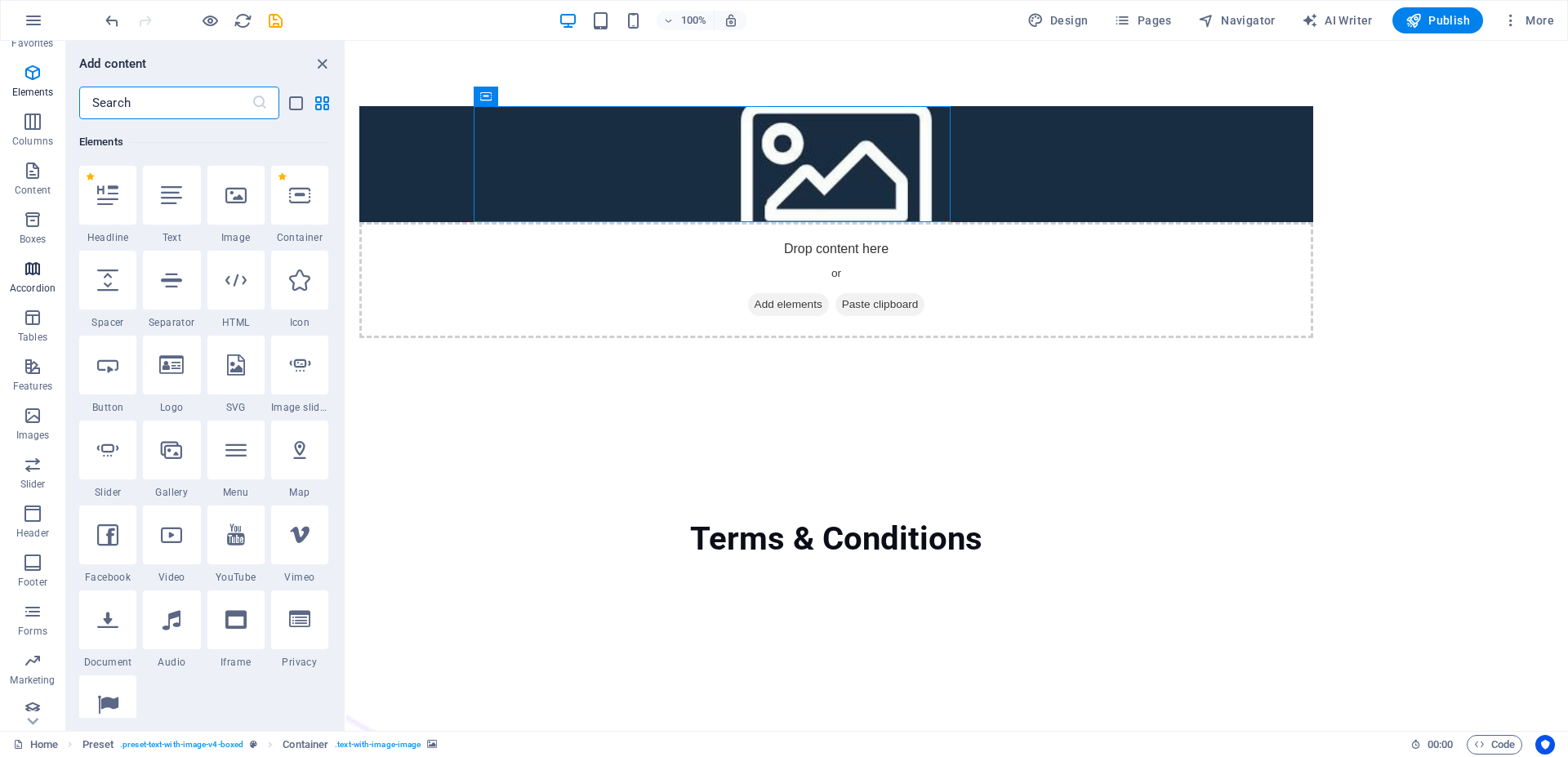
scroll to position [45, 0]
click at [31, 500] on icon "button" at bounding box center [32, 502] width 20 height 20
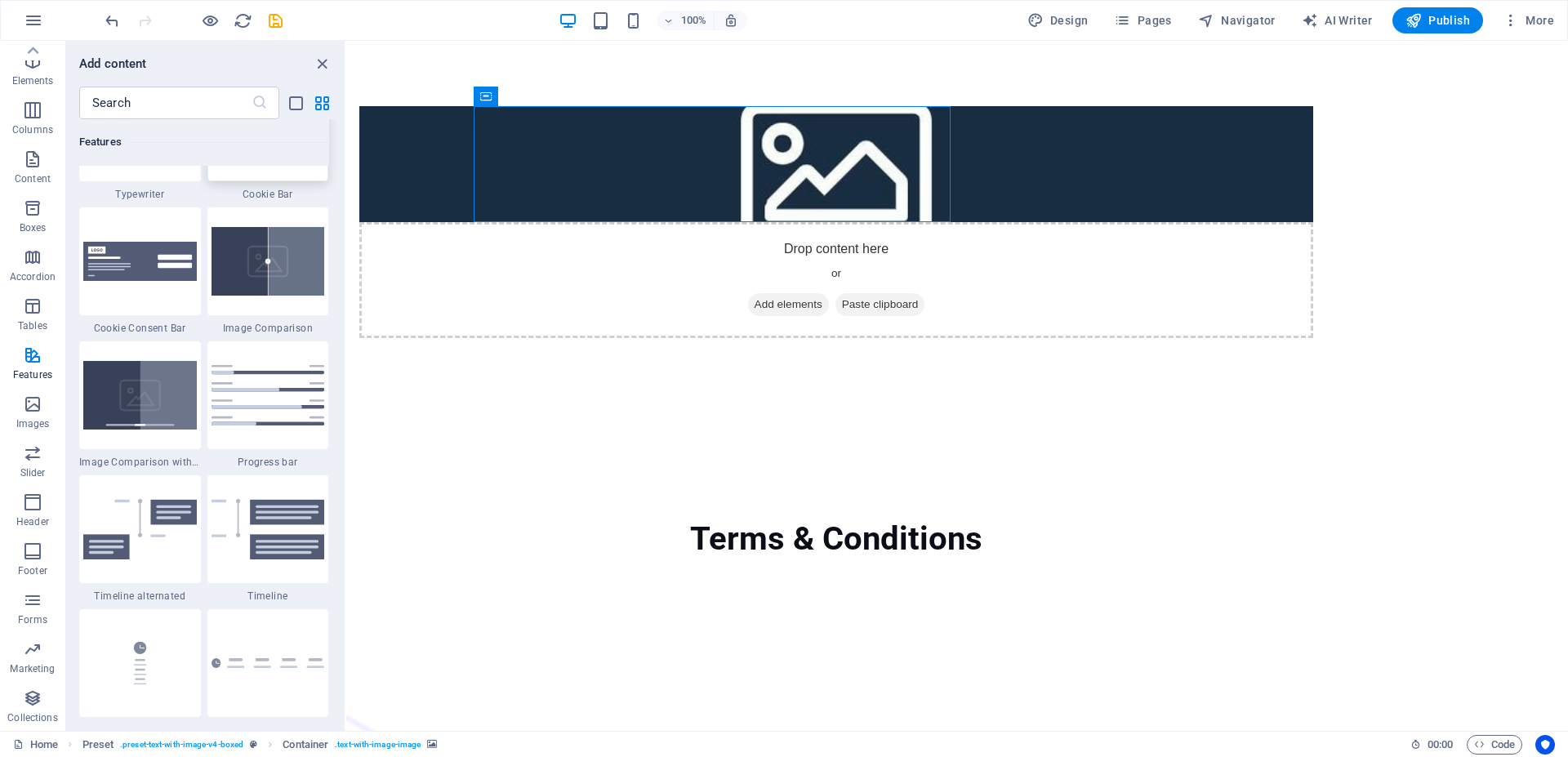
scroll to position [6298, 0]
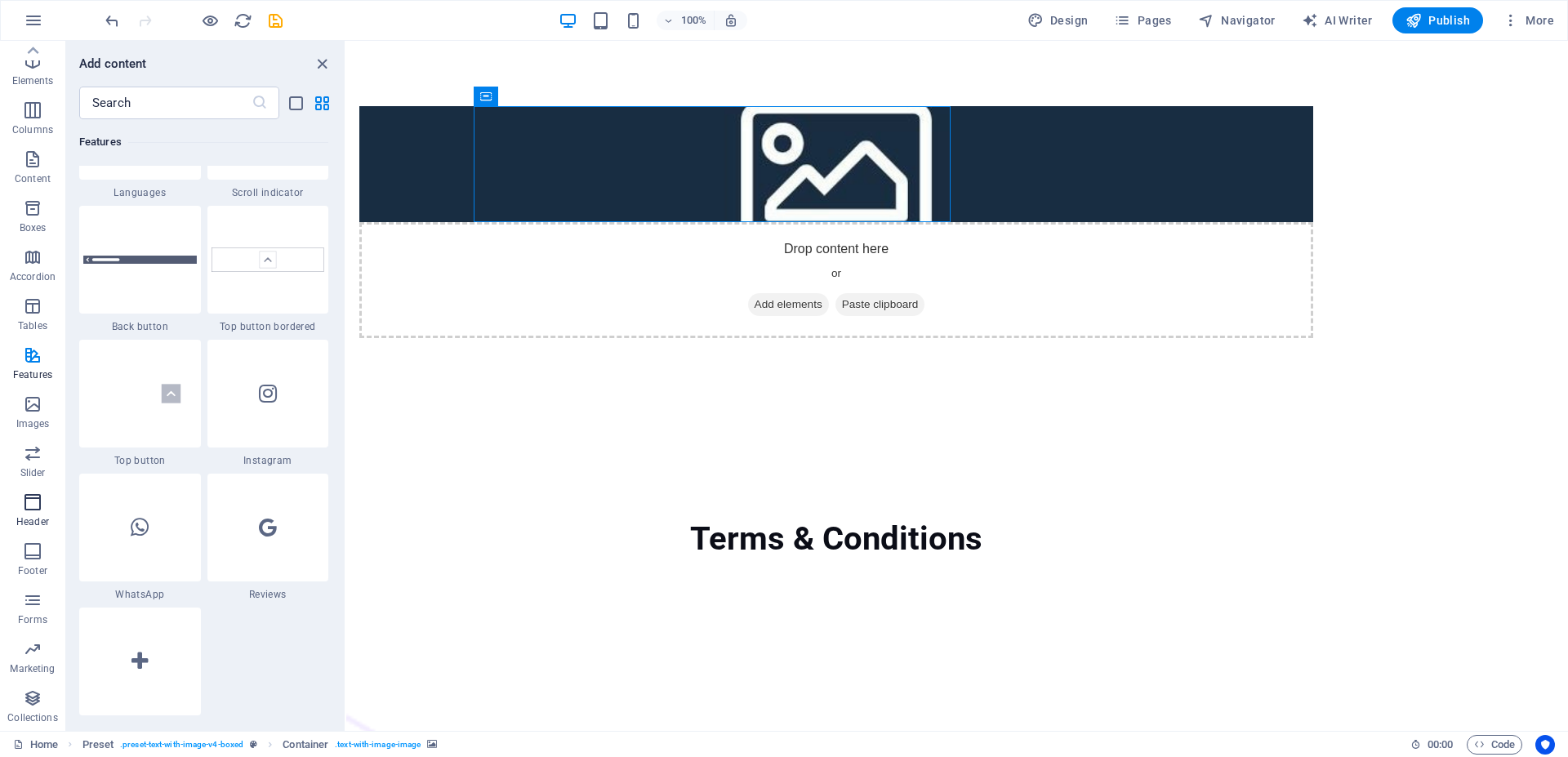
drag, startPoint x: 40, startPoint y: 511, endPoint x: 32, endPoint y: 514, distance: 8.5
click at [37, 512] on span "Header" at bounding box center [32, 512] width 65 height 39
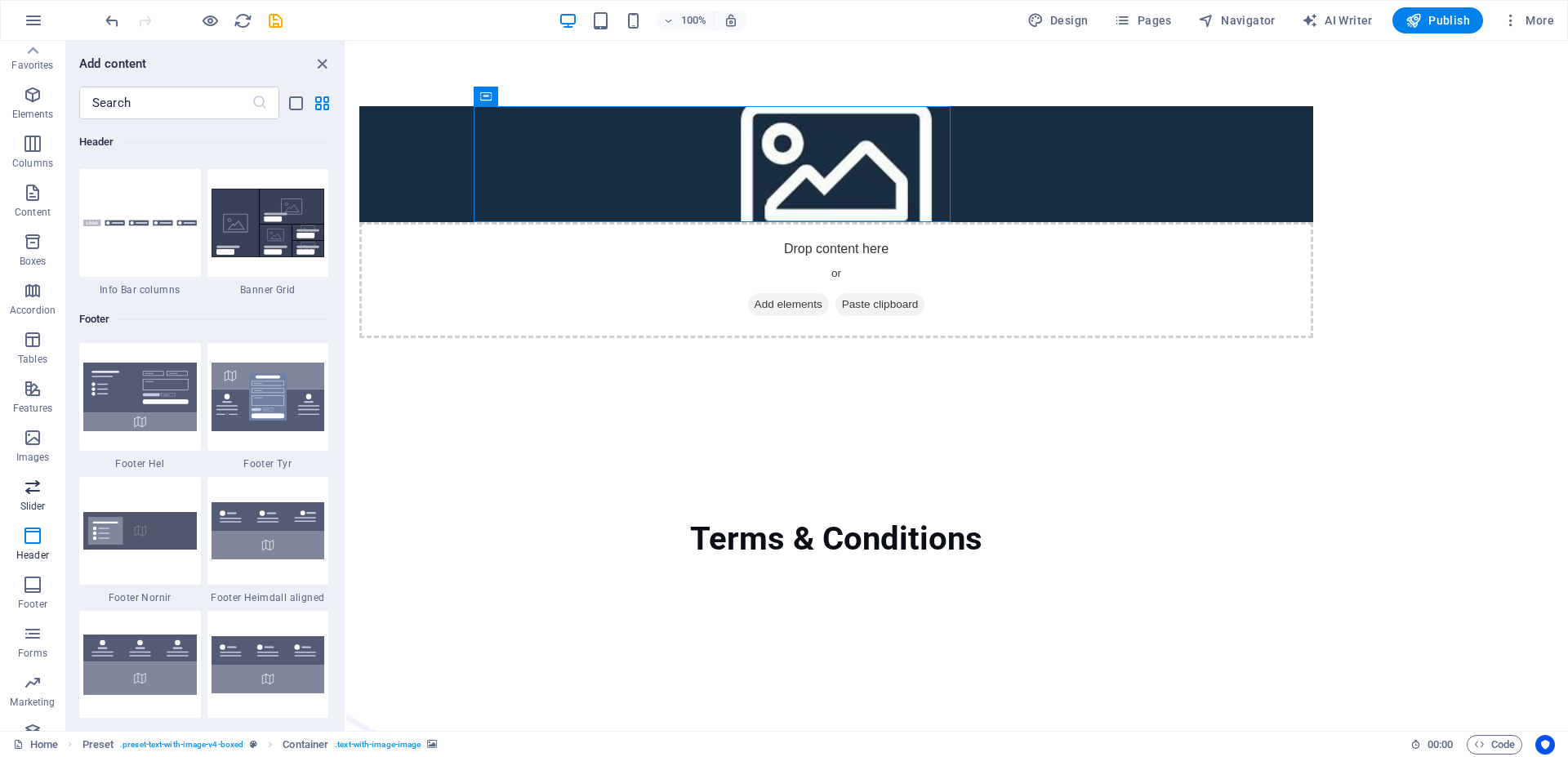
scroll to position [0, 0]
click at [20, 221] on p "Content" at bounding box center [32, 224] width 36 height 13
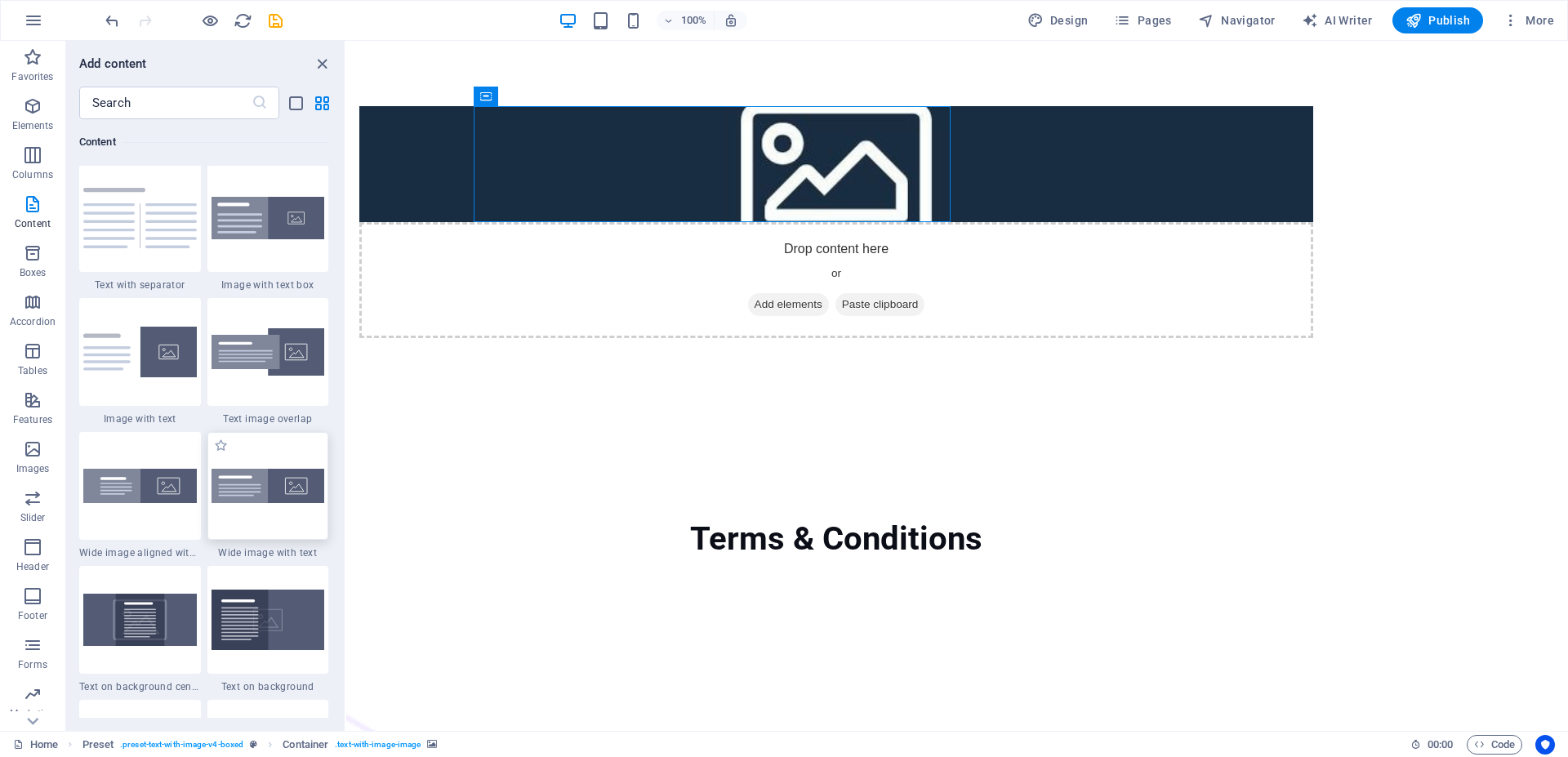
scroll to position [3012, 0]
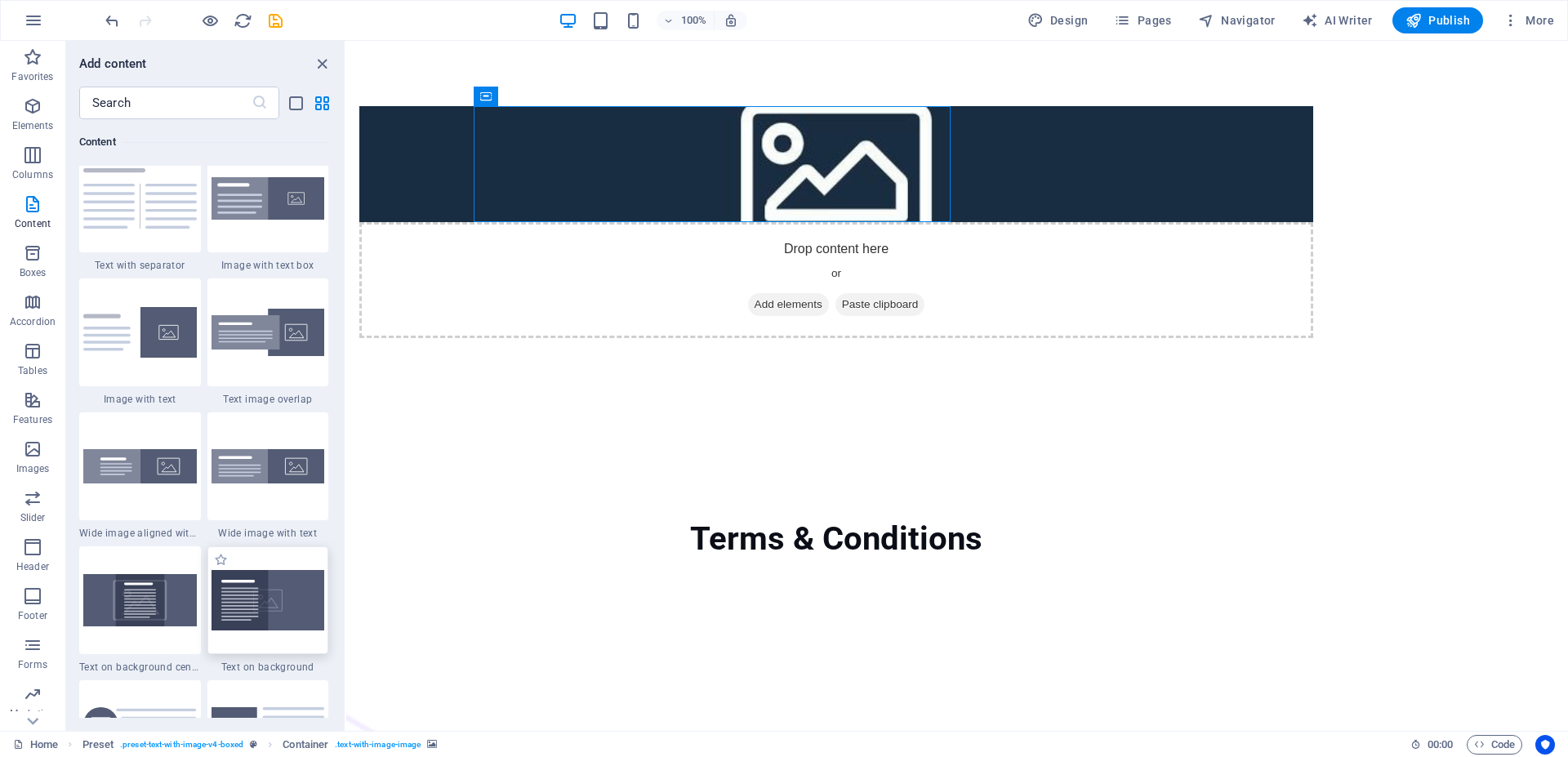
click at [240, 629] on img at bounding box center [268, 599] width 114 height 60
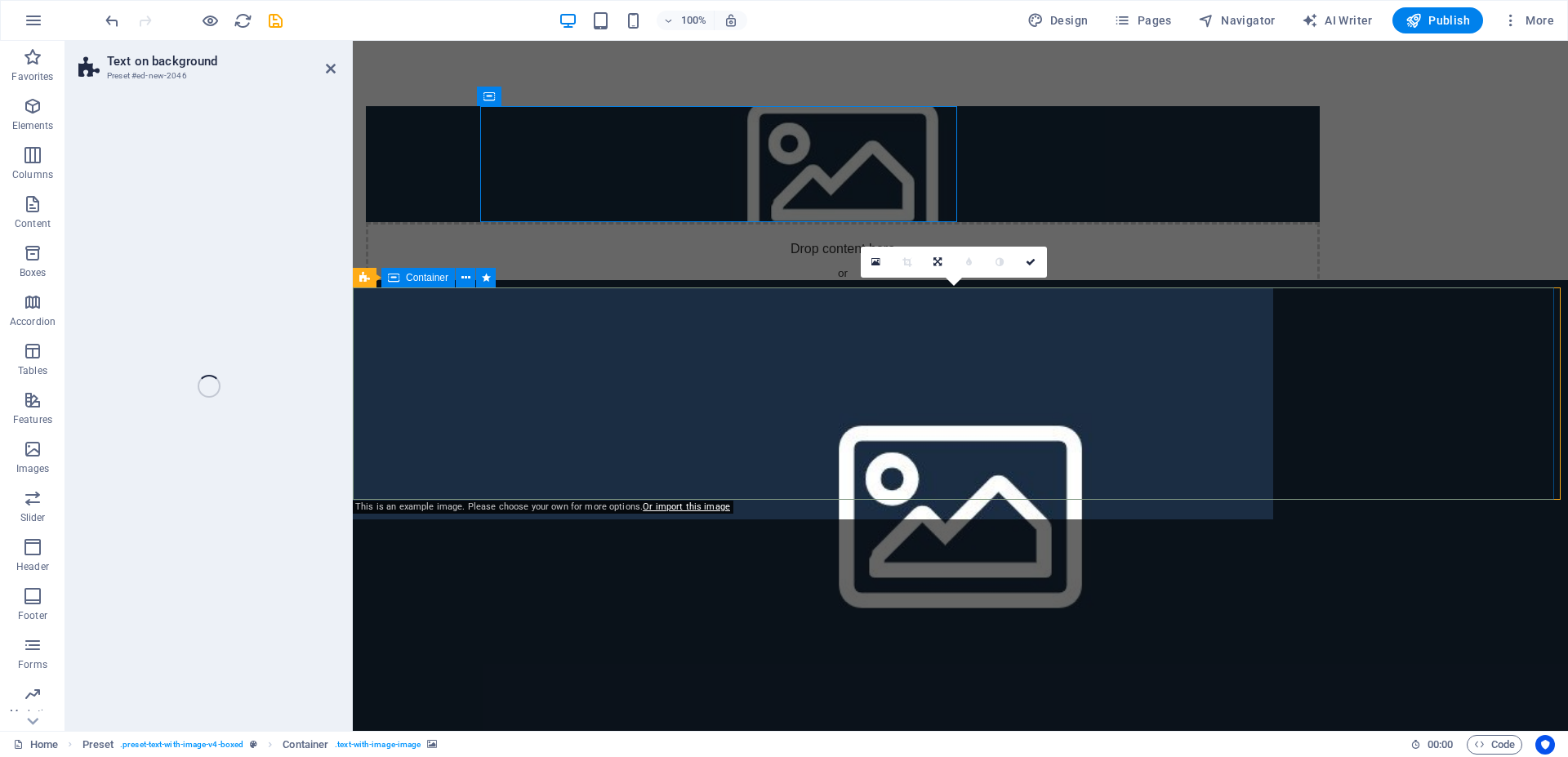
select select "%"
select select "rem"
select select "px"
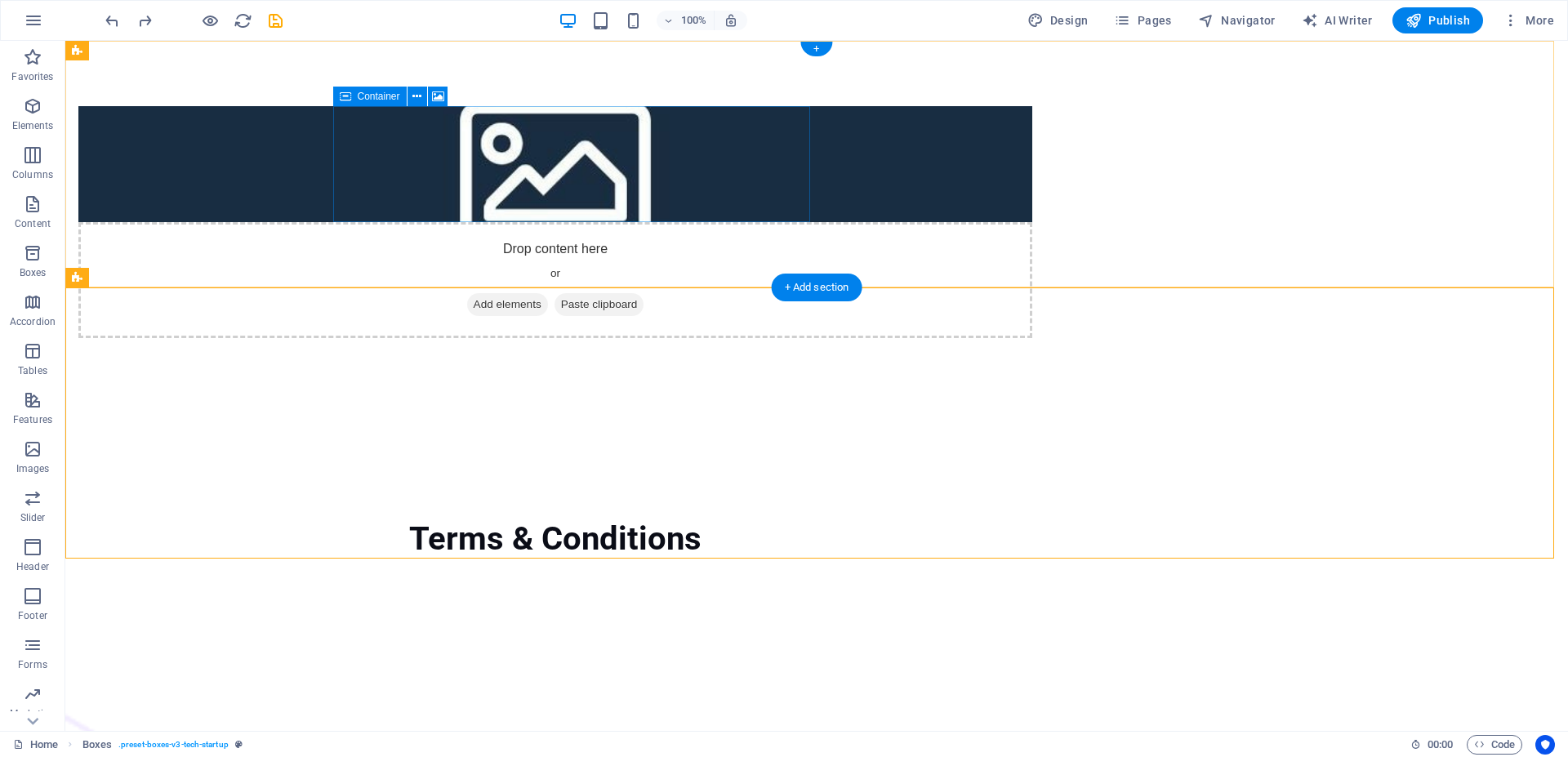
click at [714, 222] on div "Drop content here or Add elements Paste clipboard" at bounding box center [555, 280] width 954 height 116
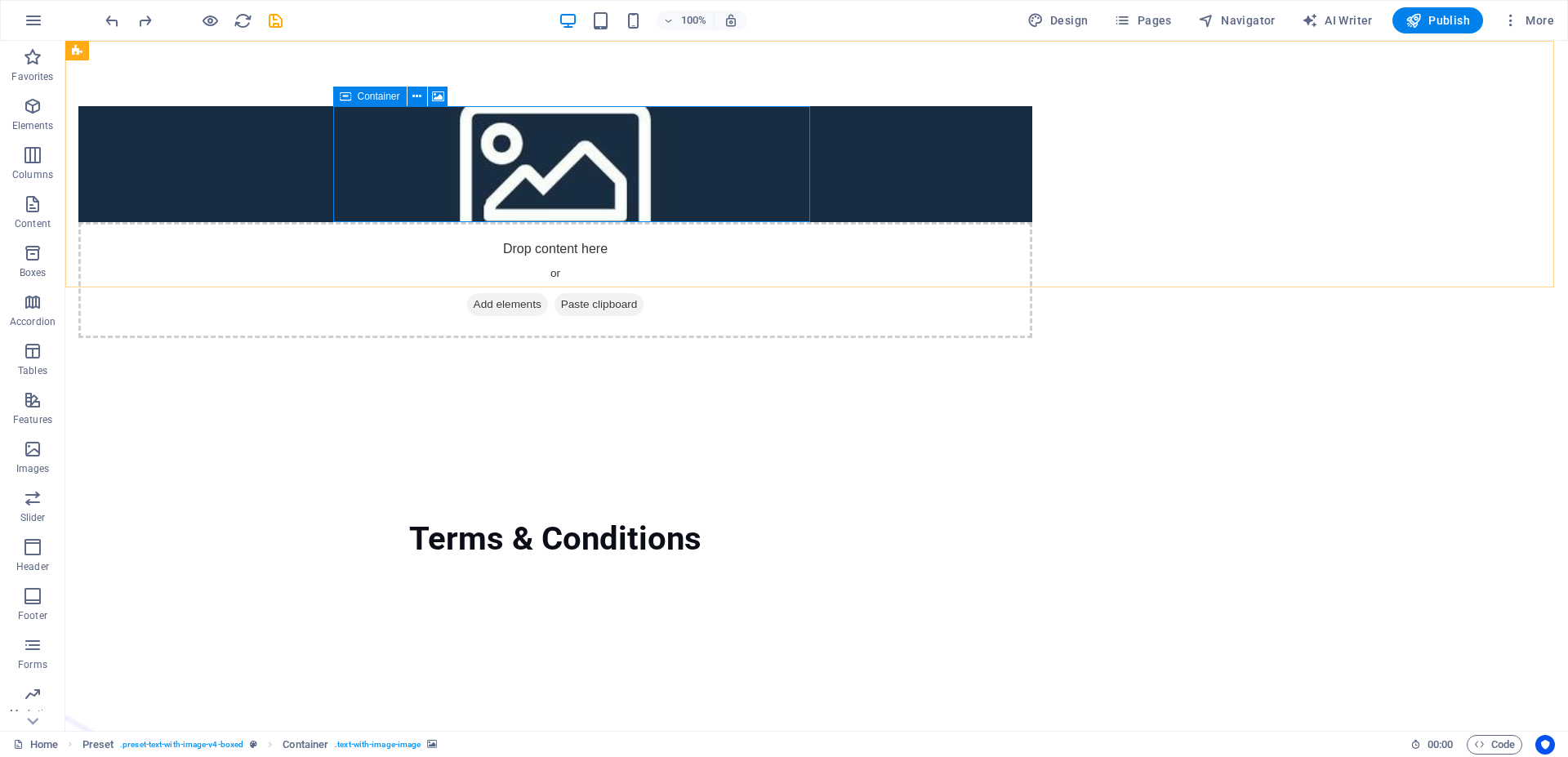
click at [348, 95] on icon at bounding box center [346, 96] width 11 height 20
click at [422, 95] on button at bounding box center [417, 96] width 20 height 20
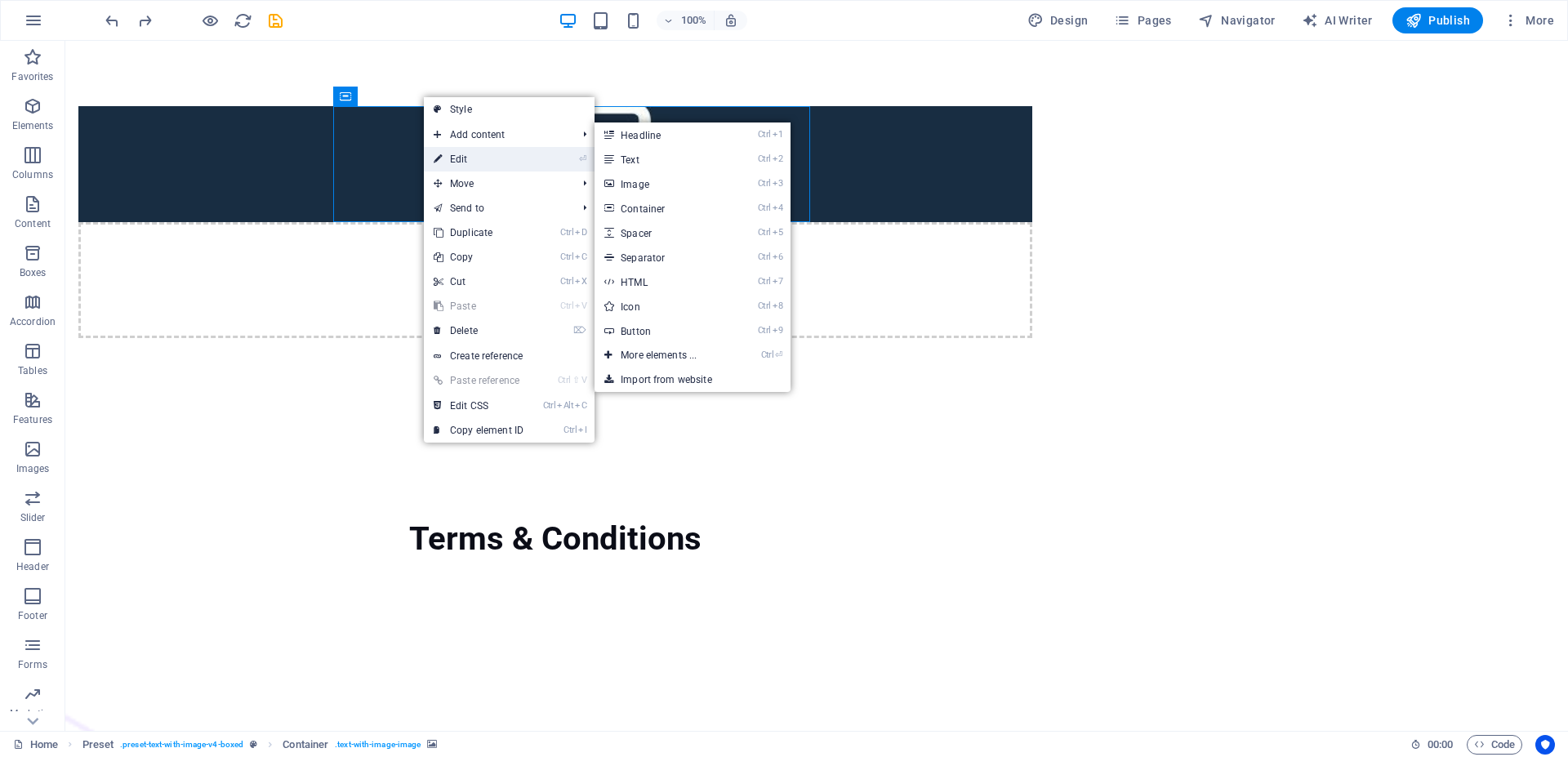
click at [474, 158] on link "⏎ Edit" at bounding box center [478, 159] width 110 height 25
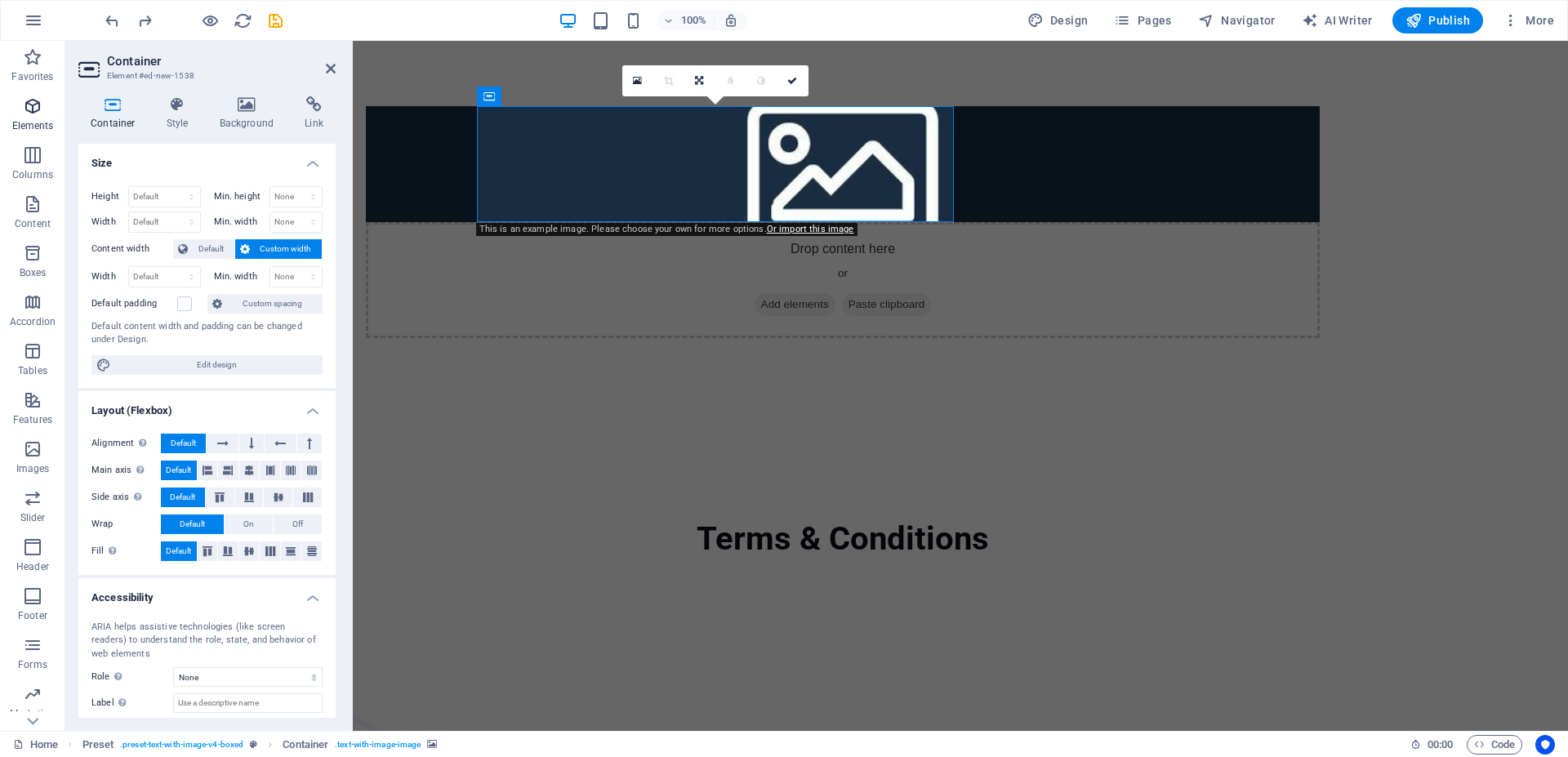
click at [34, 116] on span "Elements" at bounding box center [32, 116] width 65 height 39
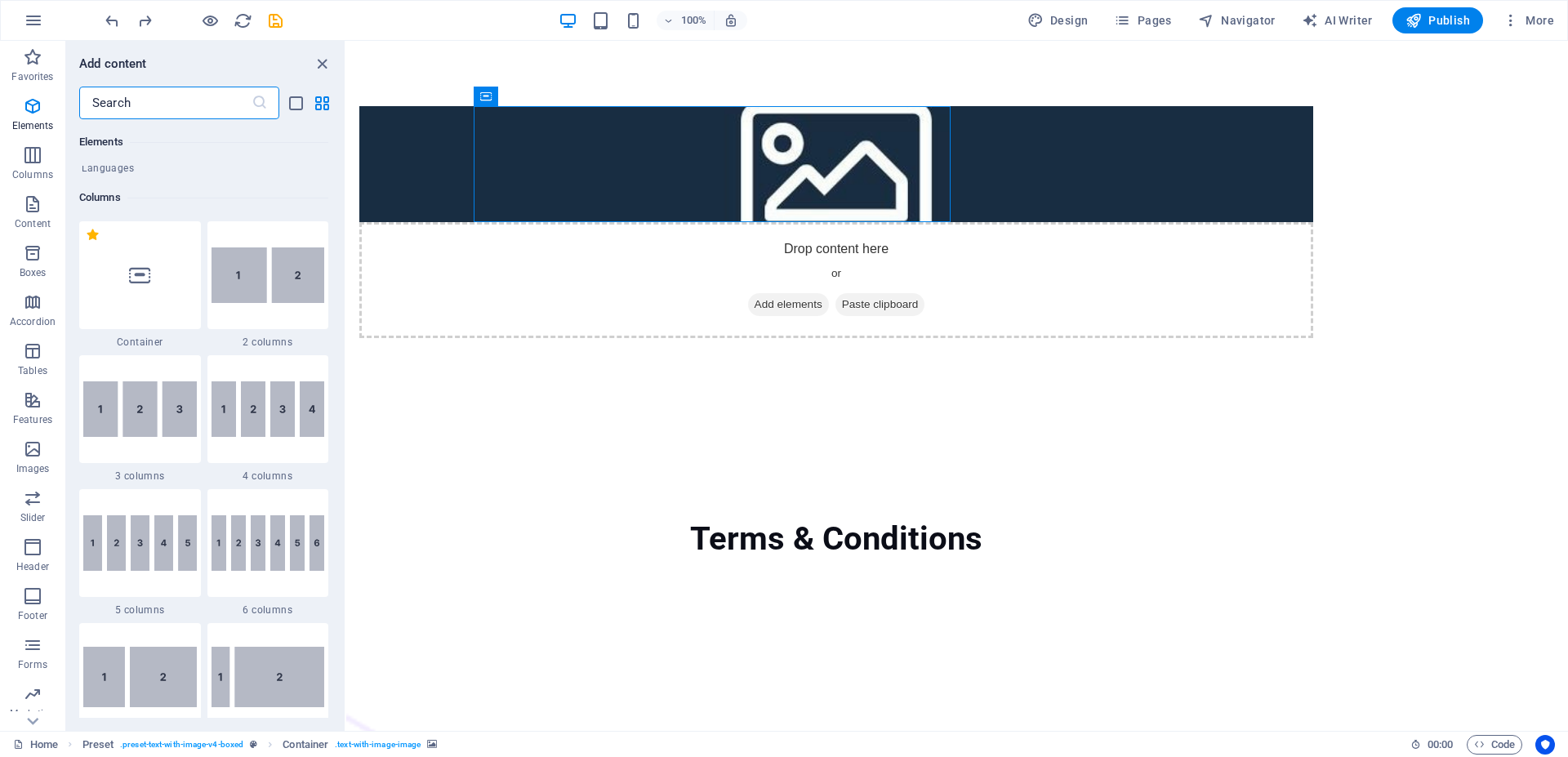
scroll to position [762, 0]
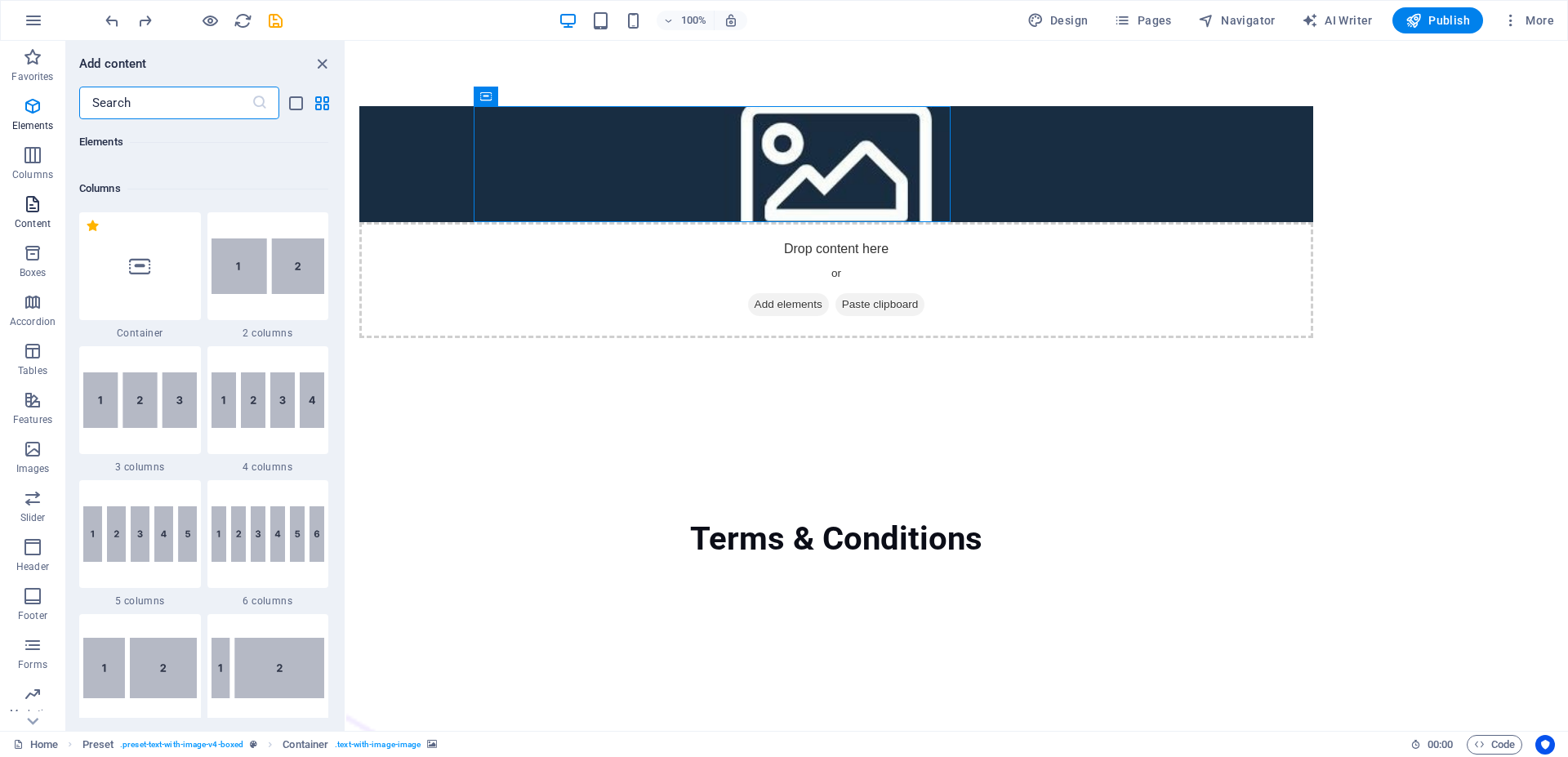
click at [40, 217] on span "Content" at bounding box center [32, 214] width 65 height 39
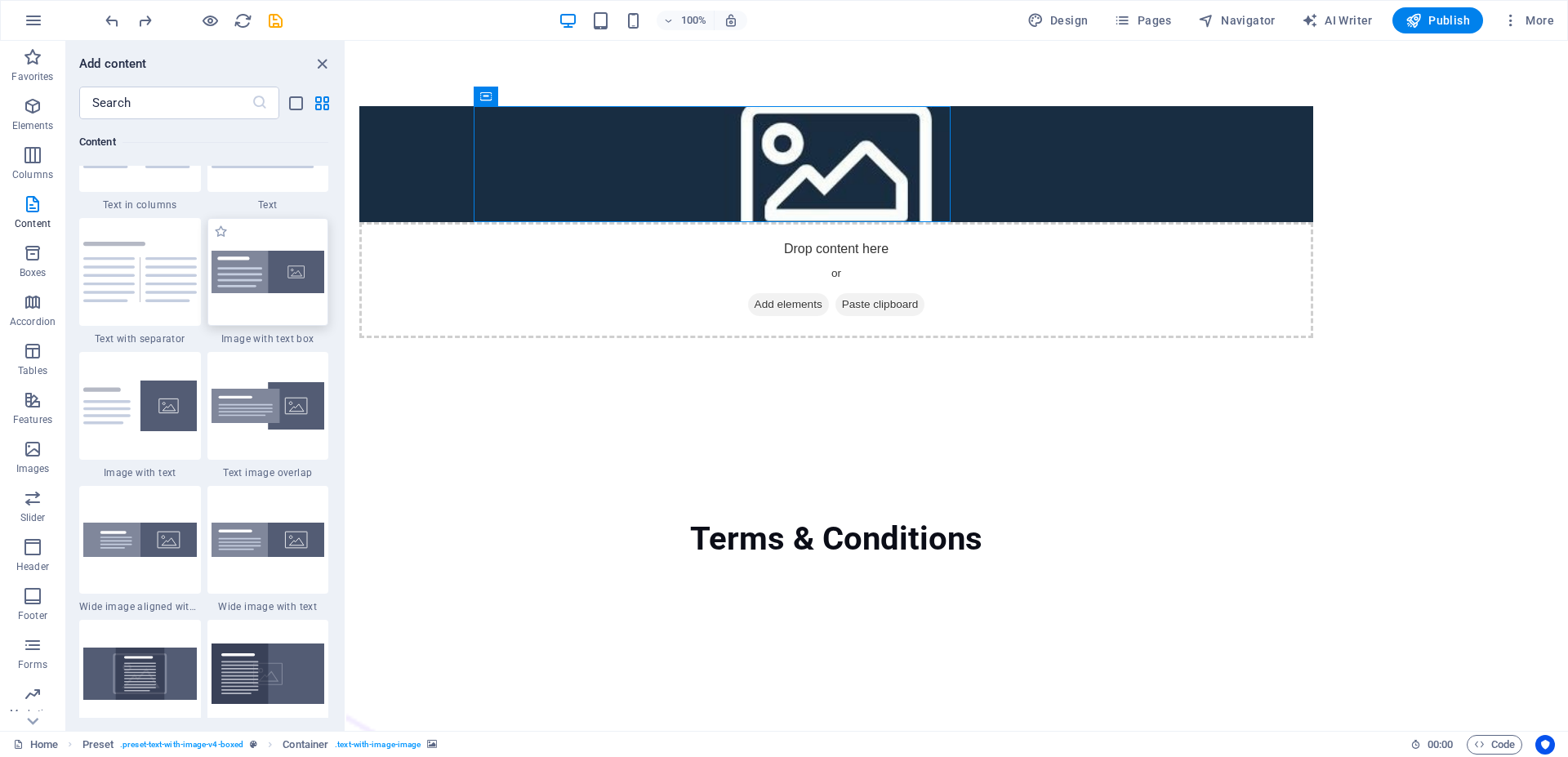
scroll to position [3085, 0]
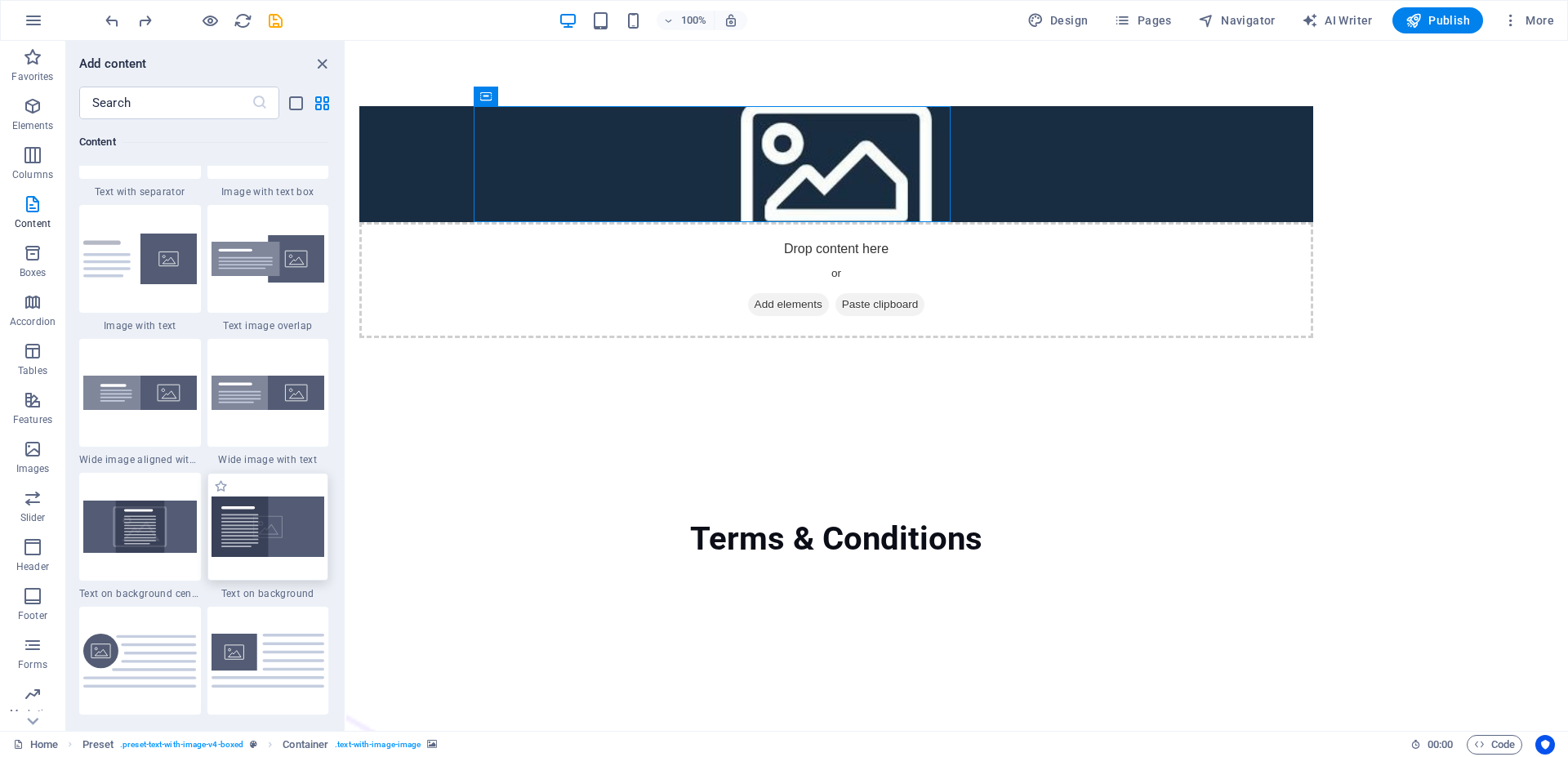
click at [268, 557] on img at bounding box center [268, 526] width 114 height 60
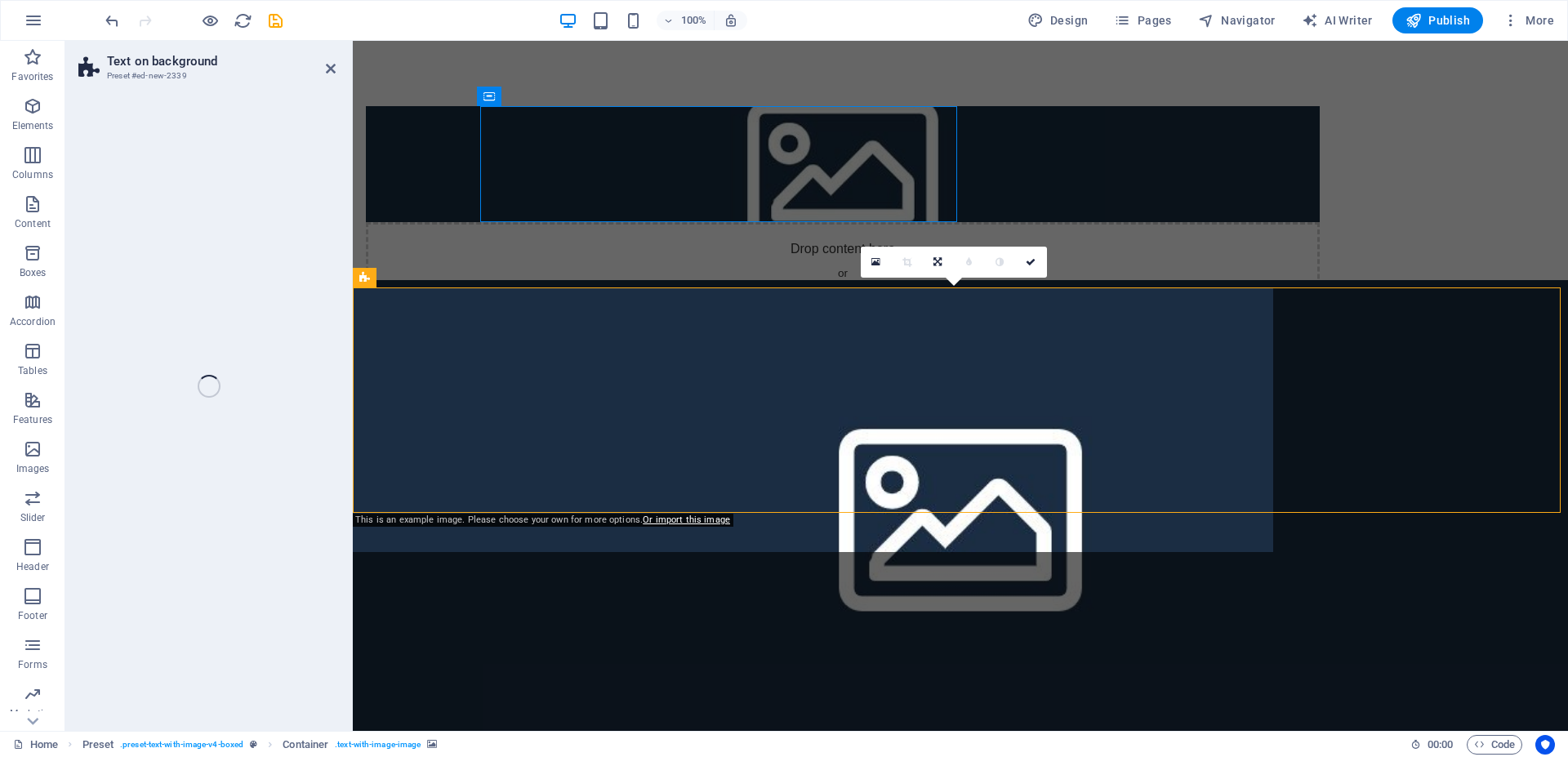
select select "%"
select select "rem"
select select "px"
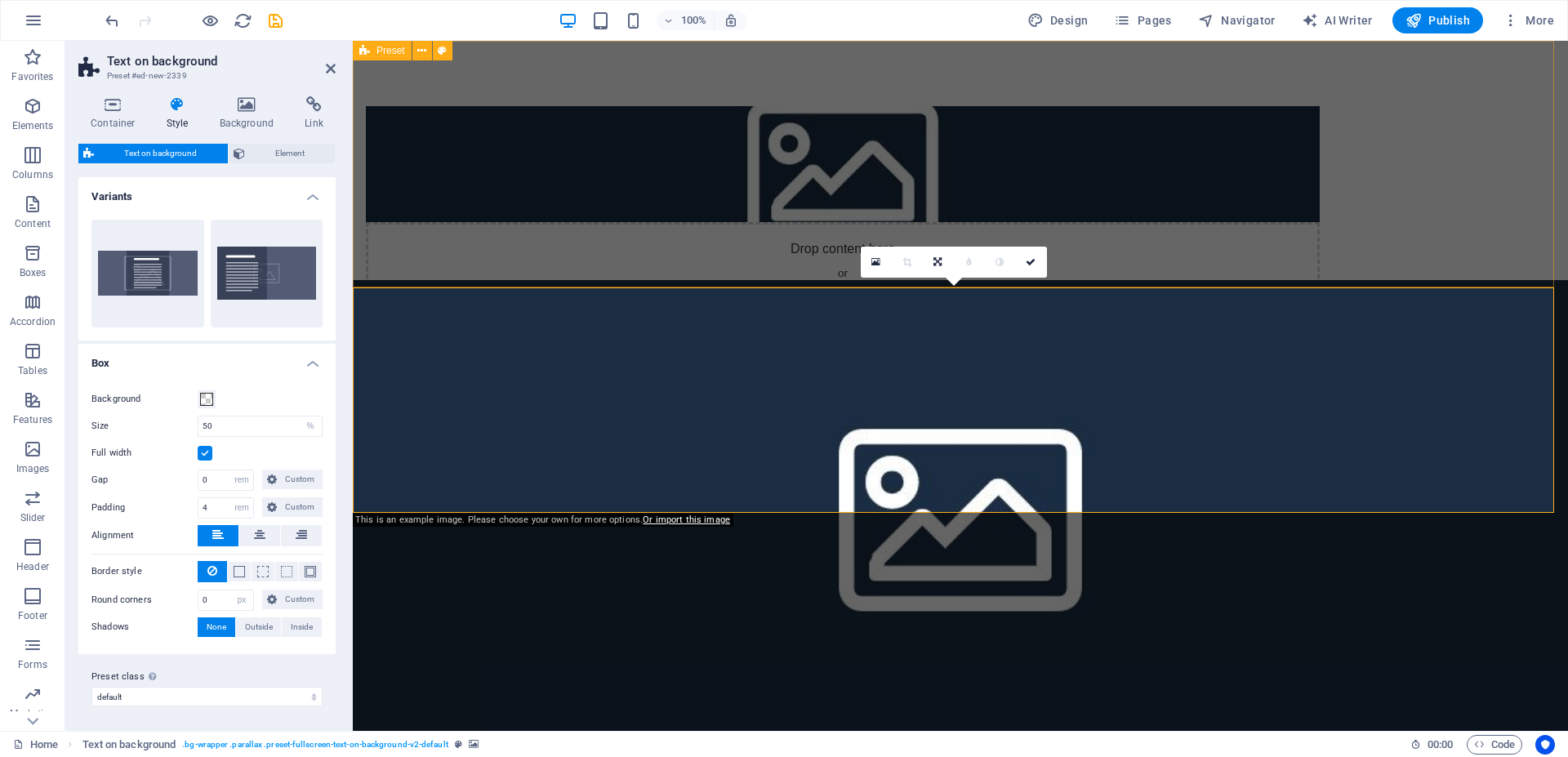
click at [811, 244] on div "Drop content here or Add elements Paste clipboard" at bounding box center [961, 222] width 1216 height 363
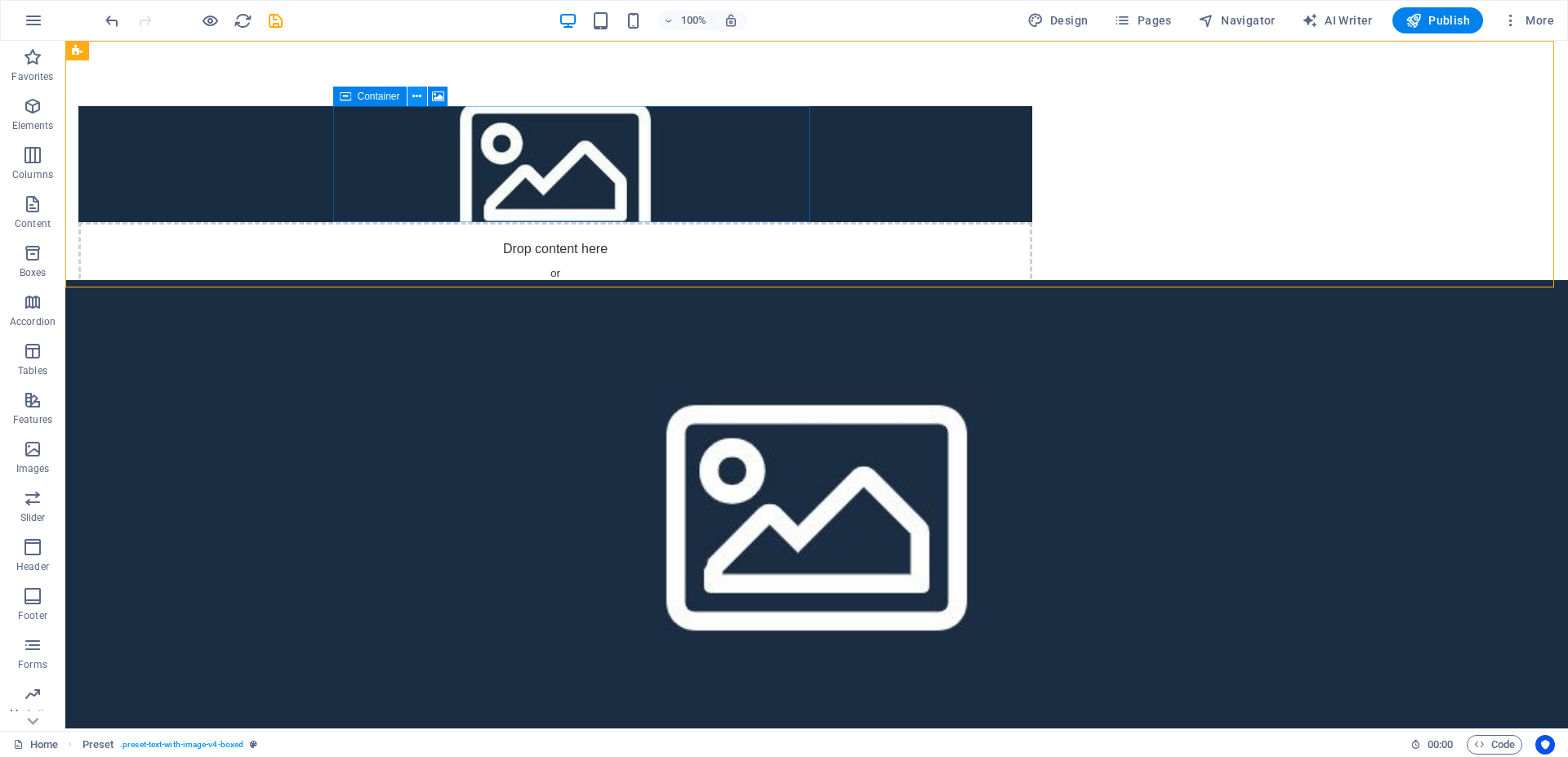
click at [415, 97] on icon at bounding box center [416, 96] width 9 height 17
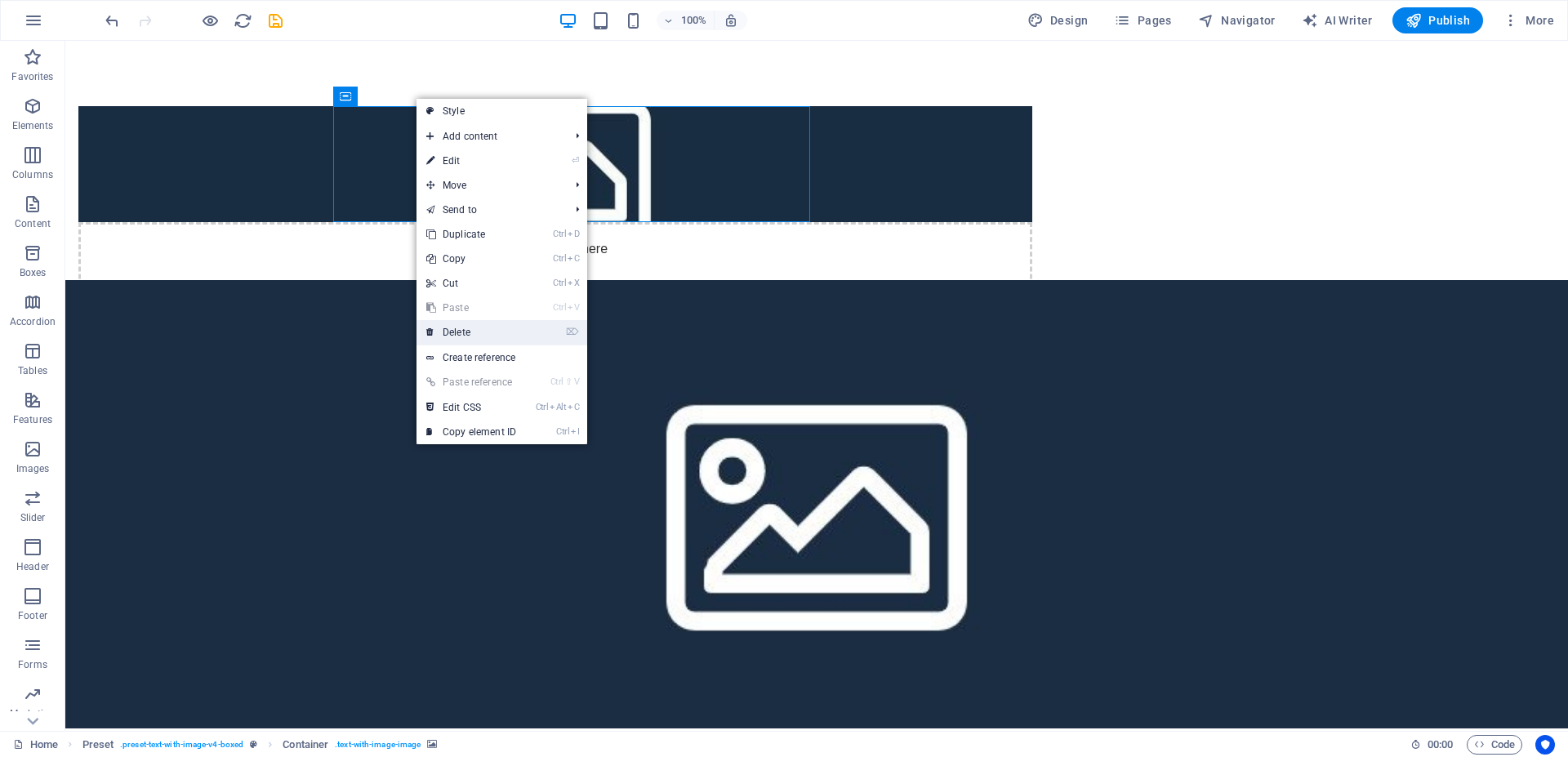
click at [469, 326] on link "⌦ Delete" at bounding box center [471, 332] width 110 height 25
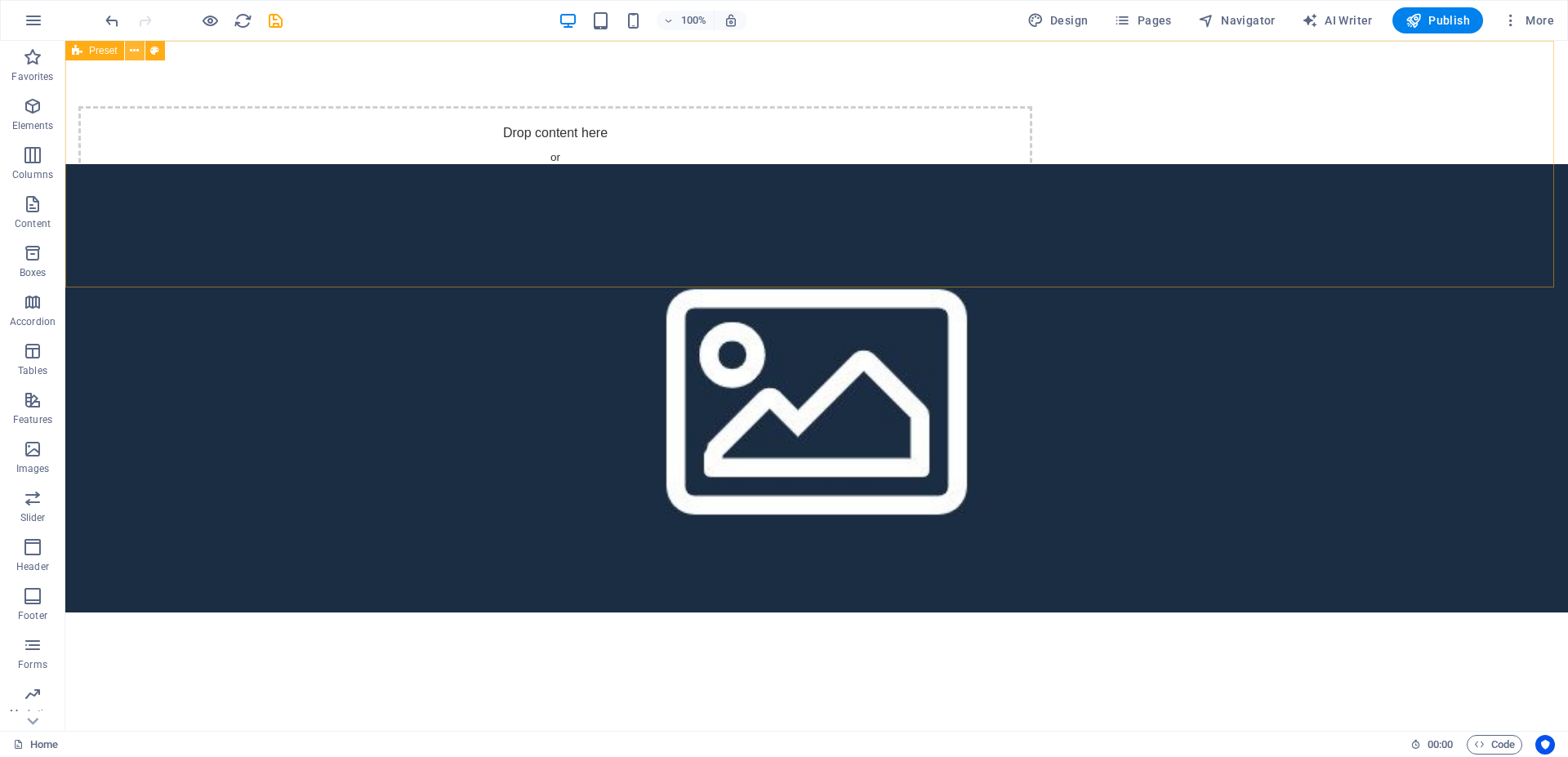
click at [134, 51] on icon at bounding box center [134, 51] width 9 height 17
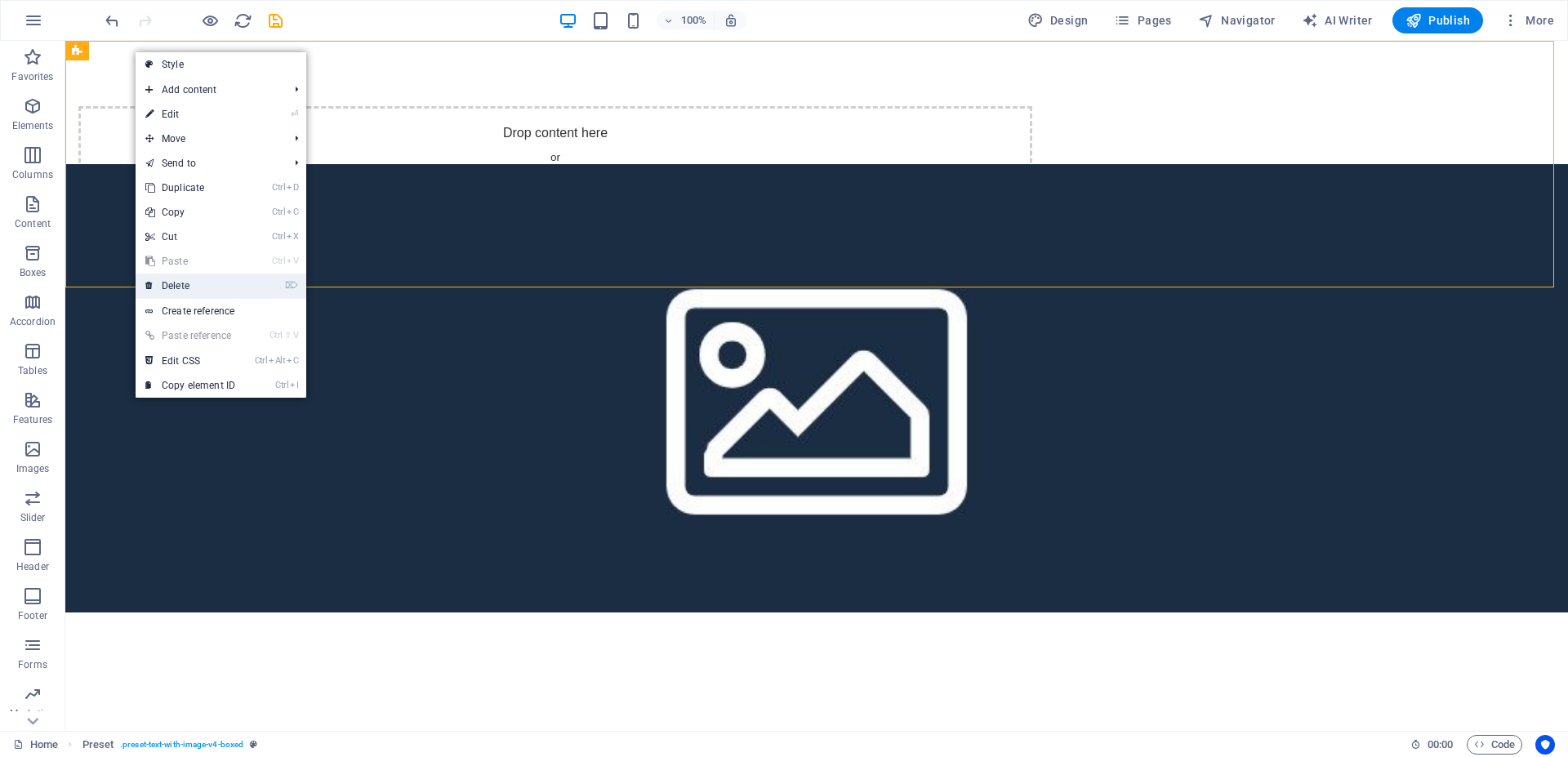
click at [193, 274] on link "⌦ Delete" at bounding box center [190, 286] width 110 height 25
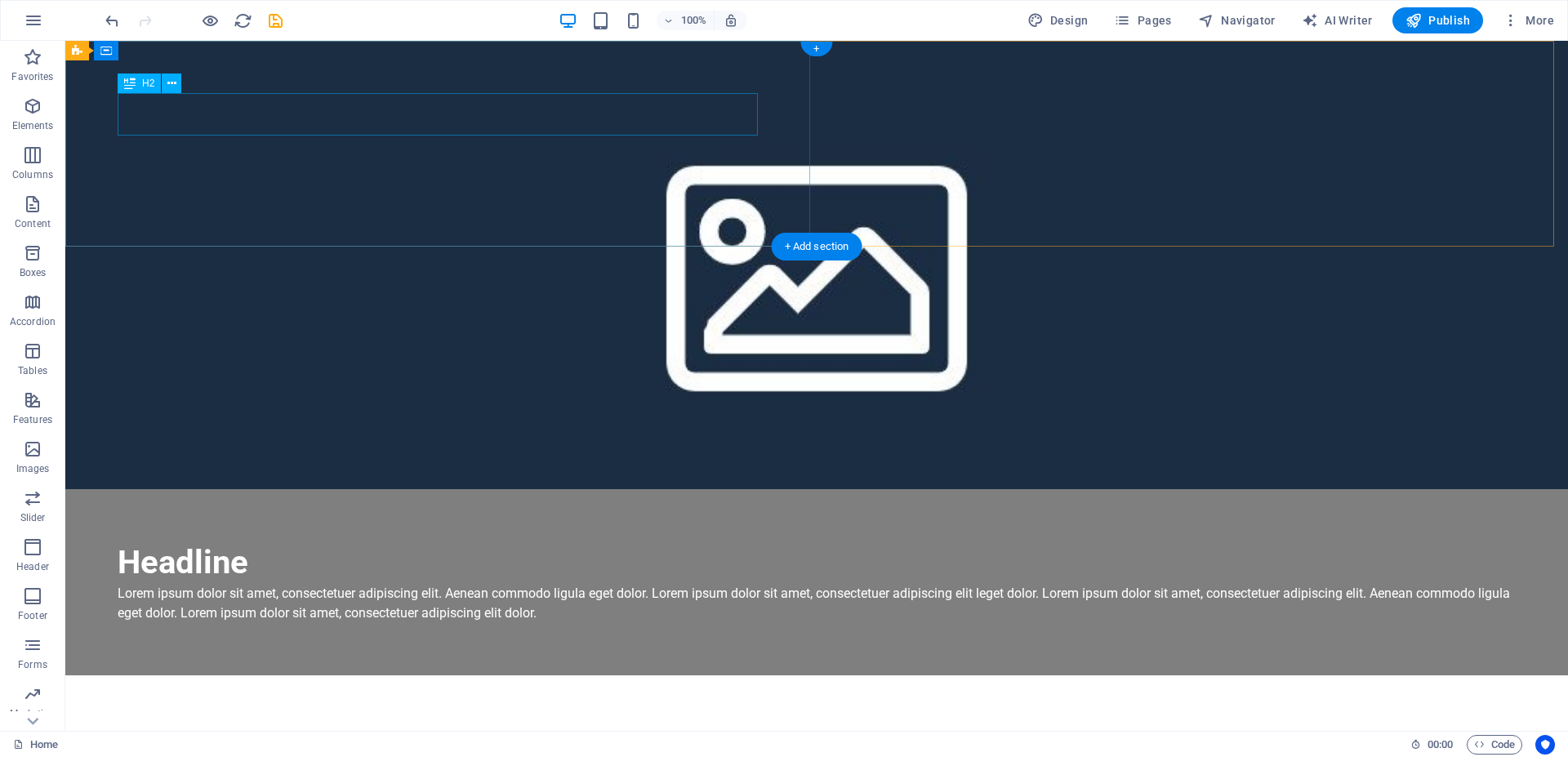
click at [558, 541] on div "Headline" at bounding box center [816, 562] width 1398 height 42
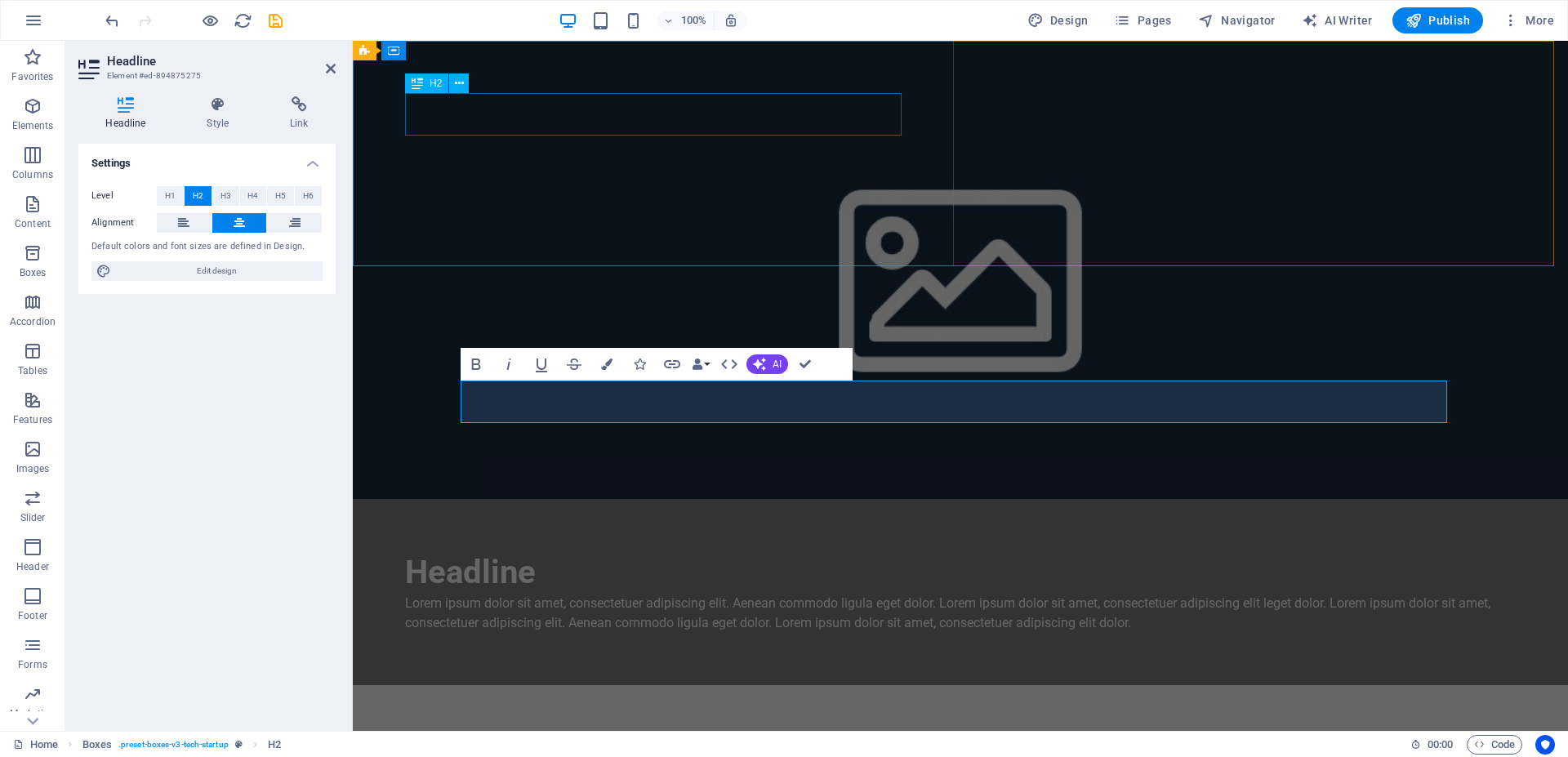
click at [494, 551] on div "Headline" at bounding box center [960, 572] width 1111 height 42
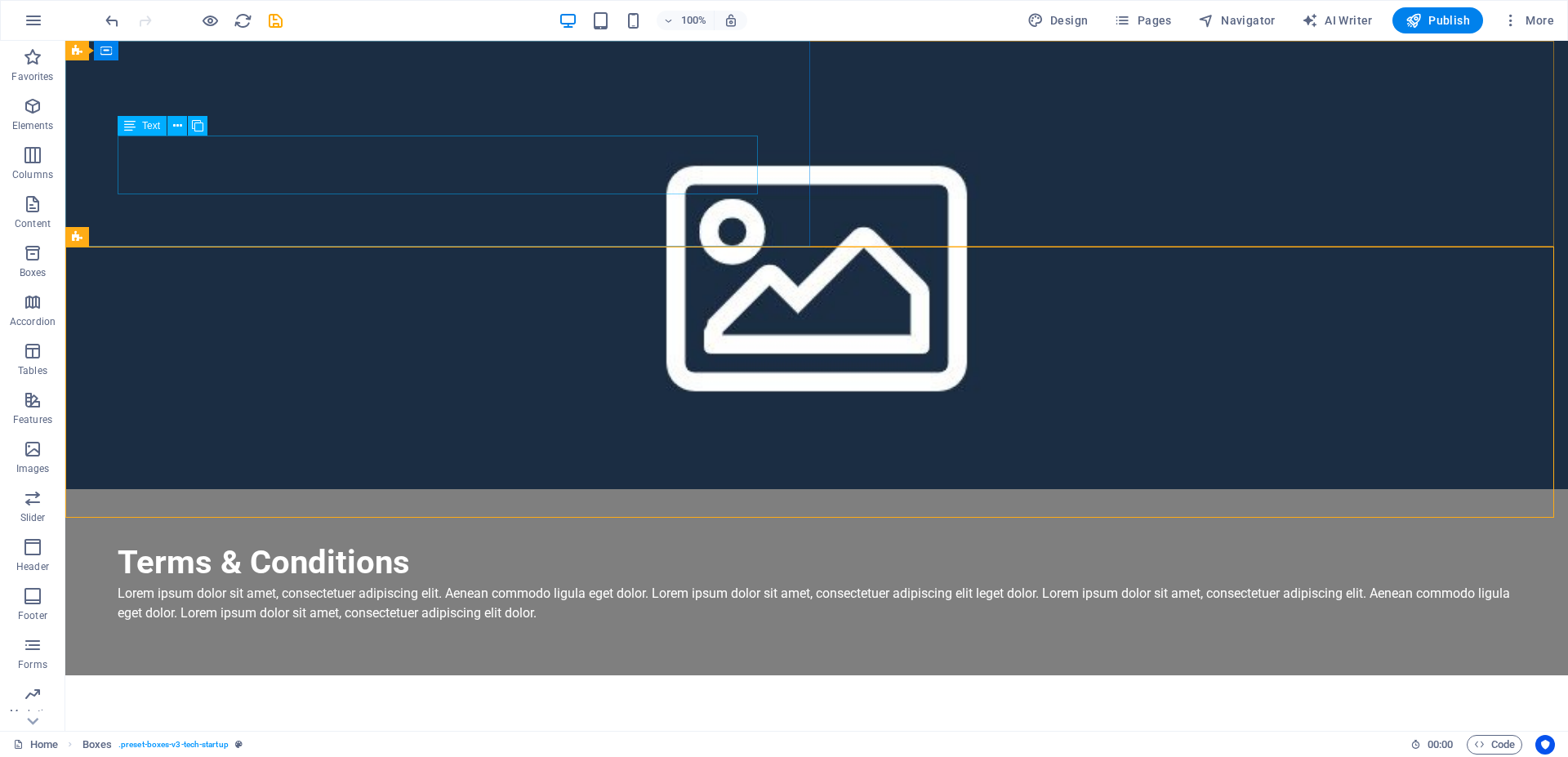
click at [528, 584] on div "Lorem ipsum dolor sit amet, consectetuer adipiscing elit. Aenean commodo ligula…" at bounding box center [816, 603] width 1398 height 39
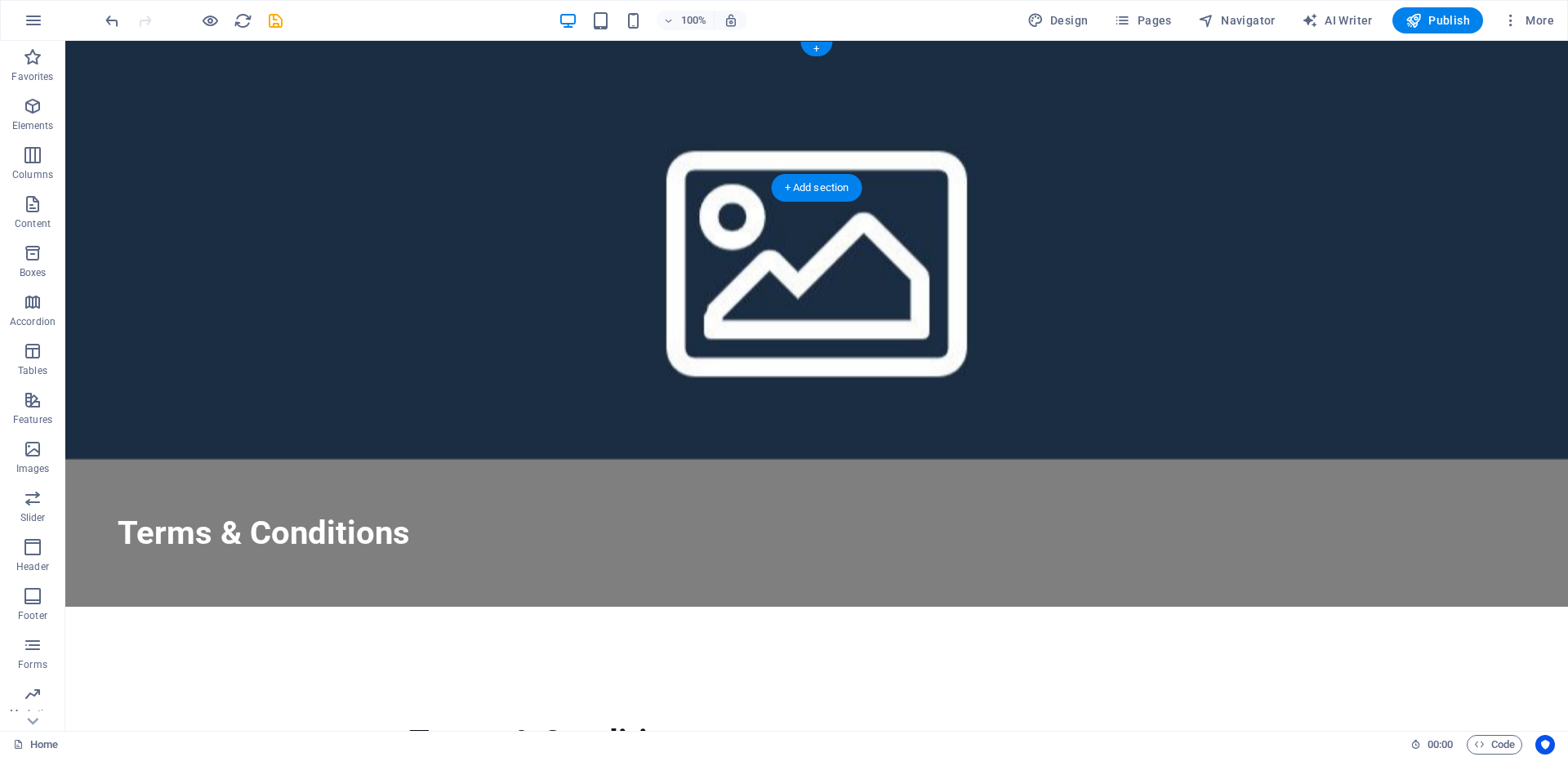
click at [927, 113] on figure at bounding box center [816, 250] width 1503 height 419
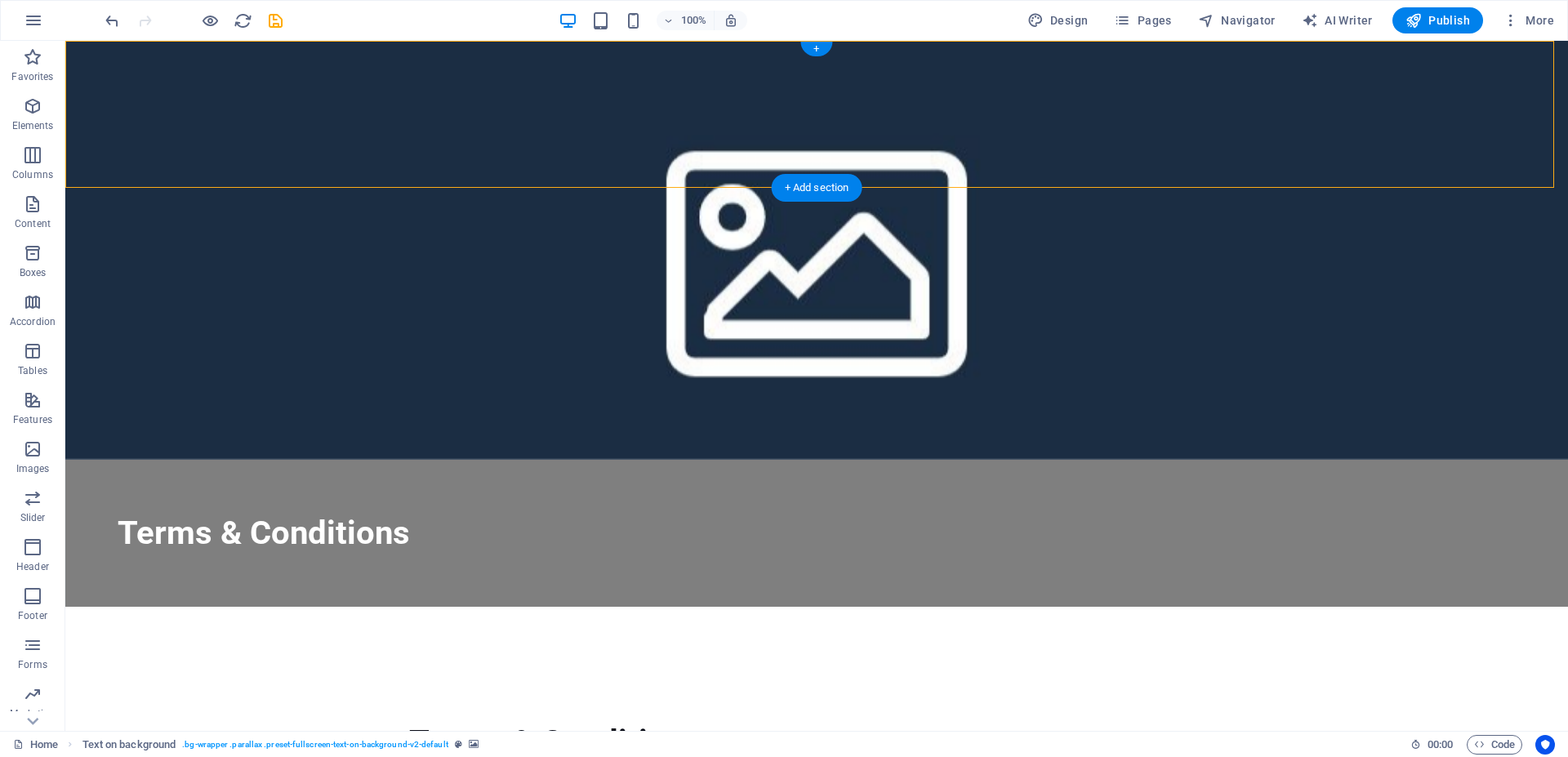
click at [923, 113] on figure at bounding box center [816, 250] width 1503 height 419
select select "%"
select select "rem"
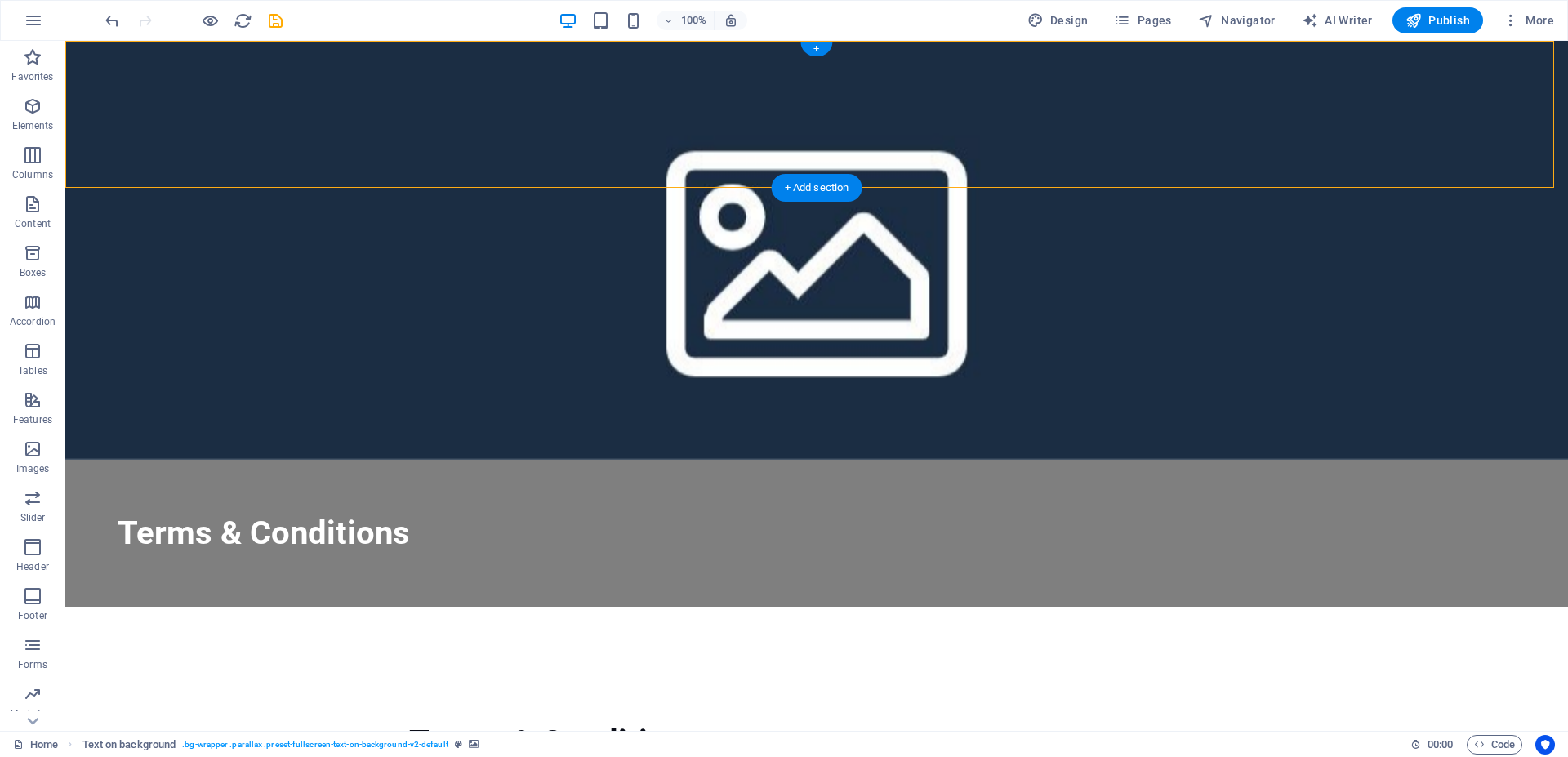
select select "px"
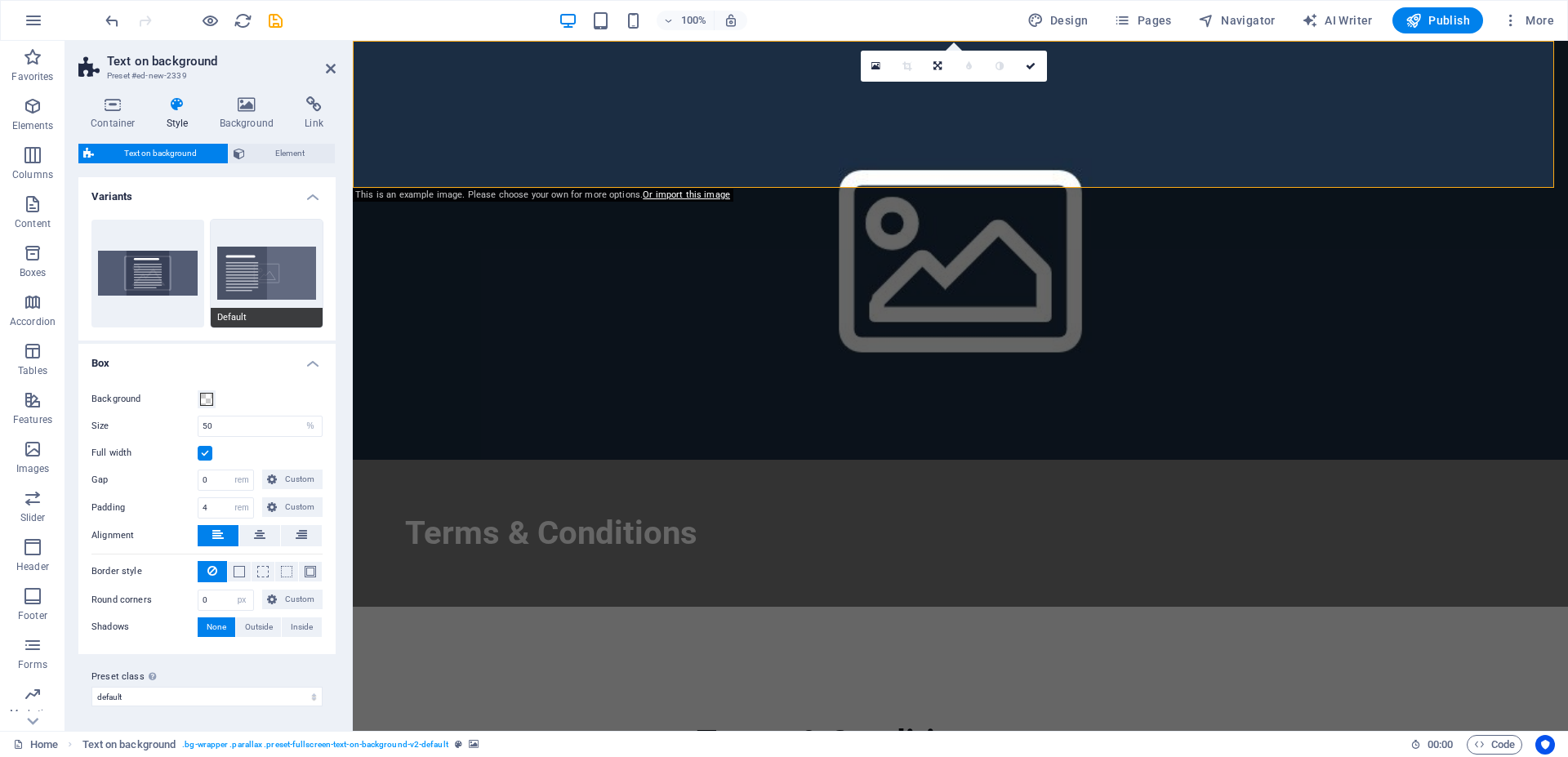
click at [243, 263] on button "Default" at bounding box center [267, 273] width 113 height 108
click at [280, 104] on icon at bounding box center [246, 104] width 79 height 16
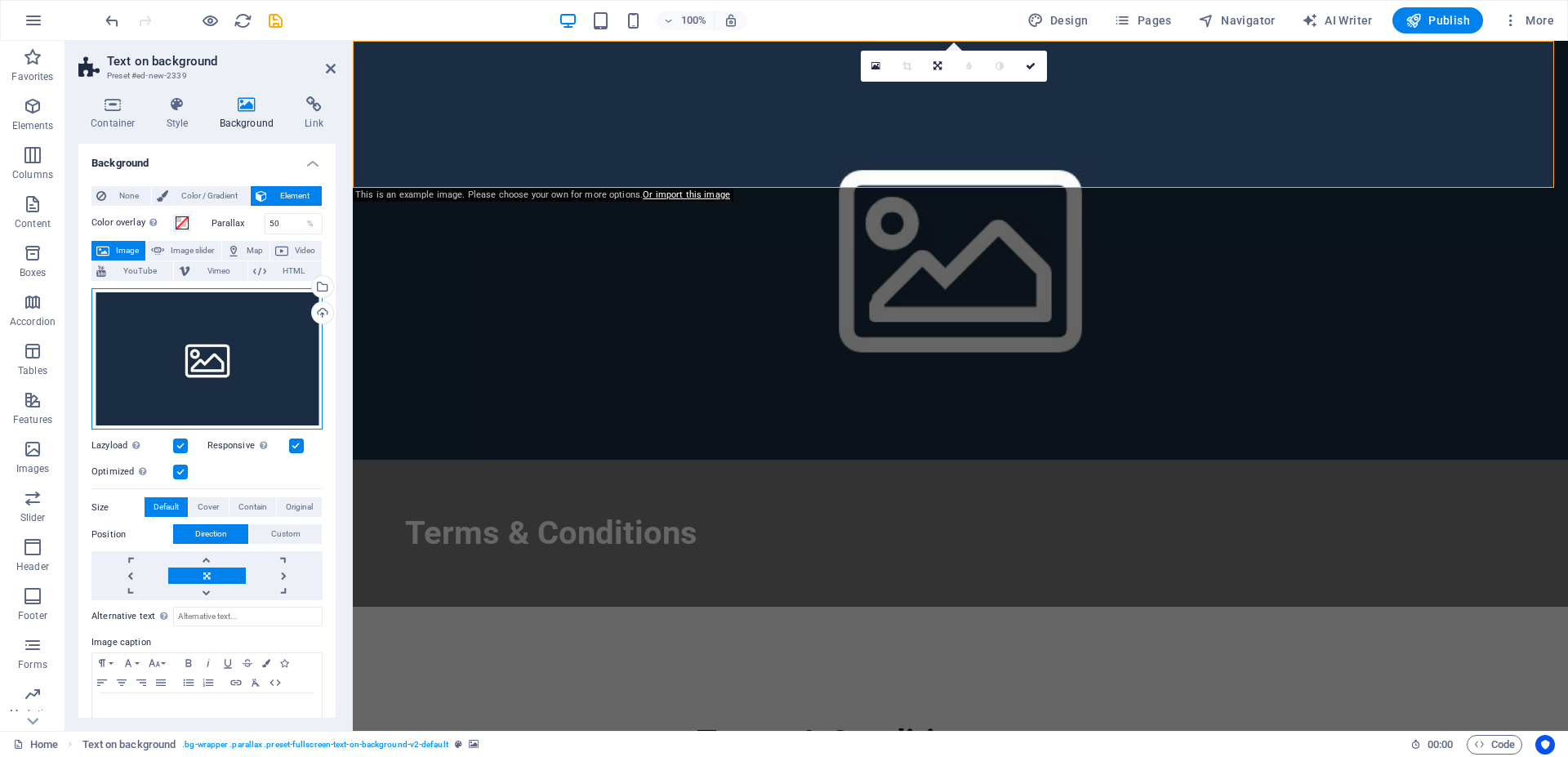
click at [188, 344] on div "Drag files here, click to choose files or select files from Files or our free s…" at bounding box center [207, 359] width 231 height 142
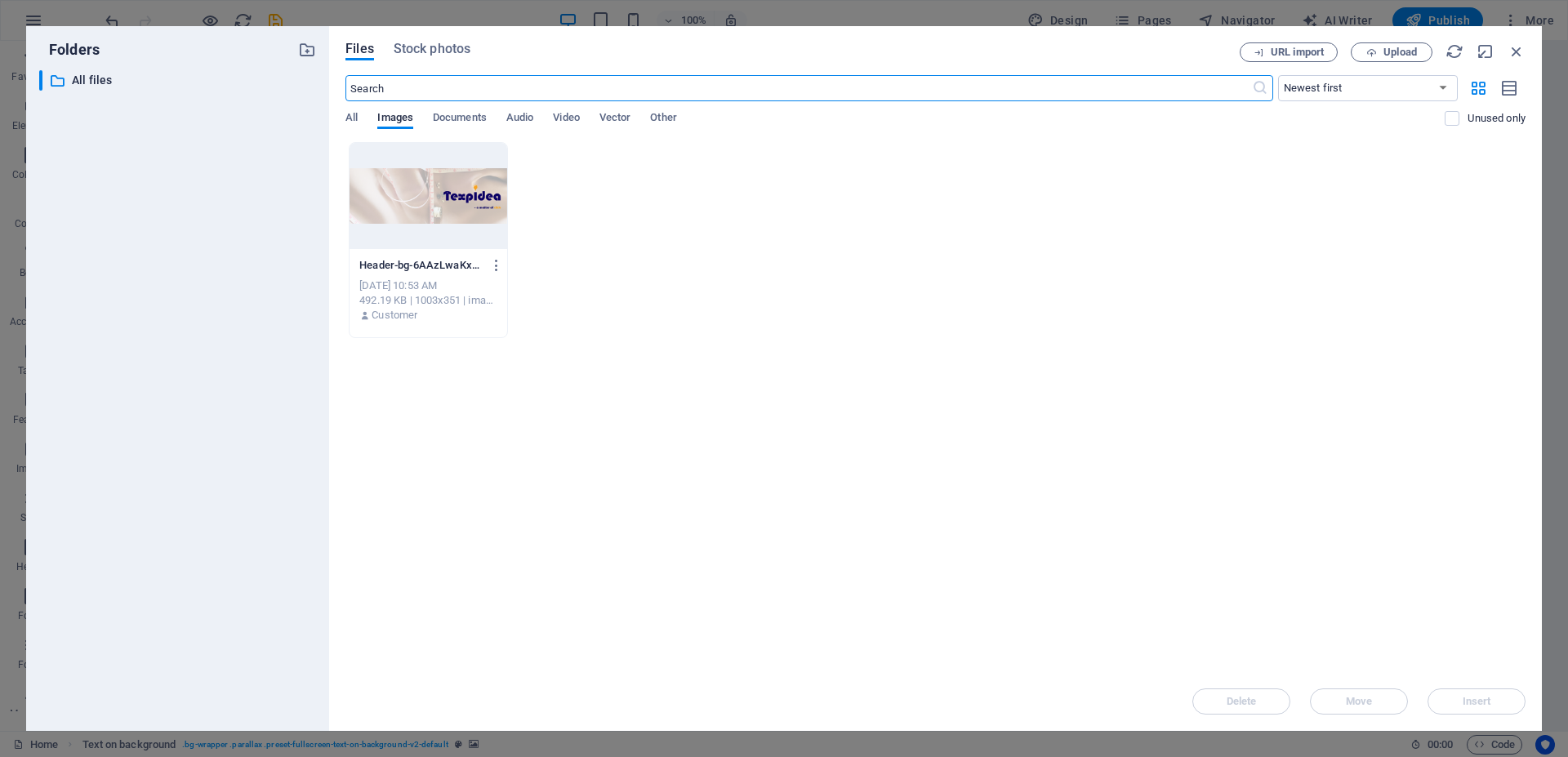
click at [437, 198] on div at bounding box center [428, 196] width 158 height 106
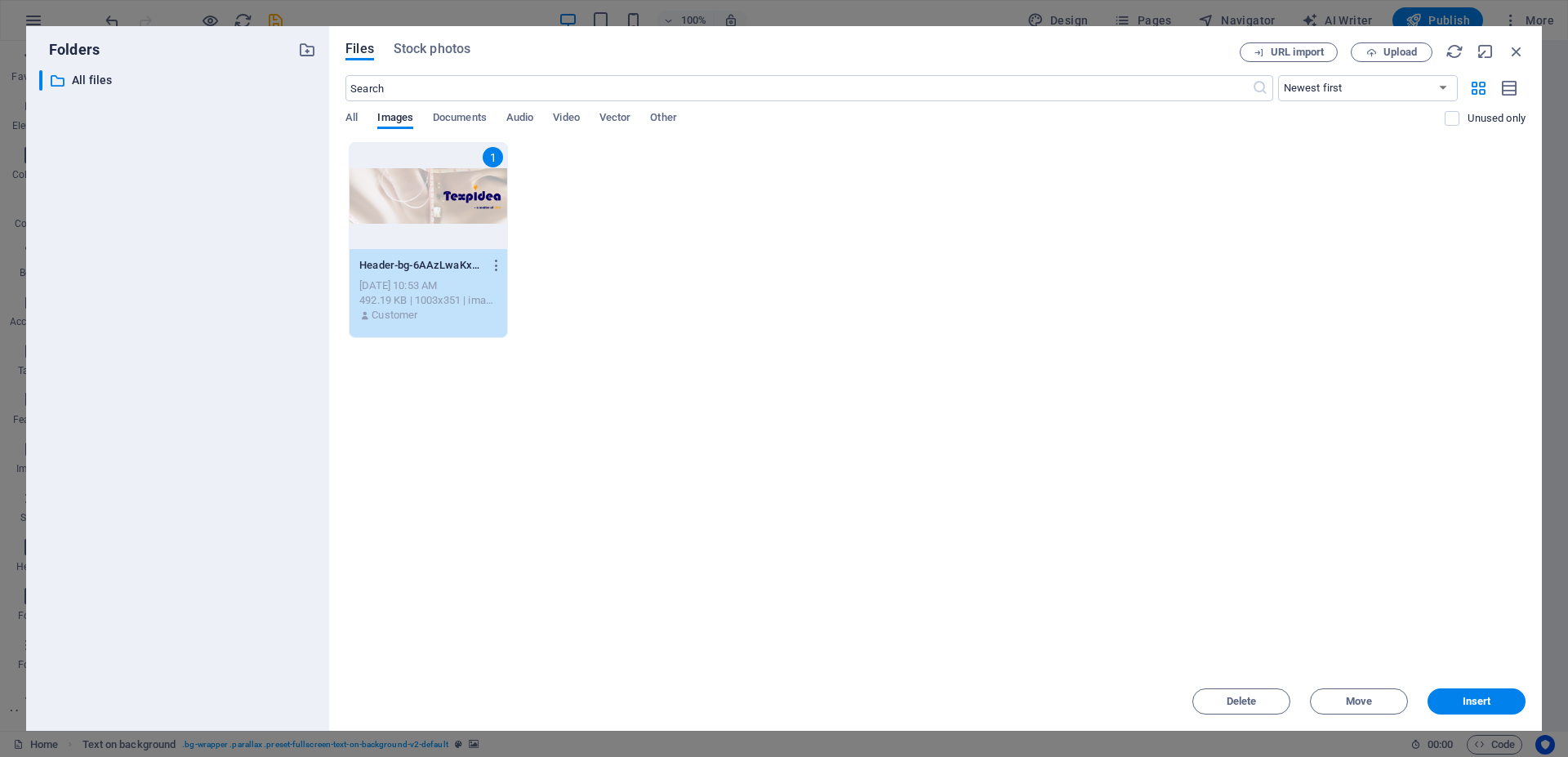
click at [437, 198] on div "1" at bounding box center [428, 196] width 158 height 106
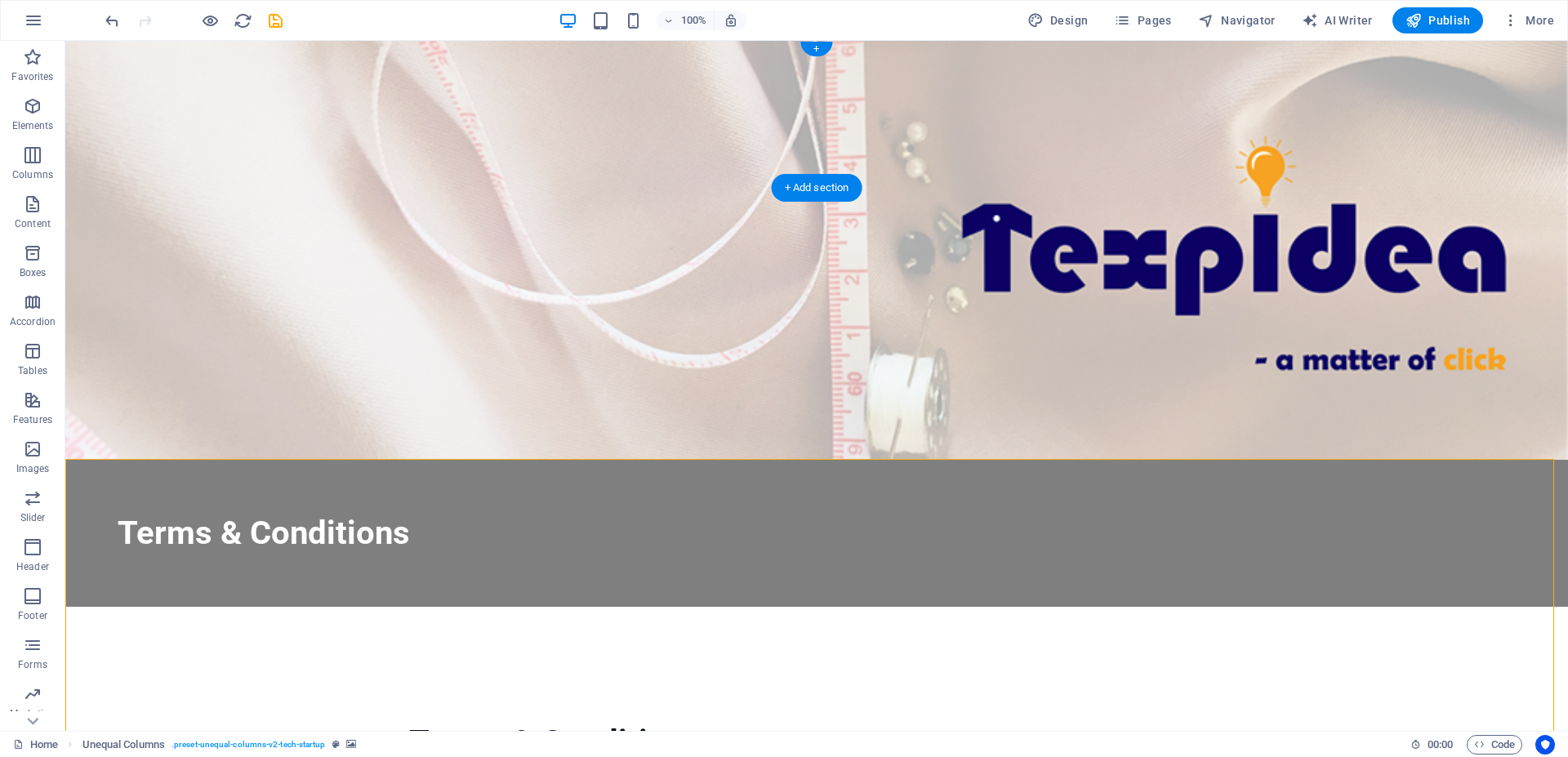
click at [1026, 139] on figure at bounding box center [816, 250] width 1503 height 419
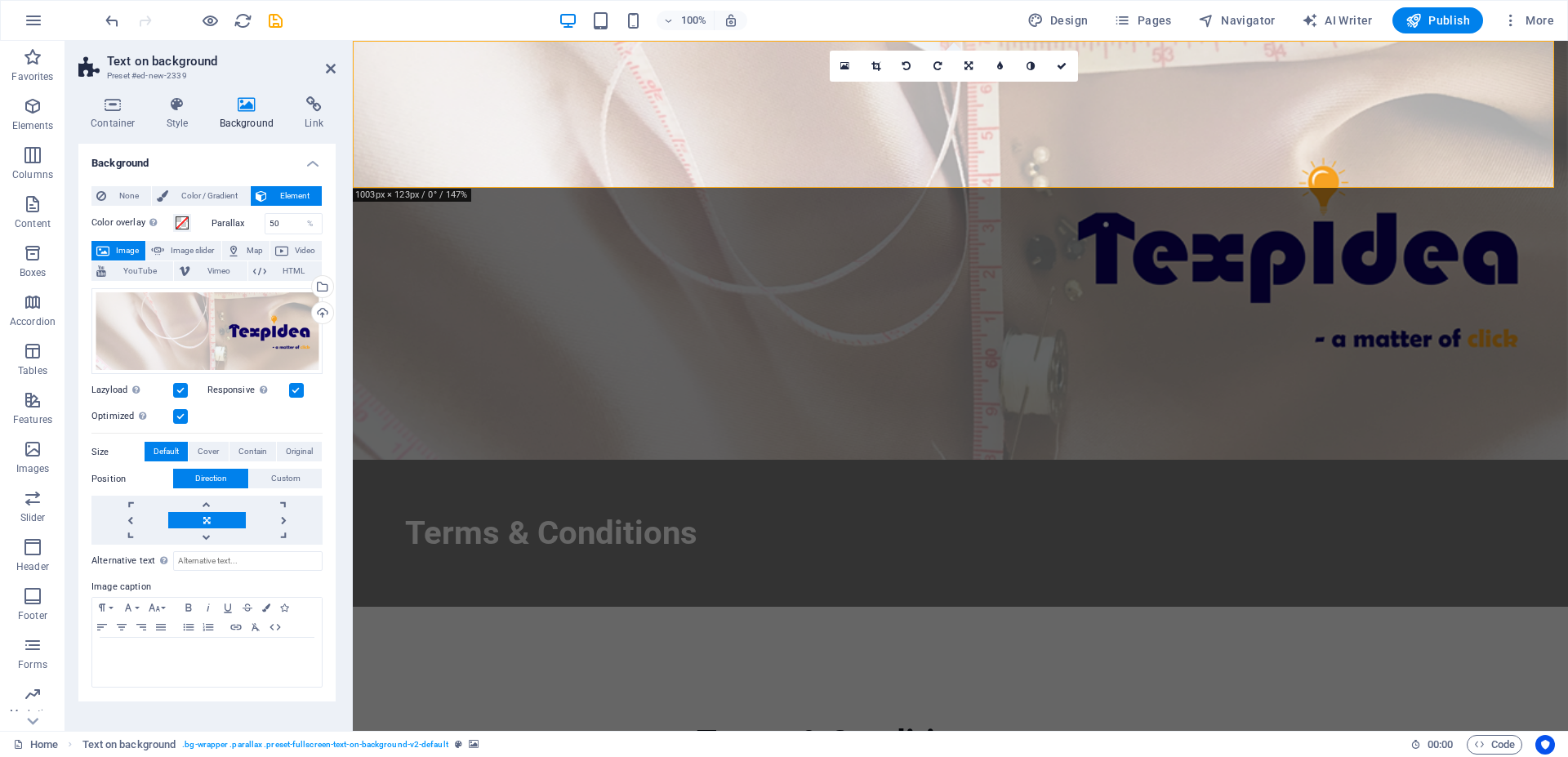
click at [110, 93] on div "Container Style Background Link Size Height Default px rem % vh vw Min. height …" at bounding box center [206, 407] width 284 height 647
click at [112, 98] on icon at bounding box center [113, 104] width 70 height 16
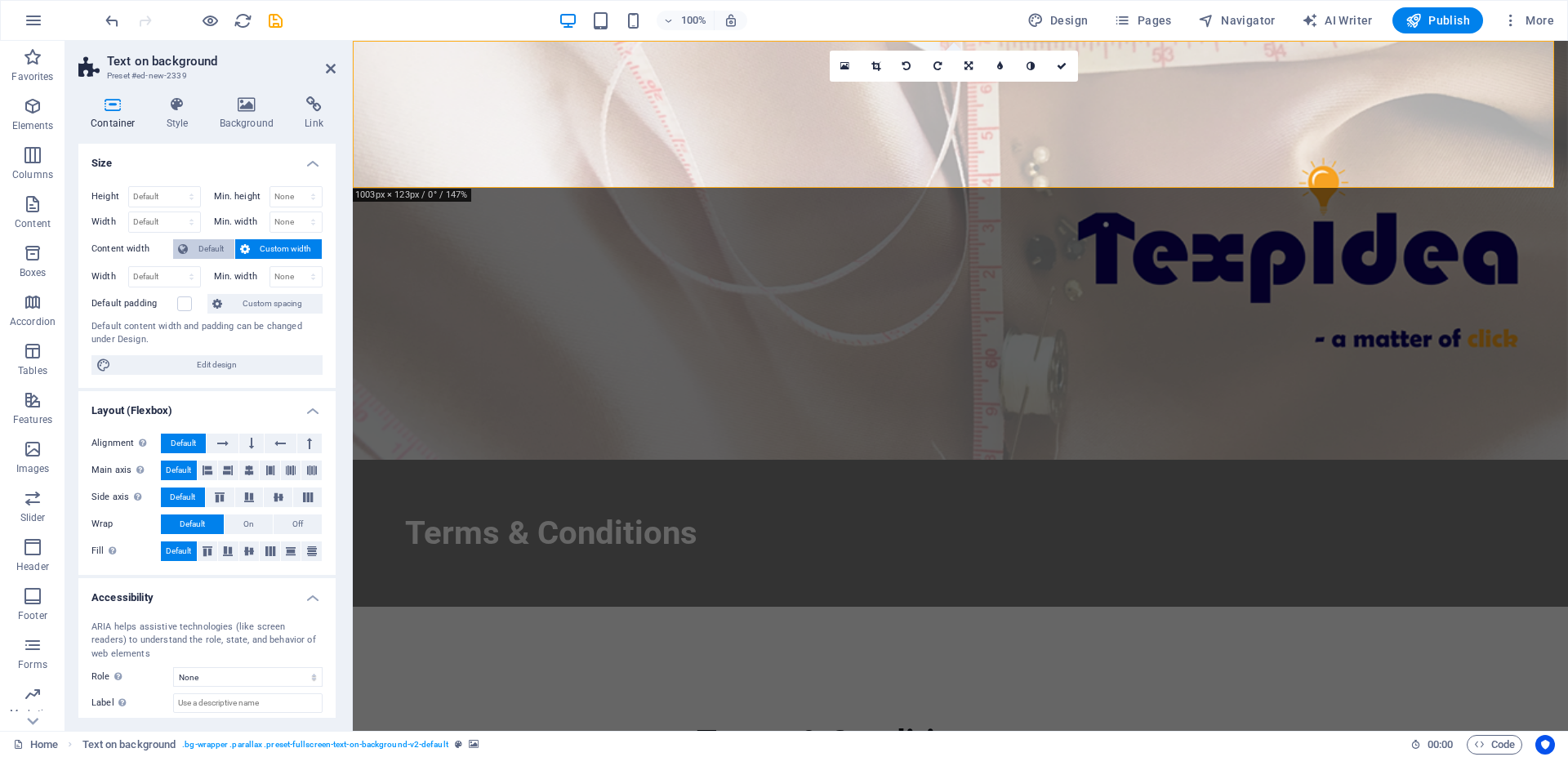
drag, startPoint x: 203, startPoint y: 240, endPoint x: 212, endPoint y: 244, distance: 9.8
click at [205, 241] on span "Default" at bounding box center [211, 249] width 36 height 20
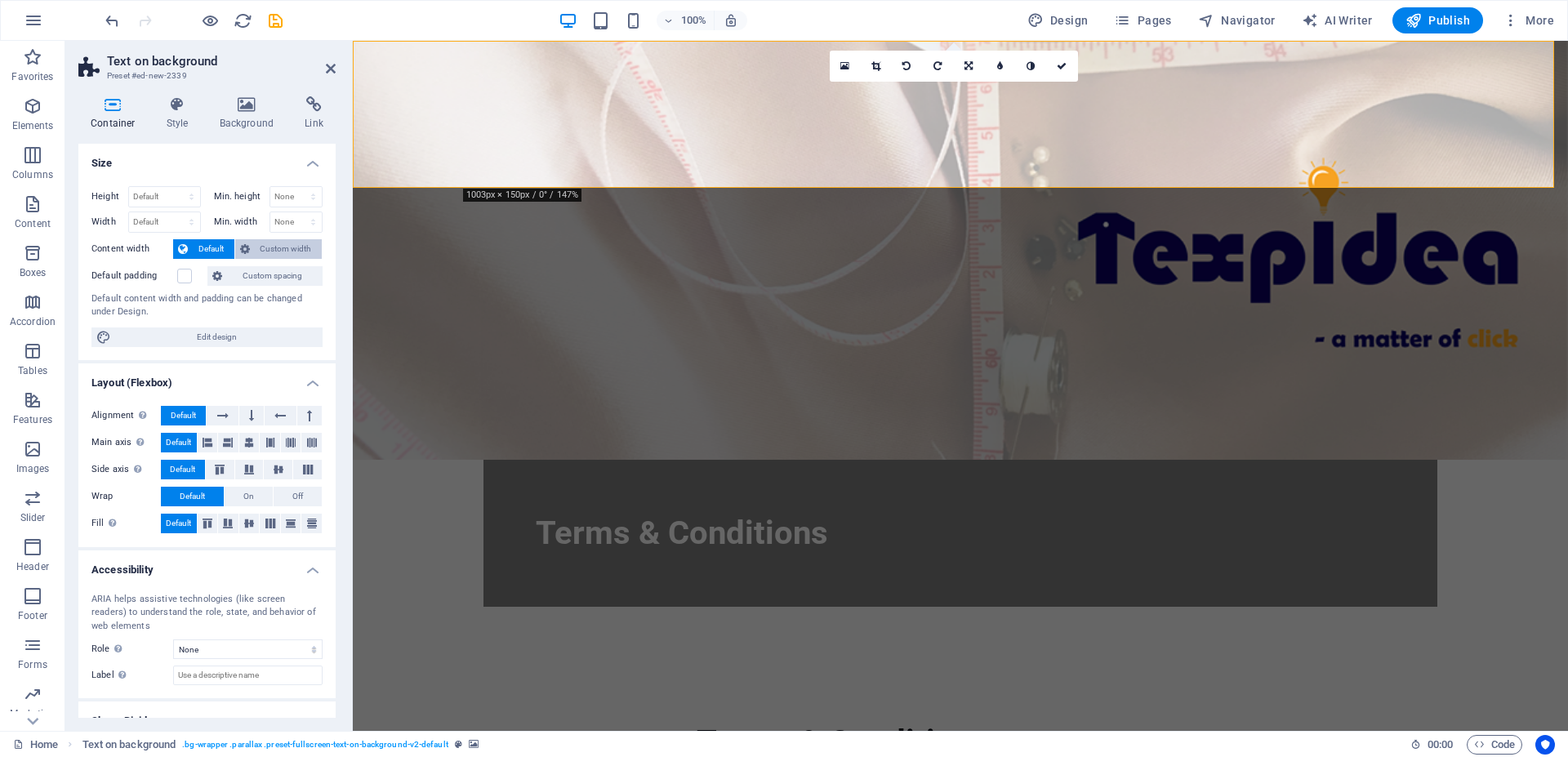
click at [257, 249] on span "Custom width" at bounding box center [286, 249] width 63 height 20
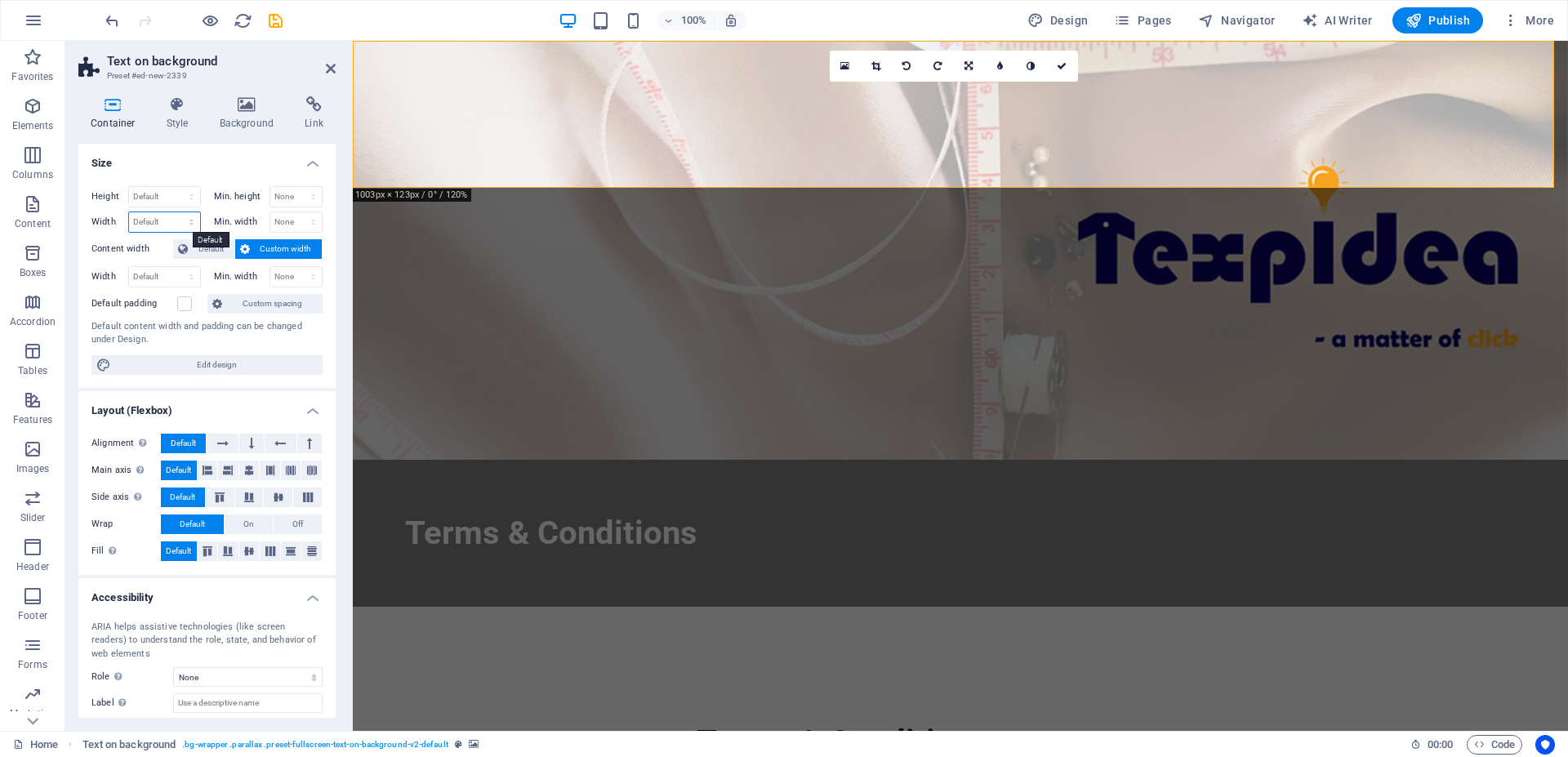
click at [129, 212] on select "Default px rem % em vh vw" at bounding box center [164, 221] width 71 height 20
click option "Default" at bounding box center [0, 0] width 0 height 0
select select "DISABLED_OPTION_VALUE"
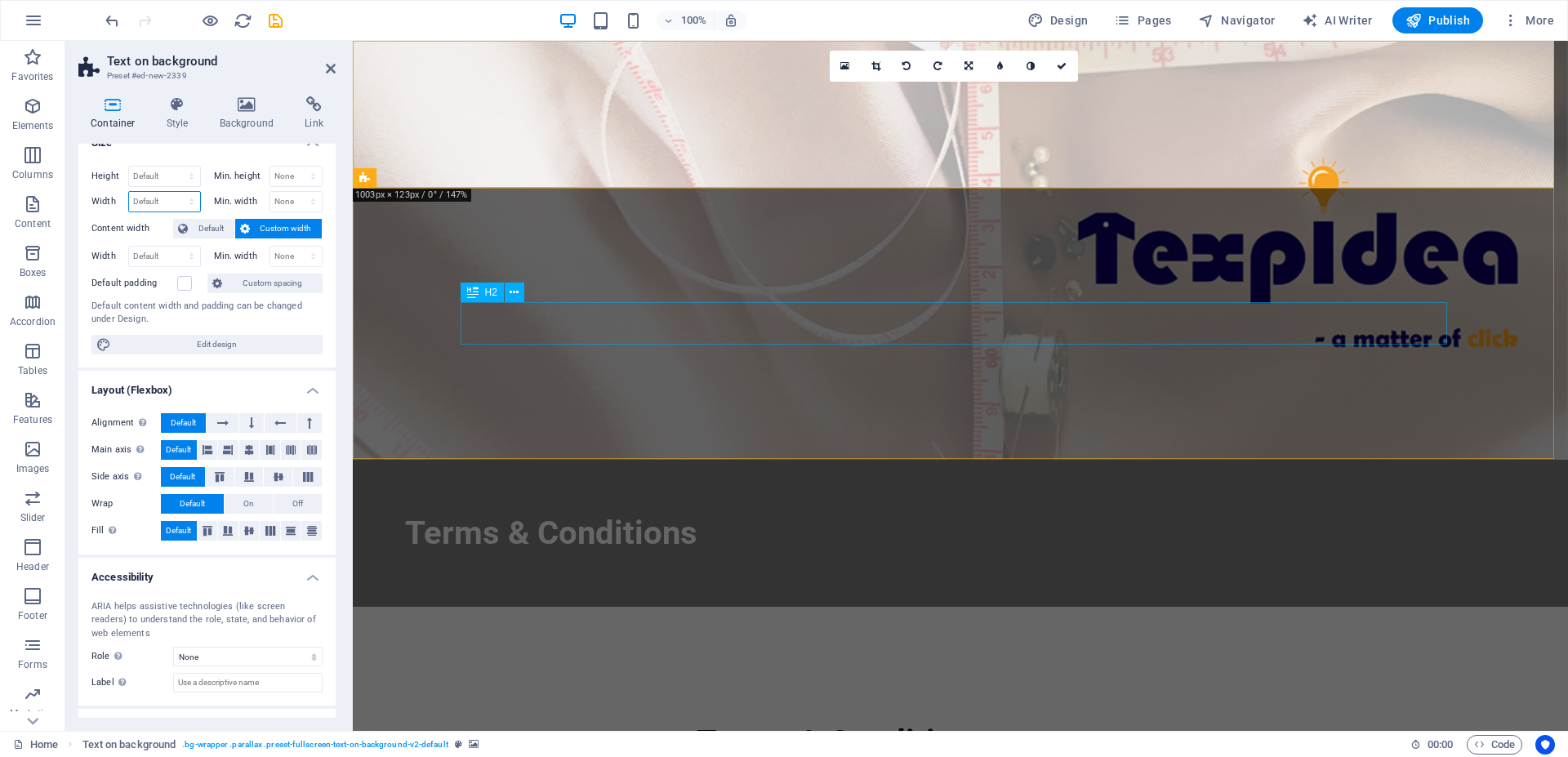
scroll to position [0, 0]
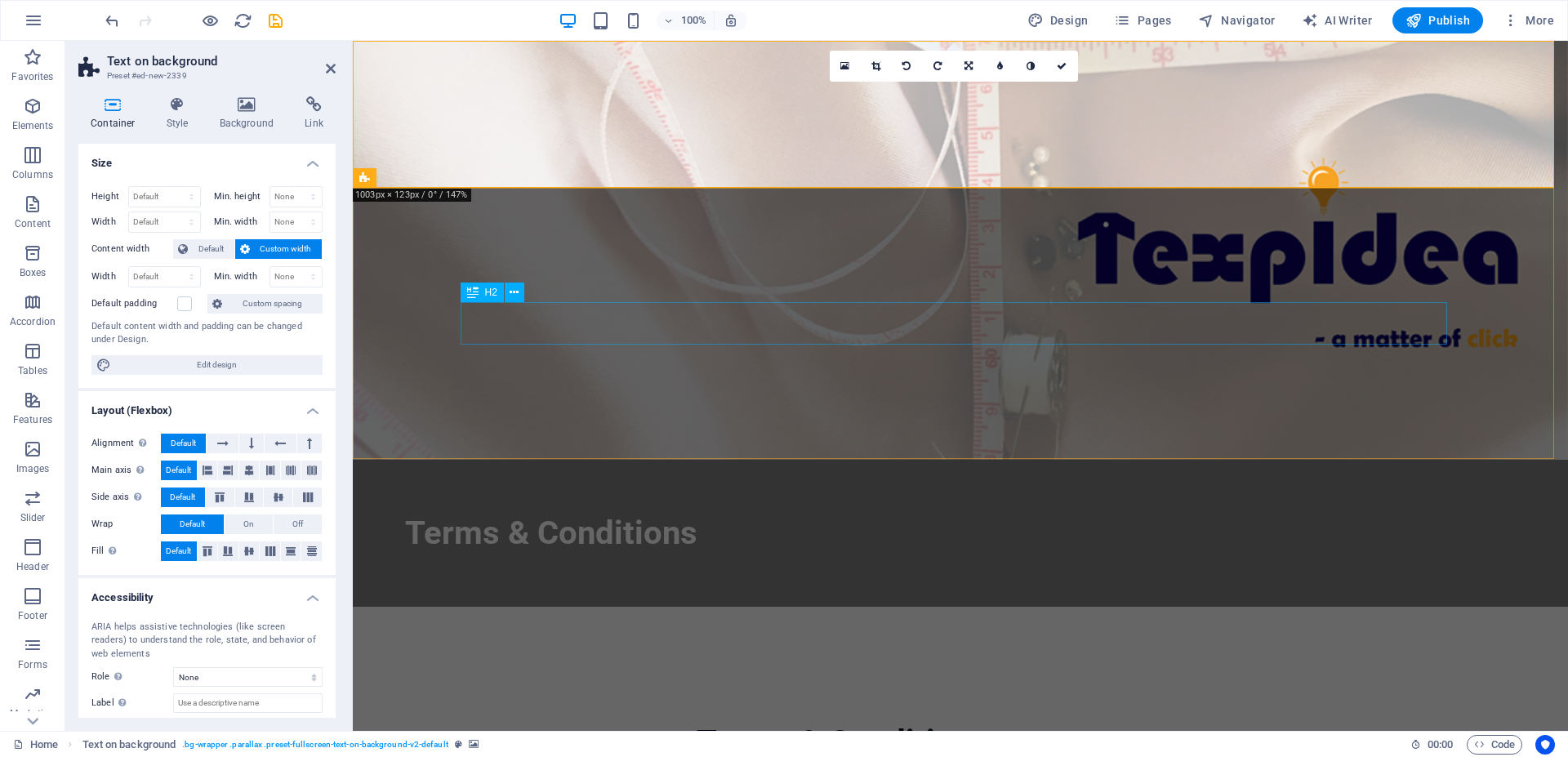
click at [571, 721] on div "Terms & Conditions" at bounding box center [842, 742] width 986 height 42
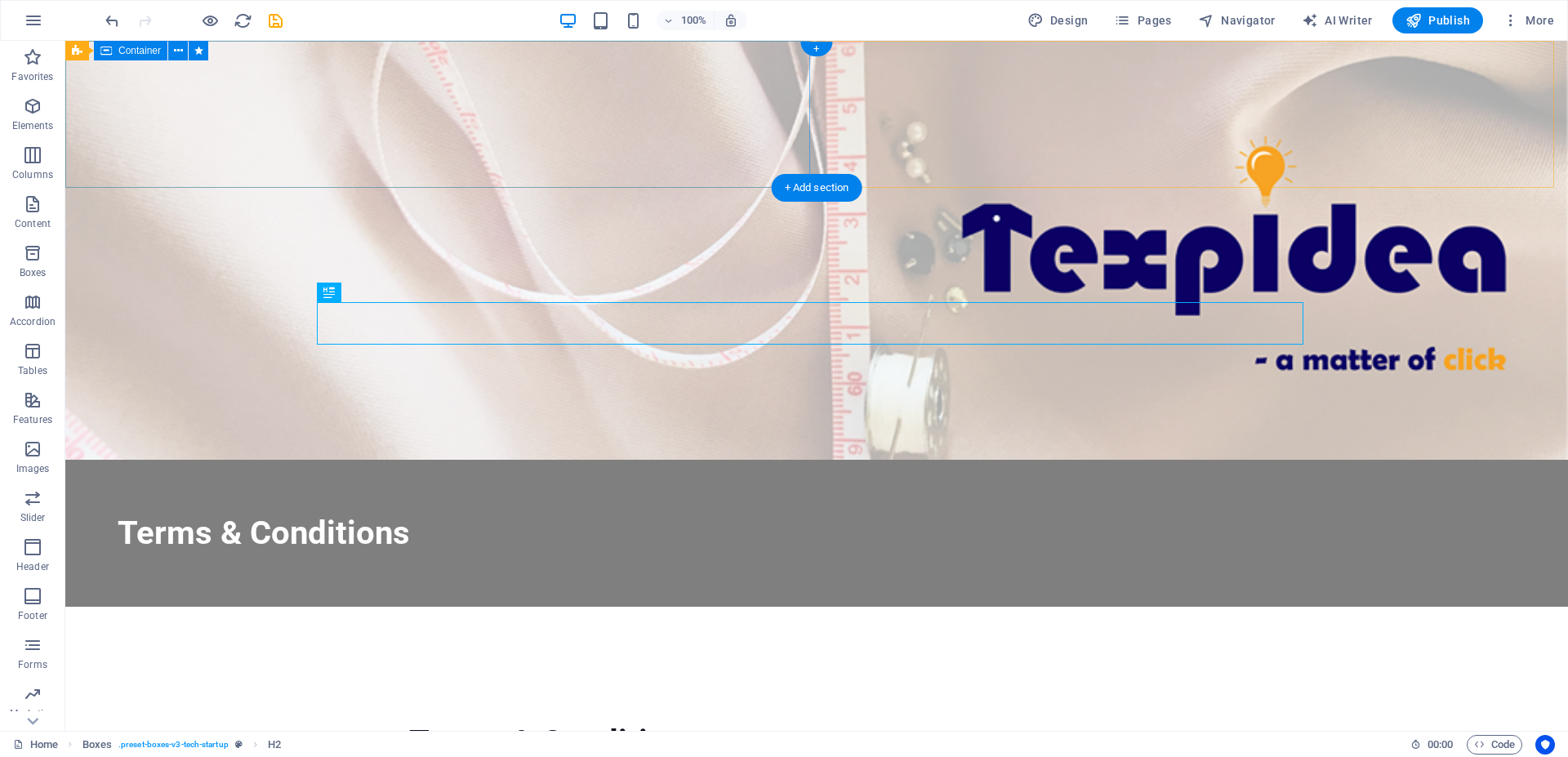
click at [789, 460] on div "Terms & Conditions" at bounding box center [816, 534] width 1503 height 147
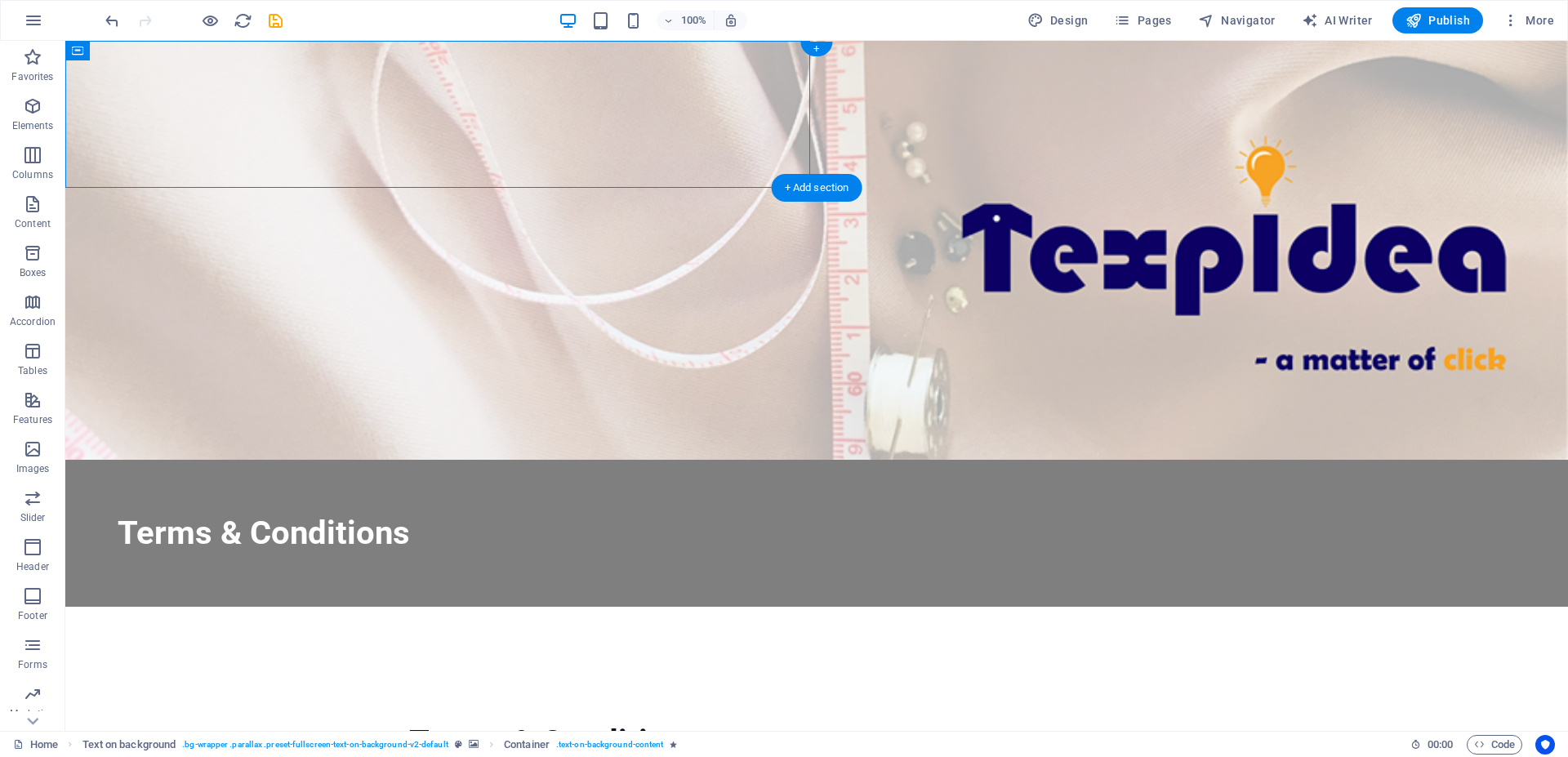
click at [825, 99] on figure at bounding box center [816, 250] width 1503 height 419
click at [769, 460] on div "Terms & Conditions" at bounding box center [816, 534] width 1503 height 147
click at [781, 460] on div "Terms & Conditions" at bounding box center [816, 534] width 1503 height 147
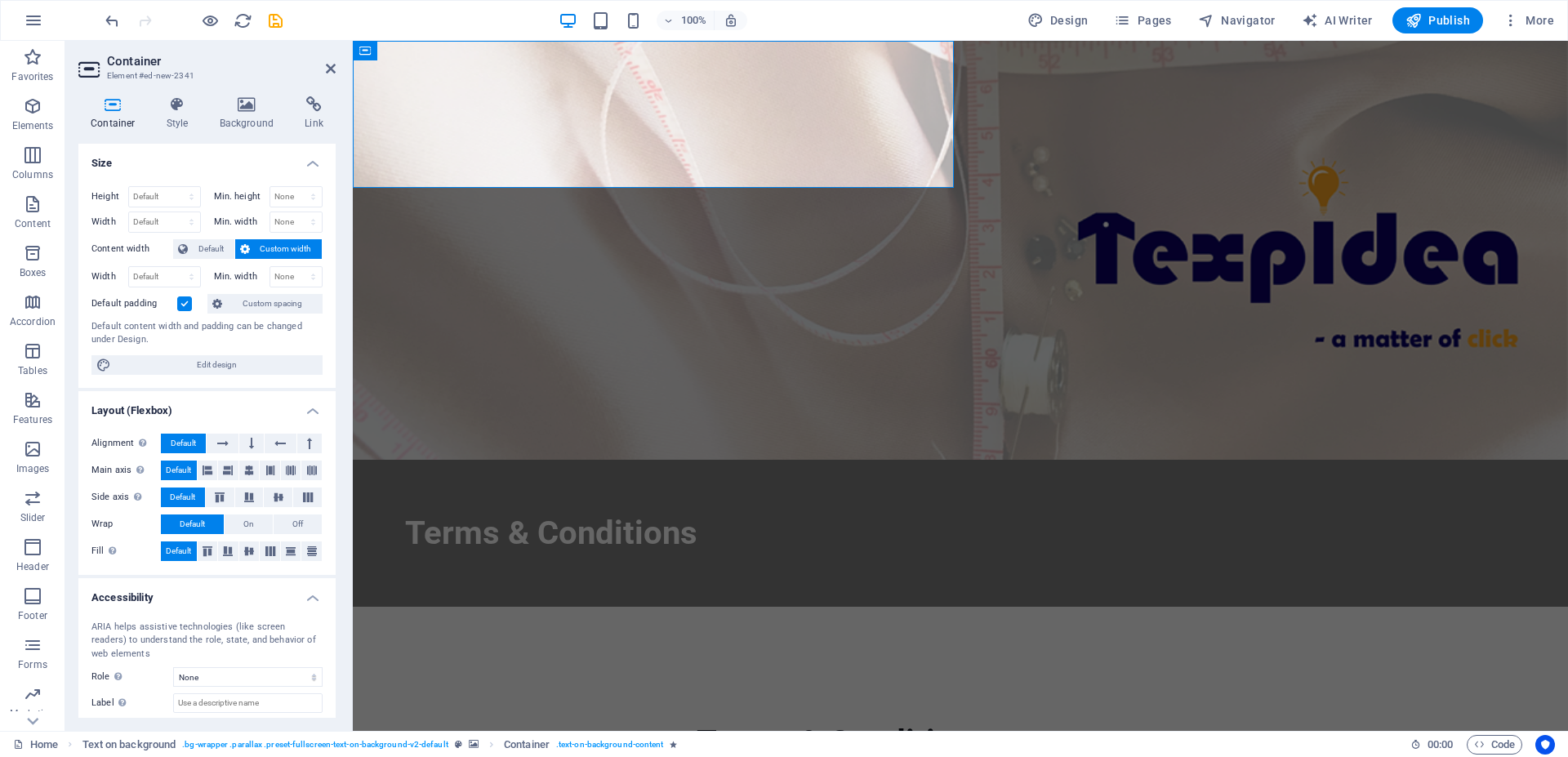
click at [991, 76] on figure at bounding box center [961, 250] width 1216 height 419
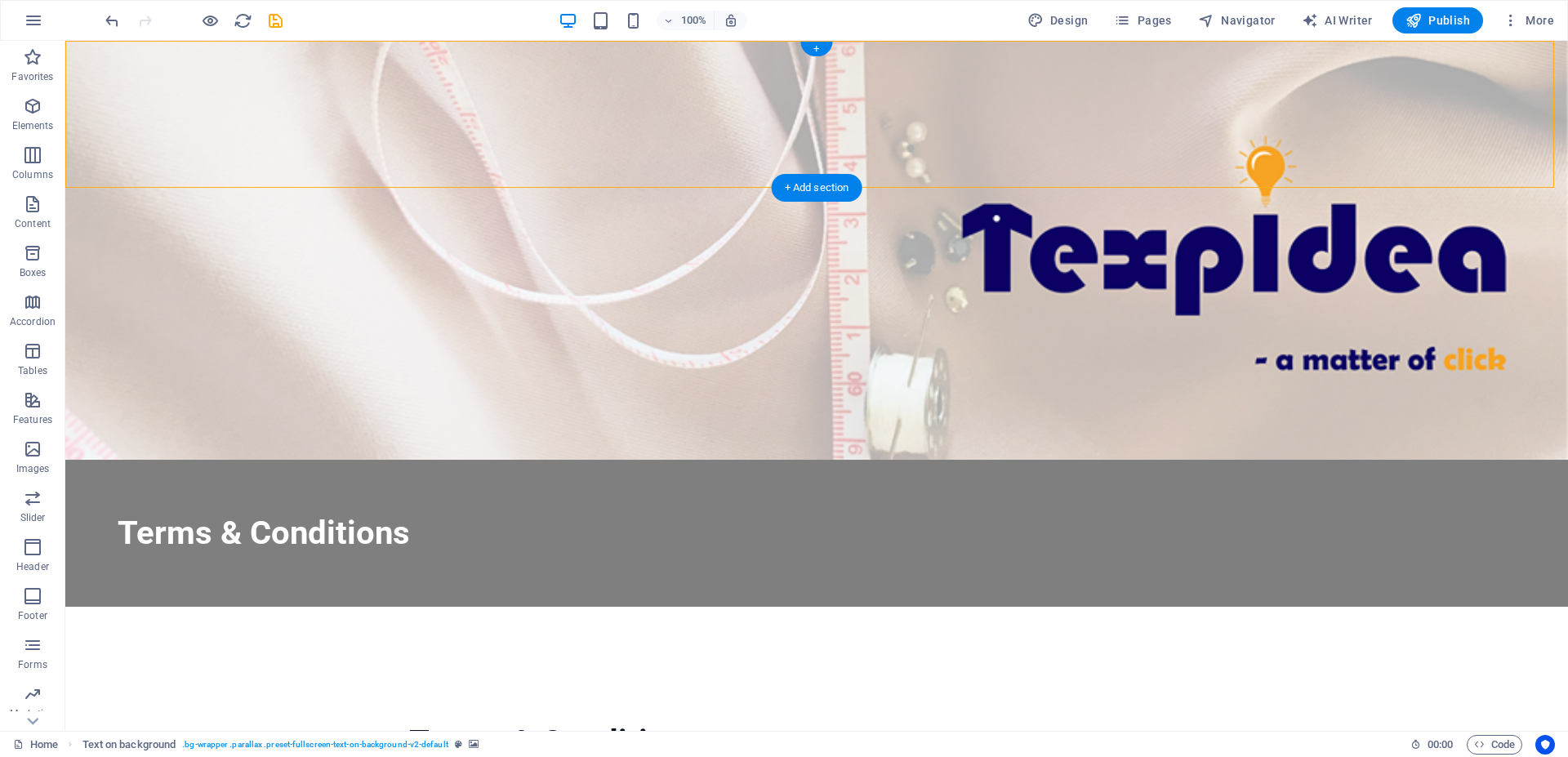
click at [891, 97] on figure at bounding box center [816, 250] width 1503 height 419
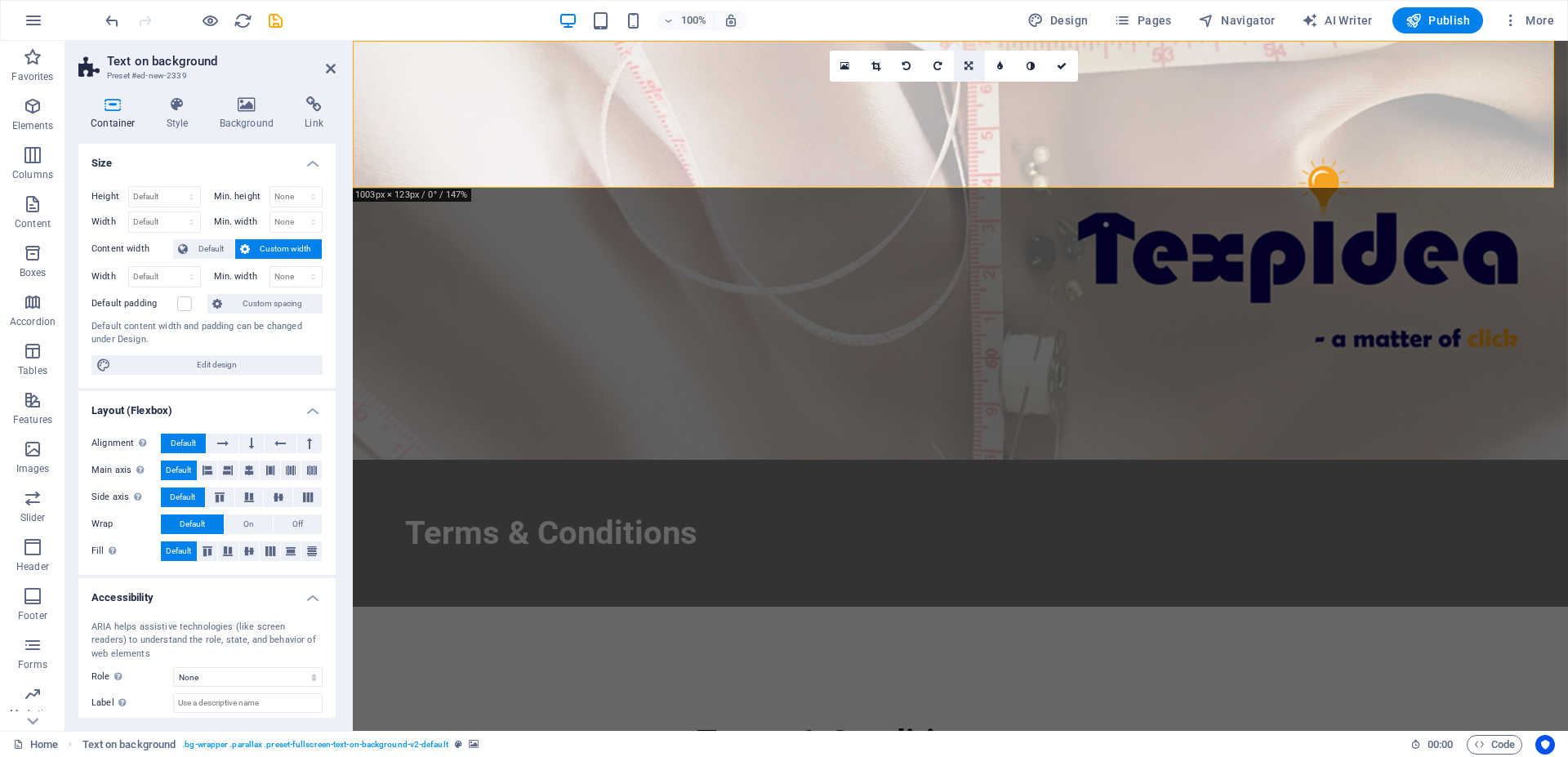
click at [968, 71] on icon at bounding box center [968, 66] width 9 height 10
click at [973, 93] on icon at bounding box center [968, 92] width 9 height 10
click at [996, 70] on link at bounding box center [1001, 66] width 32 height 32
type input "4"
type input "3"
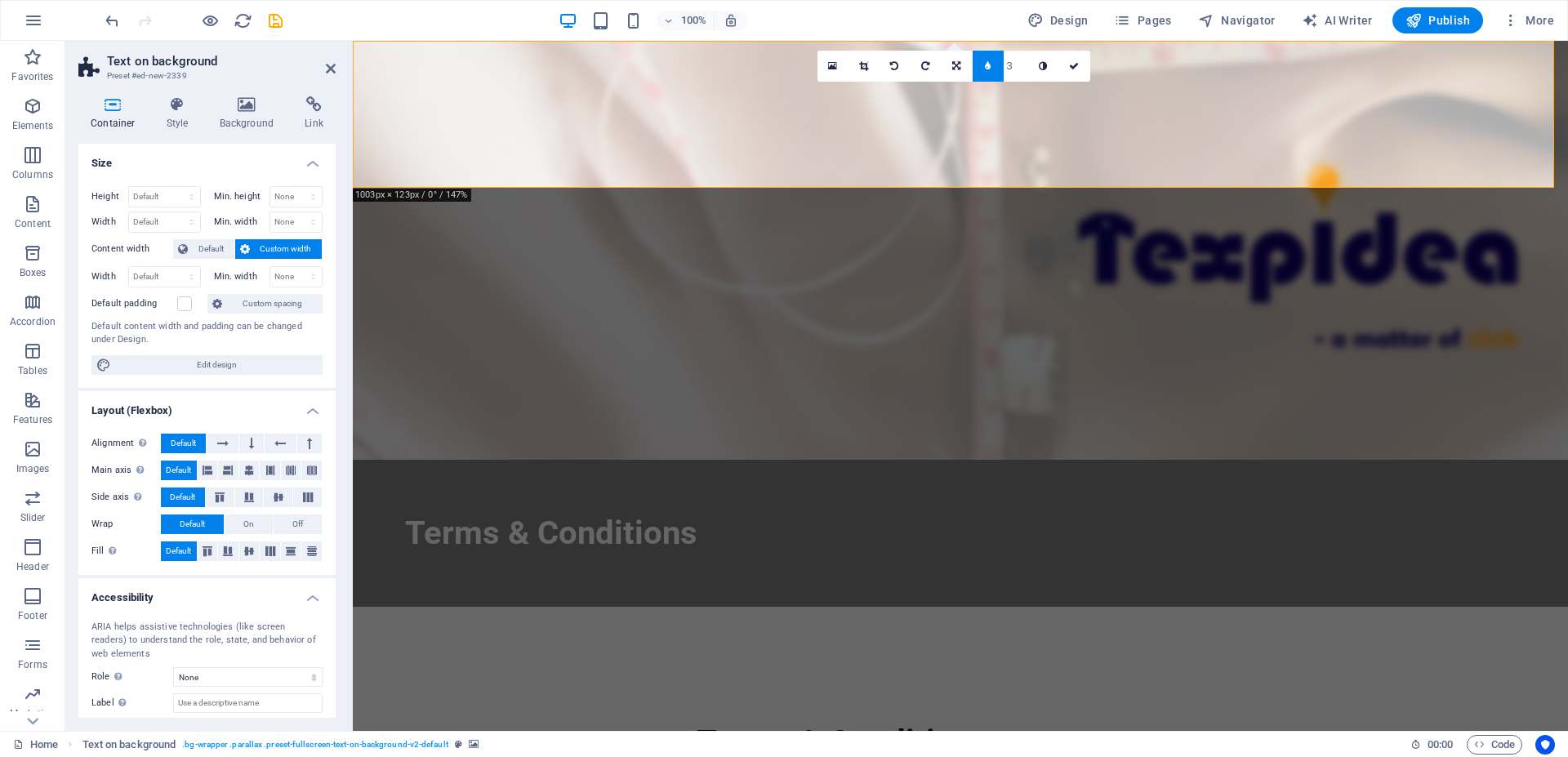
type input "2"
type input "1"
click at [1022, 73] on input "1" at bounding box center [1016, 66] width 25 height 31
click at [1022, 68] on input "1" at bounding box center [1016, 66] width 25 height 31
click at [1027, 108] on figure at bounding box center [961, 250] width 1216 height 419
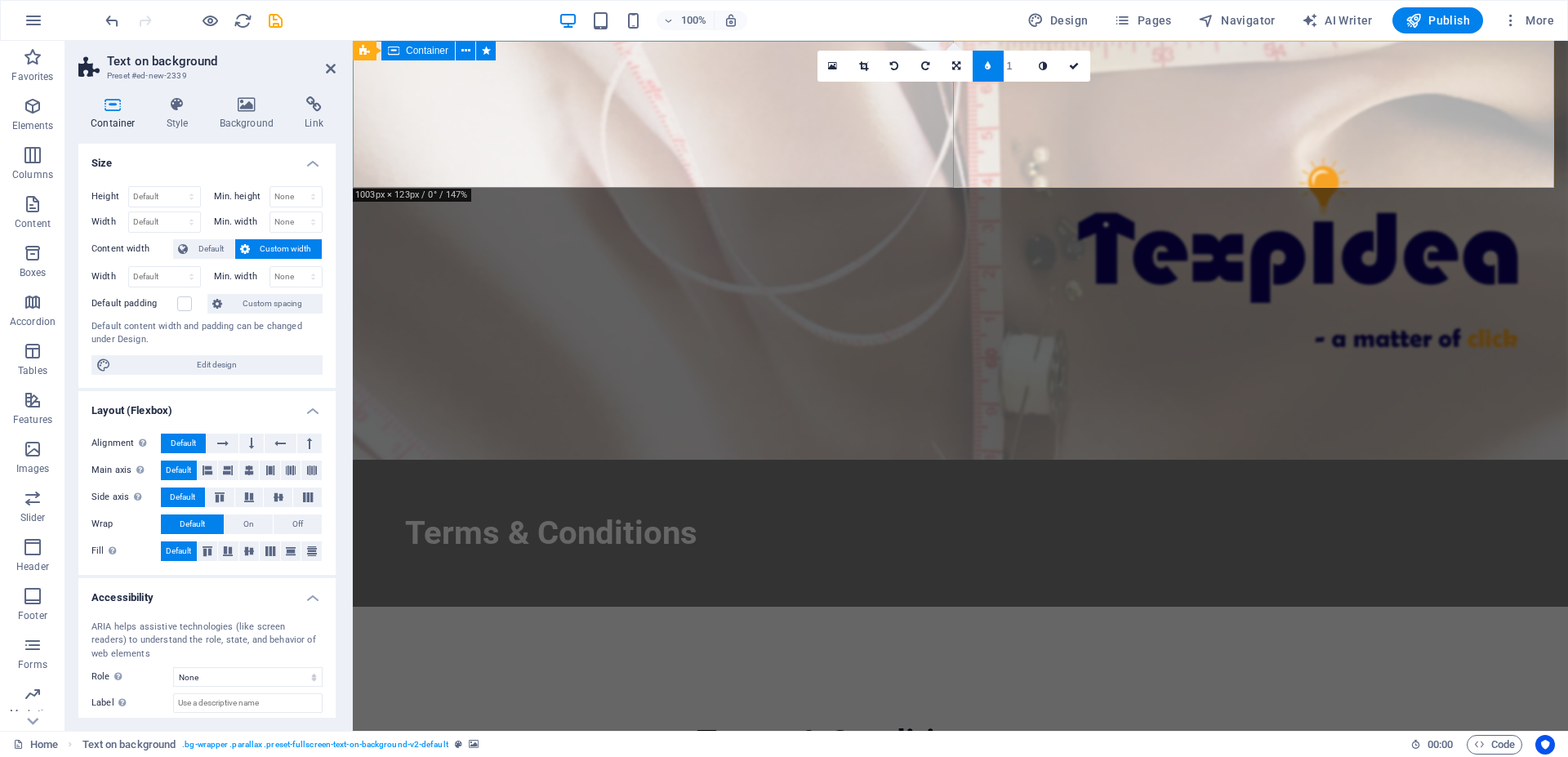
click at [912, 460] on div "Terms & Conditions" at bounding box center [961, 534] width 1216 height 147
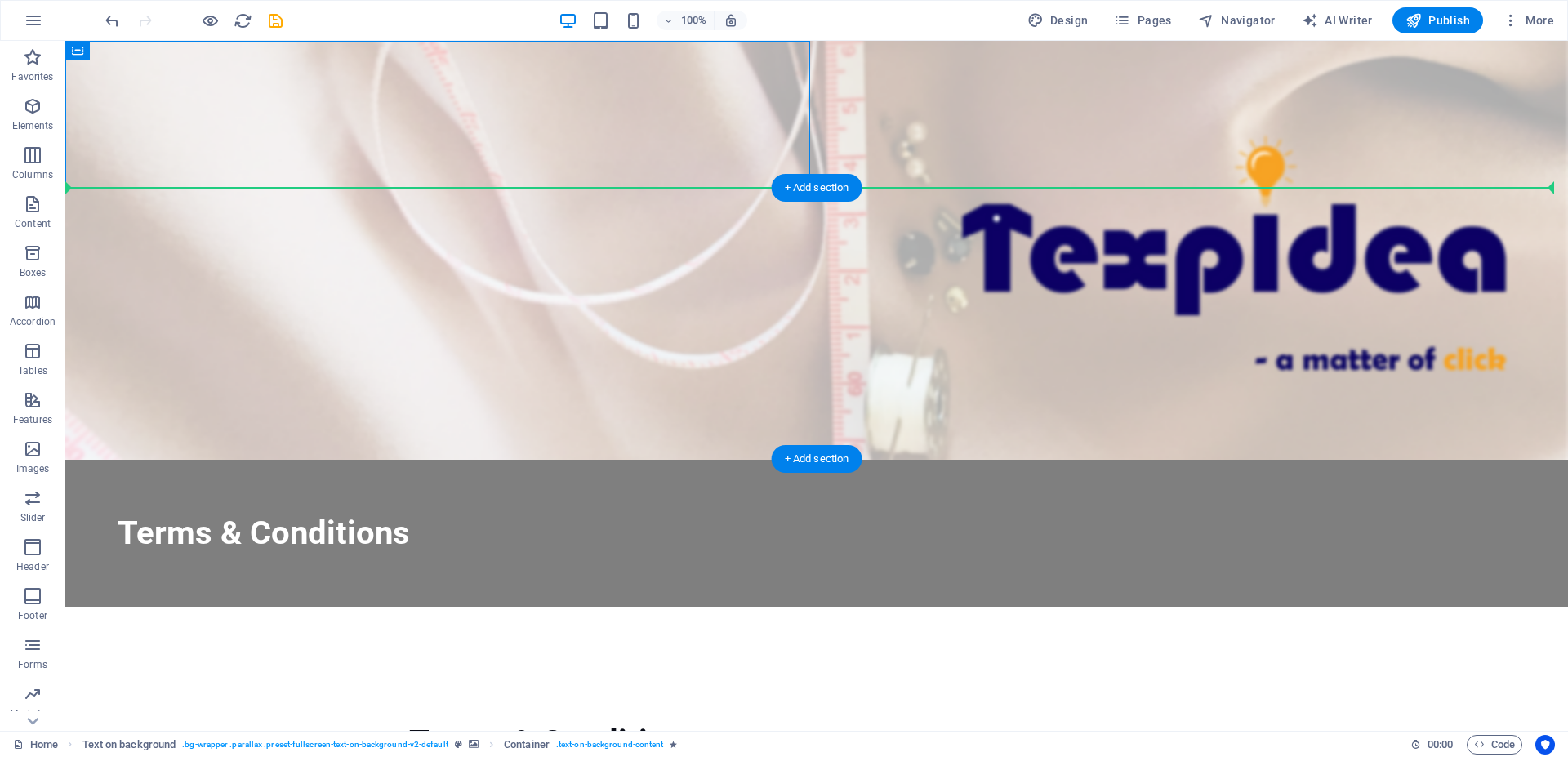
drag, startPoint x: 641, startPoint y: 157, endPoint x: 930, endPoint y: 229, distance: 297.8
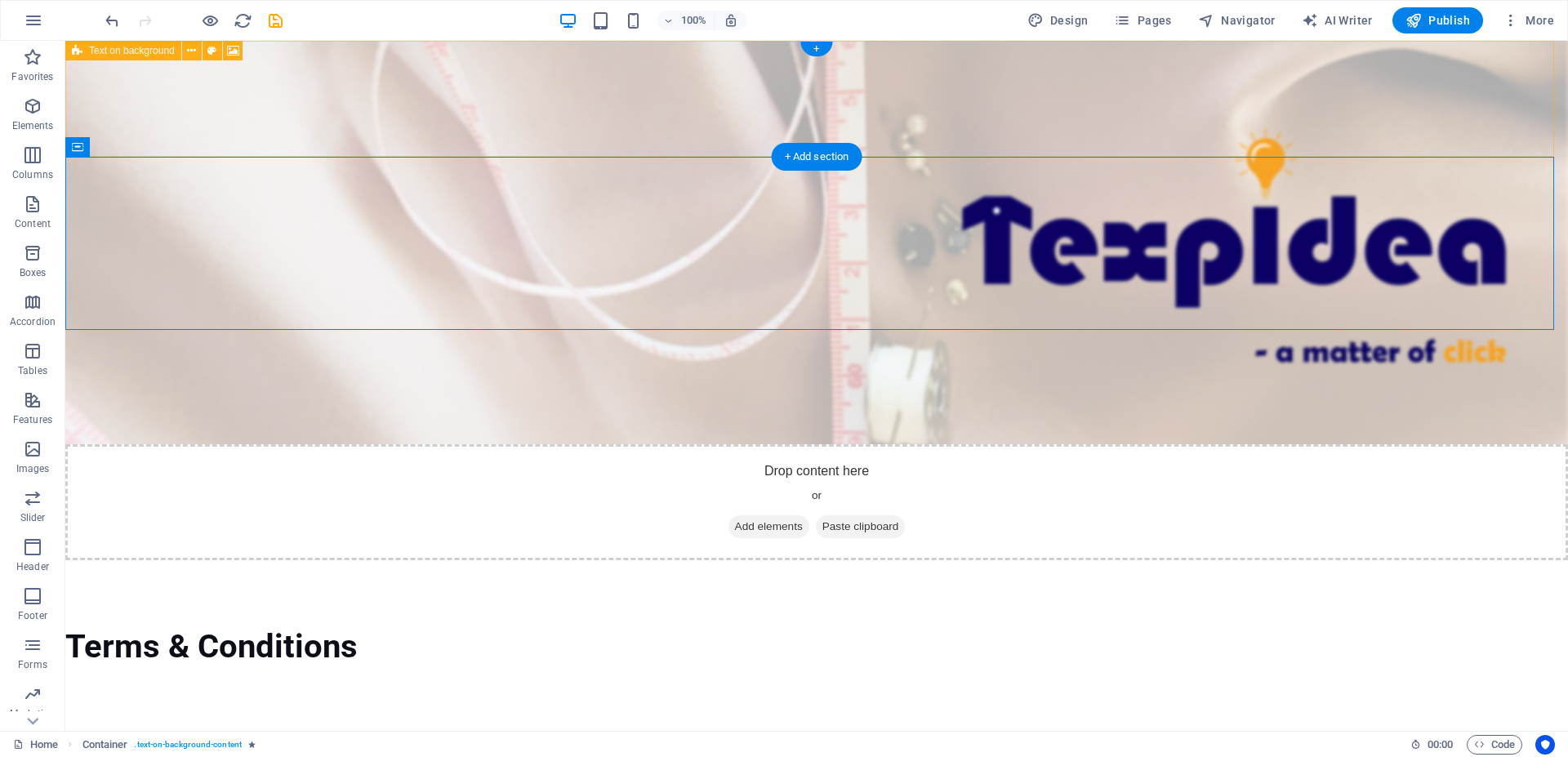
click at [889, 515] on span "Paste clipboard" at bounding box center [861, 527] width 90 height 23
click at [1006, 444] on div "Drop content here or Add elements Paste clipboard" at bounding box center [816, 501] width 1503 height 116
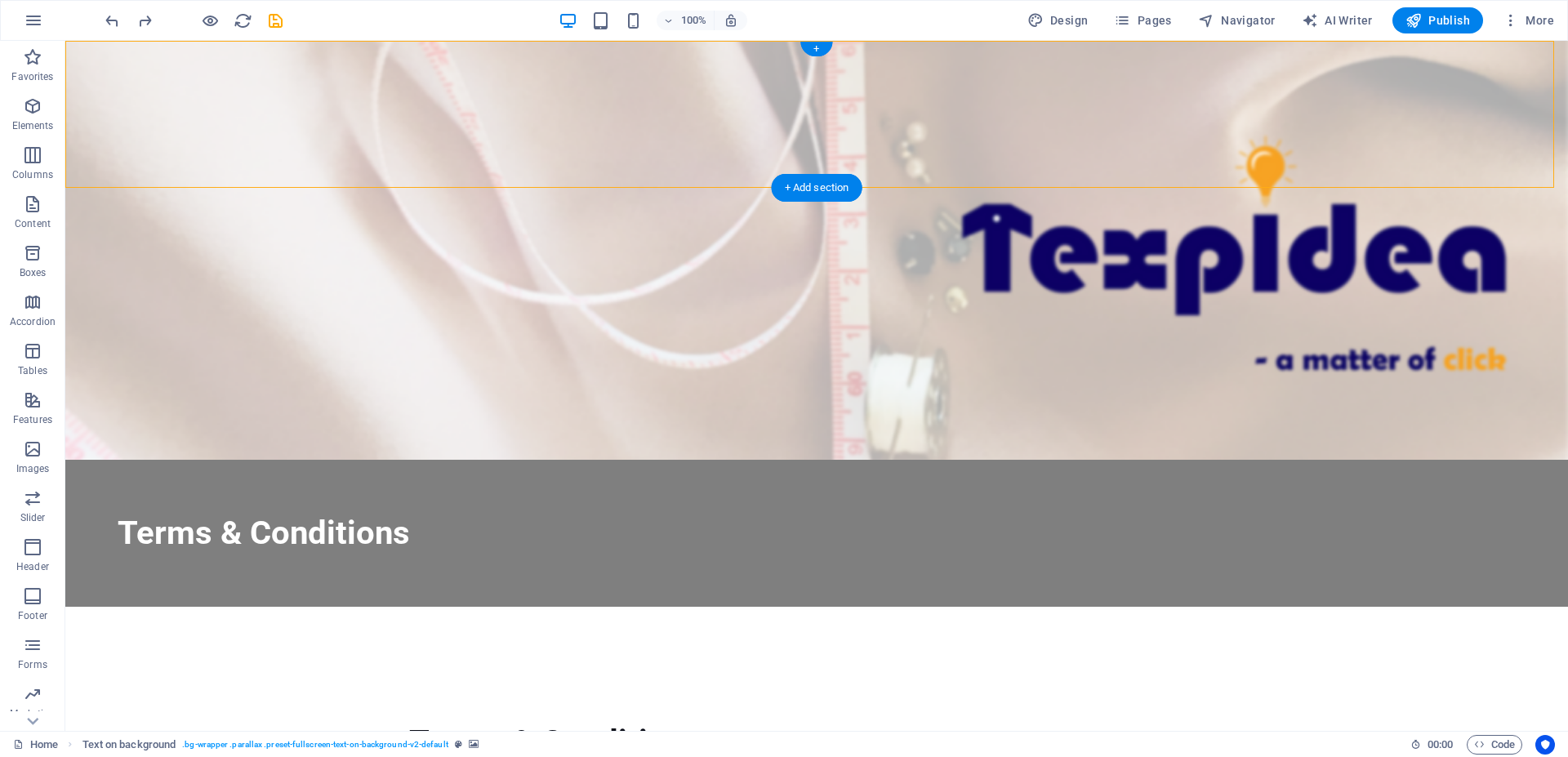
click at [841, 121] on figure at bounding box center [816, 250] width 1503 height 419
drag, startPoint x: 704, startPoint y: 135, endPoint x: 922, endPoint y: 144, distance: 218.2
click at [922, 144] on div "Terms & Conditions" at bounding box center [816, 324] width 1503 height 566
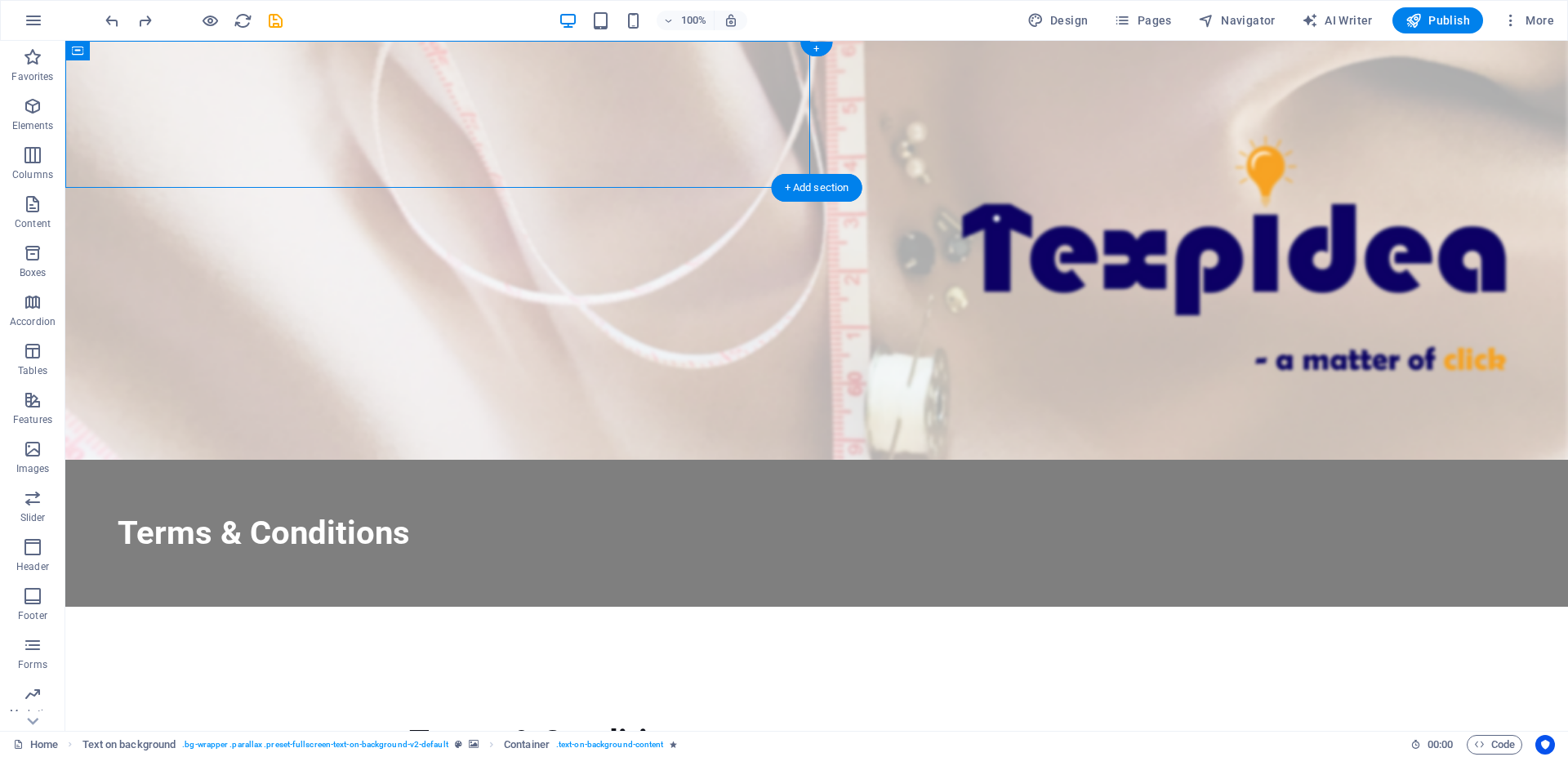
drag, startPoint x: 755, startPoint y: 152, endPoint x: 903, endPoint y: 153, distance: 148.0
click at [903, 153] on div "Terms & Conditions" at bounding box center [816, 324] width 1503 height 566
click at [831, 190] on div "+ Add section" at bounding box center [816, 187] width 91 height 28
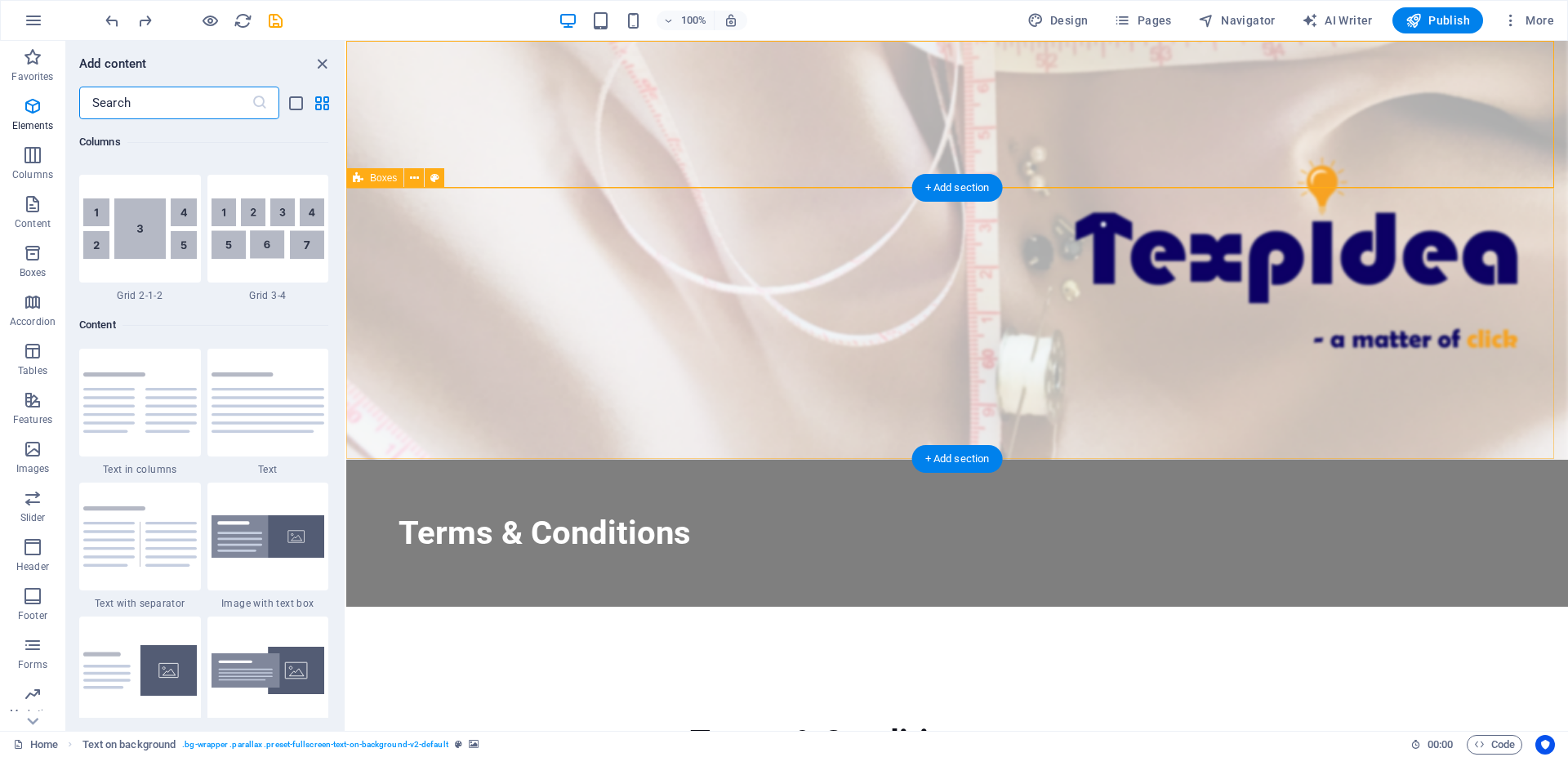
scroll to position [2857, 0]
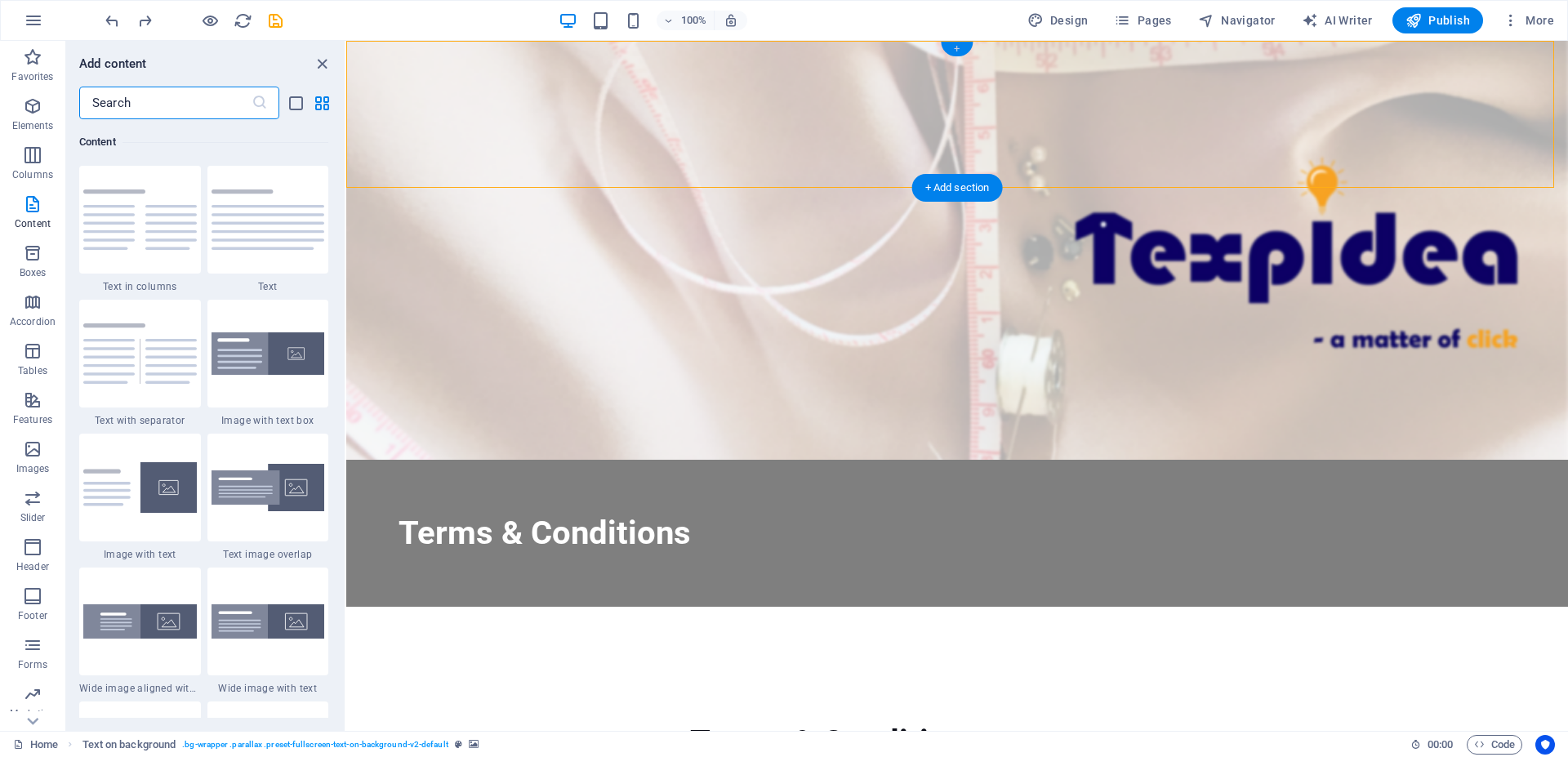
click at [960, 46] on div "+" at bounding box center [956, 49] width 32 height 14
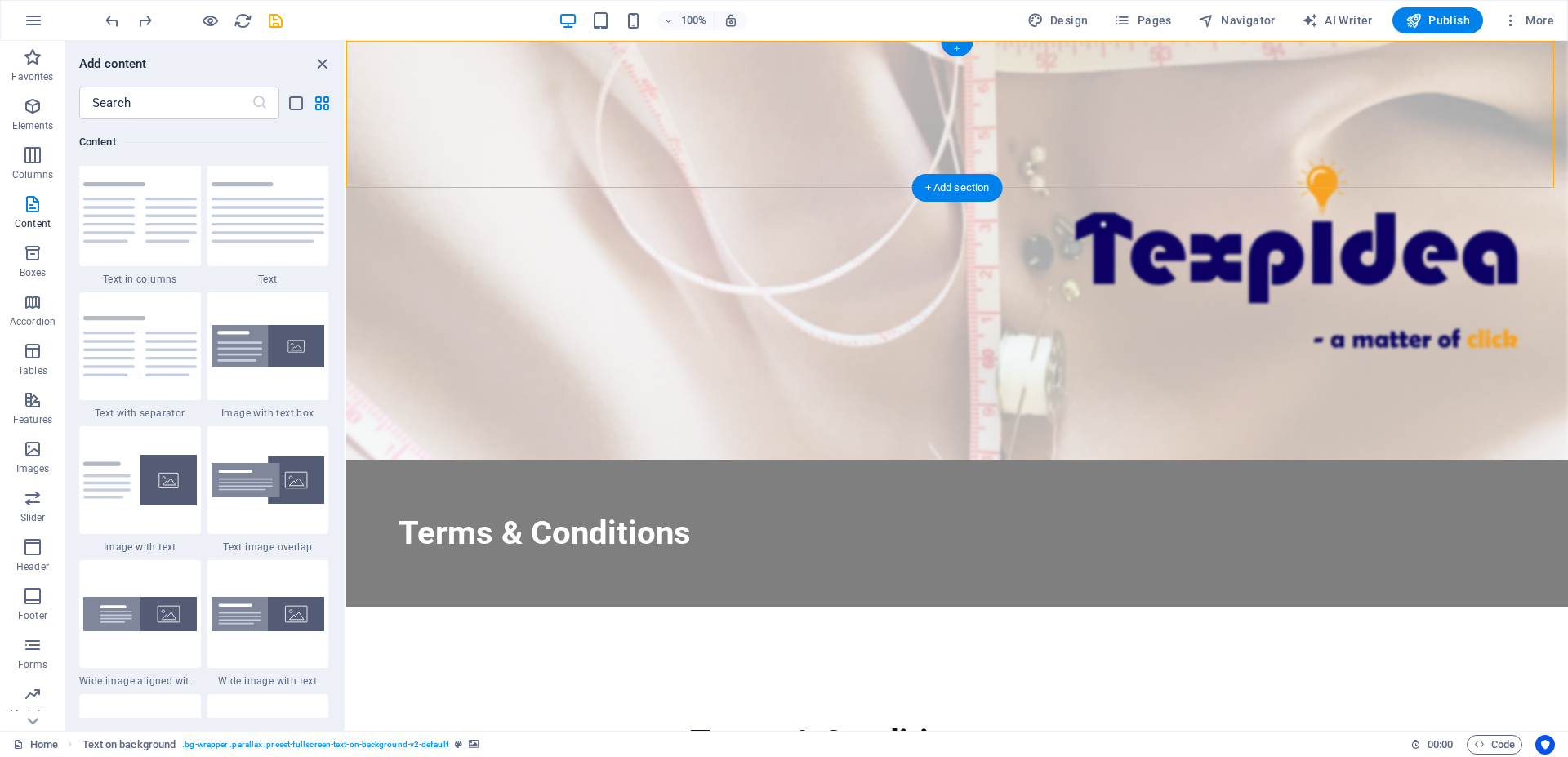
click at [959, 46] on div "+" at bounding box center [956, 49] width 32 height 14
click at [274, 631] on img at bounding box center [268, 614] width 114 height 34
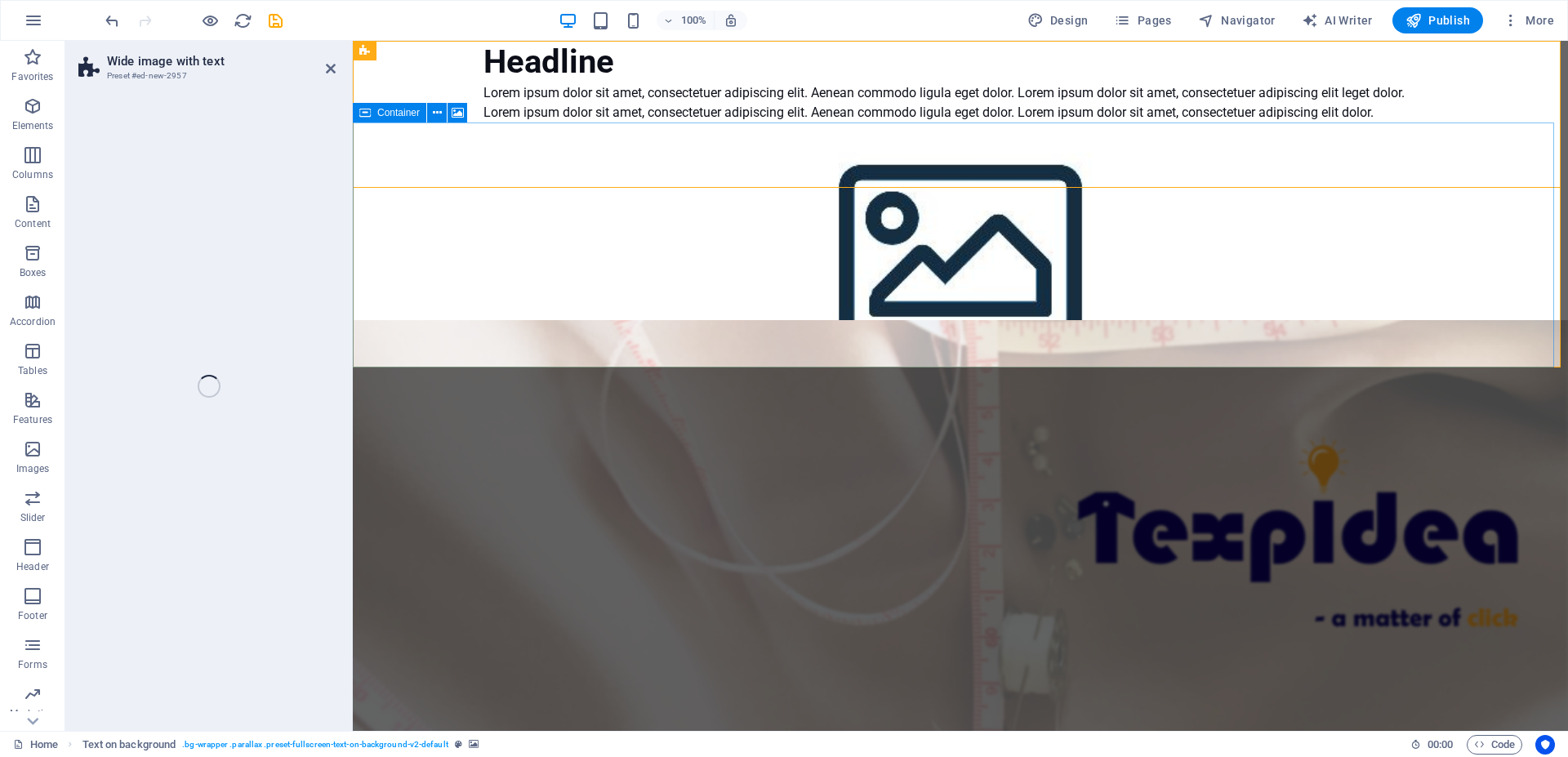
select select "%"
select select "rem"
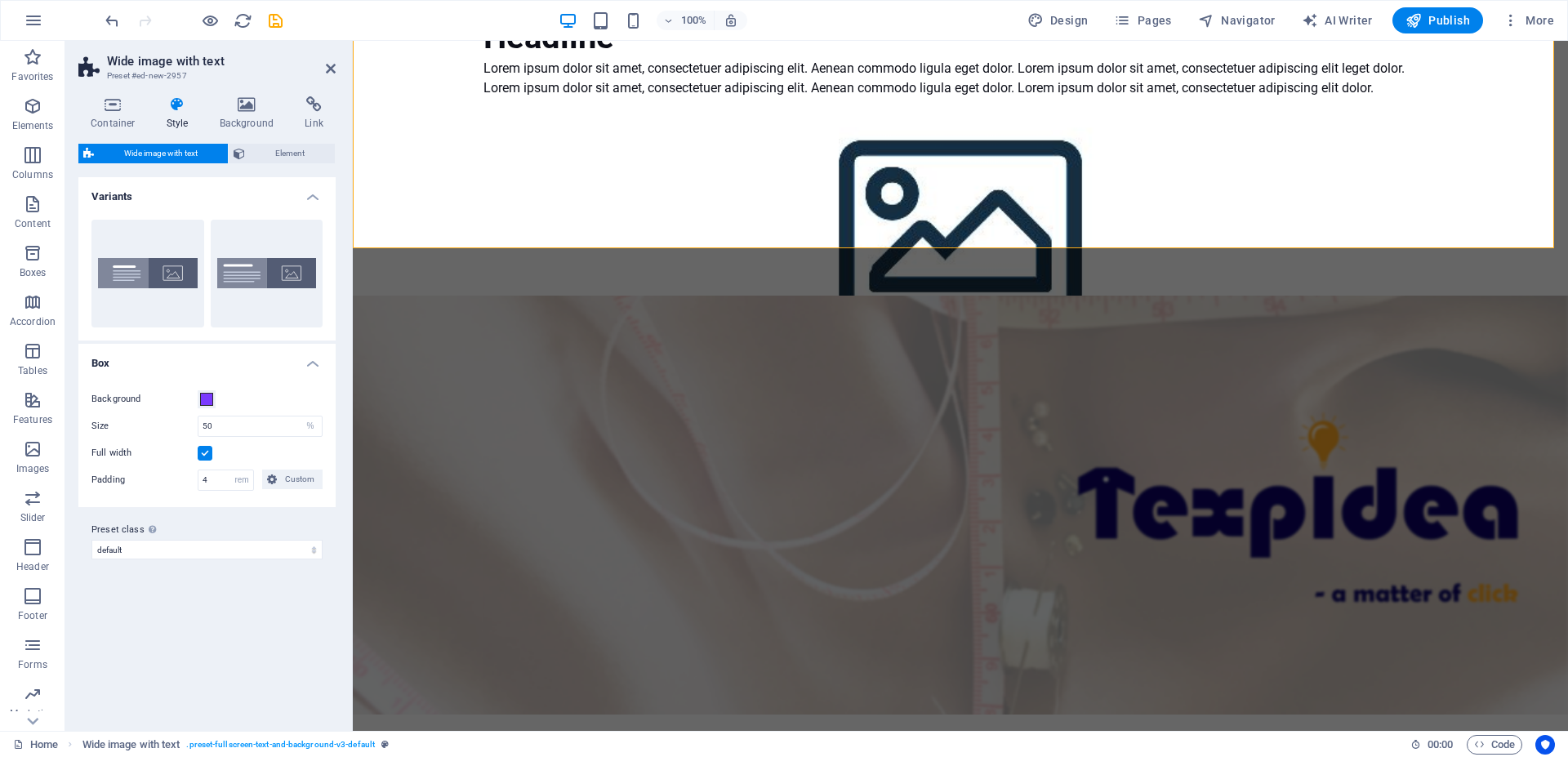
scroll to position [0, 0]
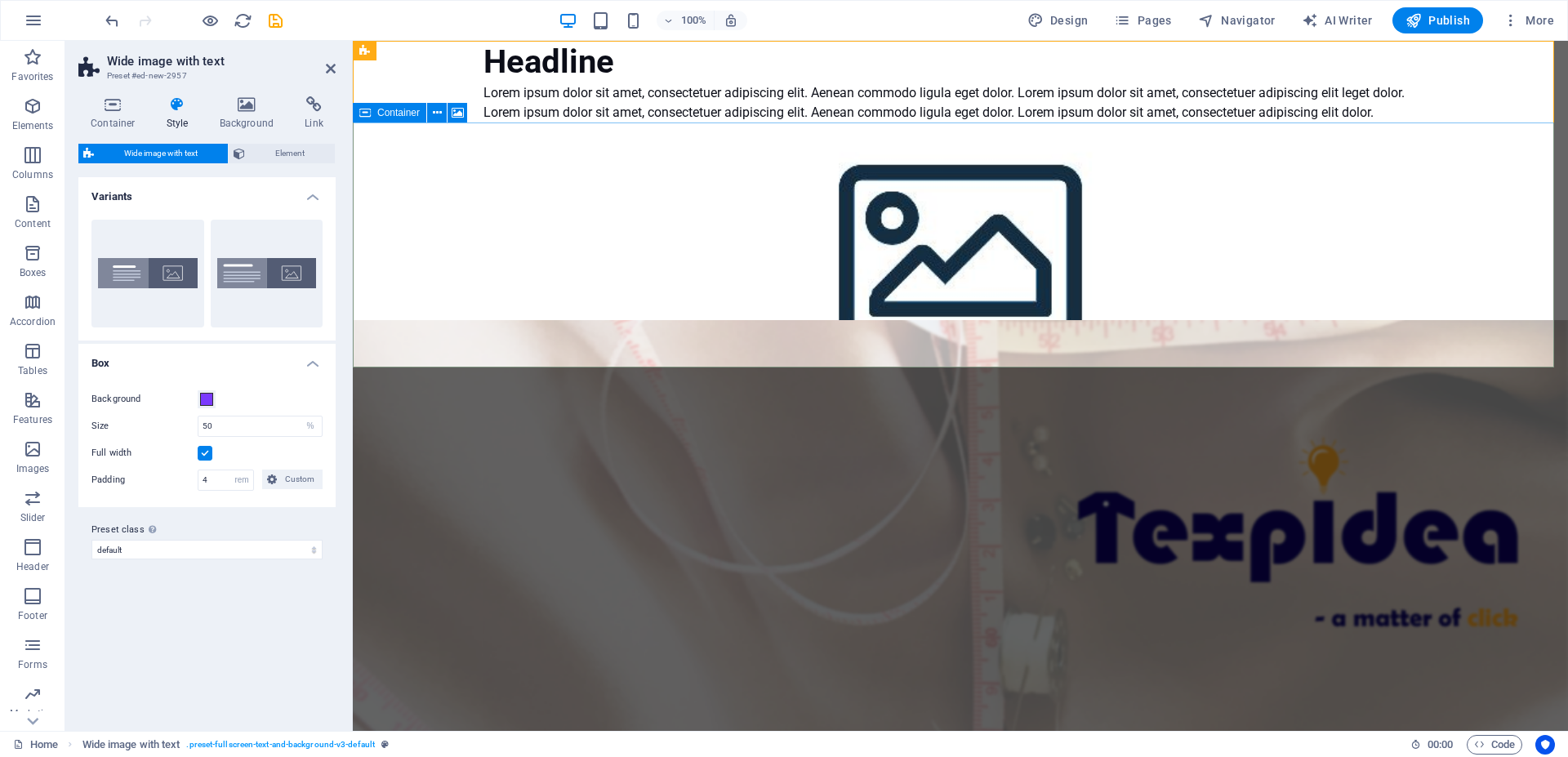
click at [770, 368] on div "Drop content here or Add elements Paste clipboard" at bounding box center [961, 425] width 1216 height 116
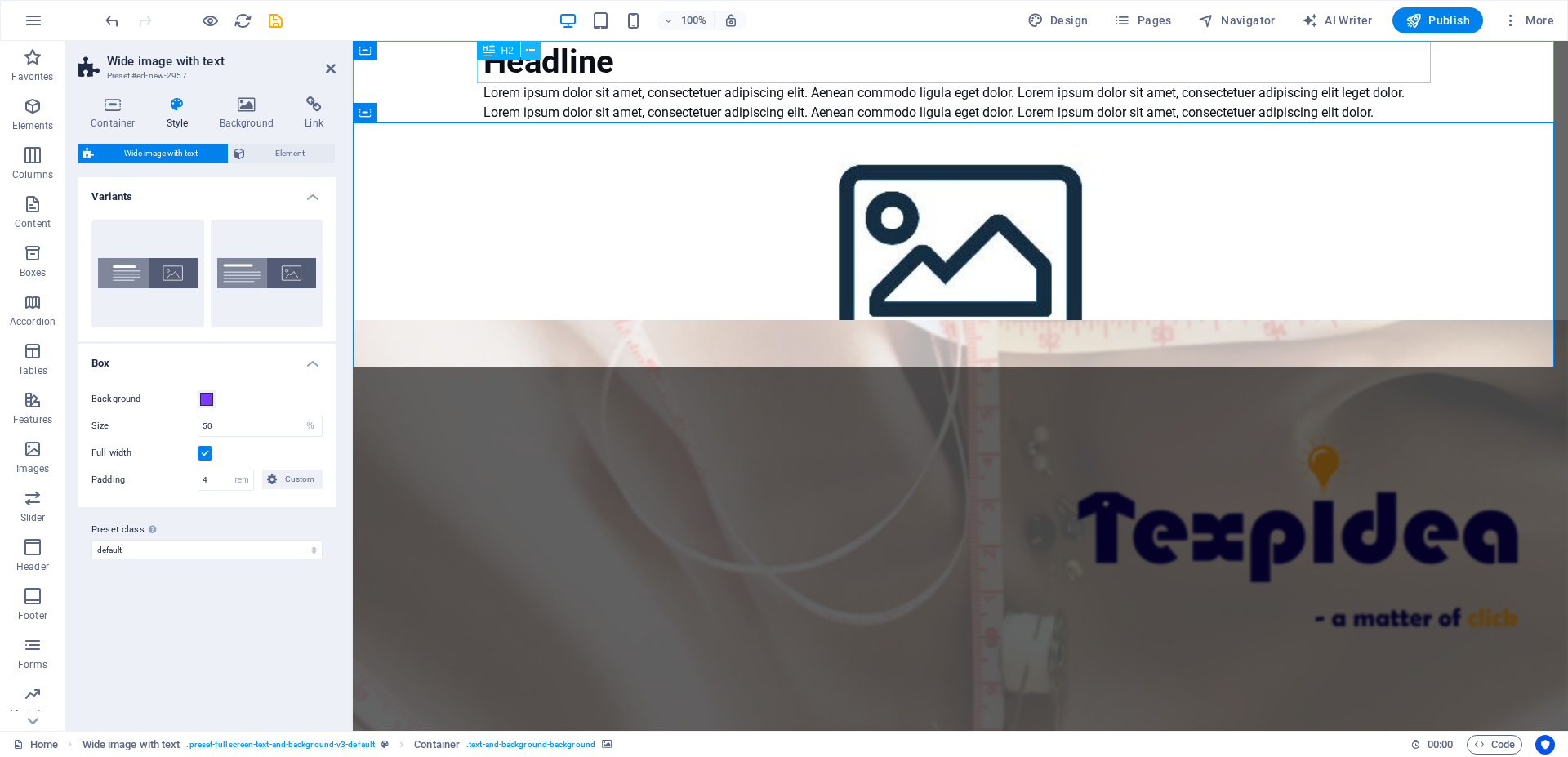
click at [540, 59] on button at bounding box center [531, 51] width 20 height 20
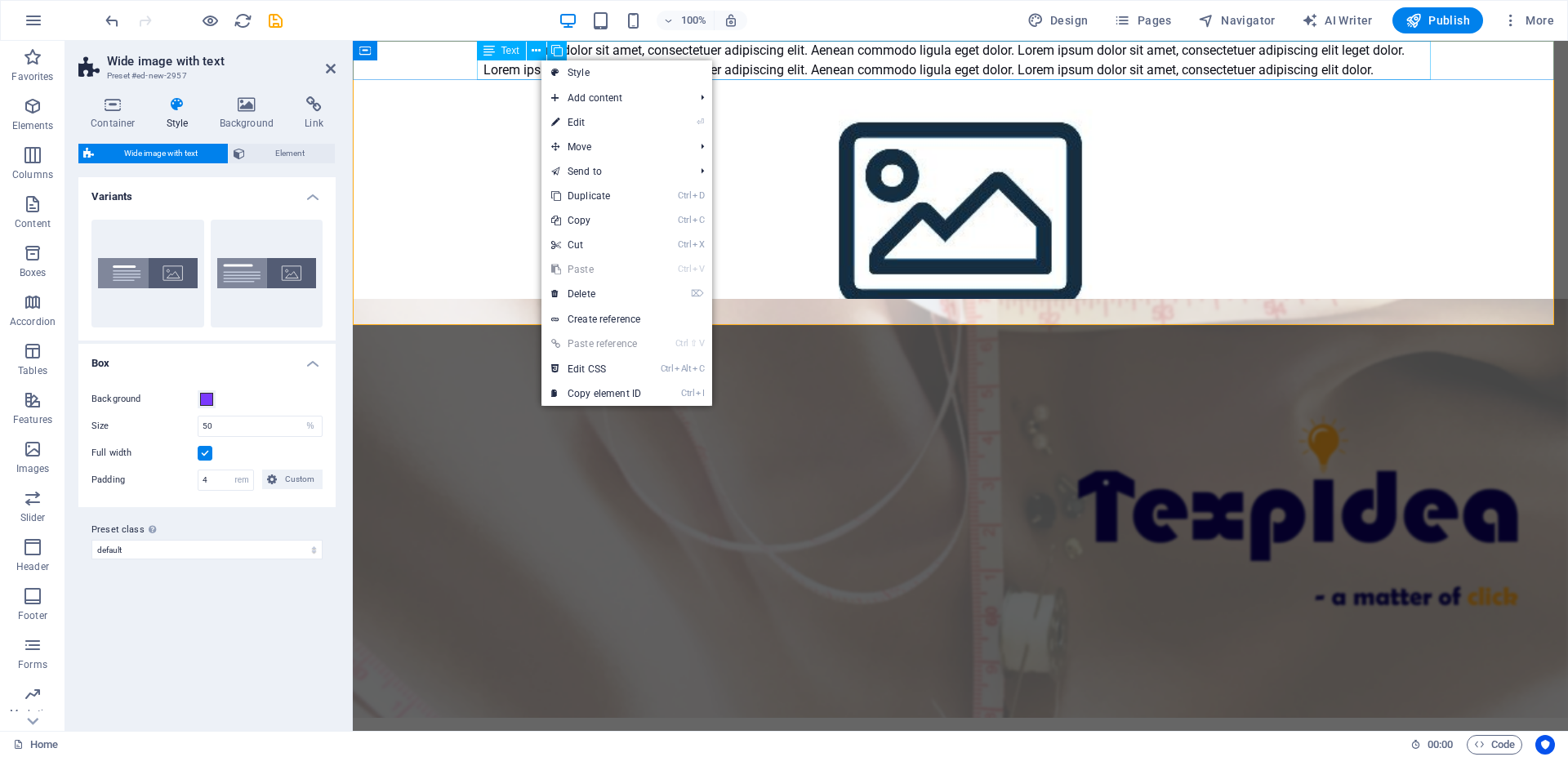
click at [515, 59] on div "Text" at bounding box center [501, 51] width 49 height 20
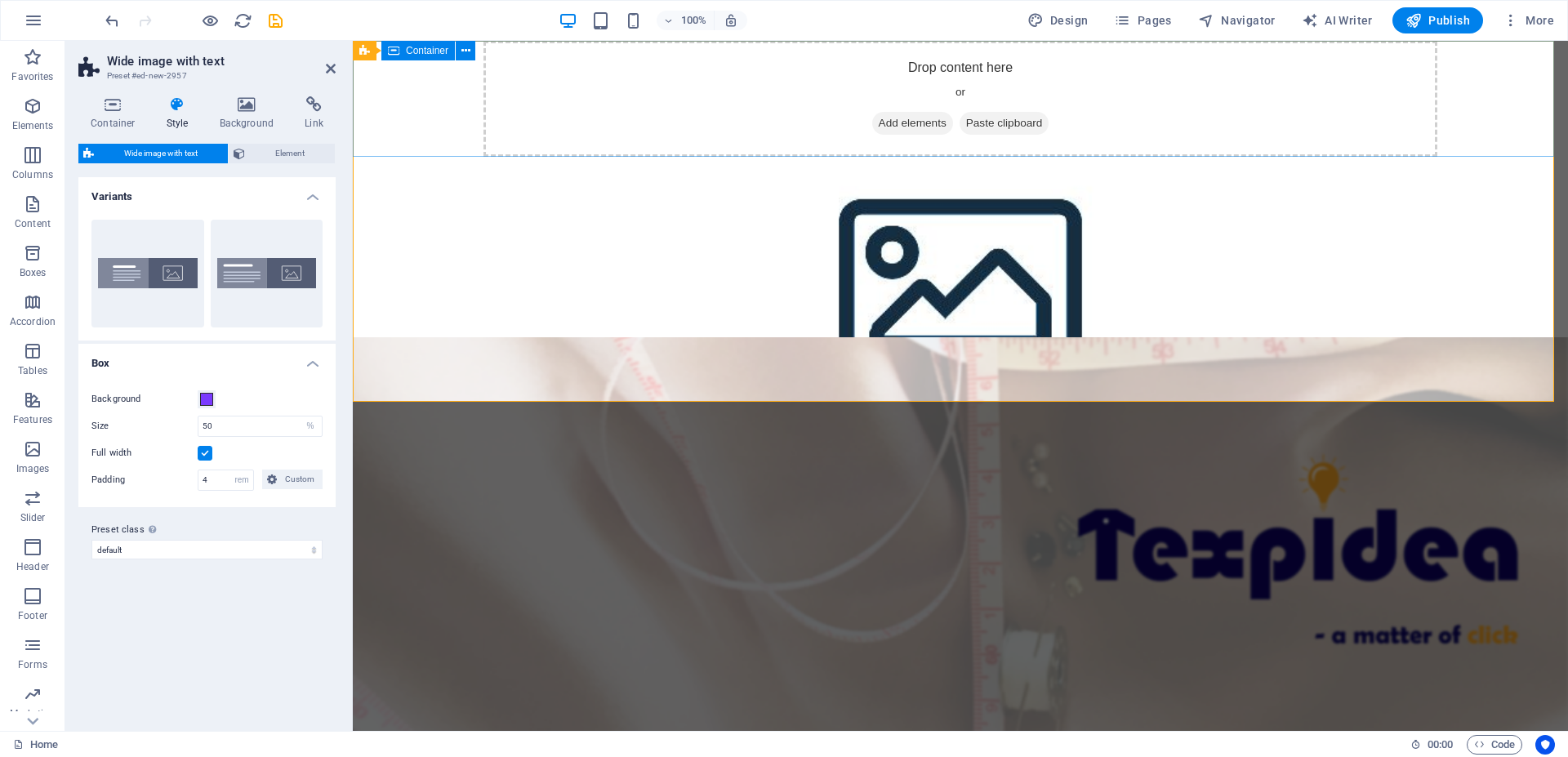
click at [691, 83] on div "Drop content here or Add elements Paste clipboard" at bounding box center [960, 98] width 954 height 116
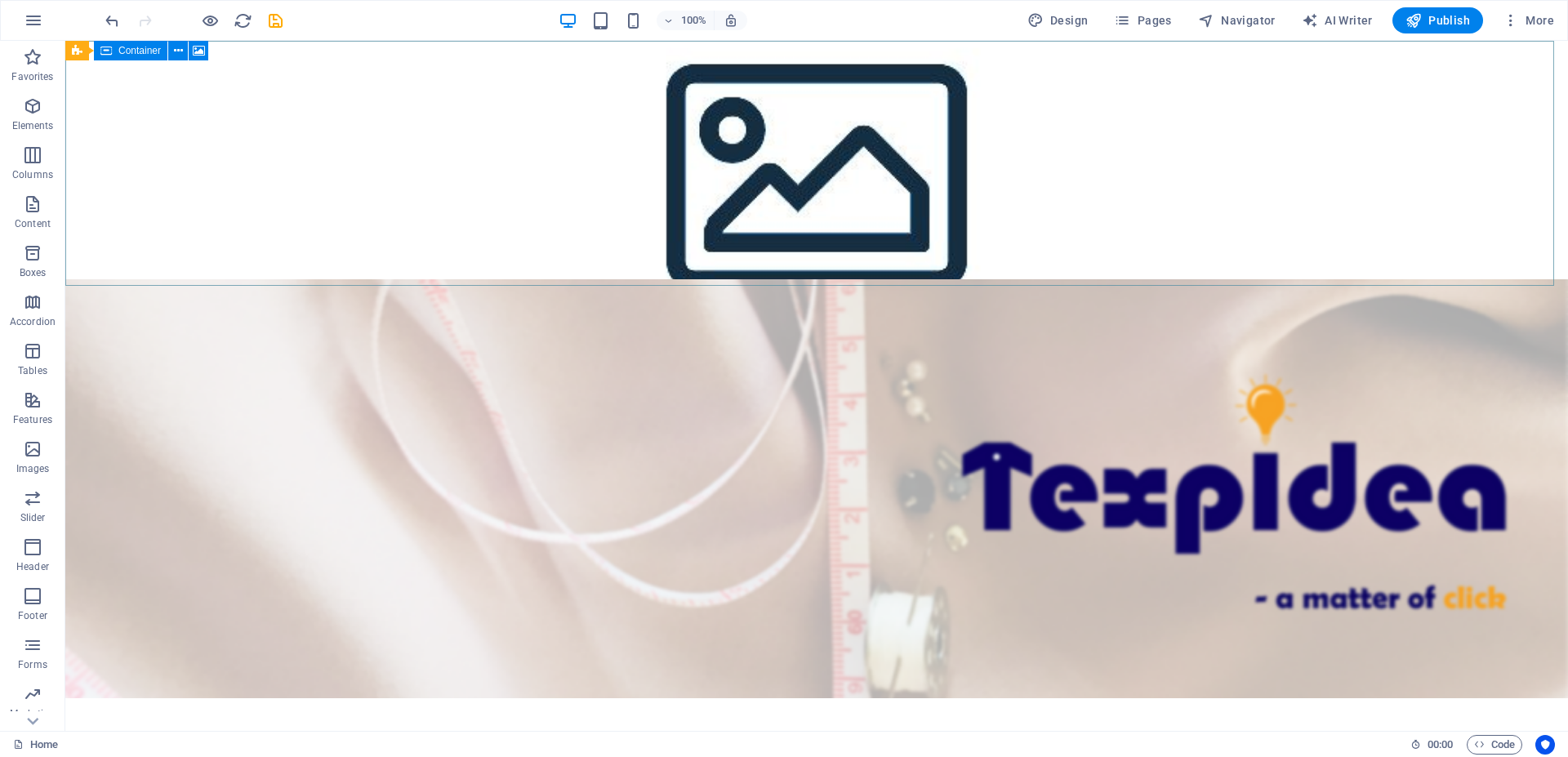
click at [502, 285] on div "Drop content here or Add elements Paste clipboard" at bounding box center [816, 343] width 1503 height 116
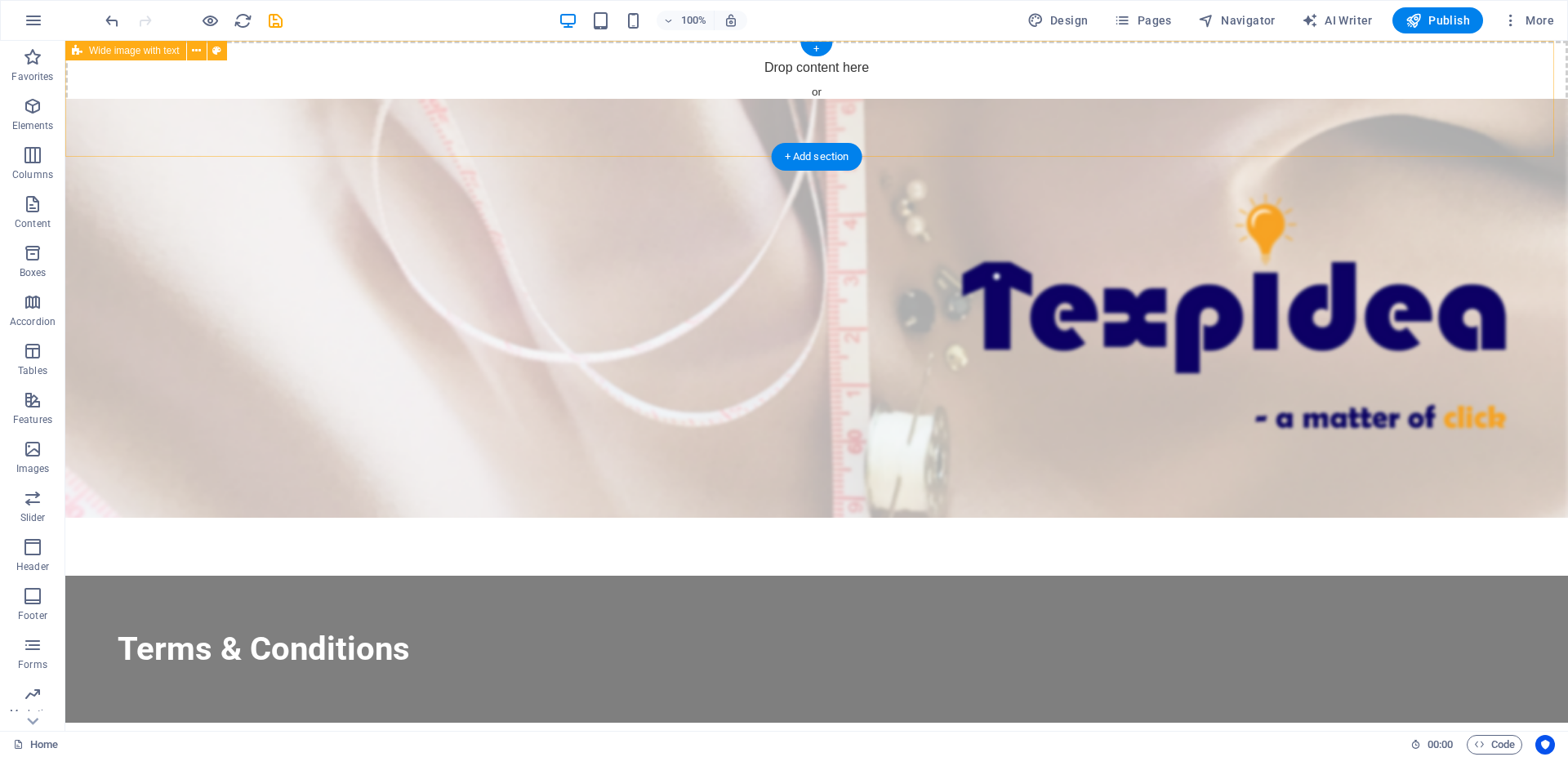
click at [552, 134] on div "Drop content here or Add elements Paste clipboard" at bounding box center [816, 98] width 1503 height 116
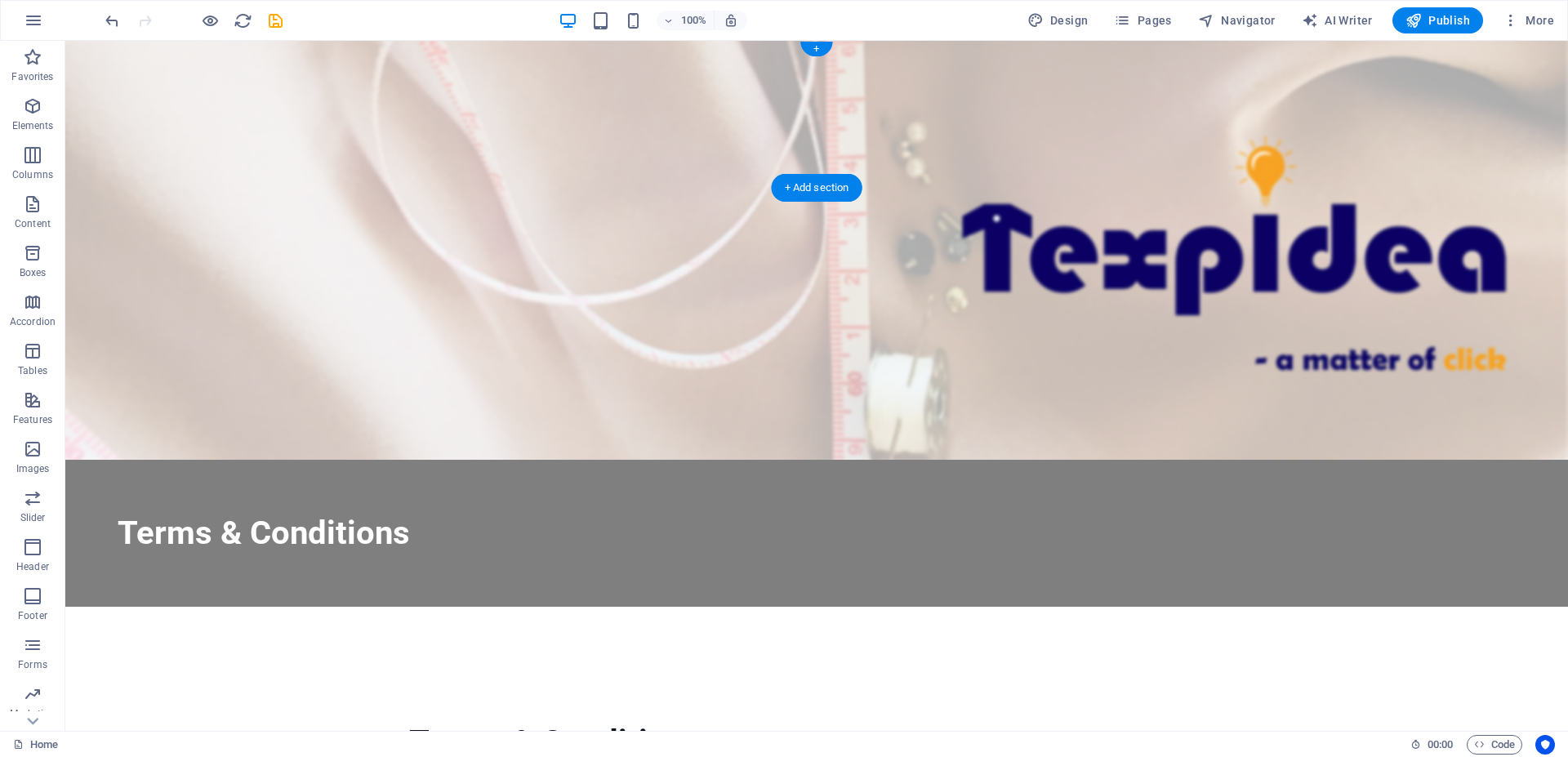
click at [901, 104] on figure at bounding box center [816, 250] width 1503 height 419
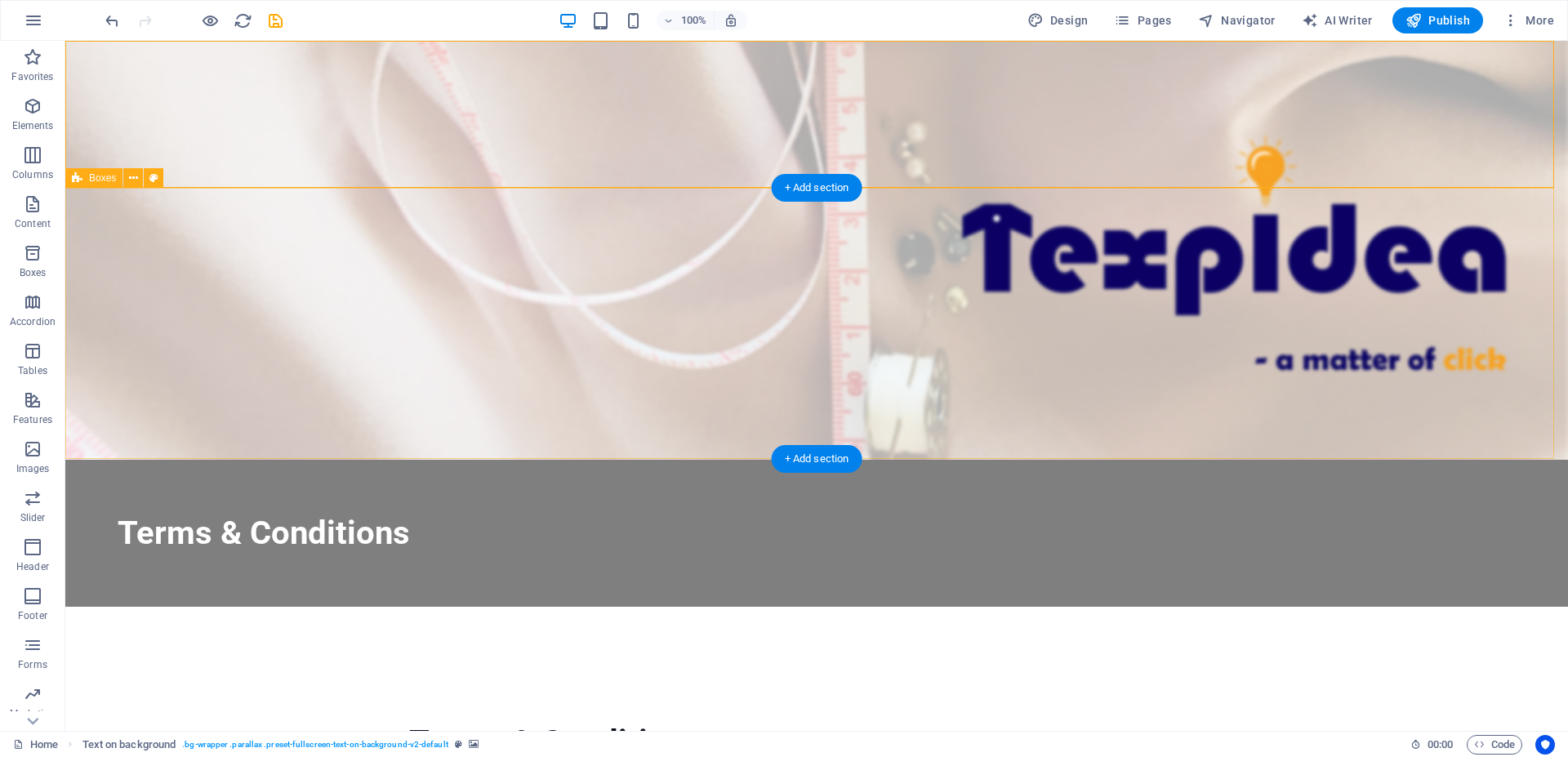
click at [890, 607] on div "Terms & Conditions" at bounding box center [816, 743] width 1503 height 271
click at [950, 96] on figure at bounding box center [816, 250] width 1503 height 419
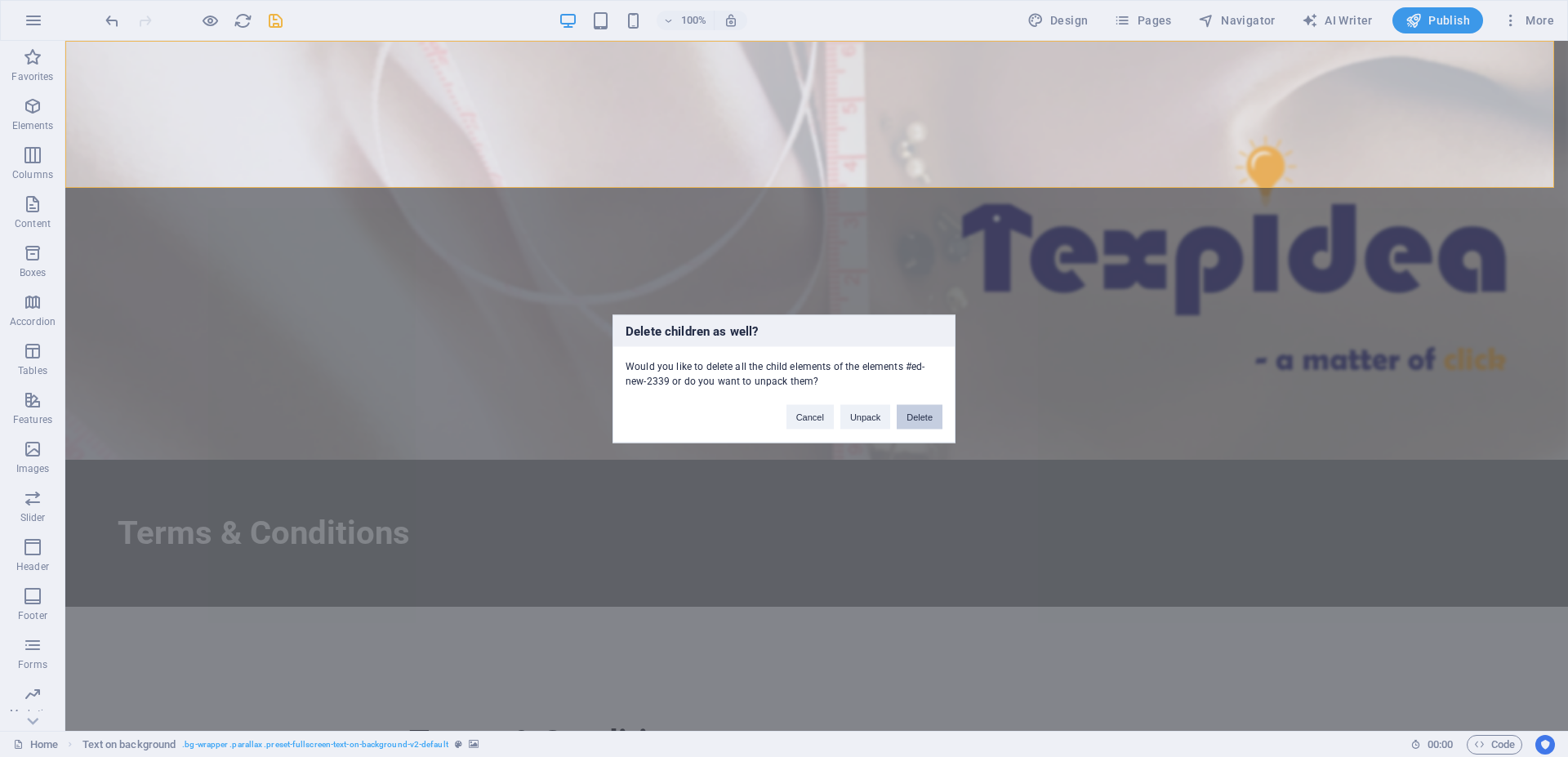
click at [923, 412] on button "Delete" at bounding box center [920, 416] width 46 height 25
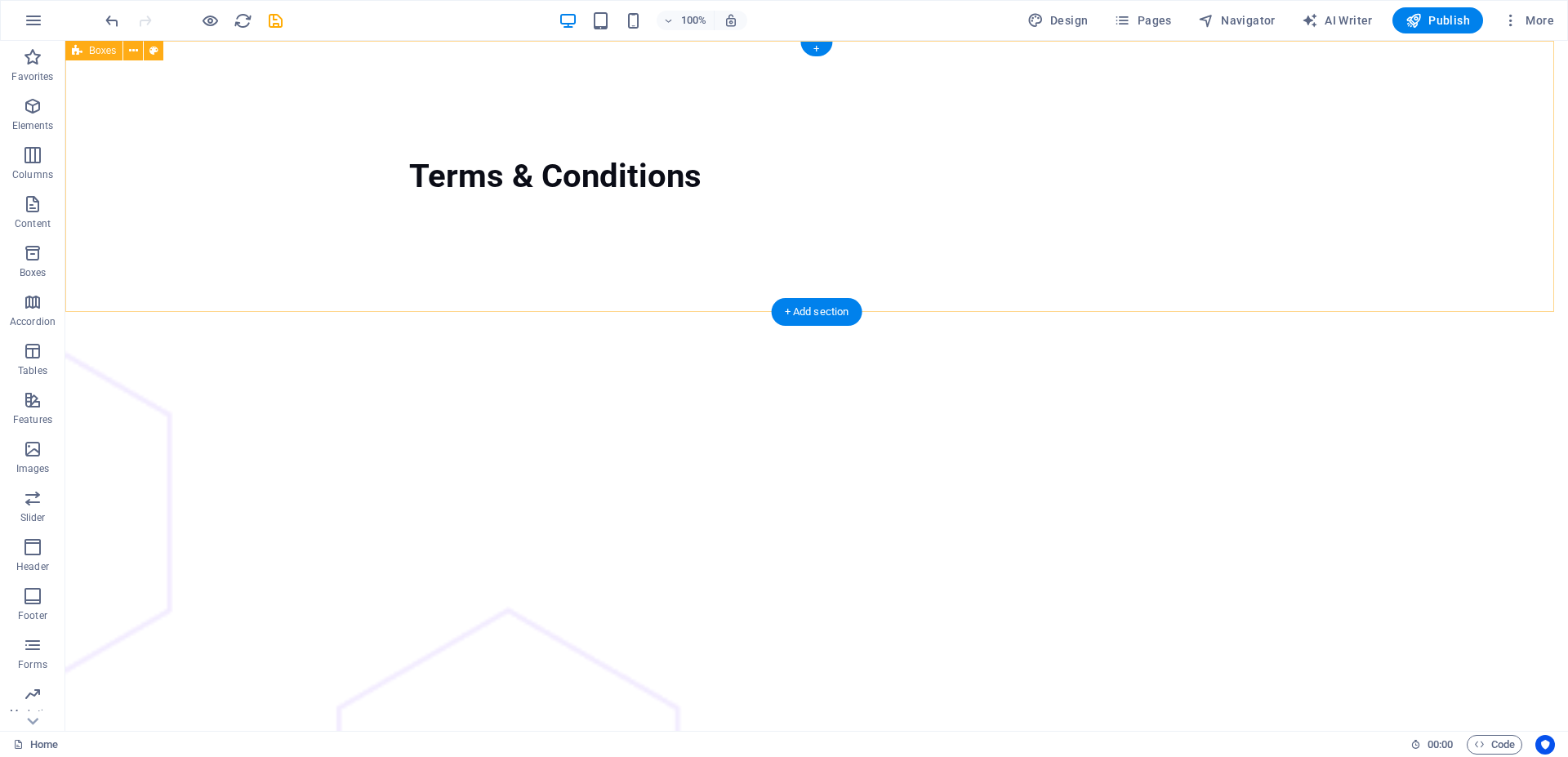
click at [809, 112] on div "Terms & Conditions" at bounding box center [816, 177] width 1503 height 271
click at [590, 203] on div at bounding box center [555, 230] width 986 height 65
click at [183, 195] on div "Terms & Conditions" at bounding box center [816, 177] width 1503 height 271
click at [96, 104] on div "Terms & Conditions" at bounding box center [816, 177] width 1503 height 271
click at [104, 48] on span "Boxes" at bounding box center [102, 51] width 27 height 10
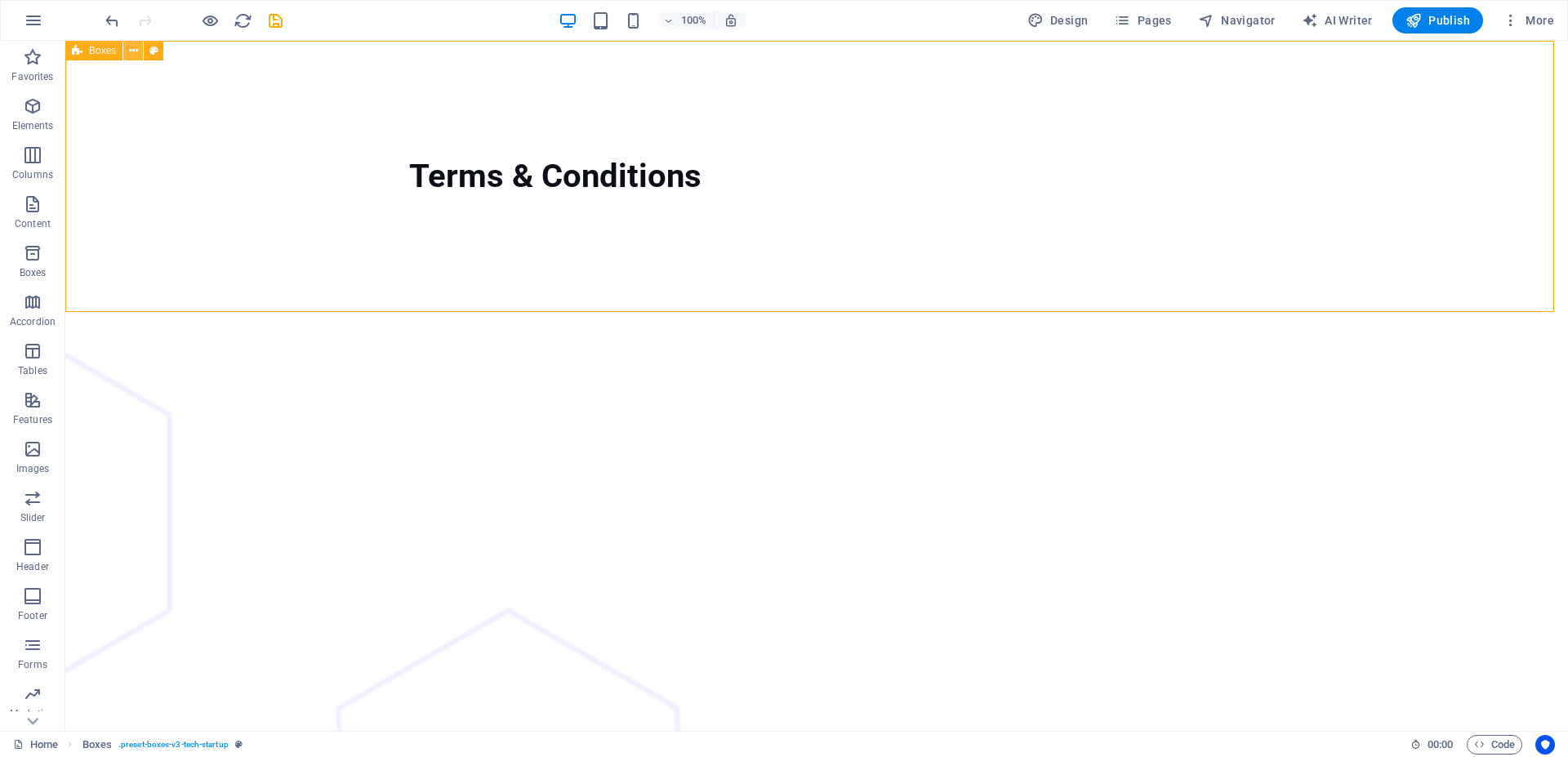
click at [133, 55] on icon at bounding box center [133, 51] width 9 height 17
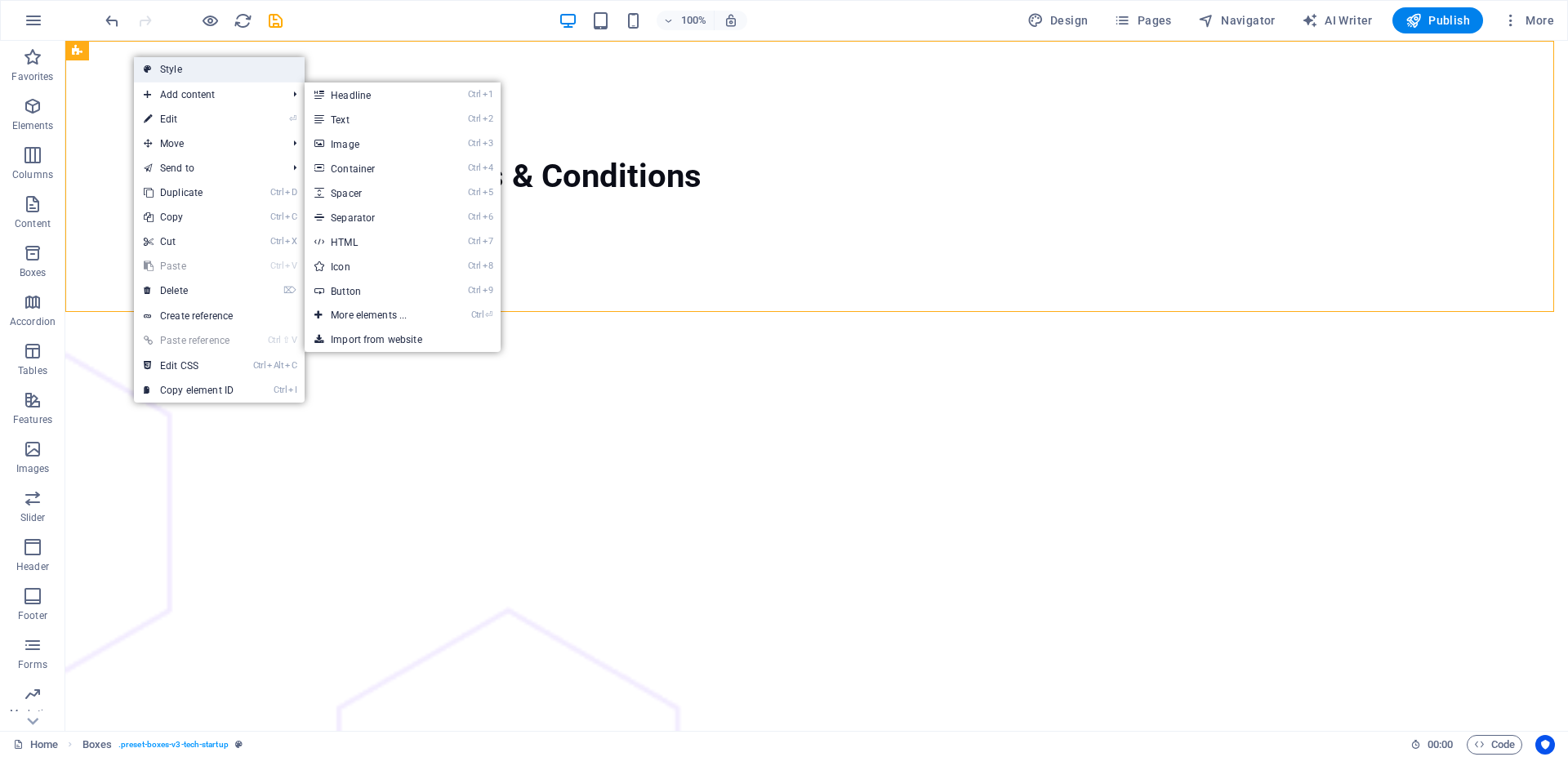
click at [191, 80] on link "Style" at bounding box center [219, 70] width 171 height 25
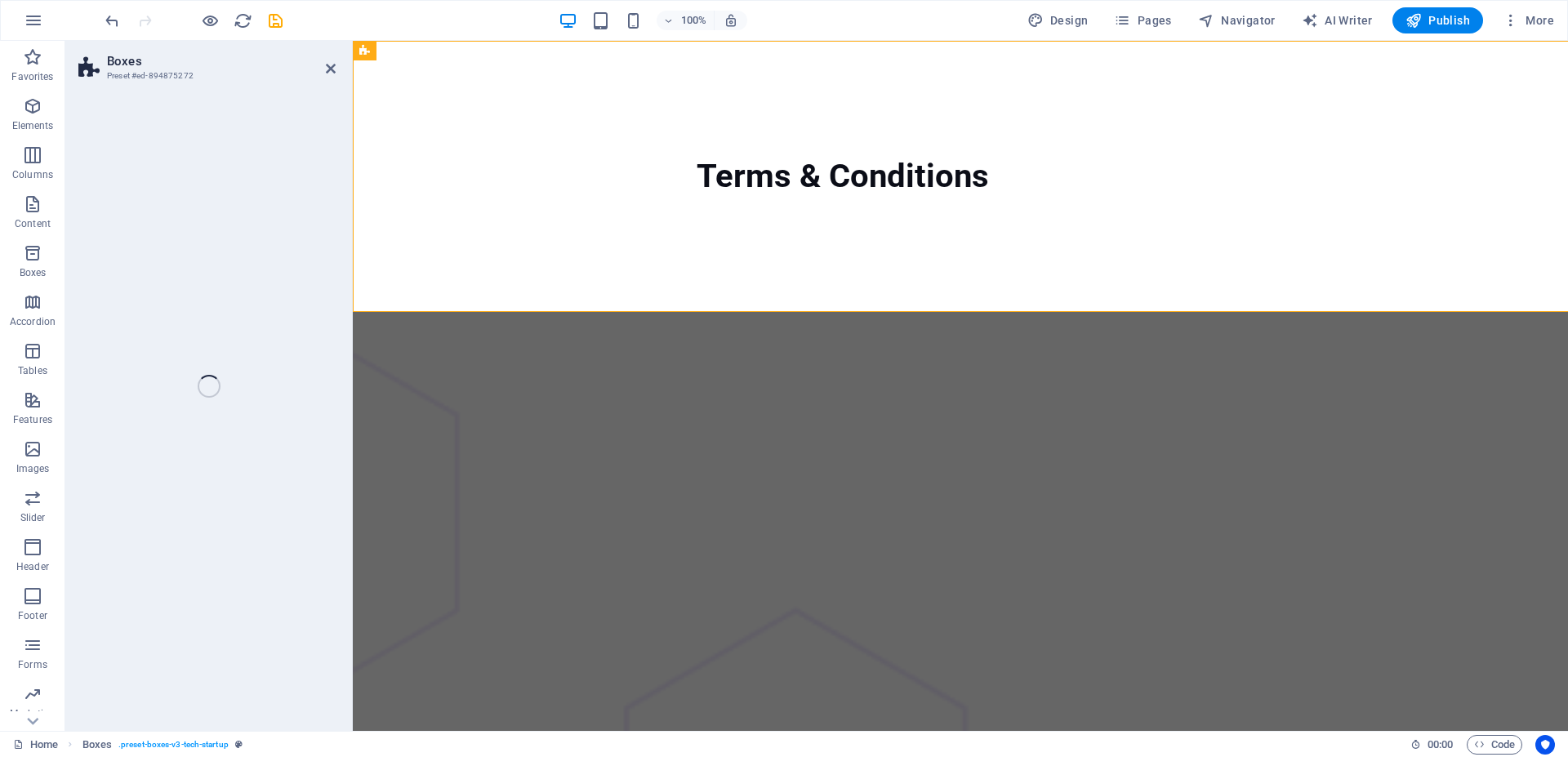
select select "px"
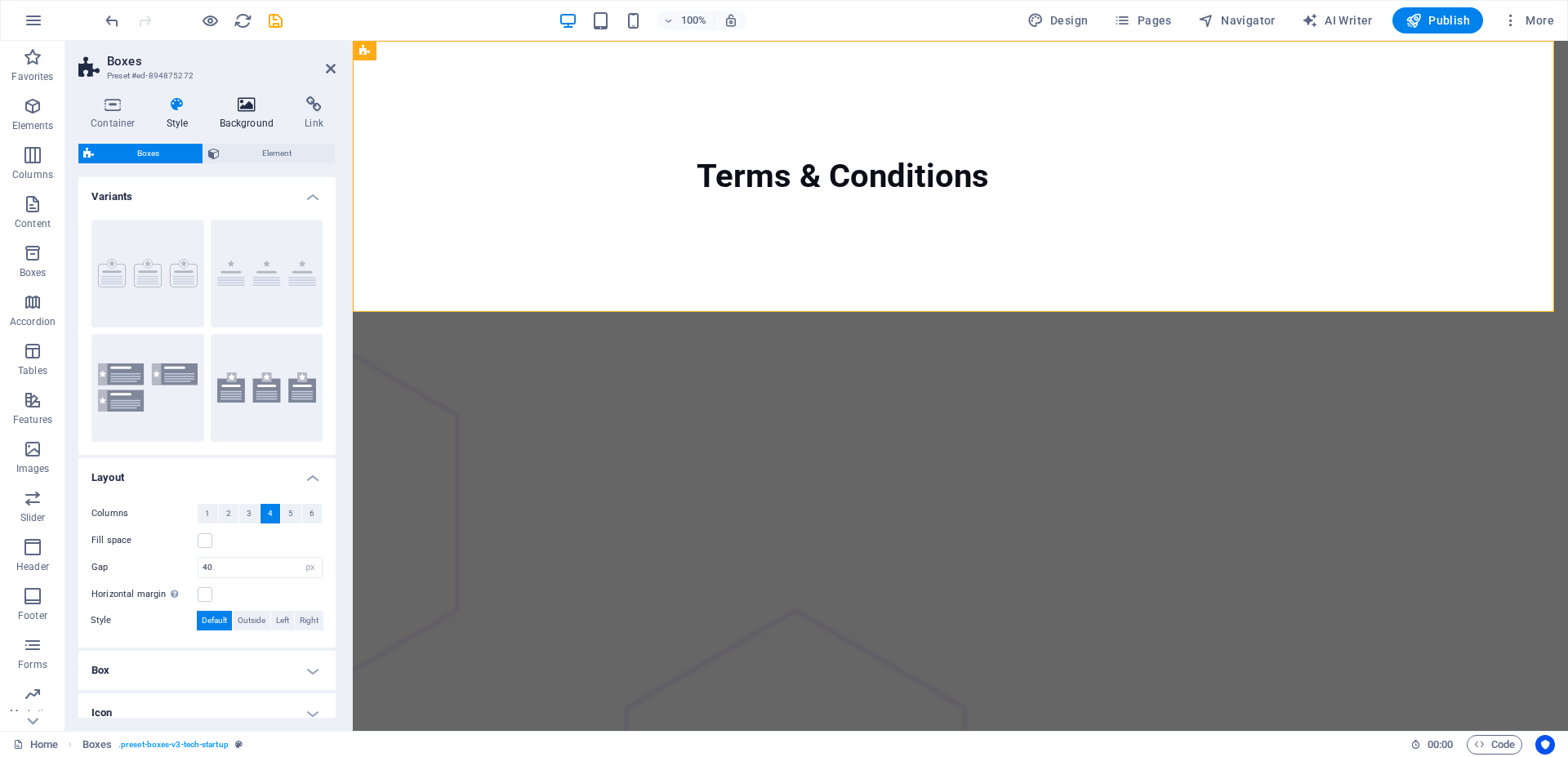
click at [250, 109] on icon at bounding box center [246, 104] width 79 height 16
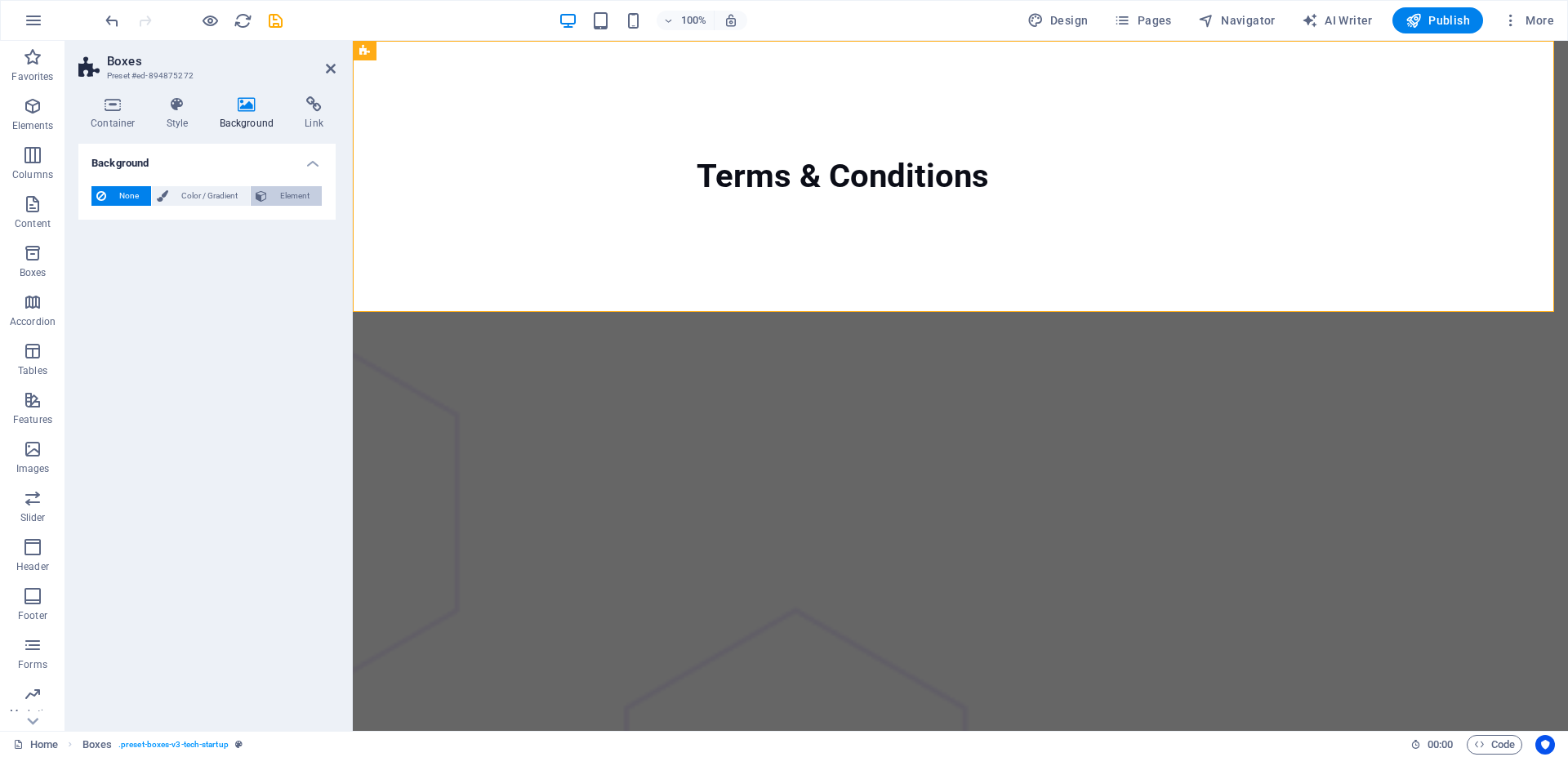
click at [277, 195] on span "Element" at bounding box center [294, 196] width 45 height 20
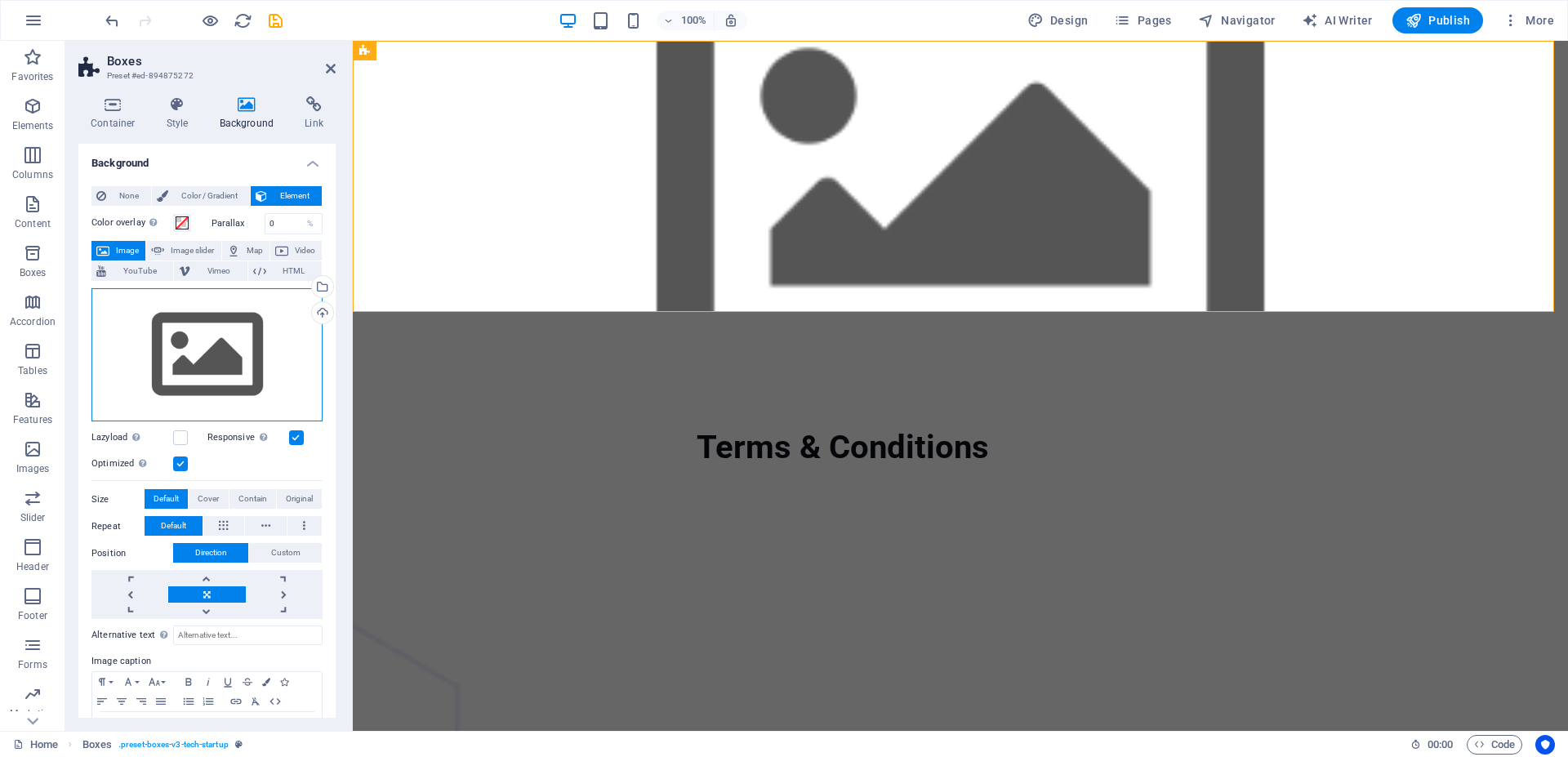
click at [214, 327] on div "Drag files here, click to choose files or select files from Files or our free s…" at bounding box center [207, 355] width 231 height 134
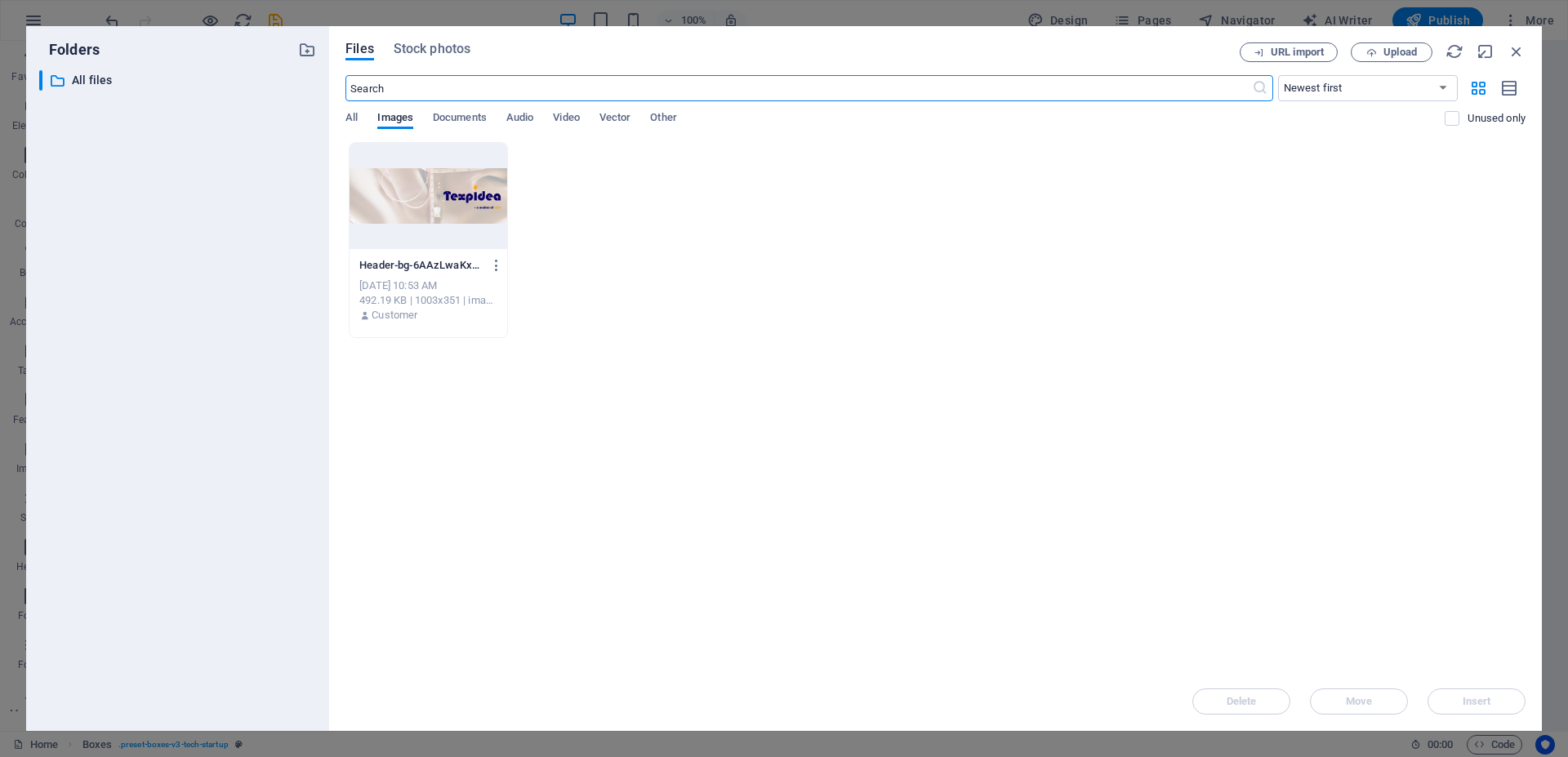
click at [403, 204] on div at bounding box center [428, 196] width 158 height 106
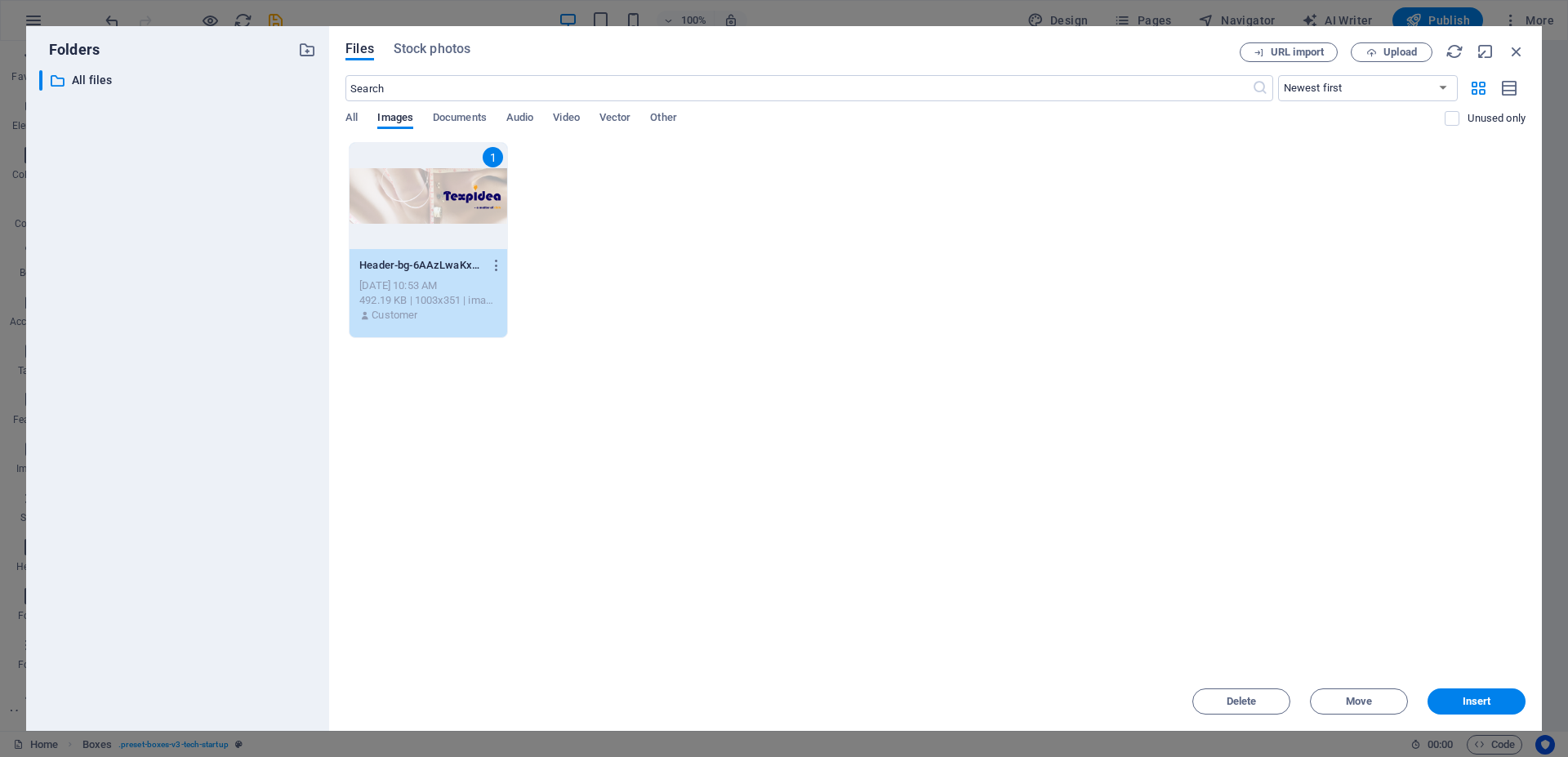
drag, startPoint x: 403, startPoint y: 204, endPoint x: 53, endPoint y: 164, distance: 352.3
click at [403, 204] on div "1" at bounding box center [428, 196] width 158 height 106
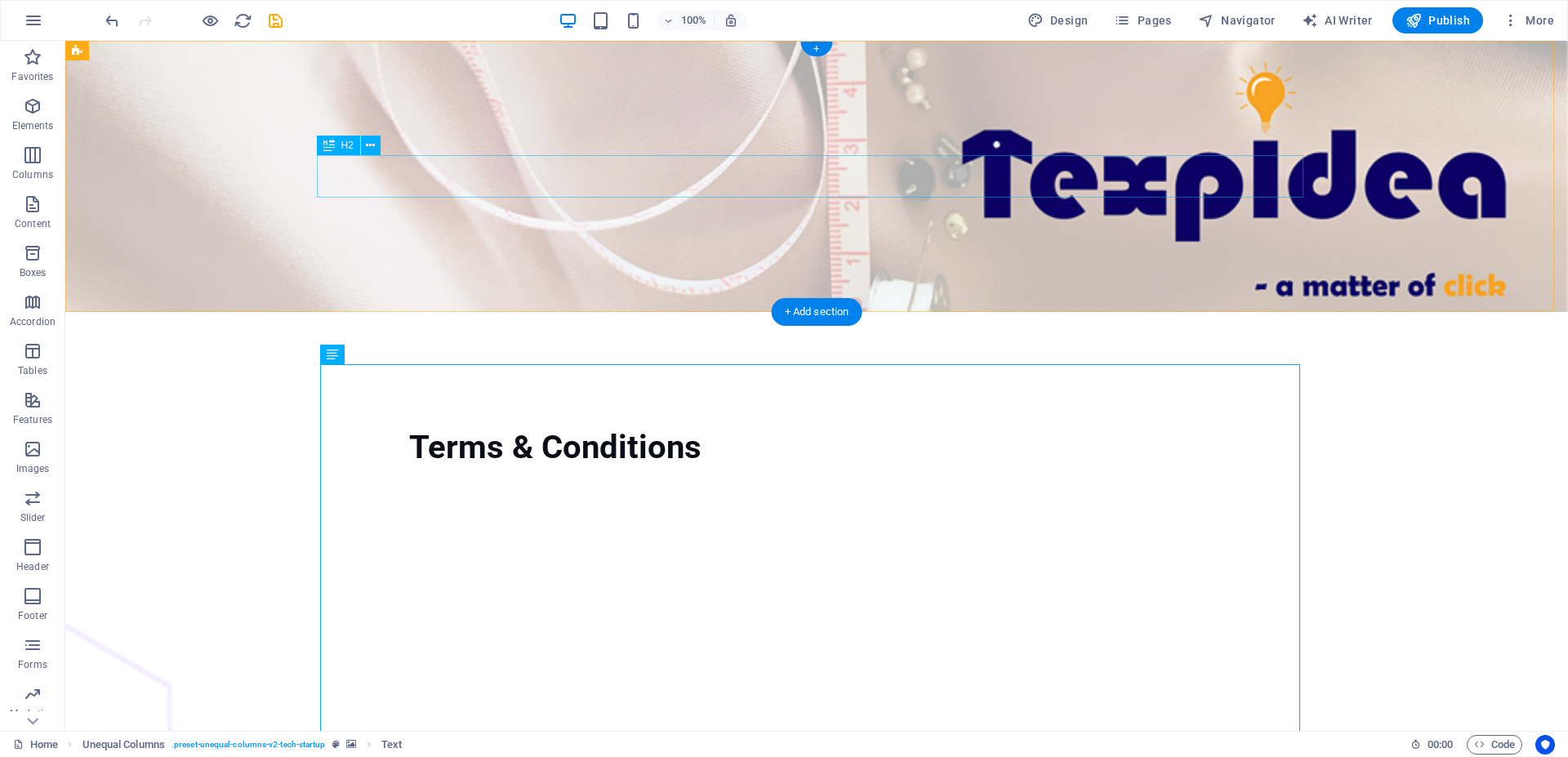
click at [833, 427] on div "Terms & Conditions" at bounding box center [555, 448] width 986 height 42
drag, startPoint x: 850, startPoint y: 172, endPoint x: 627, endPoint y: 180, distance: 223.1
click at [627, 427] on div "Terms & Conditions" at bounding box center [555, 448] width 986 height 42
click at [765, 427] on div "Terms & Conditions" at bounding box center [555, 448] width 986 height 42
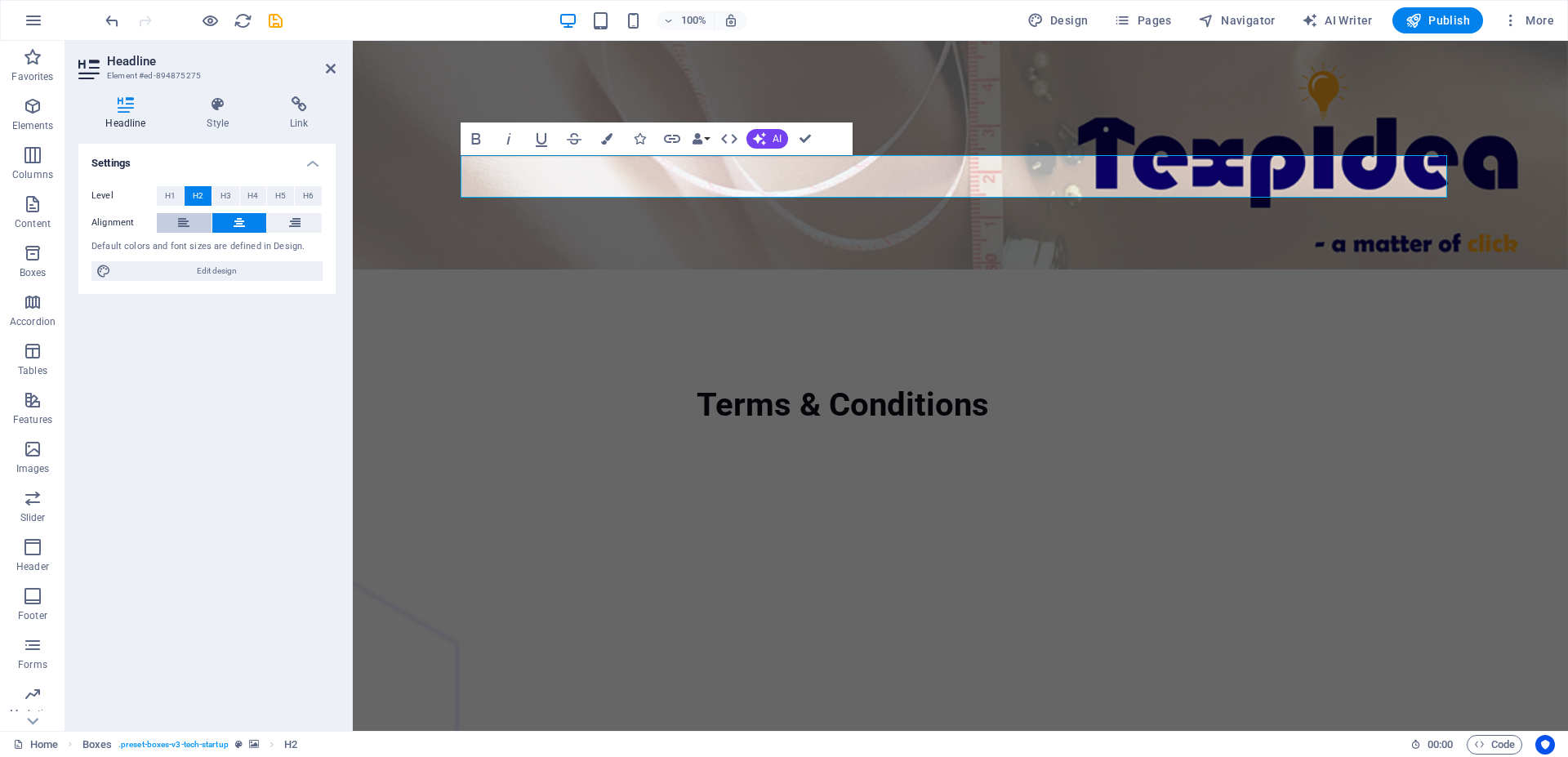
click at [173, 229] on button at bounding box center [183, 222] width 54 height 20
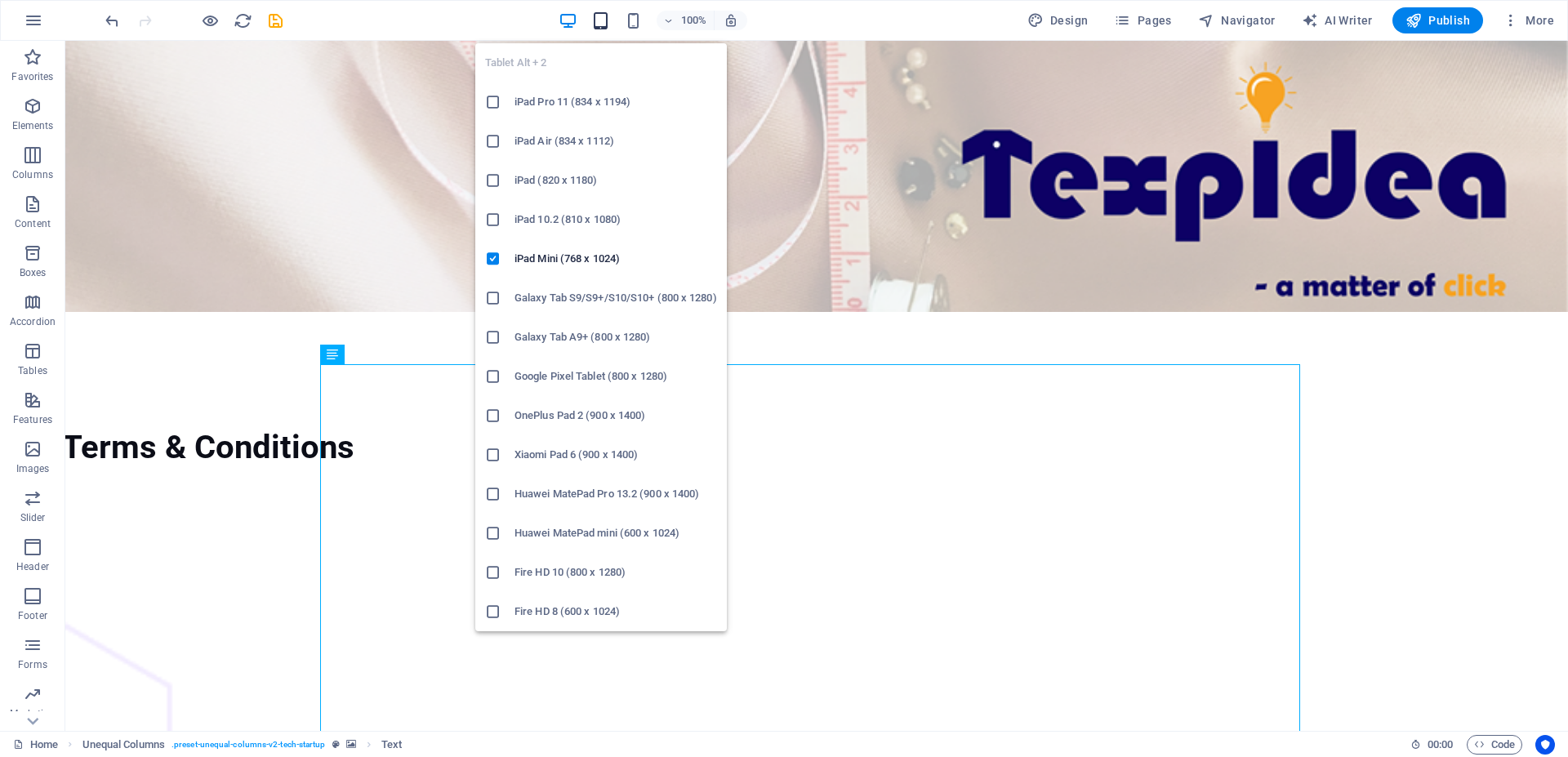
click at [604, 26] on icon "button" at bounding box center [601, 21] width 19 height 19
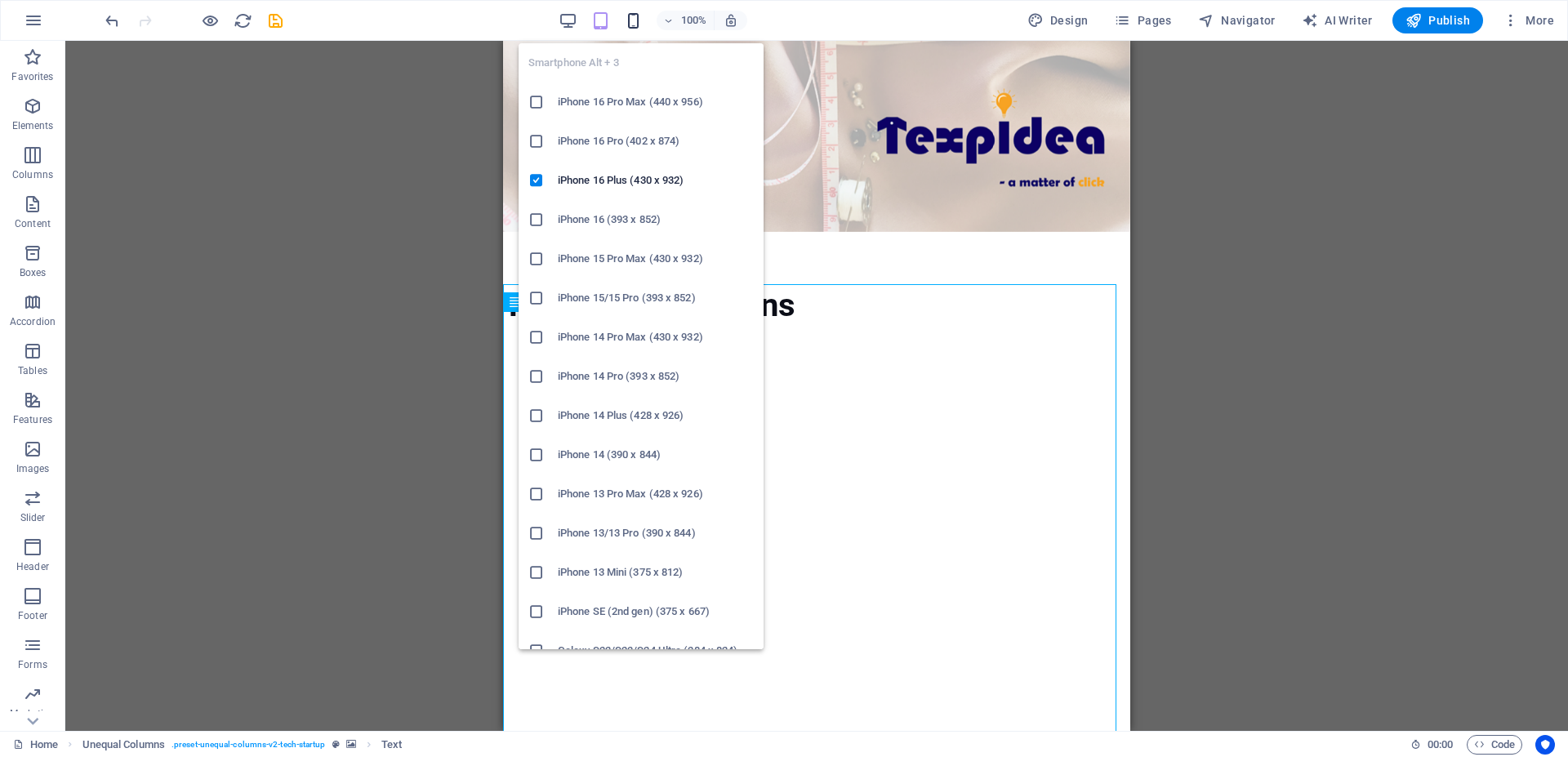
click at [632, 21] on icon "button" at bounding box center [633, 21] width 19 height 19
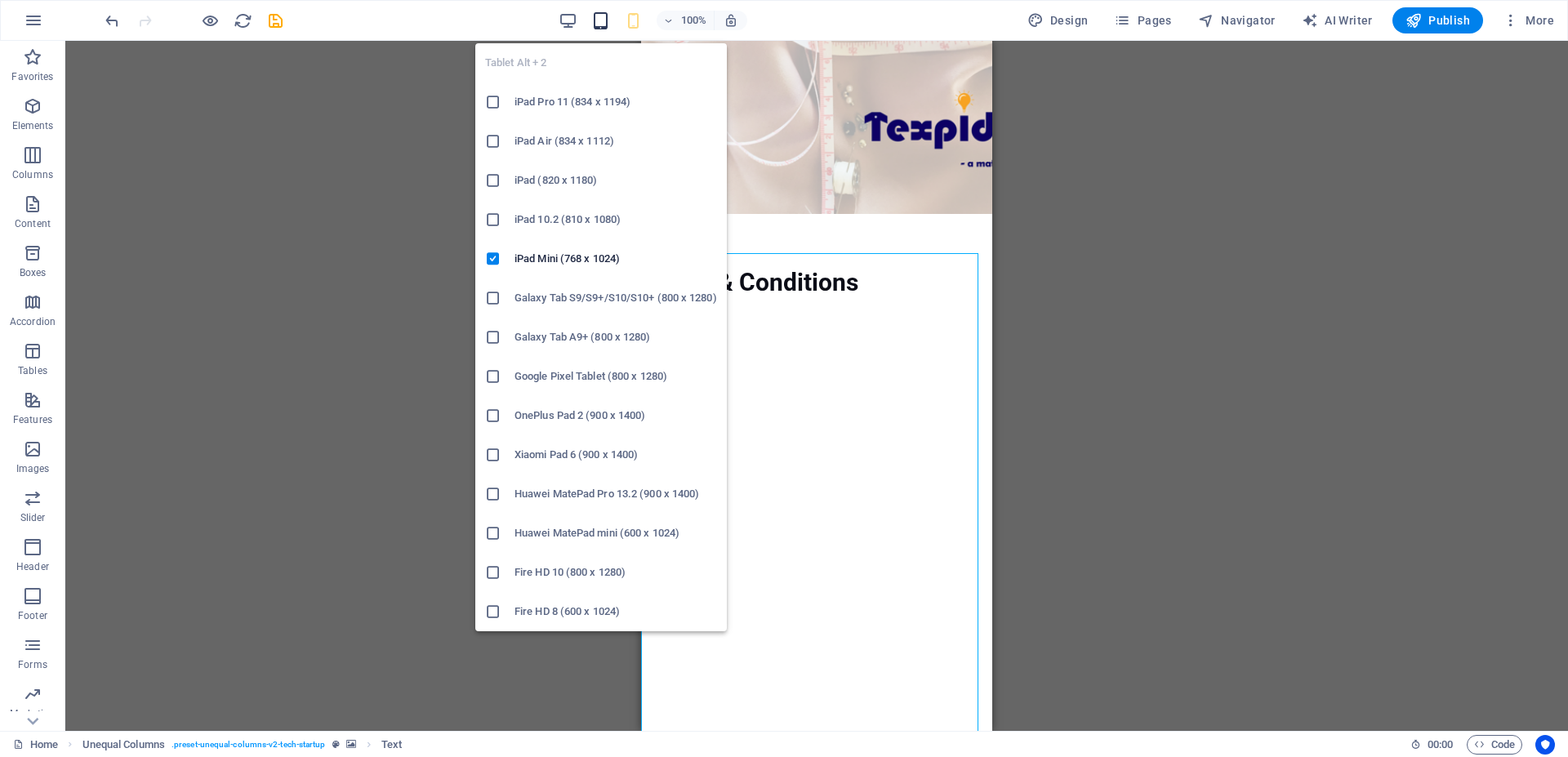
click at [598, 23] on icon "button" at bounding box center [601, 21] width 19 height 19
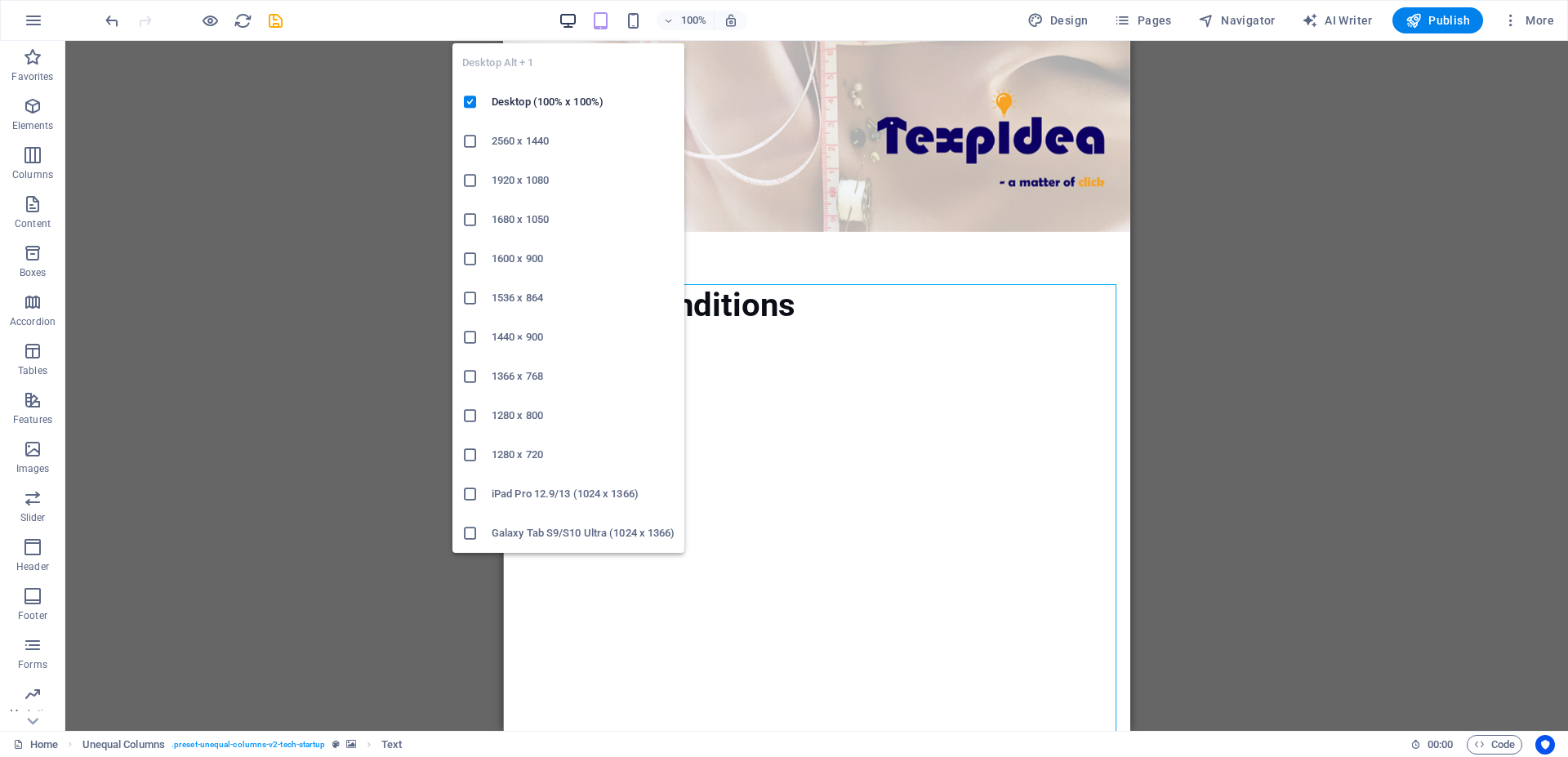
click at [573, 23] on icon "button" at bounding box center [568, 21] width 19 height 19
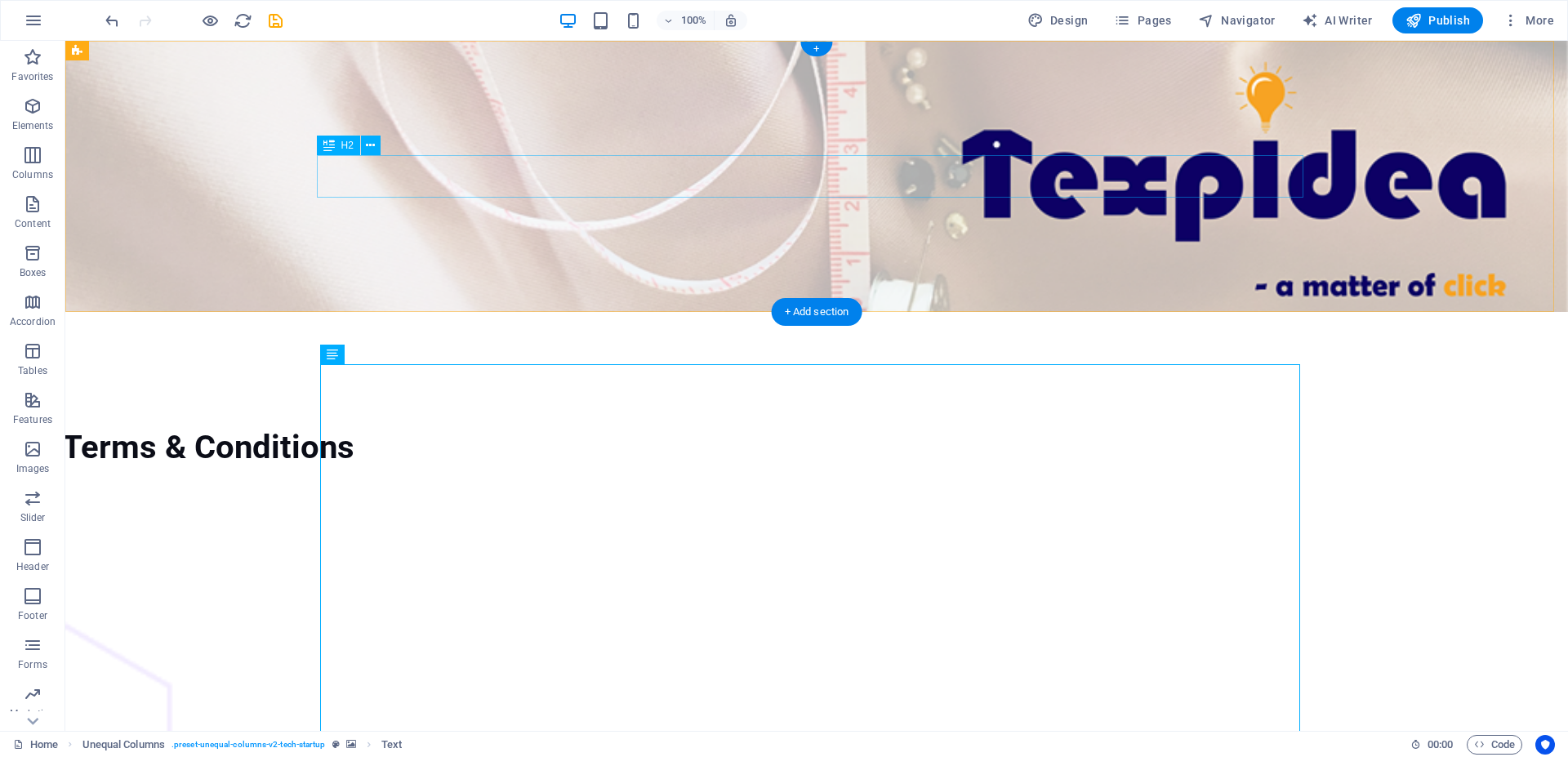
click at [337, 427] on div "Terms & Conditions" at bounding box center [555, 448] width 986 height 42
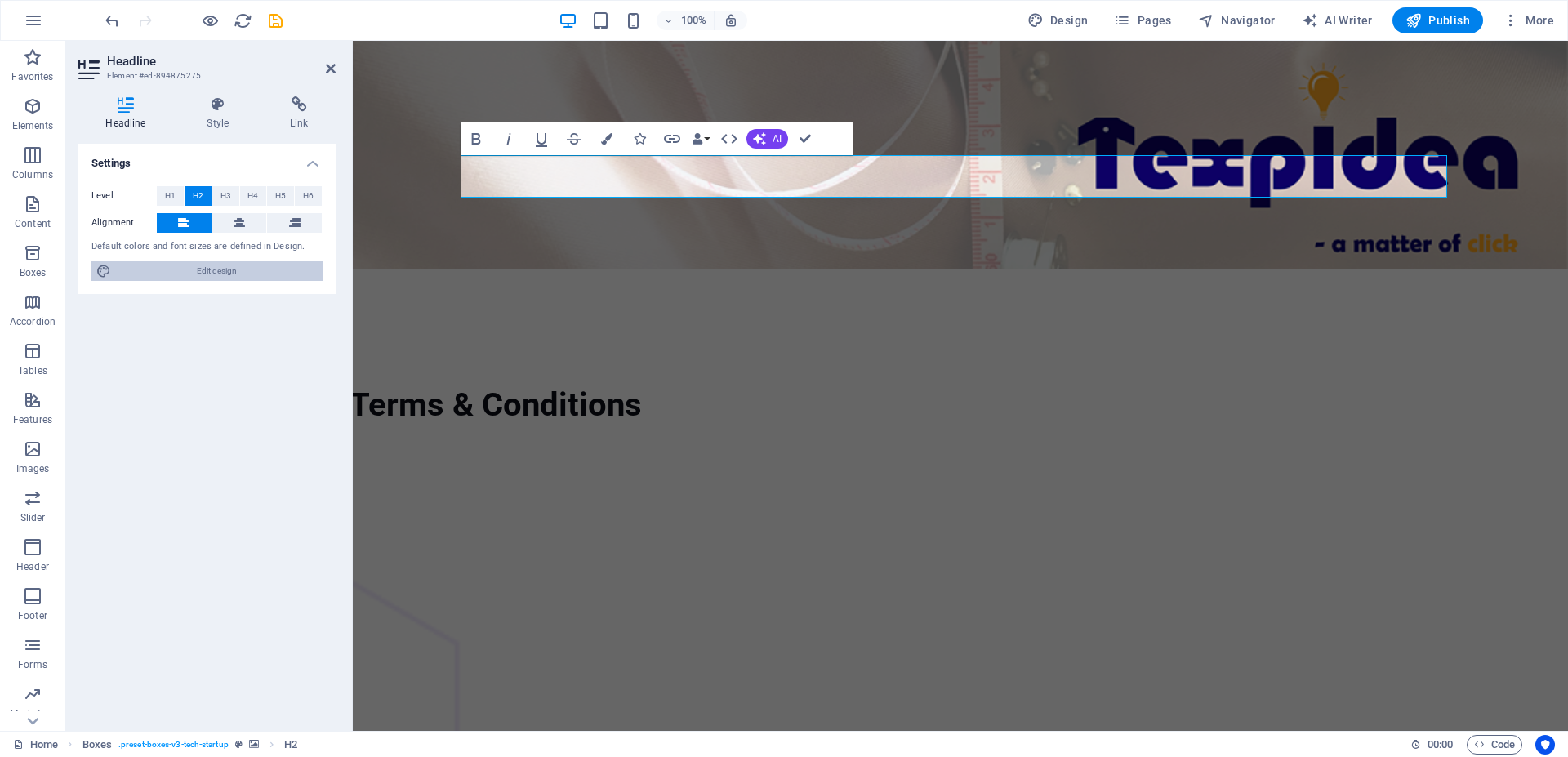
click at [193, 271] on span "Edit design" at bounding box center [216, 271] width 201 height 20
select select "px"
select select "400"
select select "px"
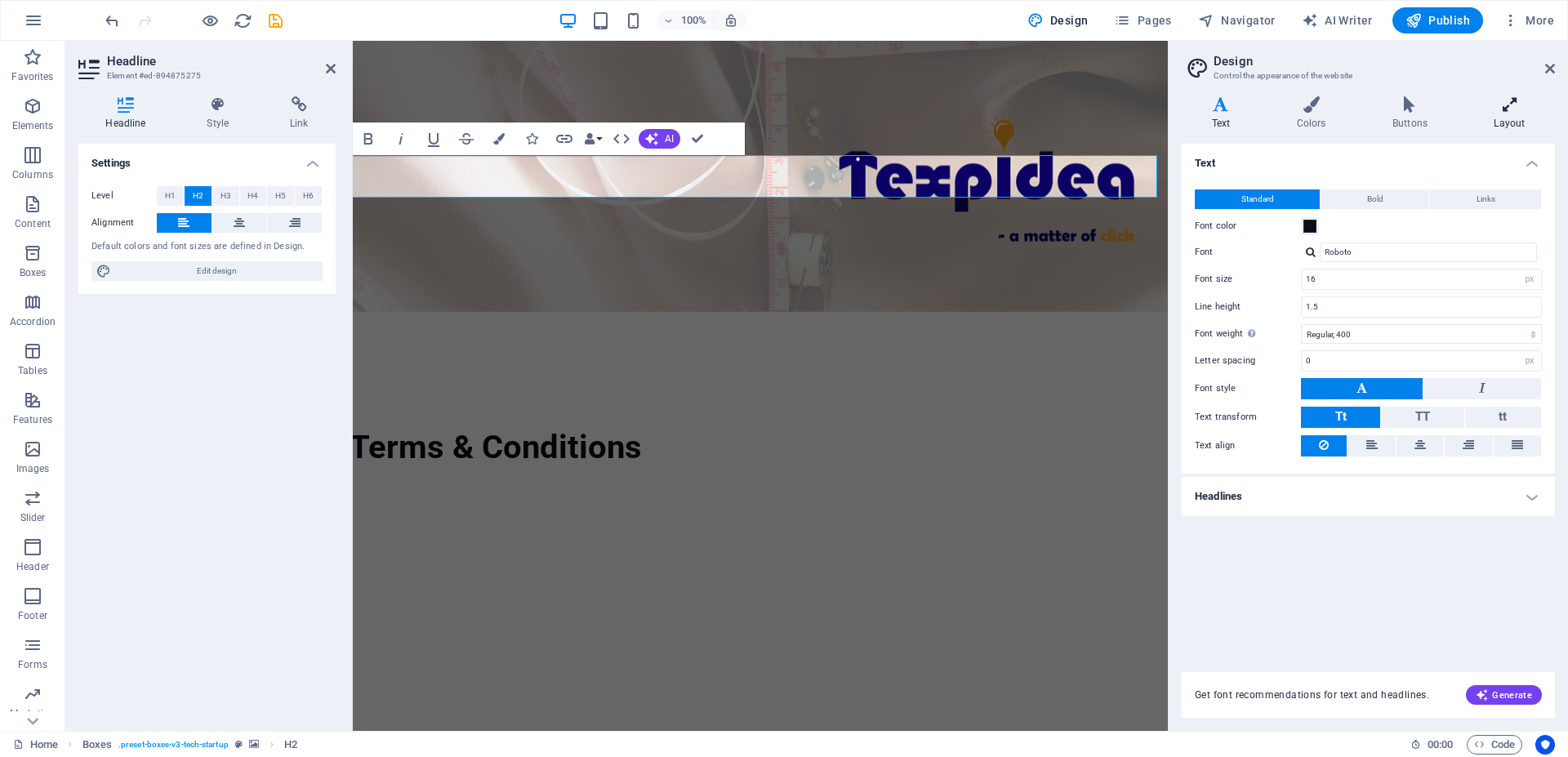
click at [1505, 111] on icon at bounding box center [1510, 104] width 91 height 16
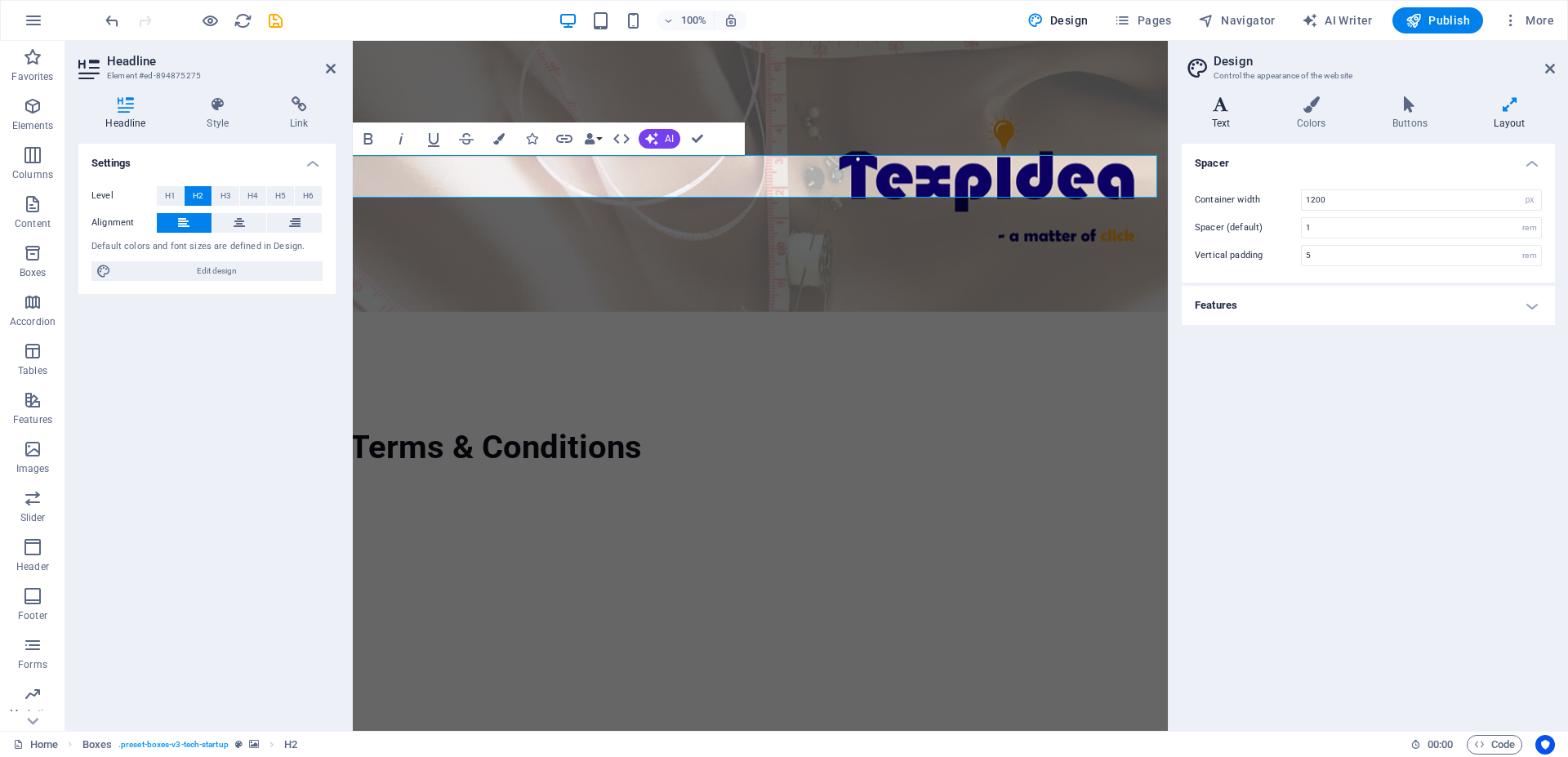
click at [1210, 110] on icon at bounding box center [1221, 104] width 78 height 16
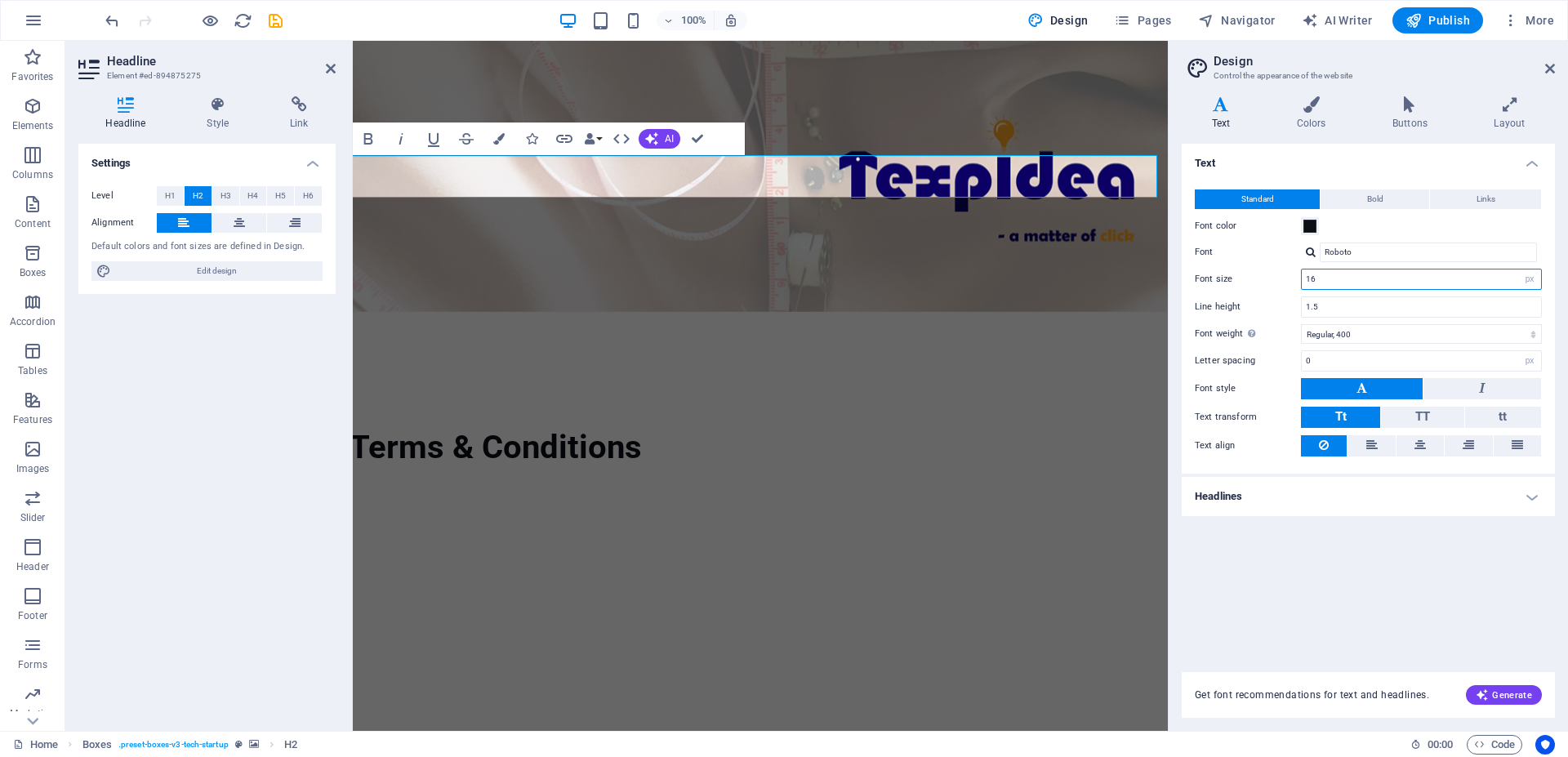
drag, startPoint x: 1336, startPoint y: 274, endPoint x: 1299, endPoint y: 272, distance: 37.1
click at [1302, 272] on input "16" at bounding box center [1421, 279] width 240 height 20
type input "12"
click at [1380, 442] on button at bounding box center [1371, 446] width 48 height 21
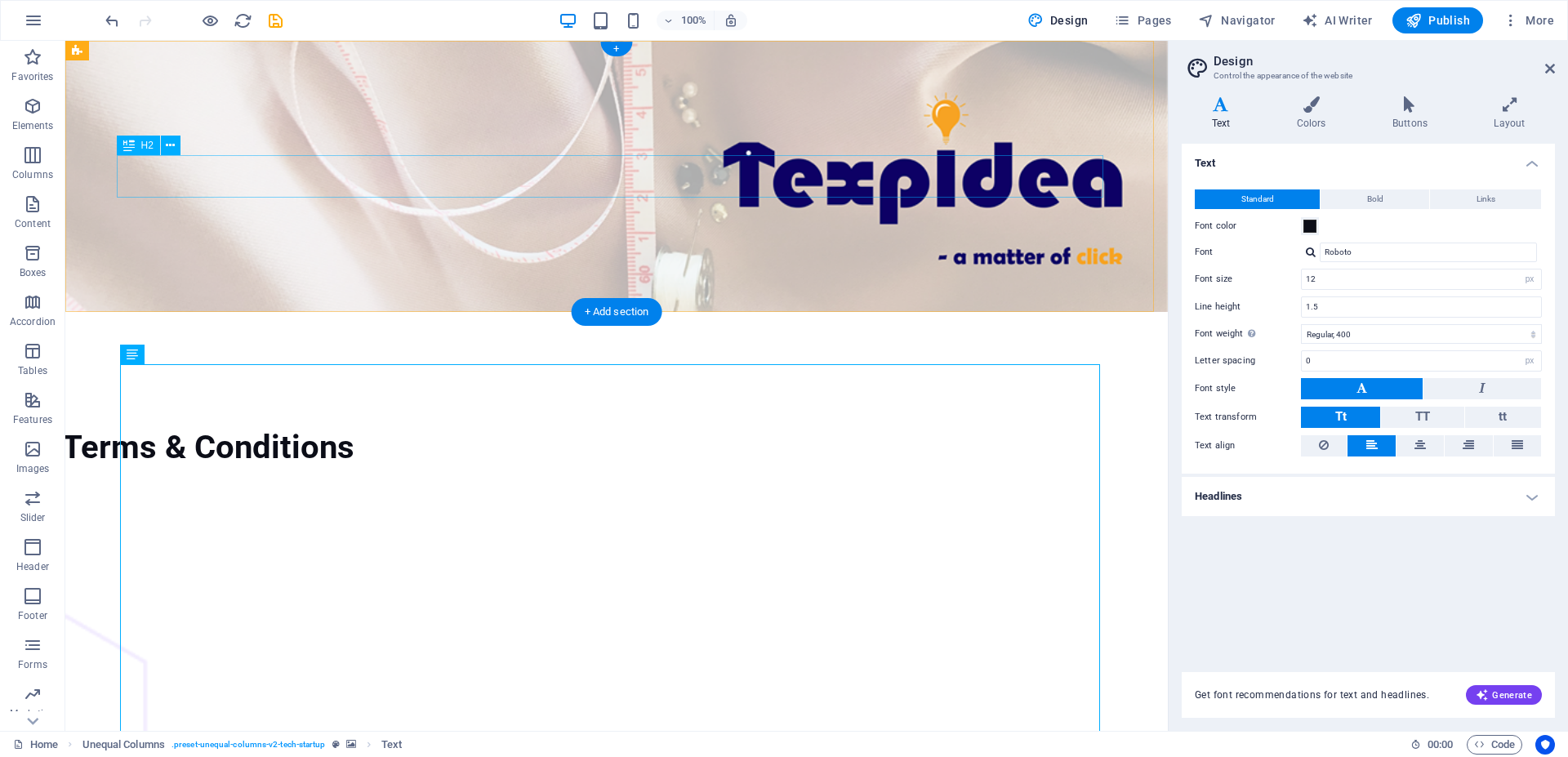
click at [328, 427] on div "Terms & Conditions" at bounding box center [555, 448] width 986 height 42
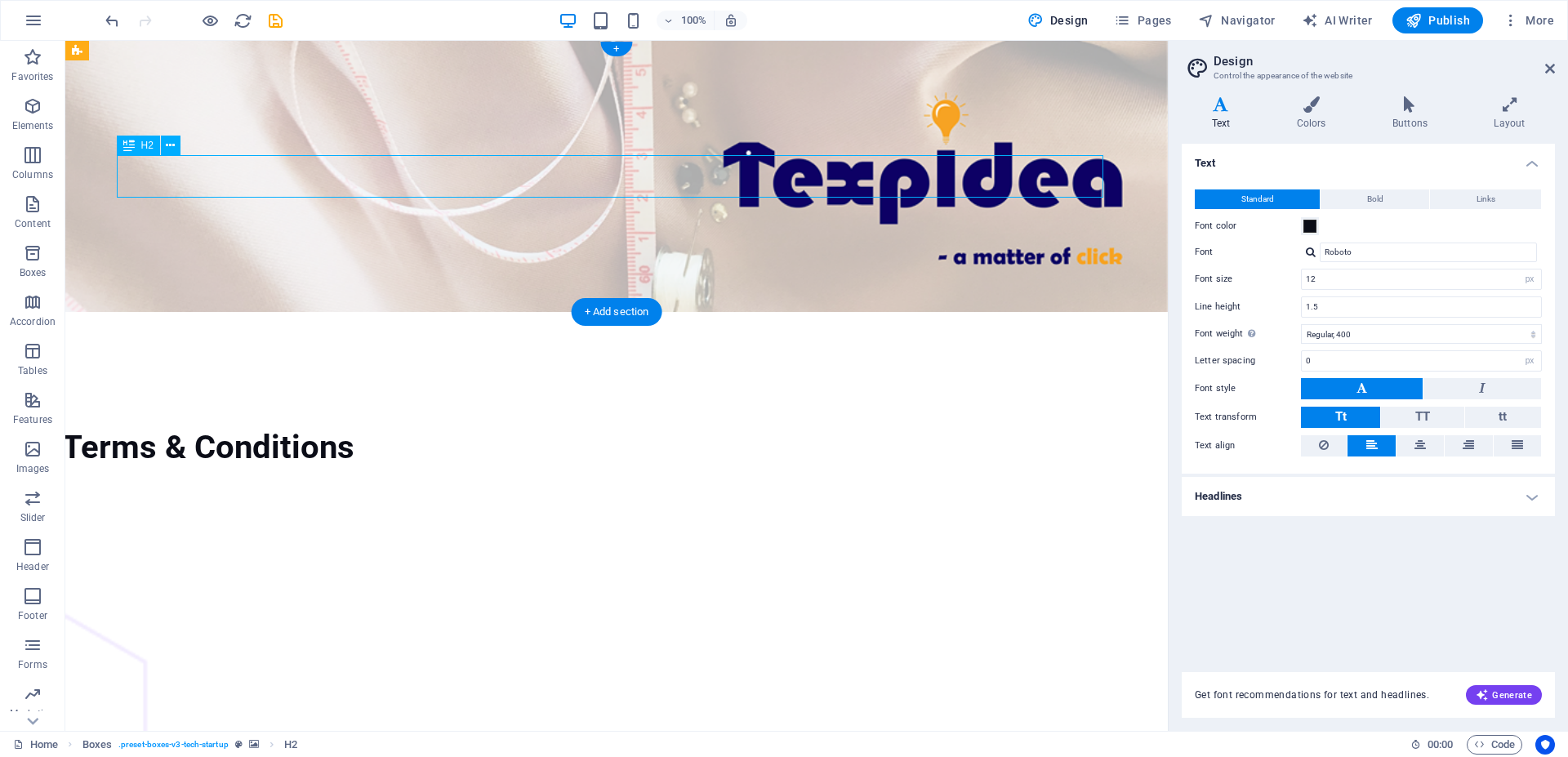
click at [316, 427] on div "Terms & Conditions" at bounding box center [555, 448] width 986 height 42
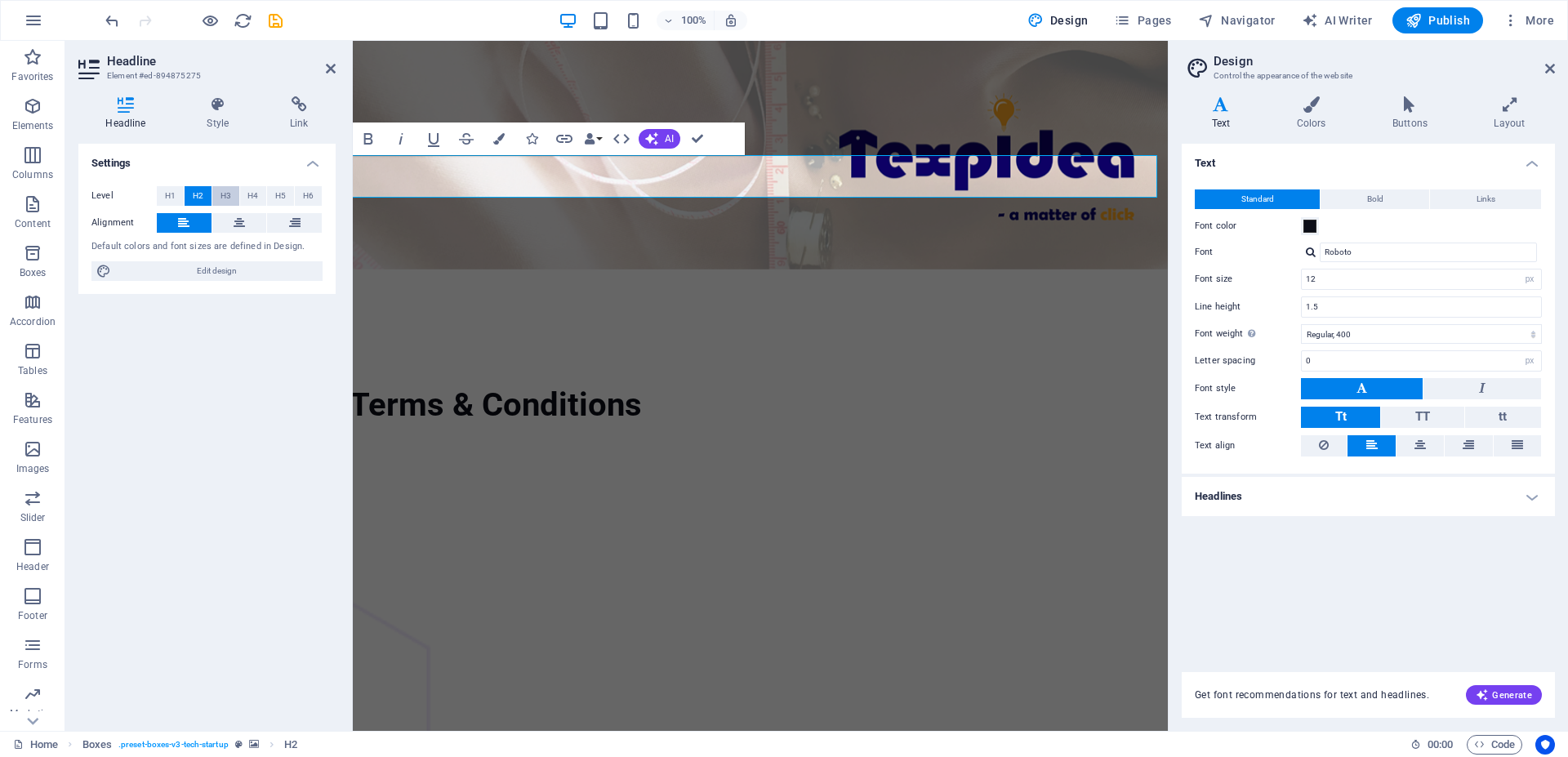
click at [215, 191] on button "H3" at bounding box center [225, 196] width 27 height 20
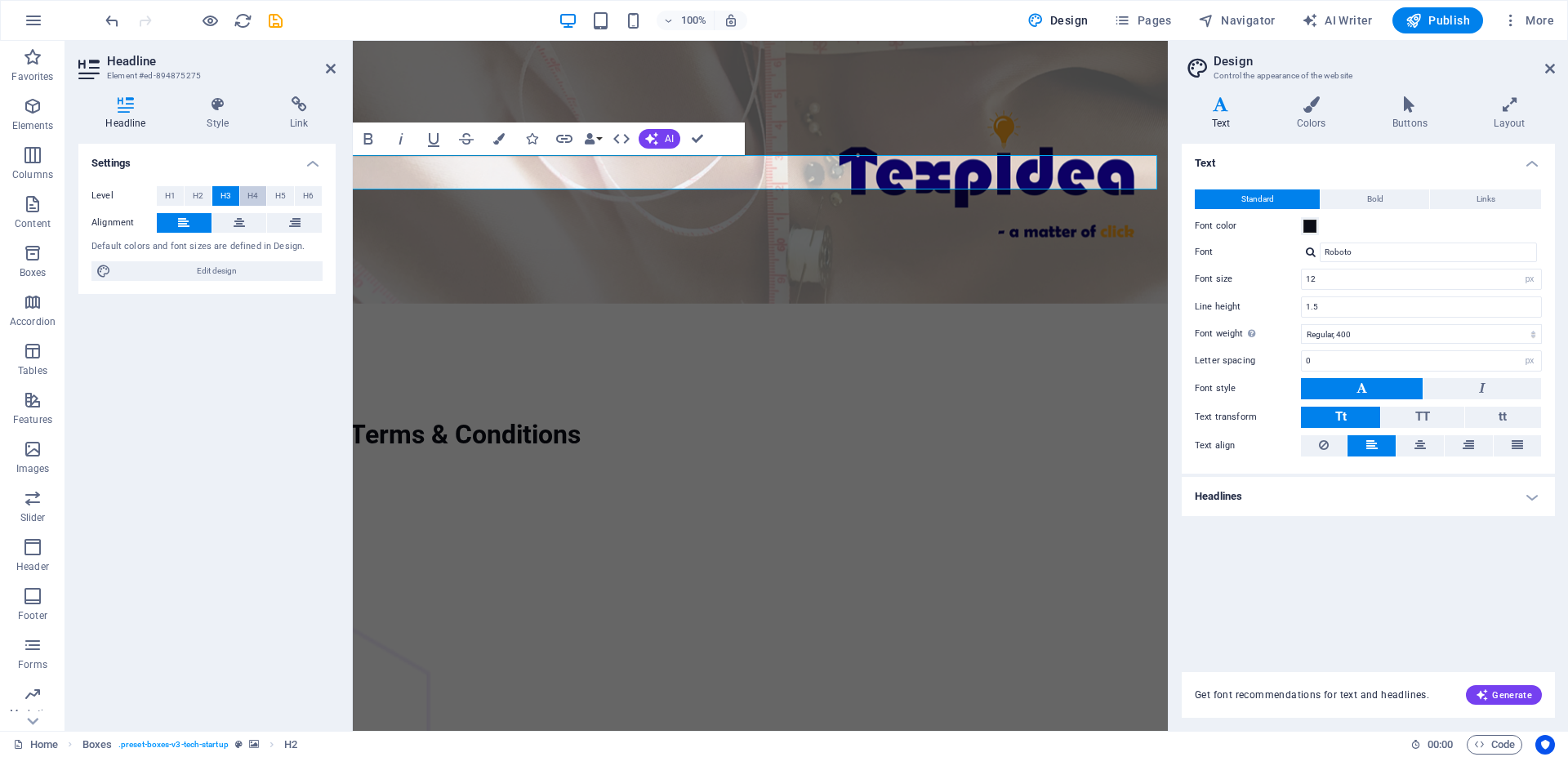
click at [257, 191] on span "H4" at bounding box center [252, 196] width 11 height 20
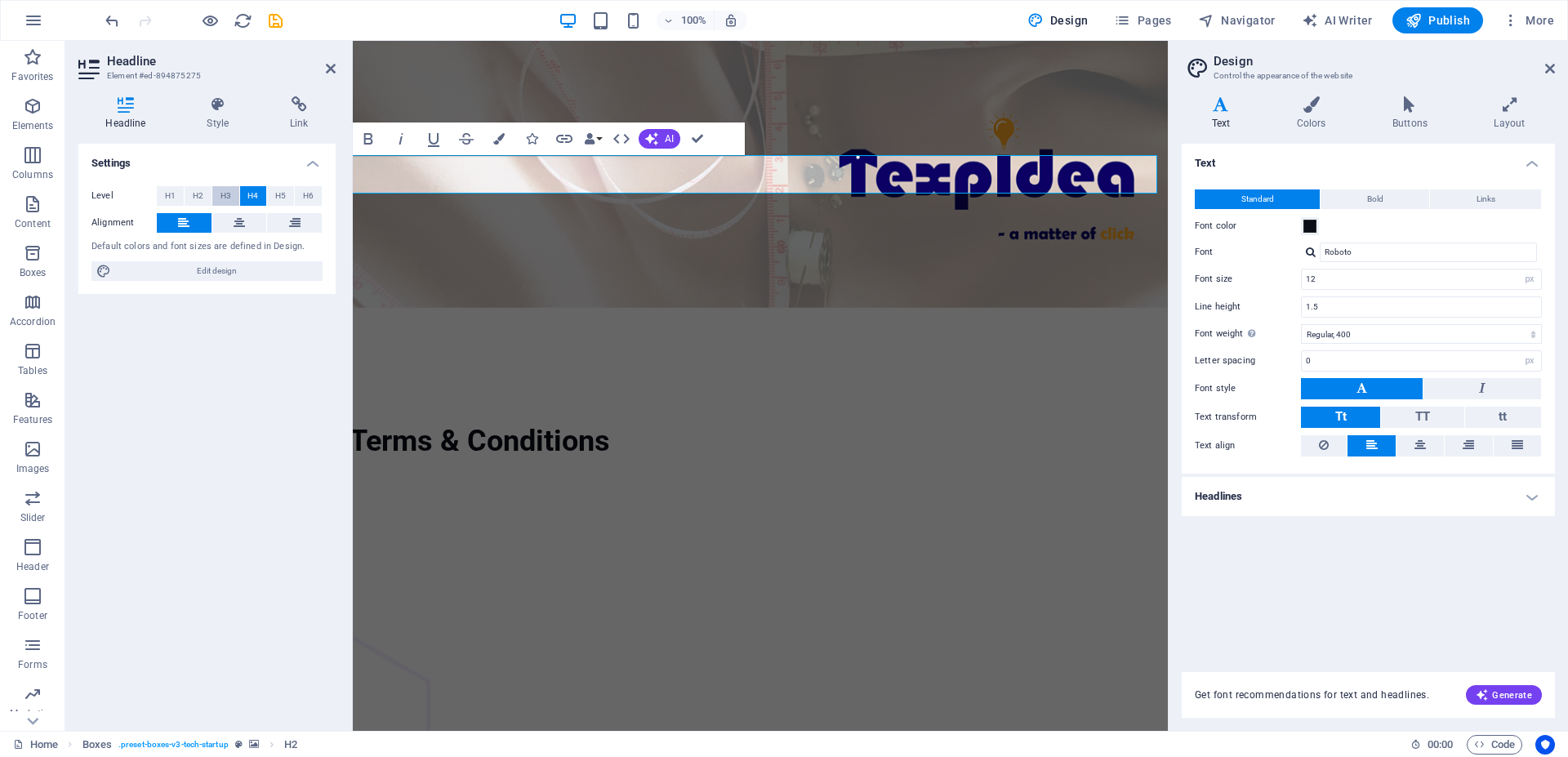
click at [215, 199] on button "H3" at bounding box center [225, 196] width 27 height 20
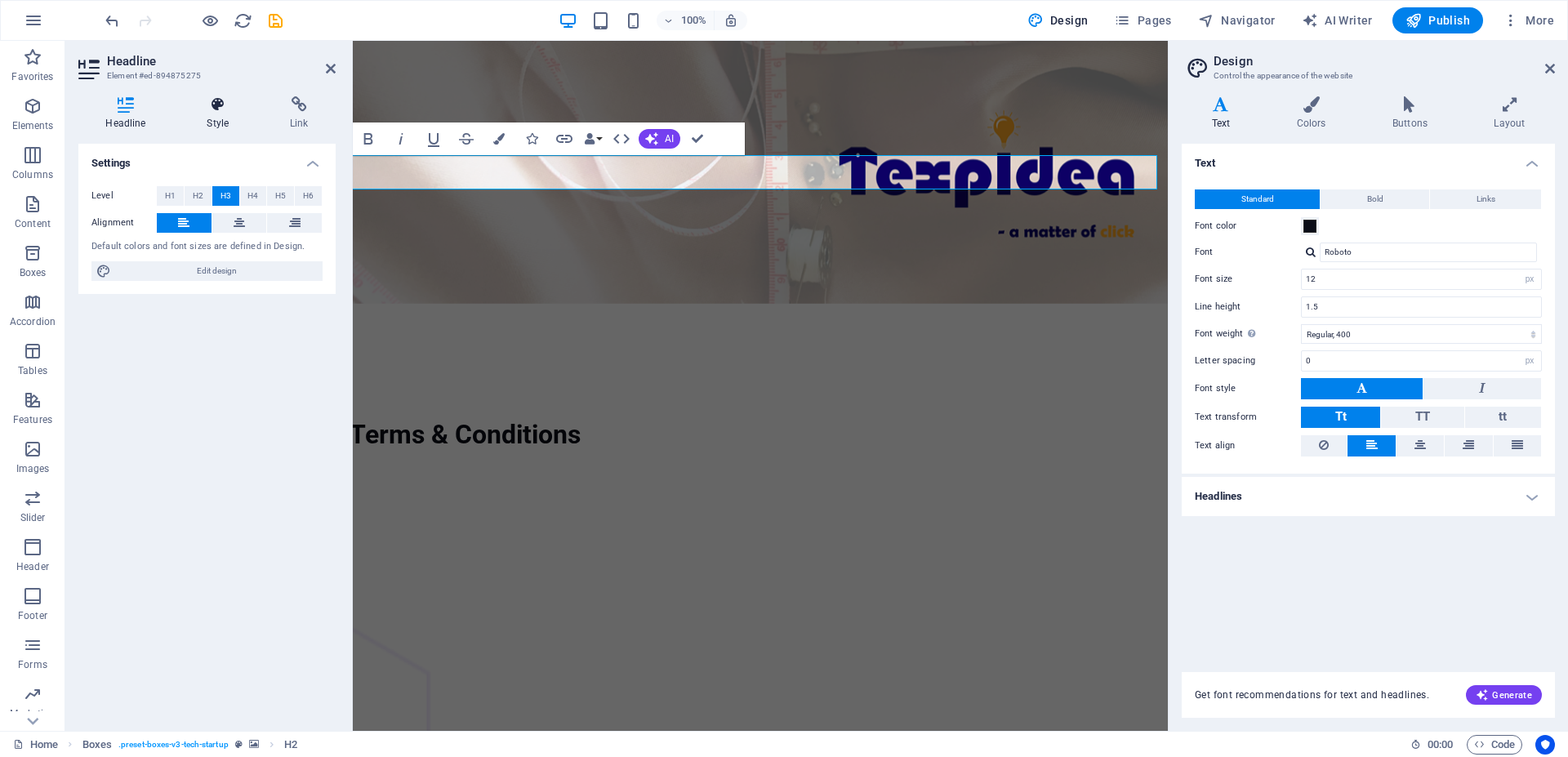
click at [211, 113] on h4 "Style" at bounding box center [221, 114] width 83 height 34
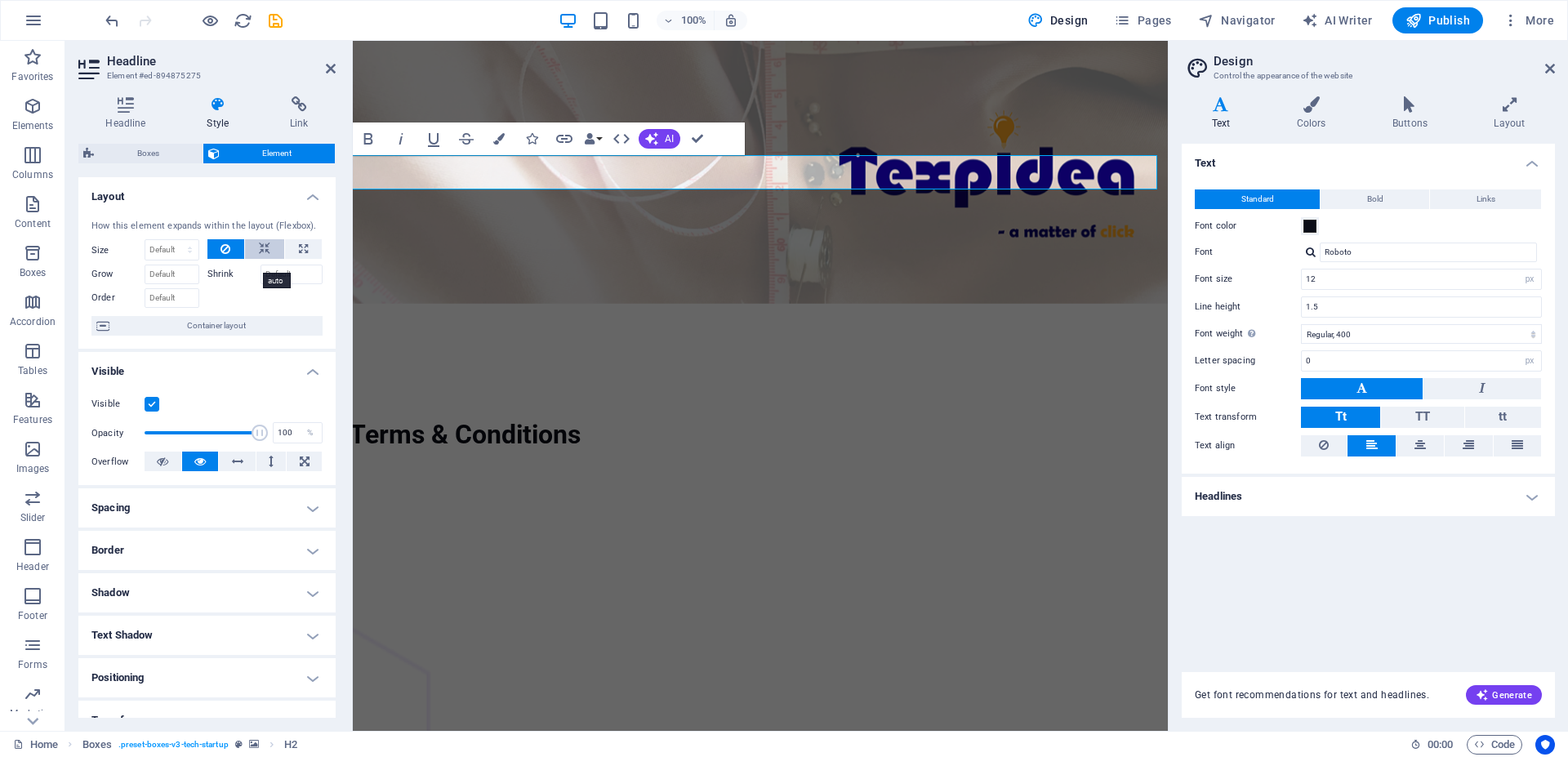
click at [264, 259] on button at bounding box center [265, 249] width 39 height 20
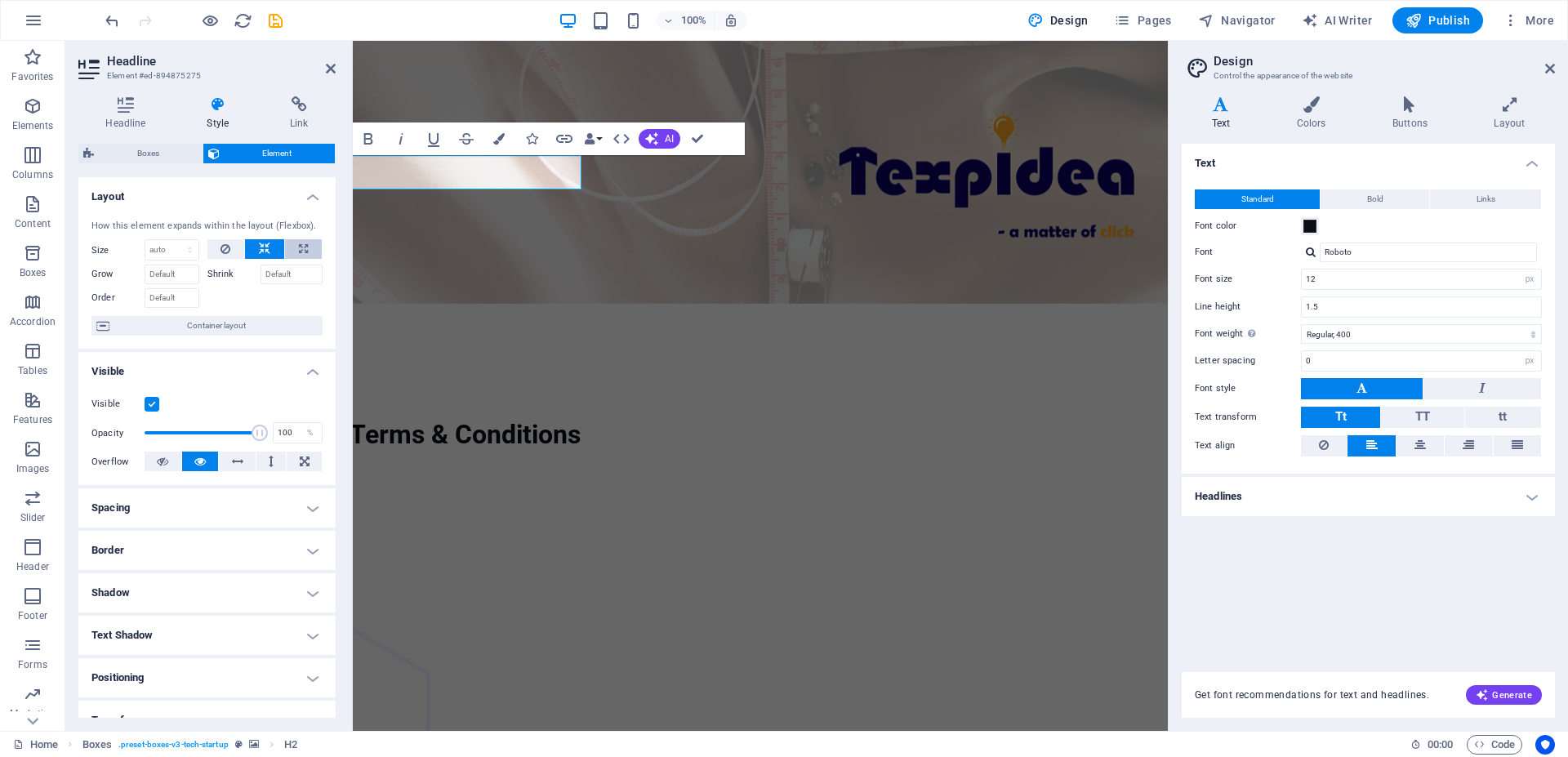
click at [296, 259] on button at bounding box center [304, 249] width 36 height 20
type input "100"
select select "%"
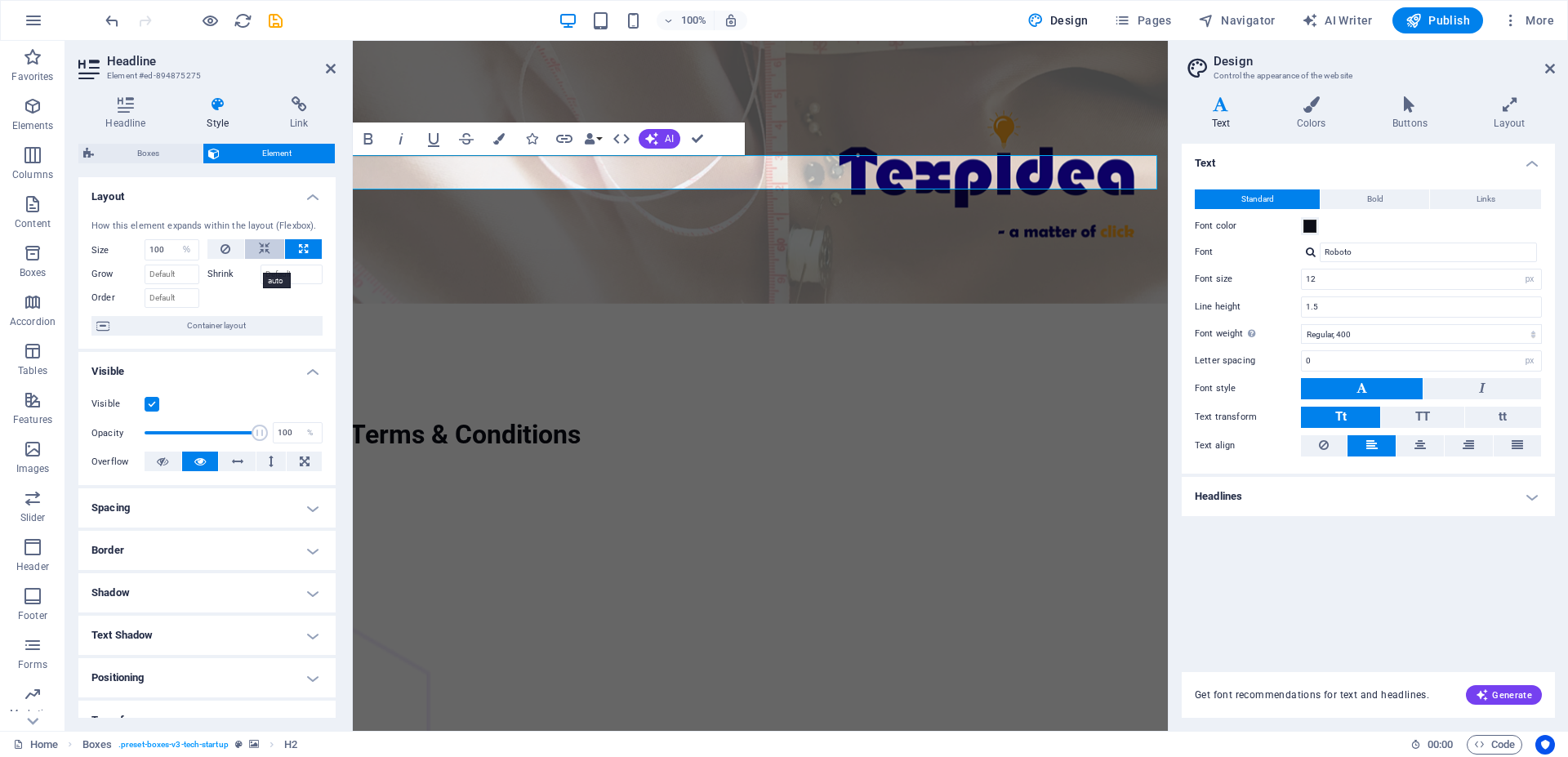
click at [248, 259] on button at bounding box center [265, 249] width 39 height 20
select select "DISABLED_OPTION_VALUE"
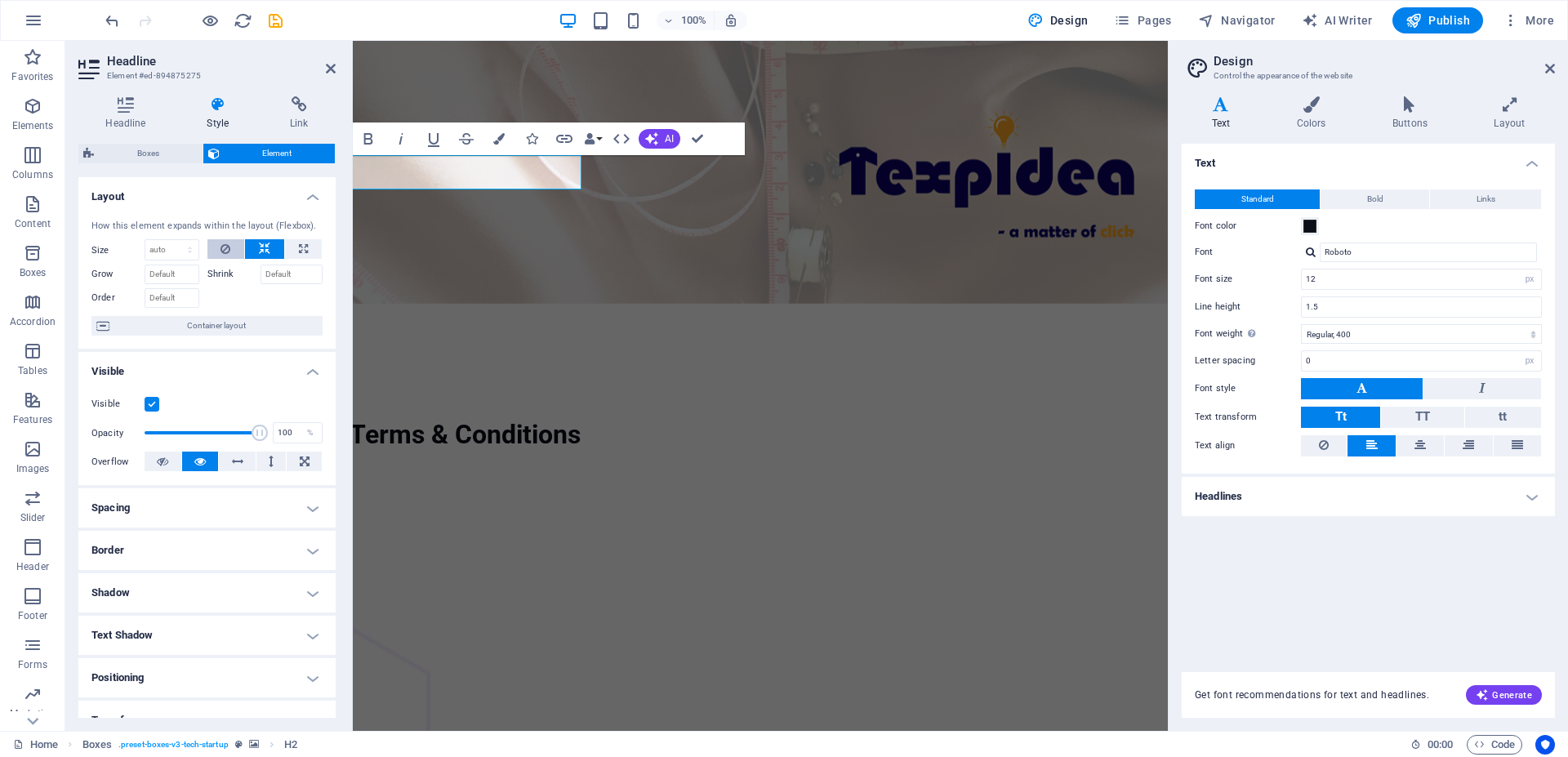
click at [223, 259] on button at bounding box center [225, 249] width 37 height 20
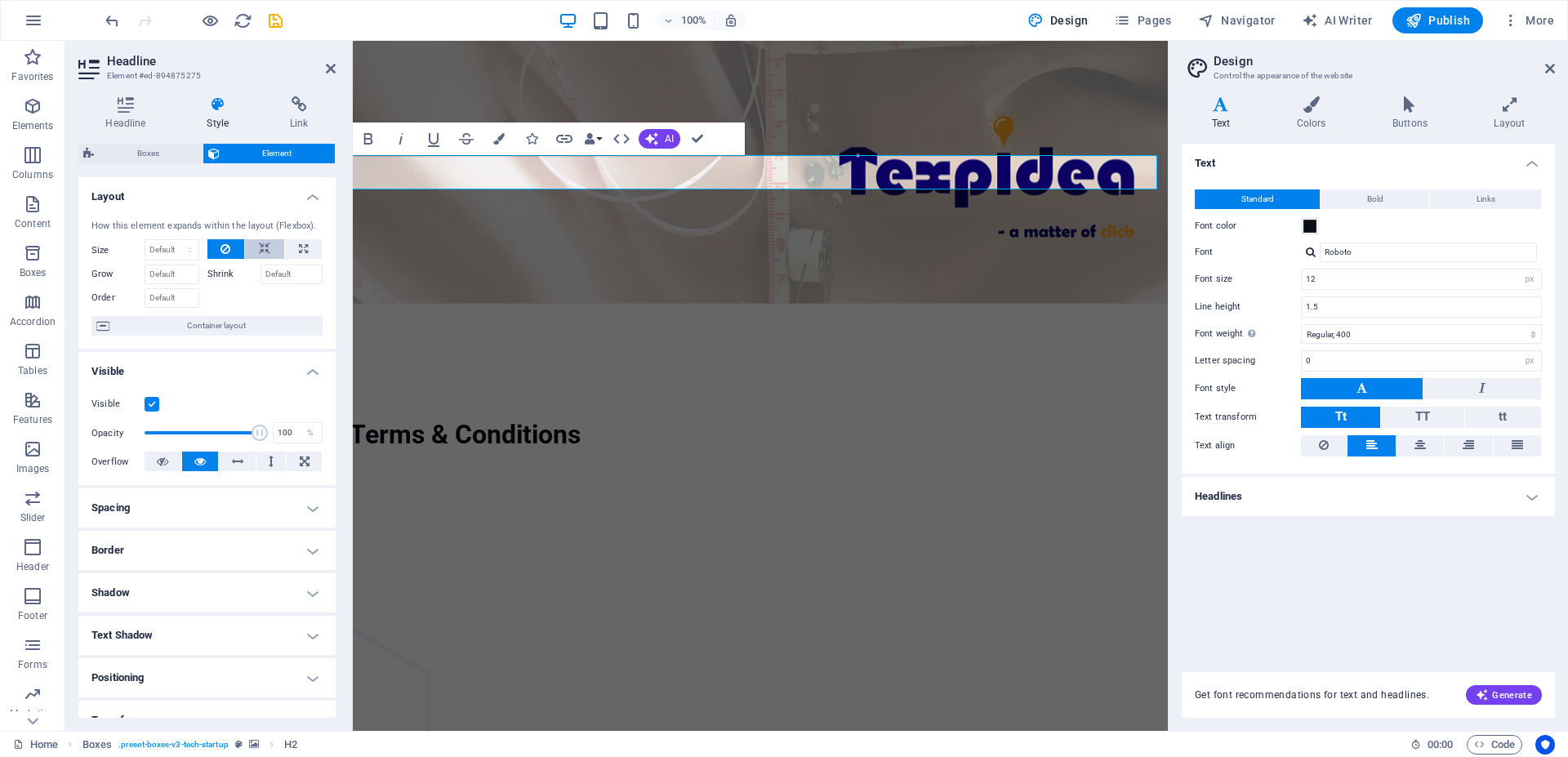
click at [248, 259] on button at bounding box center [265, 249] width 39 height 20
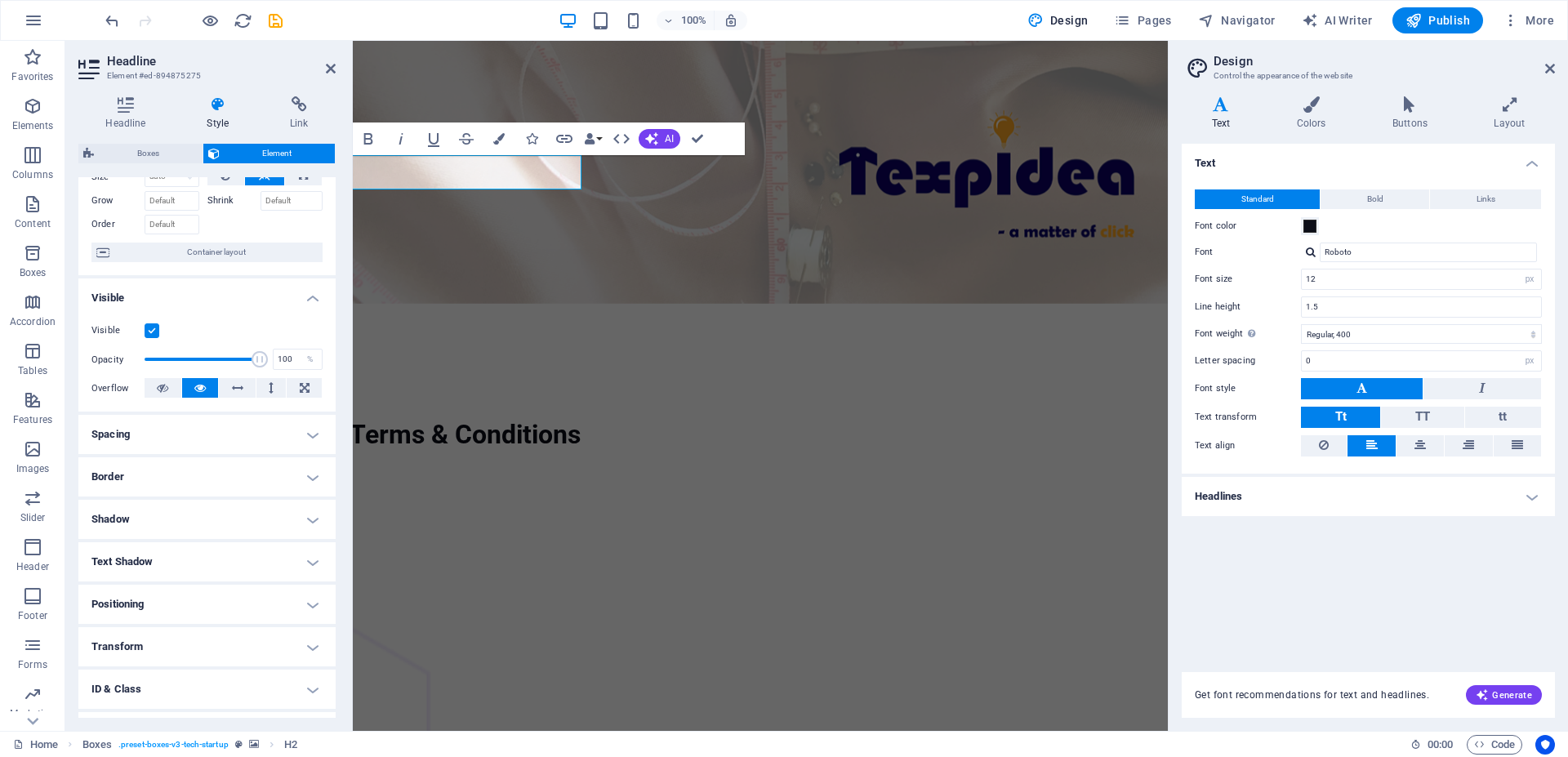
scroll to position [147, 0]
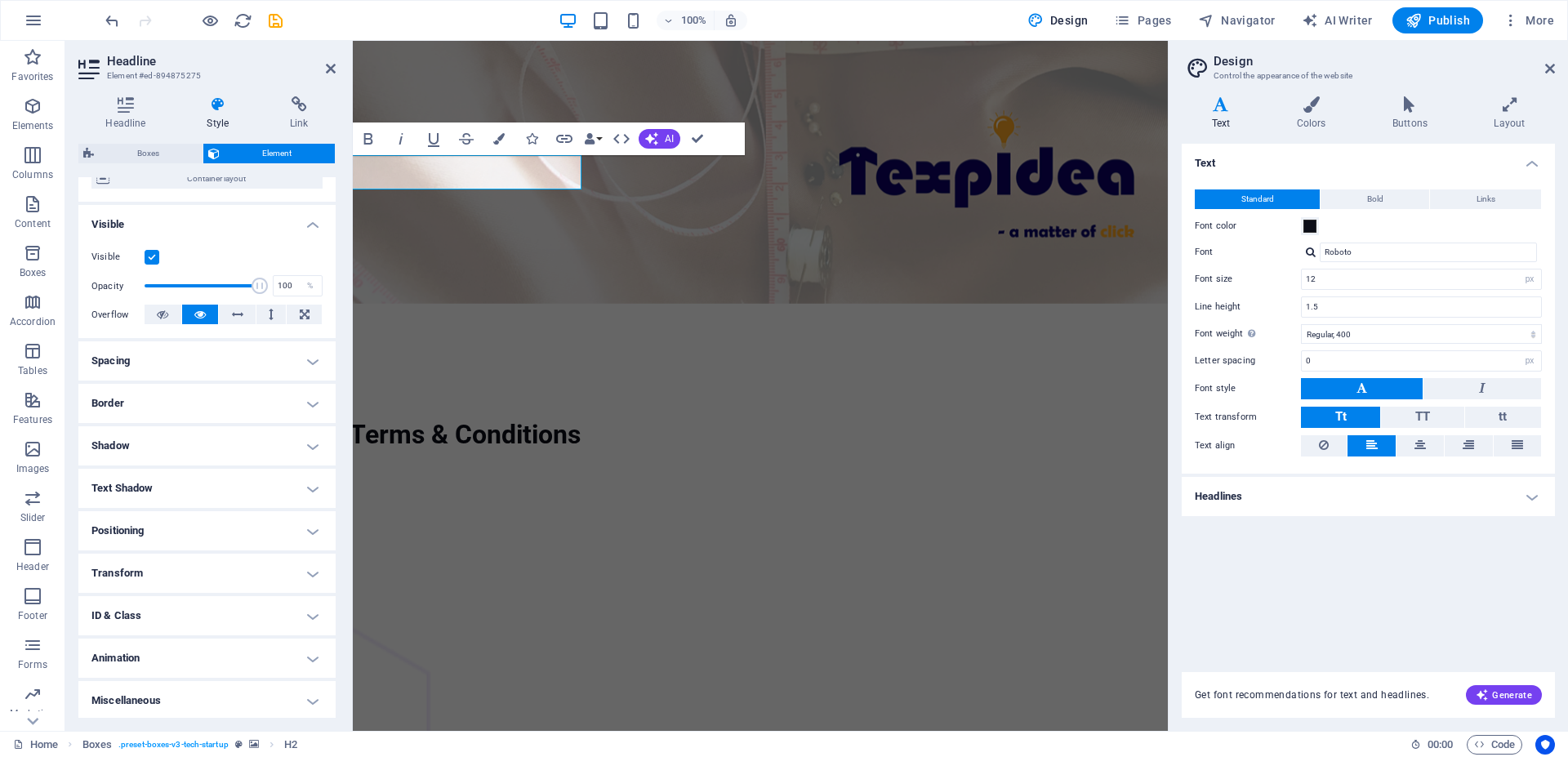
click at [211, 374] on h4 "Spacing" at bounding box center [206, 361] width 257 height 39
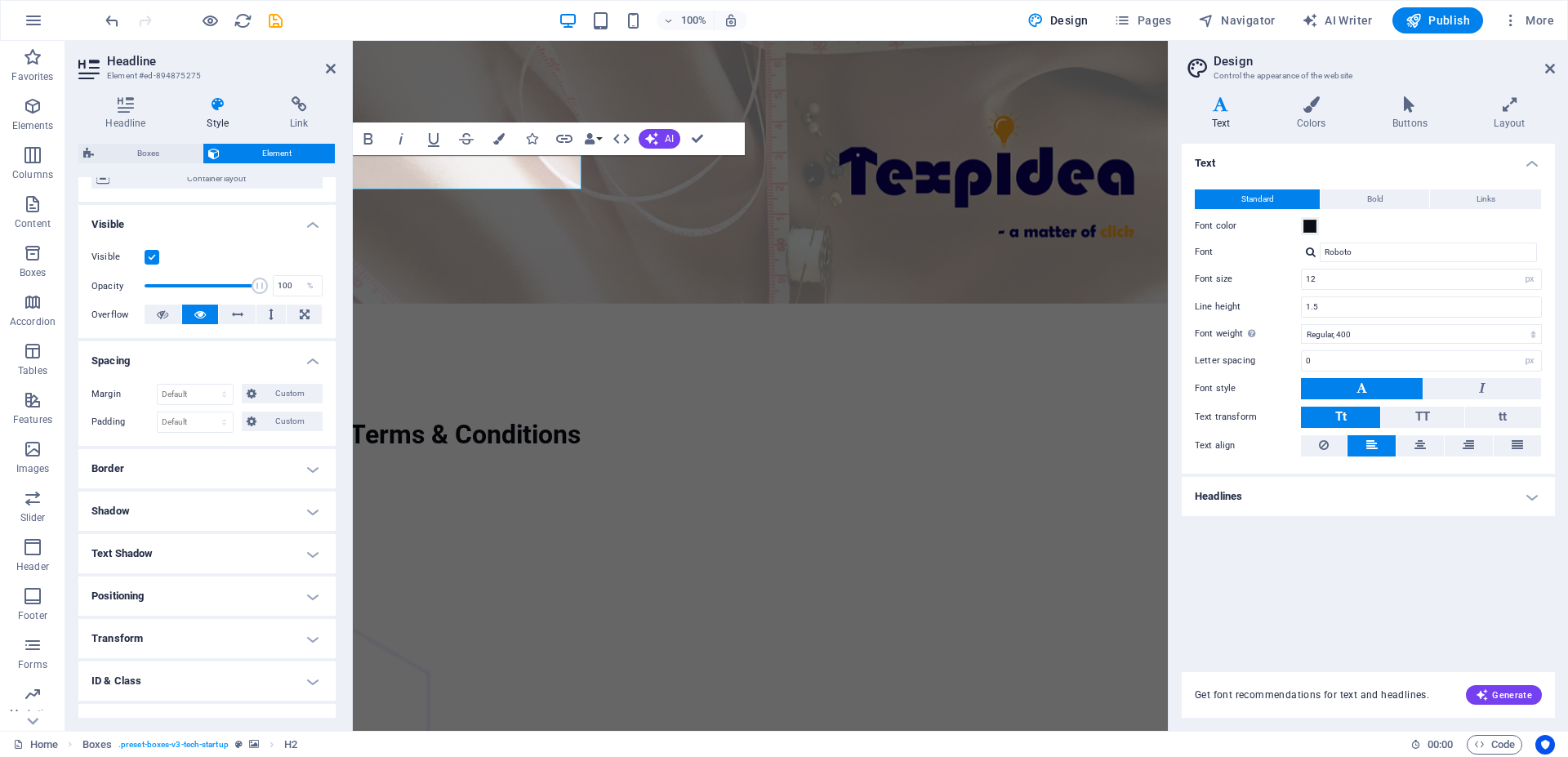
click at [213, 370] on h4 "Spacing" at bounding box center [206, 356] width 257 height 30
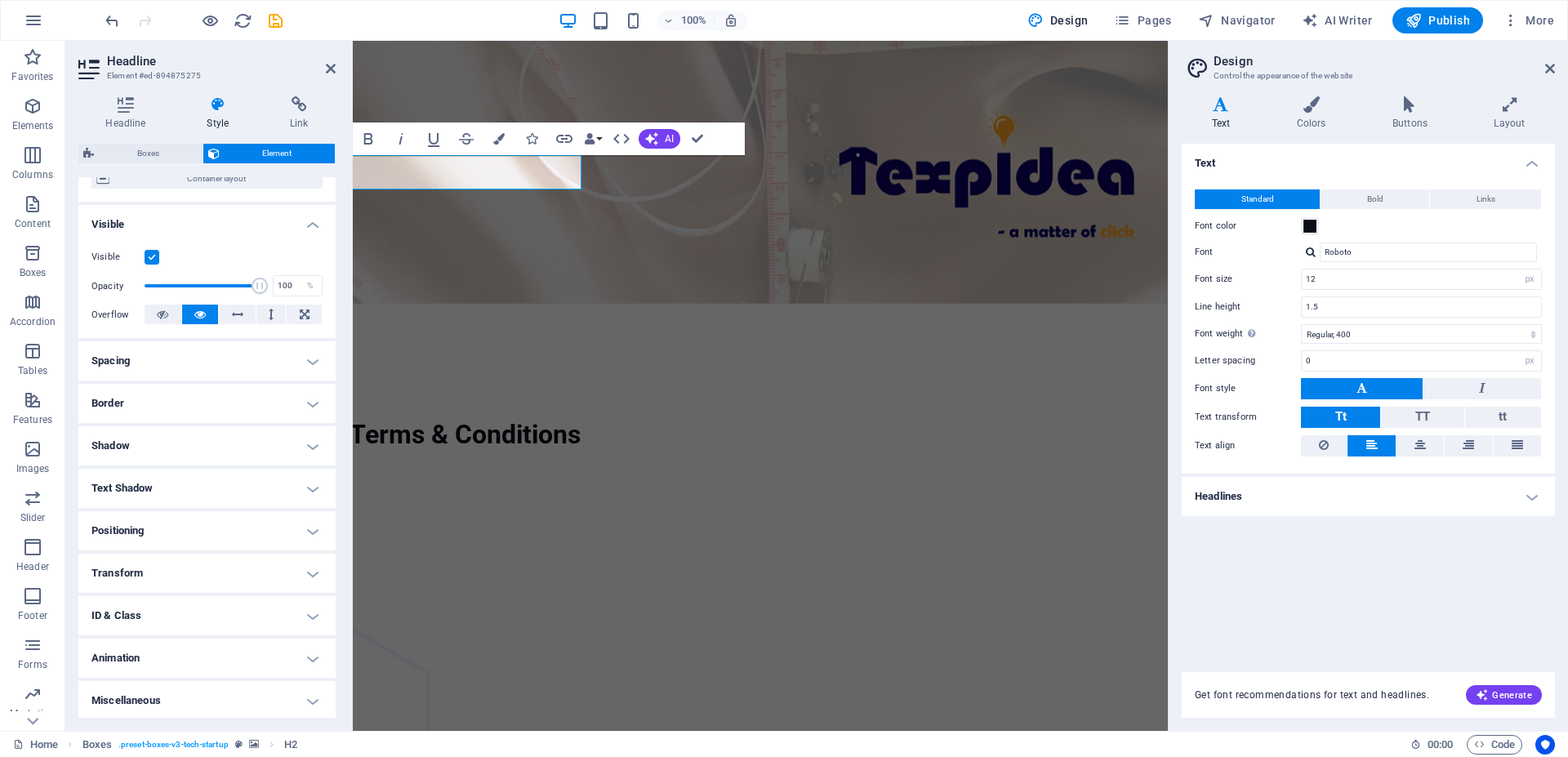
scroll to position [163, 0]
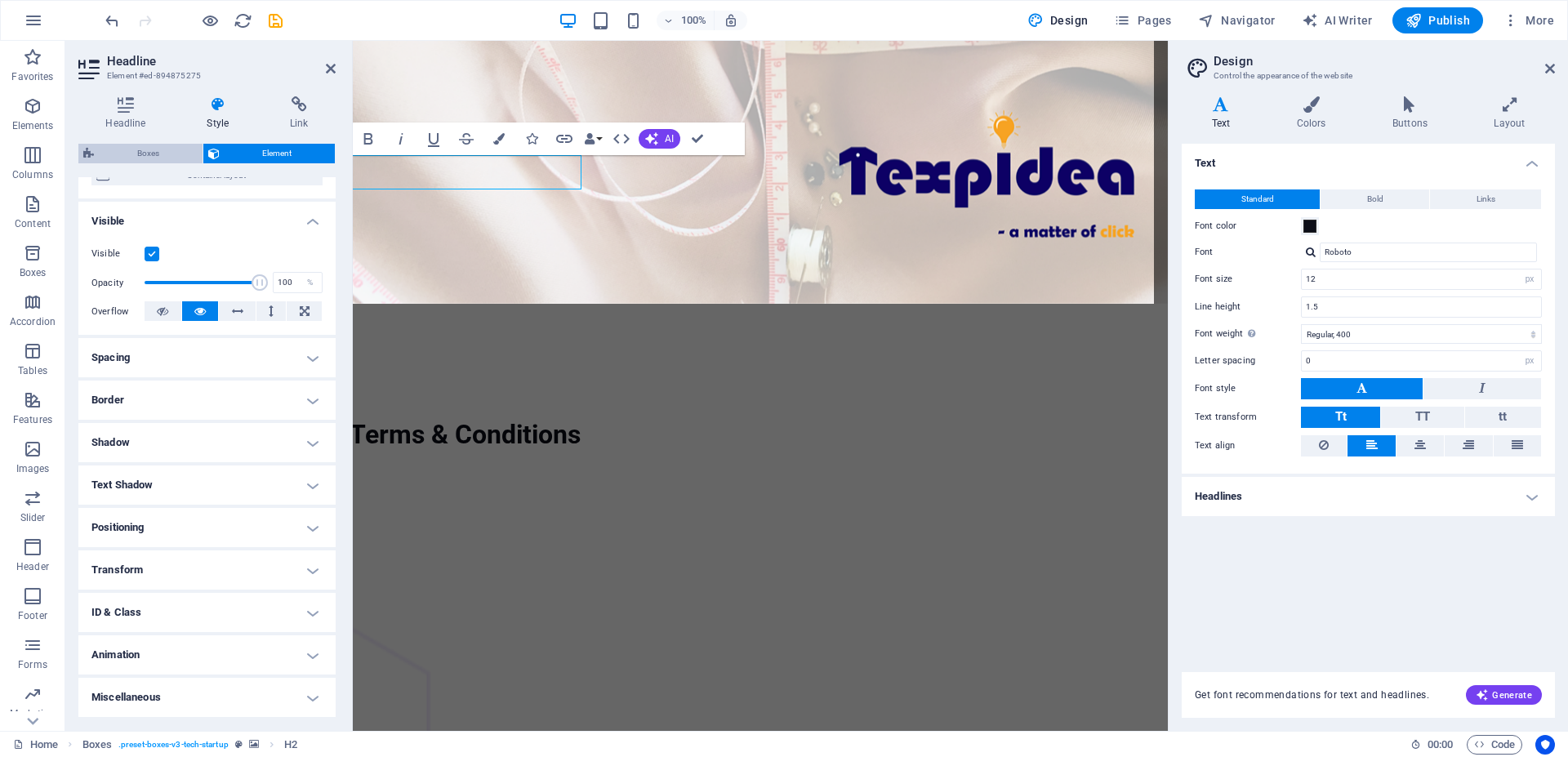
click at [166, 156] on span "Boxes" at bounding box center [147, 154] width 98 height 20
select select "px"
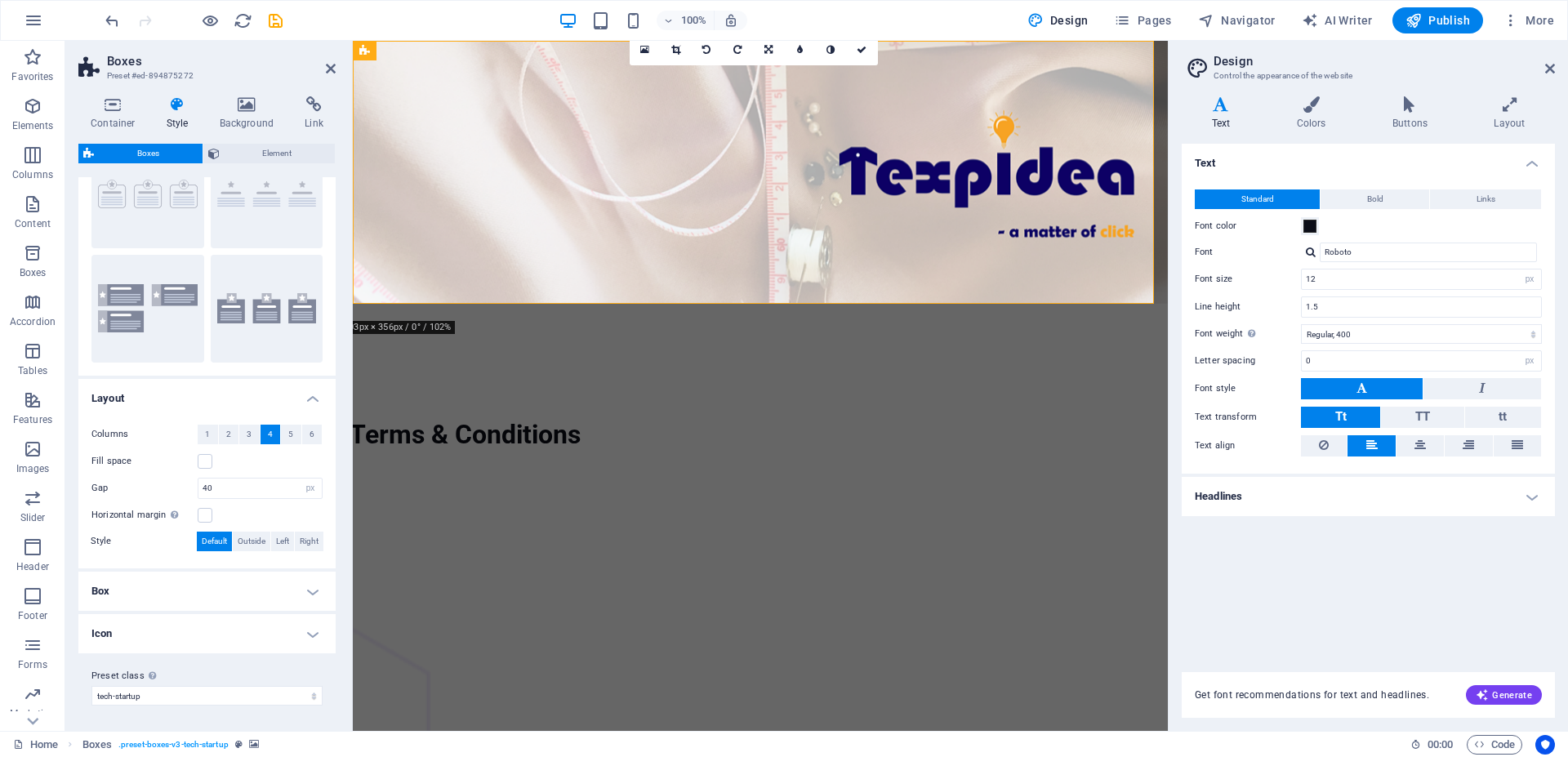
scroll to position [80, 0]
click at [253, 584] on h4 "Box" at bounding box center [206, 590] width 257 height 39
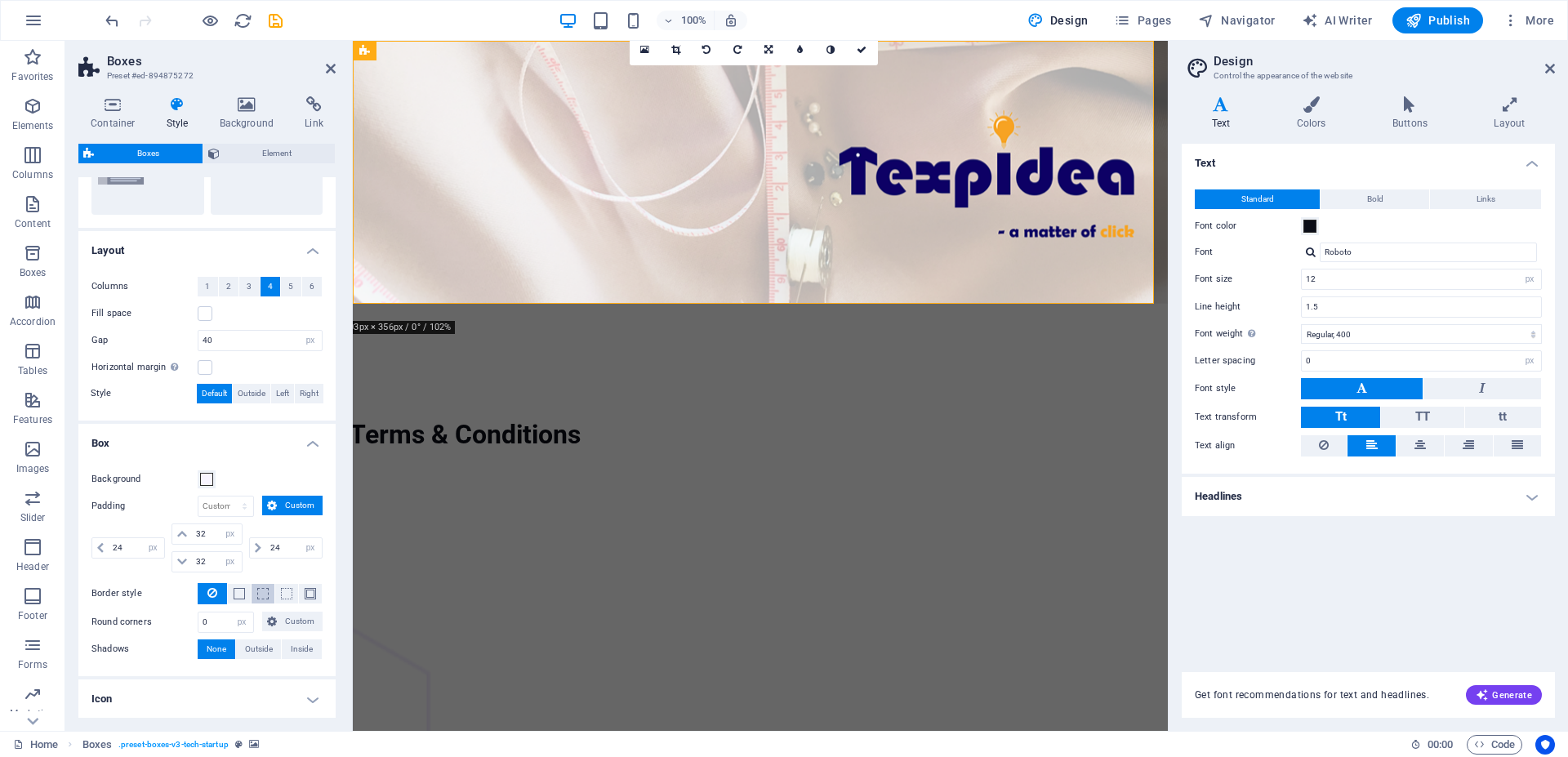
scroll to position [292, 0]
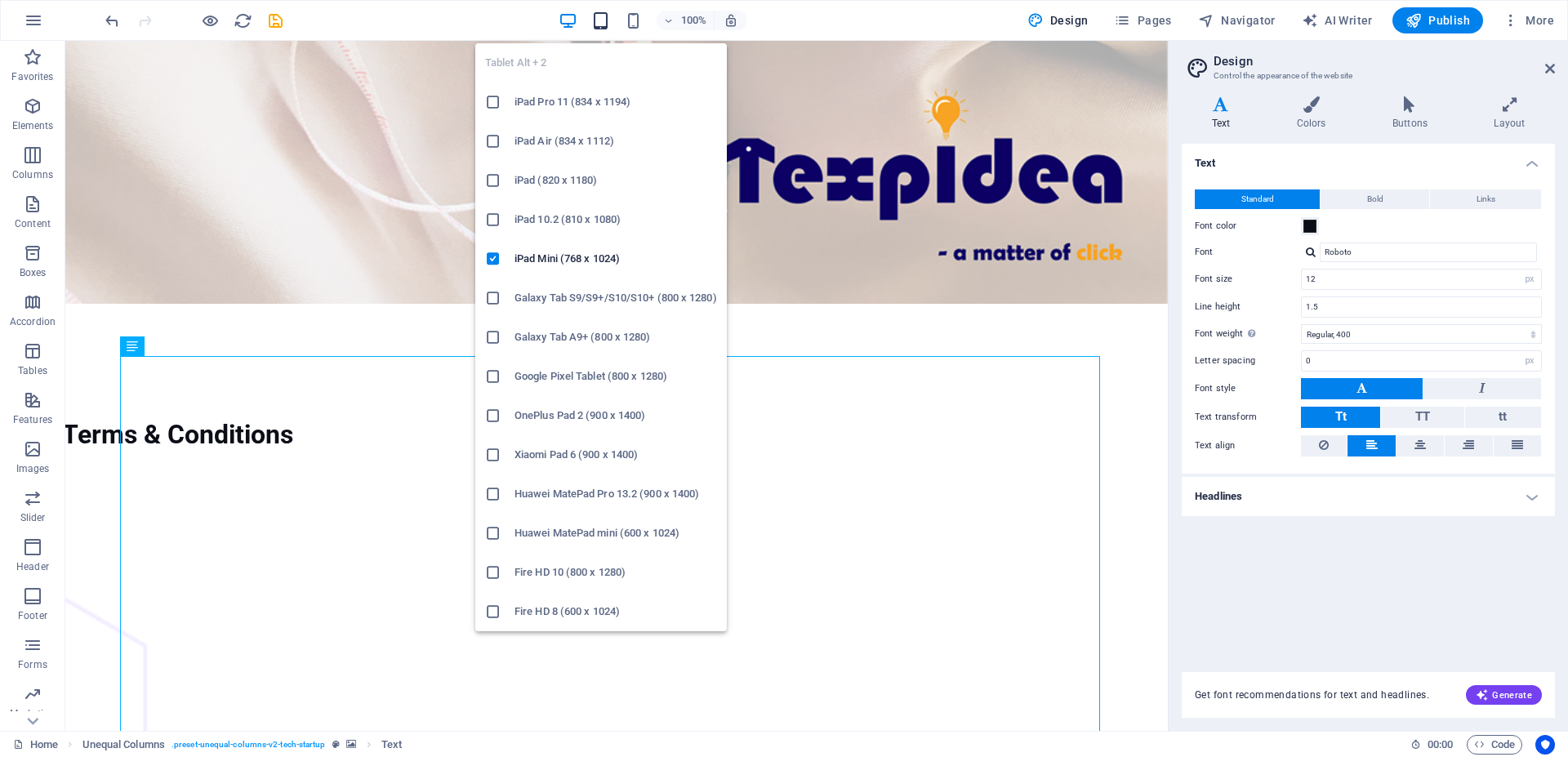
click at [602, 26] on icon "button" at bounding box center [601, 21] width 19 height 19
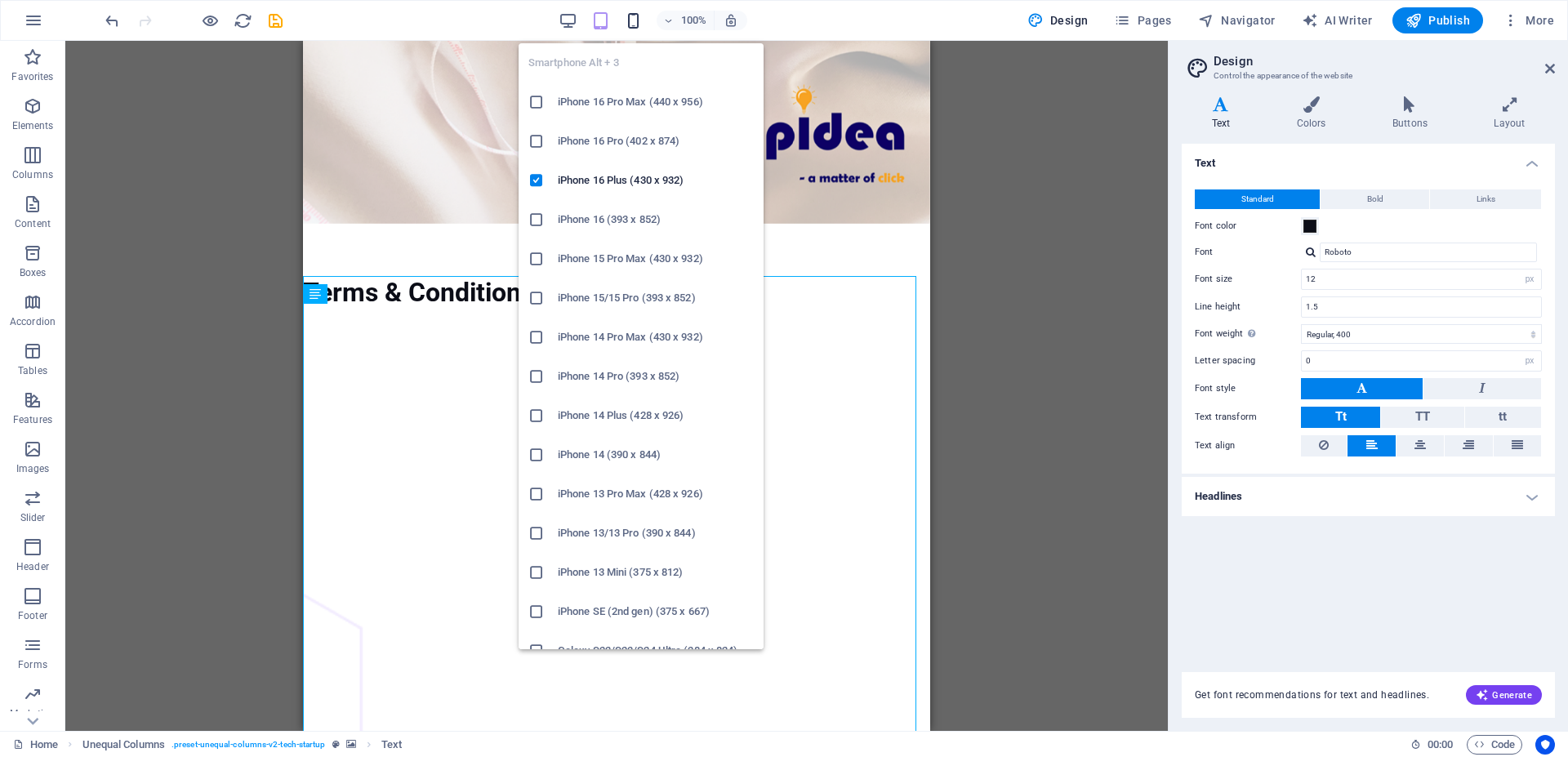
click at [631, 19] on icon "button" at bounding box center [633, 21] width 19 height 19
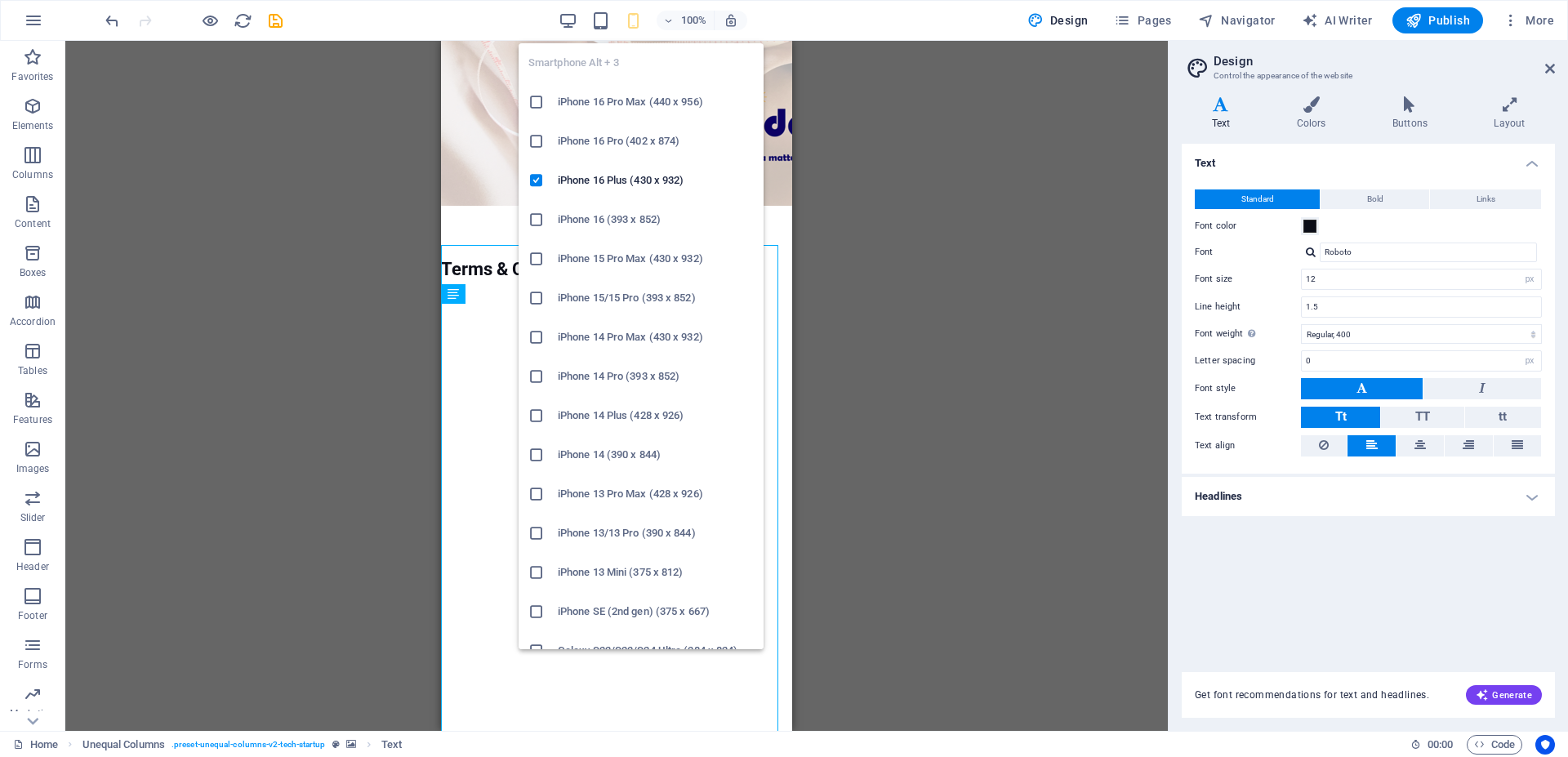
click at [586, 144] on h6 "iPhone 16 Pro (402 x 874)" at bounding box center [655, 141] width 196 height 20
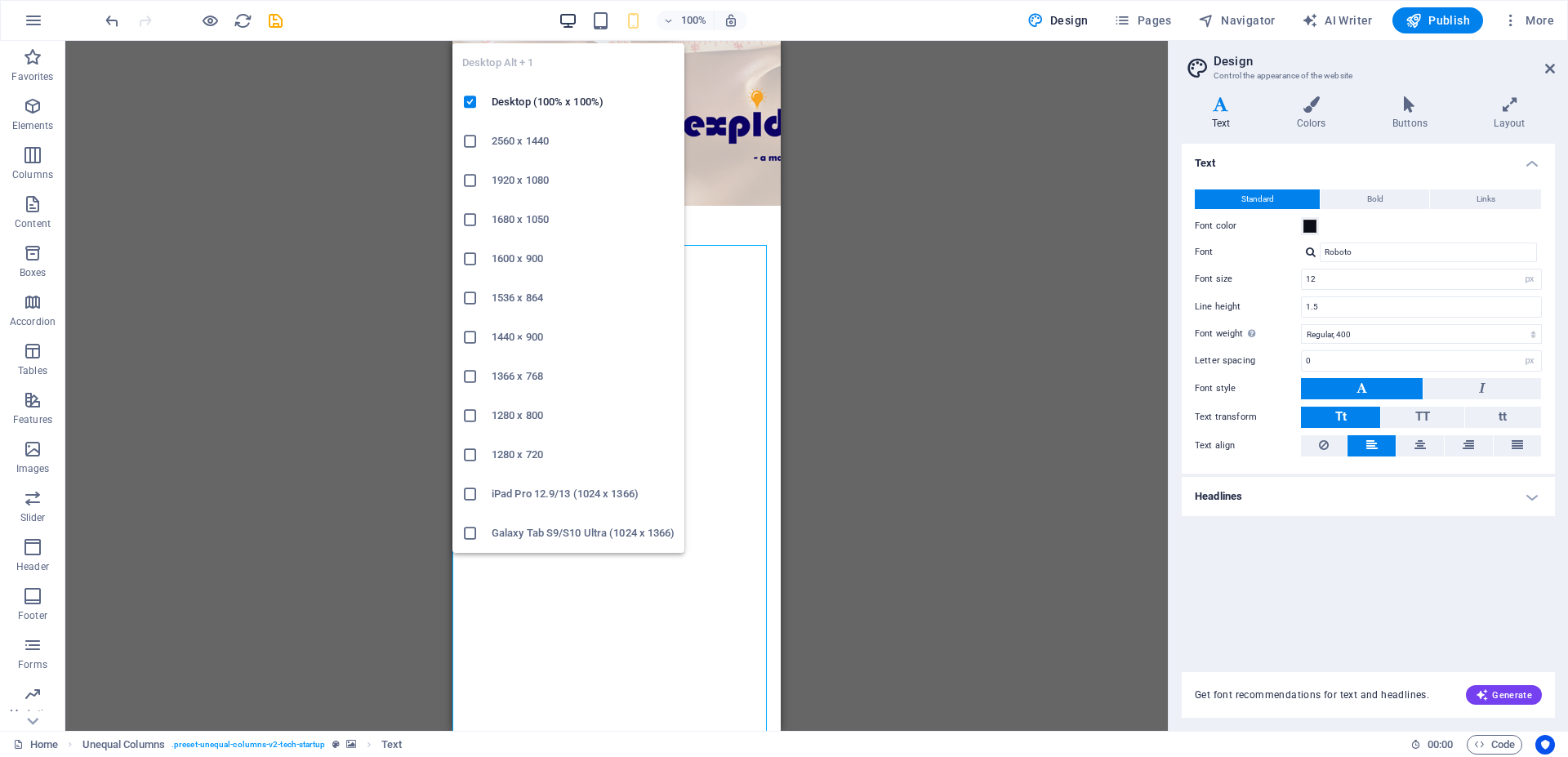
click at [573, 14] on icon "button" at bounding box center [568, 21] width 19 height 19
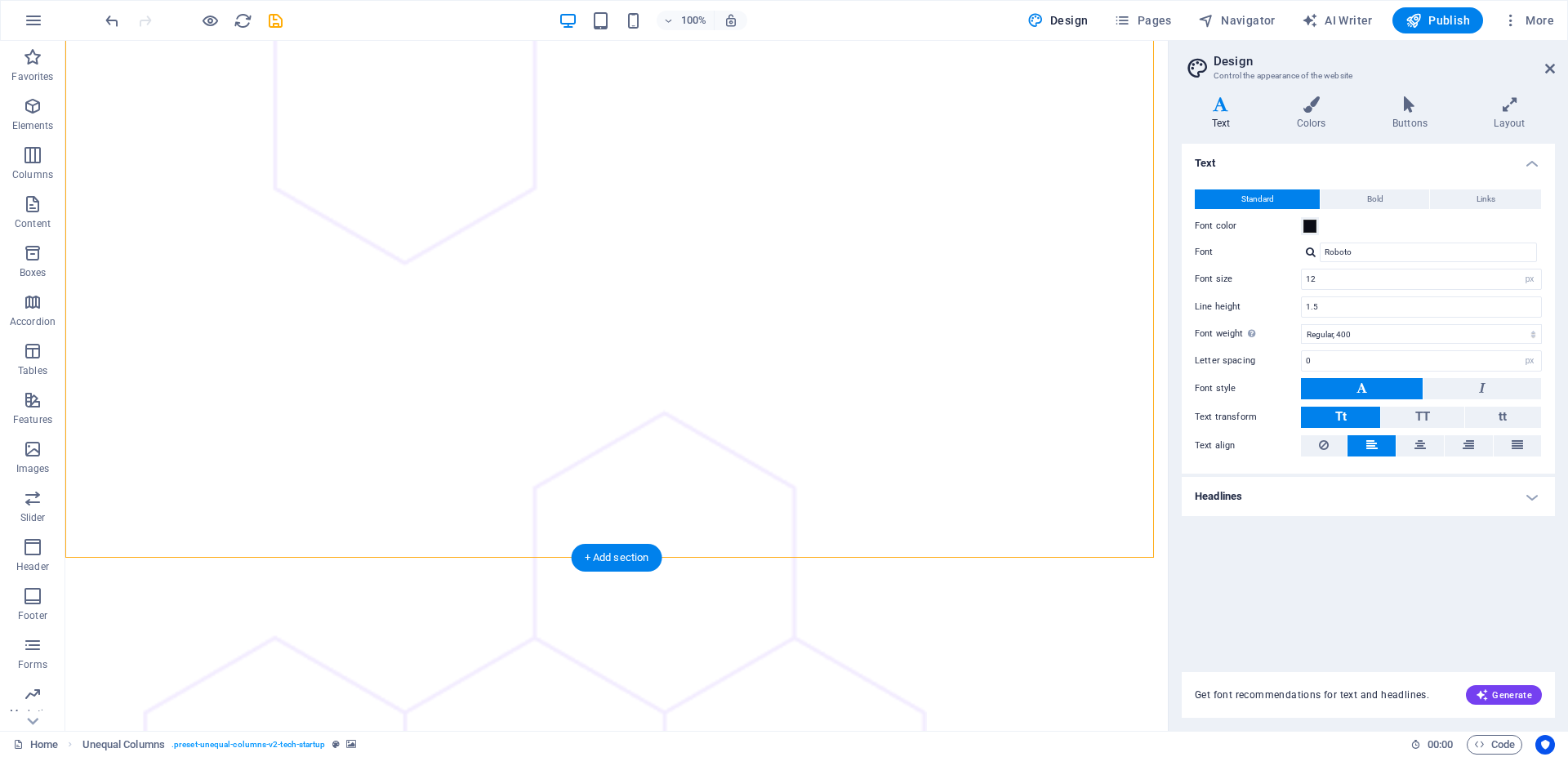
scroll to position [999, 0]
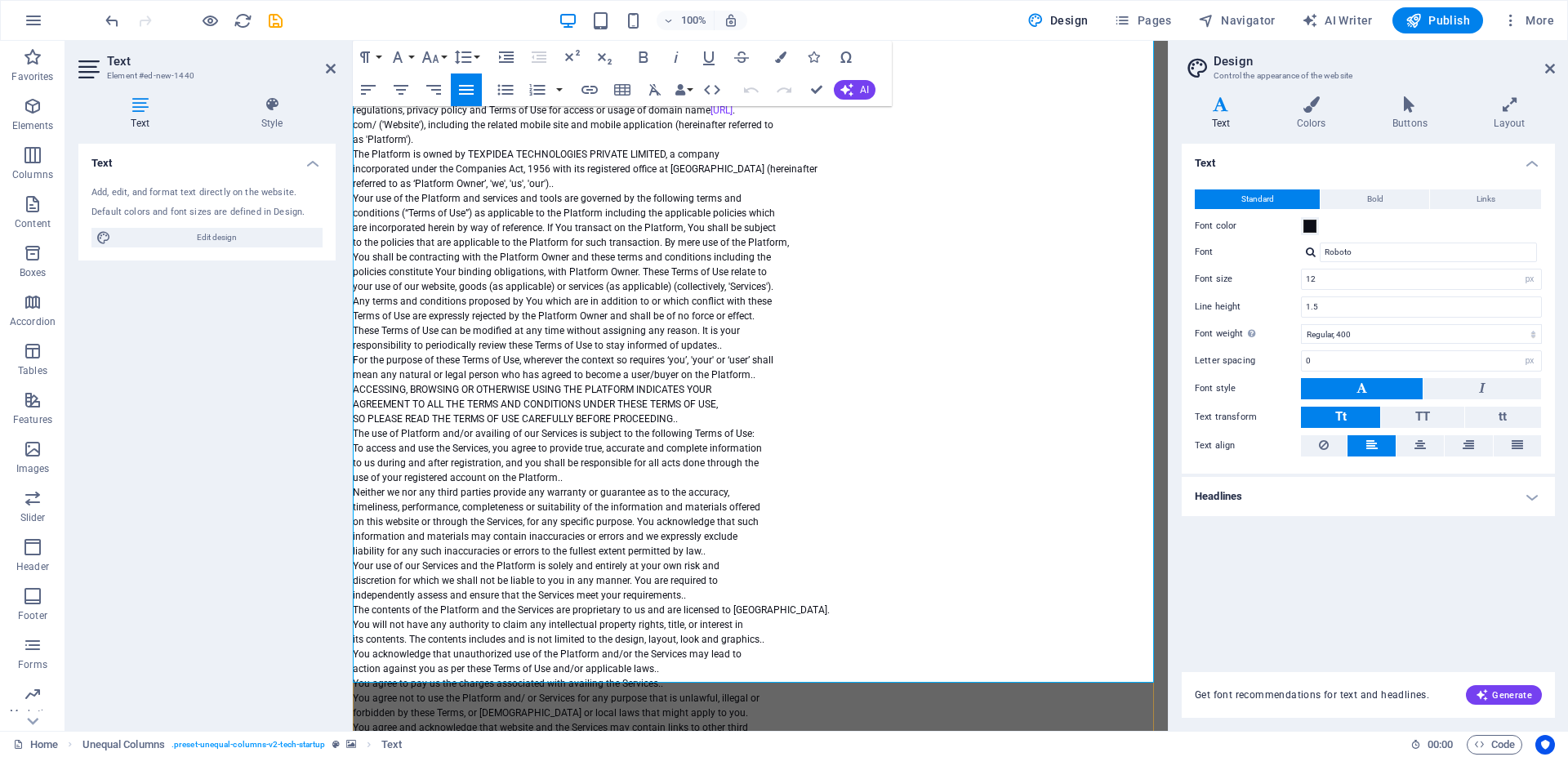
scroll to position [832, 0]
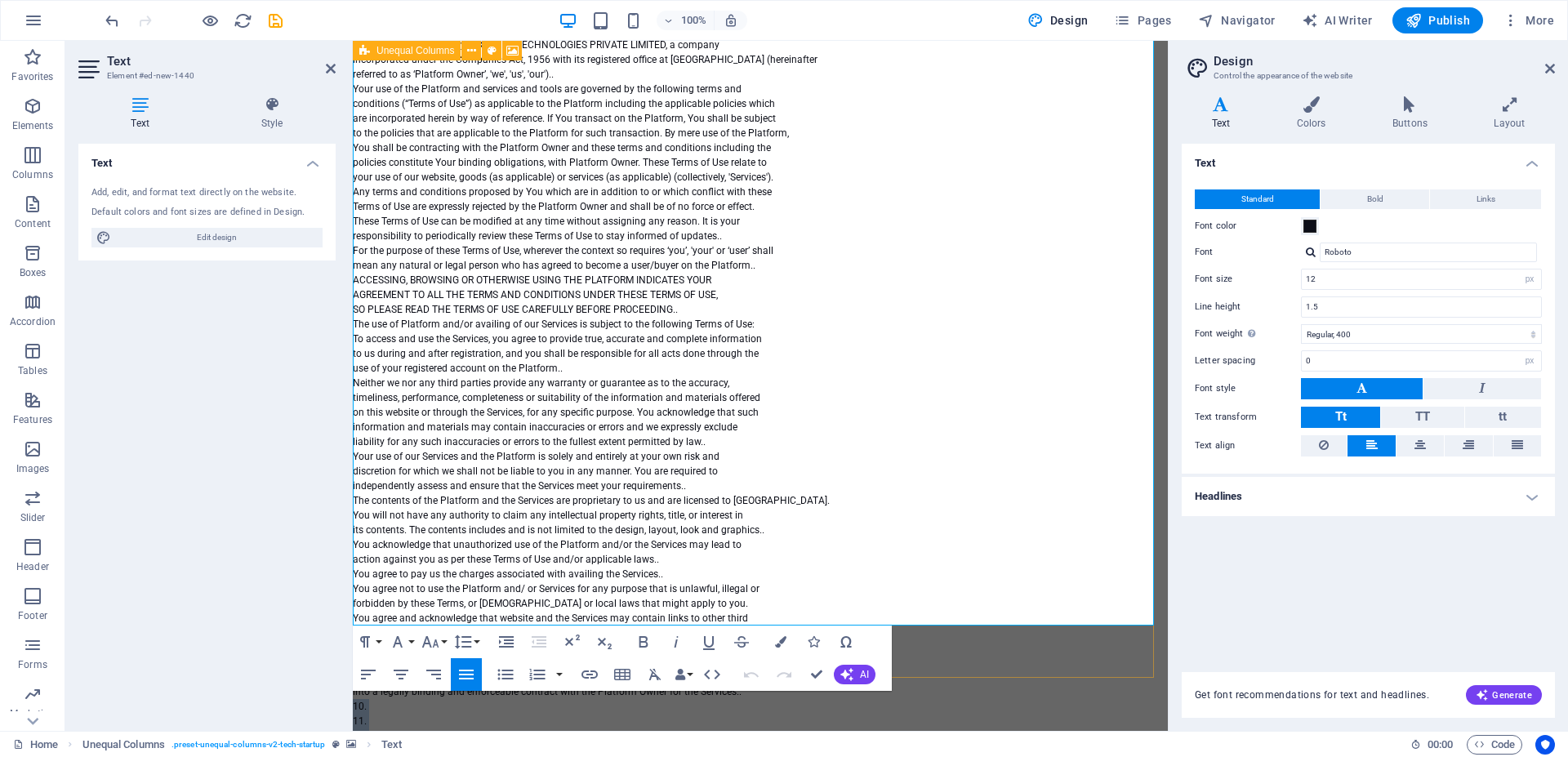
drag, startPoint x: 368, startPoint y: 398, endPoint x: 344, endPoint y: 341, distance: 61.8
click at [353, 341] on div "This document is an electronic record in terms of Information Technology Act, 2…" at bounding box center [761, 389] width 816 height 1312
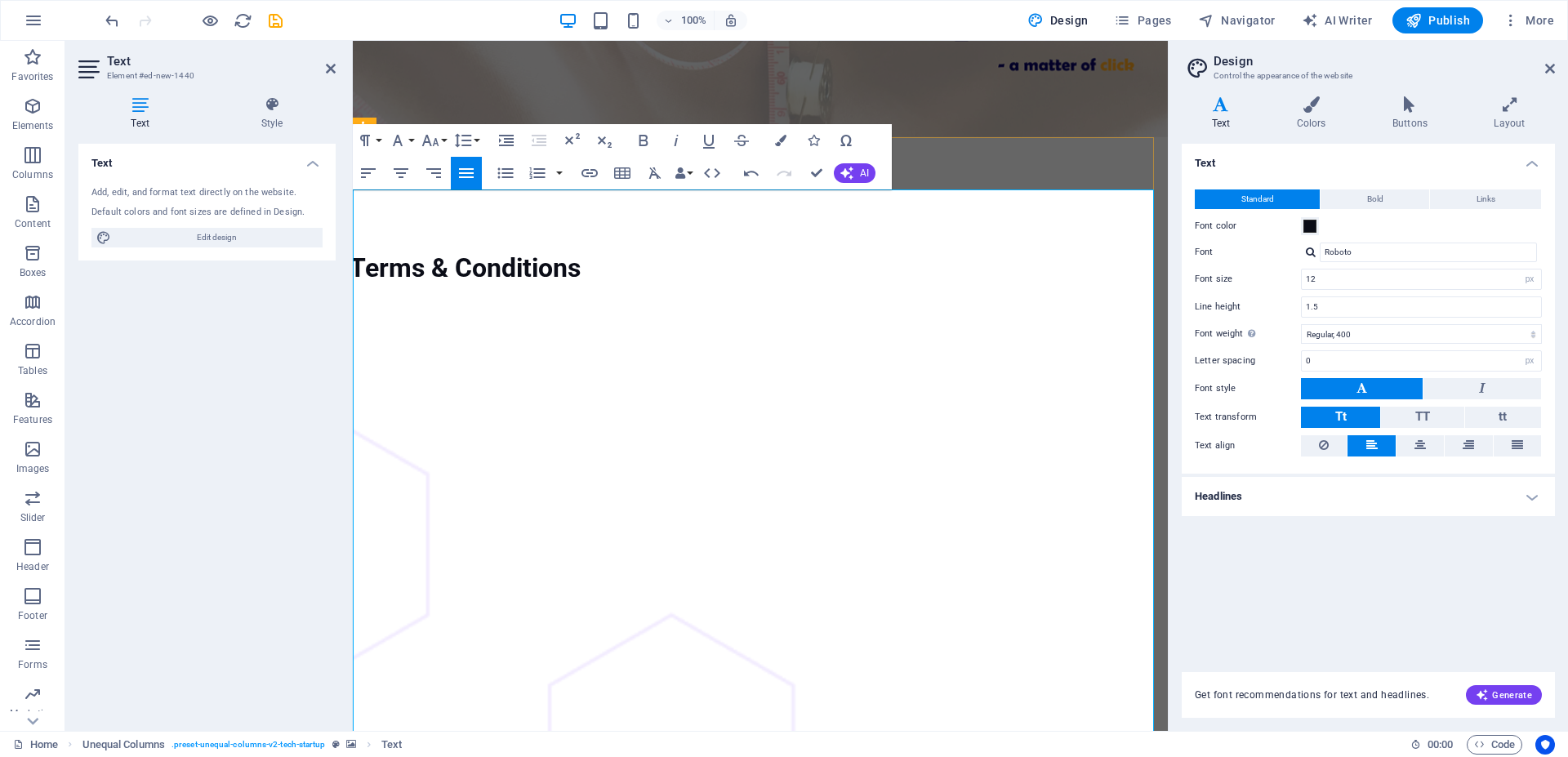
scroll to position [0, 0]
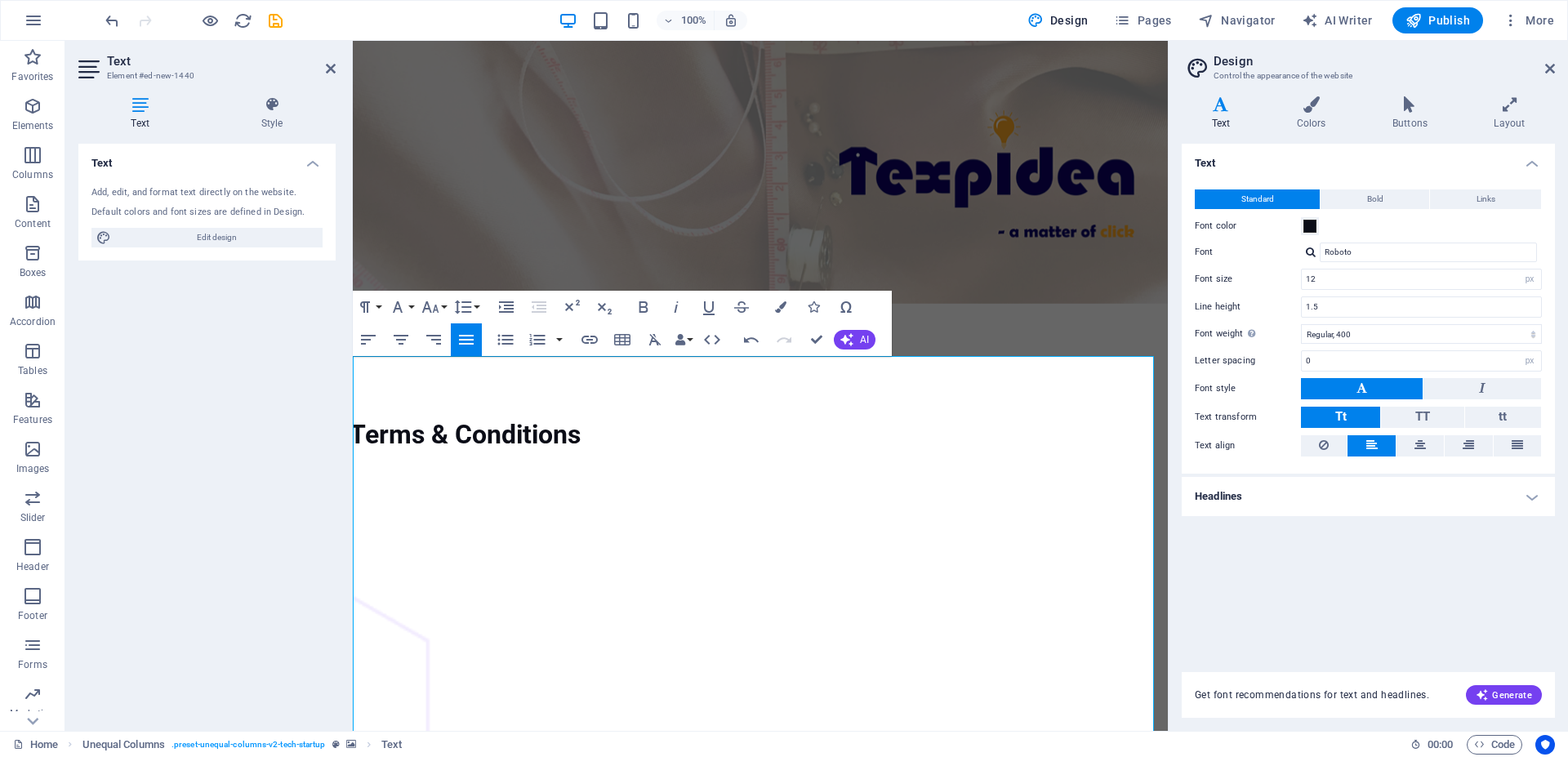
click at [352, 376] on aside "Text Element #ed-new-1440 Text Style Text Add, edit, and format text directly o…" at bounding box center [208, 386] width 287 height 690
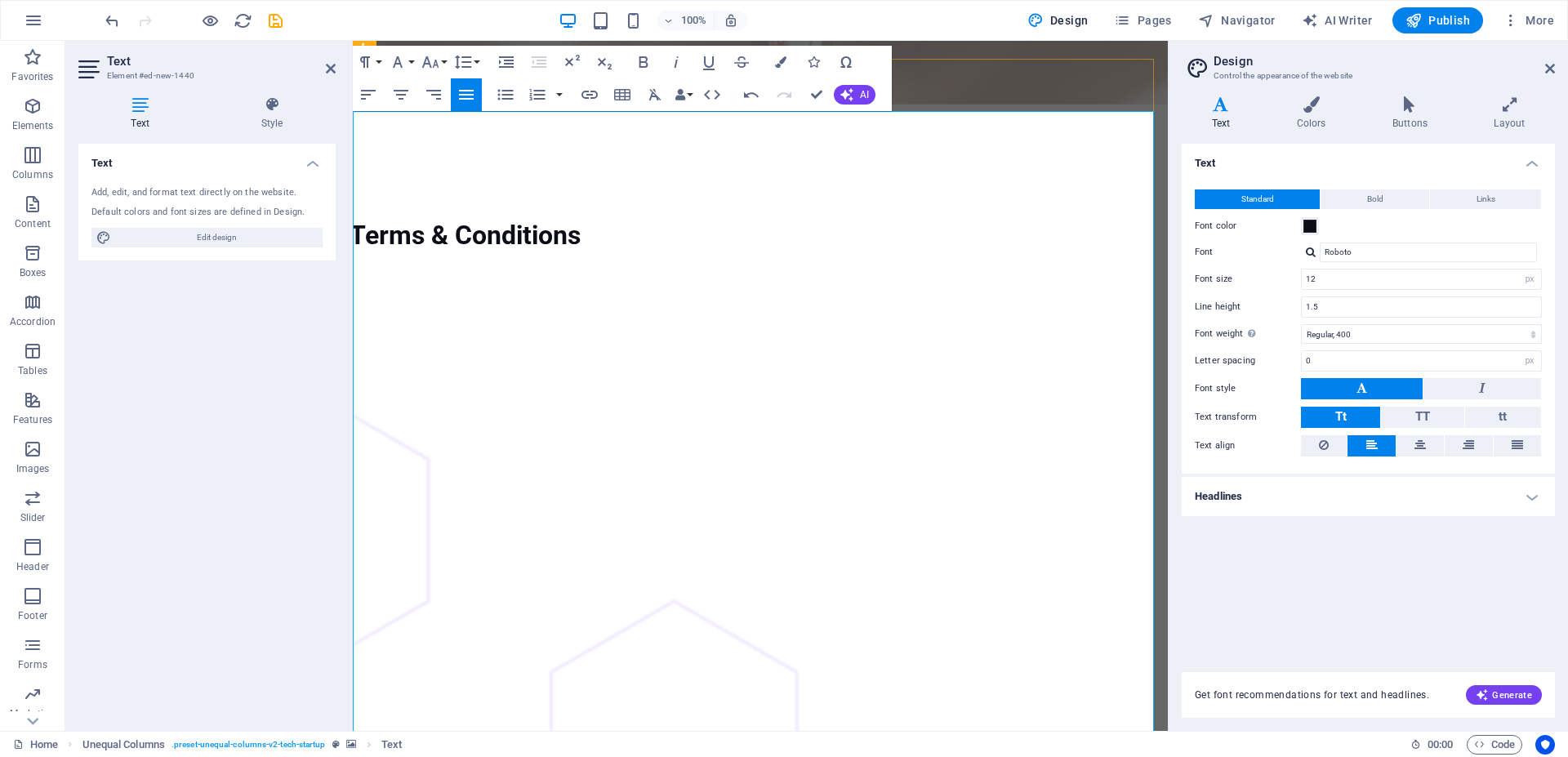
scroll to position [250, 0]
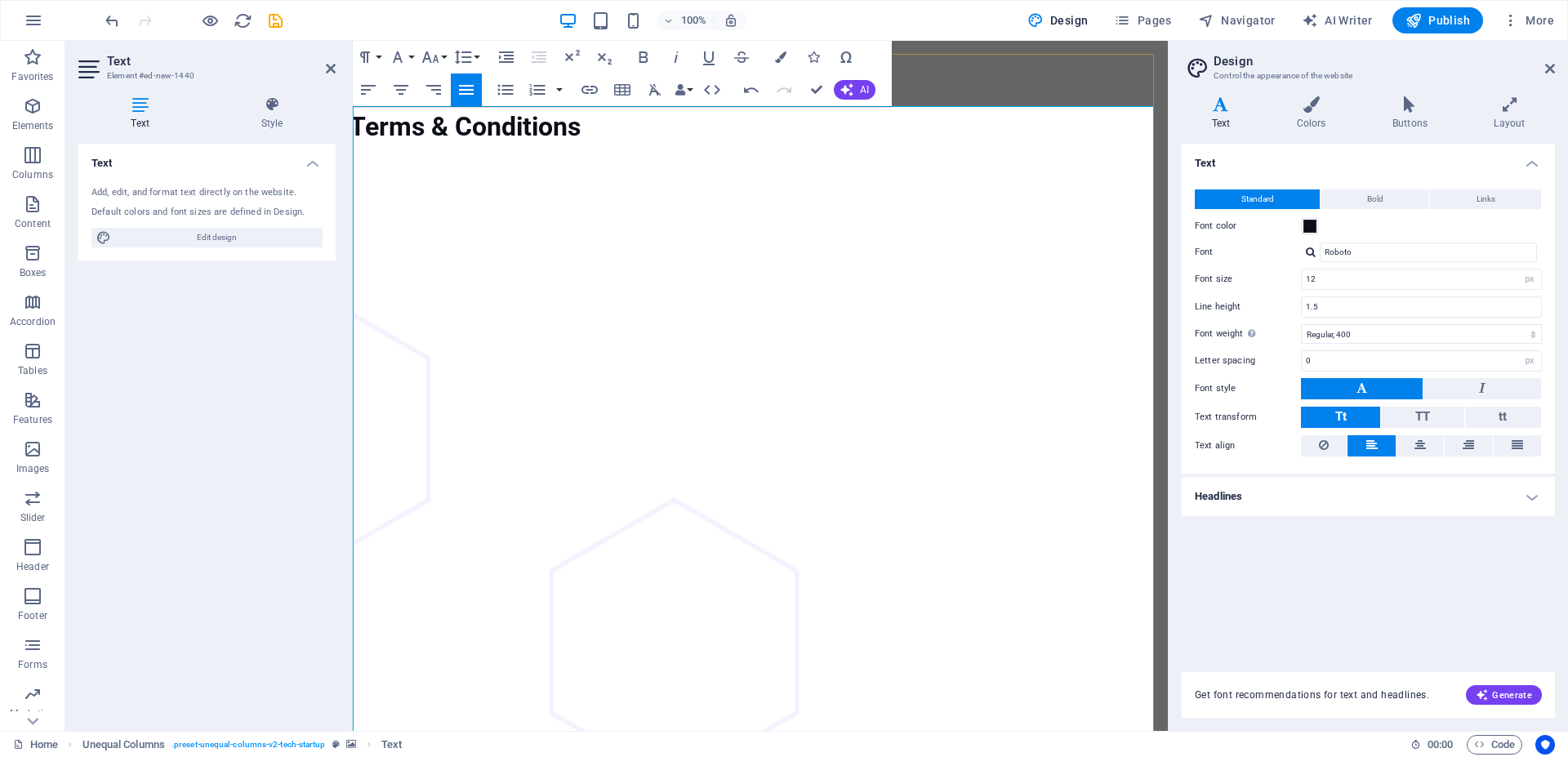
scroll to position [333, 0]
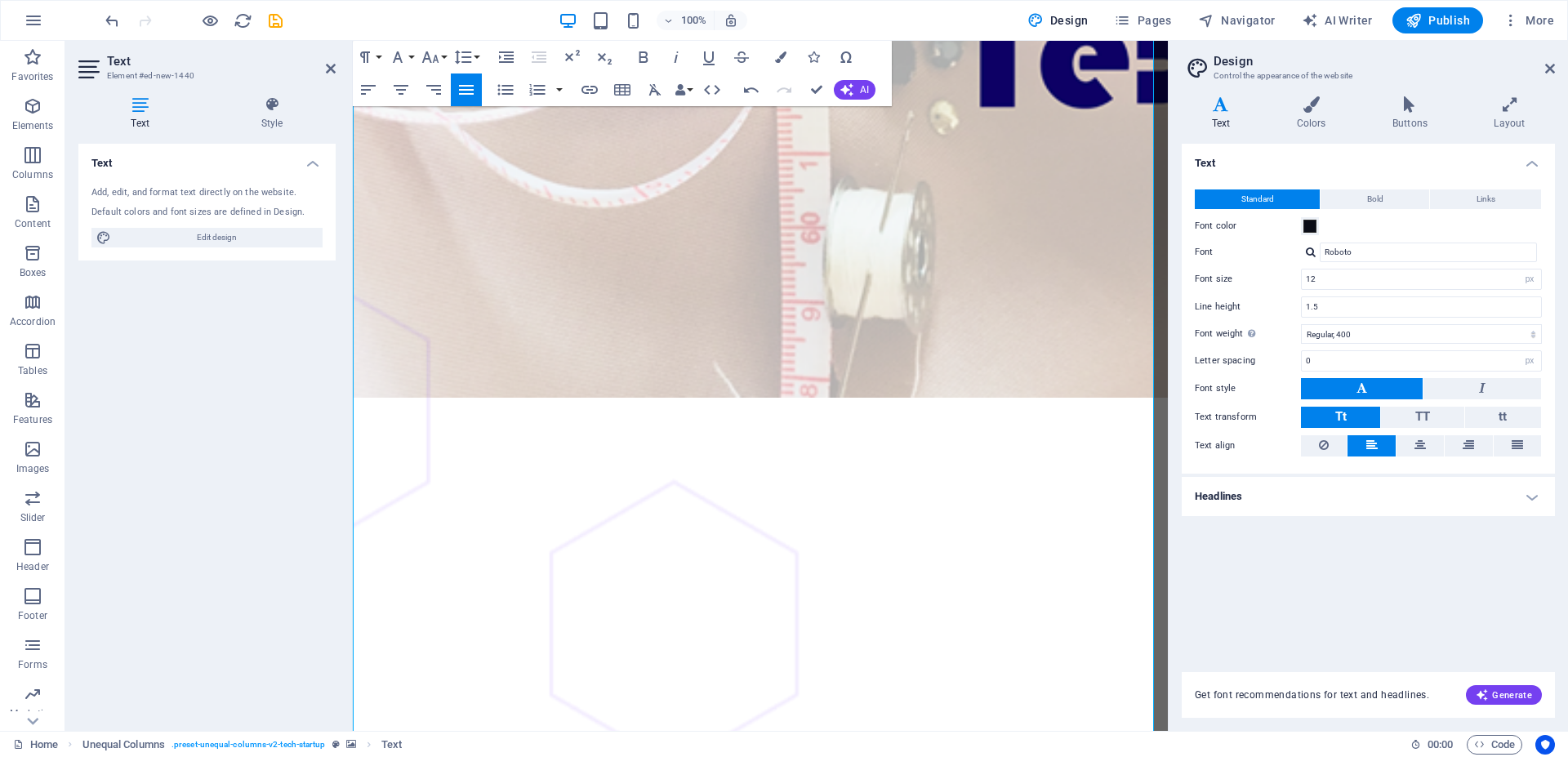
drag, startPoint x: 354, startPoint y: 573, endPoint x: 522, endPoint y: 612, distance: 172.5
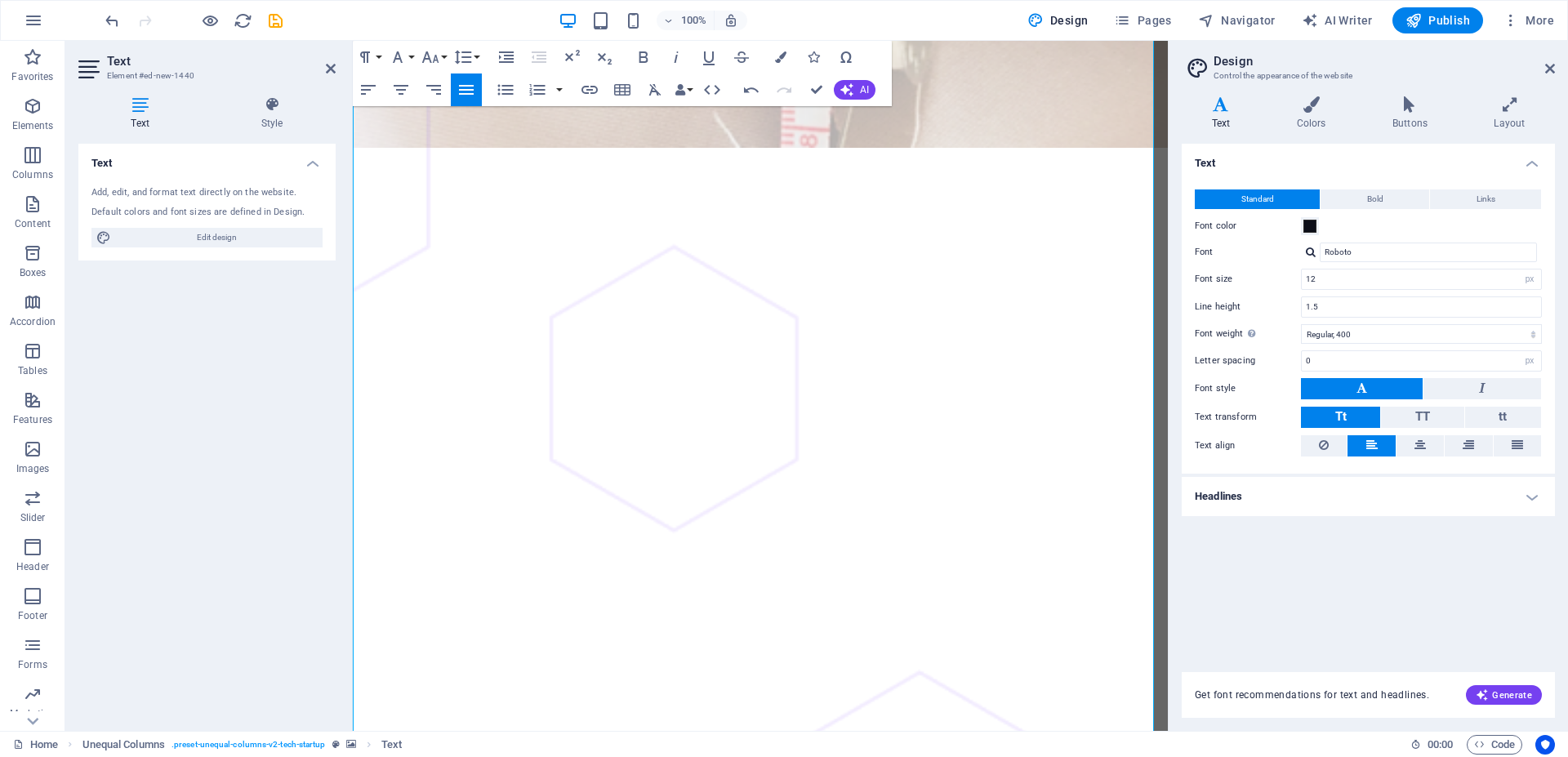
scroll to position [666, 0]
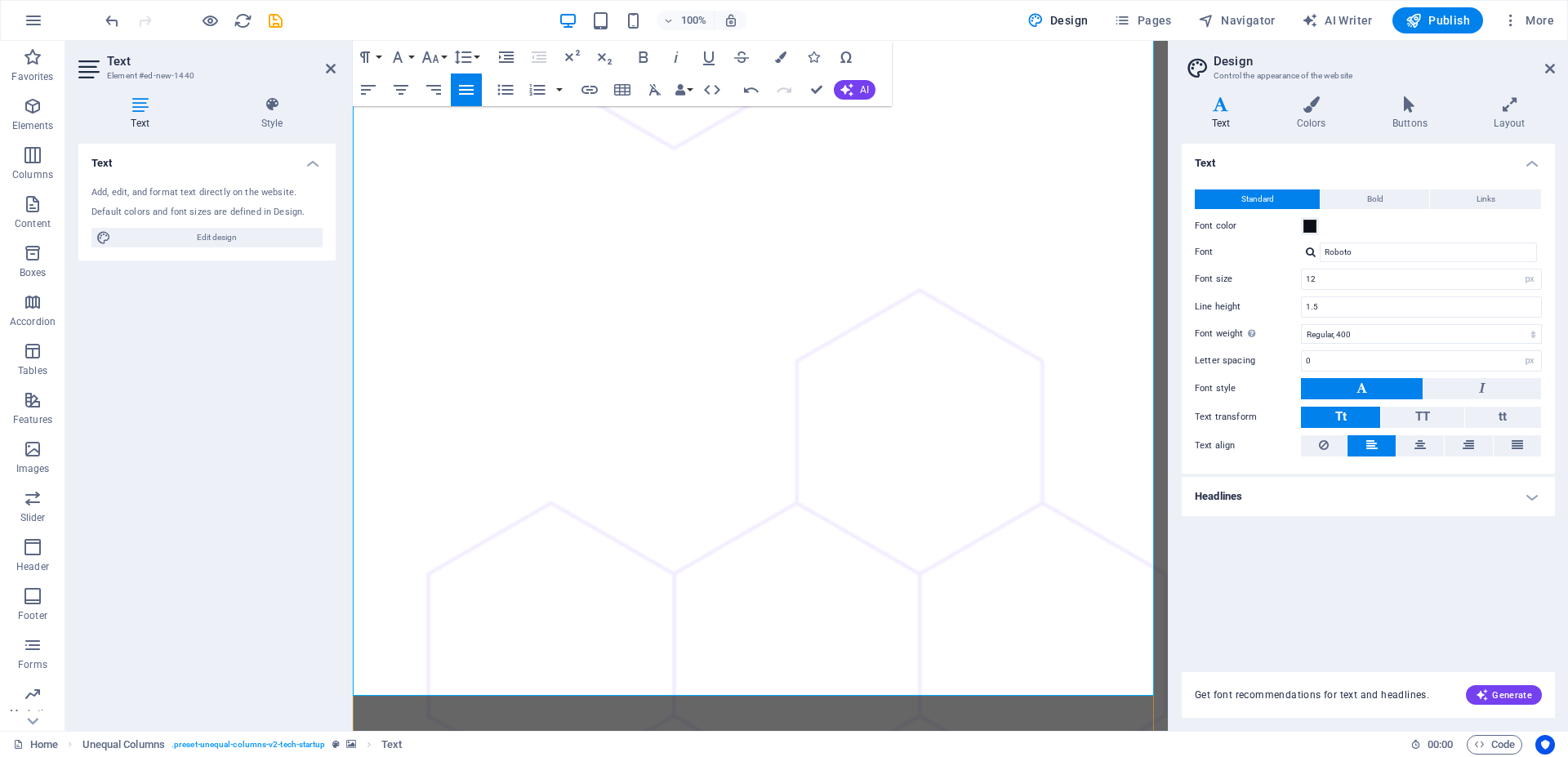
scroll to position [1129, 0]
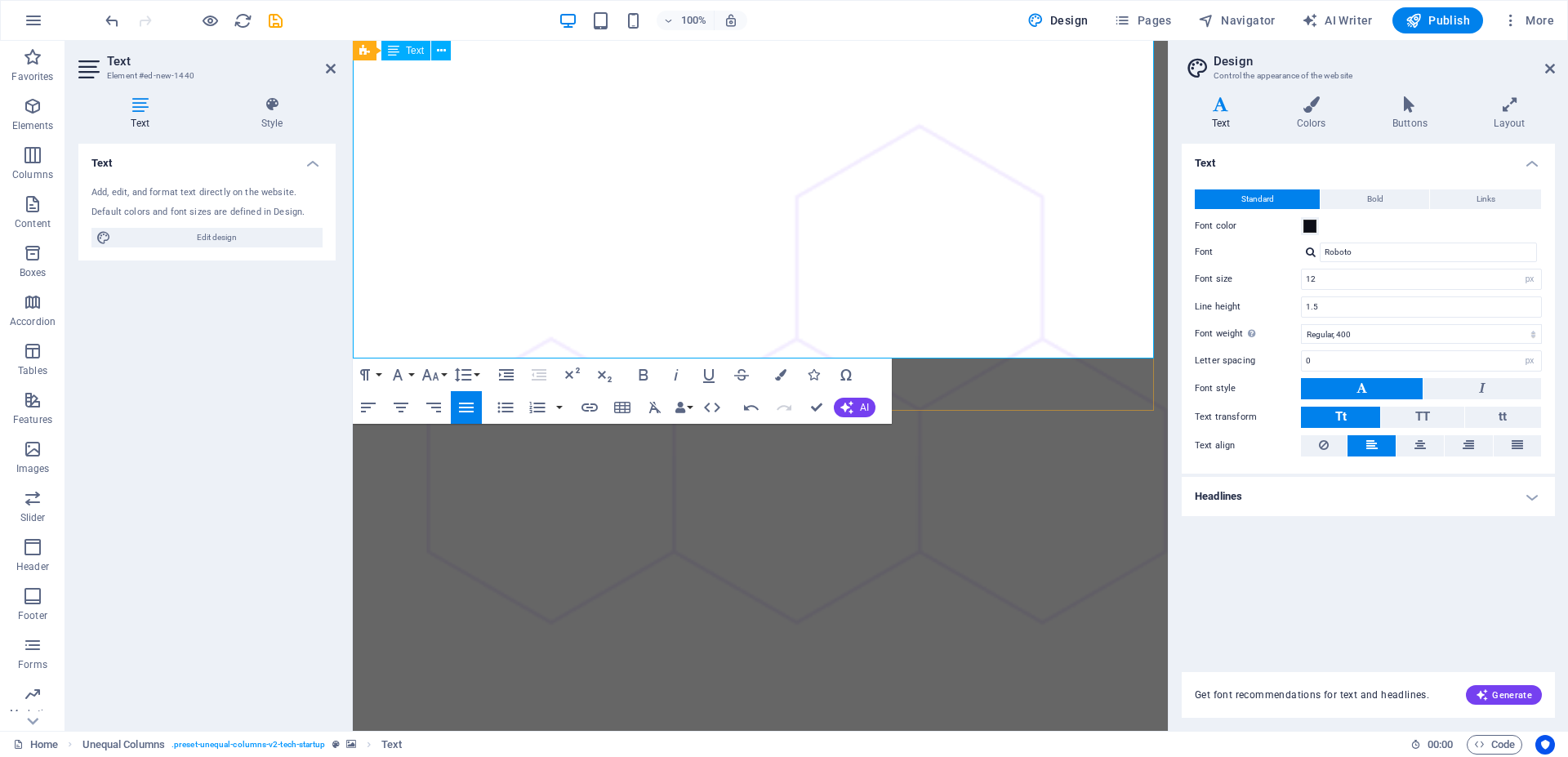
drag, startPoint x: 353, startPoint y: 319, endPoint x: 794, endPoint y: 343, distance: 441.7
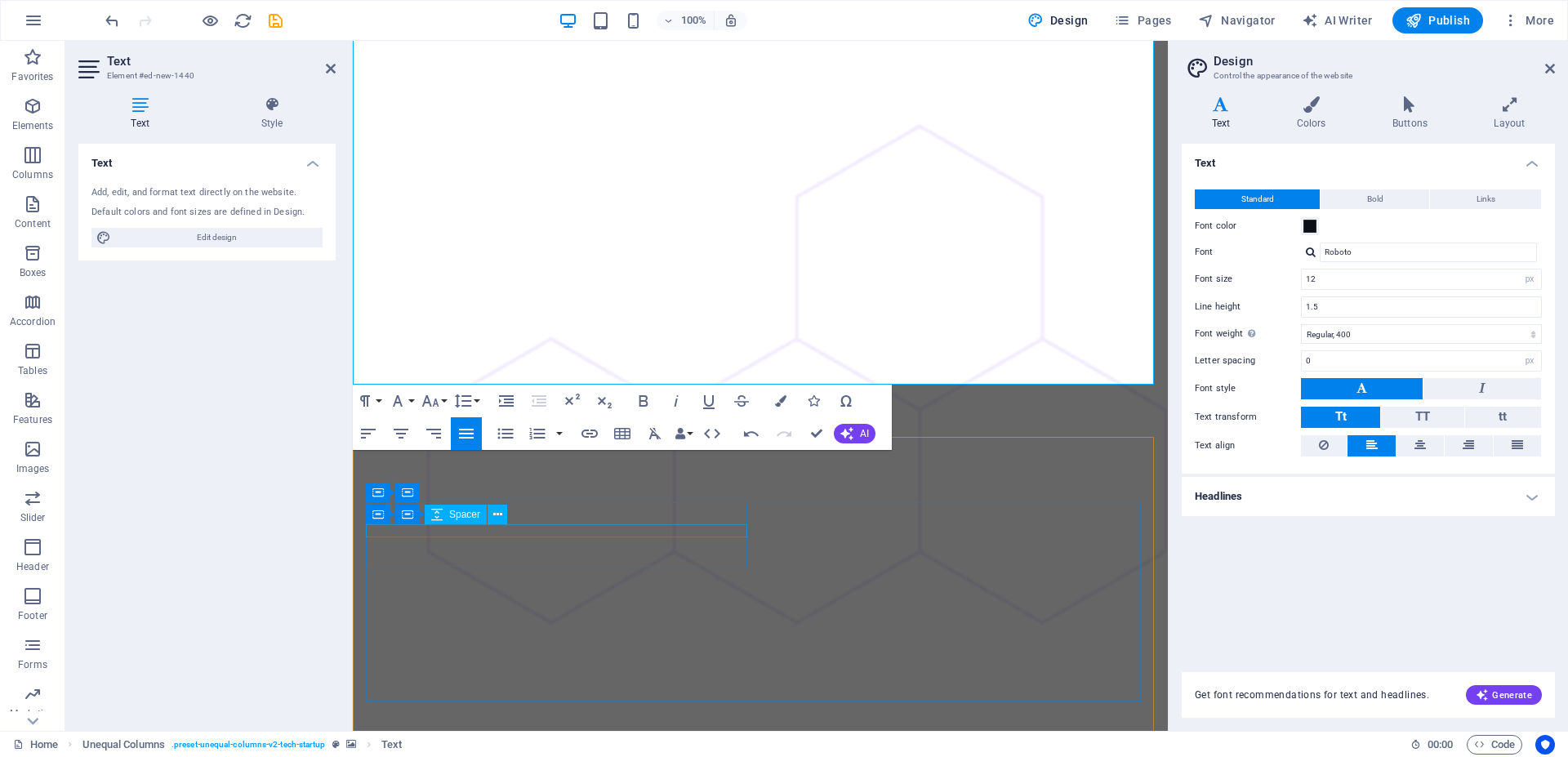
scroll to position [962, 0]
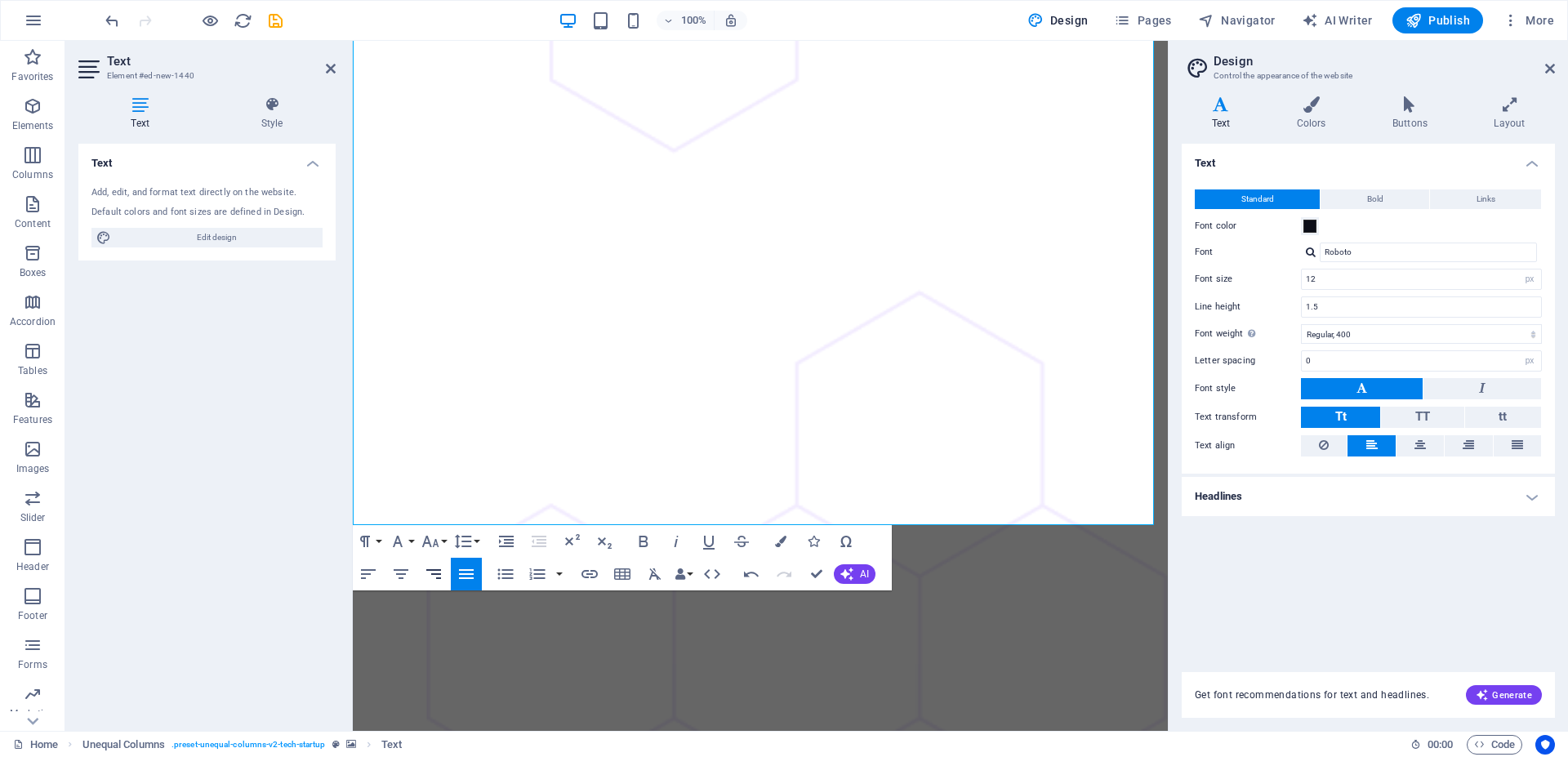
click at [431, 568] on icon "button" at bounding box center [434, 574] width 20 height 20
click at [398, 573] on icon "button" at bounding box center [401, 574] width 20 height 20
click at [459, 579] on icon "button" at bounding box center [466, 574] width 20 height 20
click at [552, 577] on button "Ordered List" at bounding box center [538, 574] width 32 height 32
click at [562, 577] on button "button" at bounding box center [560, 574] width 13 height 32
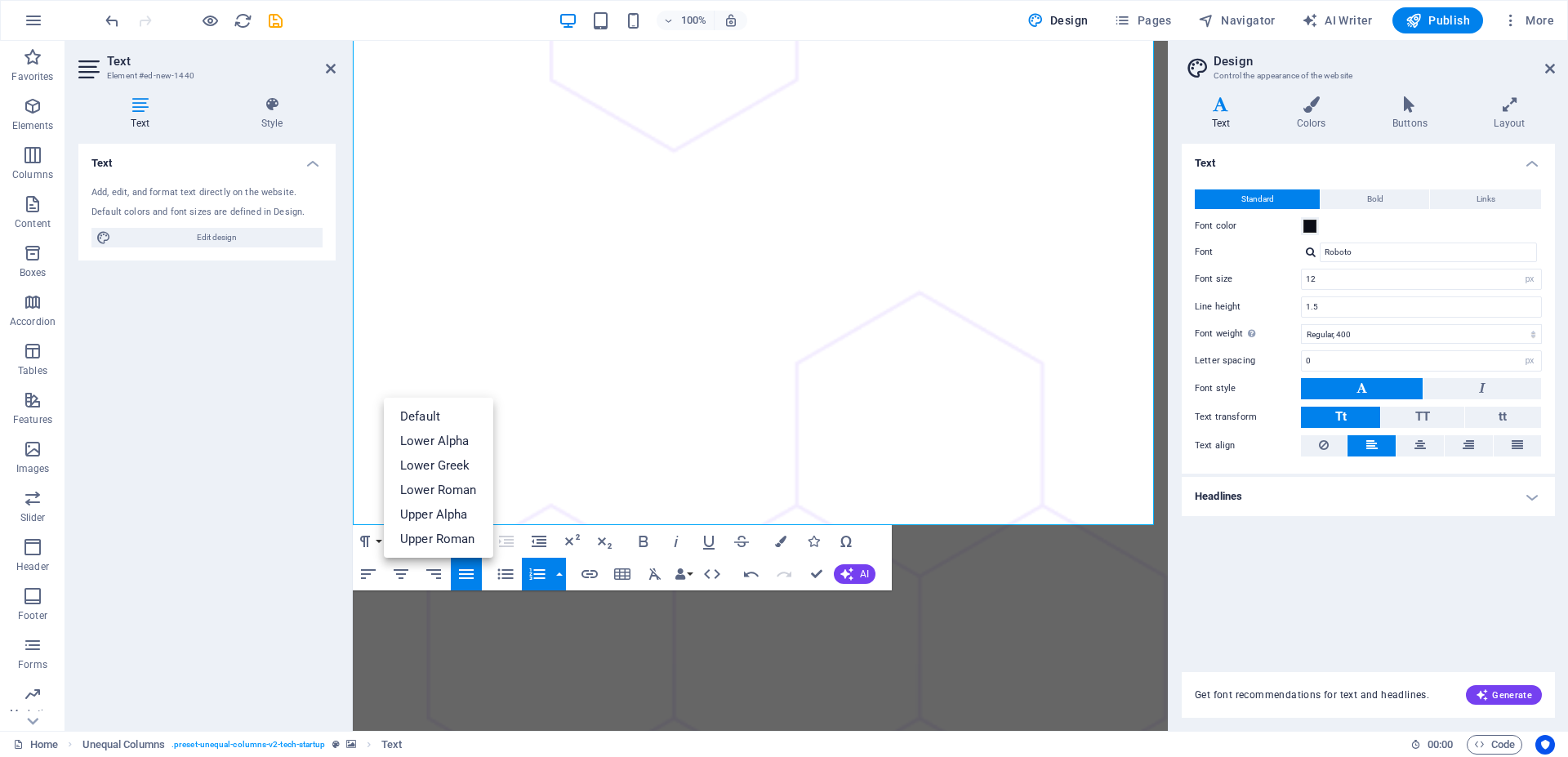
click at [550, 574] on button "Ordered List" at bounding box center [538, 574] width 32 height 32
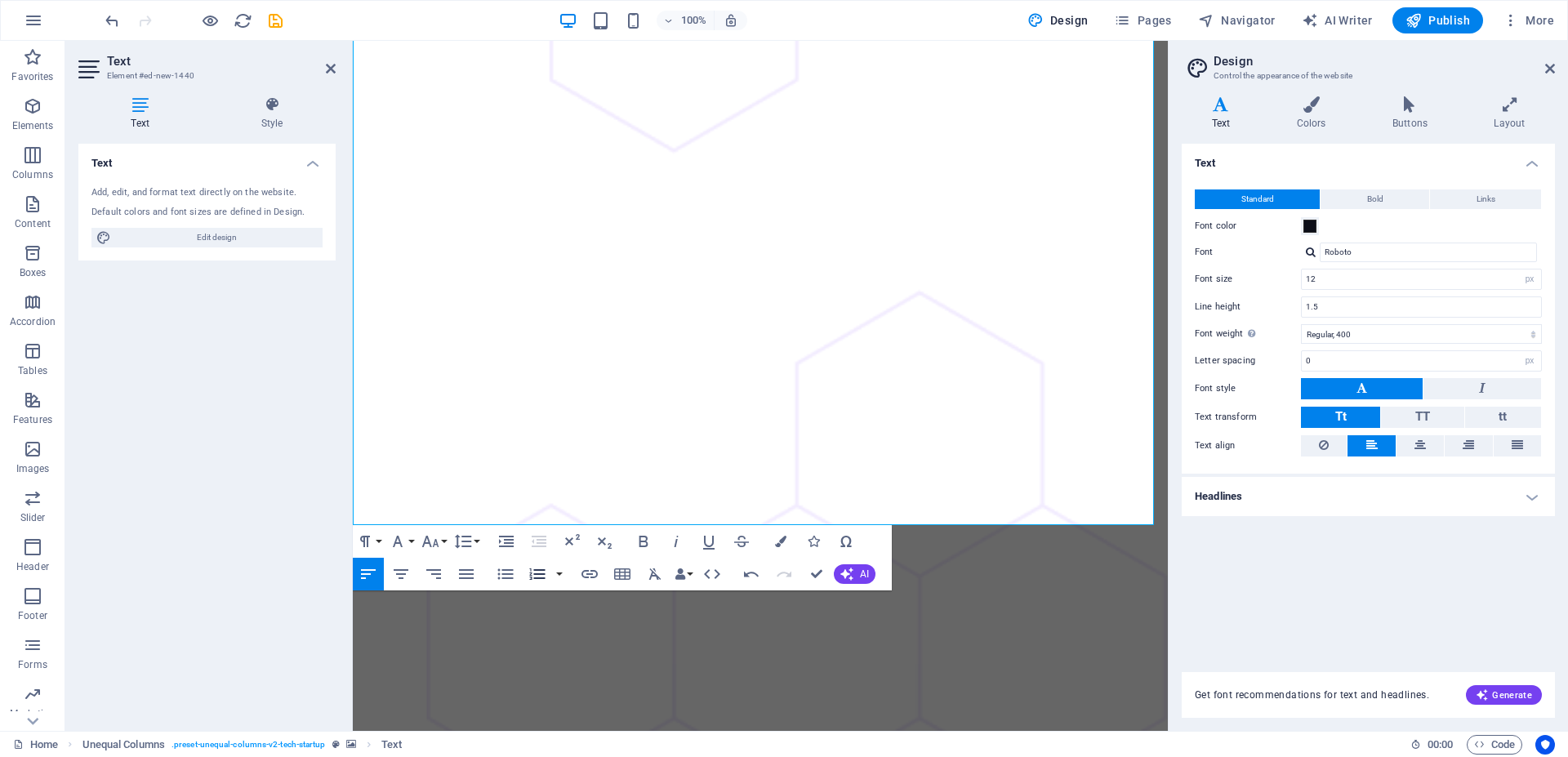
click at [540, 572] on icon "button" at bounding box center [538, 574] width 20 height 20
click at [540, 571] on icon "button" at bounding box center [538, 574] width 15 height 11
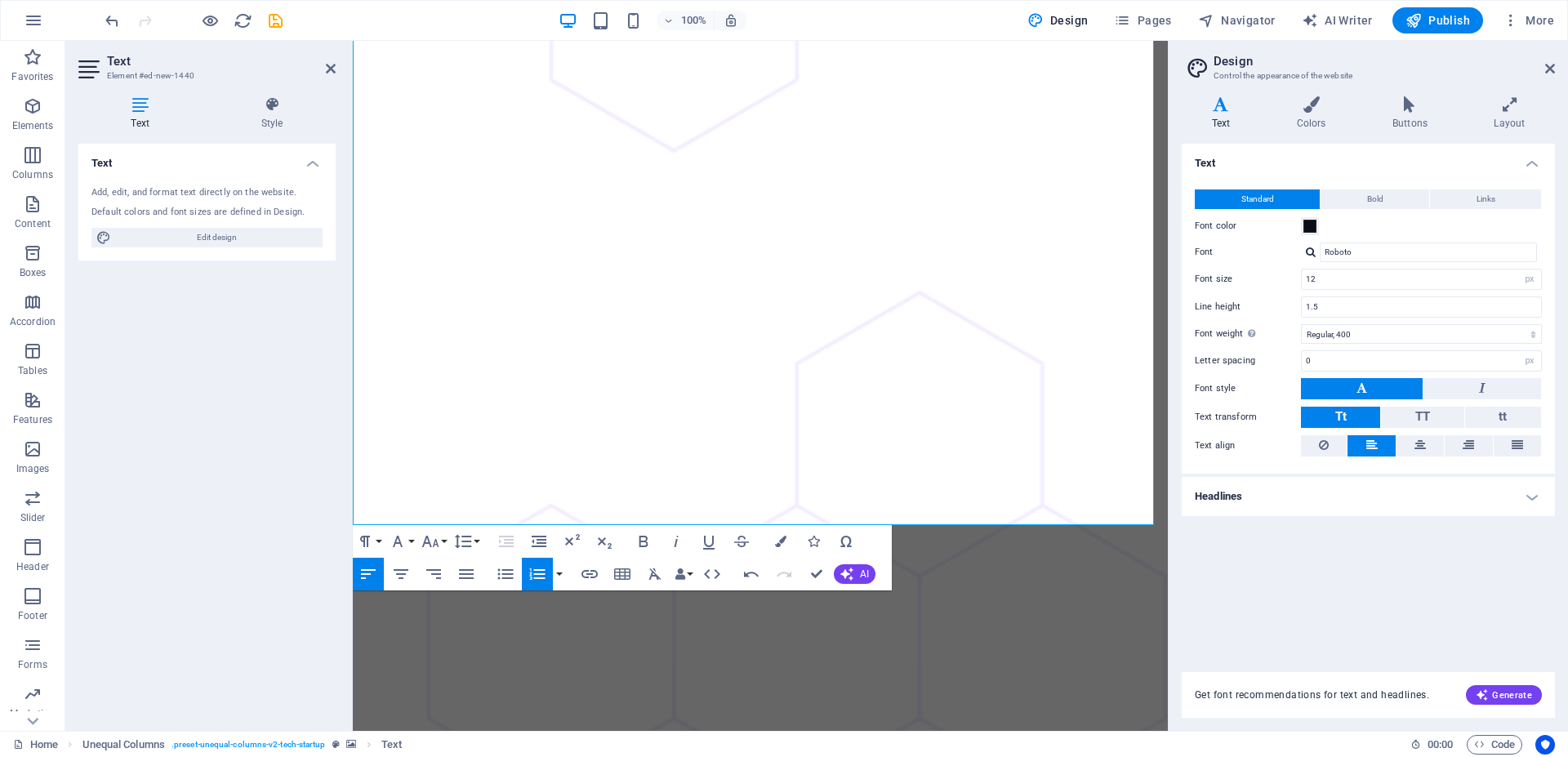
click at [540, 571] on icon "button" at bounding box center [538, 574] width 15 height 11
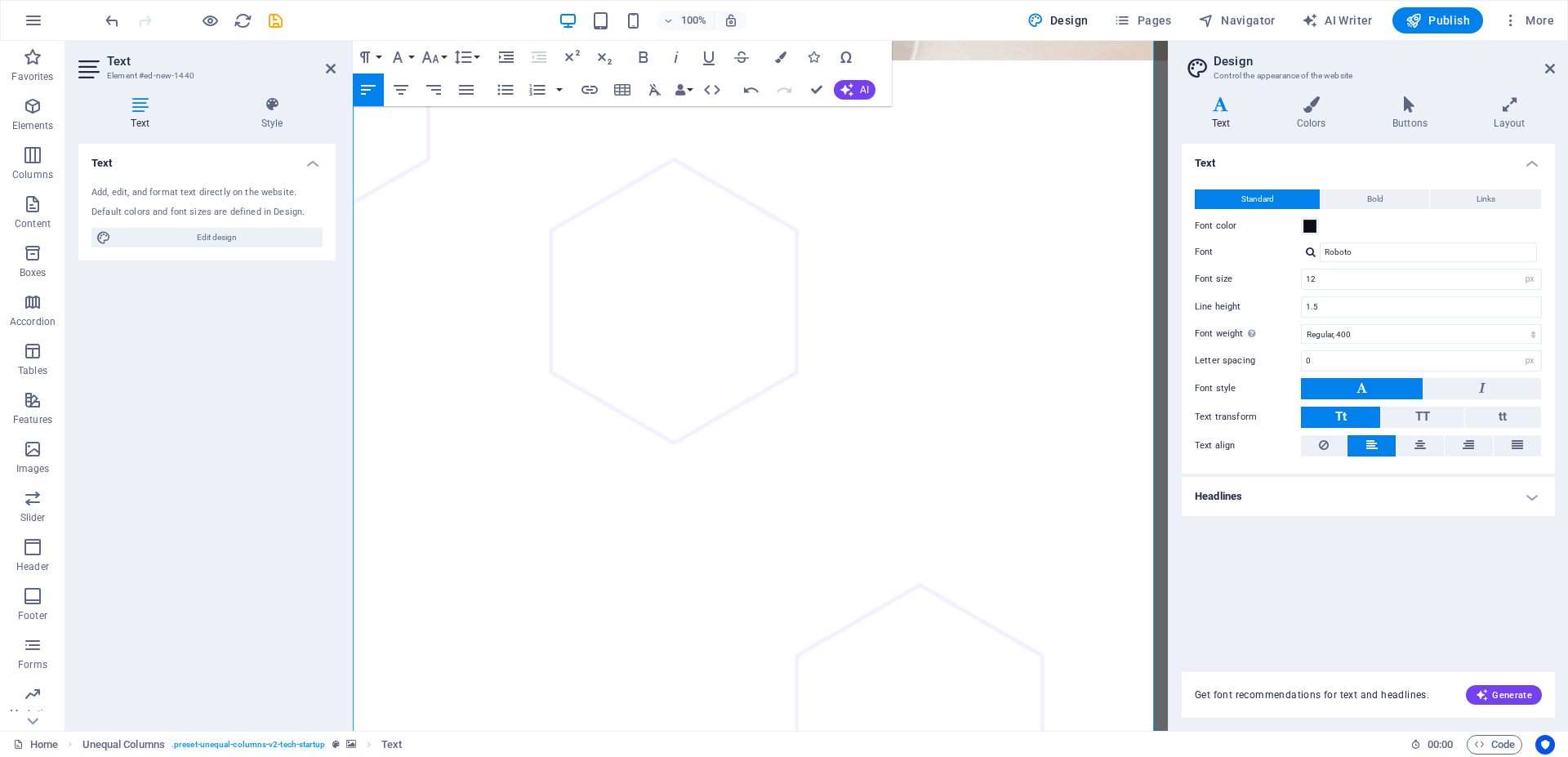
scroll to position [629, 0]
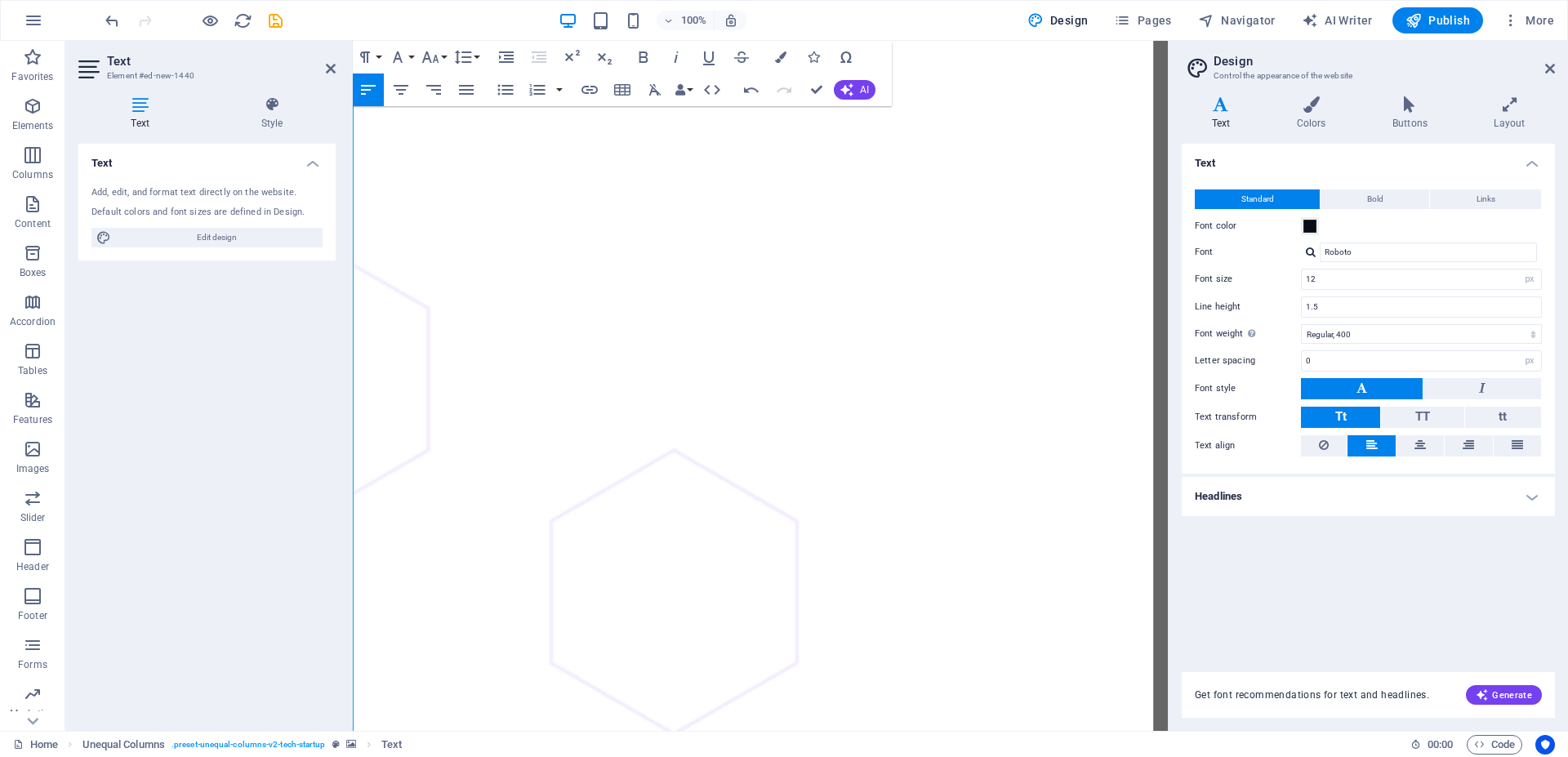
scroll to position [47, 0]
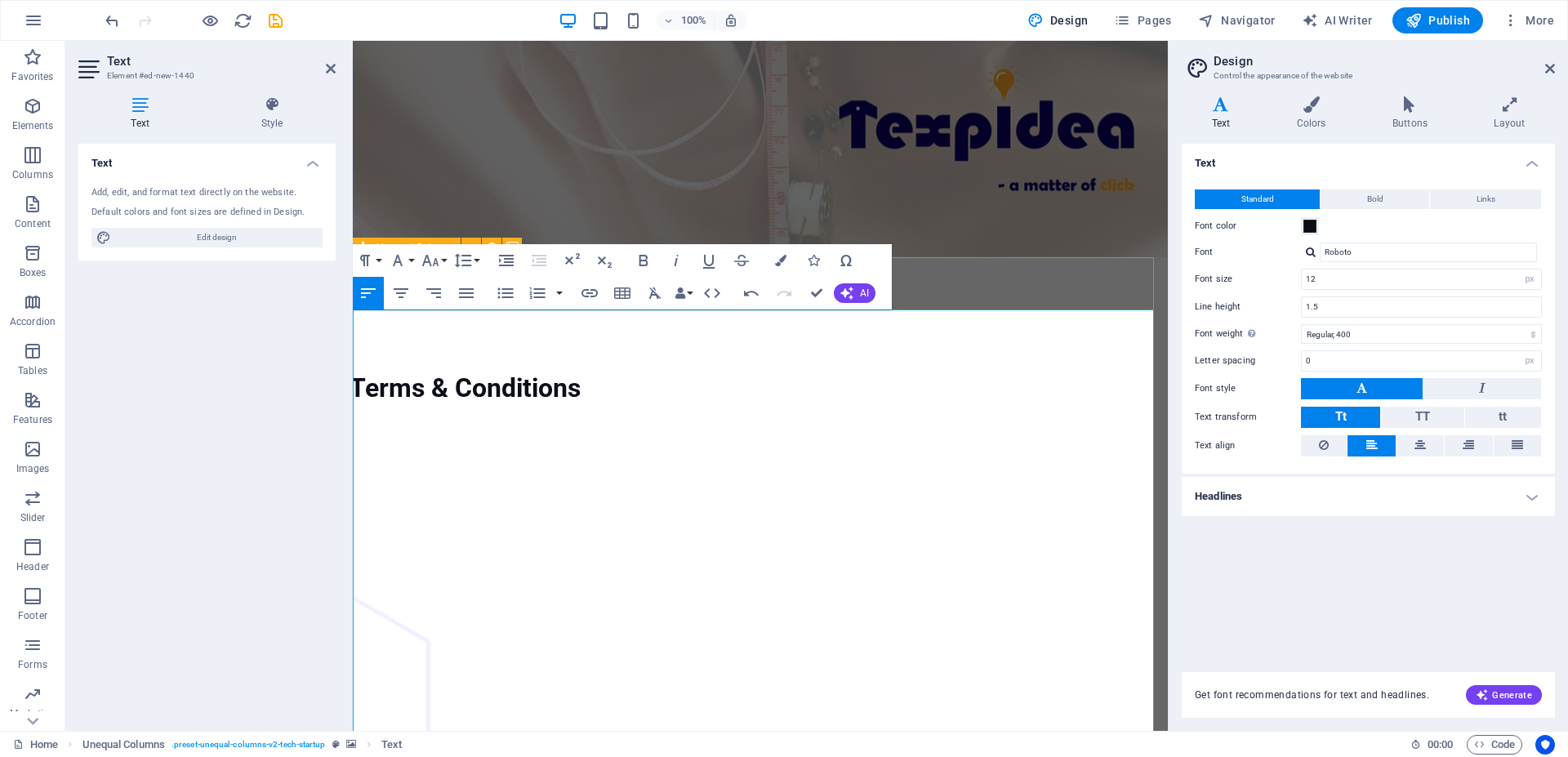
drag, startPoint x: 364, startPoint y: 403, endPoint x: 346, endPoint y: 402, distance: 18.0
drag, startPoint x: 363, startPoint y: 330, endPoint x: 344, endPoint y: 330, distance: 19.0
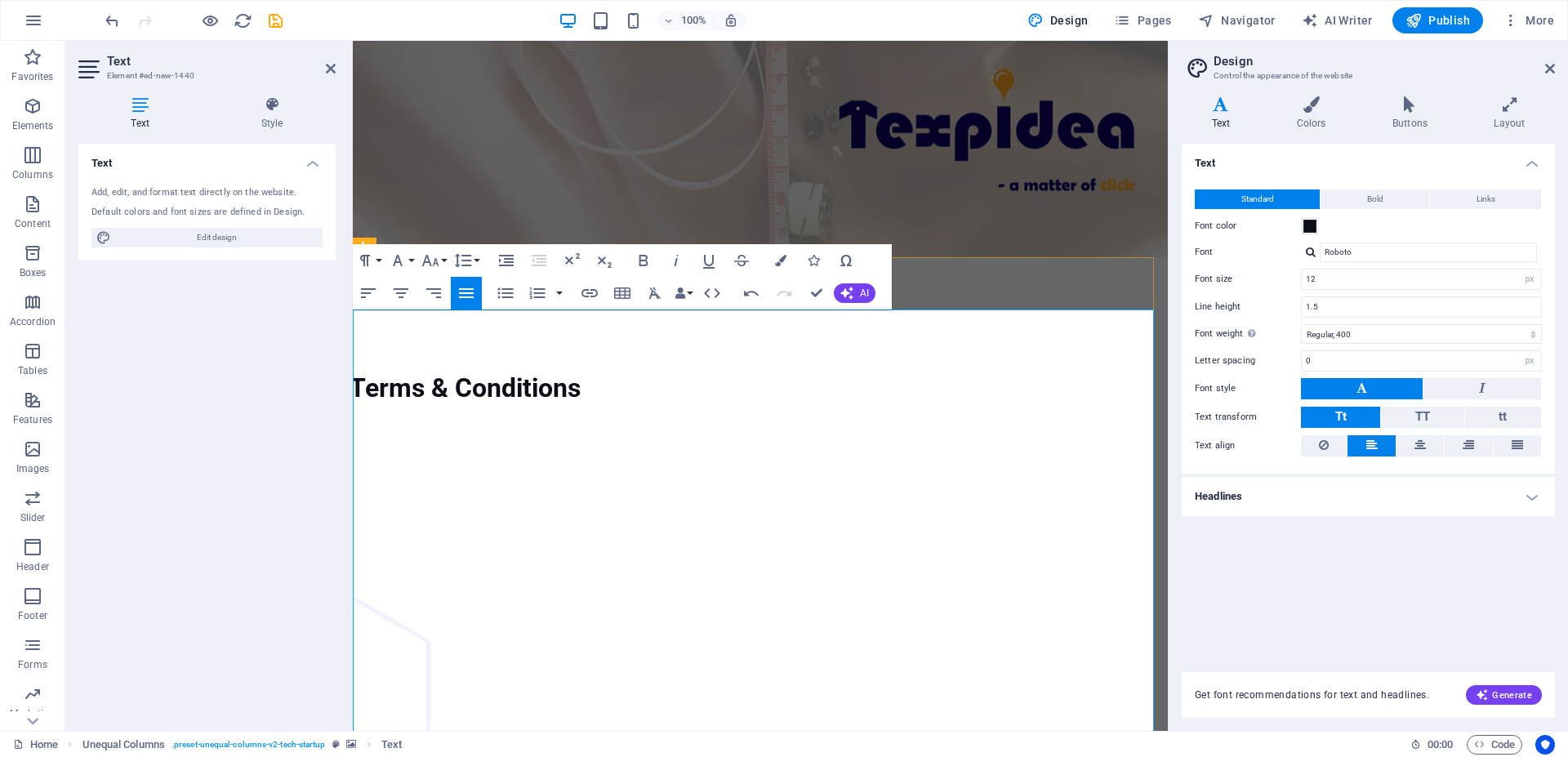
drag, startPoint x: 363, startPoint y: 494, endPoint x: 356, endPoint y: 486, distance: 10.6
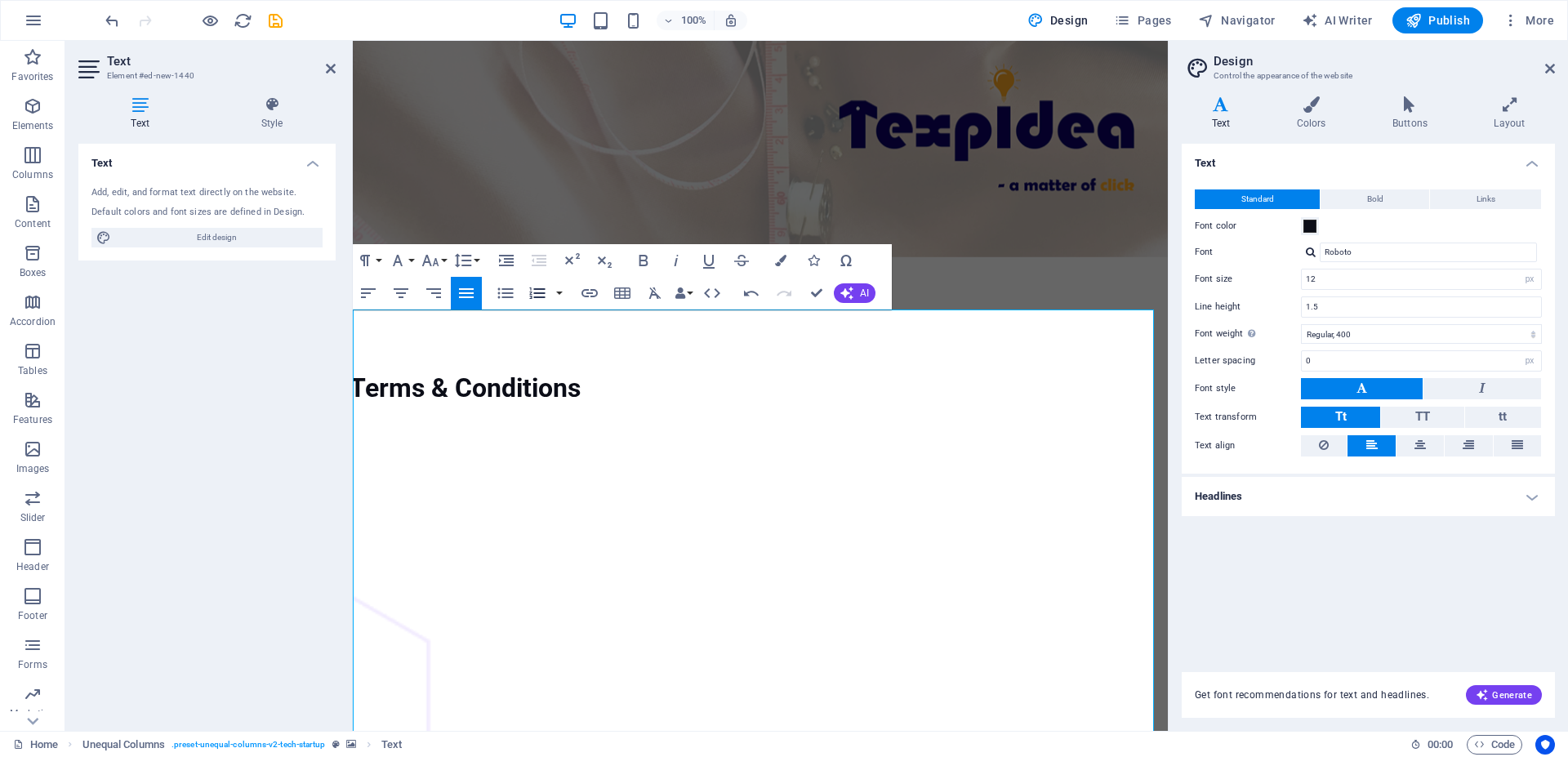
click at [530, 291] on icon "button" at bounding box center [538, 293] width 20 height 20
click at [535, 291] on icon "button" at bounding box center [538, 293] width 20 height 20
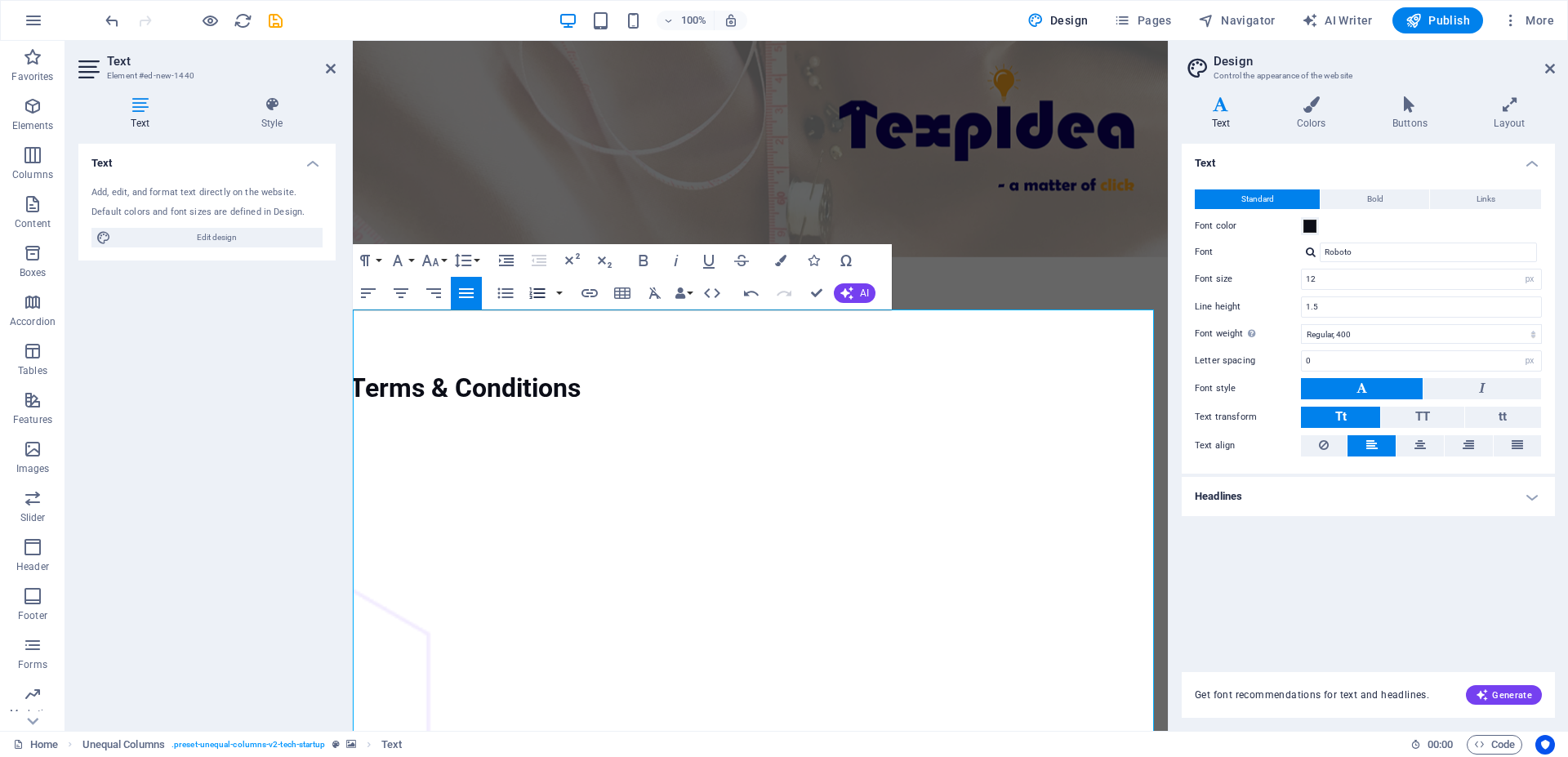
click at [532, 298] on icon "button" at bounding box center [538, 293] width 15 height 11
click at [539, 296] on icon "button" at bounding box center [538, 293] width 15 height 11
click at [559, 301] on button "button" at bounding box center [560, 293] width 13 height 32
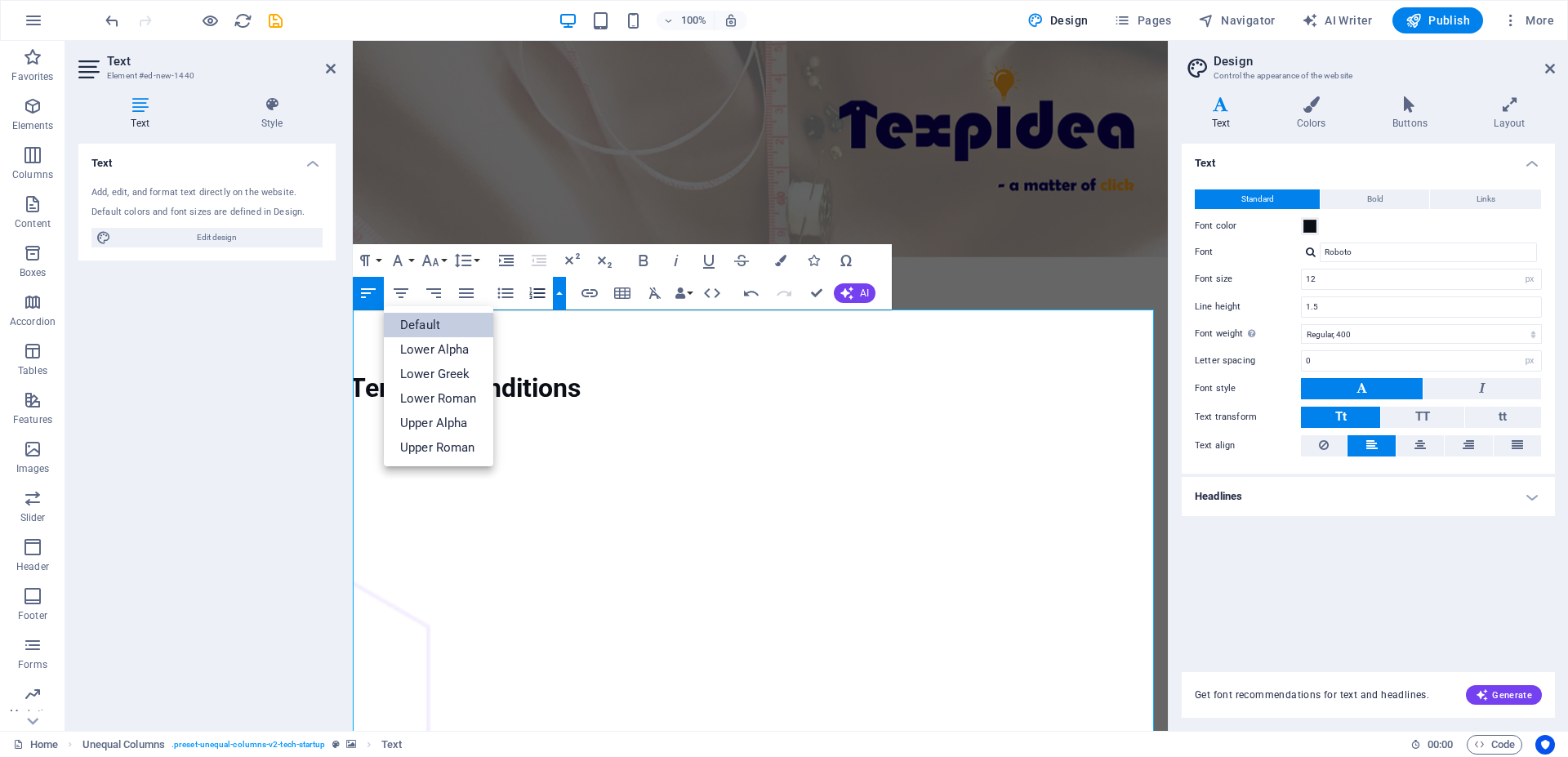
click at [466, 326] on link "Default" at bounding box center [438, 326] width 110 height 25
click at [504, 299] on icon "button" at bounding box center [505, 293] width 20 height 20
click at [566, 301] on div "Paragraph Format Normal Heading 1 Heading 2 Heading 3 Heading 4 Heading 5 Headi…" at bounding box center [623, 277] width 540 height 65
click at [514, 291] on icon "button" at bounding box center [505, 293] width 20 height 20
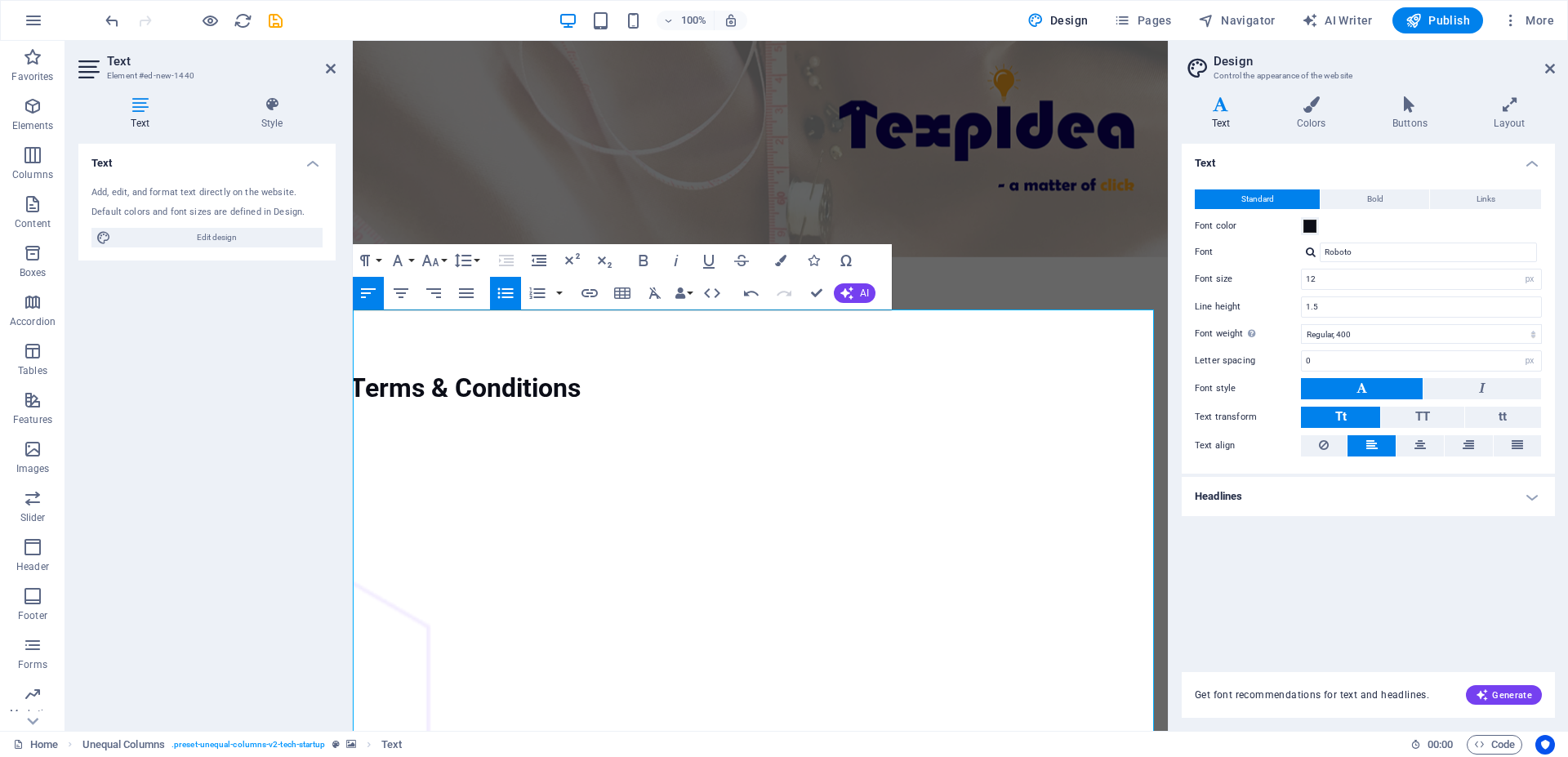
click at [514, 291] on icon "button" at bounding box center [505, 293] width 20 height 20
click at [512, 290] on icon "button" at bounding box center [506, 292] width 15 height 11
click at [510, 290] on icon "button" at bounding box center [506, 292] width 15 height 11
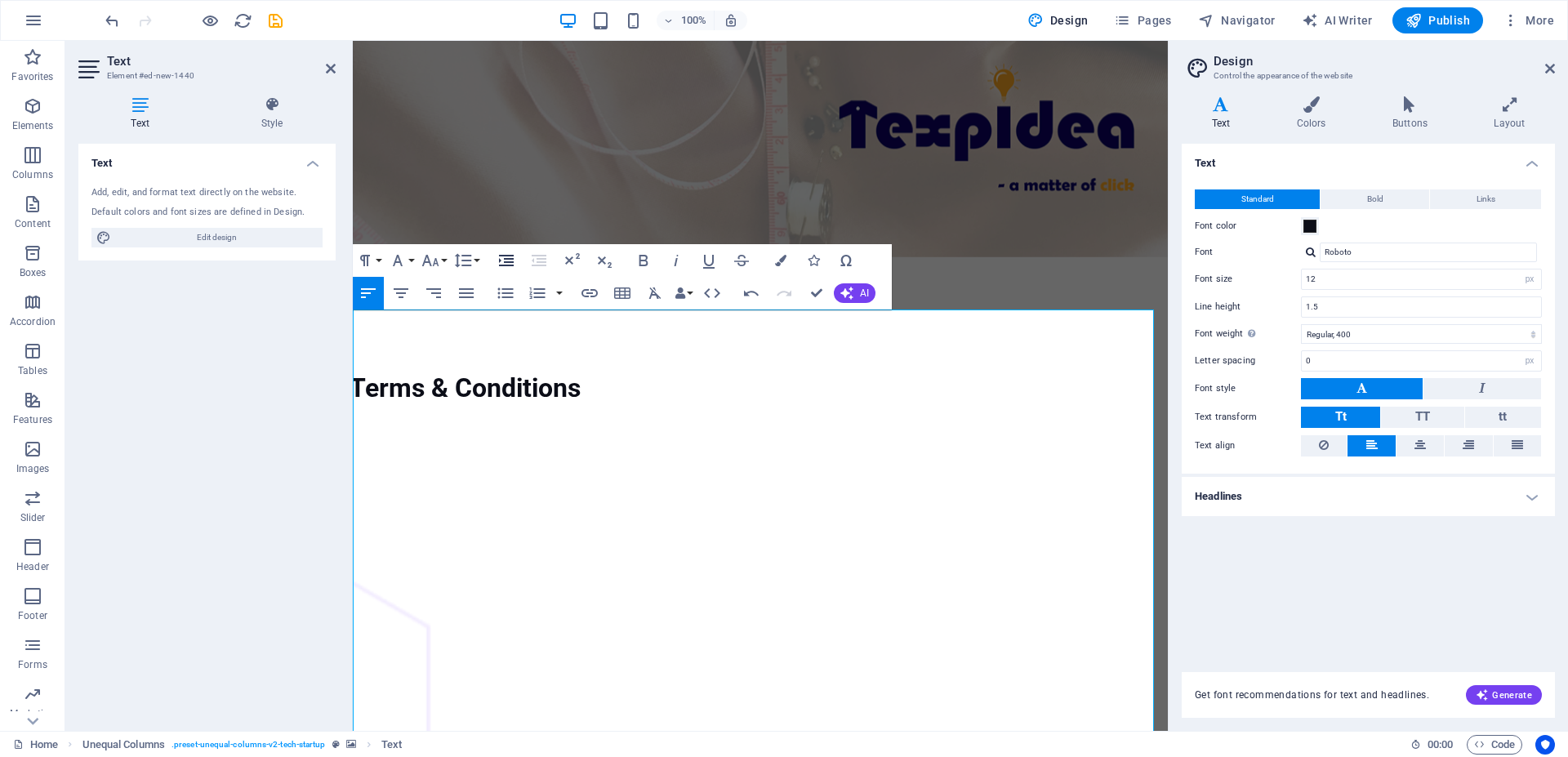
click at [508, 264] on icon "button" at bounding box center [506, 261] width 14 height 11
click at [511, 299] on icon "button" at bounding box center [505, 293] width 20 height 20
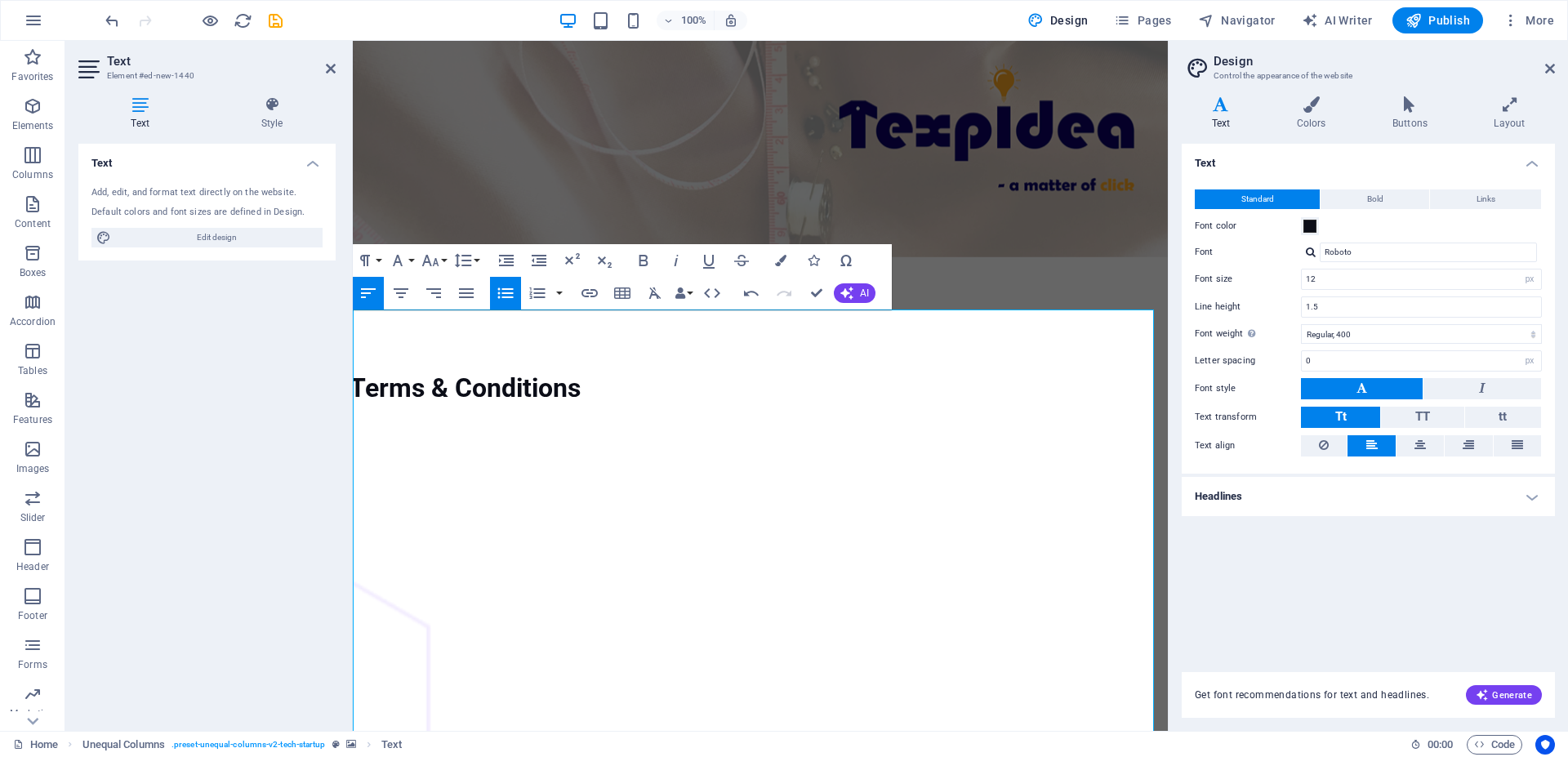
click at [511, 299] on icon "button" at bounding box center [505, 293] width 20 height 20
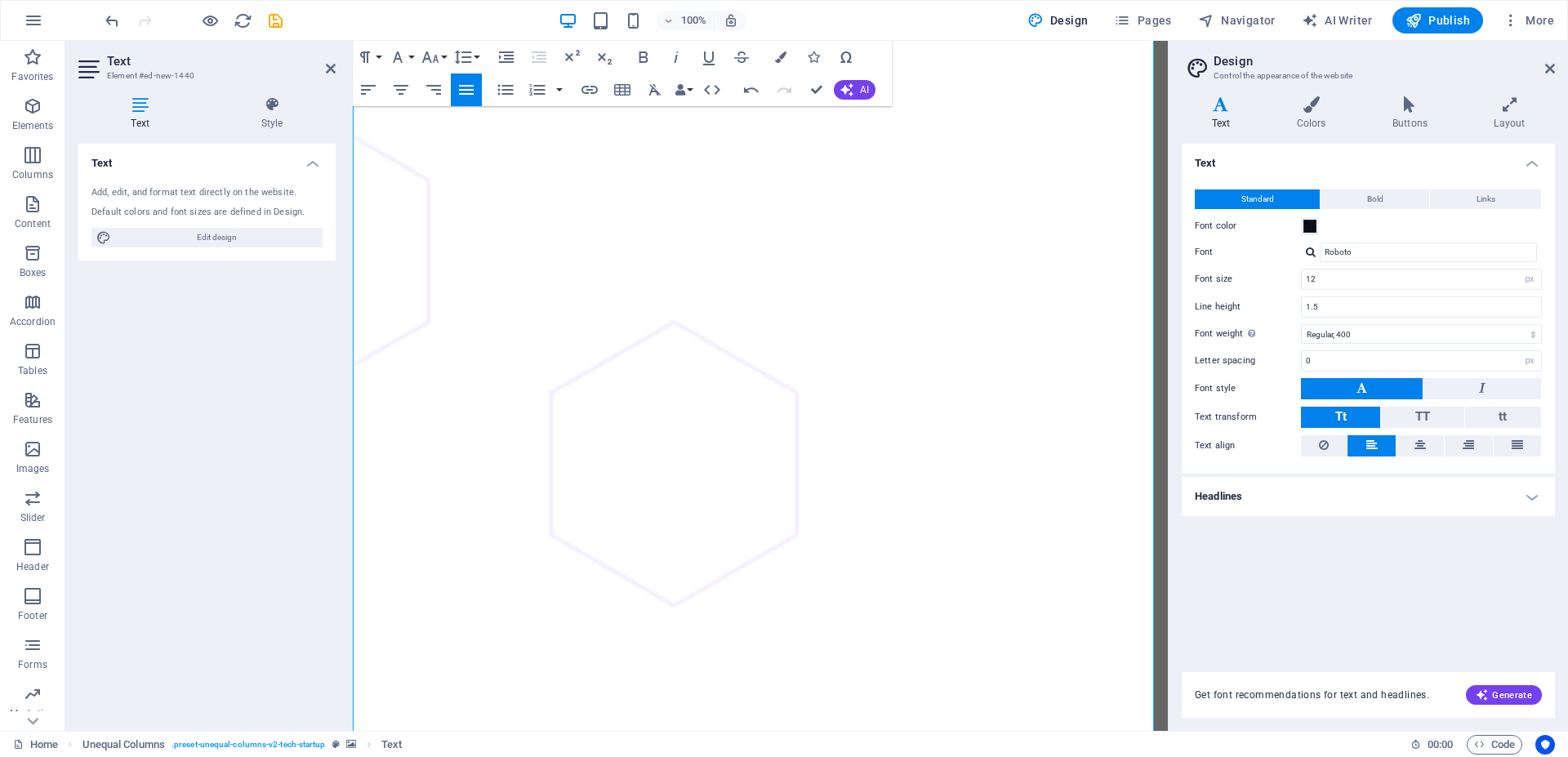
scroll to position [736, 0]
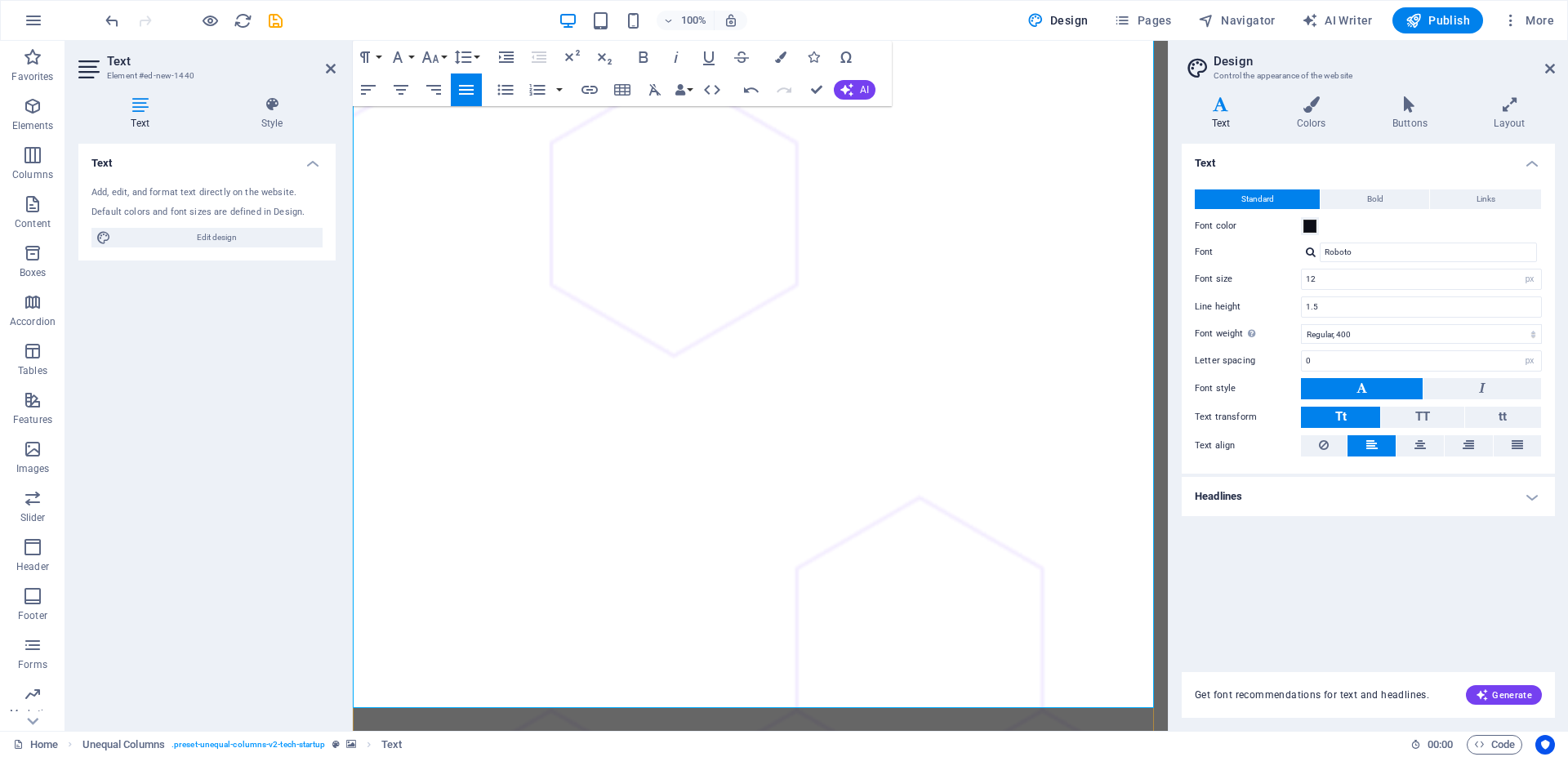
drag, startPoint x: 573, startPoint y: 699, endPoint x: 353, endPoint y: 126, distance: 613.8
click at [508, 53] on icon "button" at bounding box center [506, 57] width 20 height 20
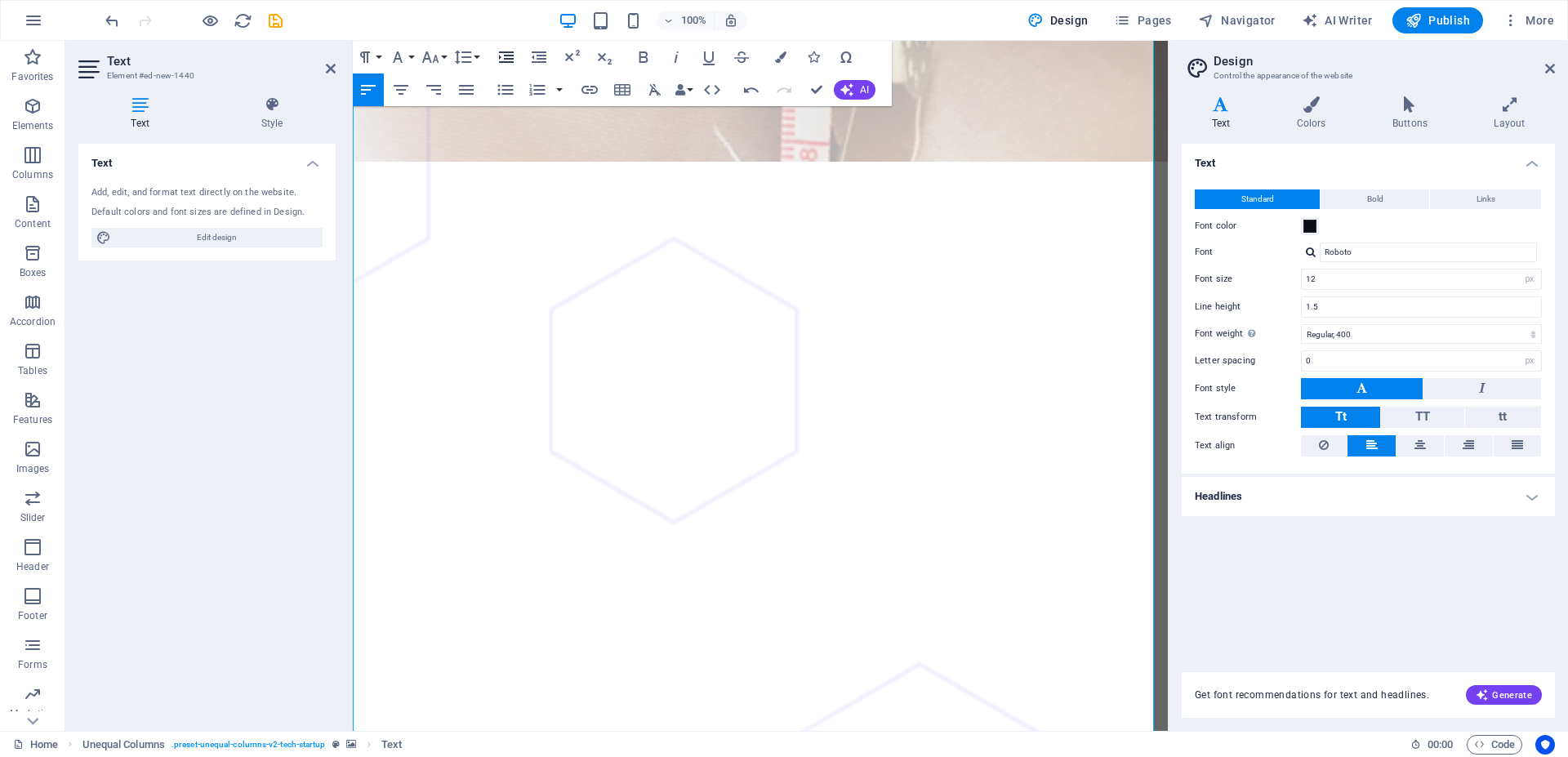
click at [500, 57] on icon "button" at bounding box center [506, 57] width 14 height 11
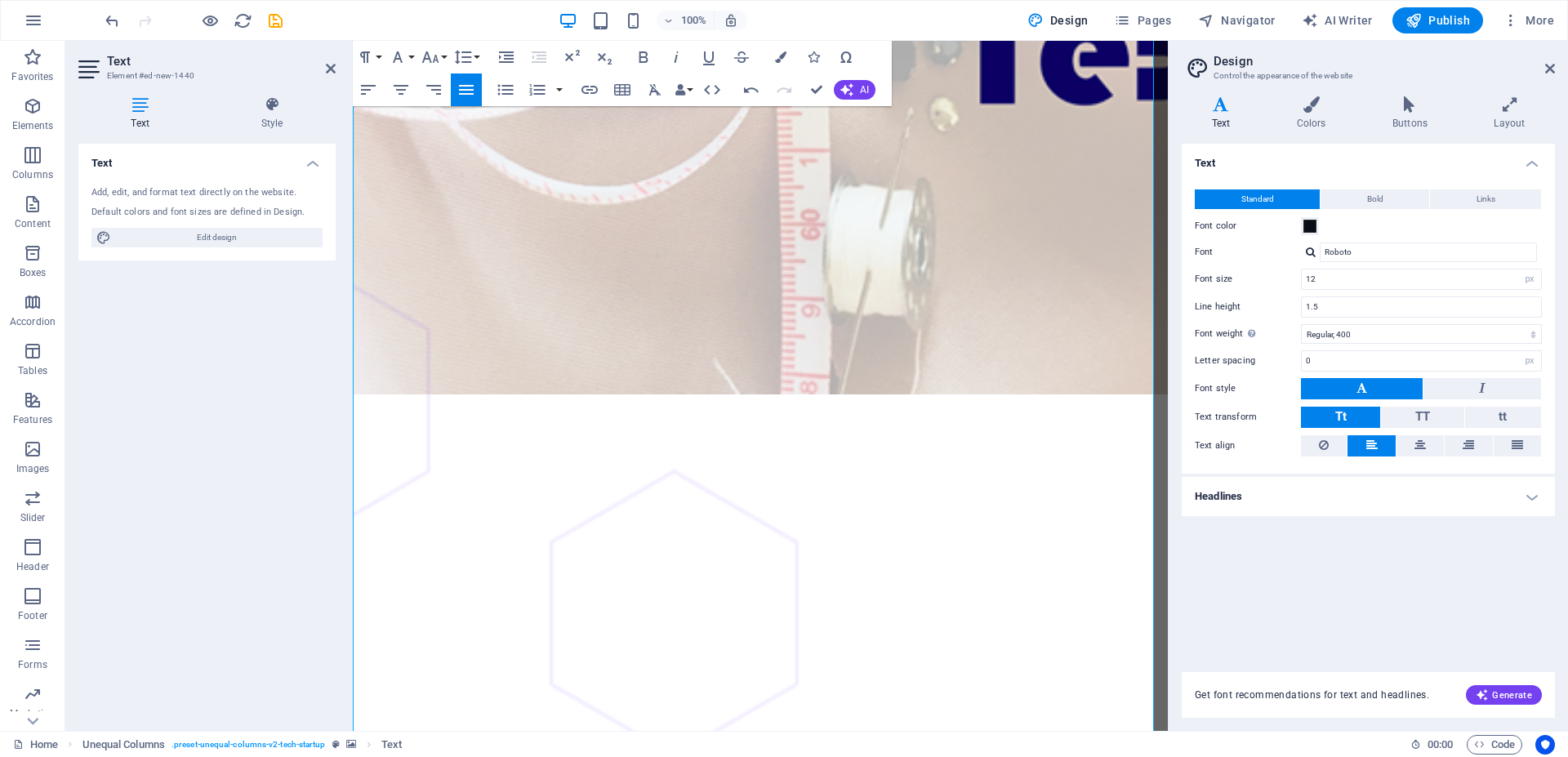
scroll to position [319, 0]
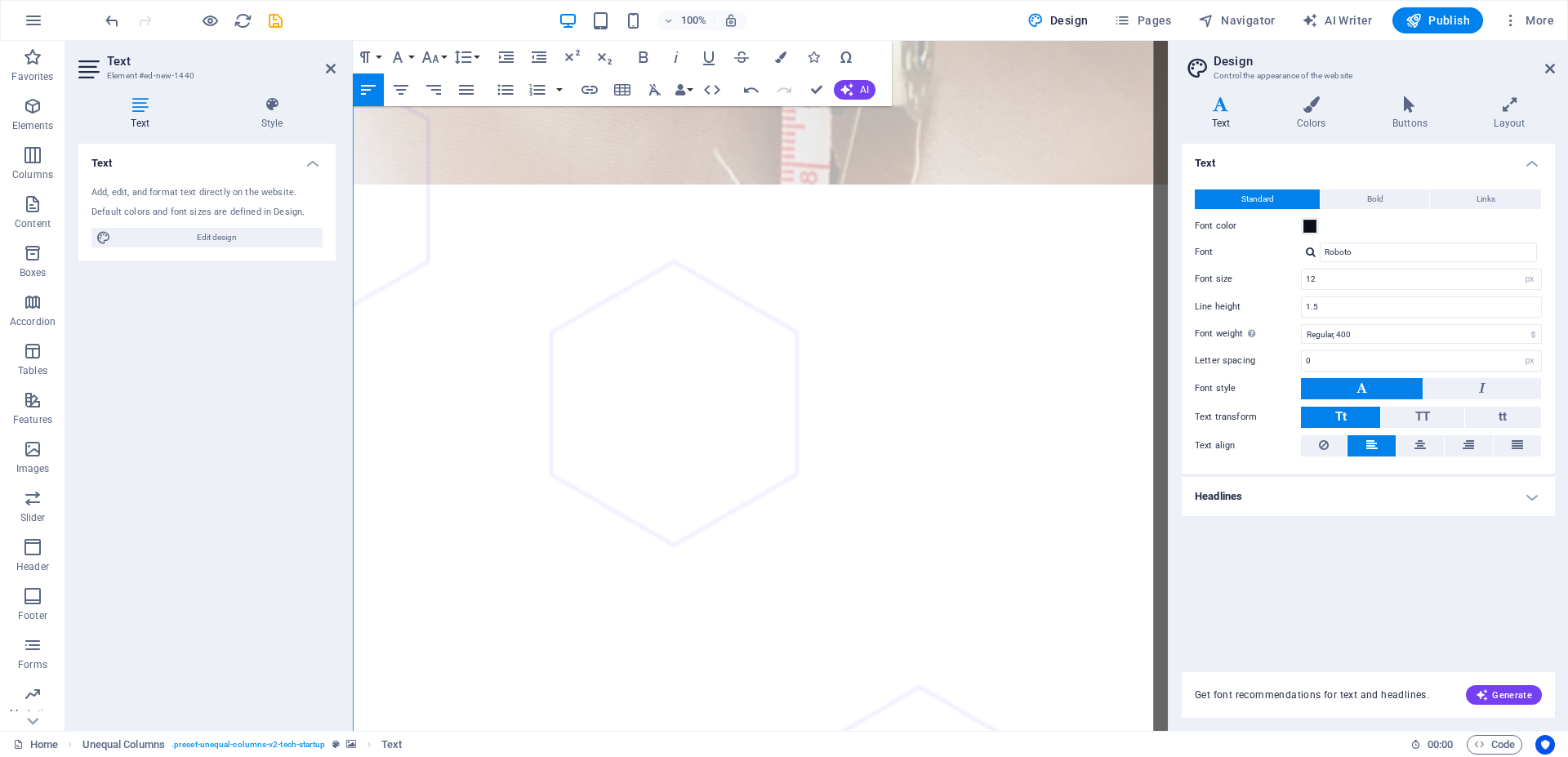
scroll to position [569, 0]
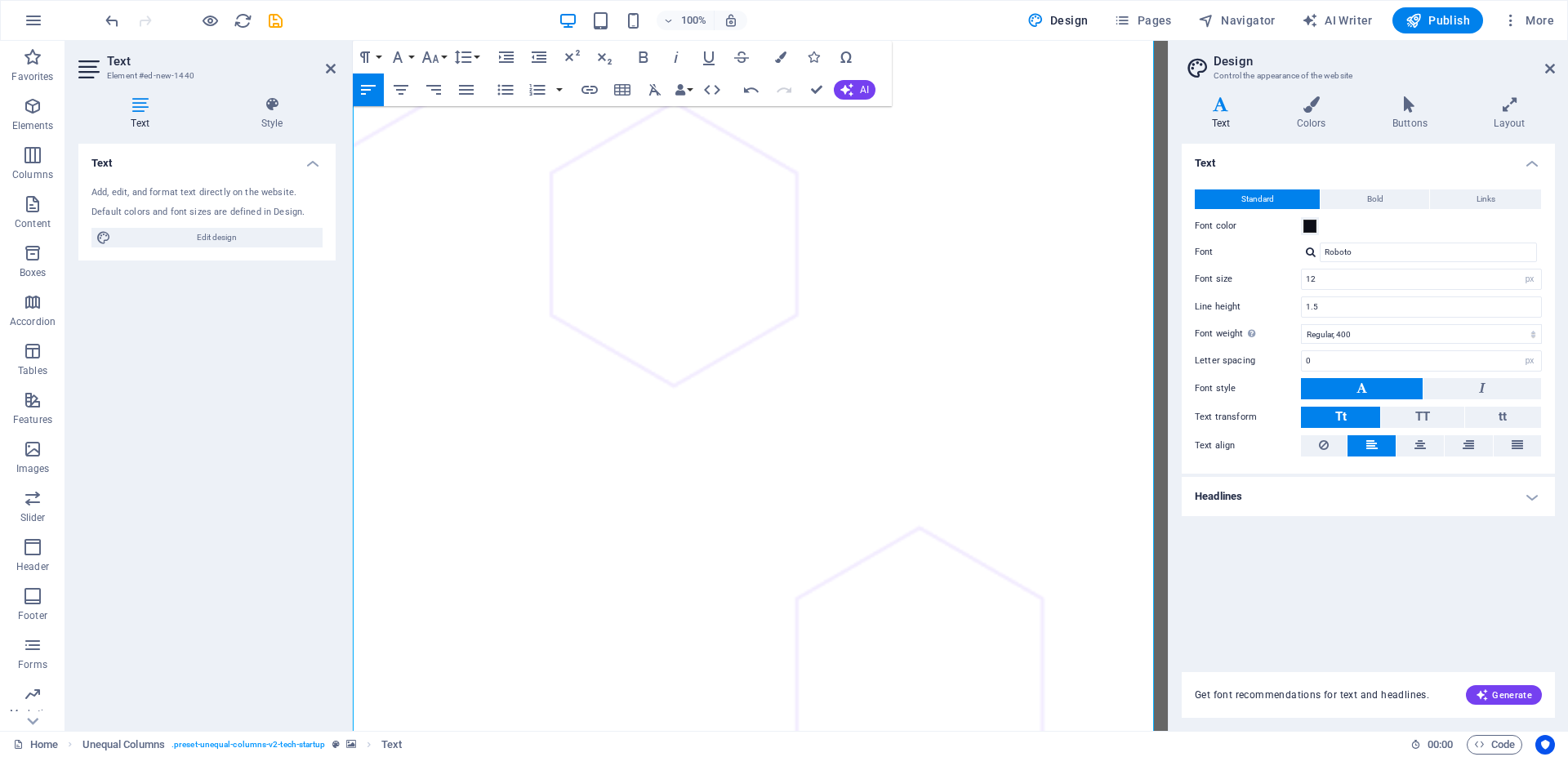
scroll to position [736, 0]
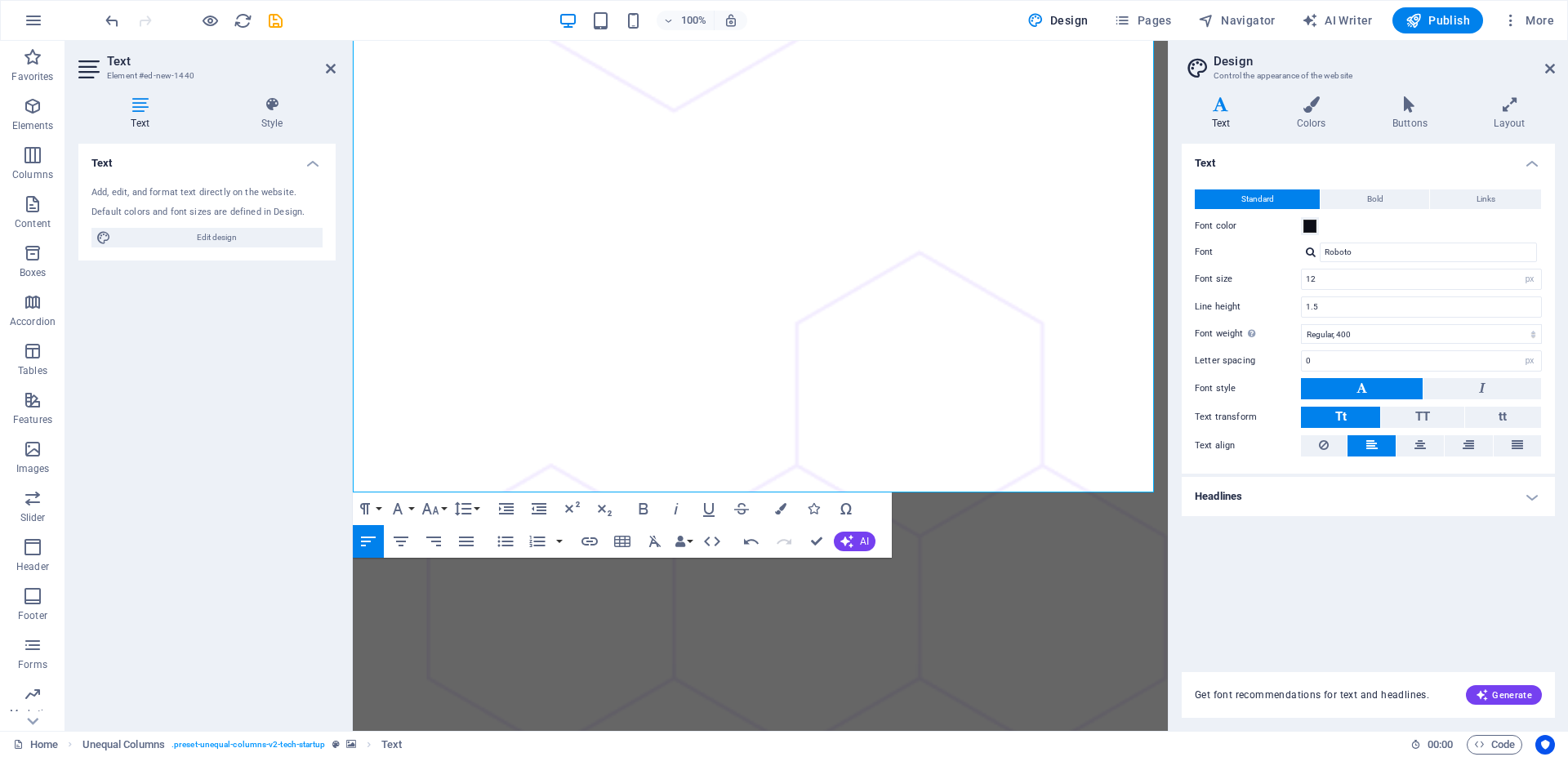
scroll to position [1069, 0]
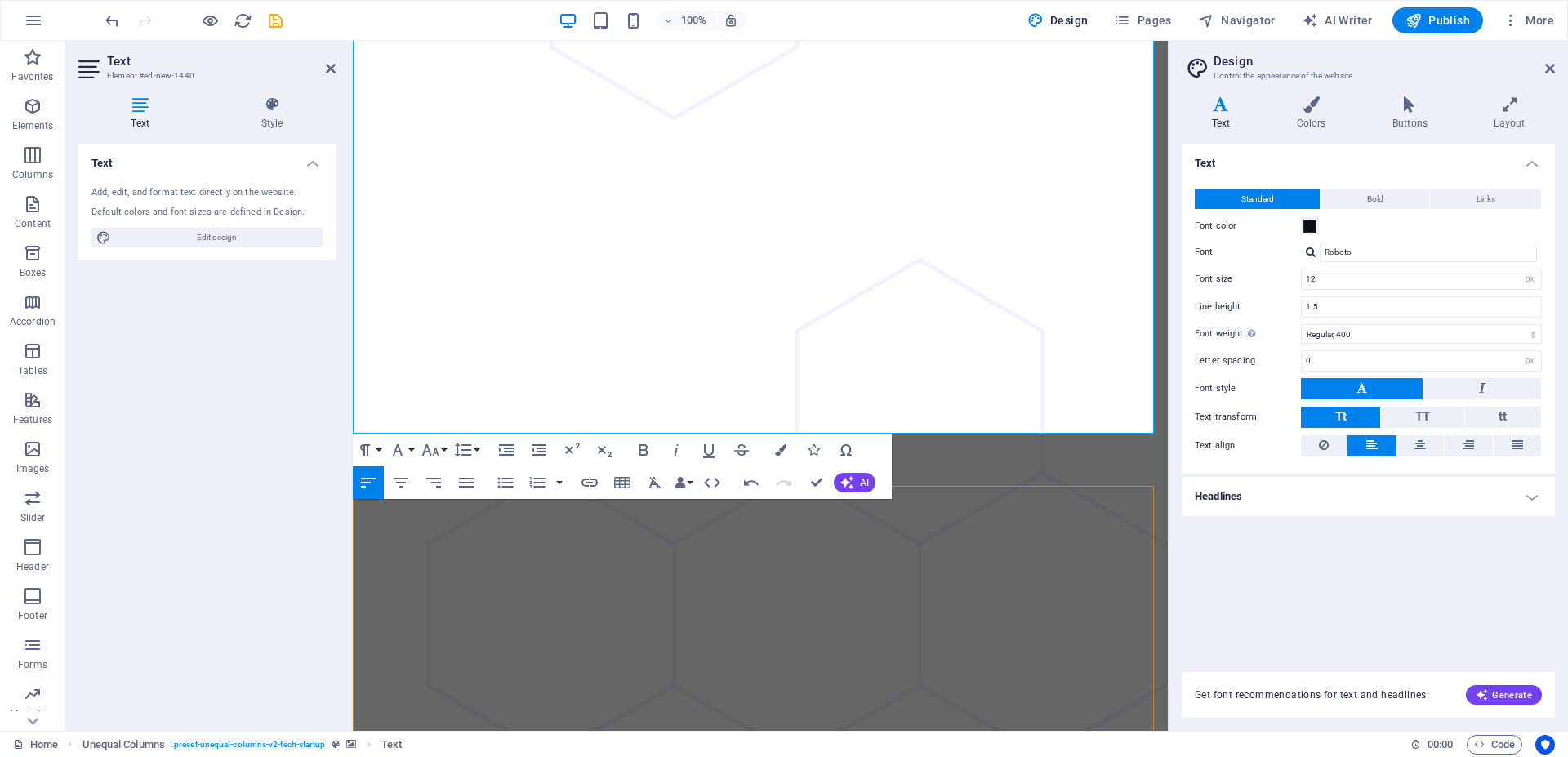
scroll to position [1235, 0]
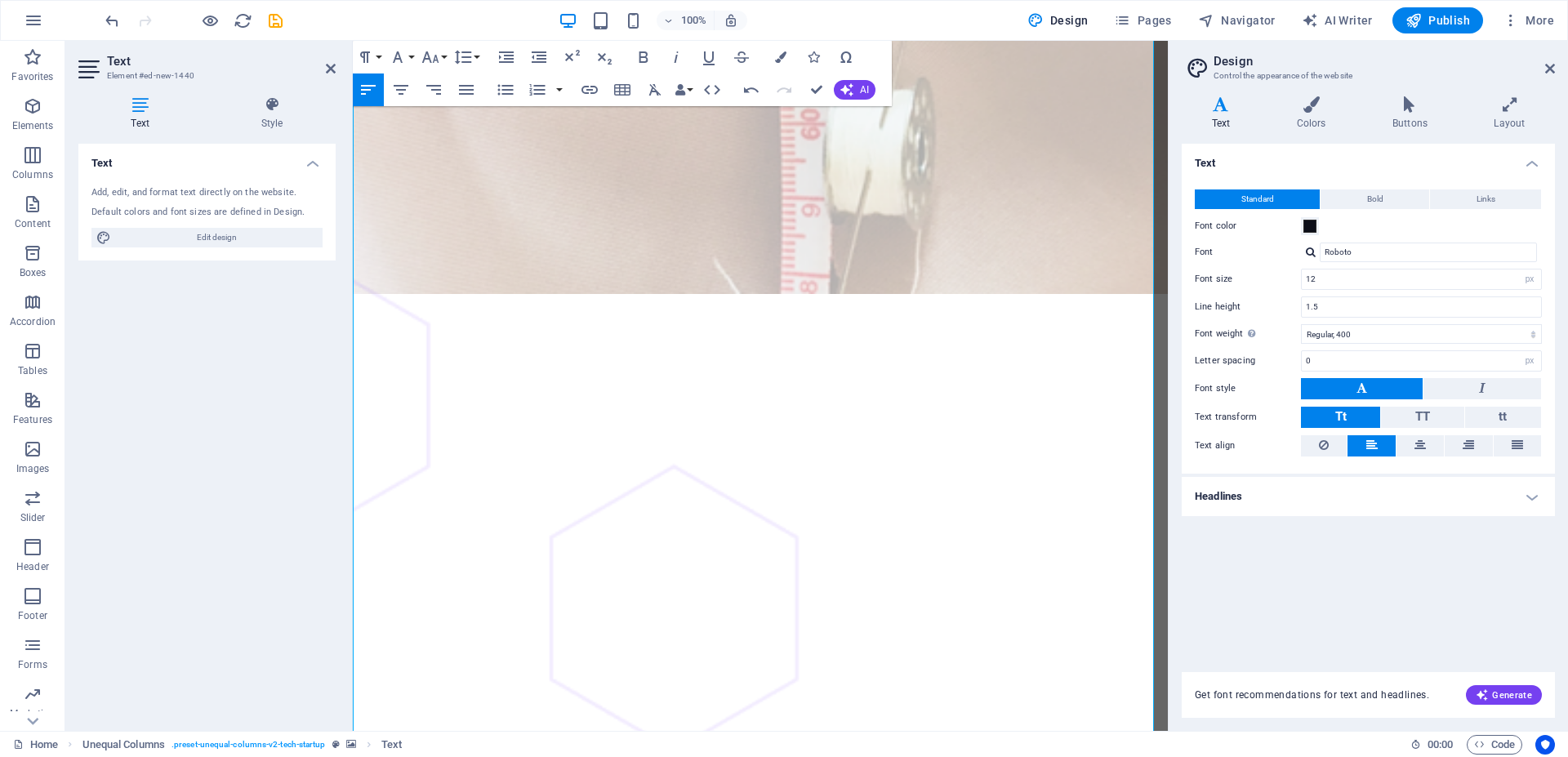
scroll to position [403, 0]
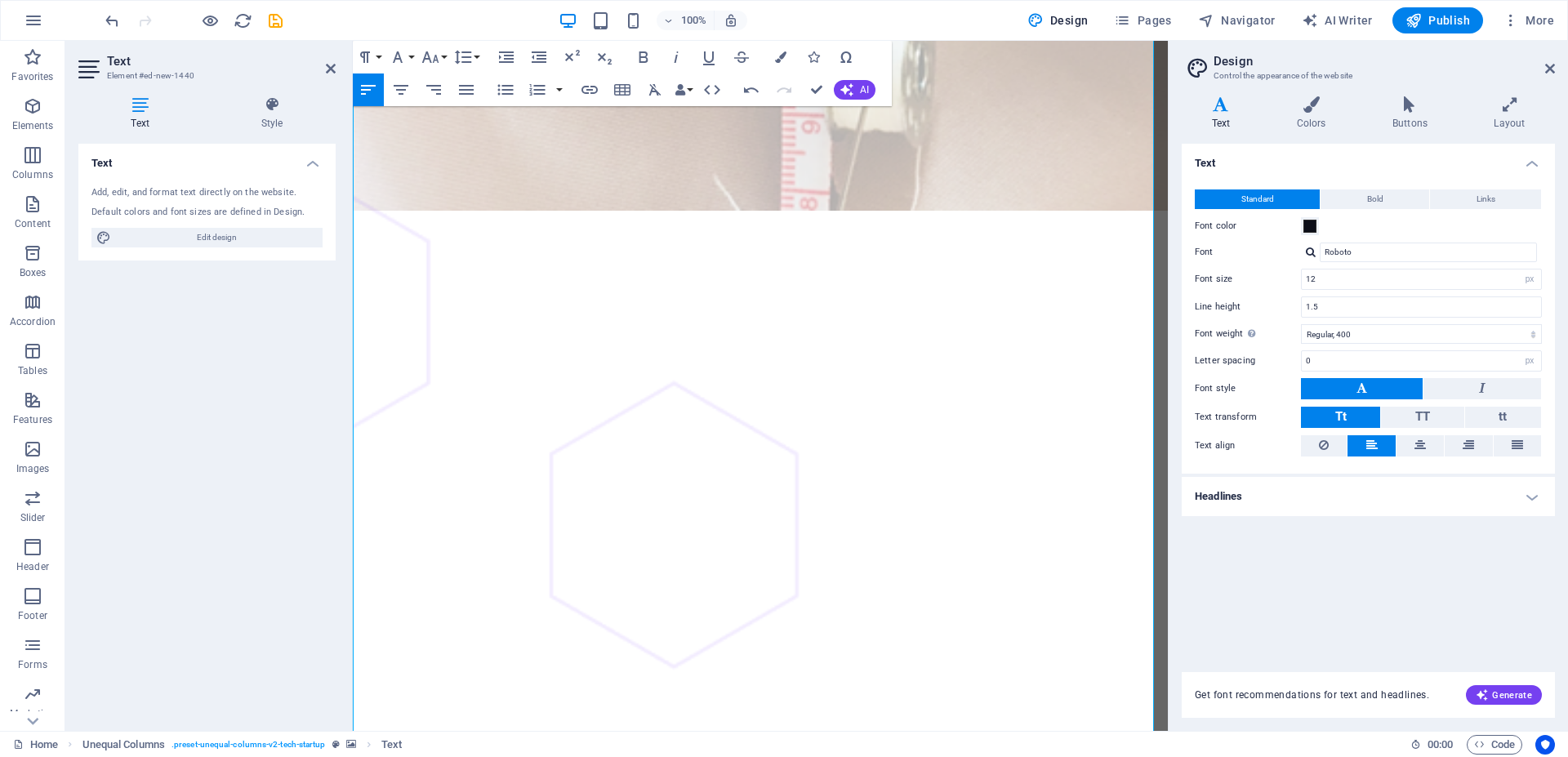
scroll to position [535, 0]
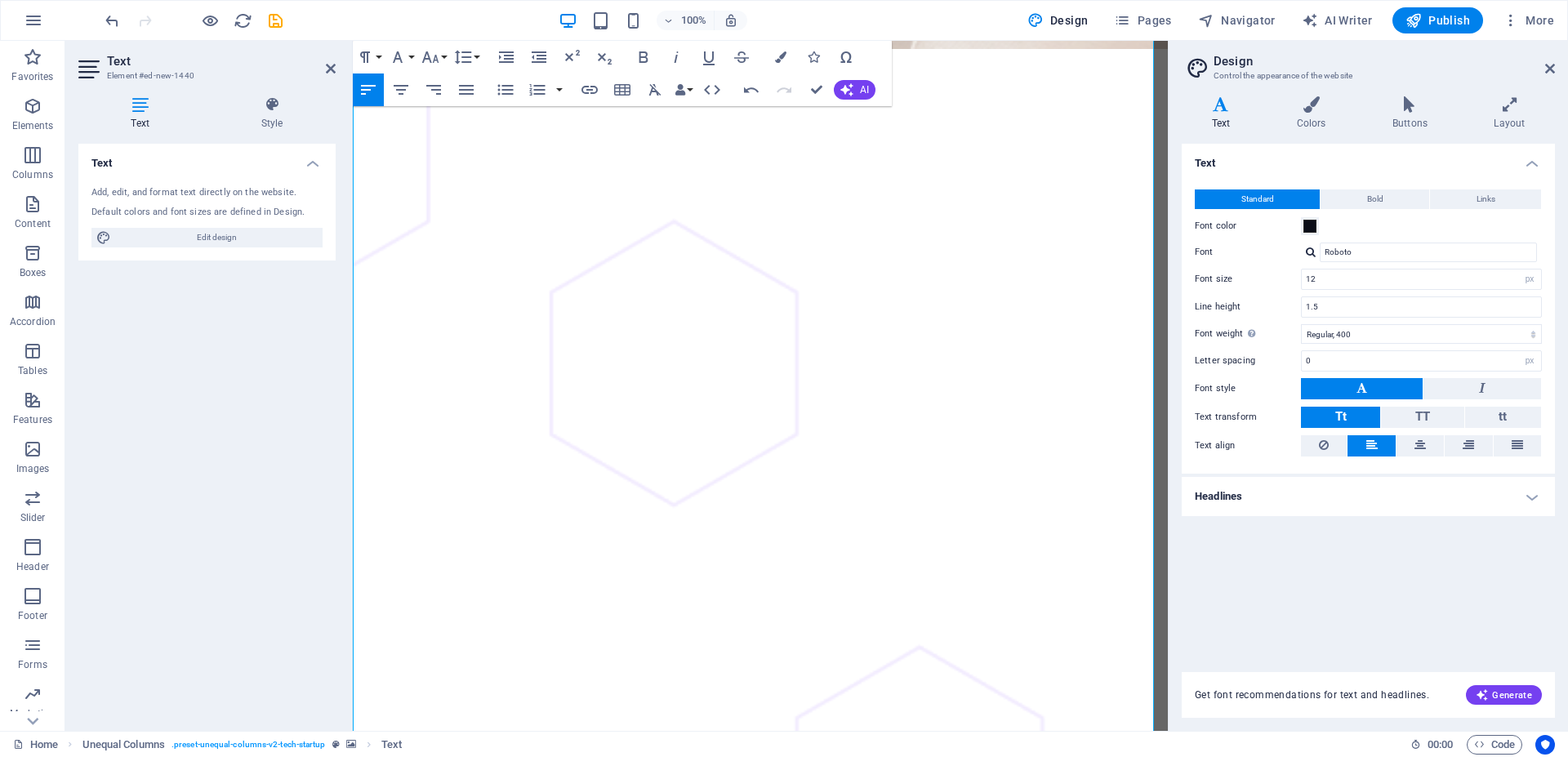
scroll to position [868, 0]
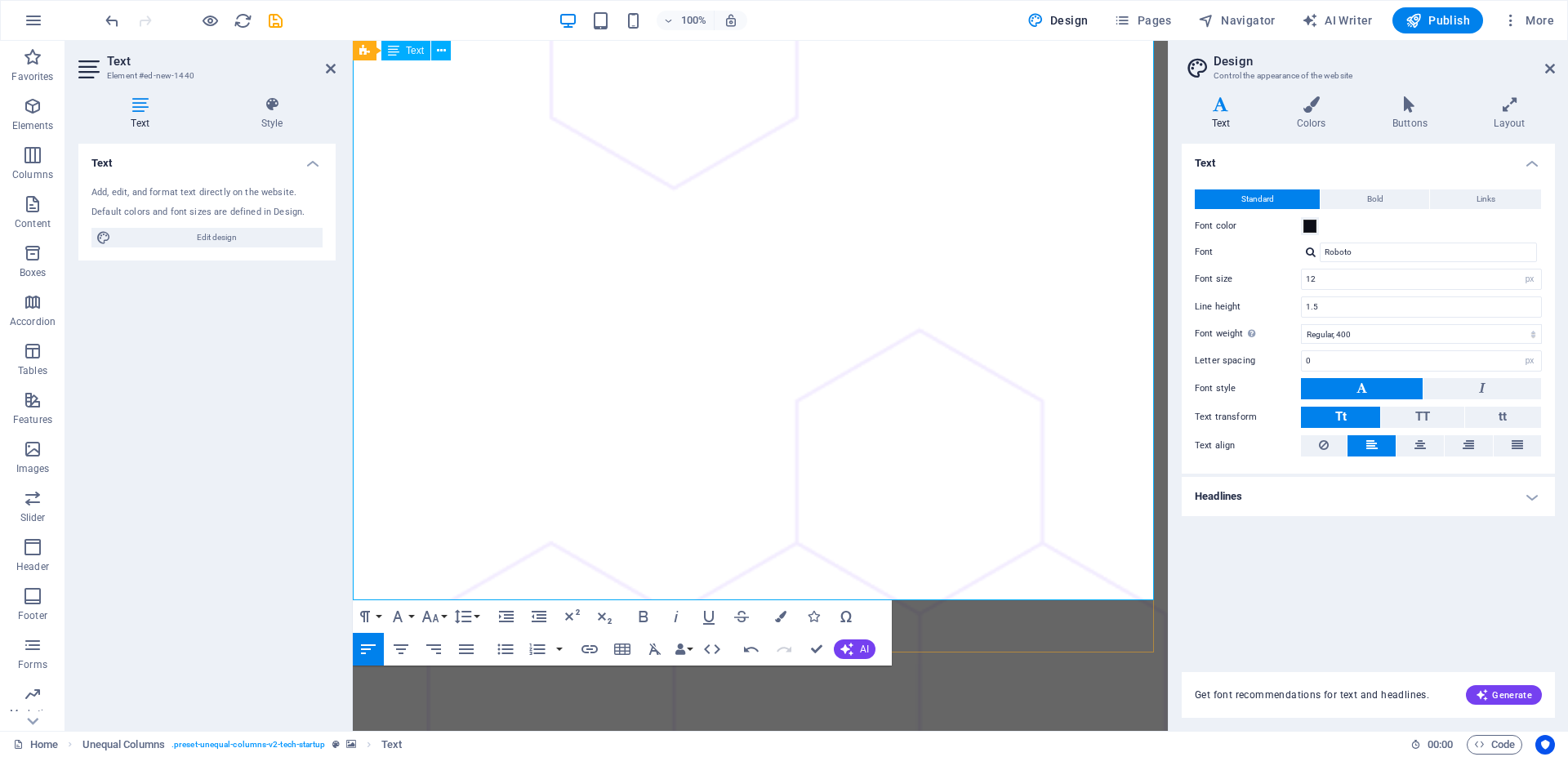
scroll to position [1035, 0]
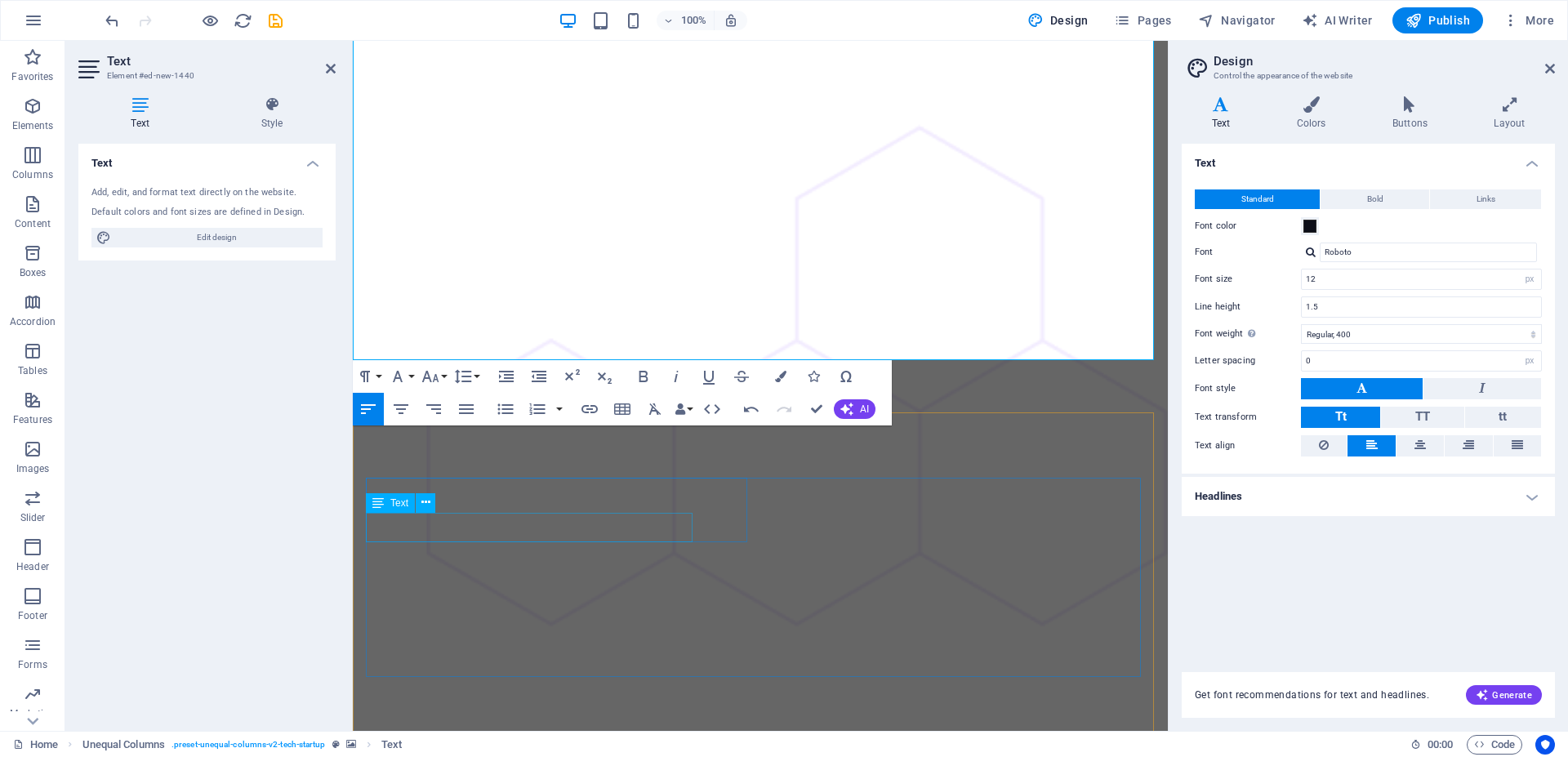
scroll to position [1276, 0]
click at [171, 471] on div "Text Add, edit, and format text directly on the website. Default colors and fon…" at bounding box center [206, 431] width 257 height 574
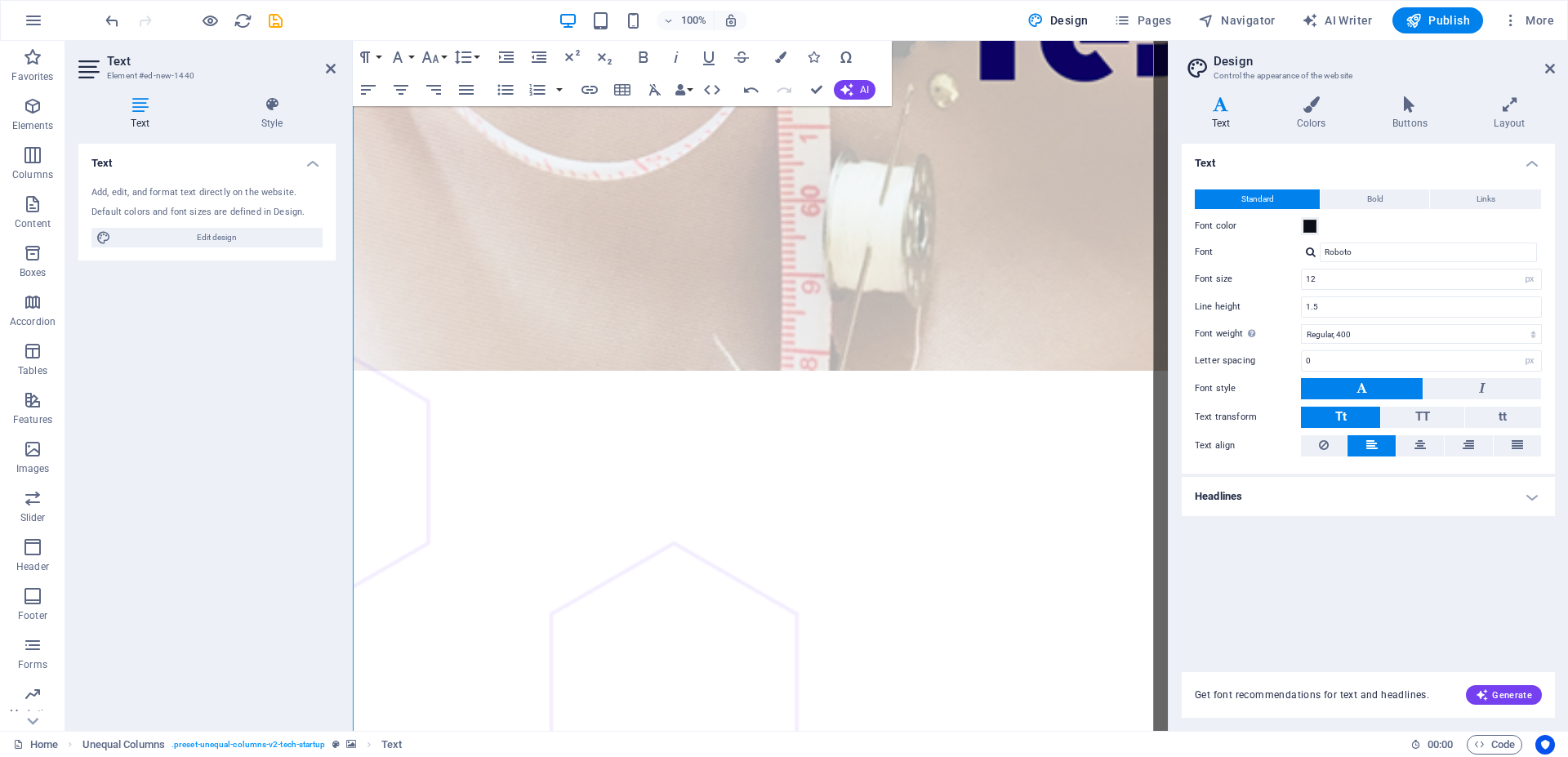
scroll to position [27, 0]
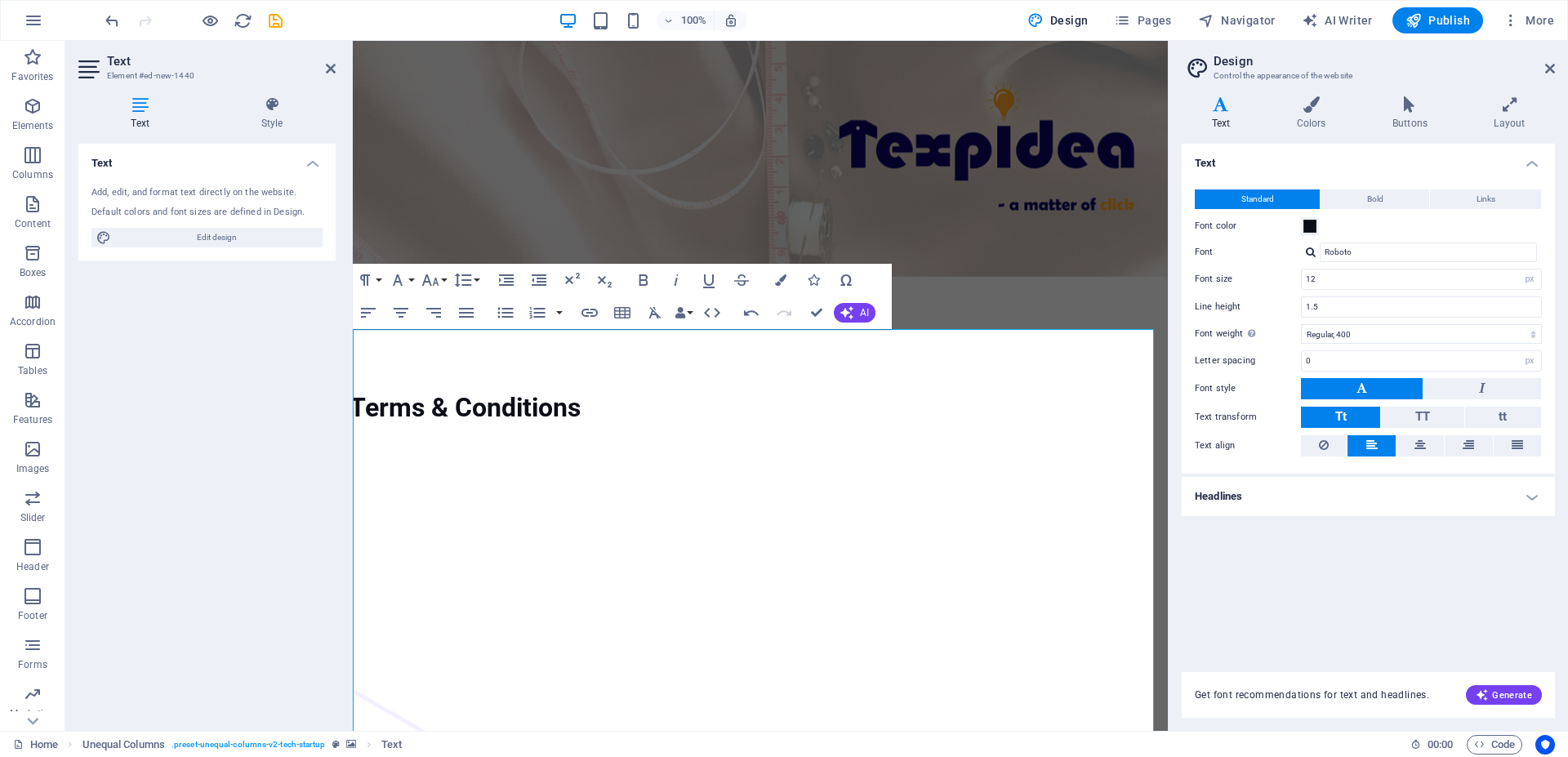
click at [264, 294] on div "Text Add, edit, and format text directly on the website. Default colors and fon…" at bounding box center [206, 431] width 257 height 574
click at [257, 337] on div "Text Add, edit, and format text directly on the website. Default colors and fon…" at bounding box center [206, 431] width 257 height 574
click at [333, 67] on icon at bounding box center [330, 69] width 10 height 13
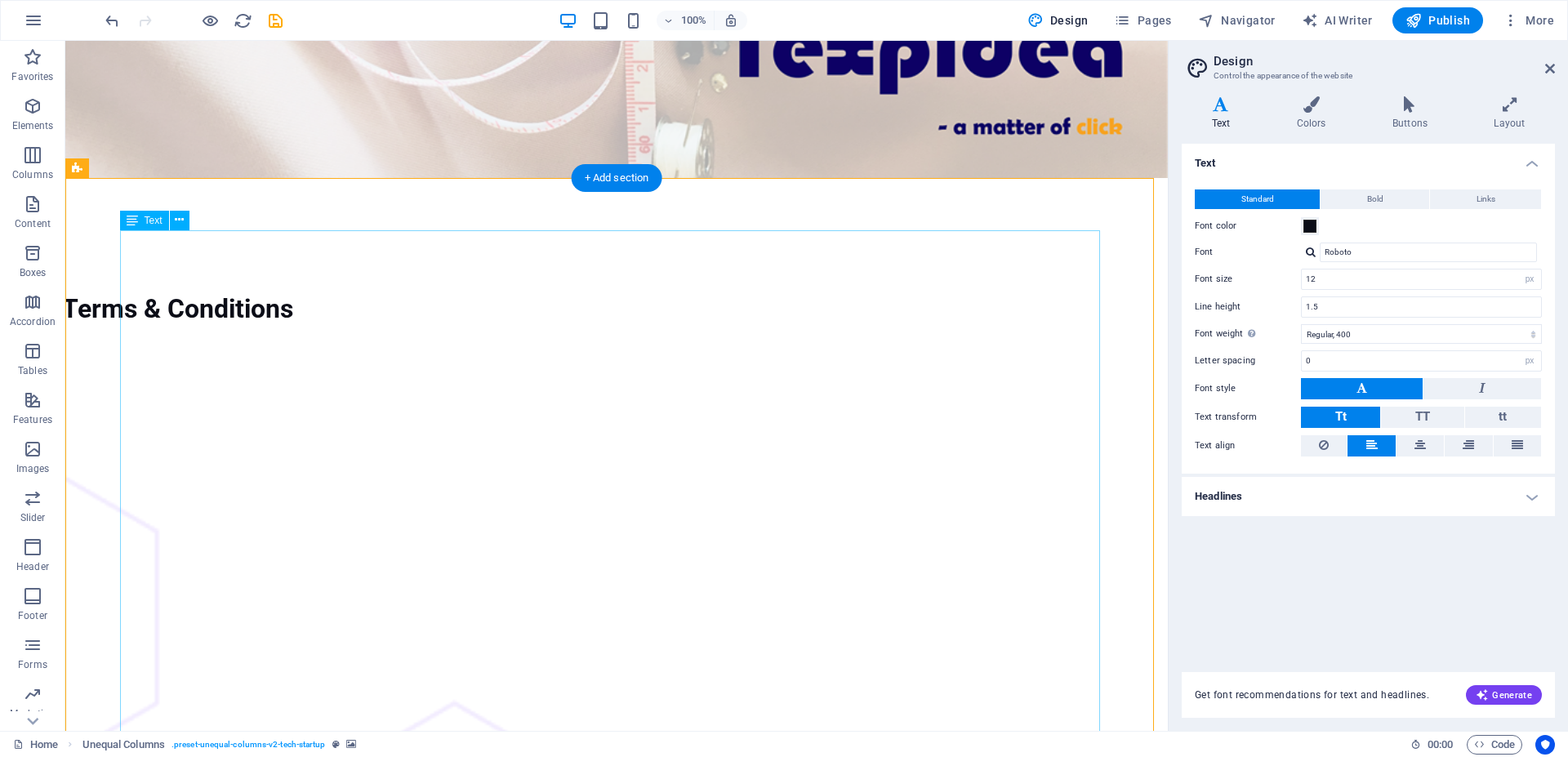
scroll to position [194, 0]
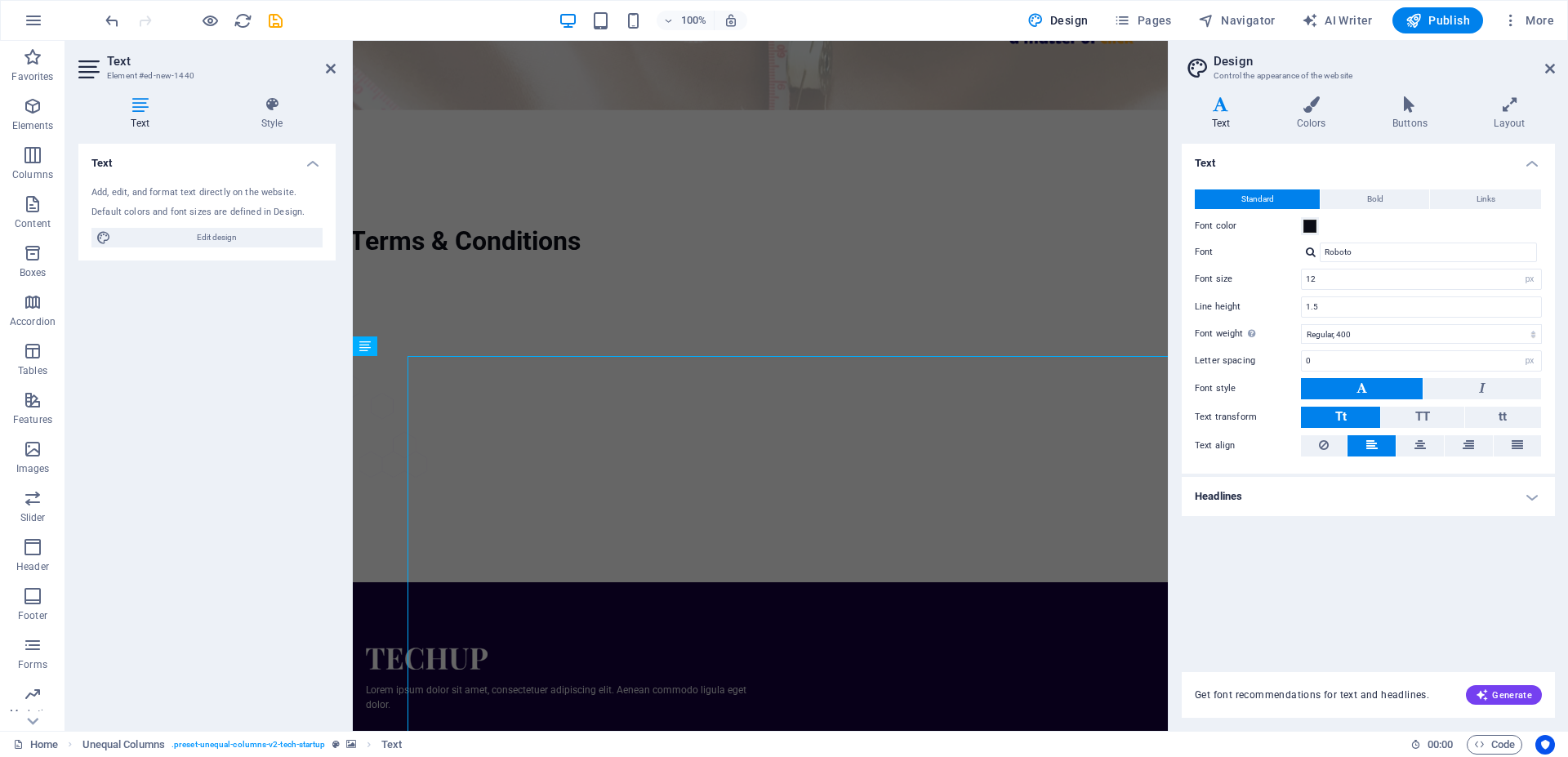
scroll to position [0, 0]
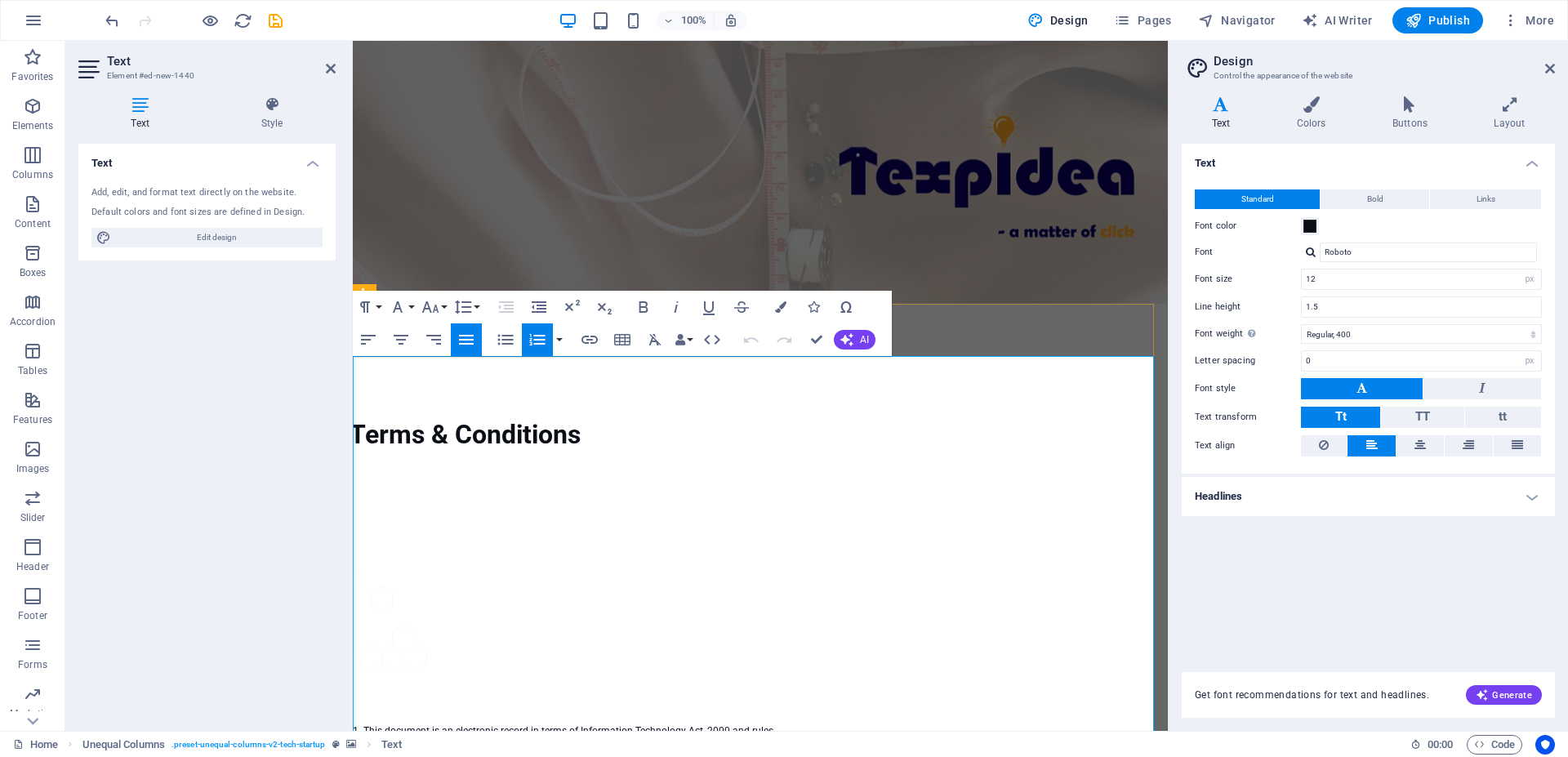
drag, startPoint x: 805, startPoint y: 452, endPoint x: 705, endPoint y: 452, distance: 100.0
click at [1323, 100] on icon at bounding box center [1311, 104] width 89 height 16
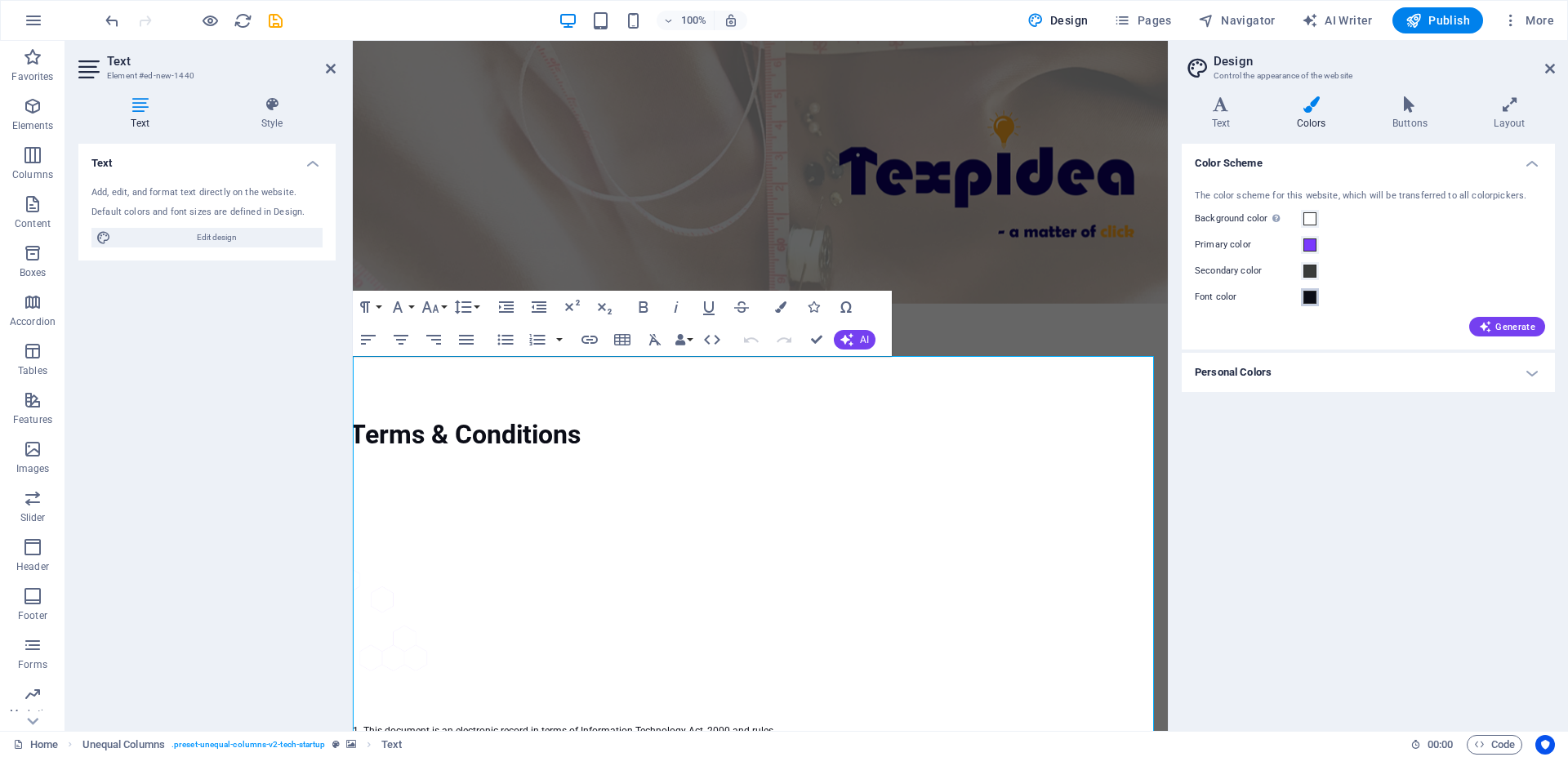
click at [1311, 296] on span at bounding box center [1310, 298] width 13 height 13
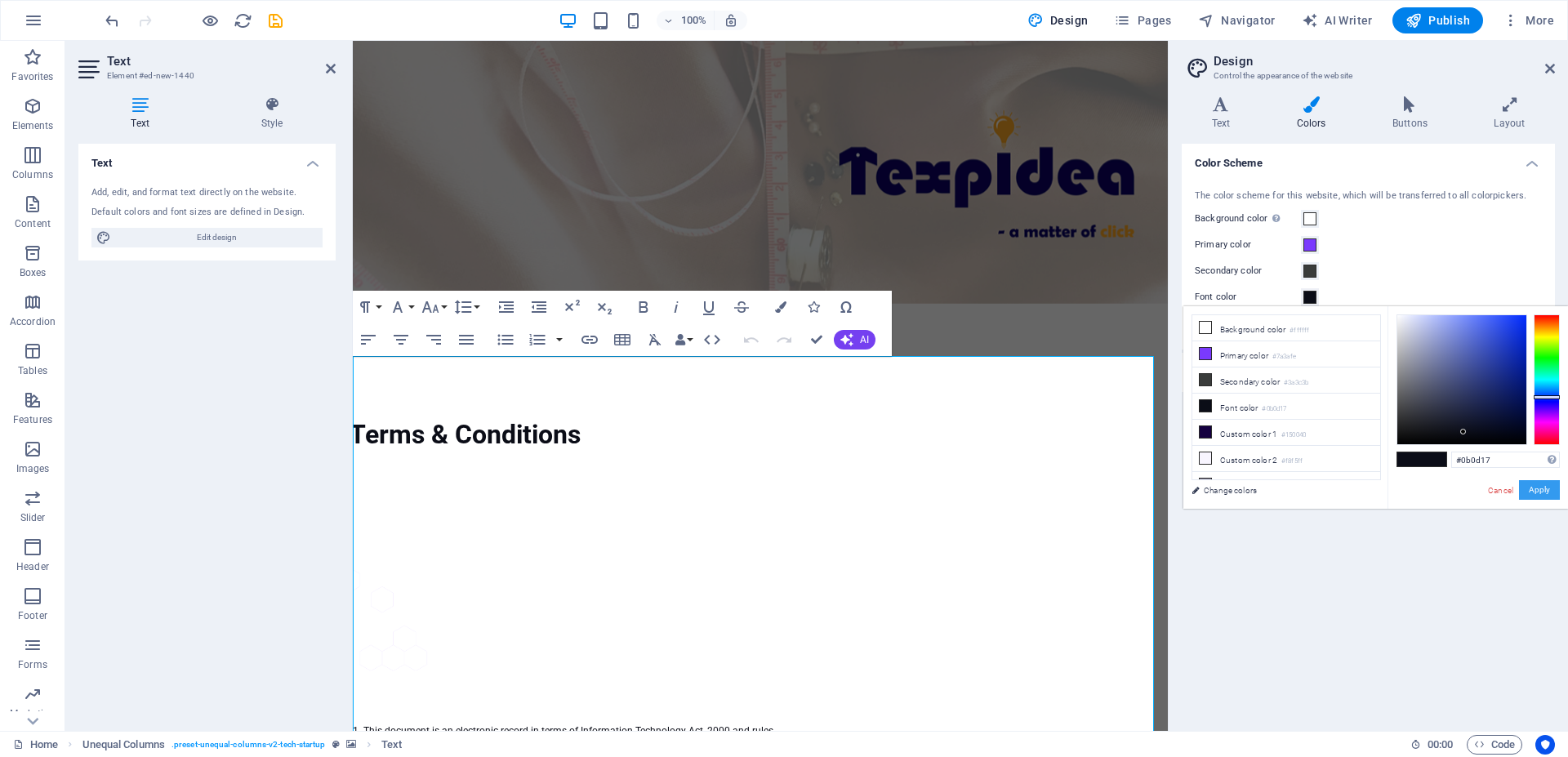
click at [1532, 496] on button "Apply" at bounding box center [1539, 490] width 41 height 20
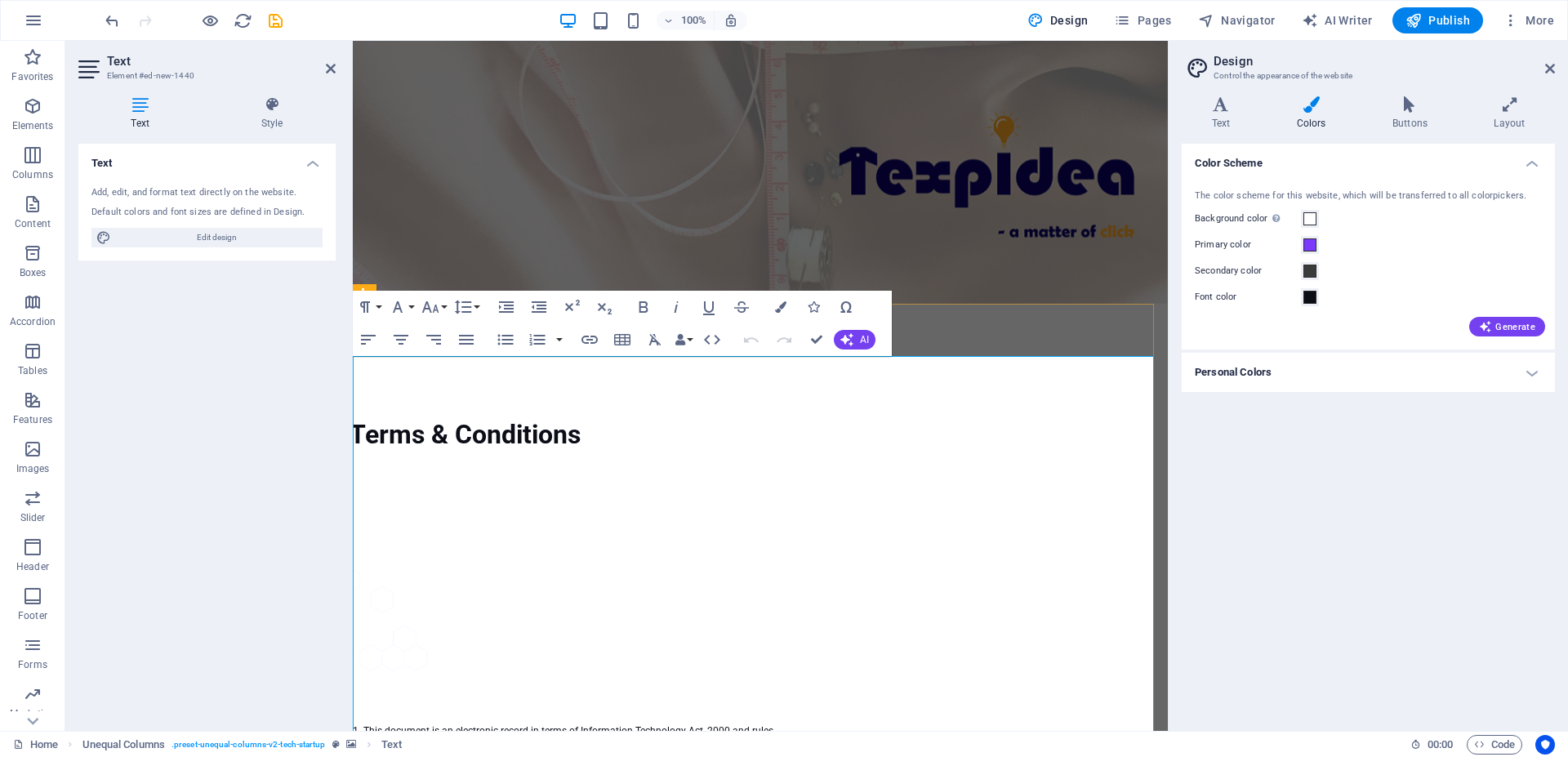
drag, startPoint x: 710, startPoint y: 452, endPoint x: 776, endPoint y: 452, distance: 66.0
click at [1308, 303] on span at bounding box center [1310, 298] width 13 height 13
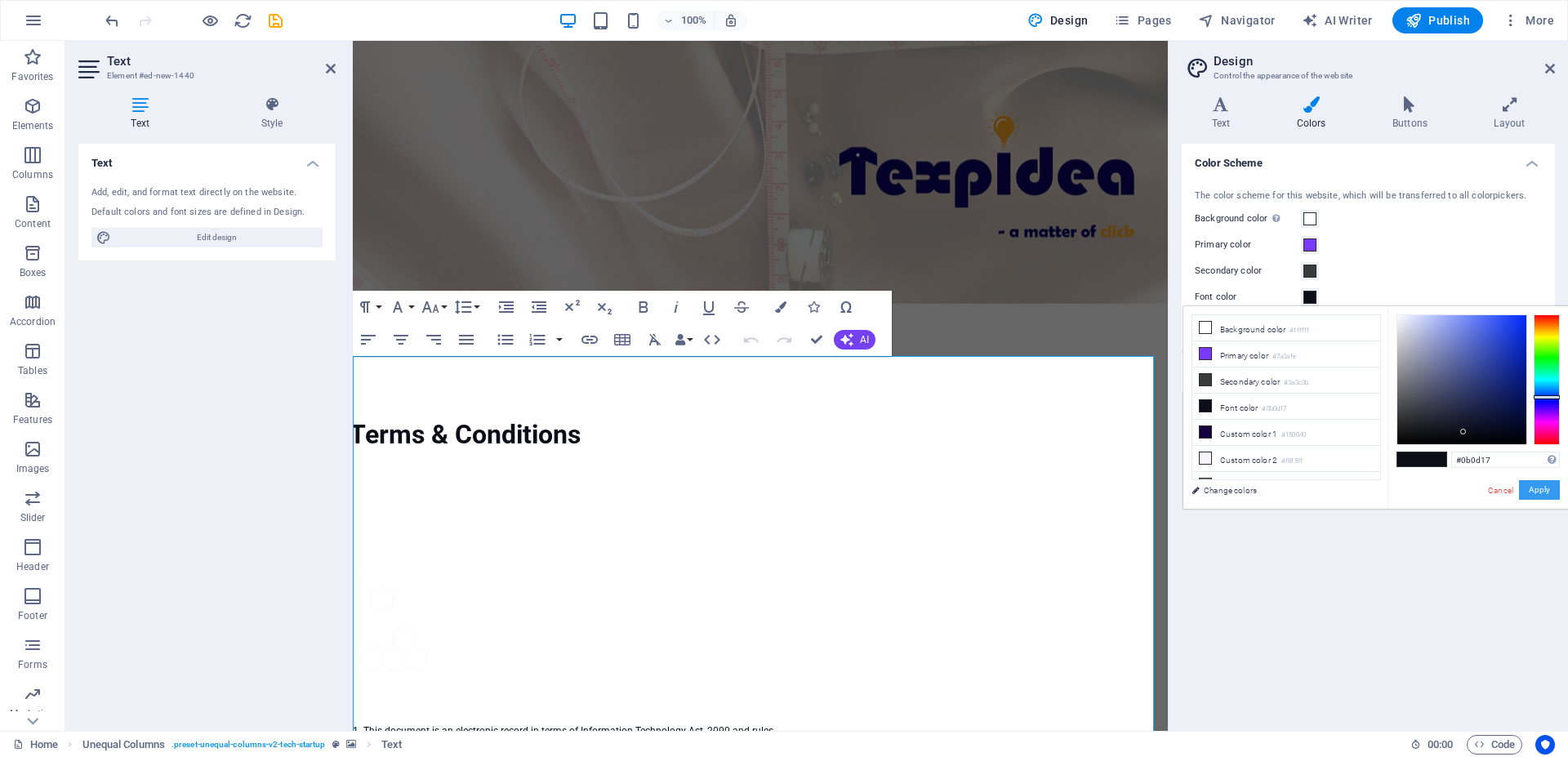
click at [1535, 490] on button "Apply" at bounding box center [1539, 490] width 41 height 20
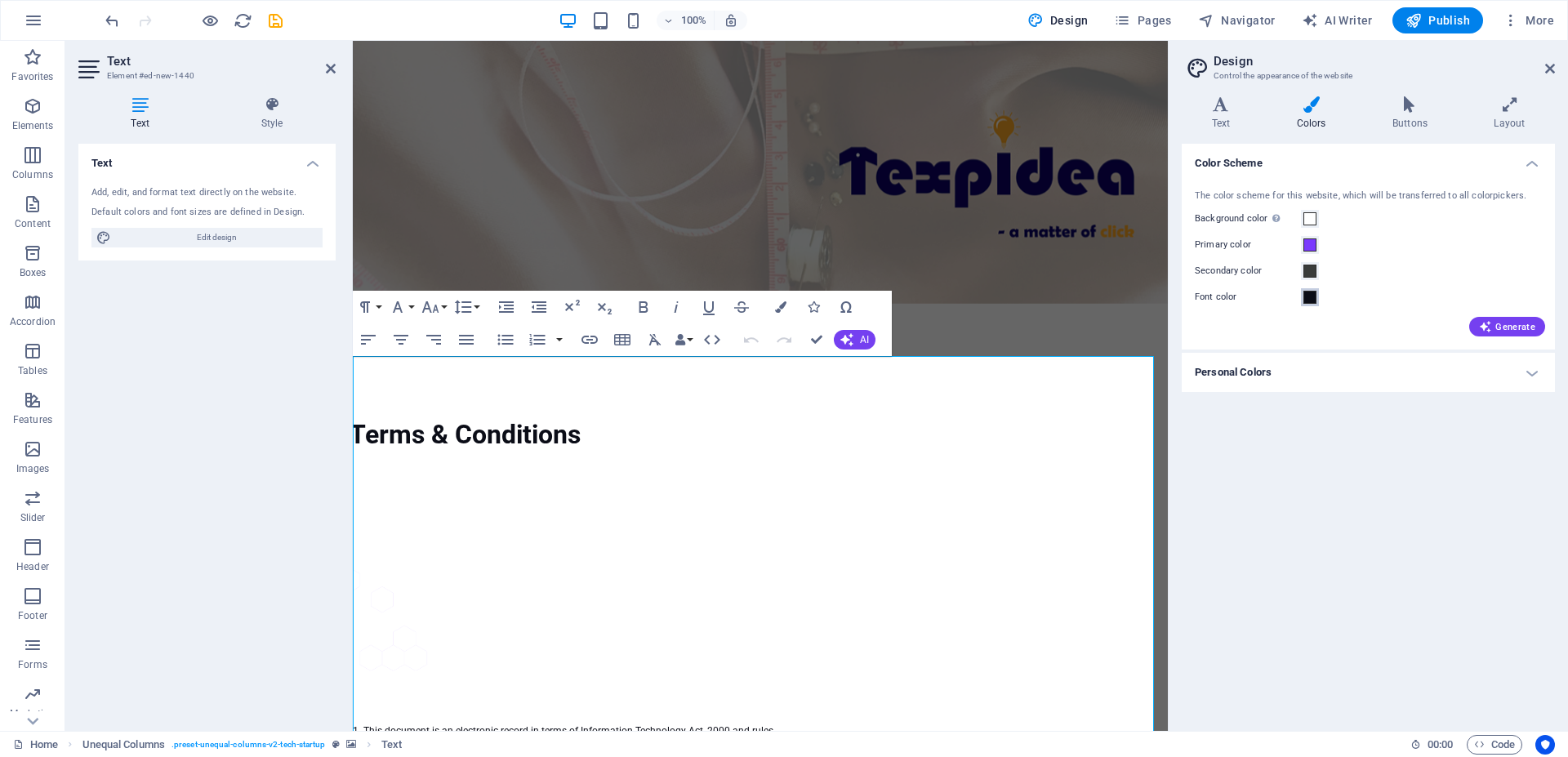
click at [1307, 296] on span at bounding box center [1310, 298] width 13 height 13
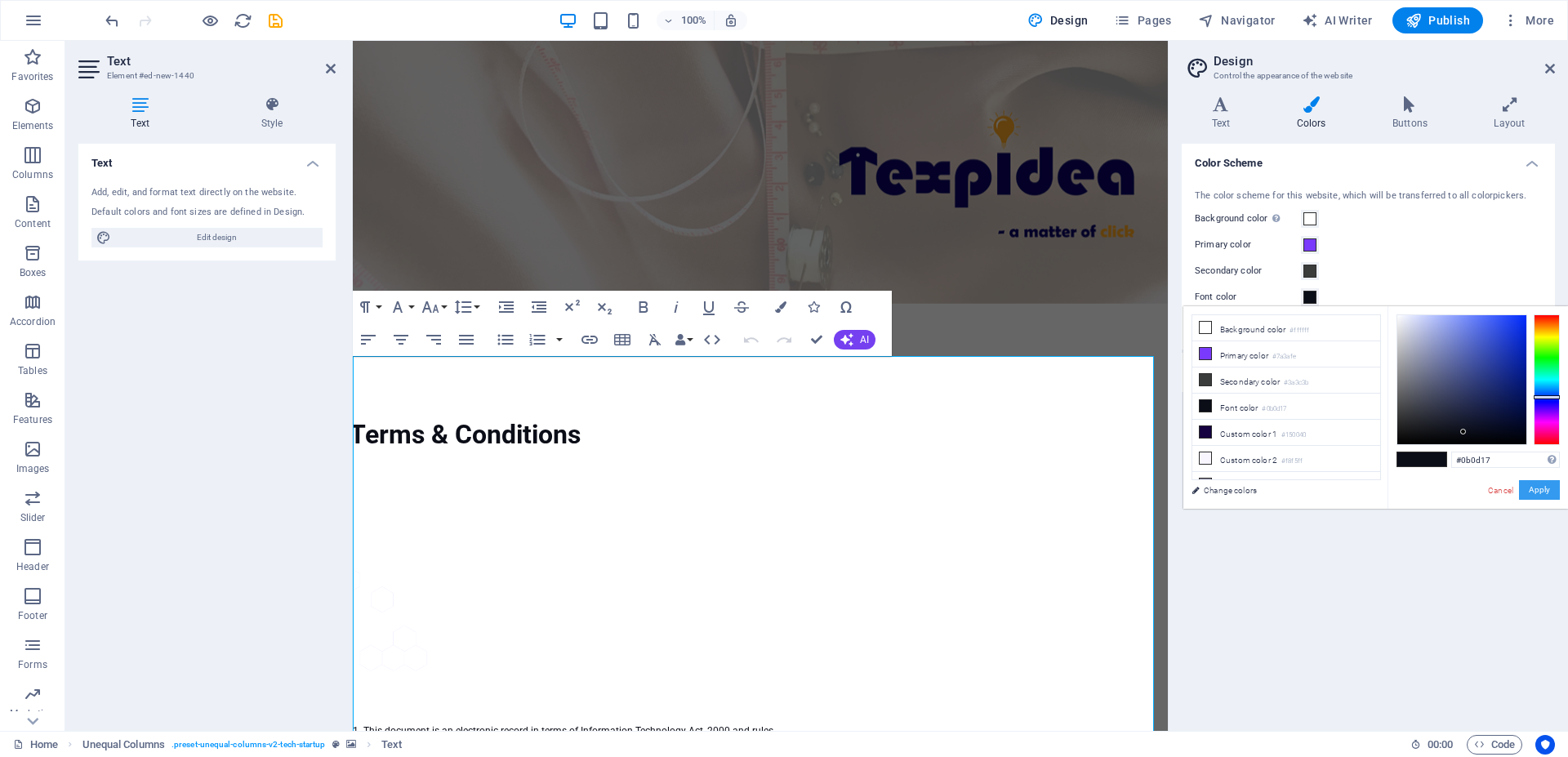
click at [1534, 489] on button "Apply" at bounding box center [1539, 490] width 41 height 20
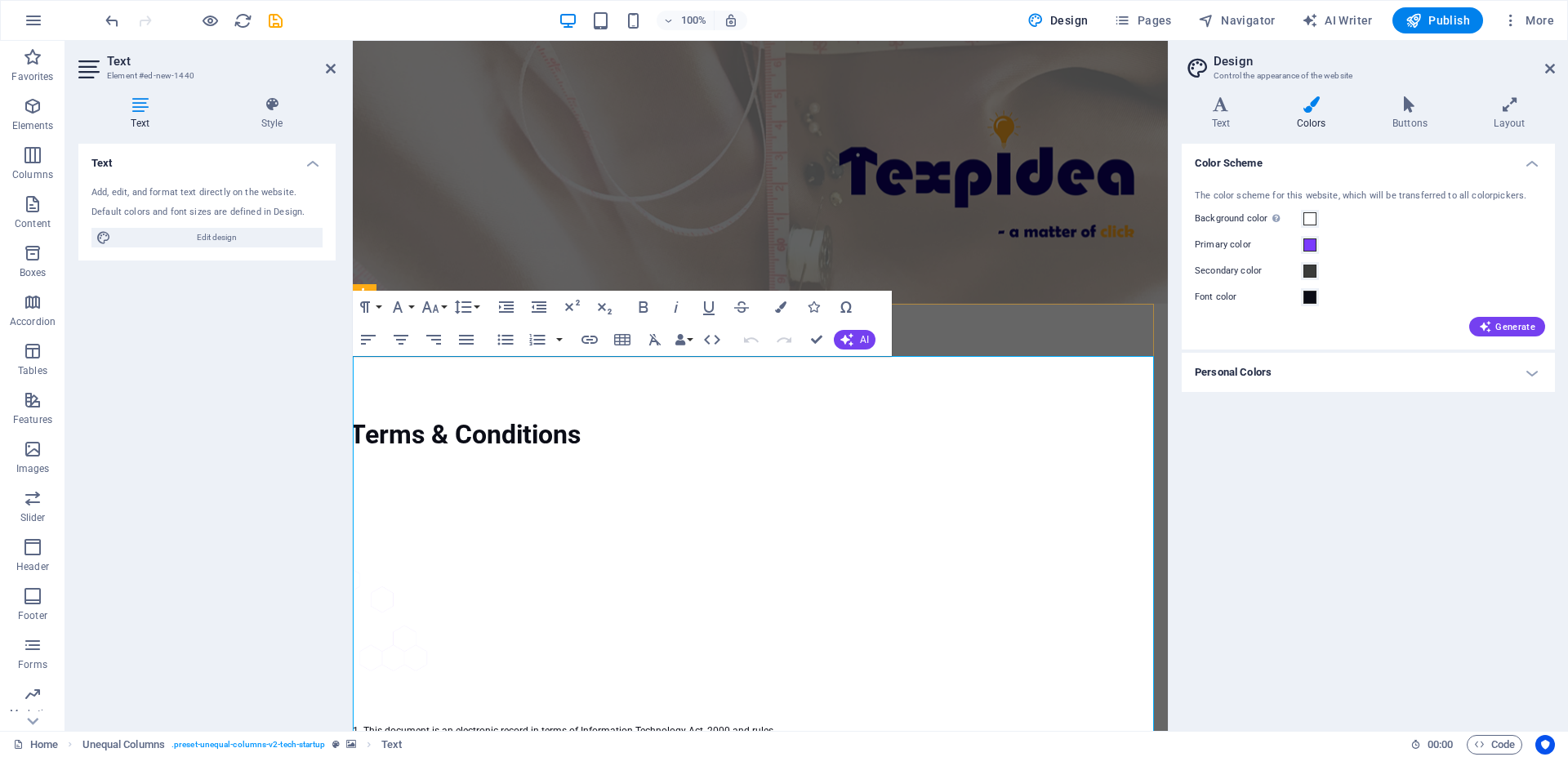
click at [743, 425] on icon "button" at bounding box center [743, 421] width 11 height 11
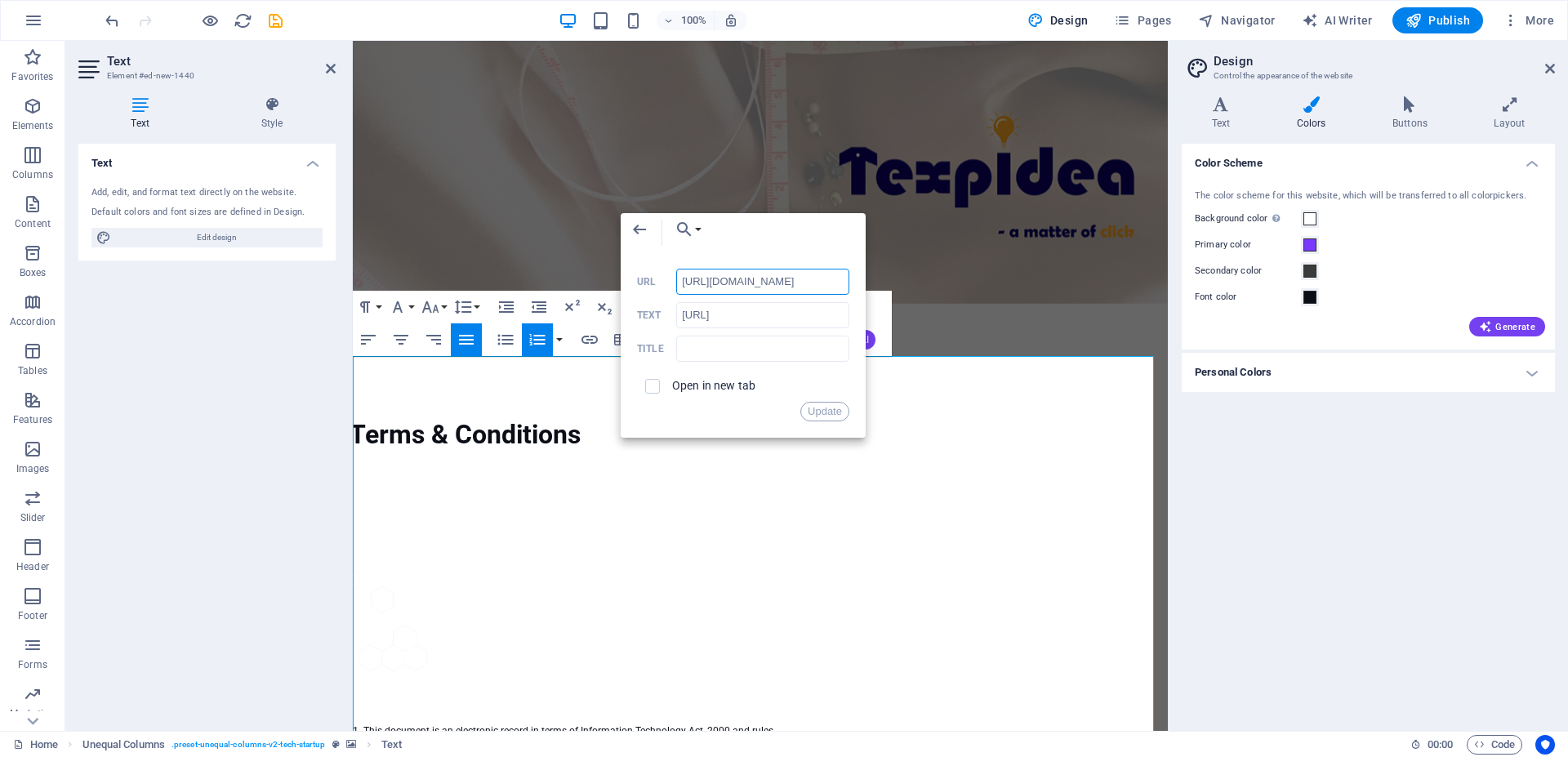
type input "[URL][DOMAIN_NAME]"
click at [817, 415] on button "Update" at bounding box center [824, 411] width 49 height 20
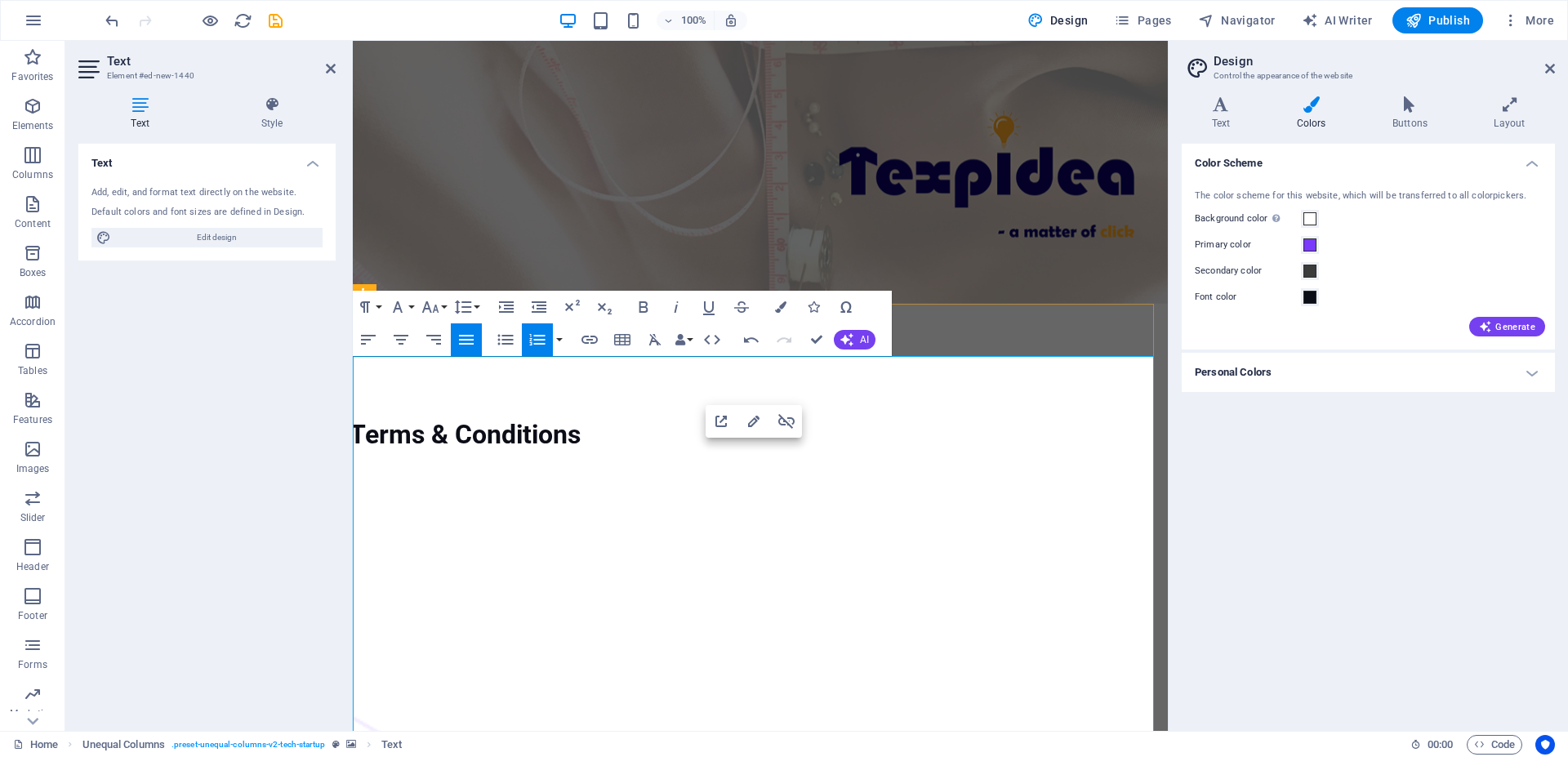
drag, startPoint x: 476, startPoint y: 497, endPoint x: 671, endPoint y: 494, distance: 195.0
click at [643, 311] on icon "button" at bounding box center [644, 307] width 9 height 11
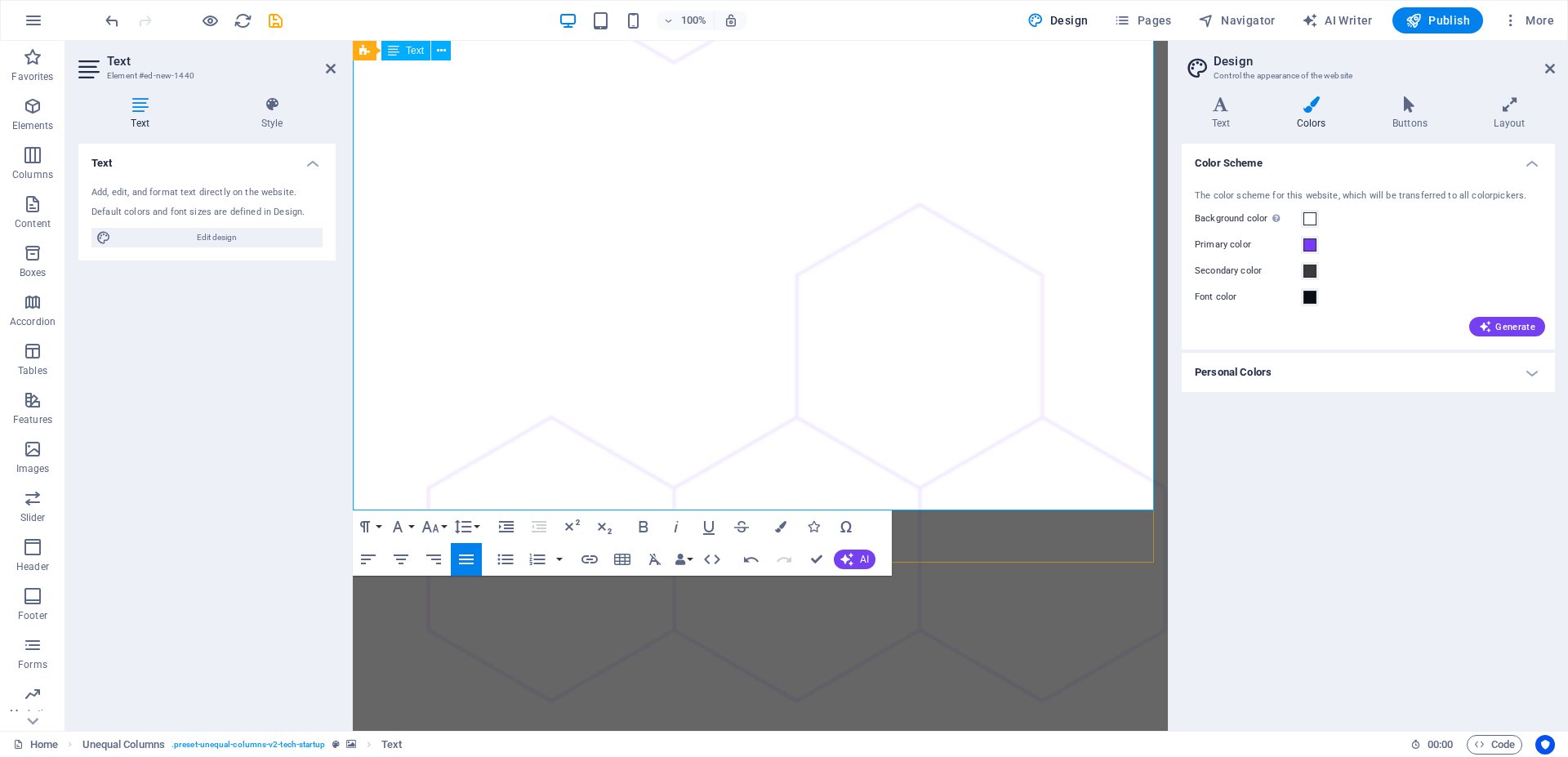
scroll to position [1166, 0]
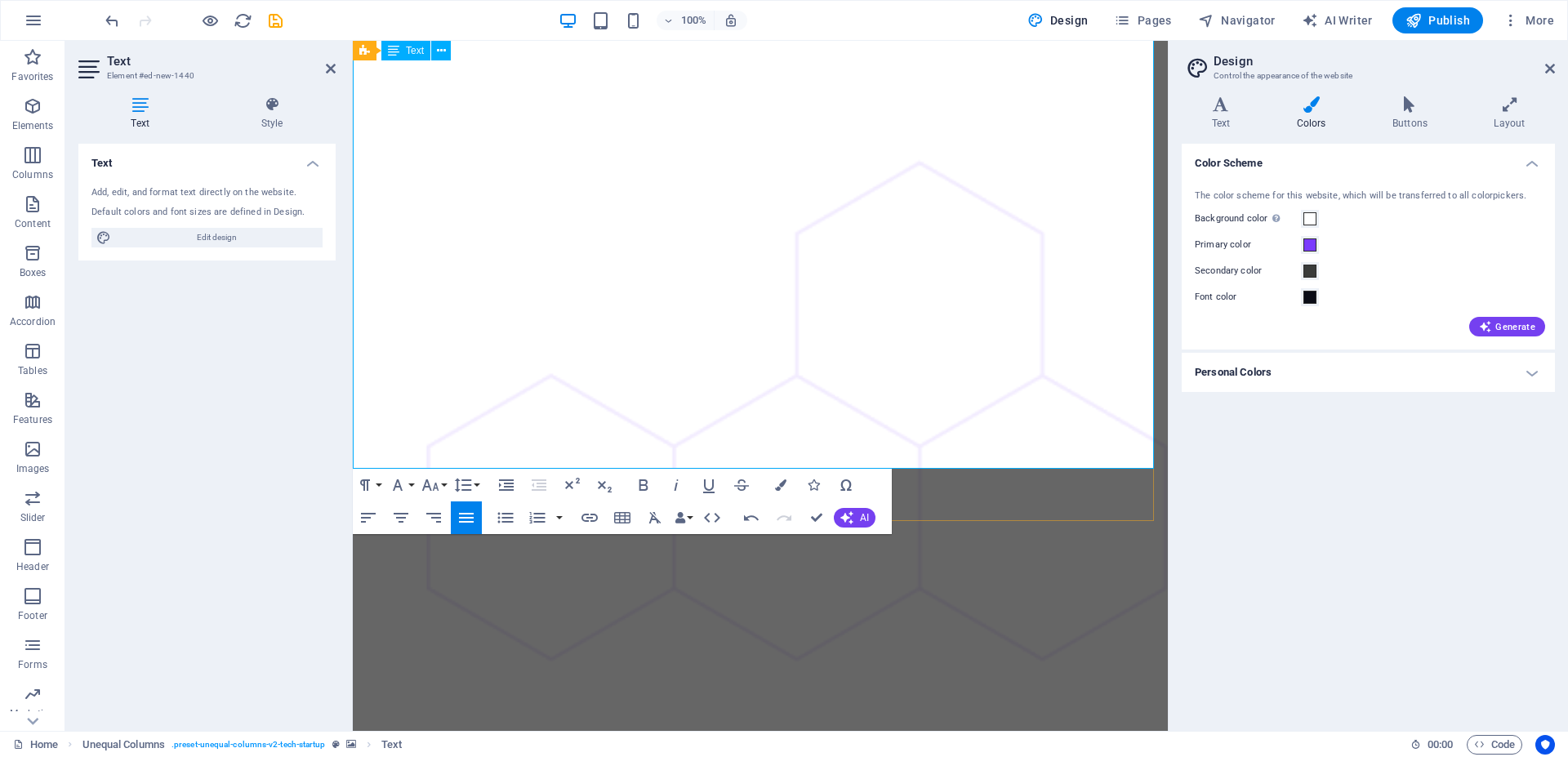
drag, startPoint x: 501, startPoint y: 421, endPoint x: 540, endPoint y: 419, distance: 39.1
drag, startPoint x: 562, startPoint y: 420, endPoint x: 1017, endPoint y: 510, distance: 463.8
click at [643, 486] on icon "button" at bounding box center [644, 485] width 9 height 11
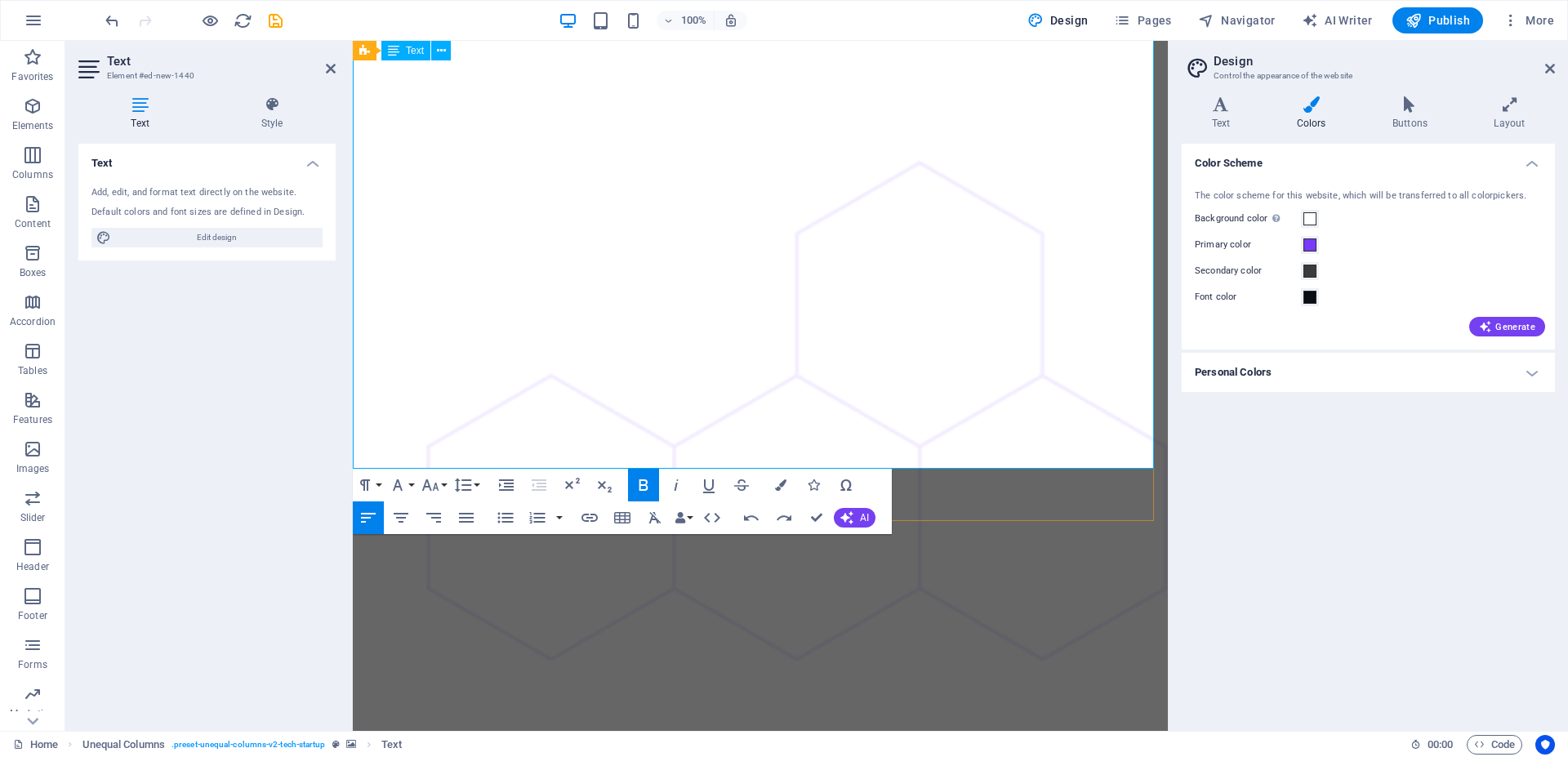
drag, startPoint x: 504, startPoint y: 417, endPoint x: 540, endPoint y: 417, distance: 36.0
click at [650, 484] on icon "button" at bounding box center [644, 485] width 20 height 20
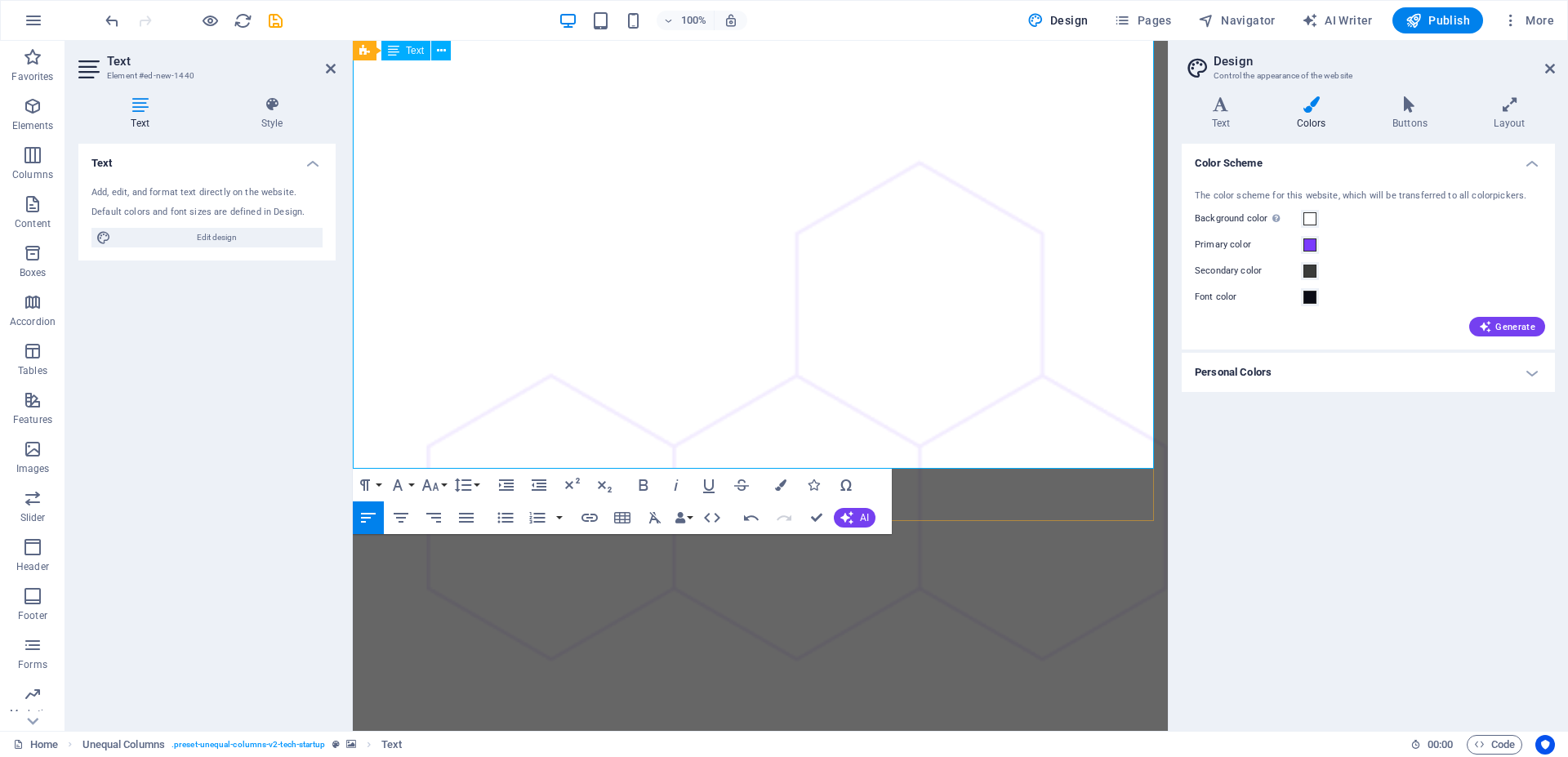
drag, startPoint x: 563, startPoint y: 417, endPoint x: 616, endPoint y: 420, distance: 53.1
click at [644, 486] on icon "button" at bounding box center [644, 485] width 9 height 11
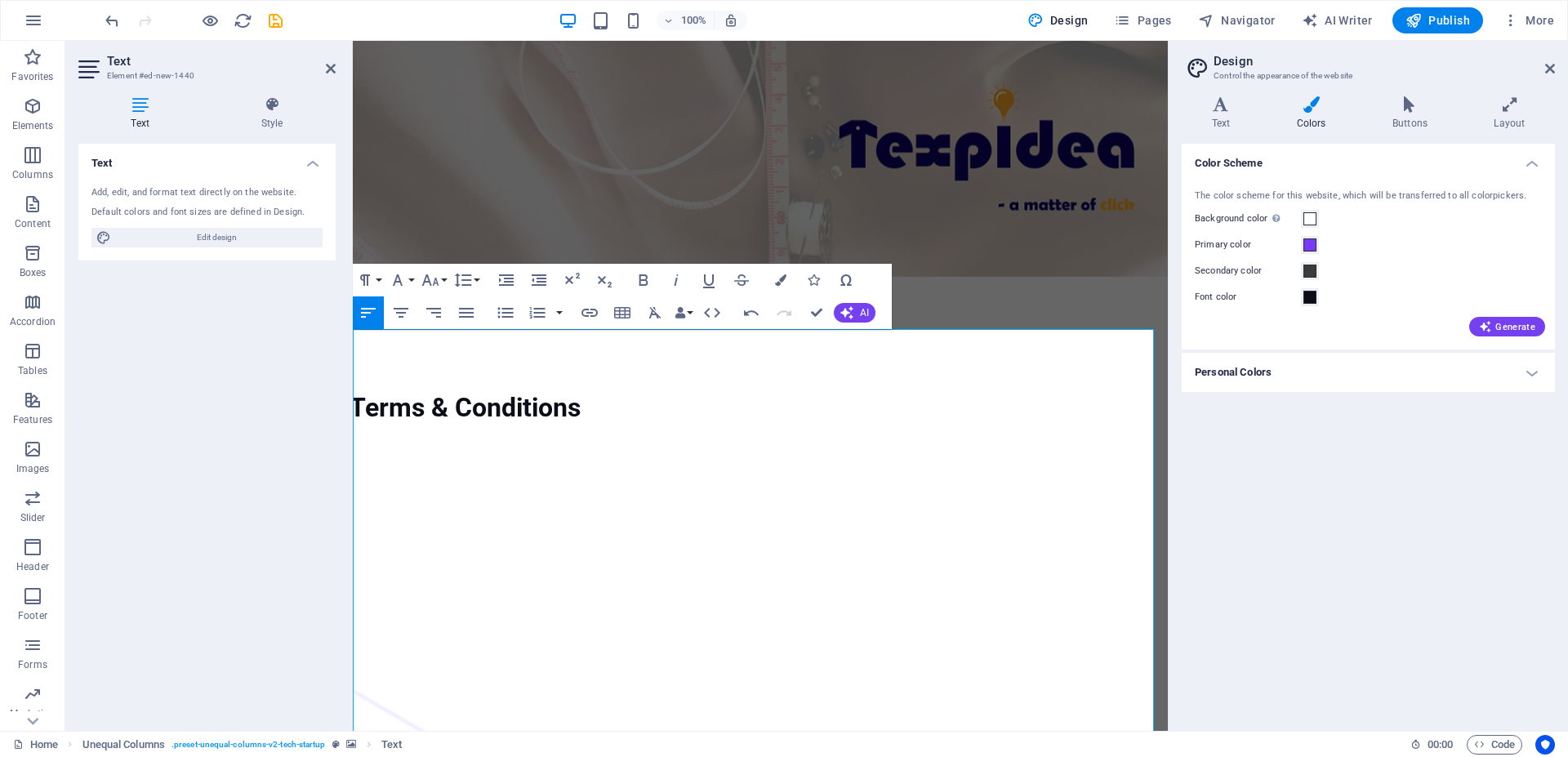
scroll to position [0, 0]
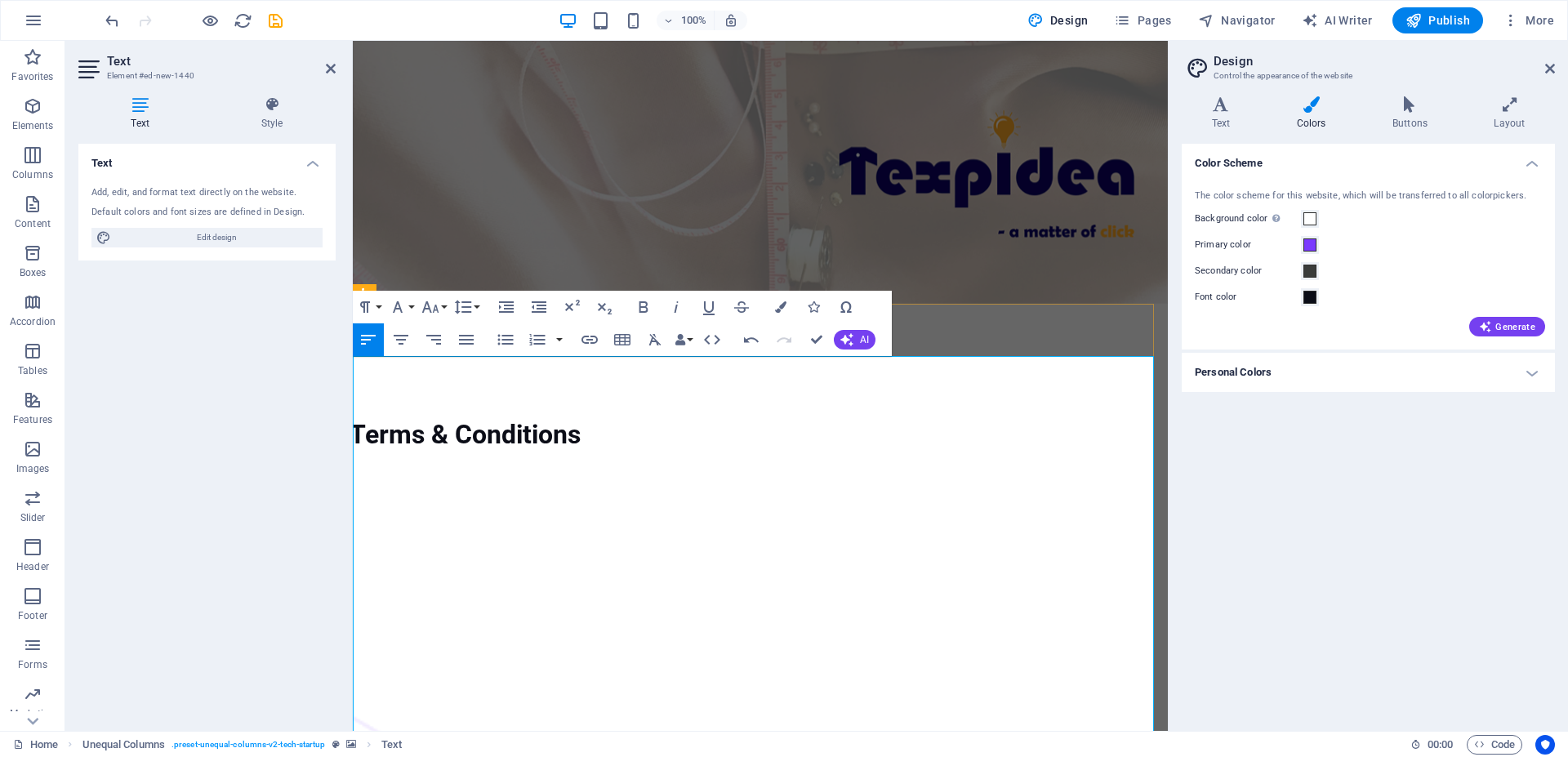
click at [1544, 63] on h2 "Design" at bounding box center [1385, 60] width 342 height 14
click at [1541, 62] on h2 "Design" at bounding box center [1385, 60] width 342 height 14
drag, startPoint x: 1549, startPoint y: 65, endPoint x: 881, endPoint y: 199, distance: 681.3
click at [1549, 65] on icon at bounding box center [1550, 69] width 10 height 13
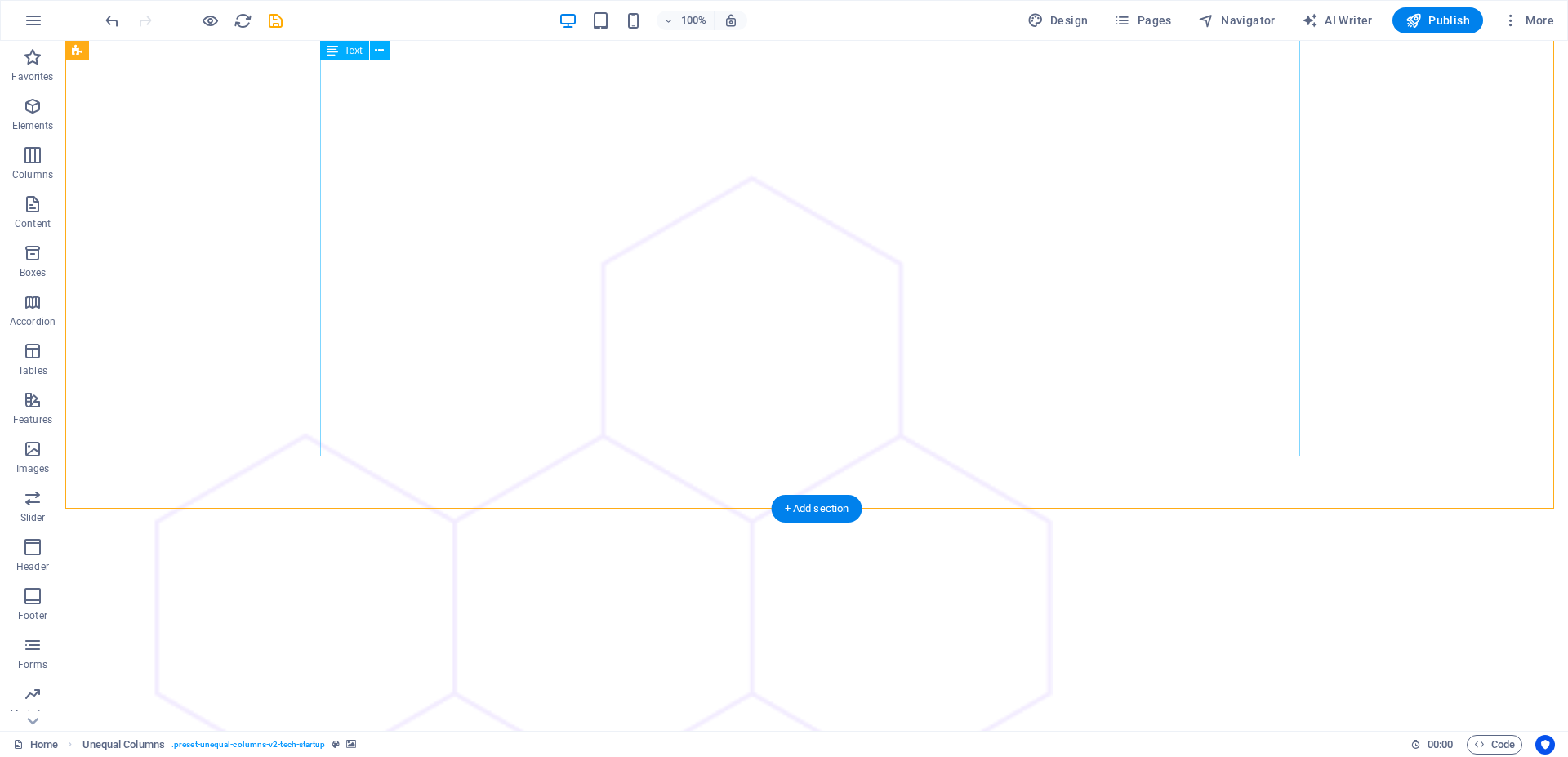
scroll to position [1276, 0]
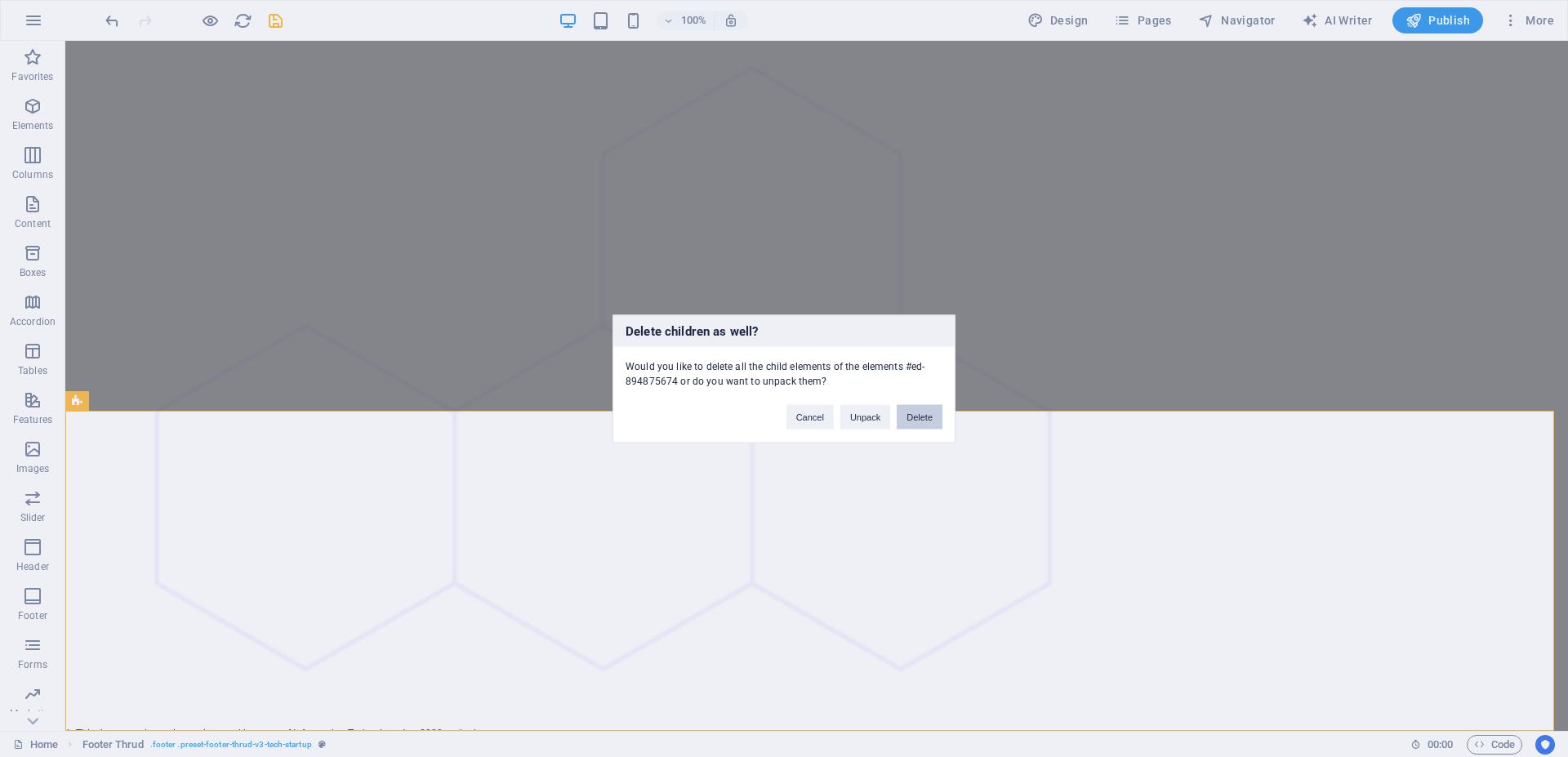
drag, startPoint x: 943, startPoint y: 415, endPoint x: 931, endPoint y: 415, distance: 12.0
click at [941, 415] on div "Cancel Unpack Delete" at bounding box center [864, 409] width 180 height 42
click at [926, 415] on button "Delete" at bounding box center [920, 416] width 46 height 25
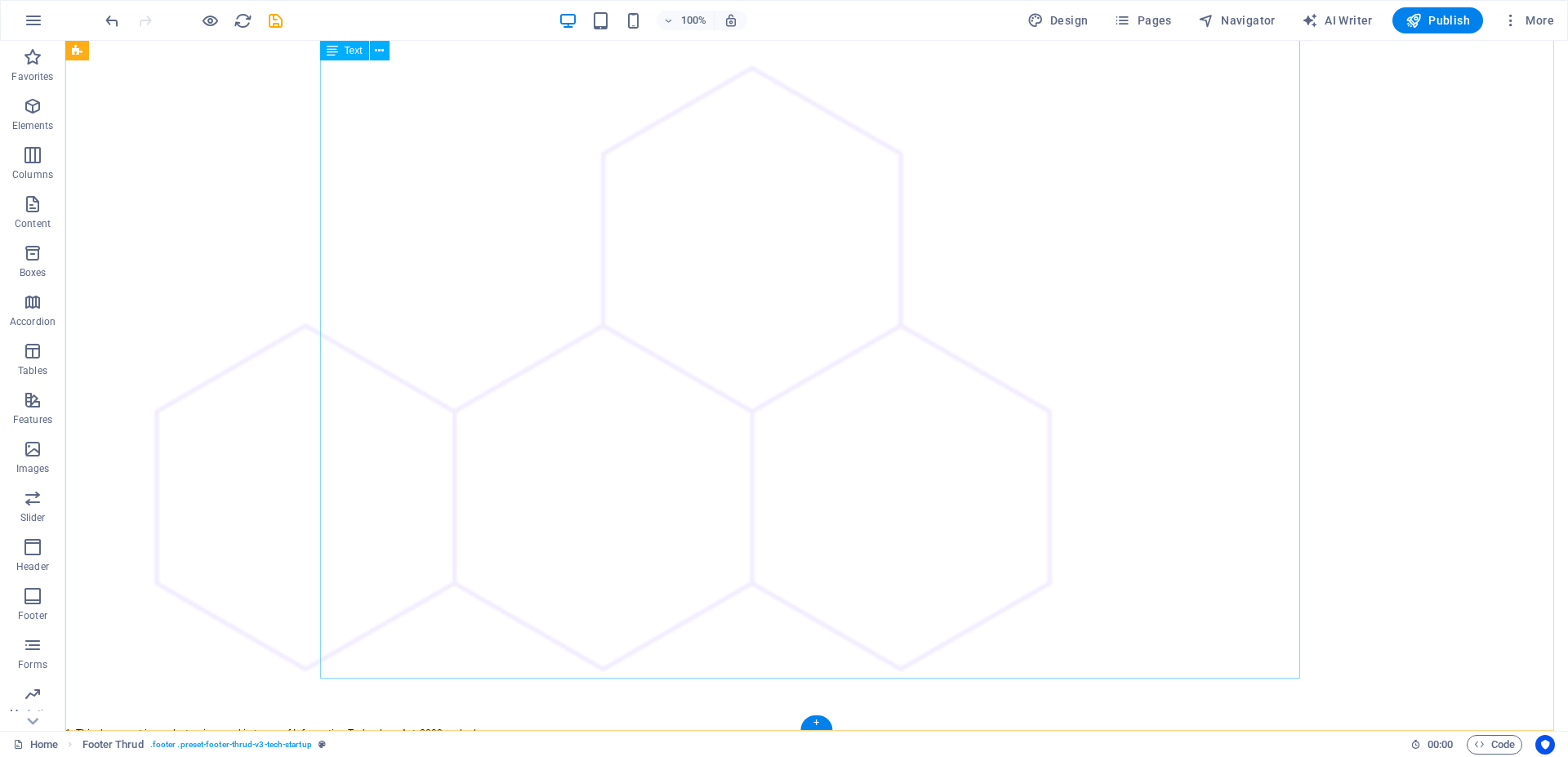
scroll to position [957, 0]
click at [1385, 366] on figure at bounding box center [816, 302] width 1503 height 1383
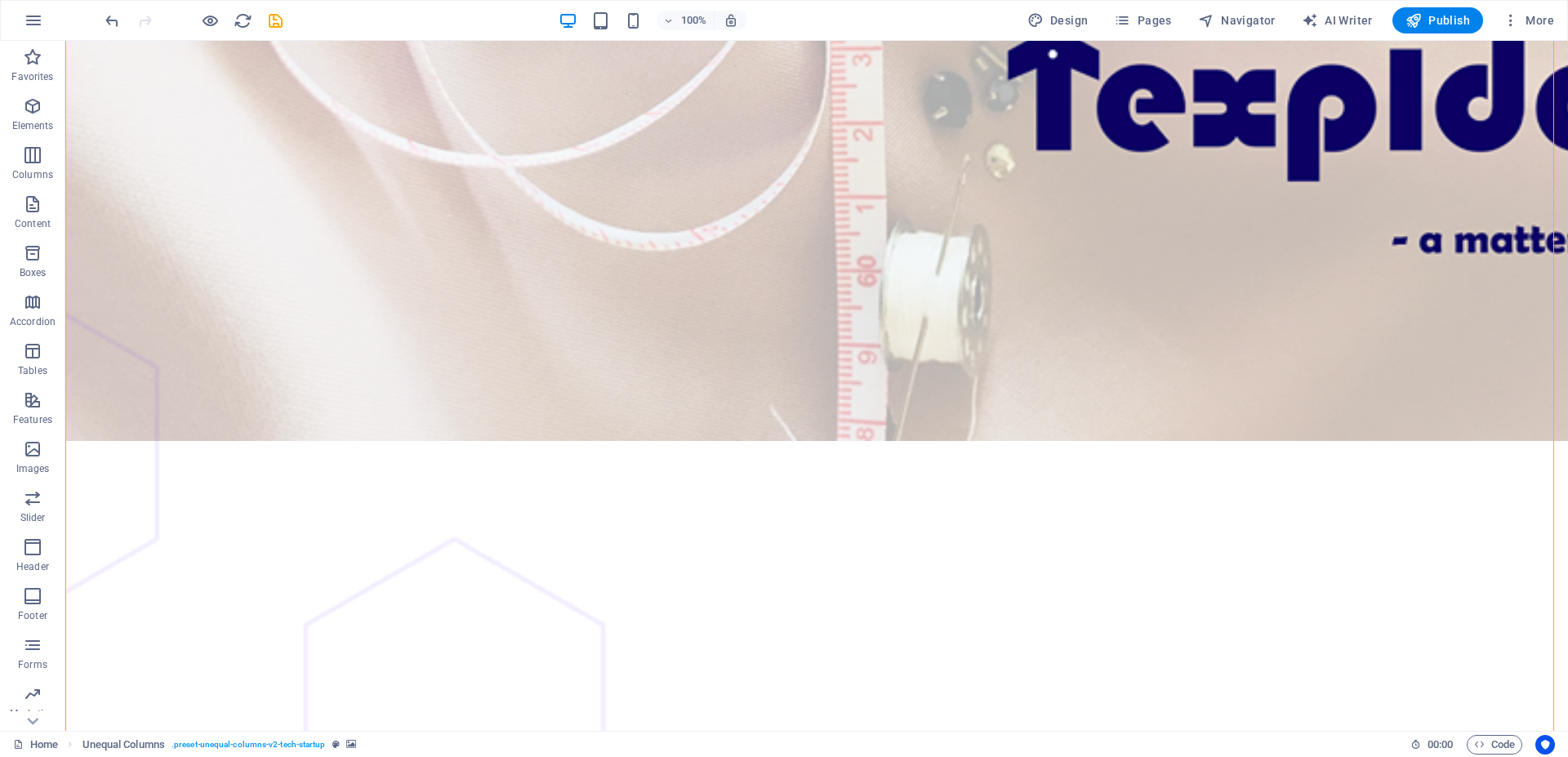
scroll to position [0, 0]
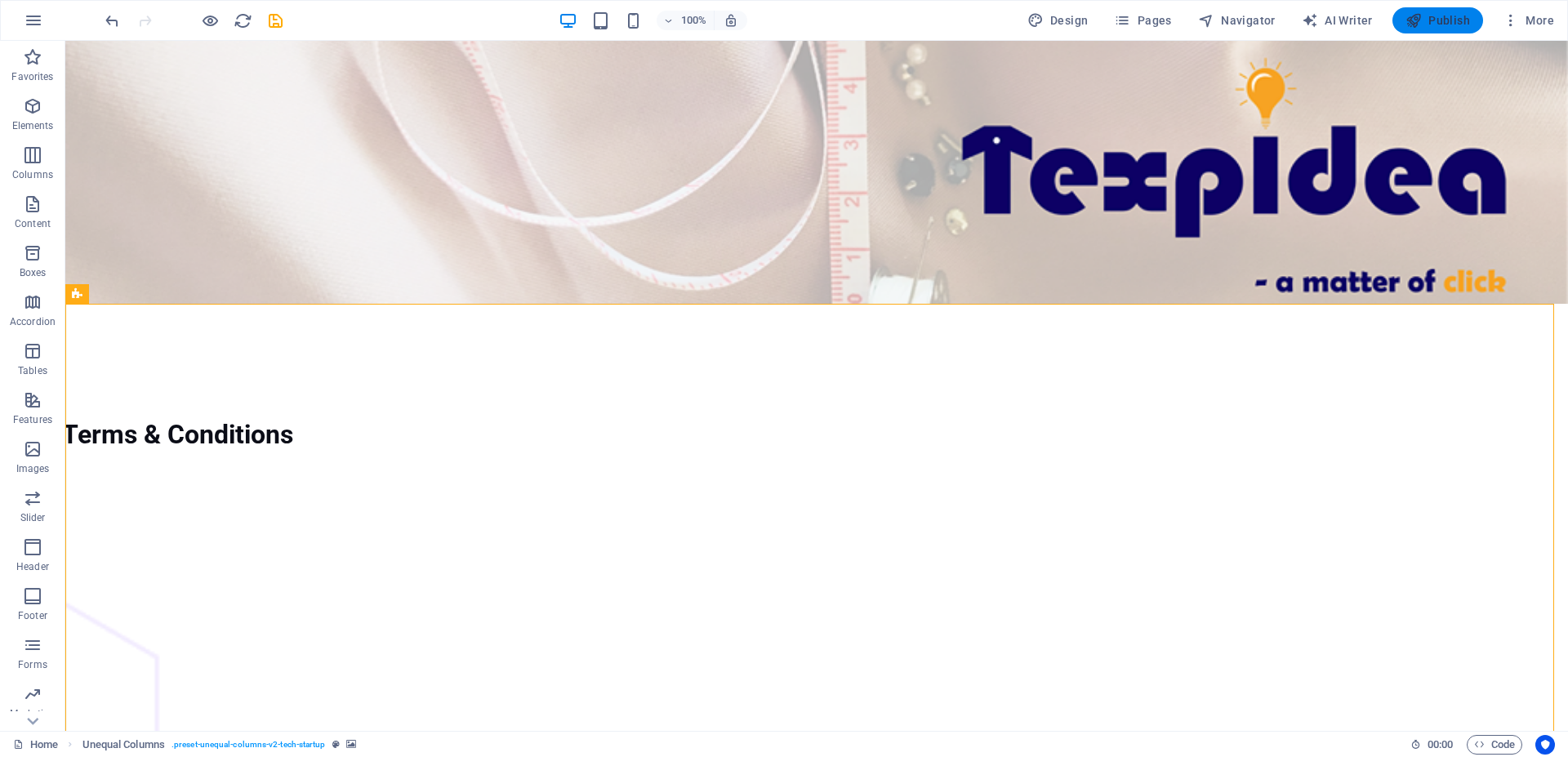
click at [1454, 22] on span "Publish" at bounding box center [1438, 20] width 65 height 16
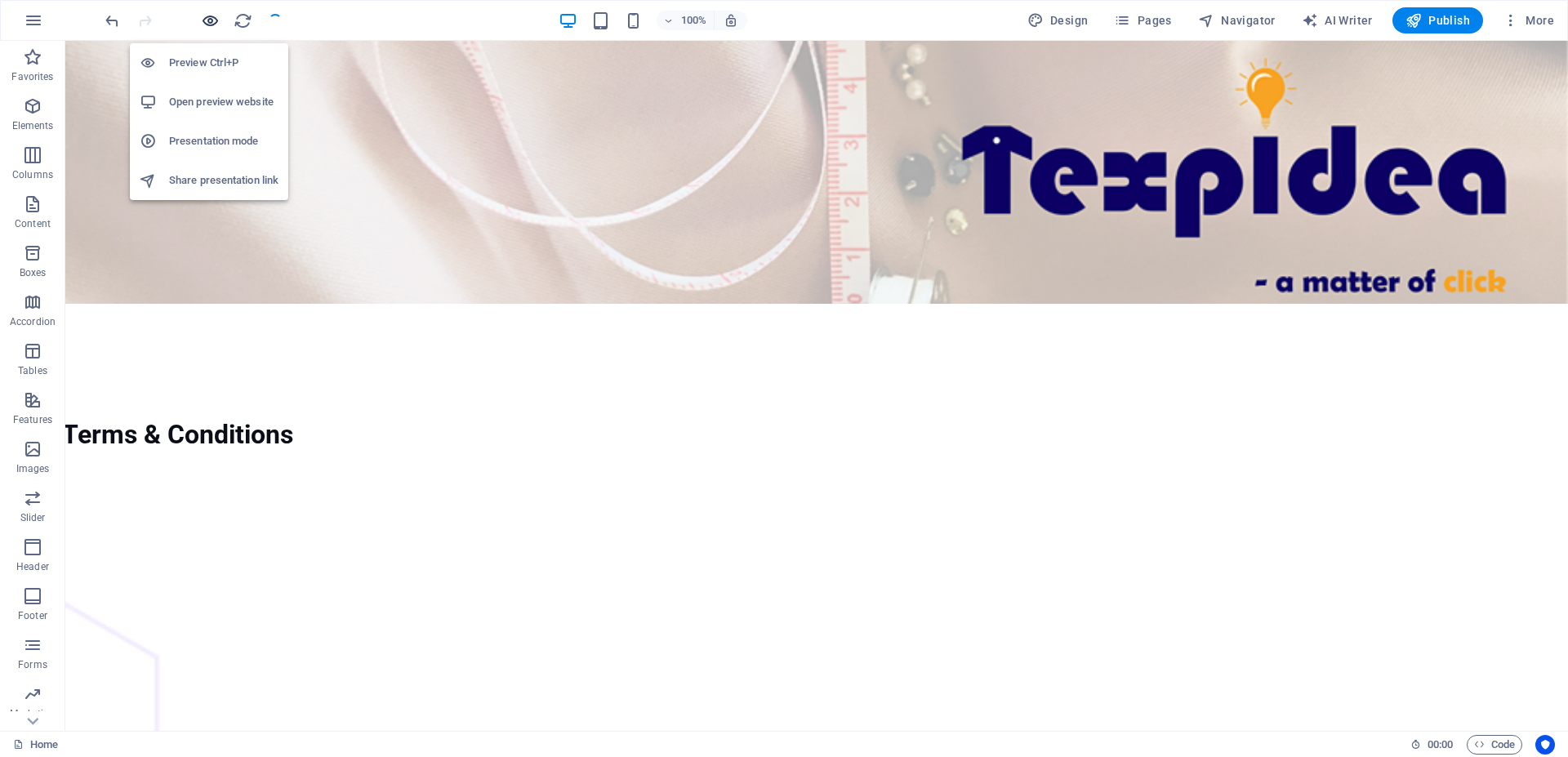
click at [204, 19] on icon "button" at bounding box center [210, 21] width 19 height 19
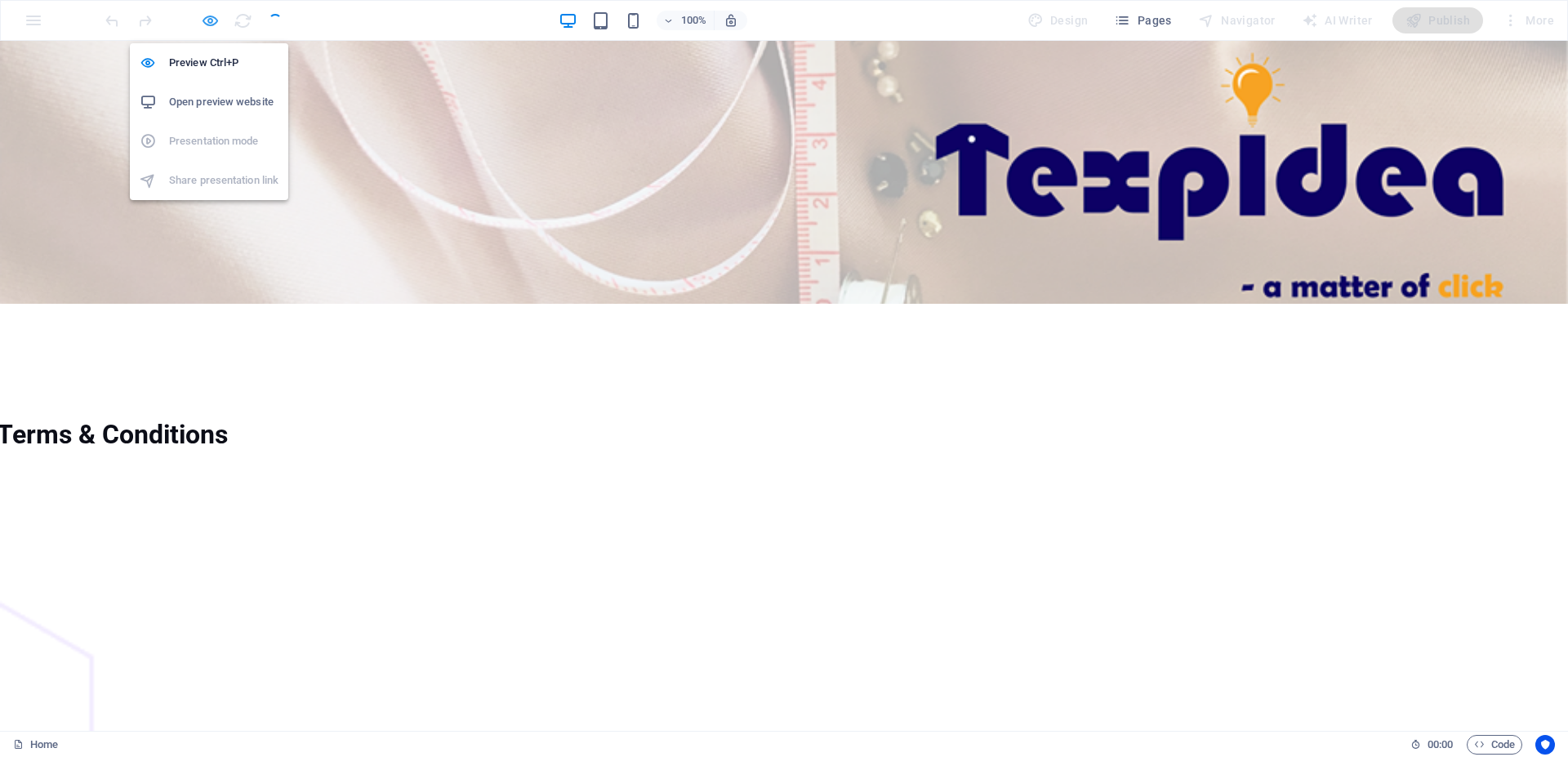
click at [204, 11] on icon "button" at bounding box center [210, 21] width 19 height 19
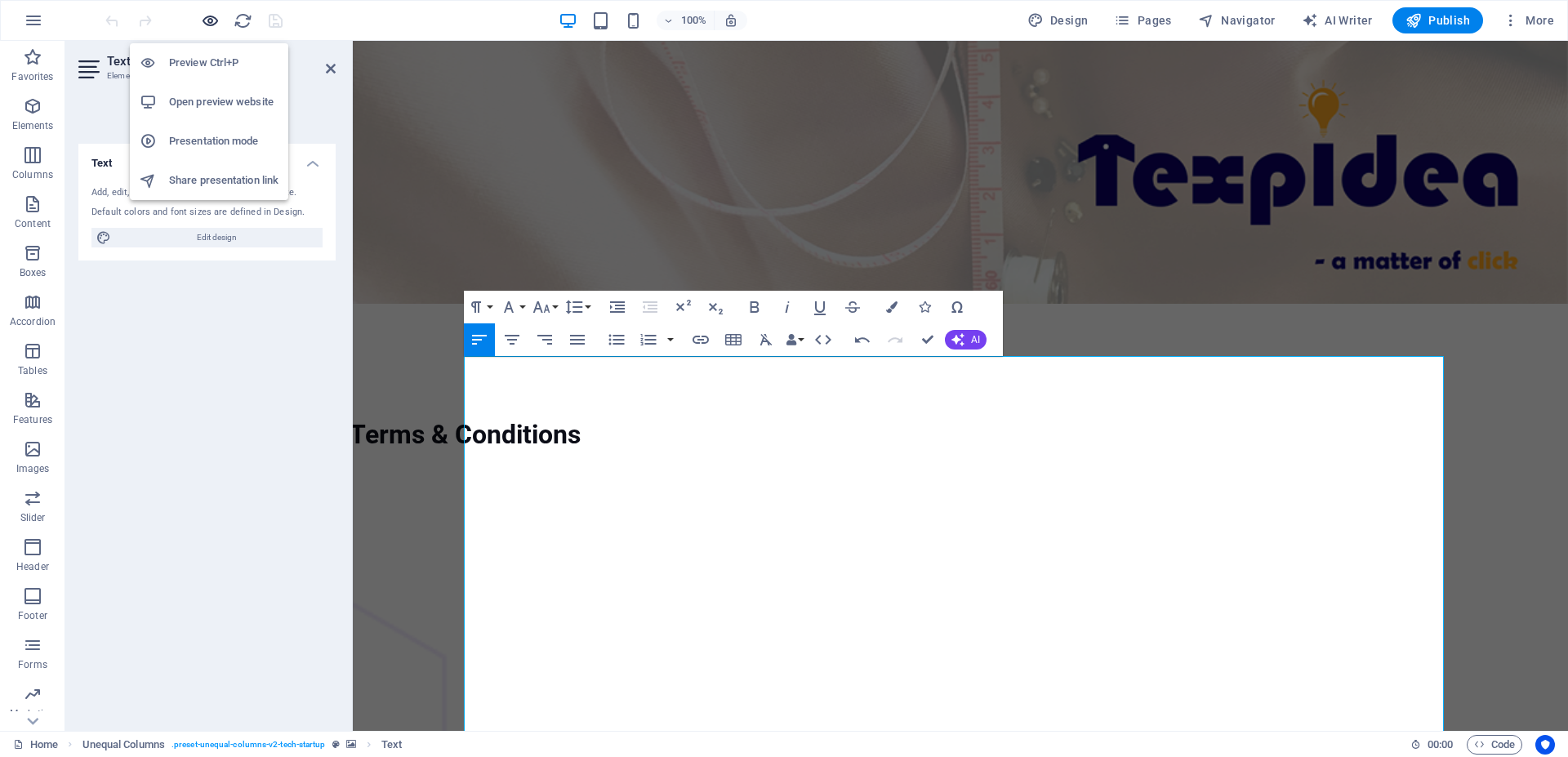
click at [213, 18] on icon "button" at bounding box center [210, 21] width 19 height 19
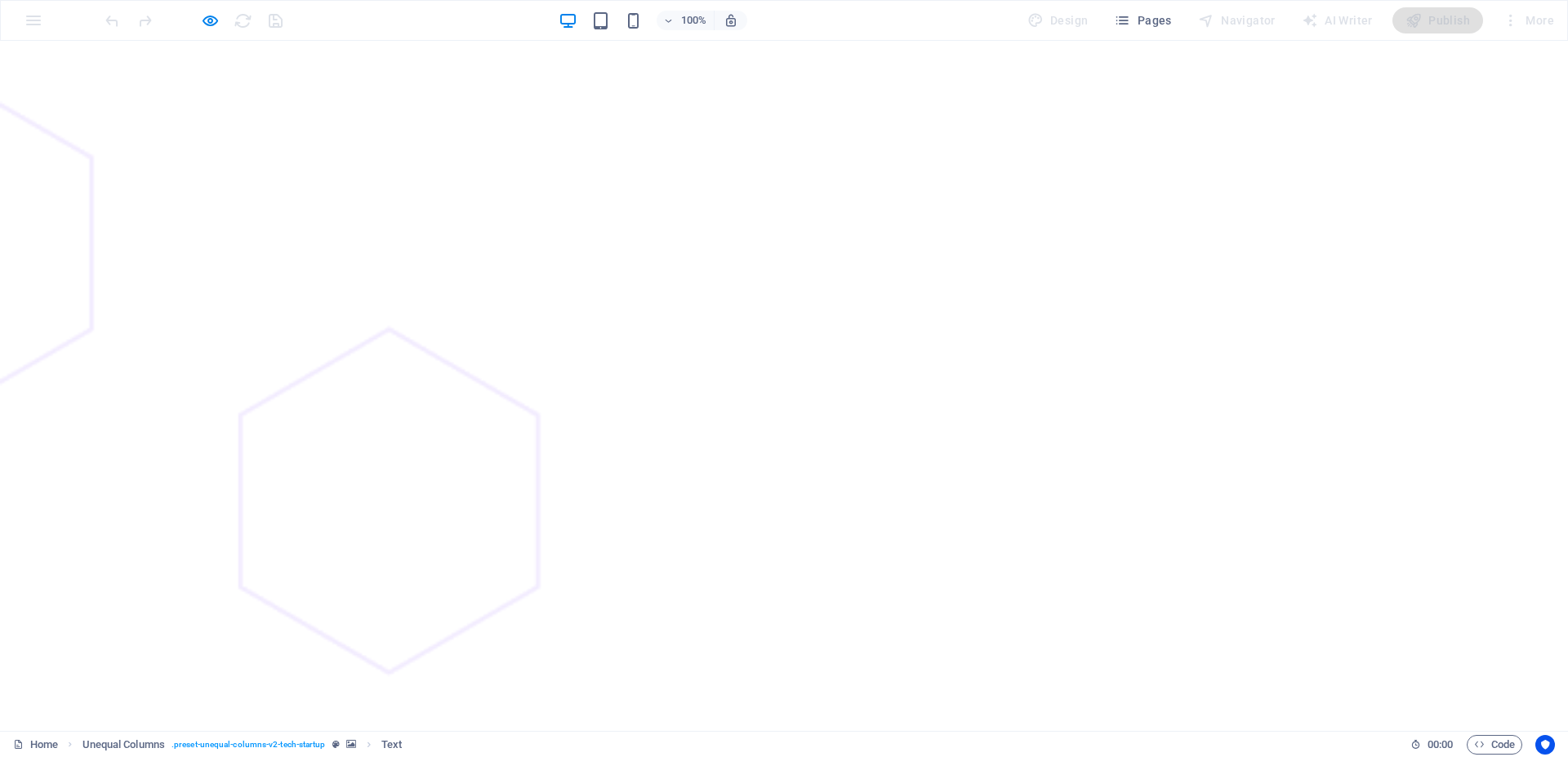
scroll to position [166, 0]
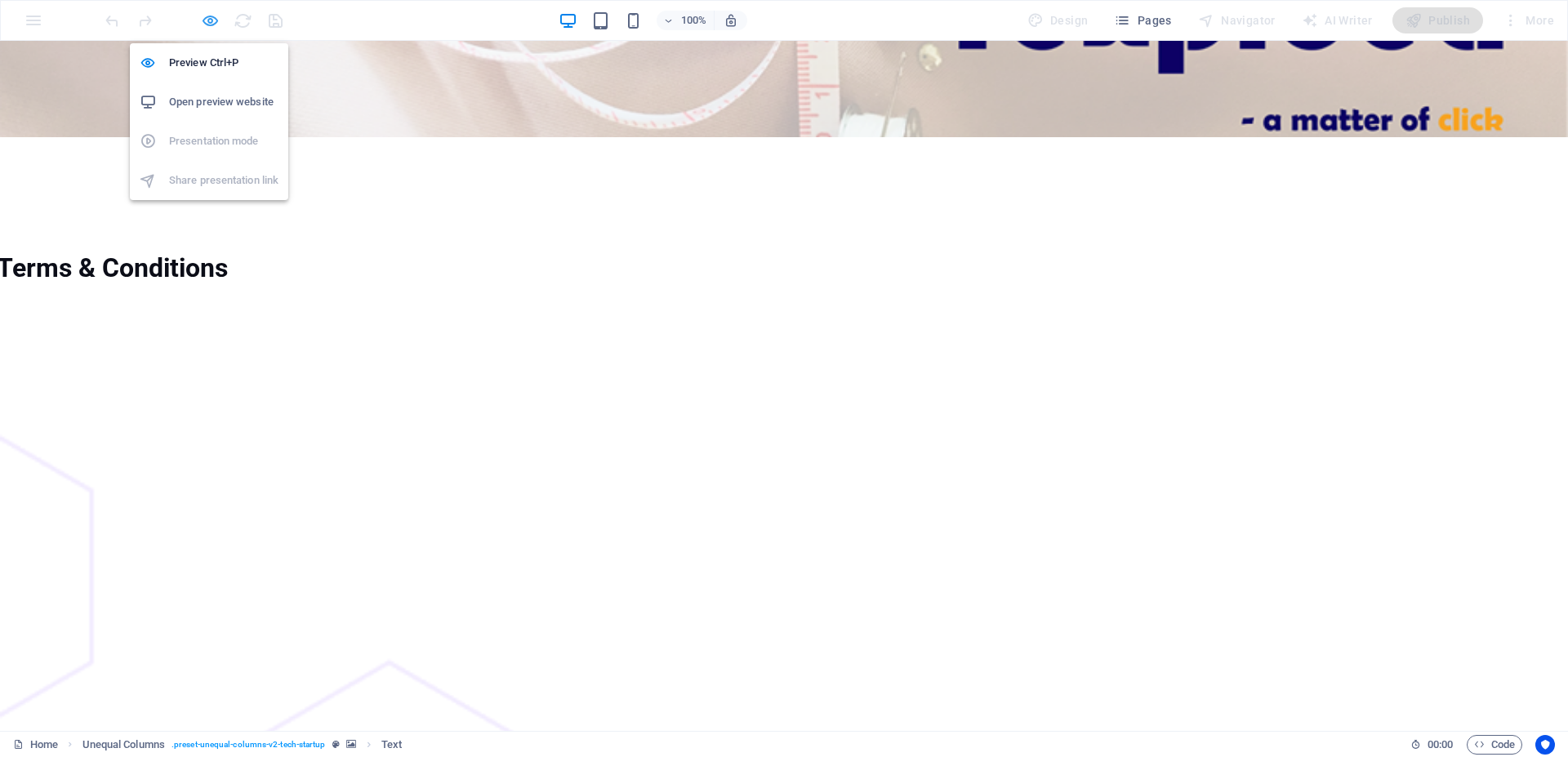
click at [216, 14] on icon "button" at bounding box center [210, 21] width 19 height 19
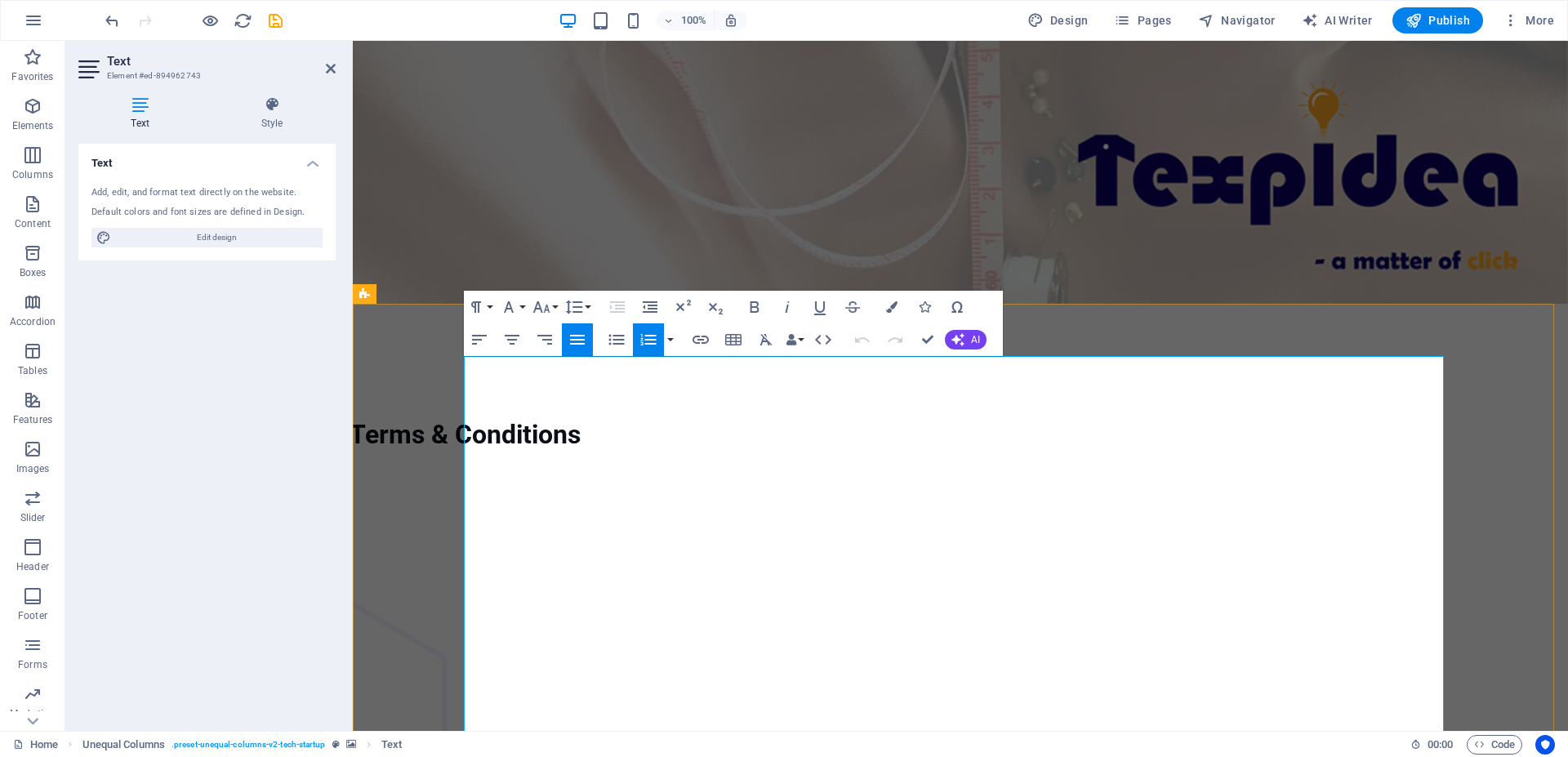
click at [524, 307] on button "Font Family" at bounding box center [512, 307] width 32 height 32
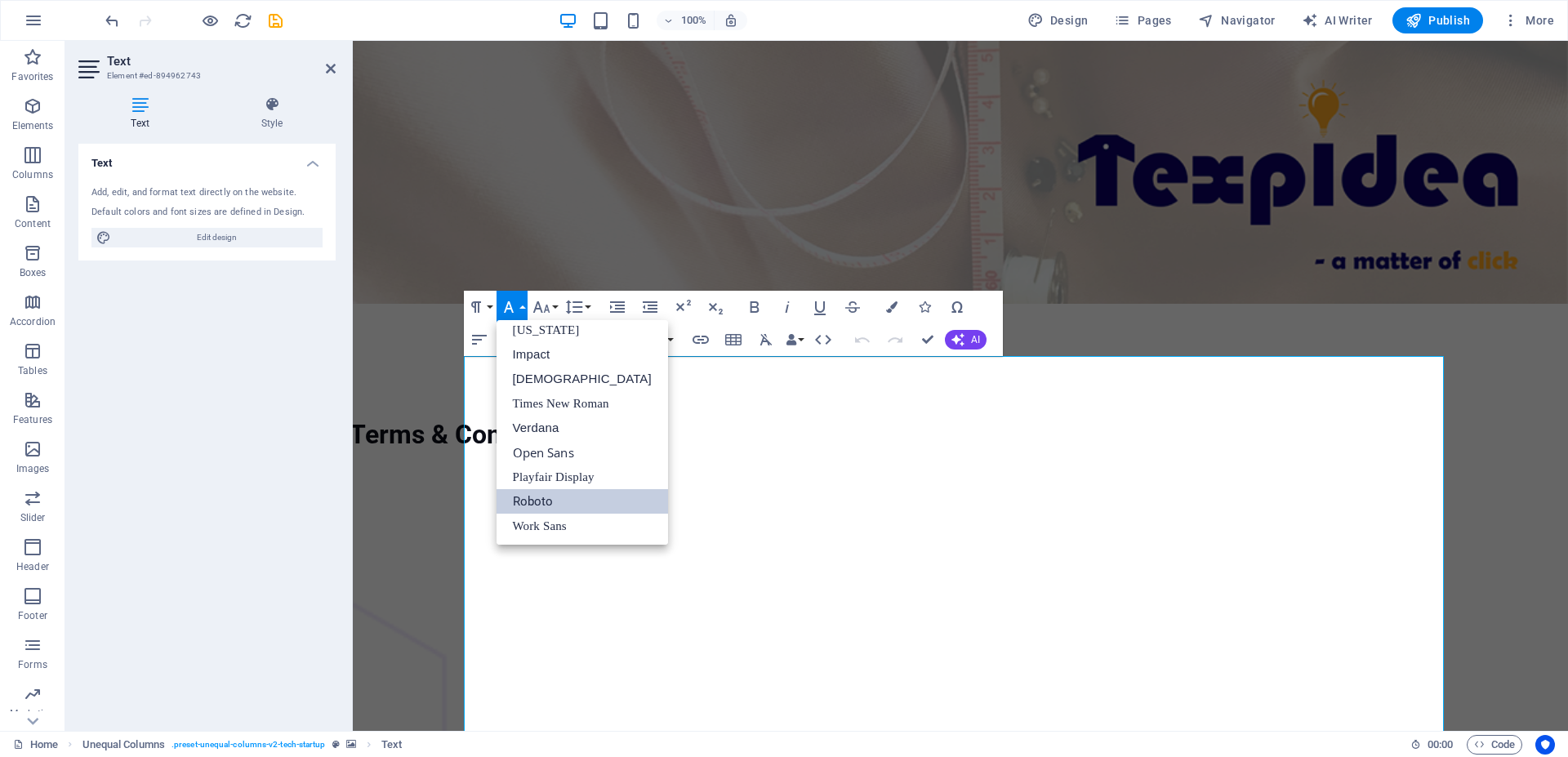
scroll to position [33, 0]
click at [524, 307] on button "Font Family" at bounding box center [512, 307] width 32 height 32
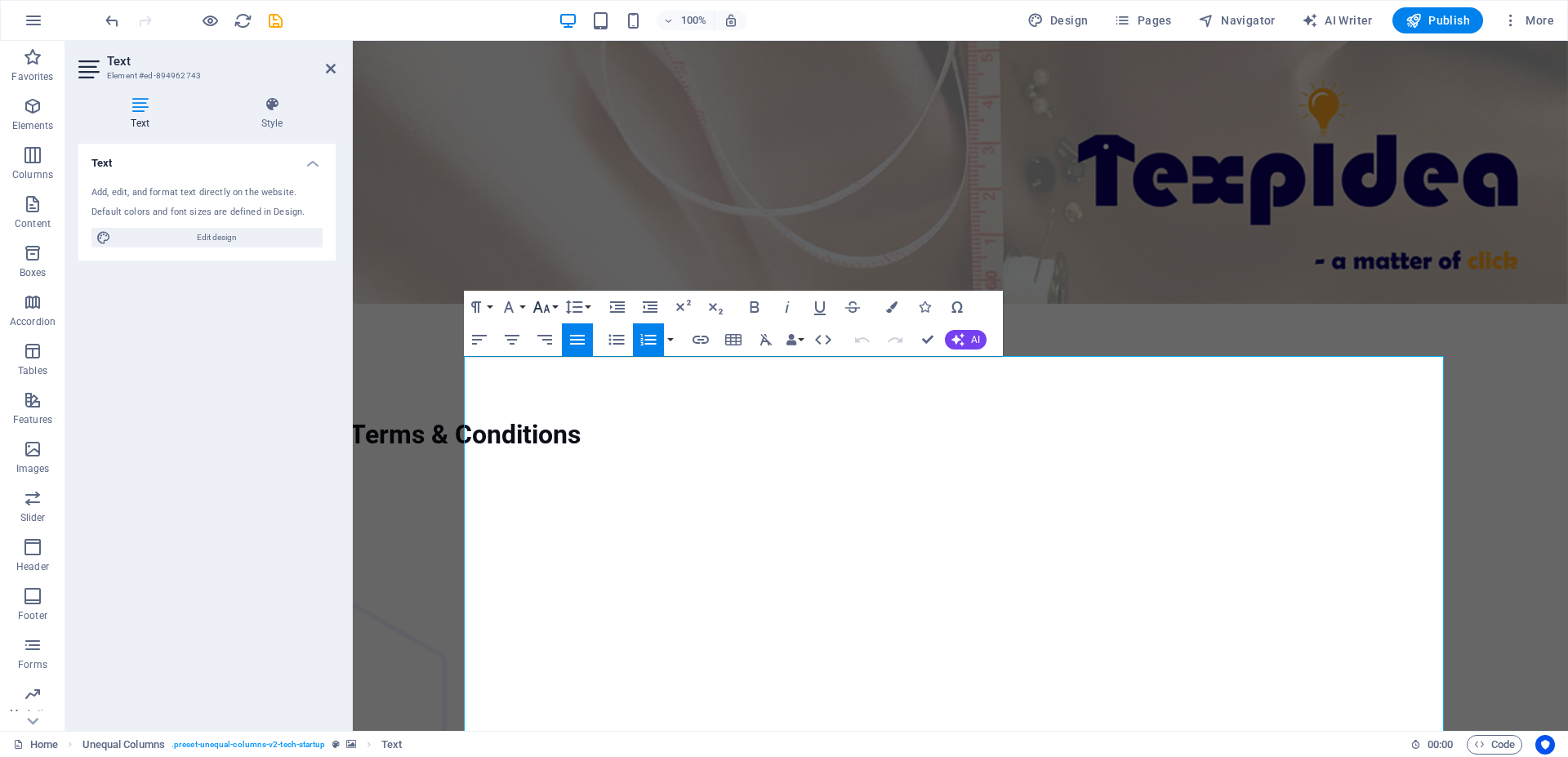
click at [538, 306] on icon "button" at bounding box center [541, 306] width 20 height 20
click at [556, 336] on link "14" at bounding box center [559, 345] width 59 height 25
click at [517, 452] on div at bounding box center [842, 485] width 986 height 65
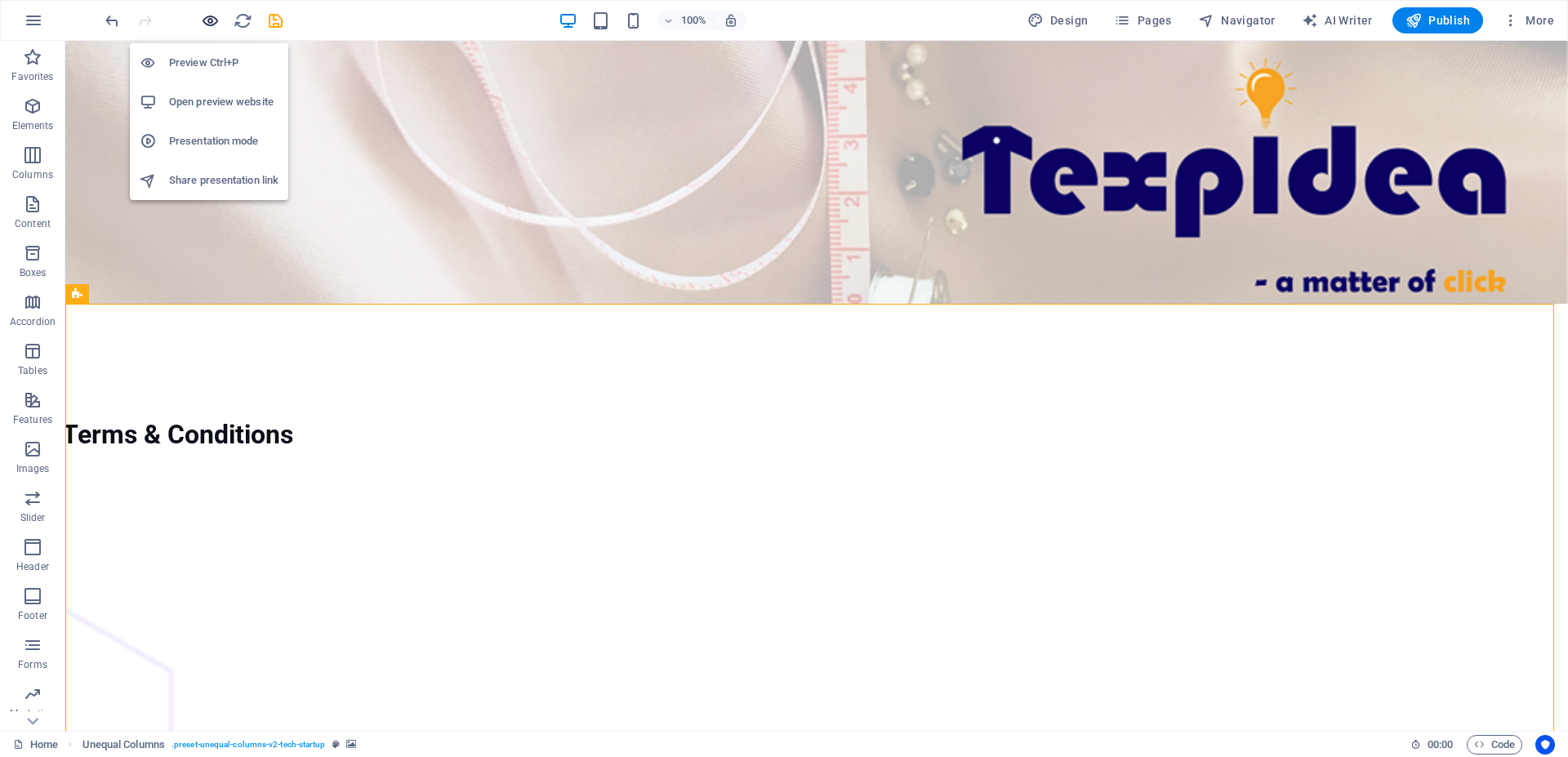
click at [205, 26] on icon "button" at bounding box center [210, 21] width 19 height 19
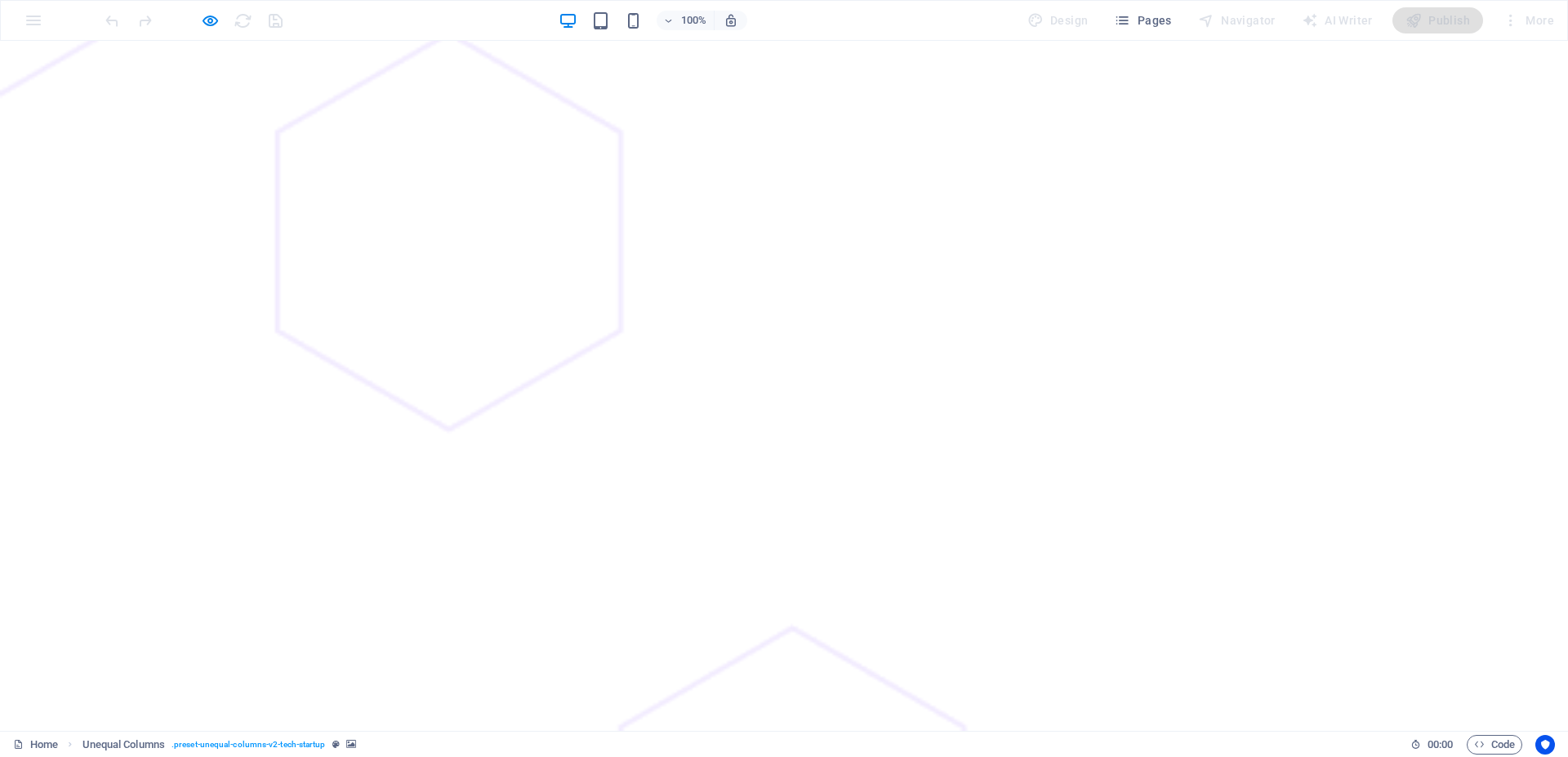
scroll to position [503, 0]
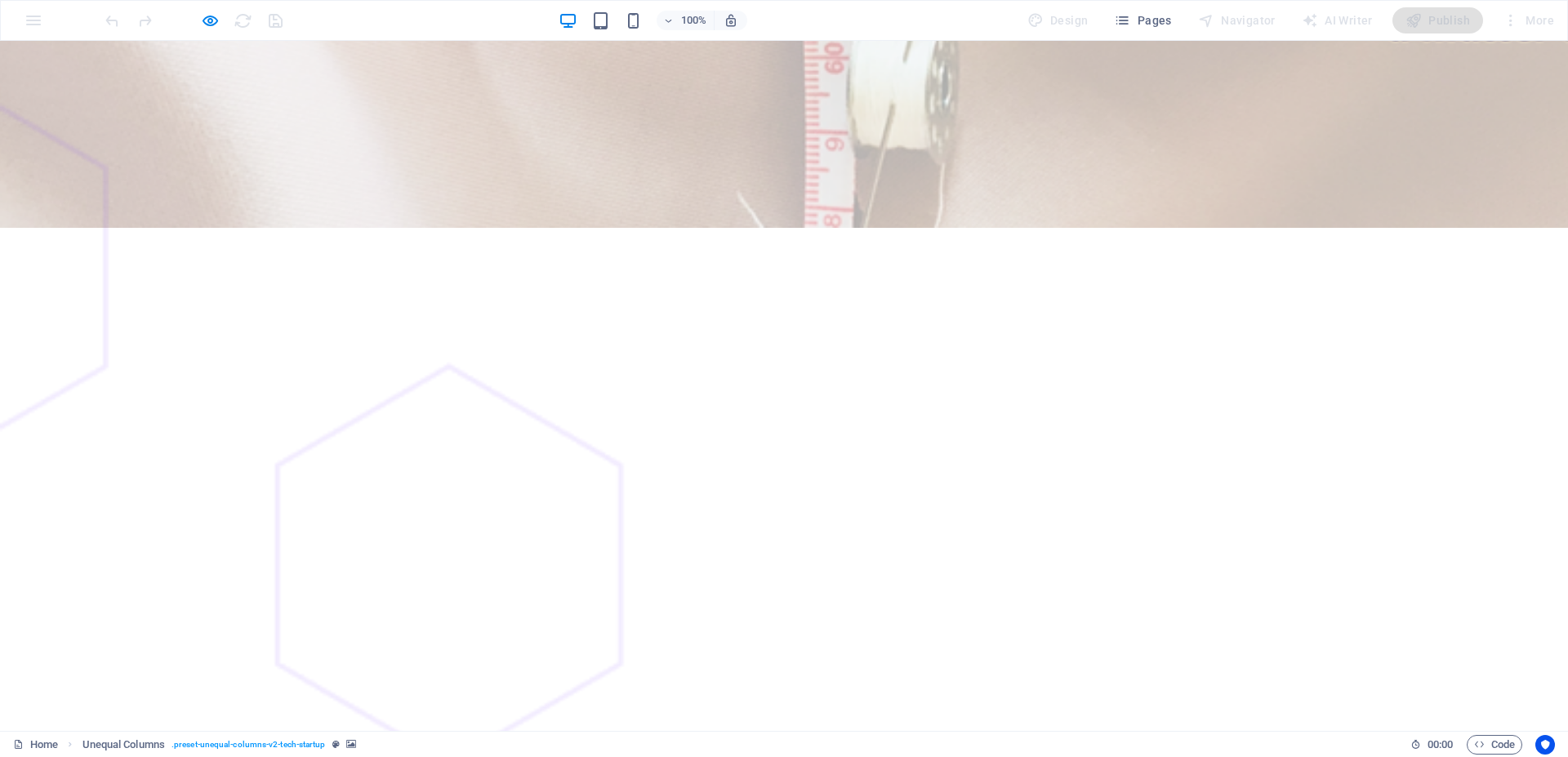
click at [205, 11] on span at bounding box center [210, 20] width 20 height 20
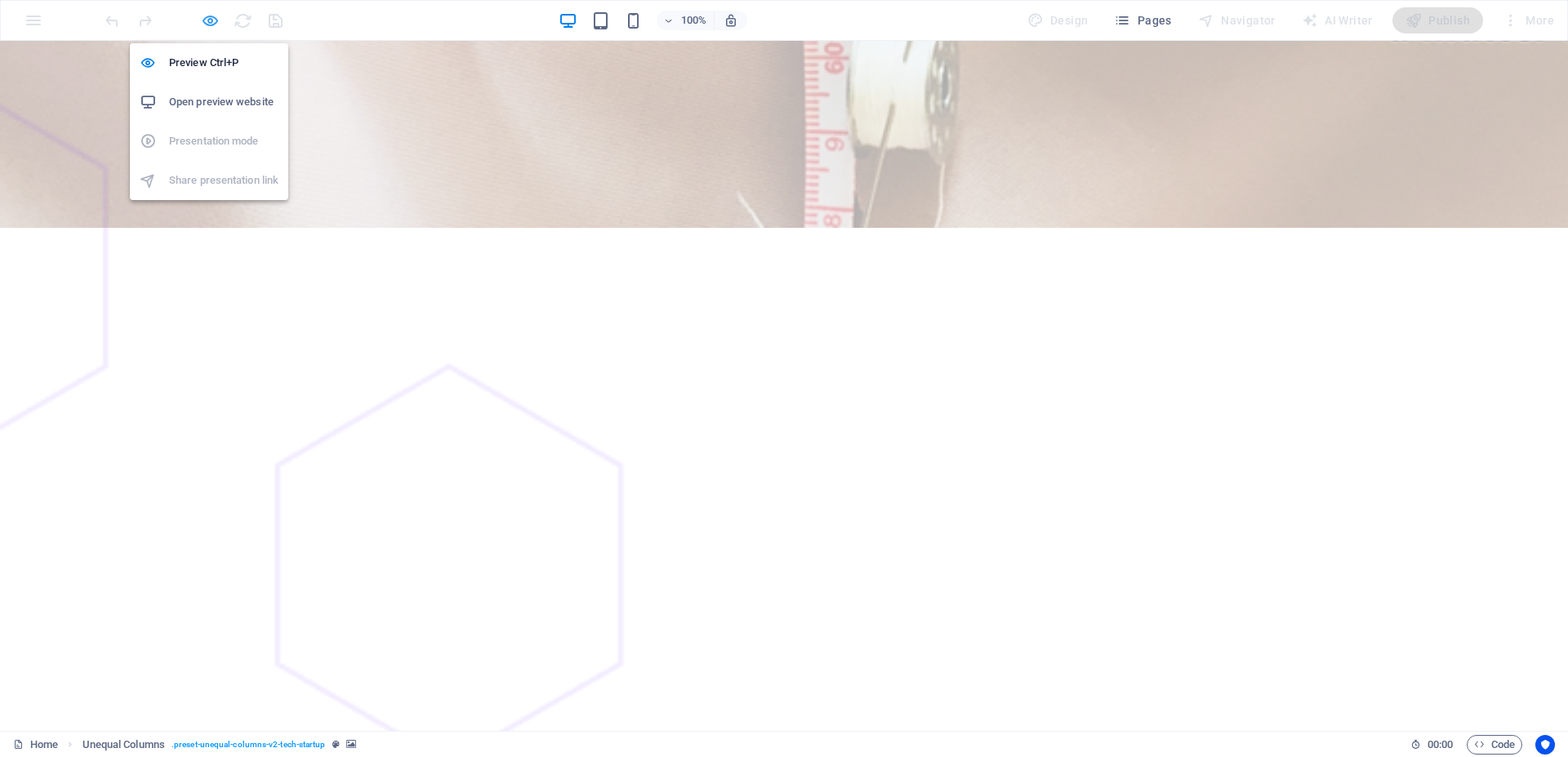
click at [211, 13] on icon "button" at bounding box center [210, 21] width 19 height 19
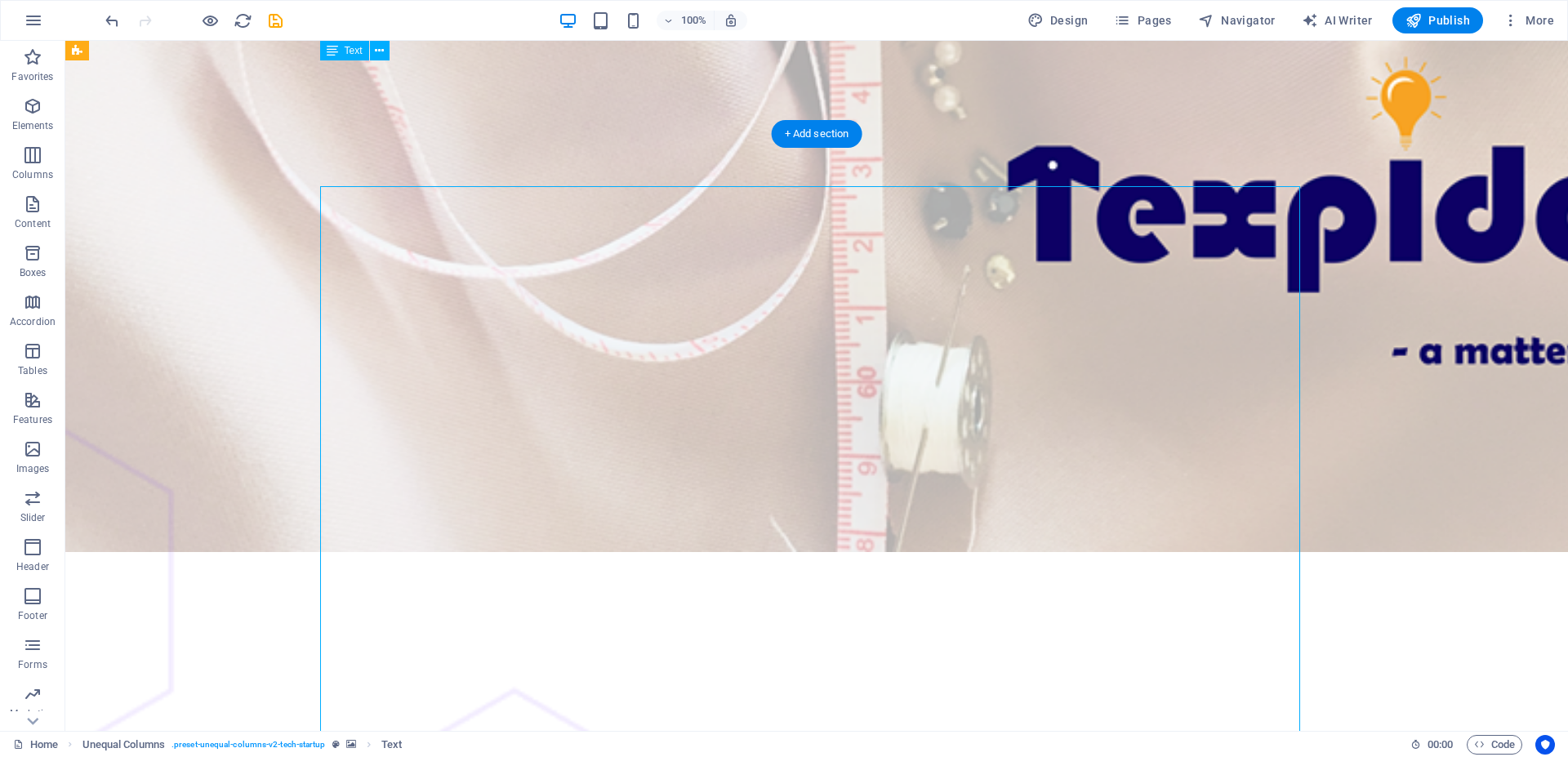
scroll to position [170, 0]
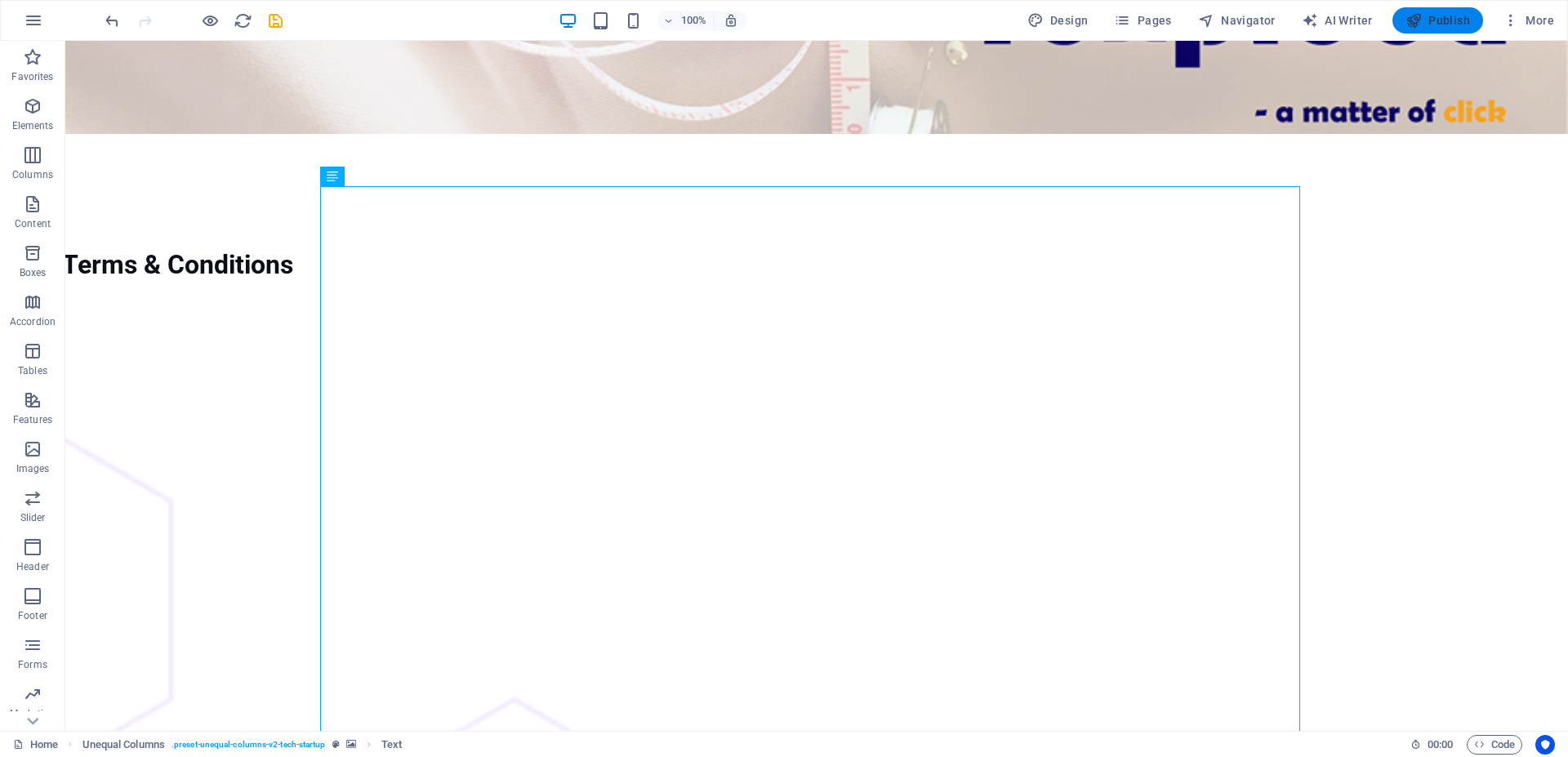
click at [1429, 13] on span "Publish" at bounding box center [1438, 20] width 65 height 16
